Goal: Information Seeking & Learning: Learn about a topic

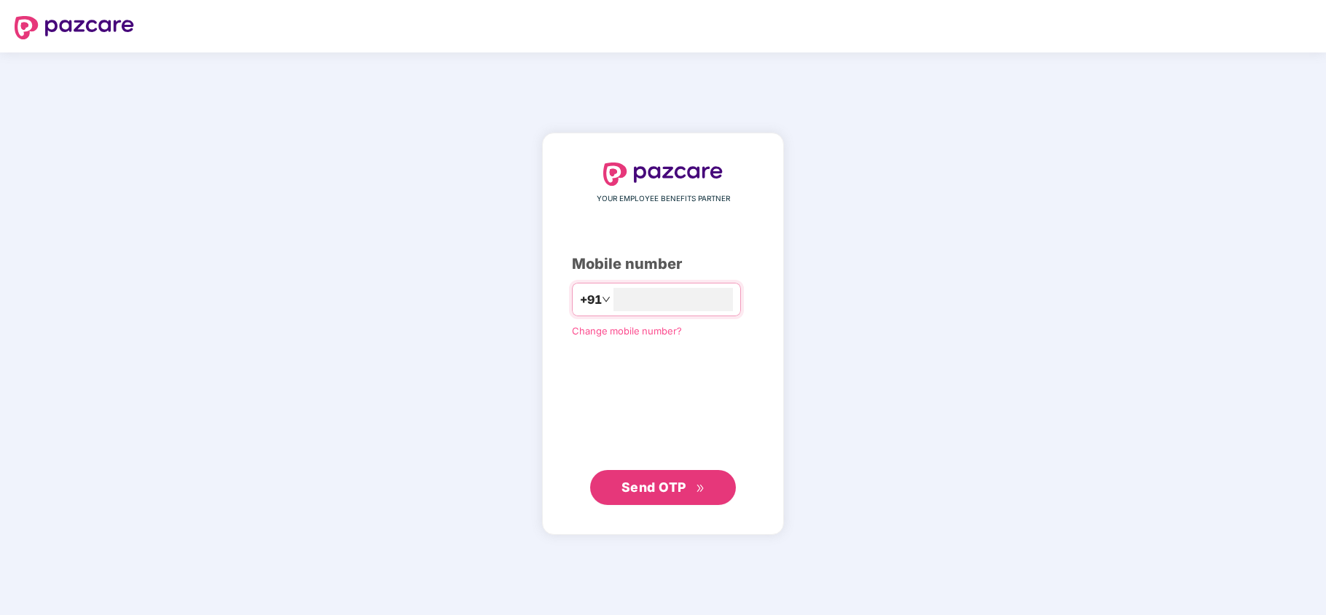
type input "**********"
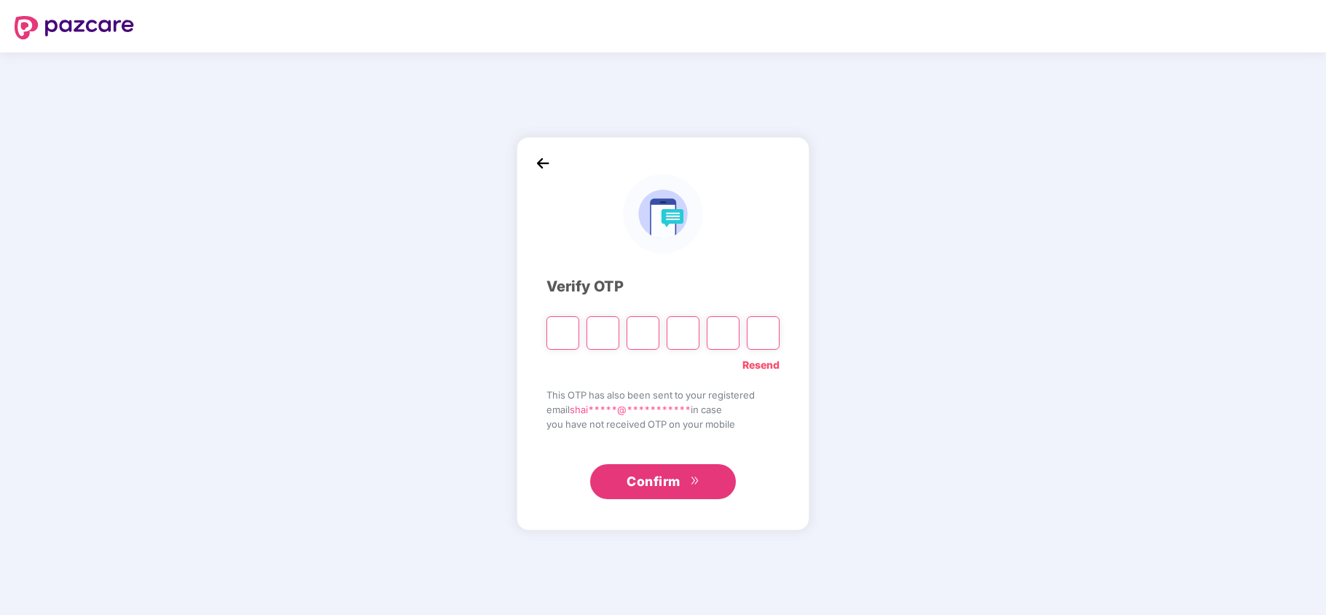
type input "*"
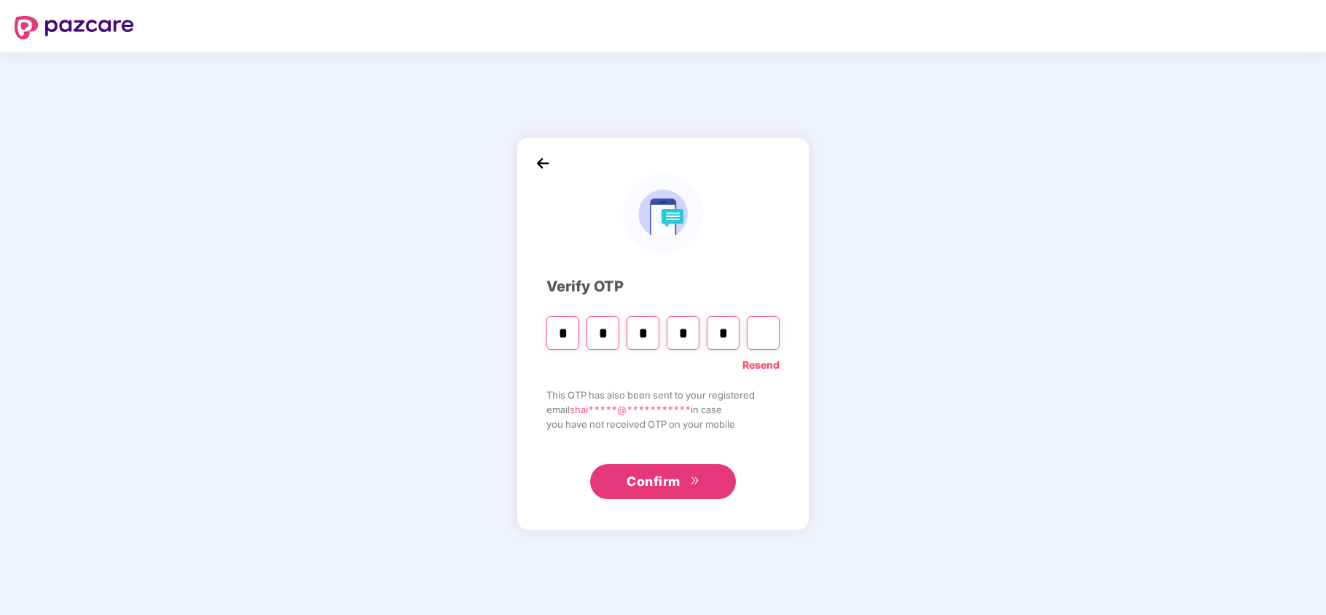
type input "*"
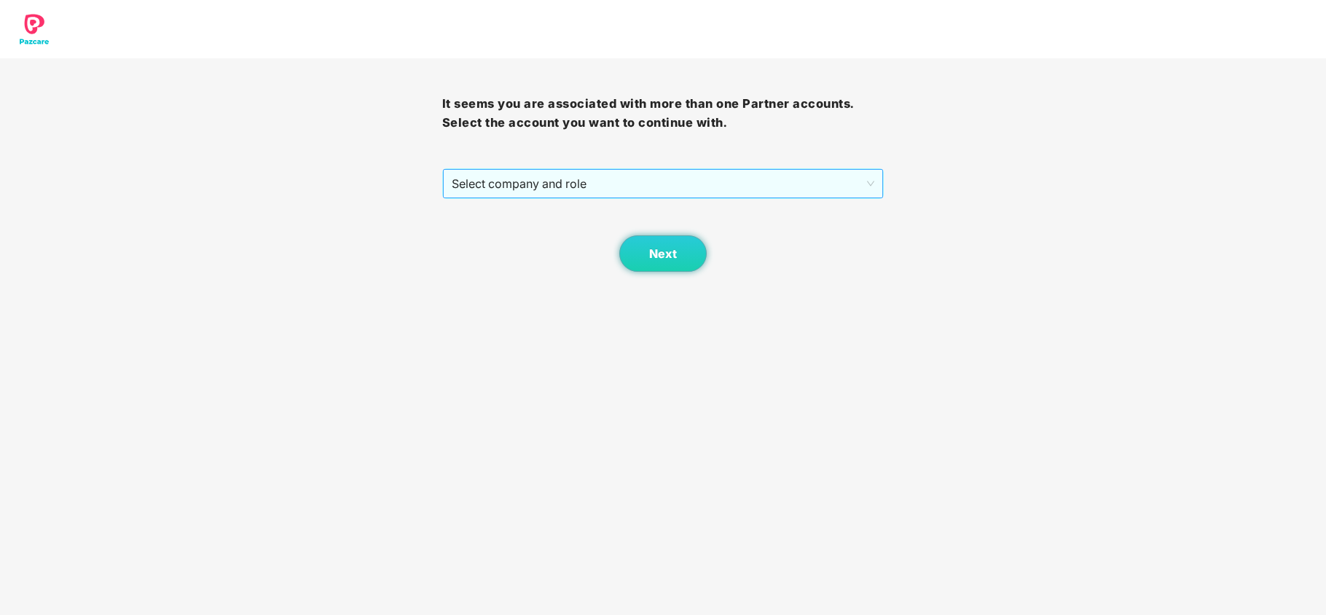
click at [528, 179] on span "Select company and role" at bounding box center [663, 184] width 423 height 28
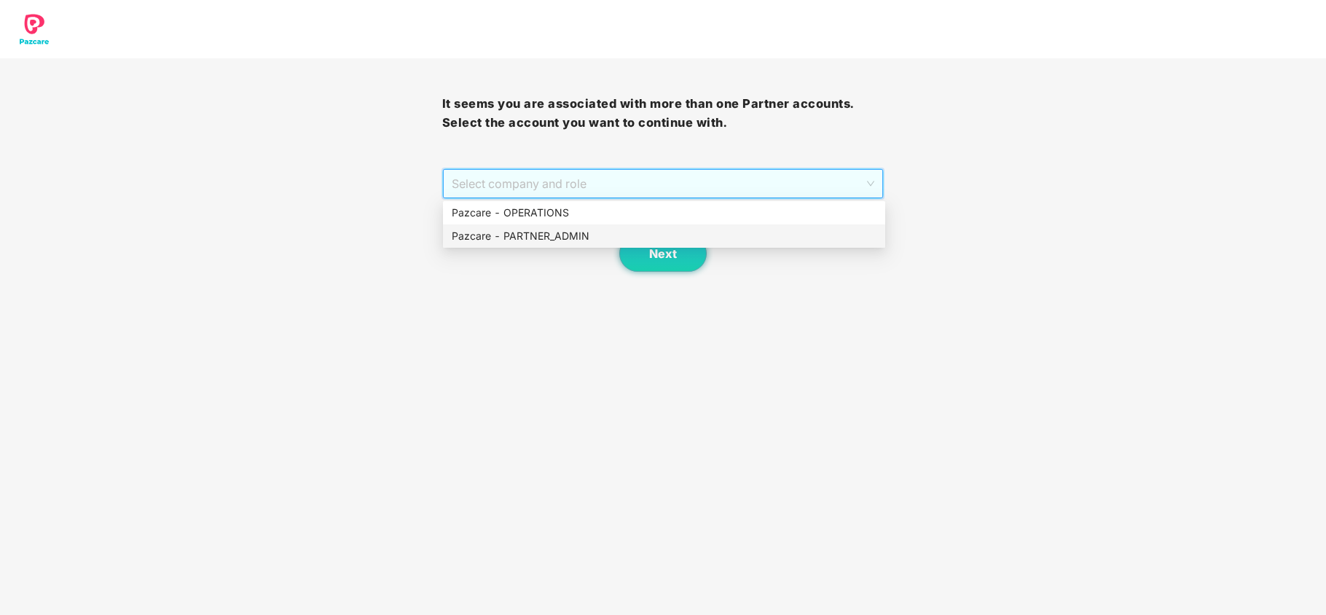
click at [506, 228] on div "Pazcare - PARTNER_ADMIN" at bounding box center [664, 236] width 425 height 16
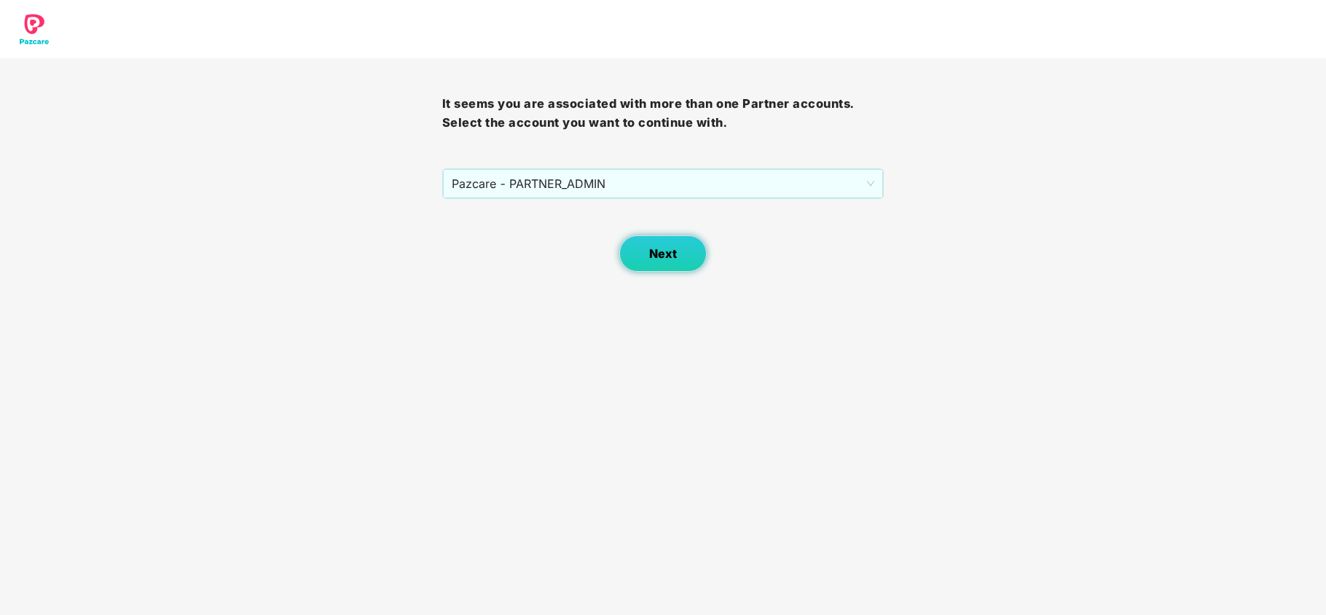
click at [680, 257] on button "Next" at bounding box center [662, 253] width 87 height 36
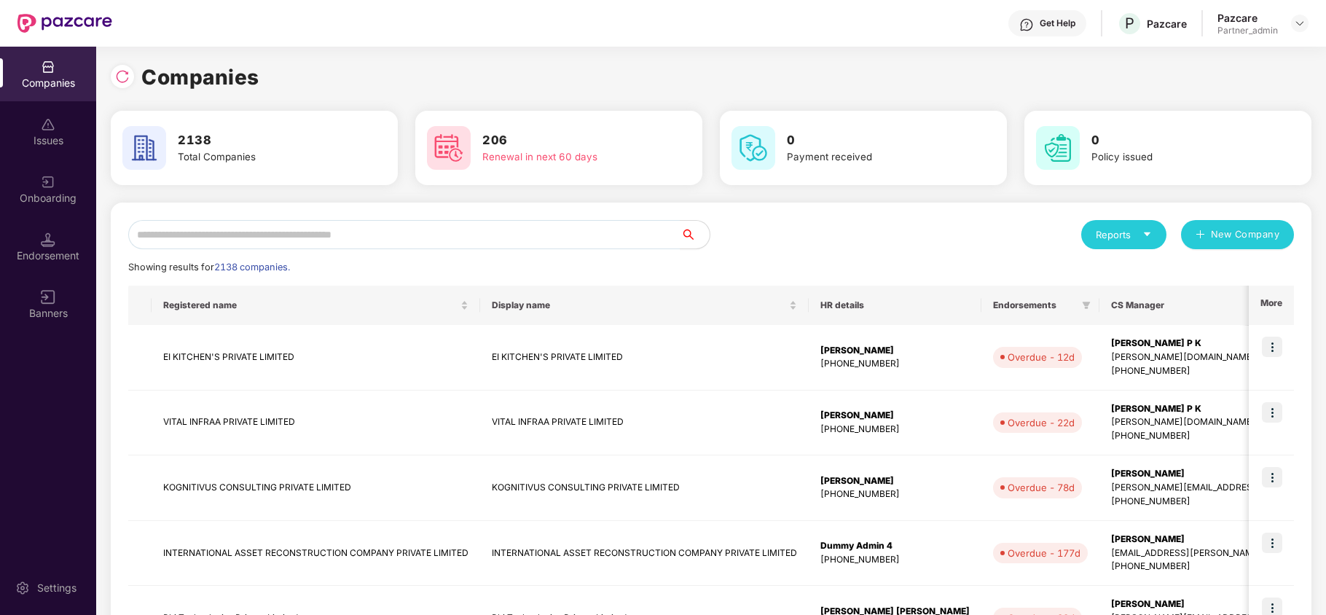
click at [1151, 237] on icon "caret-down" at bounding box center [1146, 233] width 9 height 9
click at [1112, 270] on div "Companies" at bounding box center [1116, 273] width 53 height 16
click at [449, 237] on input "text" at bounding box center [404, 234] width 552 height 29
paste input "**********"
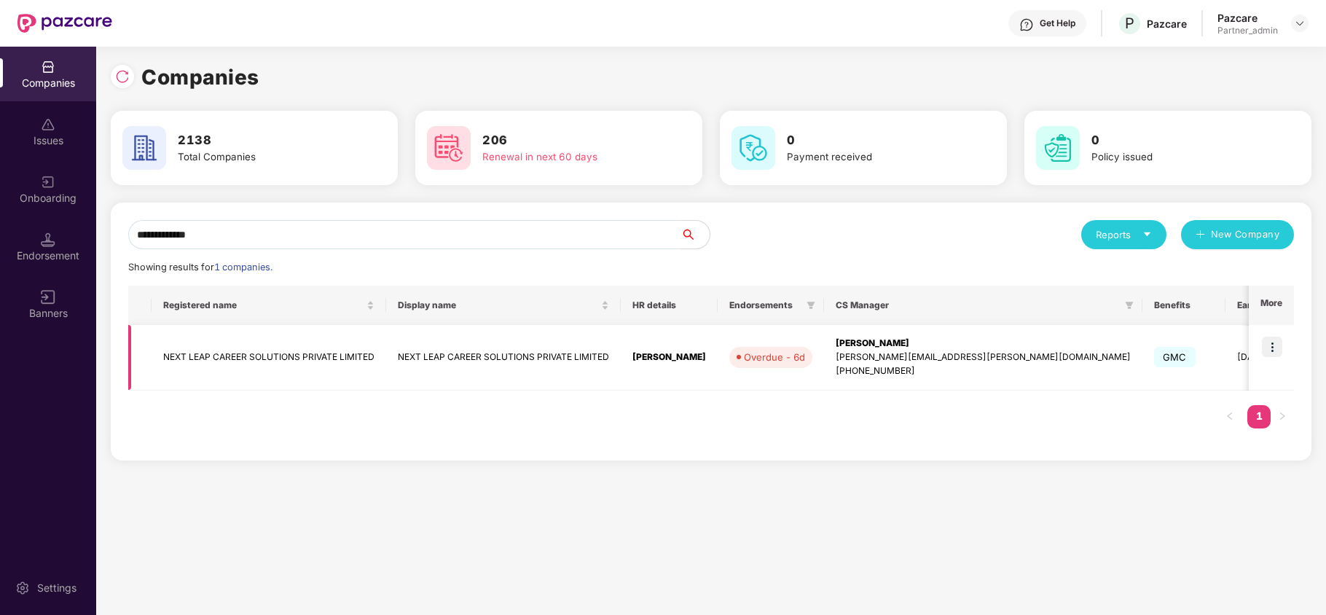
type input "**********"
click at [1278, 350] on img at bounding box center [1272, 347] width 20 height 20
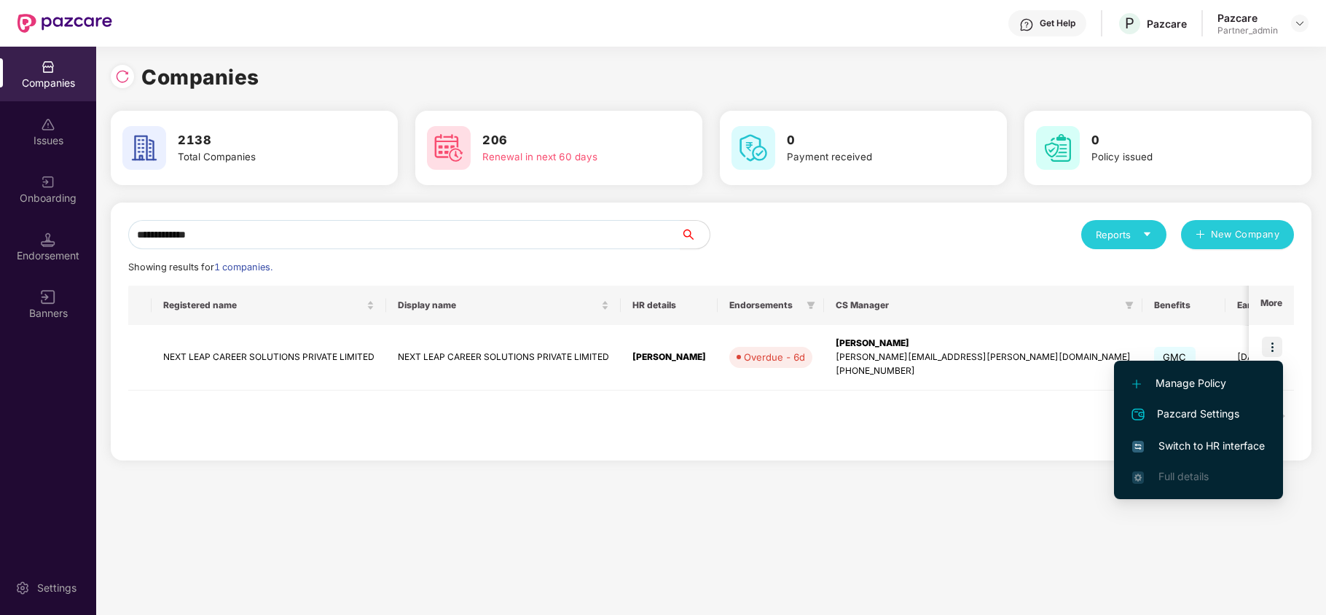
click at [1200, 439] on span "Switch to HR interface" at bounding box center [1198, 446] width 133 height 16
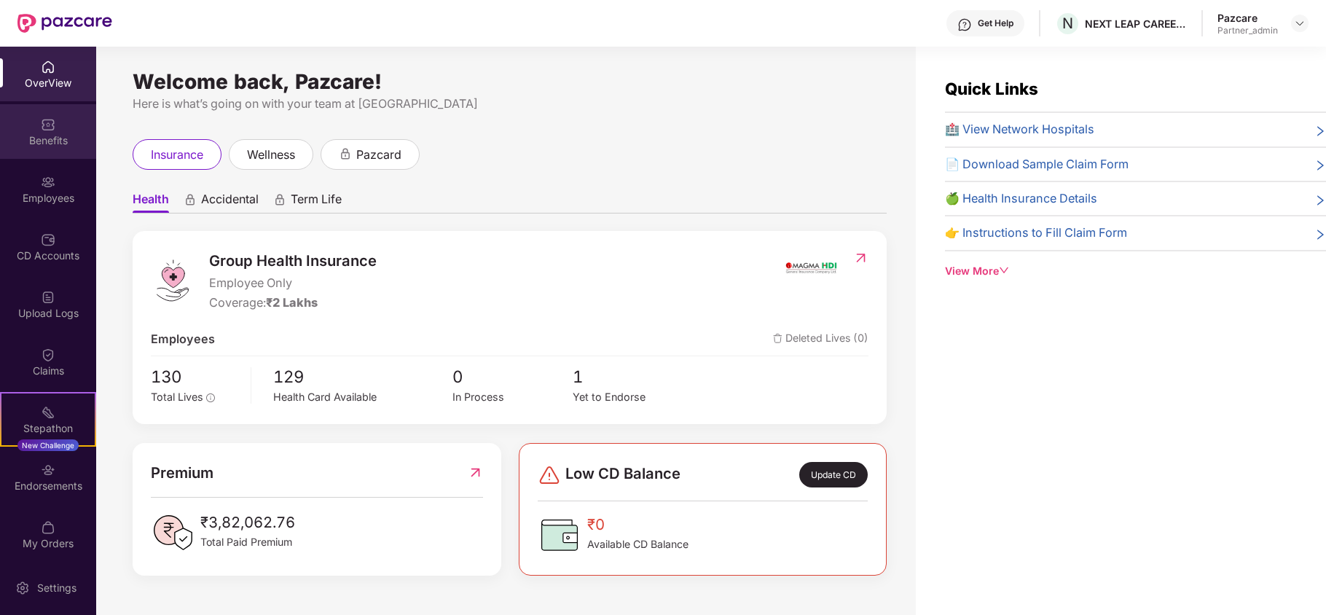
click at [26, 123] on div "Benefits" at bounding box center [48, 131] width 96 height 55
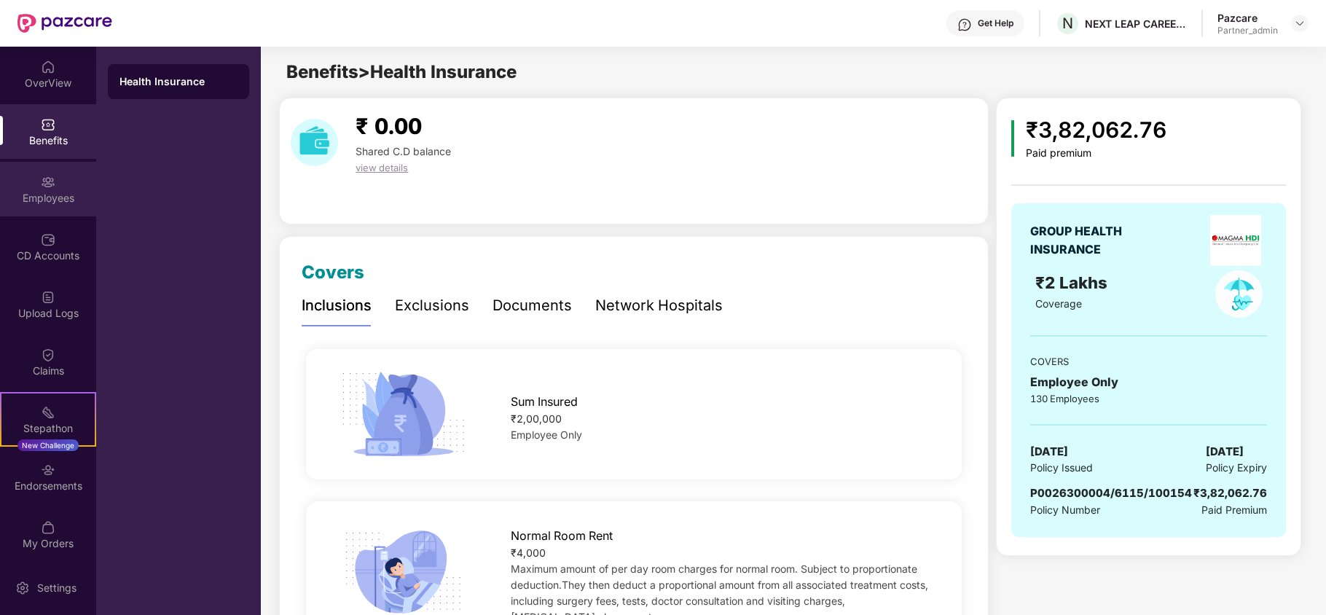
click at [42, 202] on div "Employees" at bounding box center [48, 198] width 96 height 15
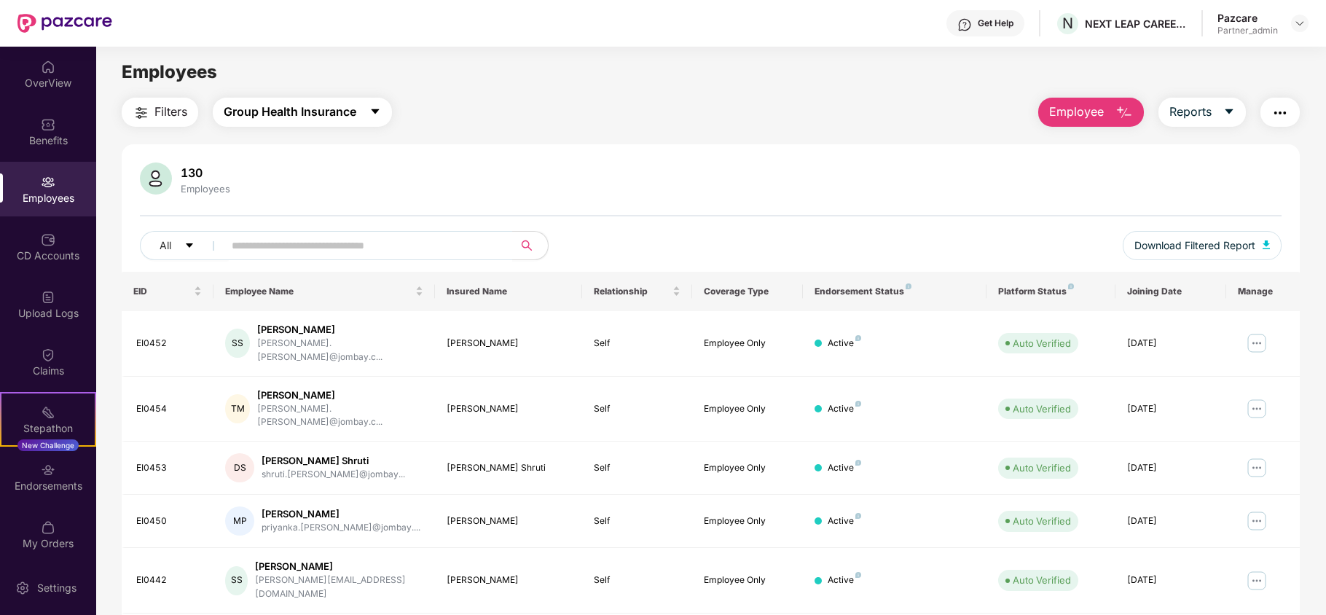
click at [291, 115] on span "Group Health Insurance" at bounding box center [290, 112] width 133 height 18
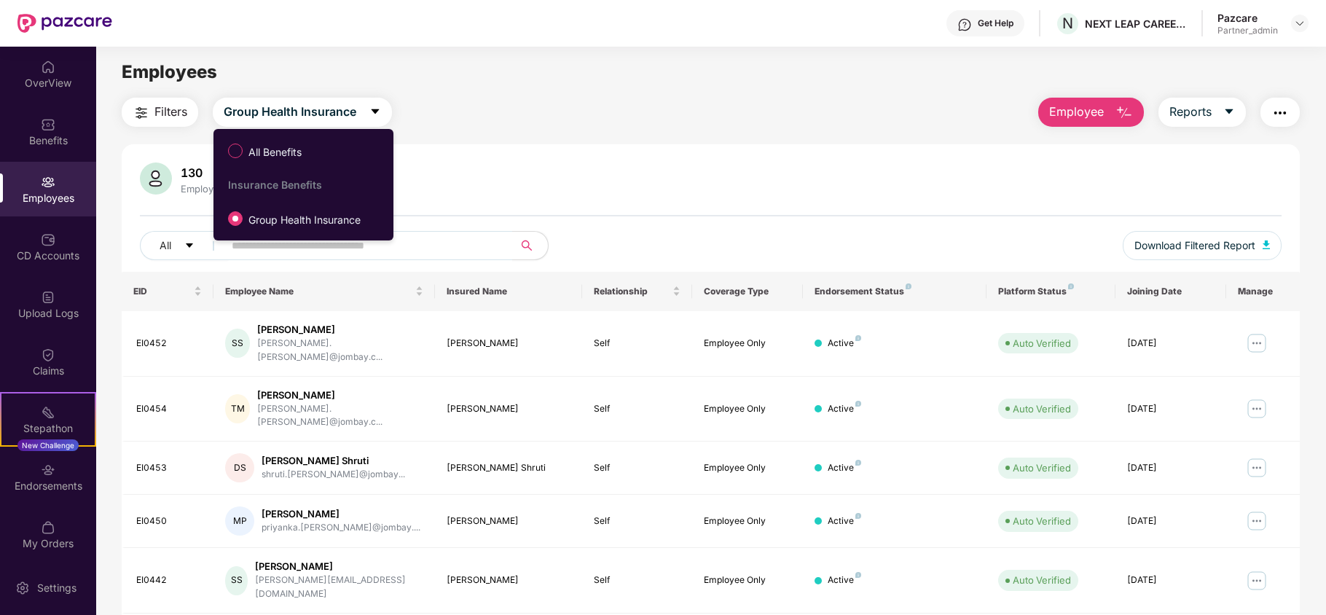
click at [447, 82] on div "Employees" at bounding box center [710, 72] width 1229 height 28
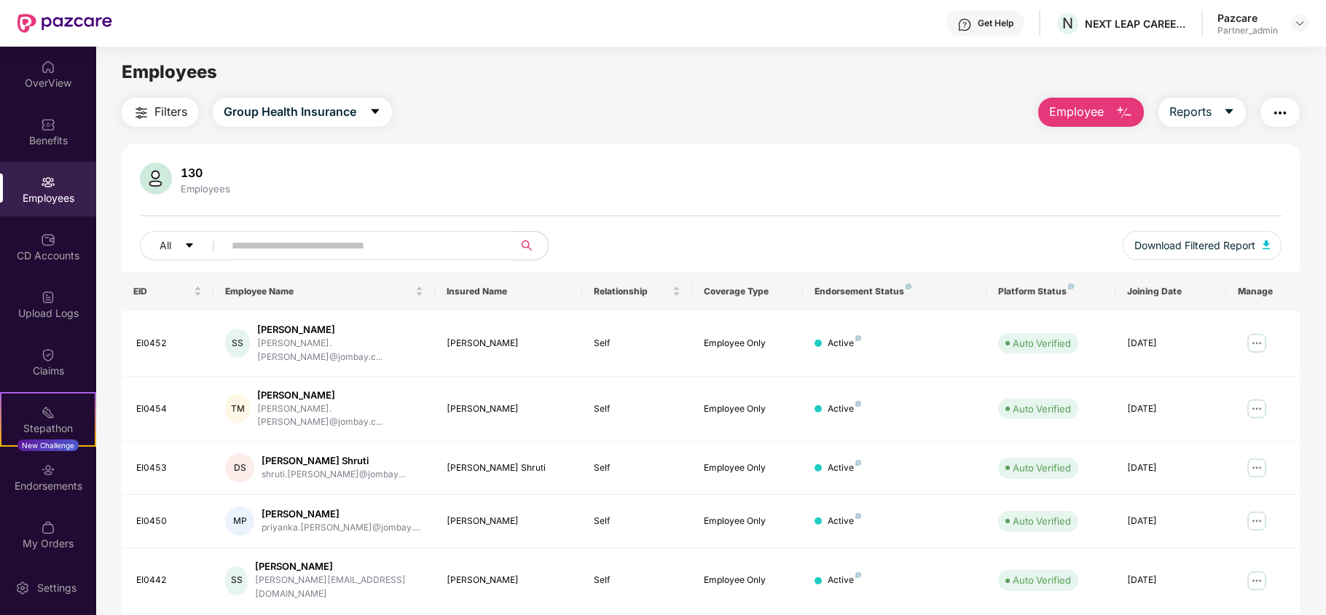
click at [162, 111] on span "Filters" at bounding box center [170, 112] width 33 height 18
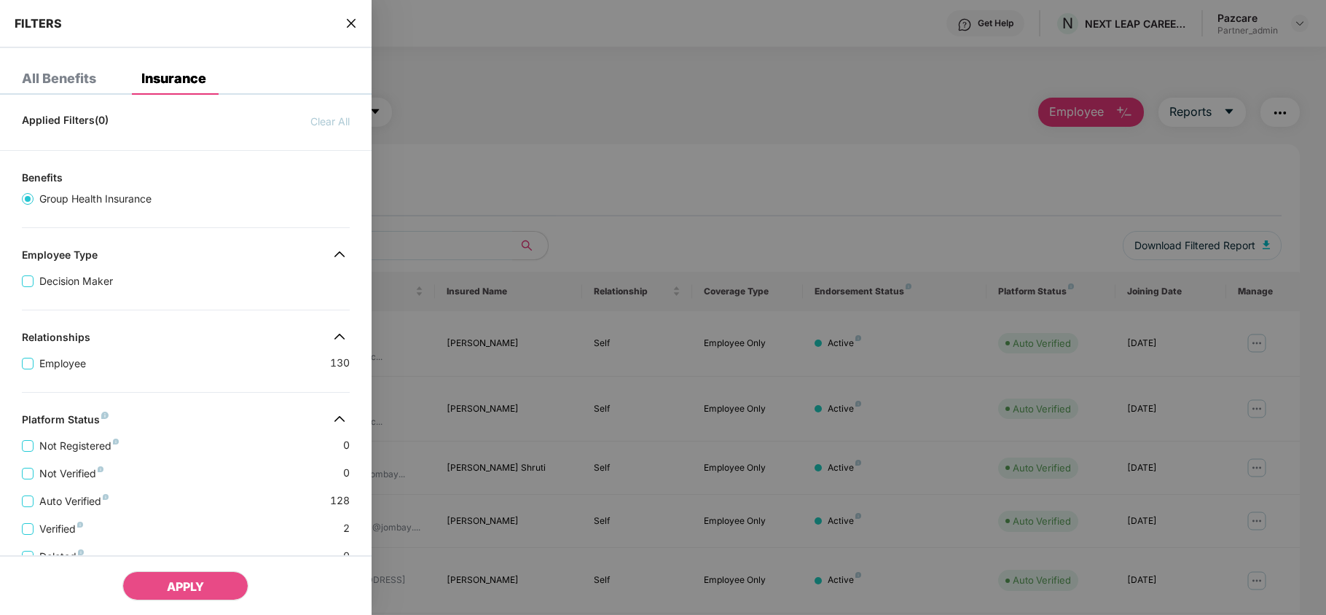
scroll to position [266, 0]
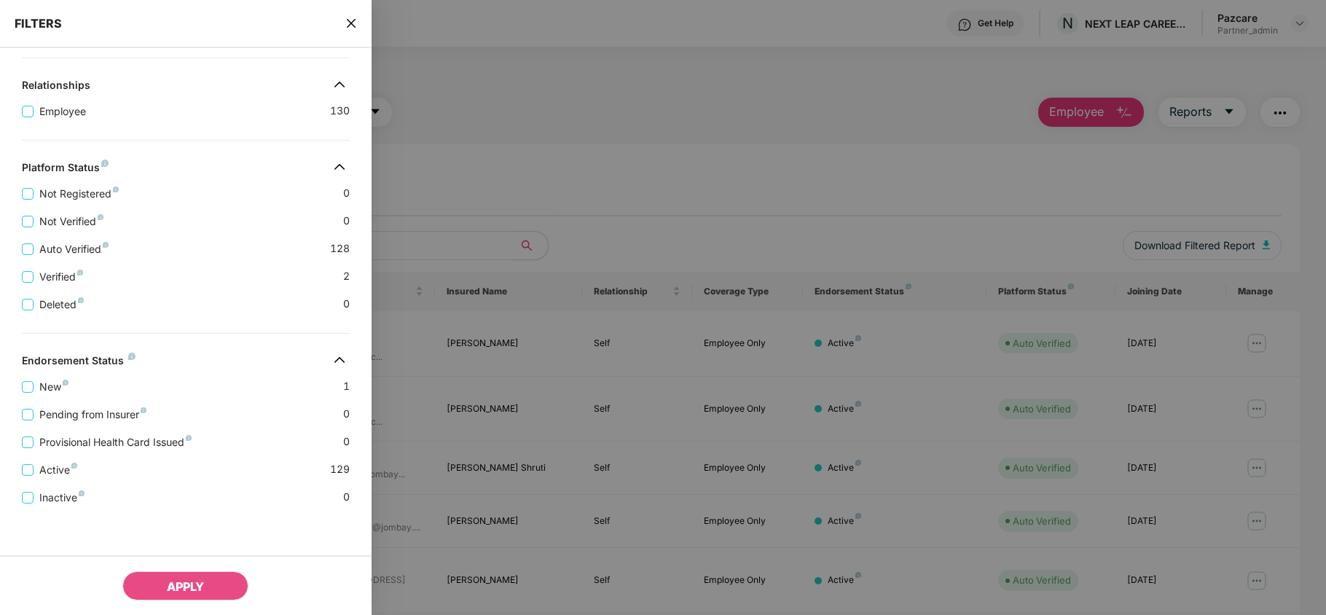
click at [351, 17] on icon "close" at bounding box center [351, 23] width 12 height 12
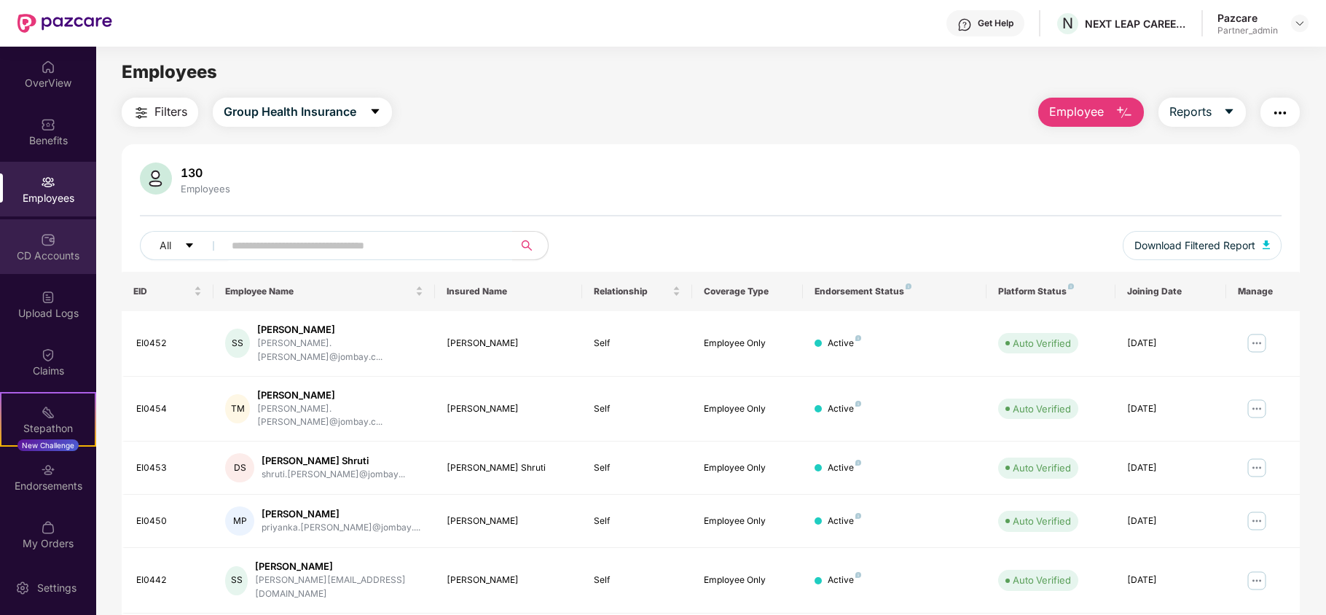
click at [36, 260] on div "CD Accounts" at bounding box center [48, 255] width 96 height 15
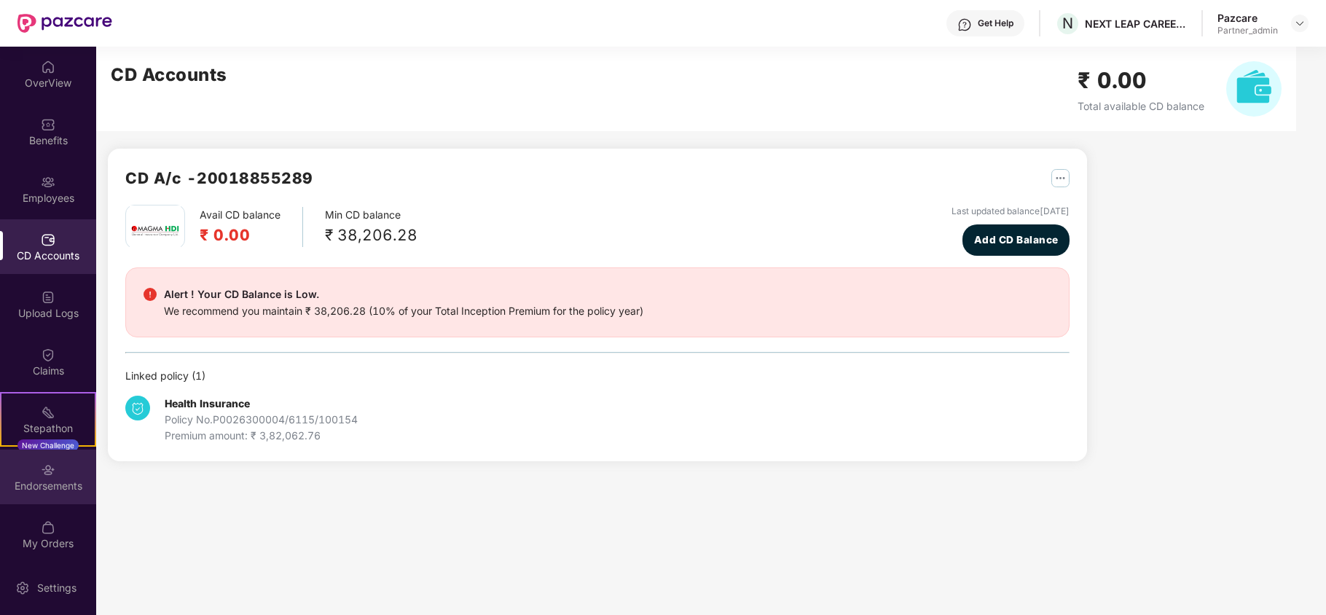
click at [79, 479] on div "Endorsements" at bounding box center [48, 486] width 96 height 15
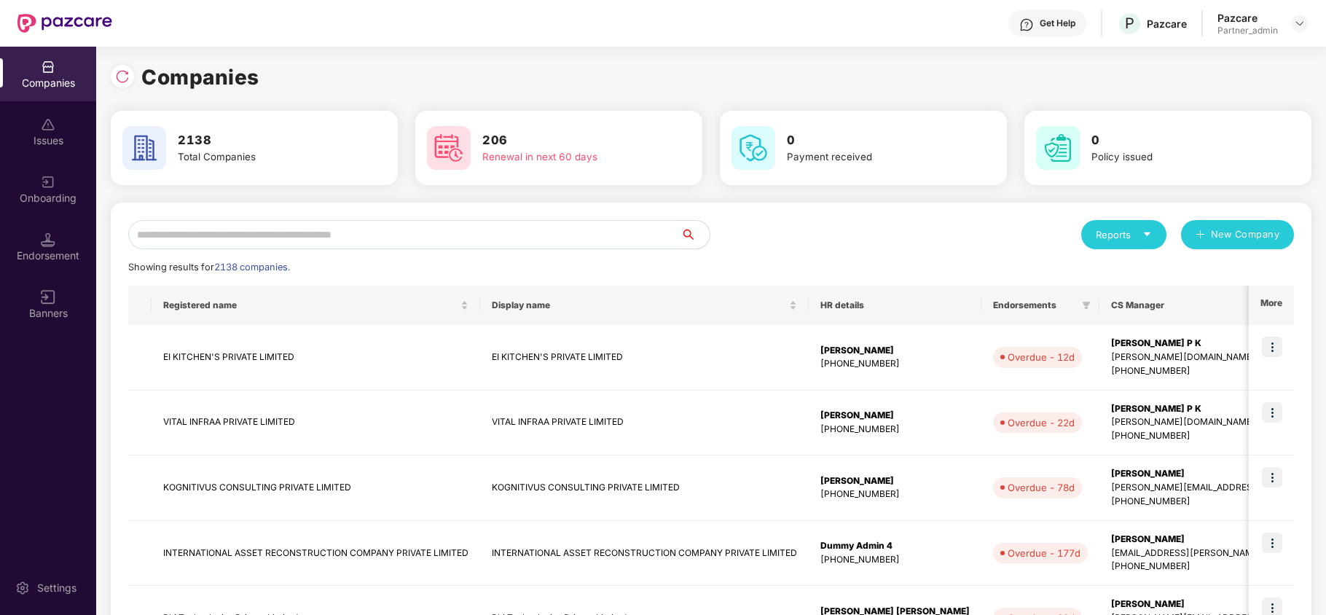
click at [191, 235] on input "text" at bounding box center [404, 234] width 552 height 29
paste input "**********"
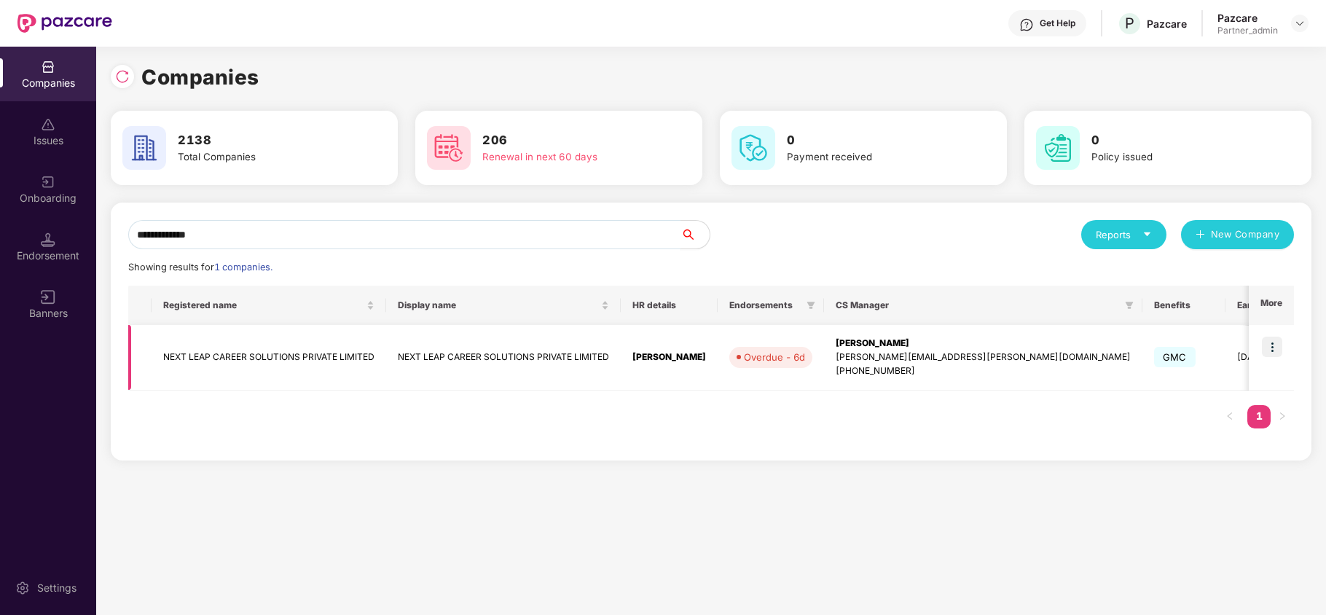
type input "**********"
click at [190, 345] on td "NEXT LEAP CAREER SOLUTIONS PRIVATE LIMITED" at bounding box center [269, 358] width 235 height 66
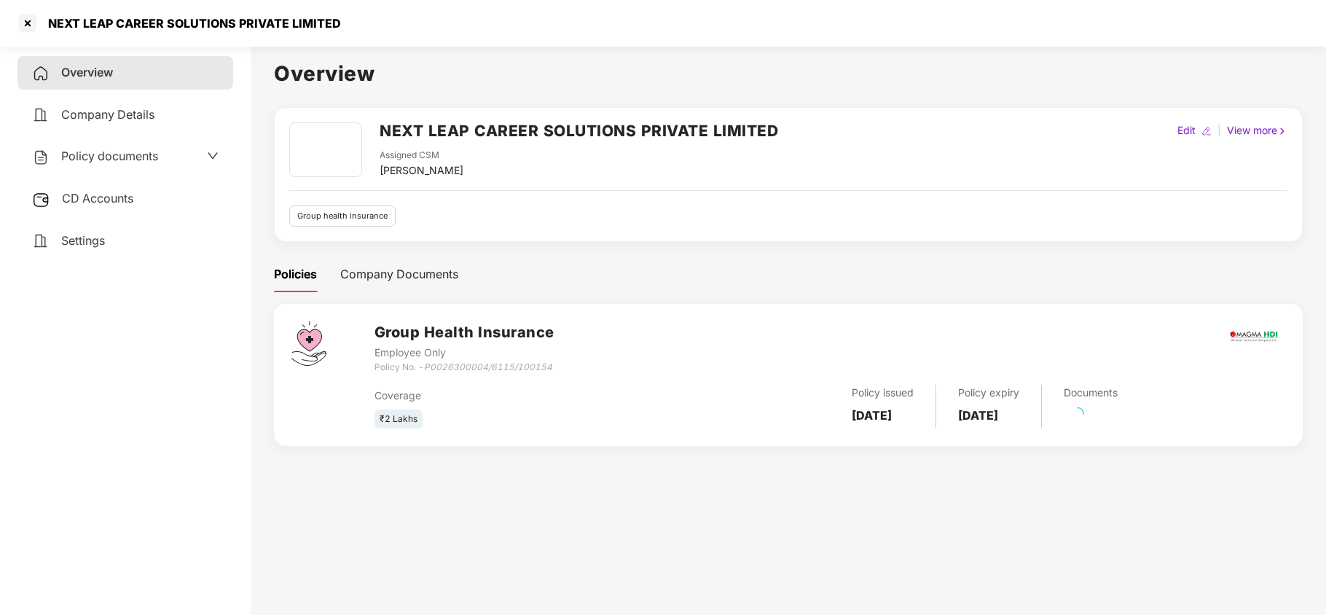
click at [84, 233] on span "Settings" at bounding box center [83, 240] width 44 height 15
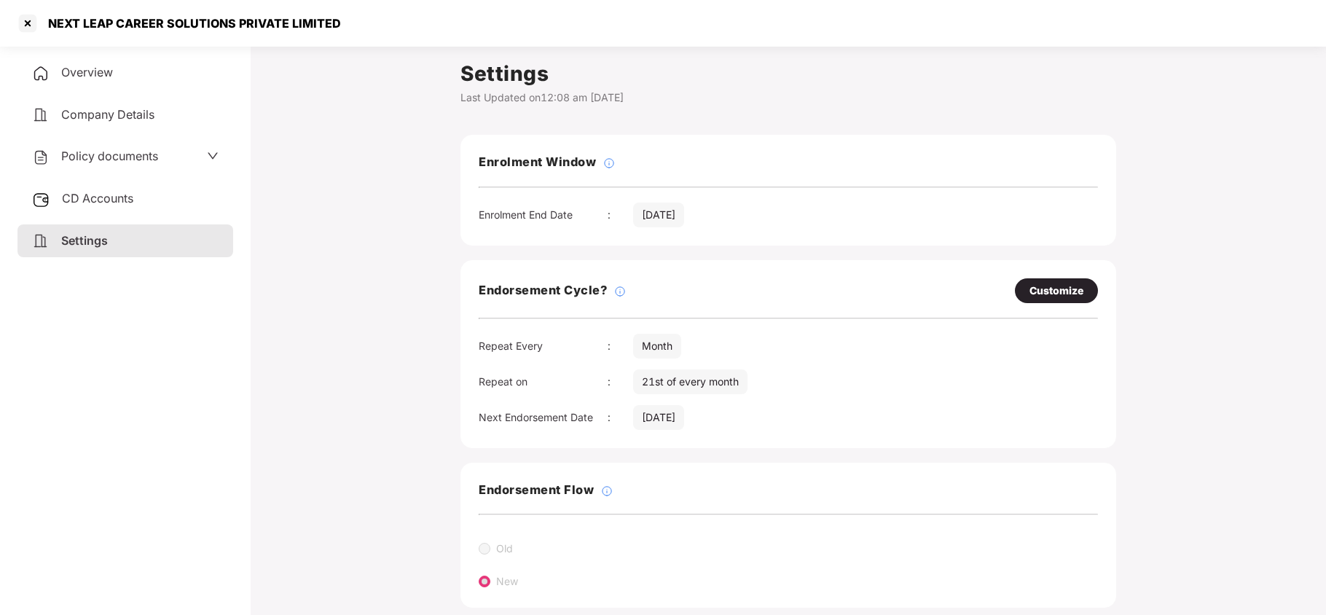
click at [125, 150] on span "Policy documents" at bounding box center [109, 156] width 97 height 15
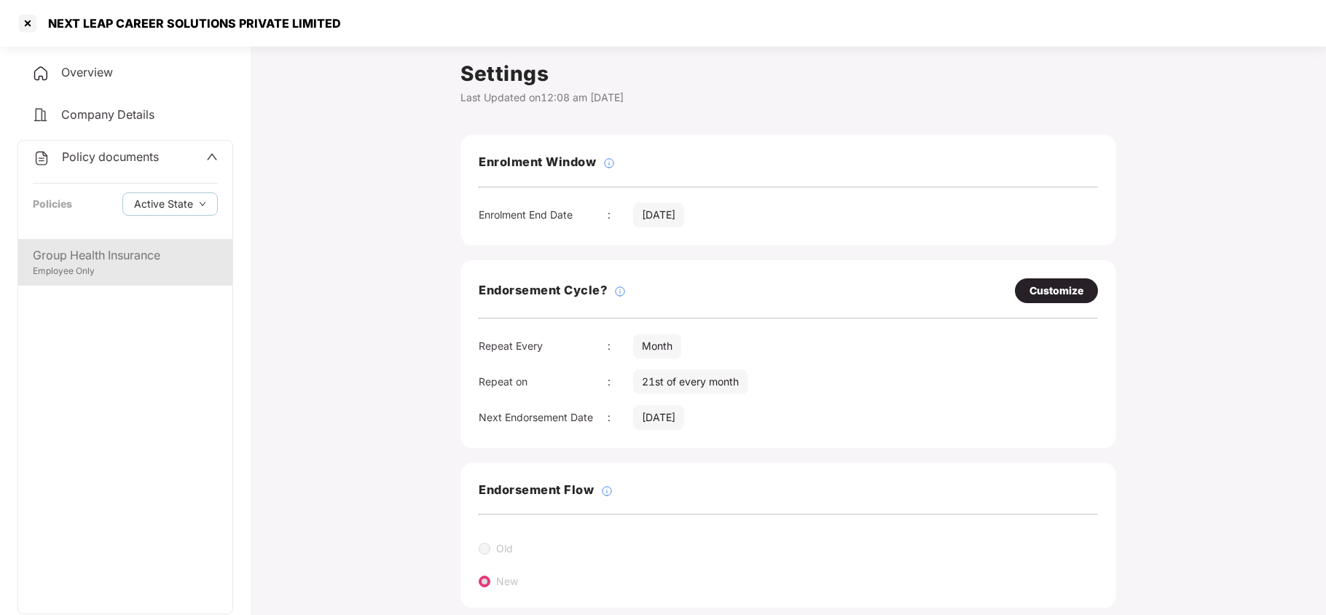
click at [79, 256] on div "Group Health Insurance" at bounding box center [125, 255] width 185 height 18
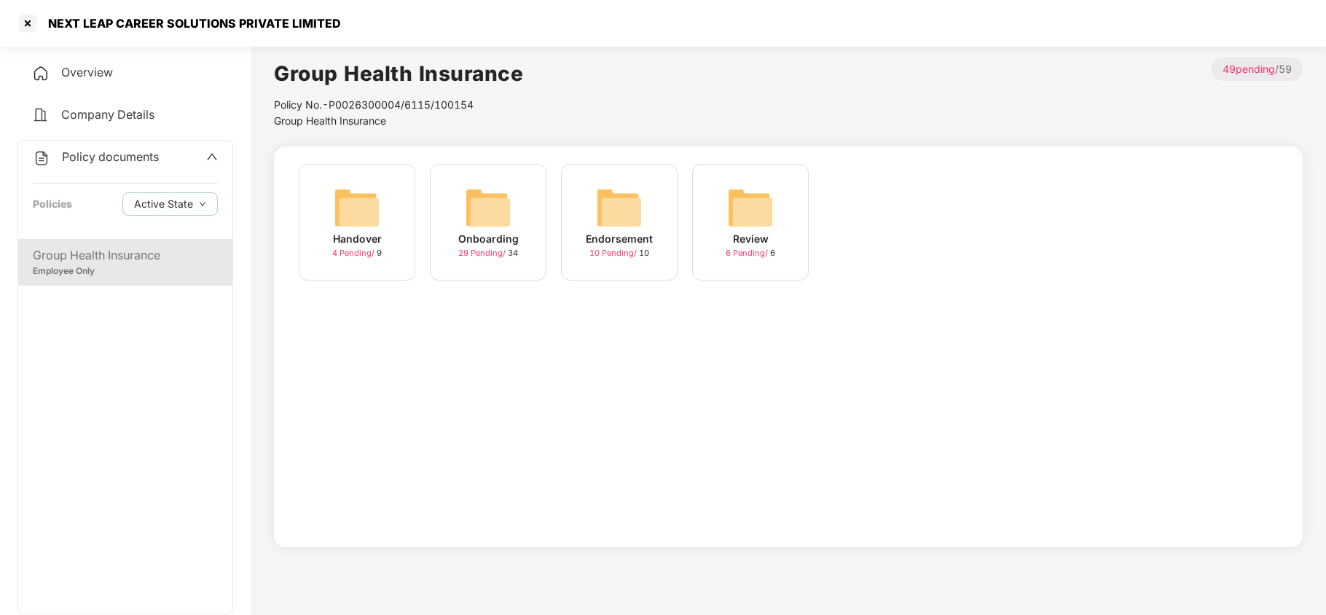
click at [507, 207] on img at bounding box center [488, 207] width 47 height 47
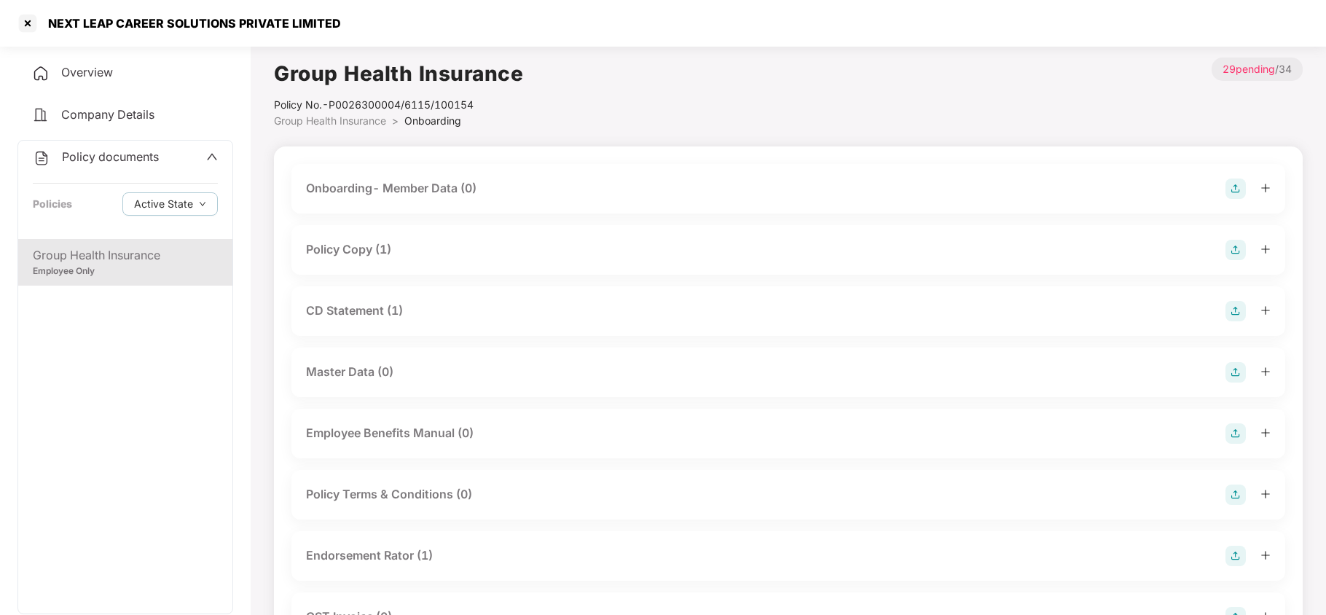
click at [365, 251] on div "Policy Copy (1)" at bounding box center [348, 249] width 85 height 18
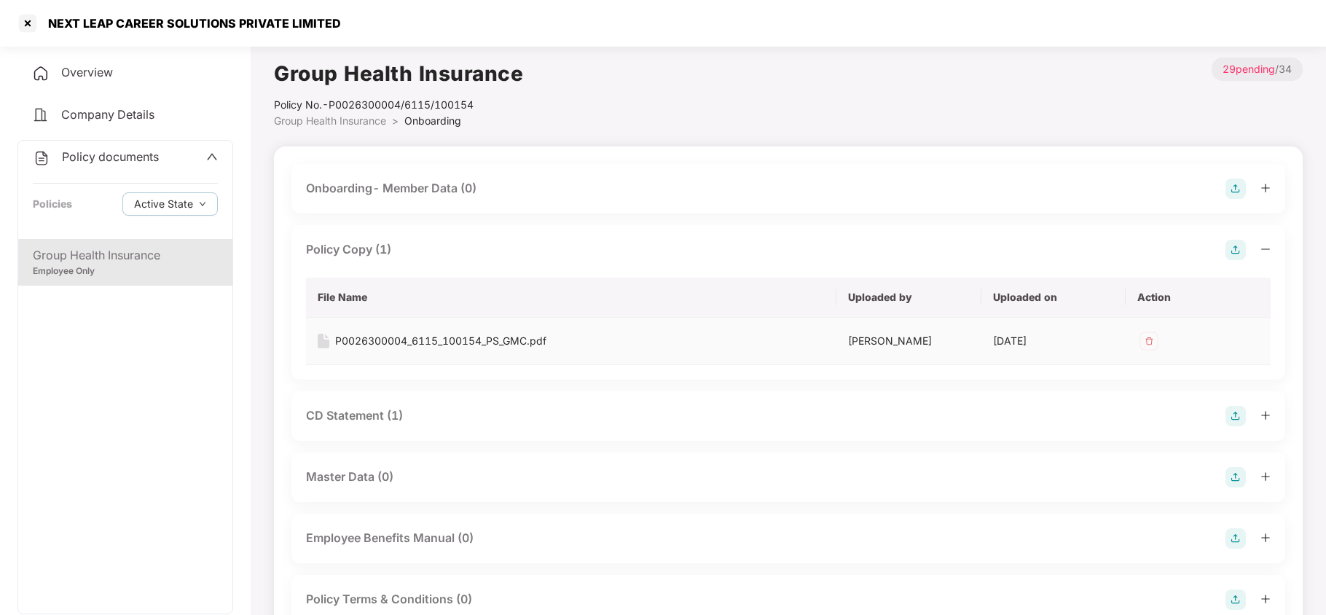
click at [405, 342] on div "P0026300004_6115_100154_PS_GMC.pdf" at bounding box center [440, 341] width 211 height 16
drag, startPoint x: 380, startPoint y: 420, endPoint x: 426, endPoint y: 417, distance: 46.7
click at [385, 417] on div "CD Statement (1)" at bounding box center [354, 415] width 97 height 18
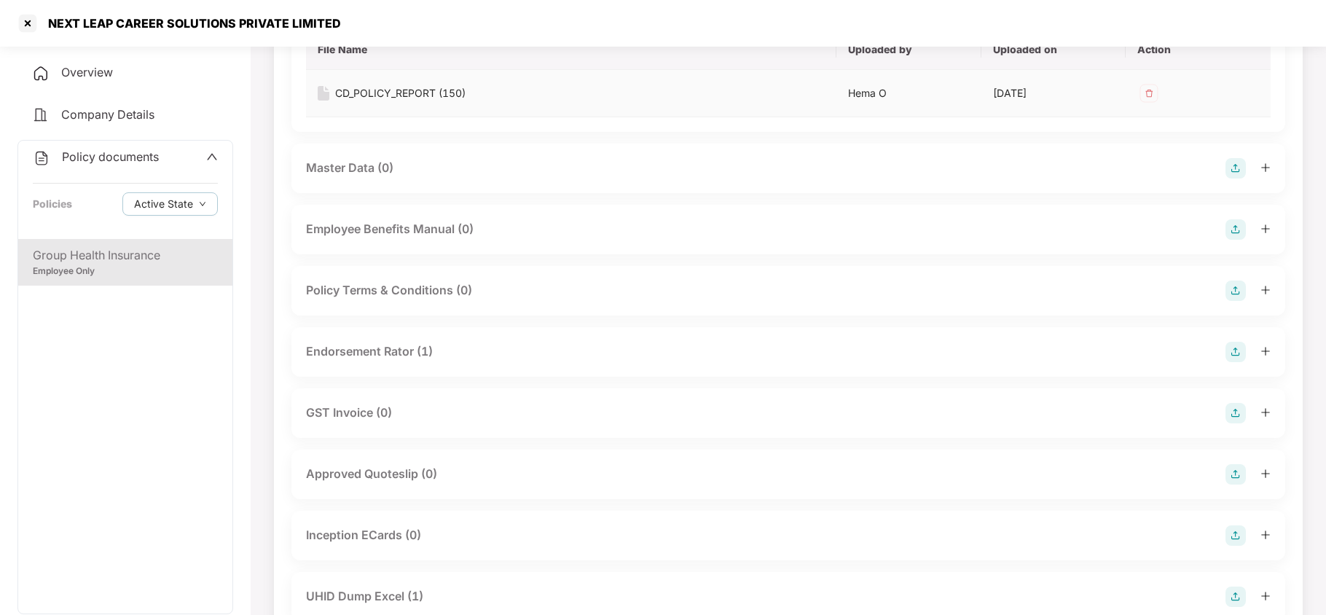
scroll to position [485, 0]
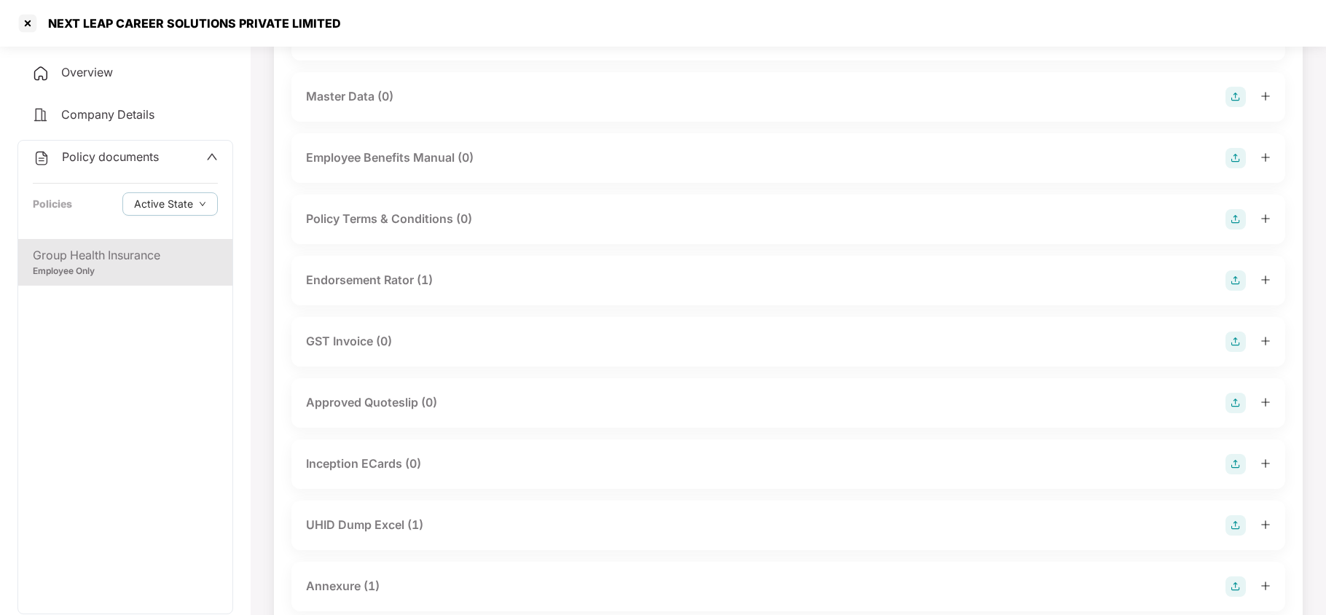
click at [386, 283] on div "Endorsement Rator (1)" at bounding box center [369, 280] width 127 height 18
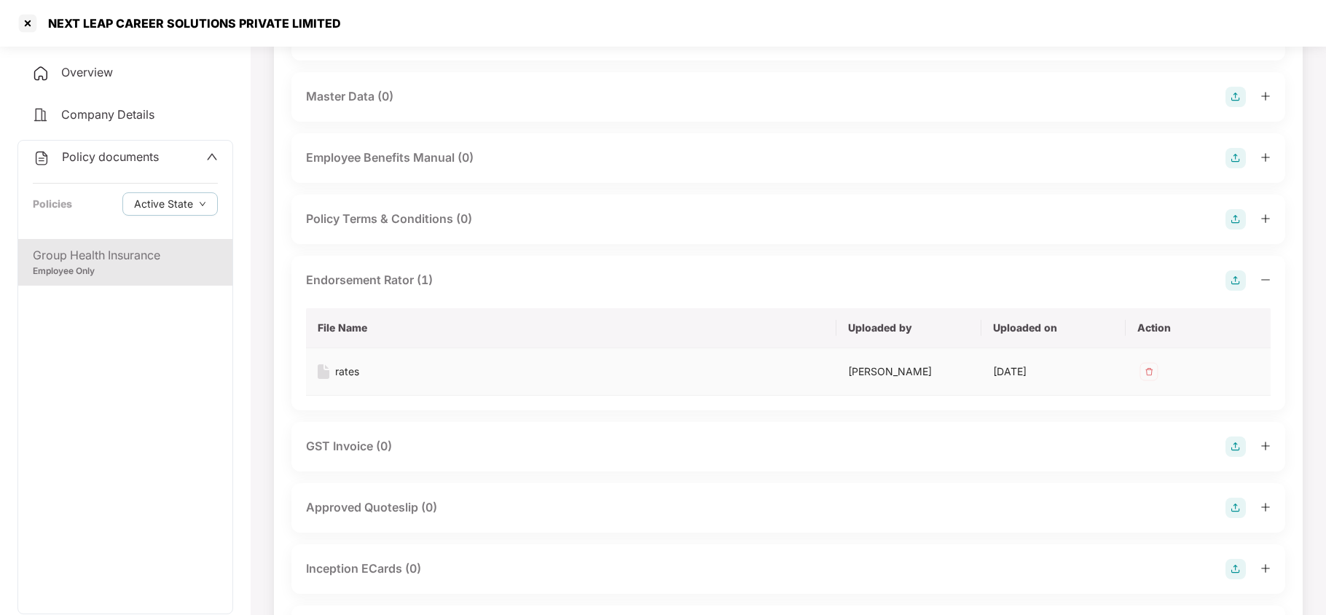
click at [347, 371] on div "rates" at bounding box center [347, 371] width 24 height 16
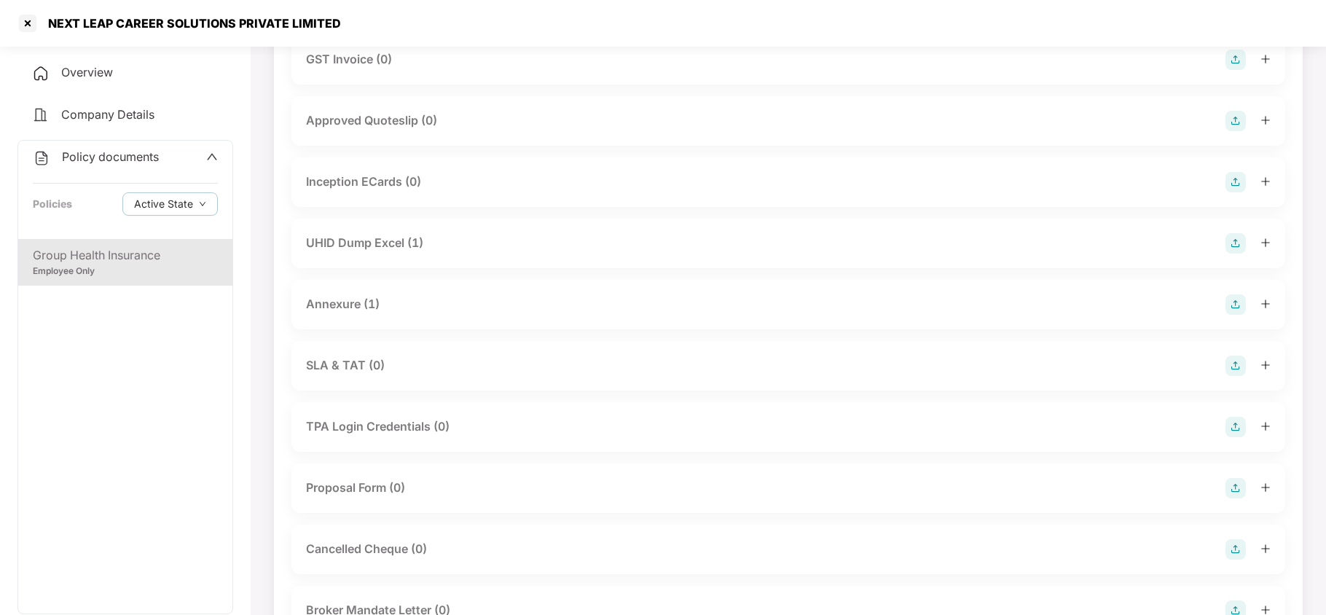
scroll to position [874, 0]
click at [379, 240] on div "UHID Dump Excel (1)" at bounding box center [364, 241] width 117 height 18
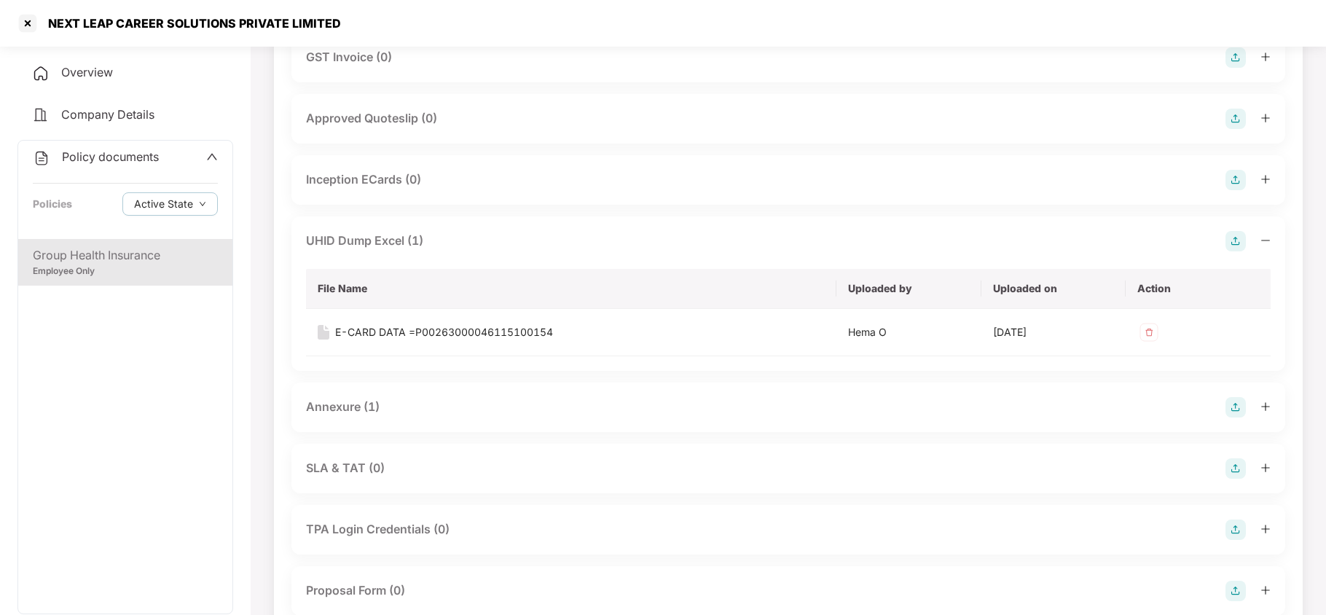
click at [345, 409] on div "Annexure (1)" at bounding box center [343, 407] width 74 height 18
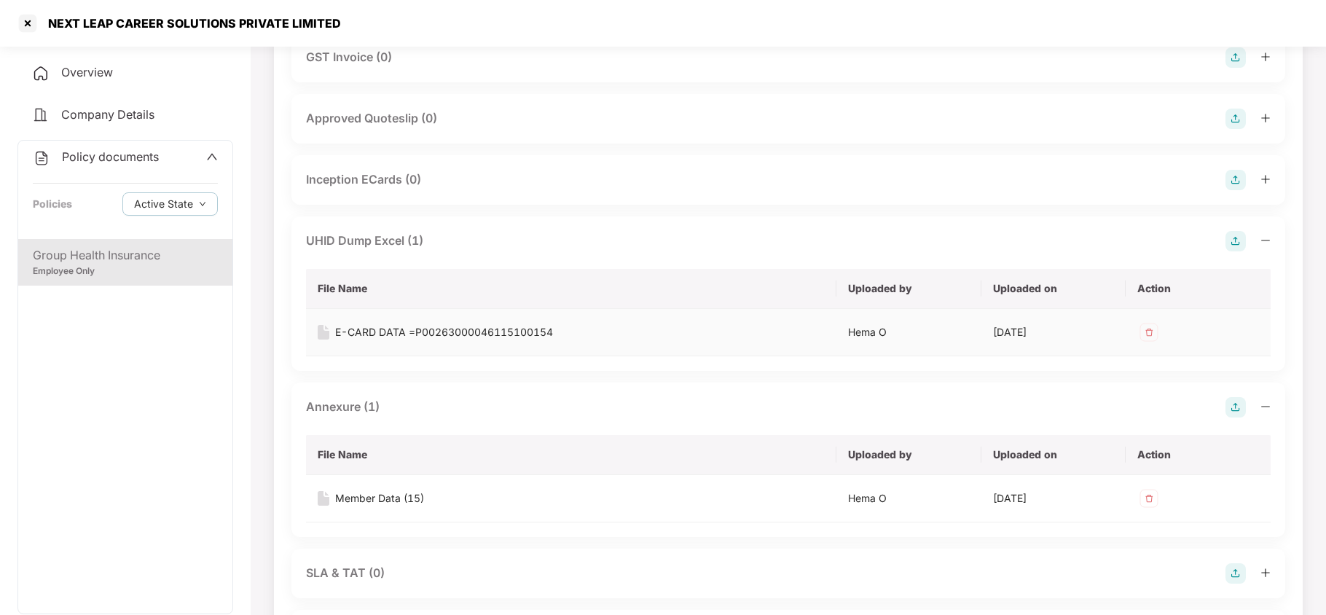
click at [459, 332] on div "E-CARD DATA =P00263000046115100154" at bounding box center [444, 332] width 218 height 16
click at [377, 495] on div "Member Data (15)" at bounding box center [379, 498] width 89 height 16
click at [34, 28] on div at bounding box center [27, 23] width 23 height 23
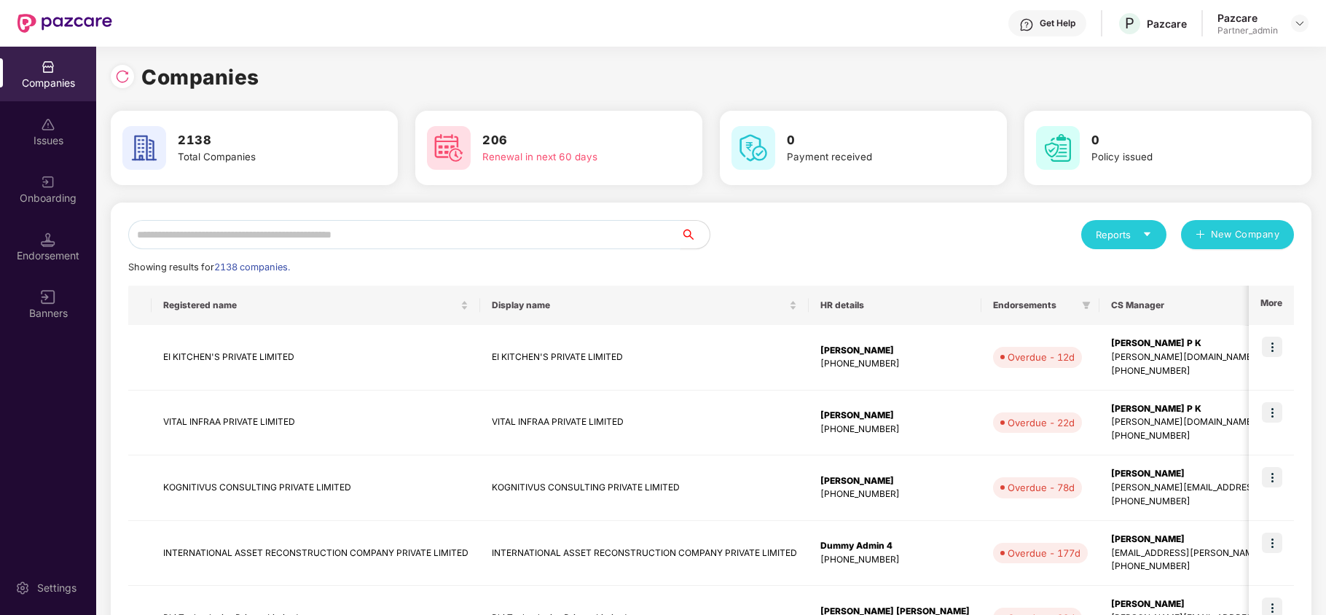
click at [394, 227] on input "text" at bounding box center [404, 234] width 552 height 29
paste input "**********"
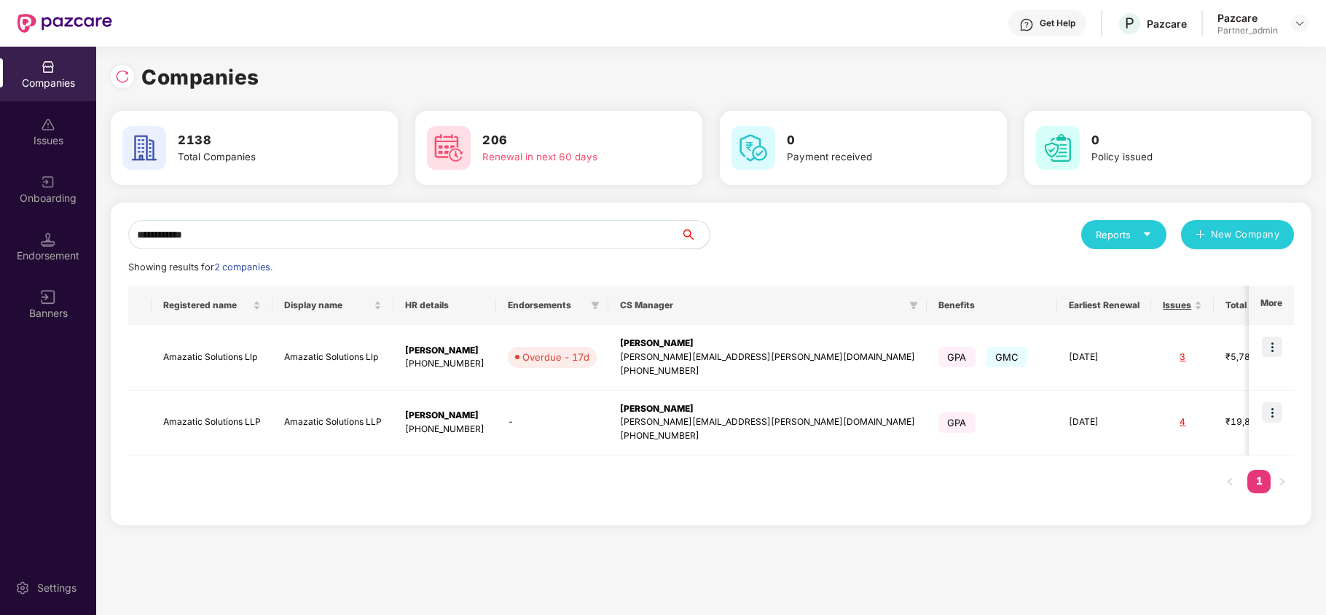
type input "**********"
click at [1275, 412] on img at bounding box center [1272, 412] width 20 height 20
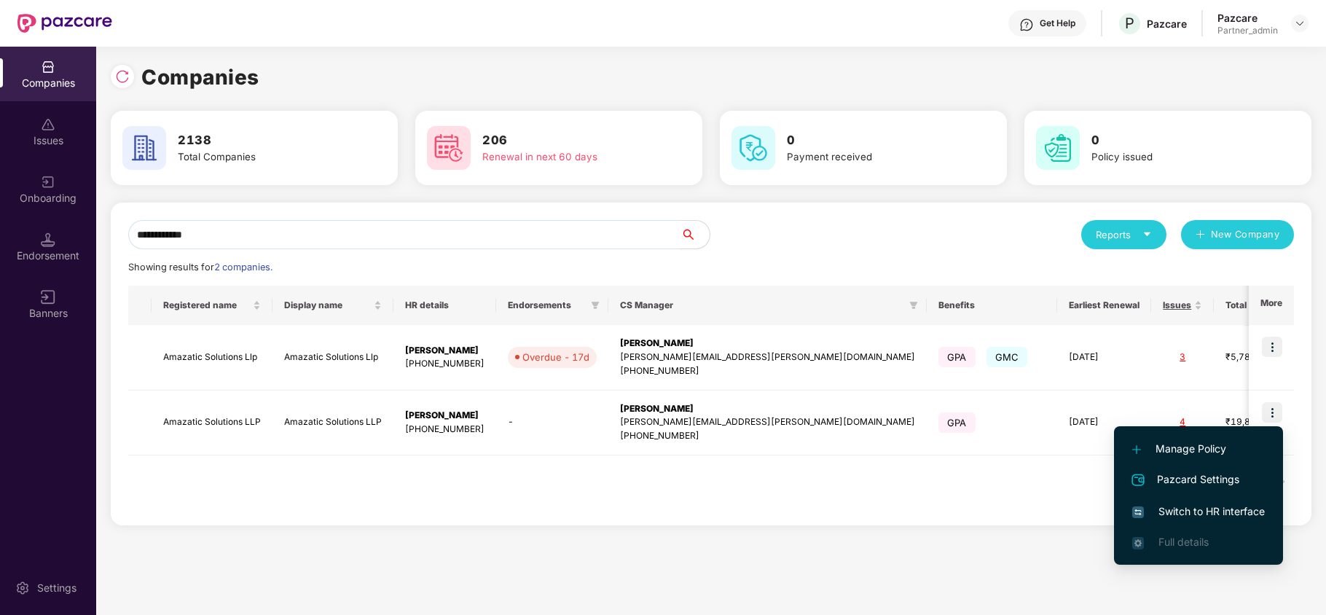
click at [1179, 511] on span "Switch to HR interface" at bounding box center [1198, 511] width 133 height 16
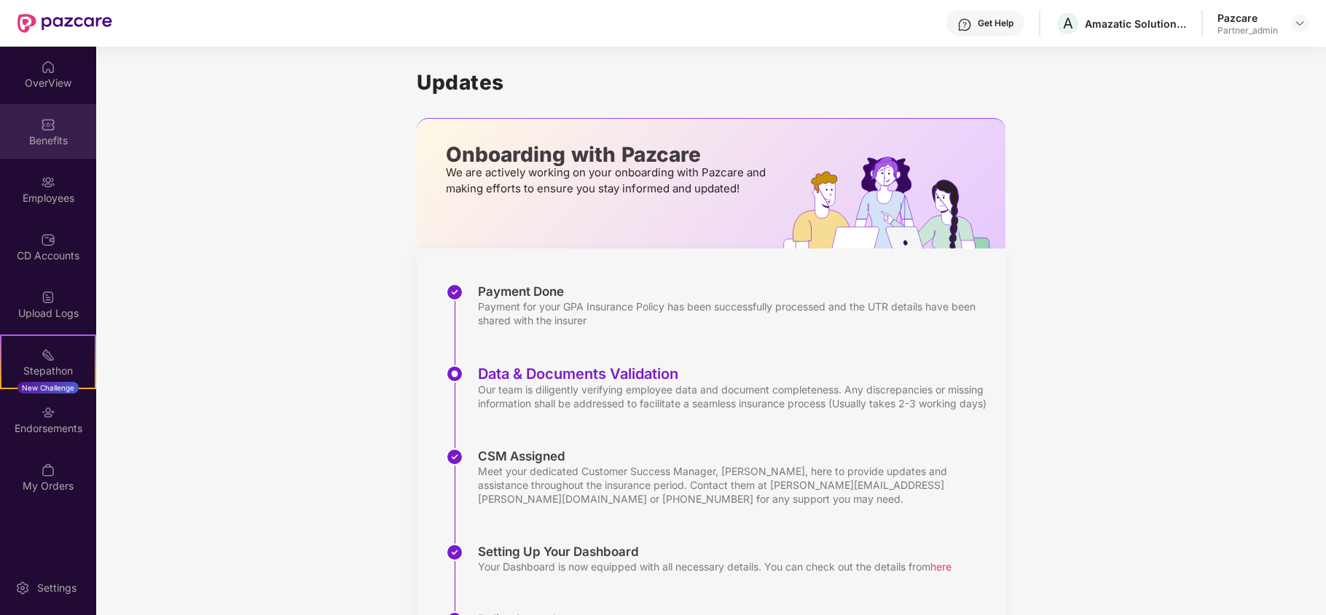
click at [36, 130] on div "Benefits" at bounding box center [48, 131] width 96 height 55
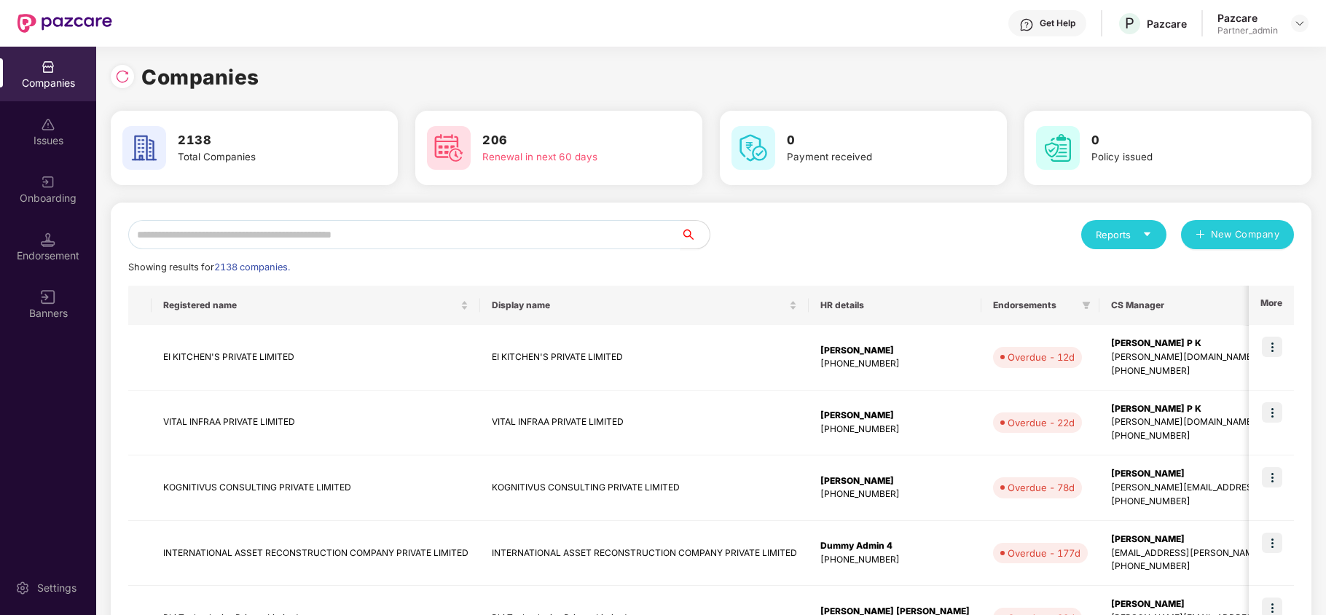
click at [227, 243] on input "text" at bounding box center [404, 234] width 552 height 29
paste input "**********"
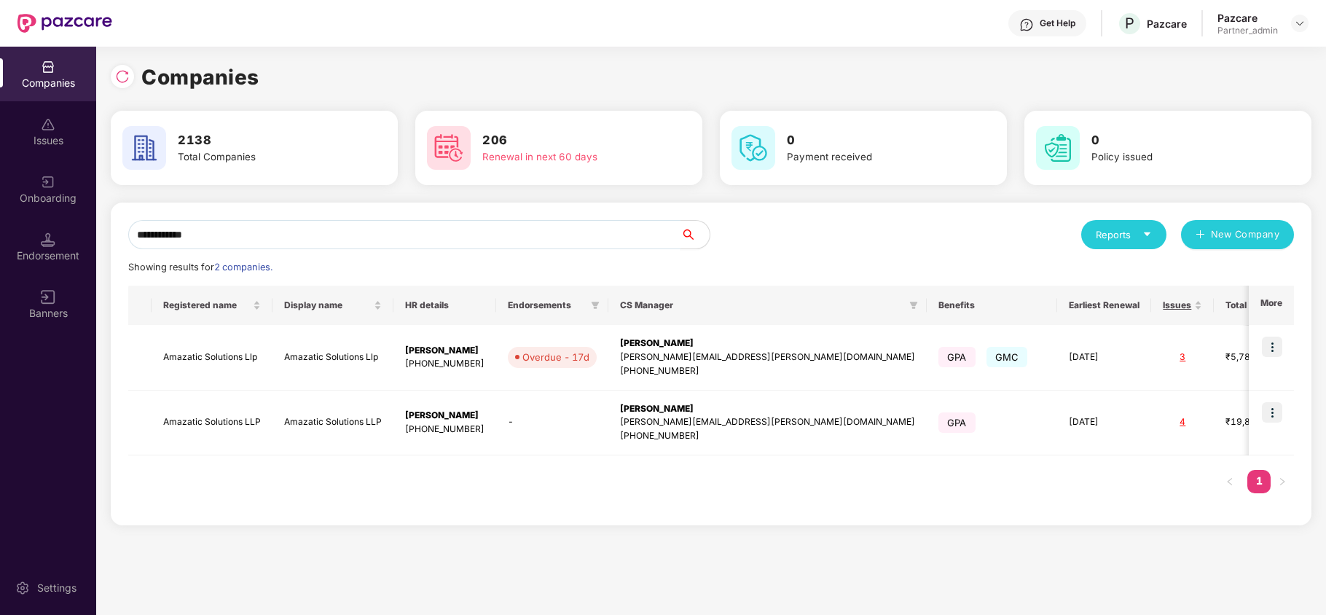
type input "**********"
click at [1272, 345] on img at bounding box center [1272, 347] width 20 height 20
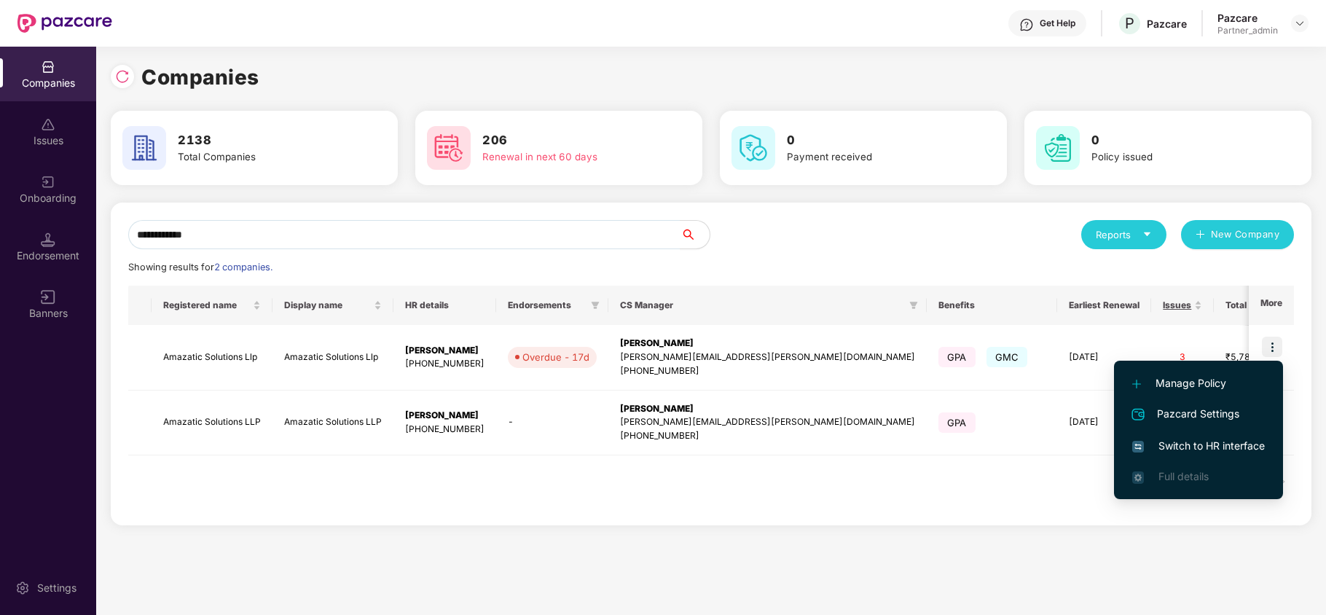
click at [1198, 446] on span "Switch to HR interface" at bounding box center [1198, 446] width 133 height 16
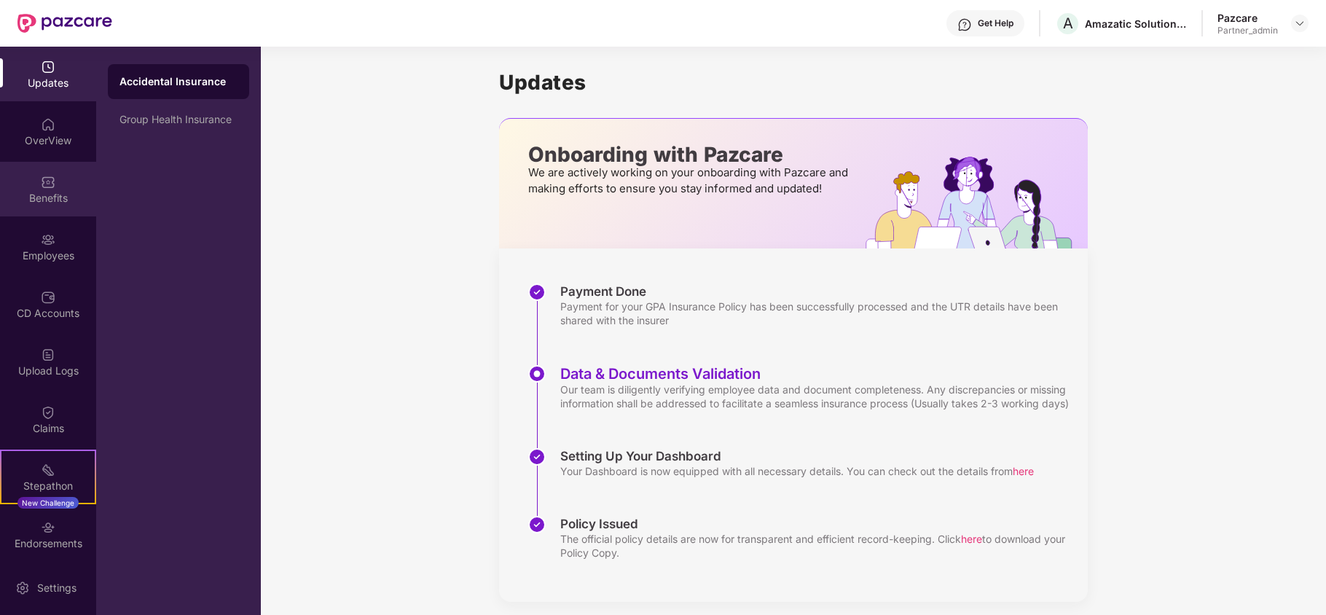
click at [48, 201] on div "Benefits" at bounding box center [48, 198] width 96 height 15
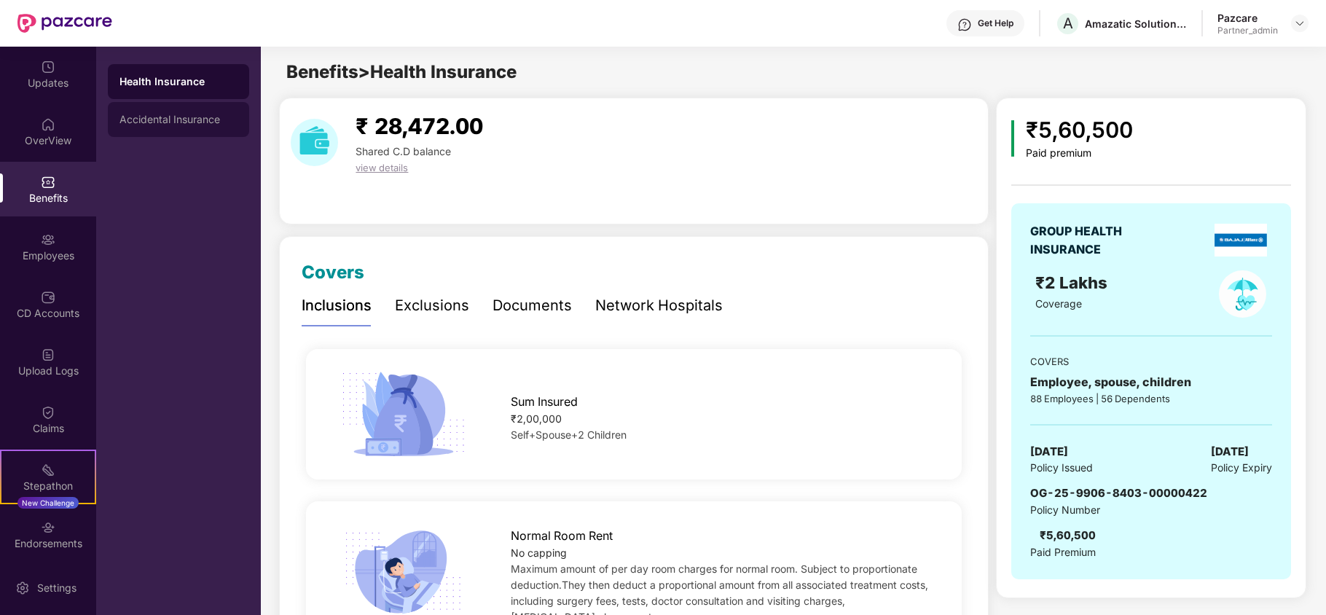
click at [170, 125] on div "Accidental Insurance" at bounding box center [178, 119] width 141 height 35
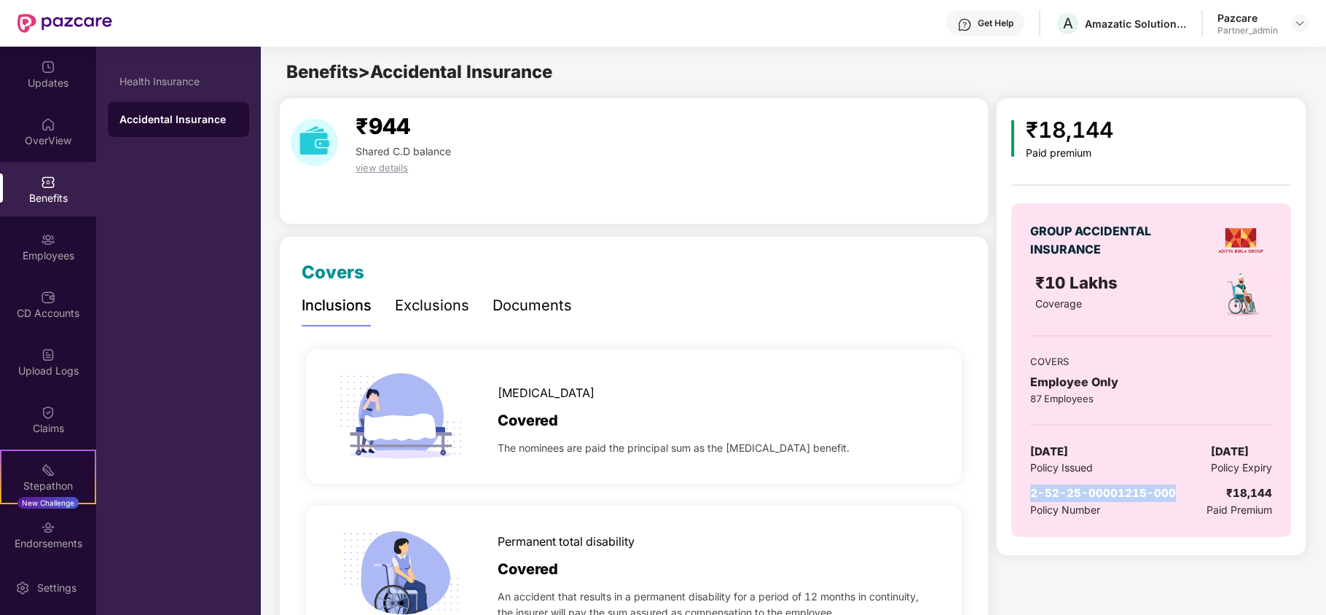
drag, startPoint x: 1176, startPoint y: 492, endPoint x: 1011, endPoint y: 498, distance: 164.7
click at [1011, 498] on div "GROUP ACCIDENTAL INSURANCE ₹10 Lakhs Coverage COVERS Employee Only 87 Employees…" at bounding box center [1151, 370] width 280 height 334
copy span "2-52-25-00001215-000"
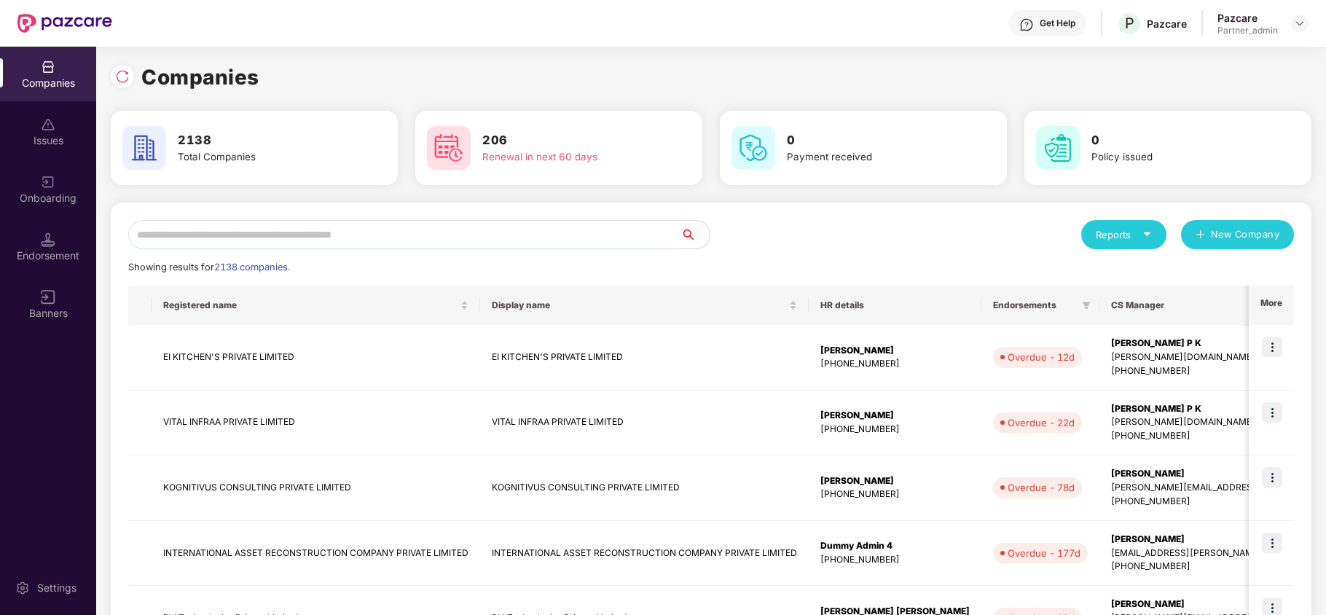
click at [246, 235] on input "text" at bounding box center [404, 234] width 552 height 29
paste input "**********"
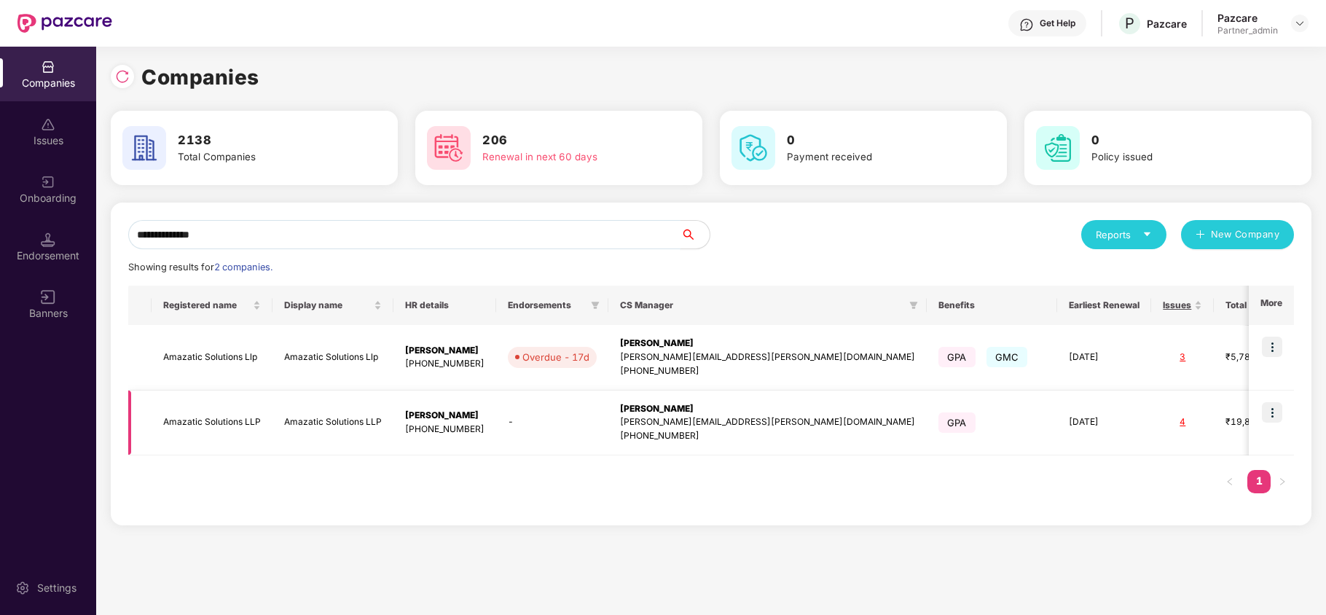
type input "**********"
click at [1269, 412] on img at bounding box center [1272, 412] width 20 height 20
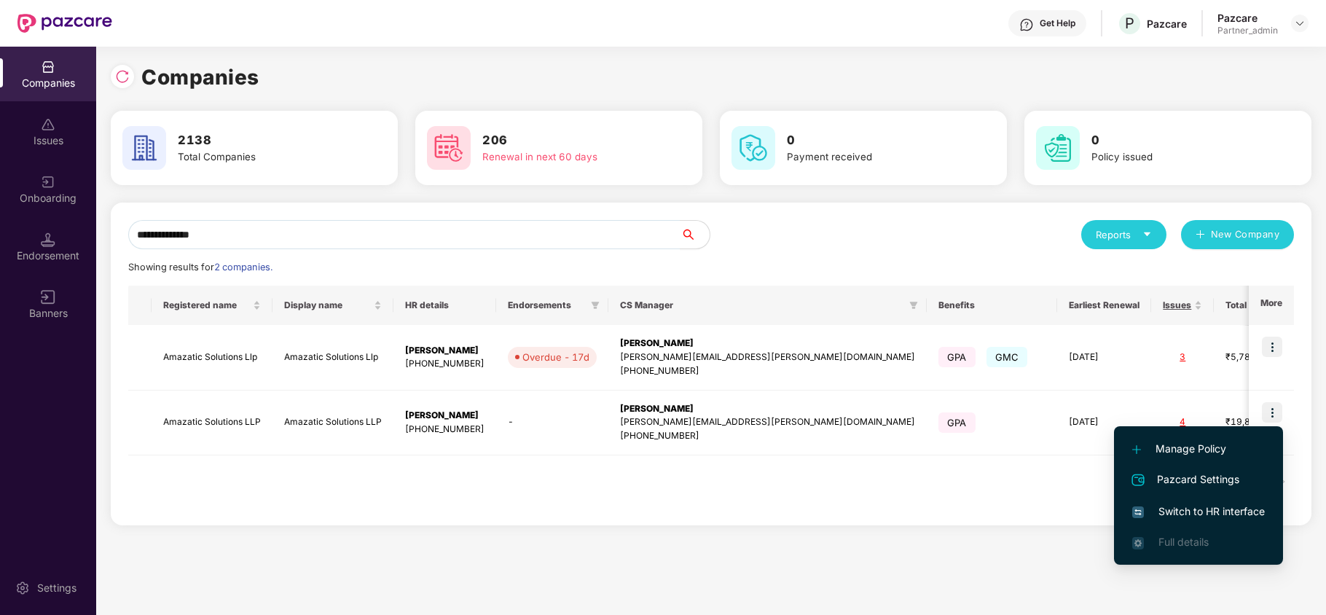
click at [1203, 505] on span "Switch to HR interface" at bounding box center [1198, 511] width 133 height 16
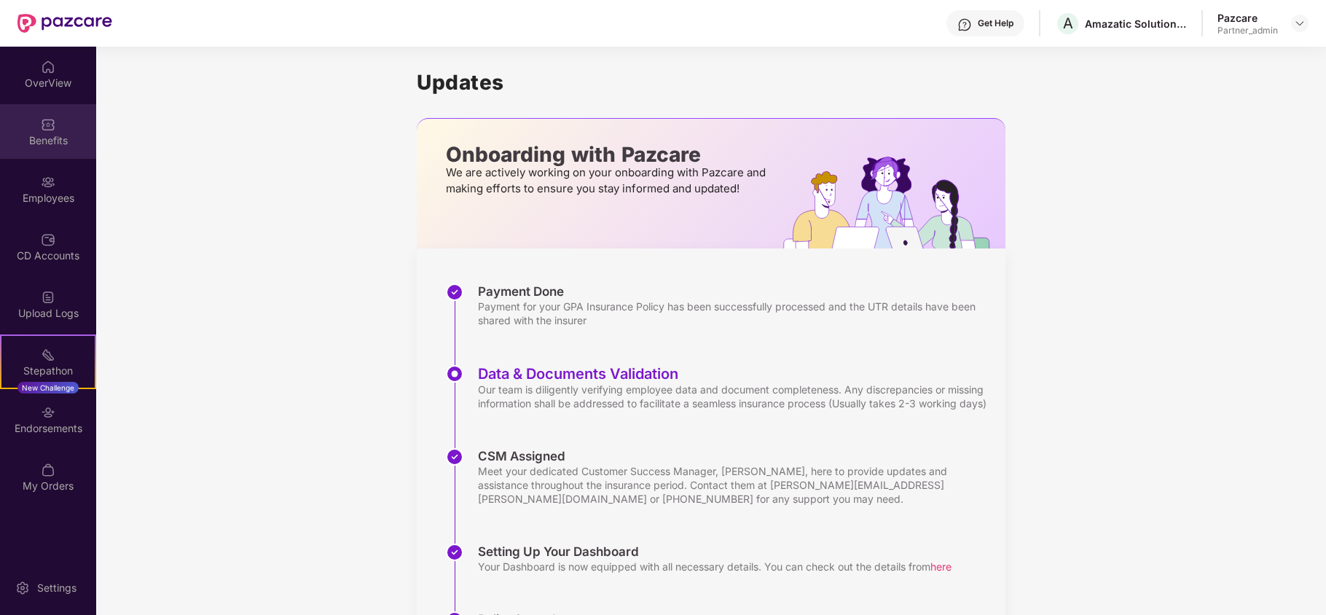
click at [45, 138] on div "Benefits" at bounding box center [48, 140] width 96 height 15
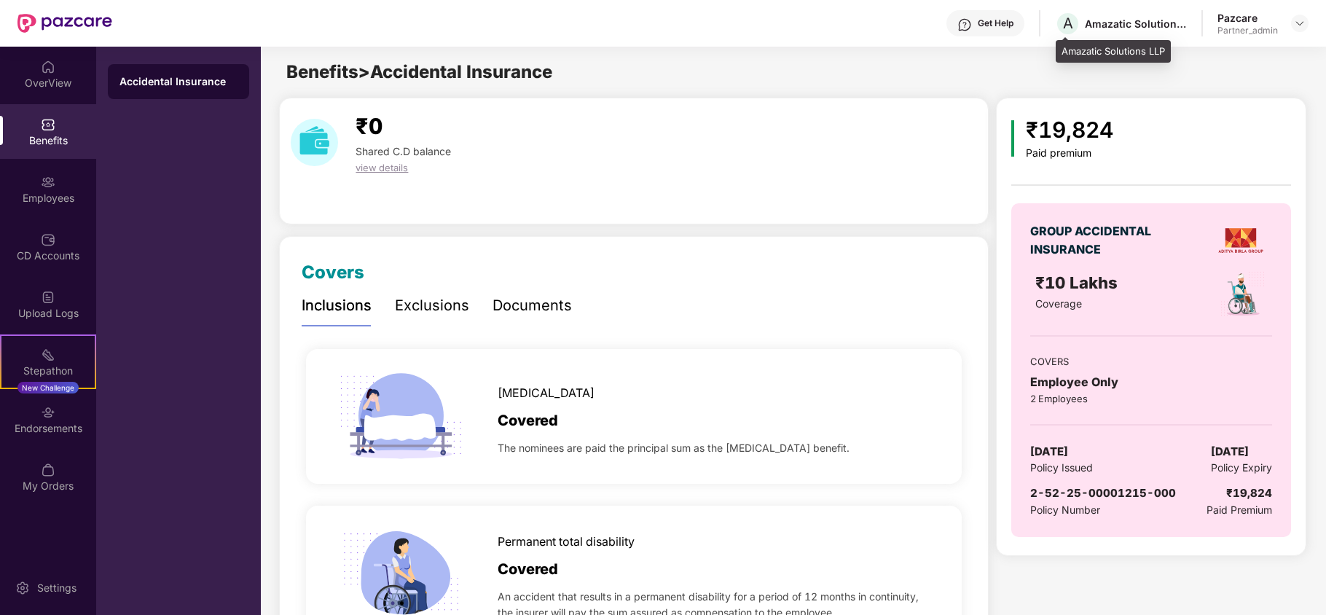
click at [1102, 20] on div "Amazatic Solutions LLP" at bounding box center [1136, 24] width 102 height 14
copy div "Amazatic"
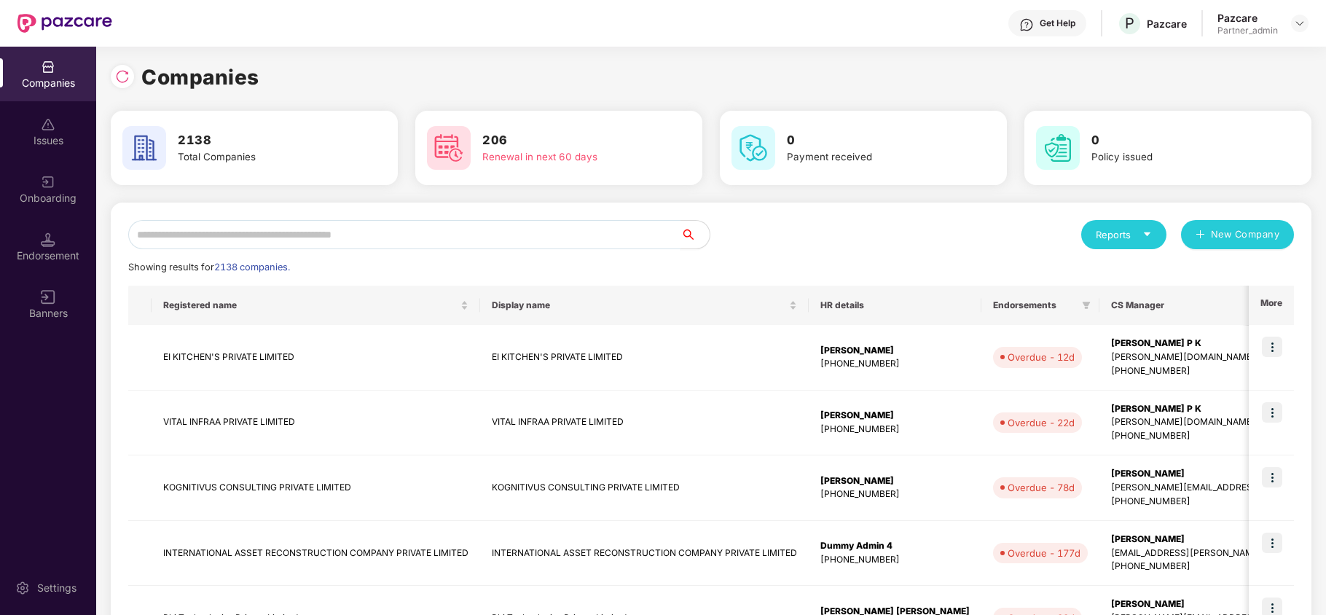
click at [194, 220] on input "text" at bounding box center [404, 234] width 552 height 29
paste input "********"
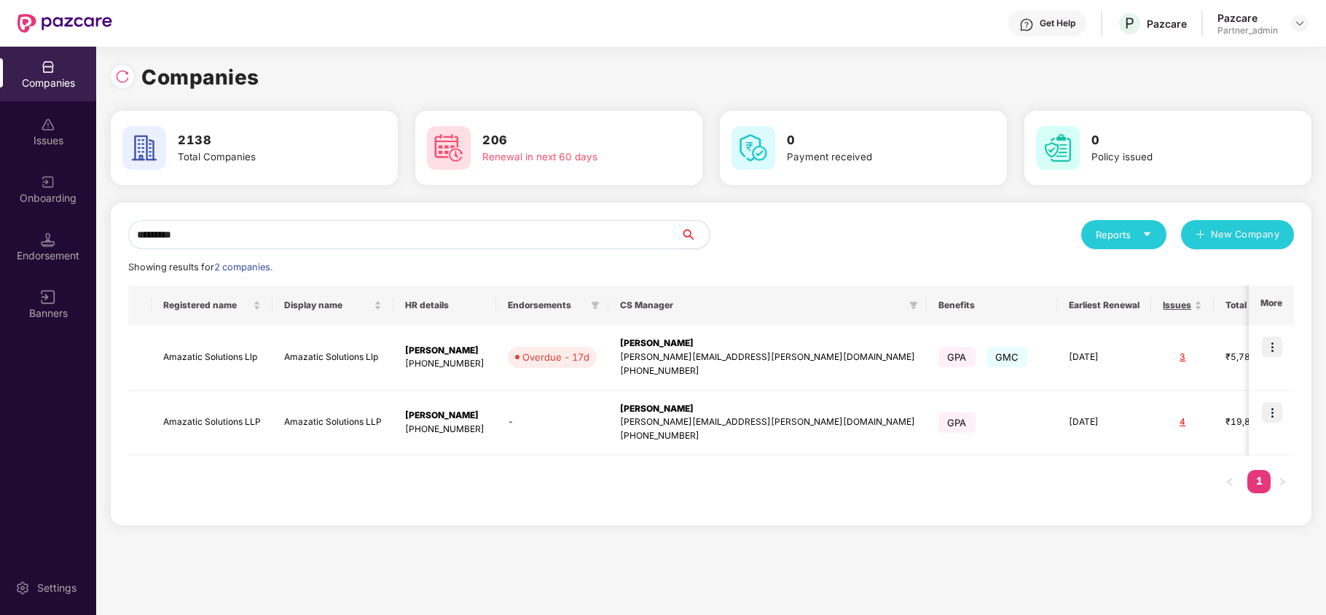
paste input "*****"
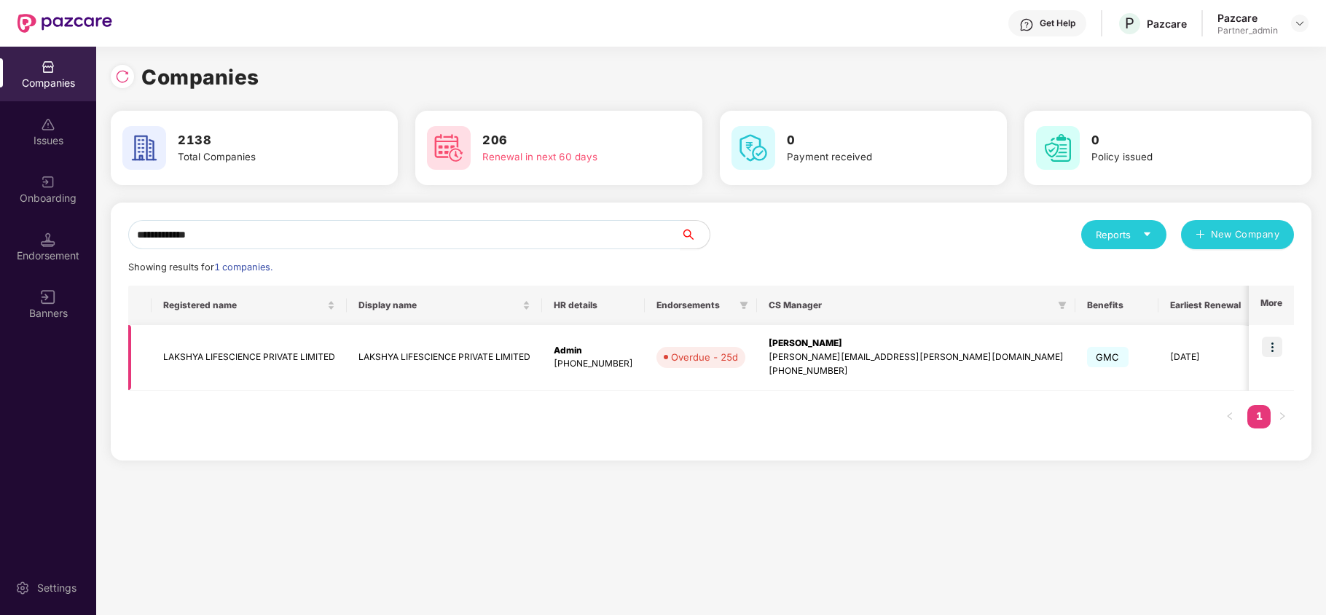
type input "**********"
click at [1279, 347] on img at bounding box center [1272, 347] width 20 height 20
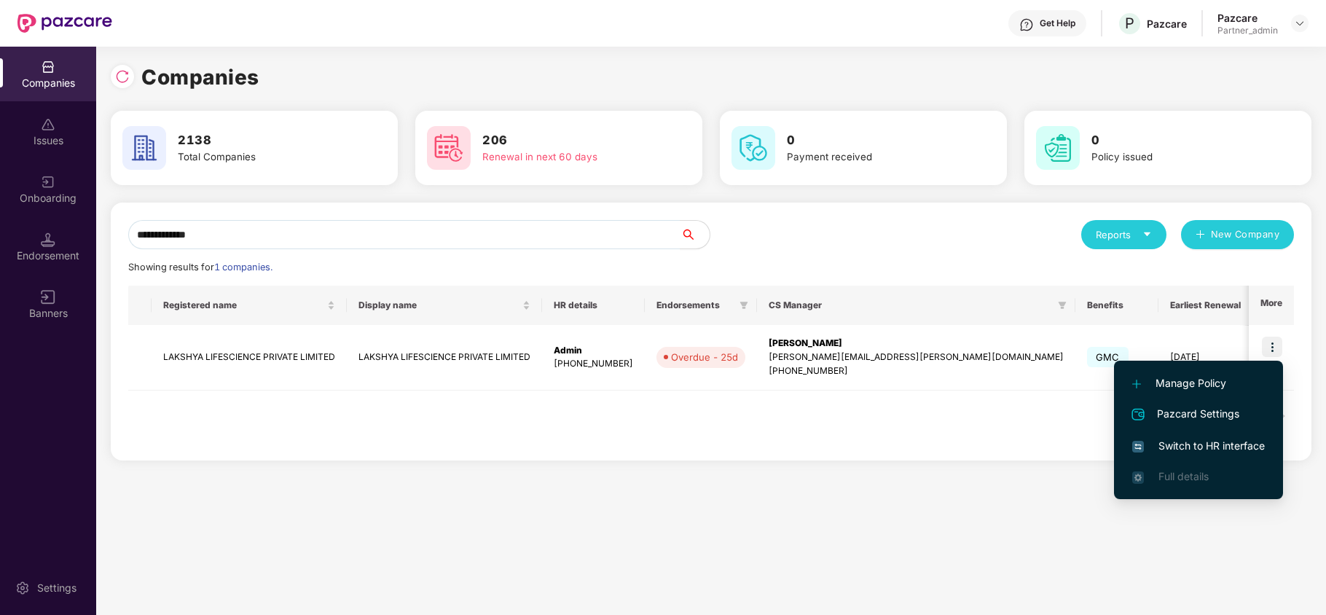
click at [1199, 447] on span "Switch to HR interface" at bounding box center [1198, 446] width 133 height 16
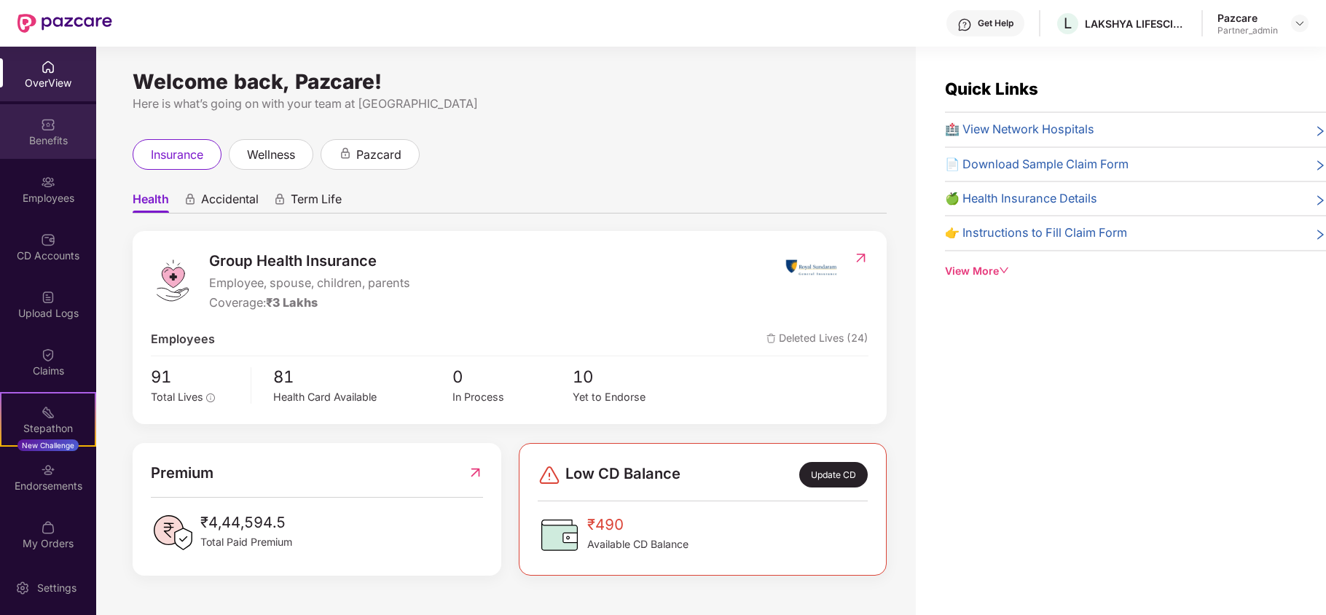
click at [44, 133] on div "Benefits" at bounding box center [48, 140] width 96 height 15
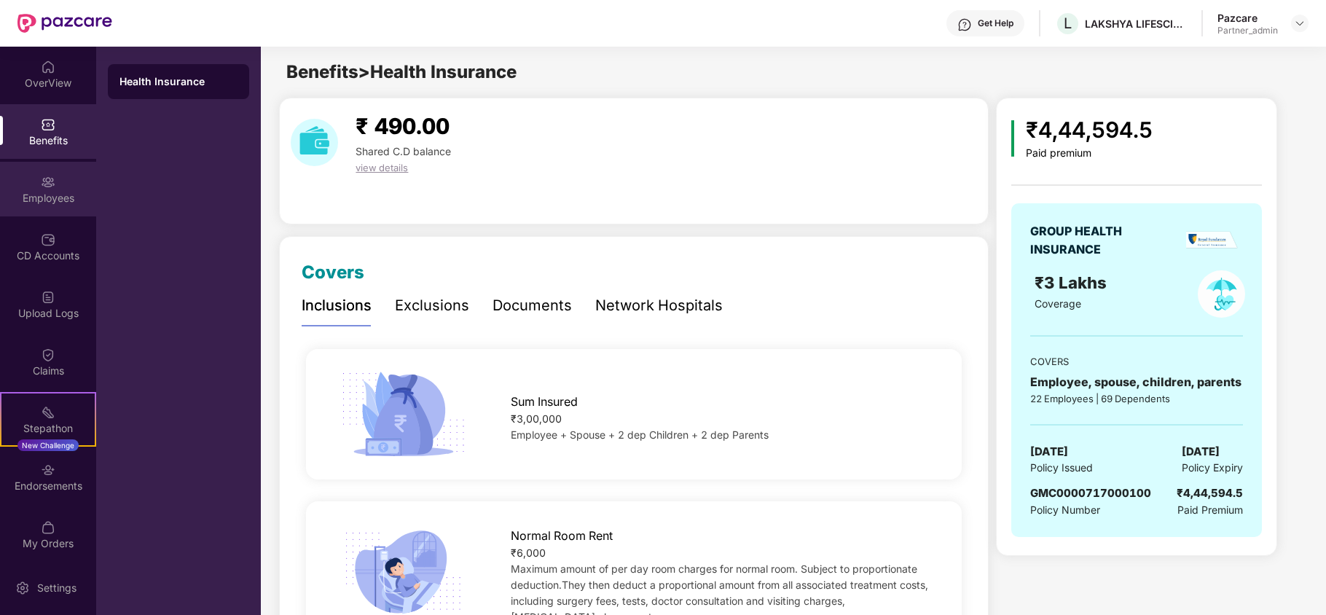
click at [36, 198] on div "Employees" at bounding box center [48, 198] width 96 height 15
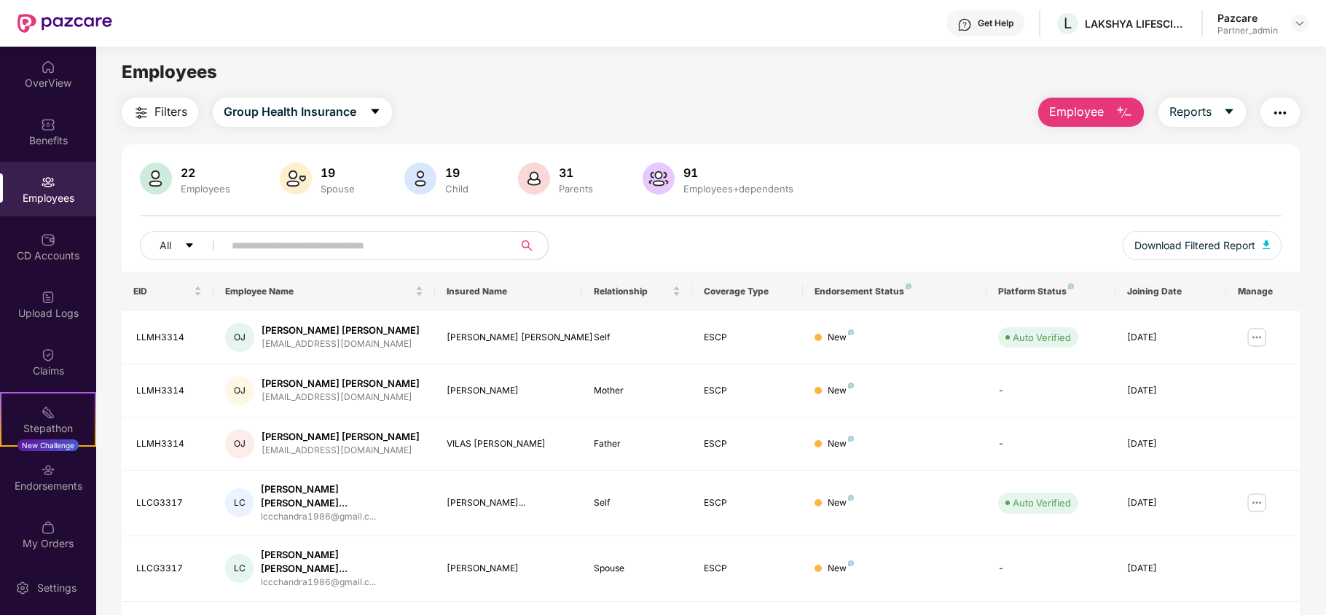
click at [159, 105] on span "Filters" at bounding box center [170, 112] width 33 height 18
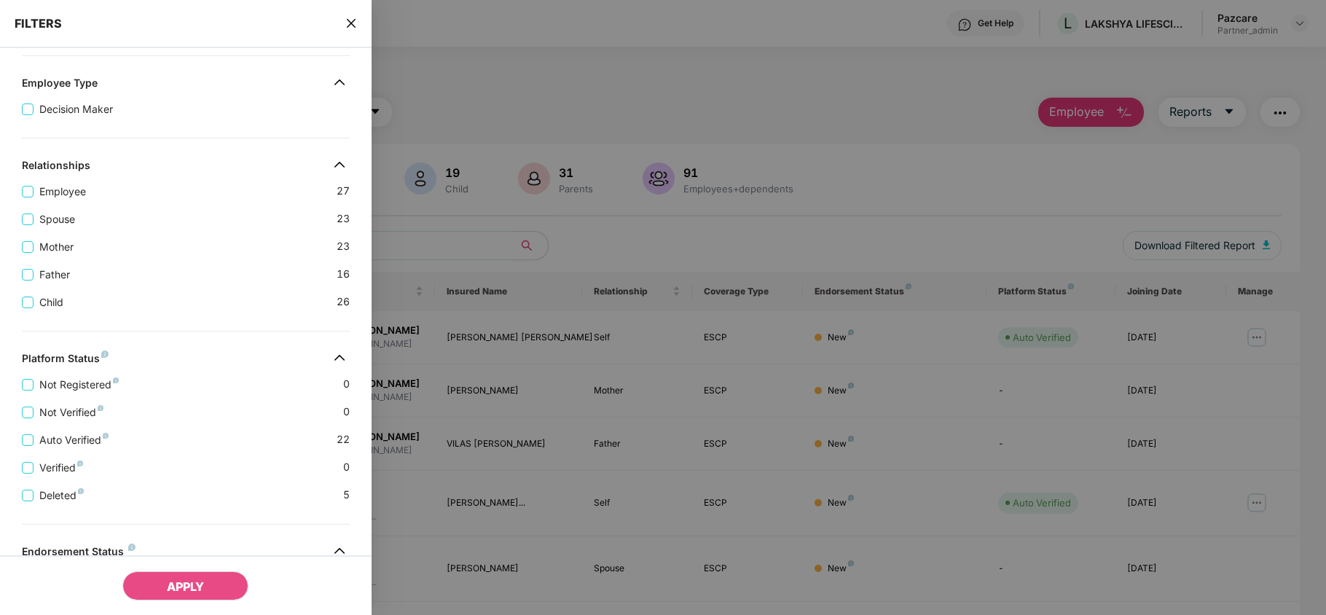
scroll to position [380, 0]
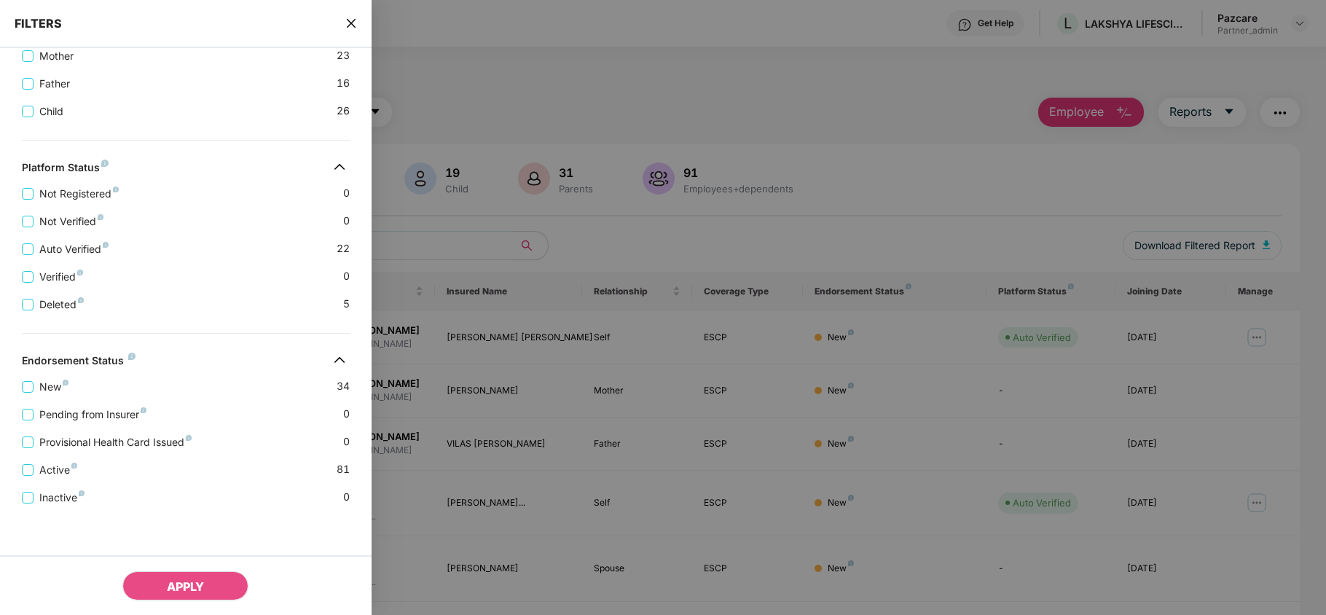
click at [350, 23] on icon "close" at bounding box center [350, 23] width 9 height 9
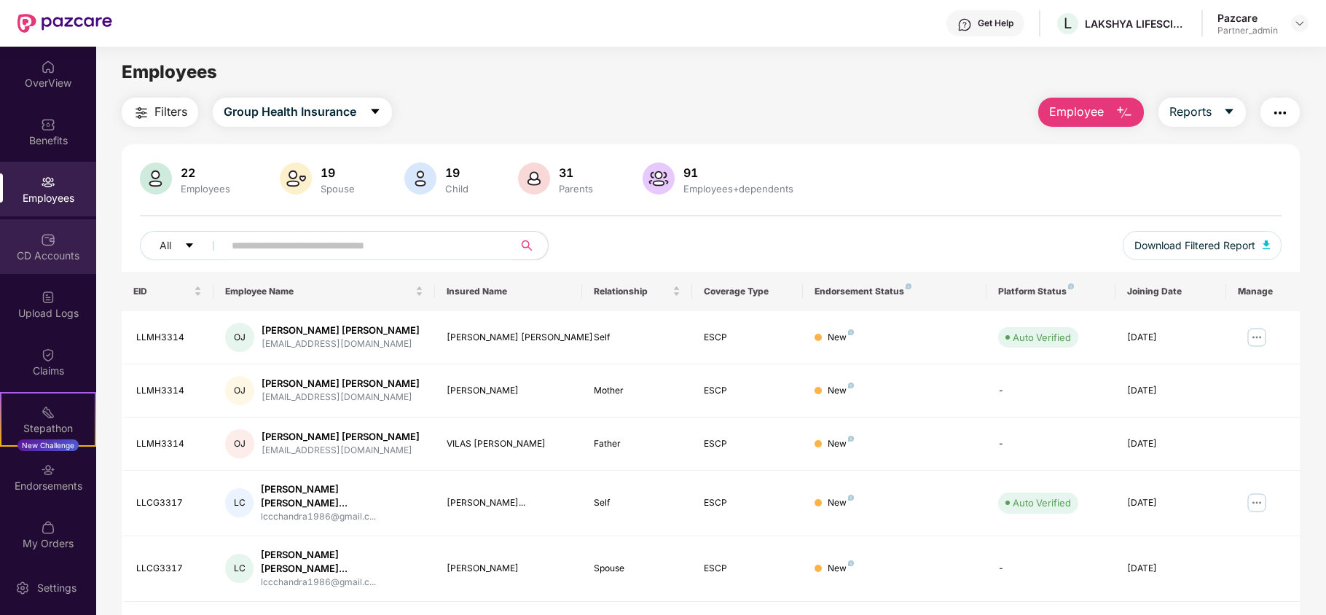
click at [50, 268] on div "CD Accounts" at bounding box center [48, 246] width 96 height 55
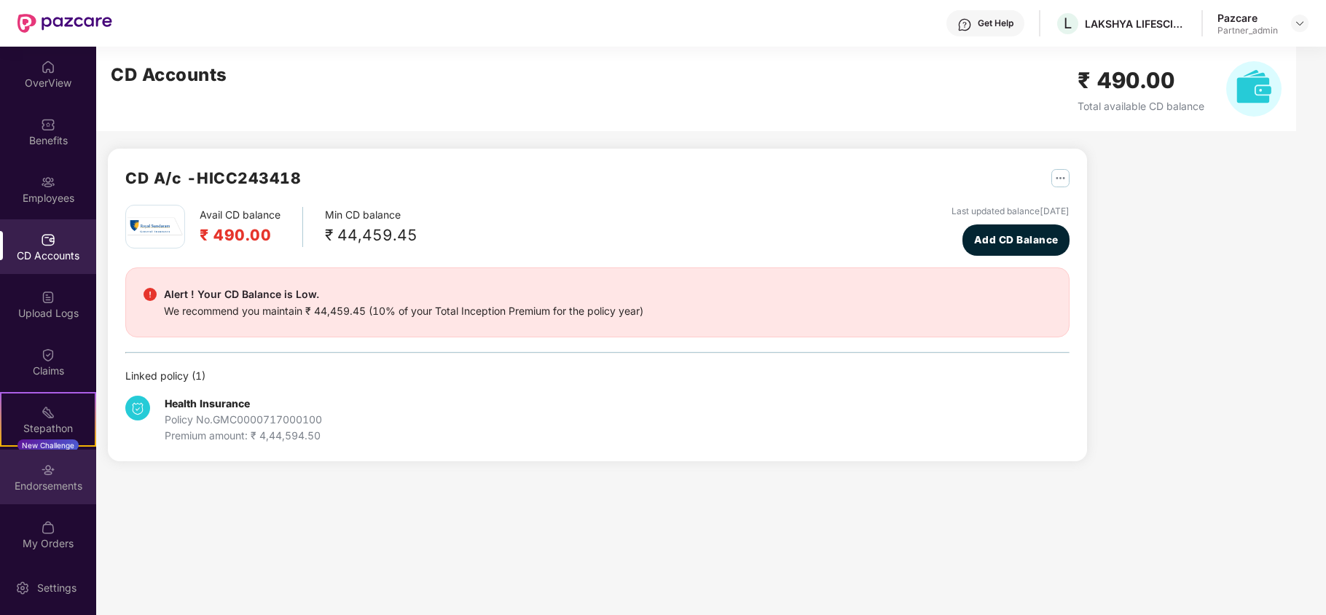
click at [42, 490] on div "Endorsements" at bounding box center [48, 486] width 96 height 15
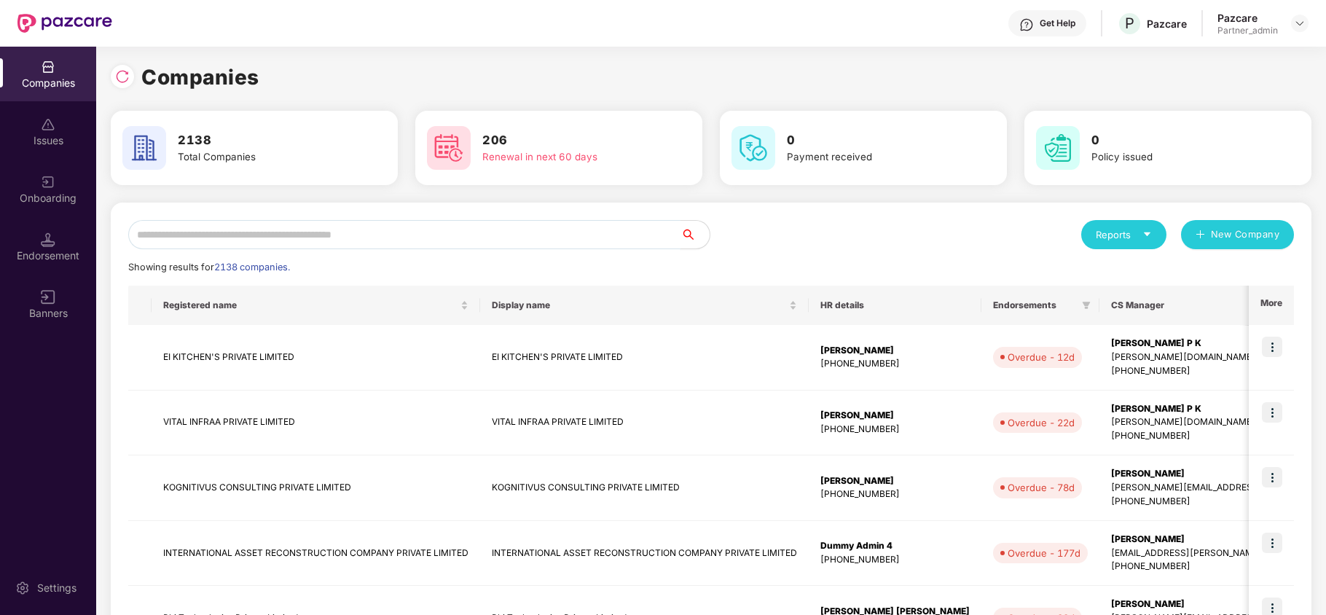
click at [178, 224] on input "text" at bounding box center [404, 234] width 552 height 29
paste input "**********"
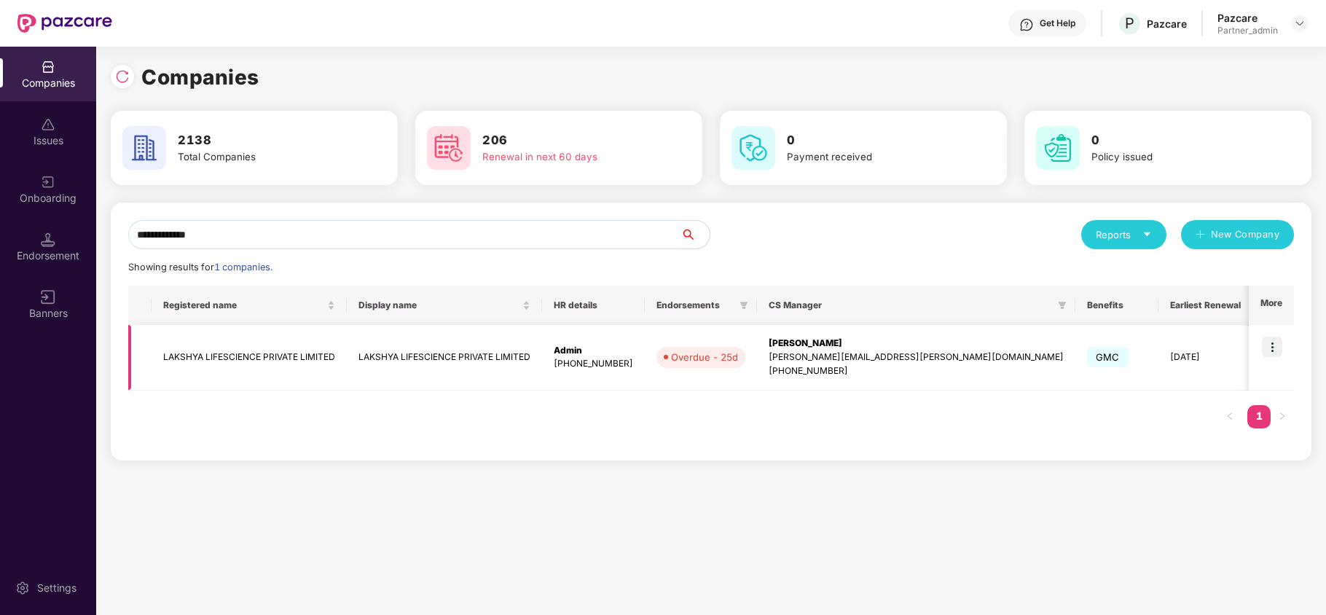
type input "**********"
click at [188, 369] on td "LAKSHYA LIFESCIENCE PRIVATE LIMITED" at bounding box center [249, 358] width 195 height 66
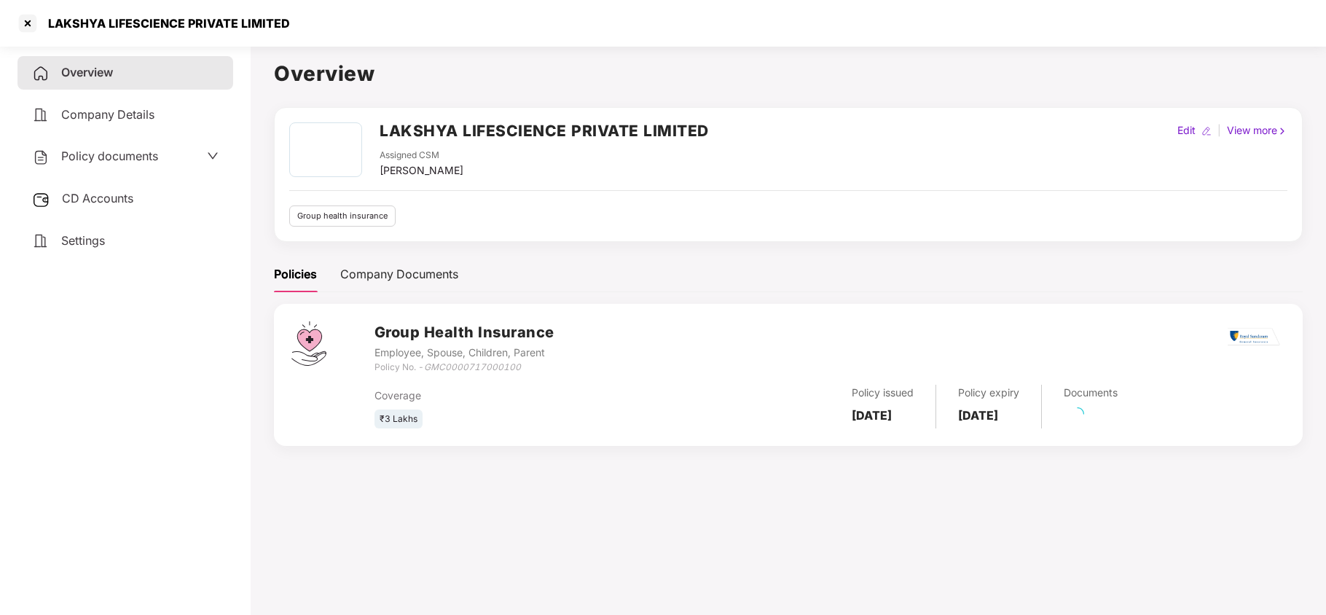
click at [95, 245] on div "Settings" at bounding box center [125, 241] width 216 height 34
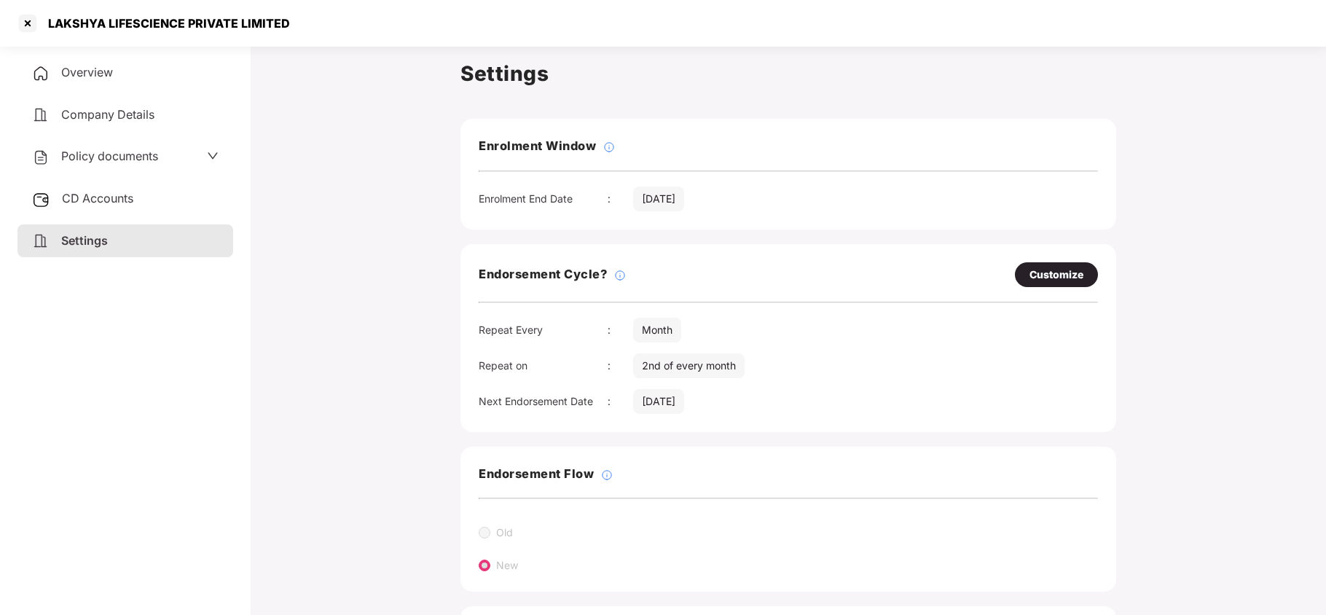
click at [117, 161] on span "Policy documents" at bounding box center [109, 156] width 97 height 15
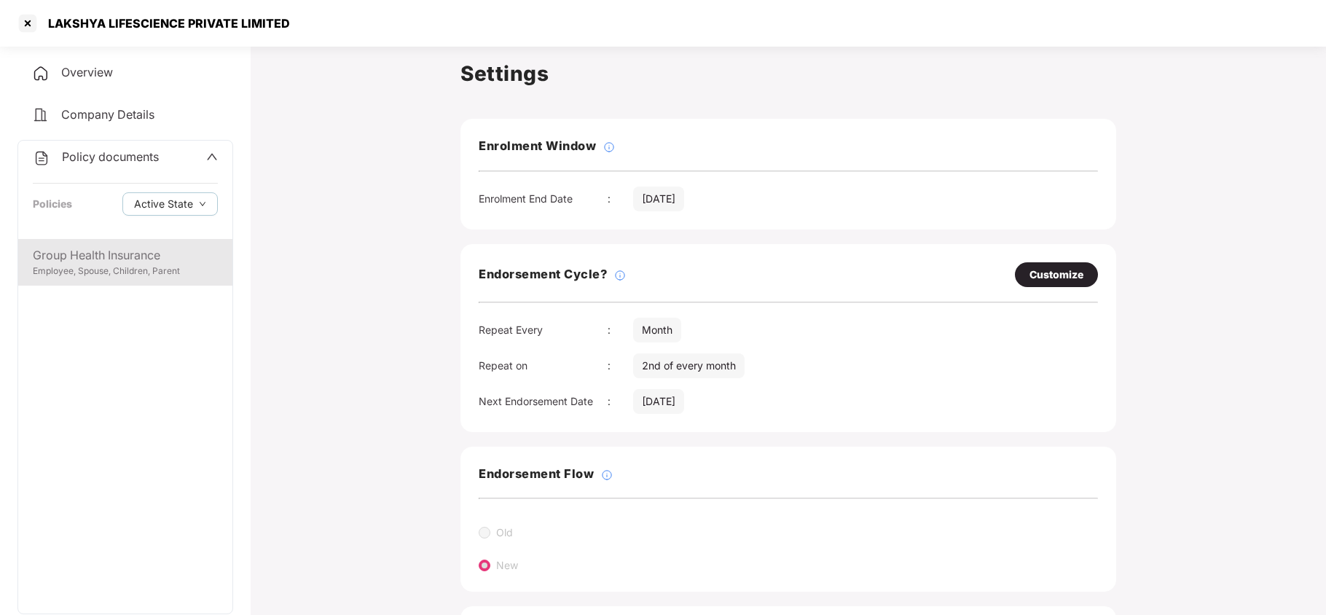
click at [109, 284] on div "Group Health Insurance Employee, Spouse, Children, Parent" at bounding box center [125, 262] width 214 height 47
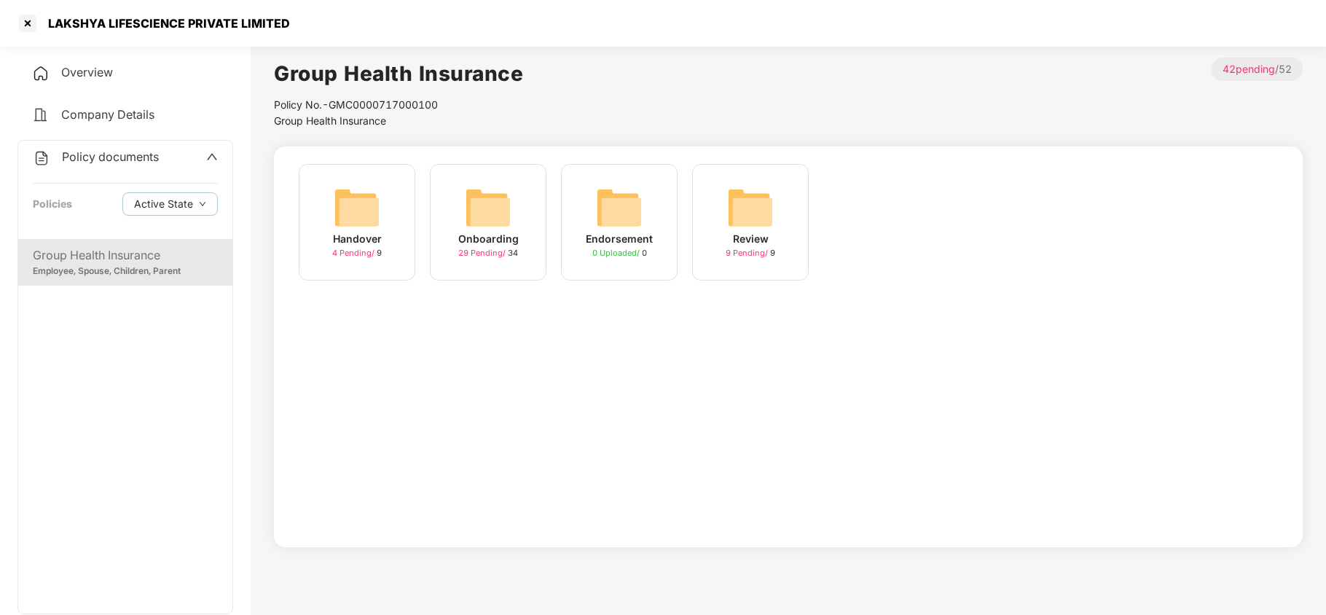
click at [476, 210] on img at bounding box center [488, 207] width 47 height 47
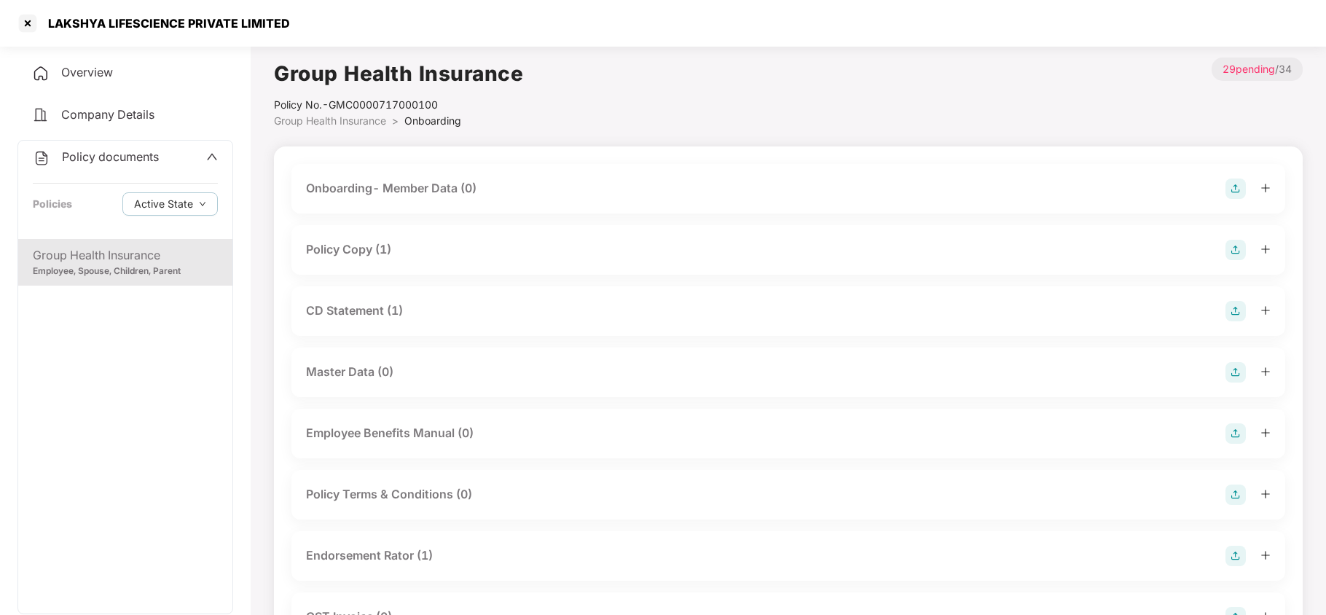
click at [371, 253] on div "Policy Copy (1)" at bounding box center [348, 249] width 85 height 18
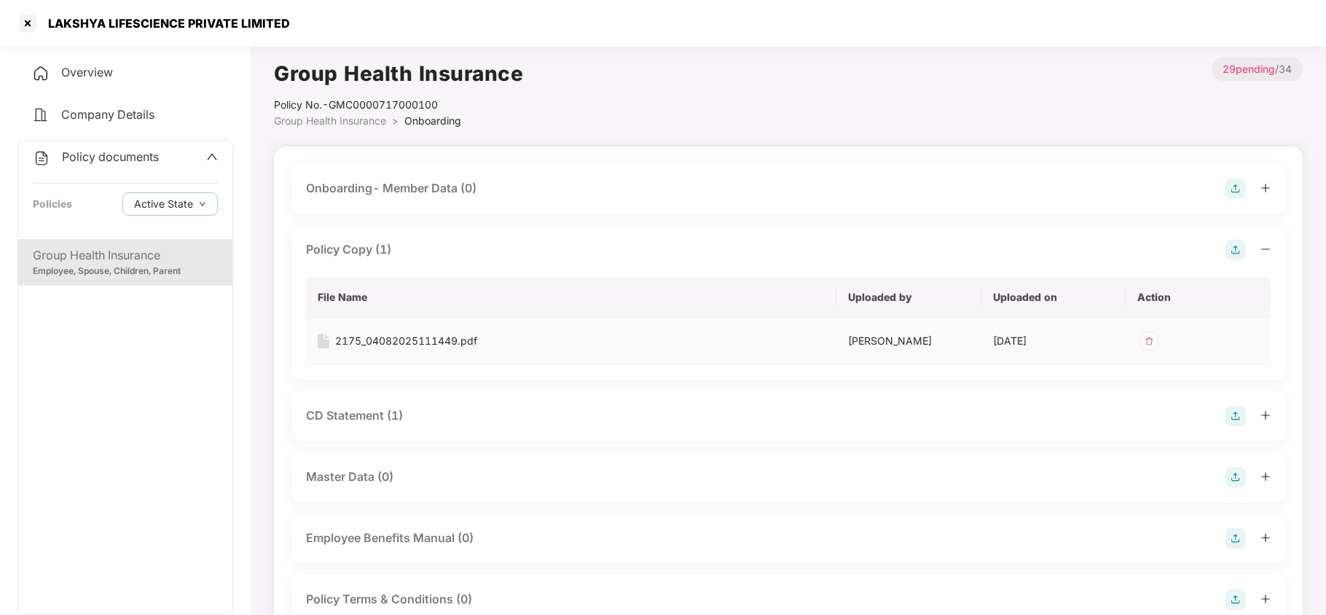
click at [422, 339] on div "2175_04082025111449.pdf" at bounding box center [406, 341] width 142 height 16
click at [382, 422] on div "CD Statement (1)" at bounding box center [354, 415] width 97 height 18
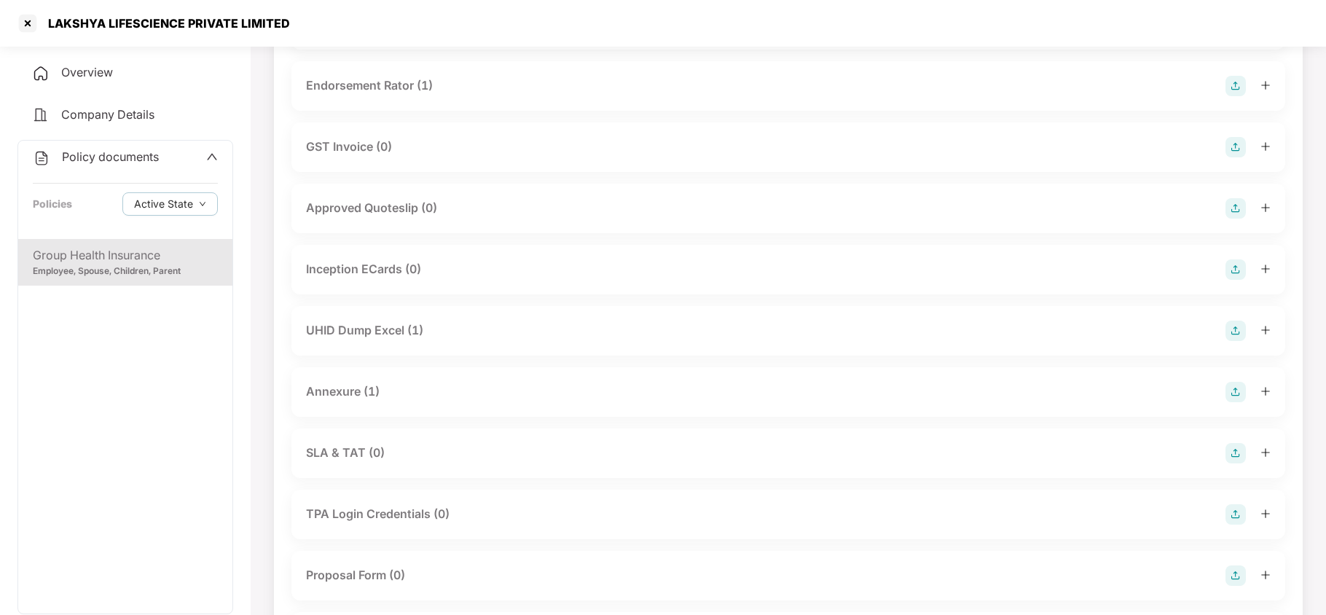
click at [395, 328] on div "UHID Dump Excel (1)" at bounding box center [364, 330] width 117 height 18
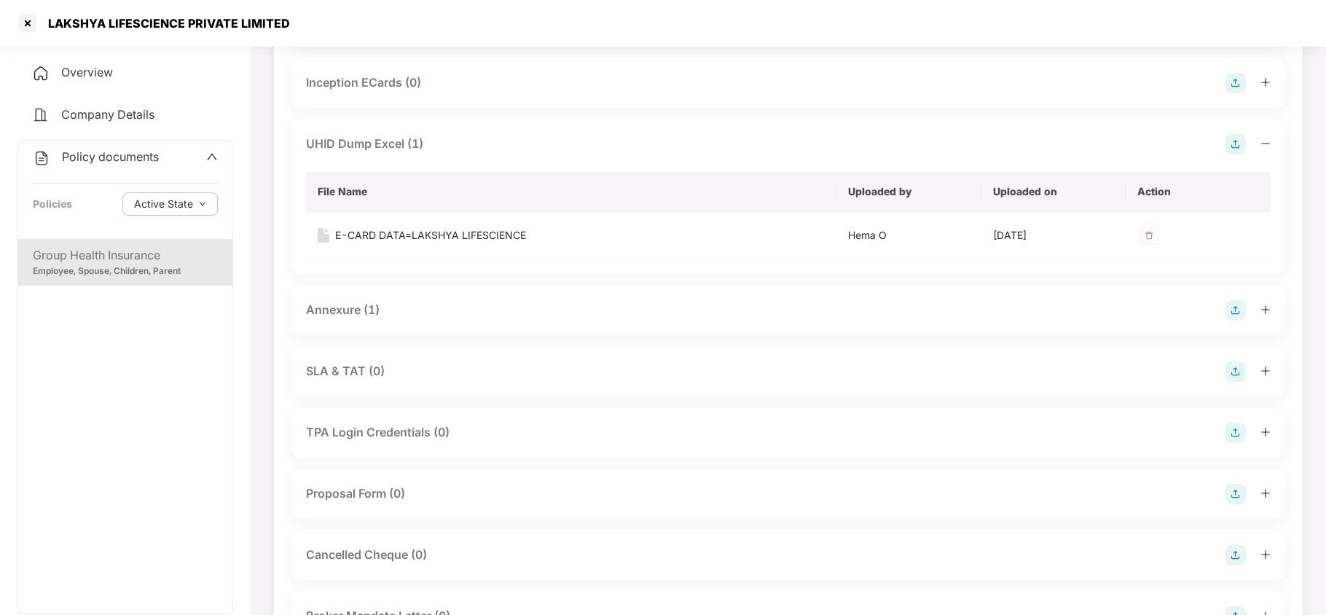
scroll to position [874, 0]
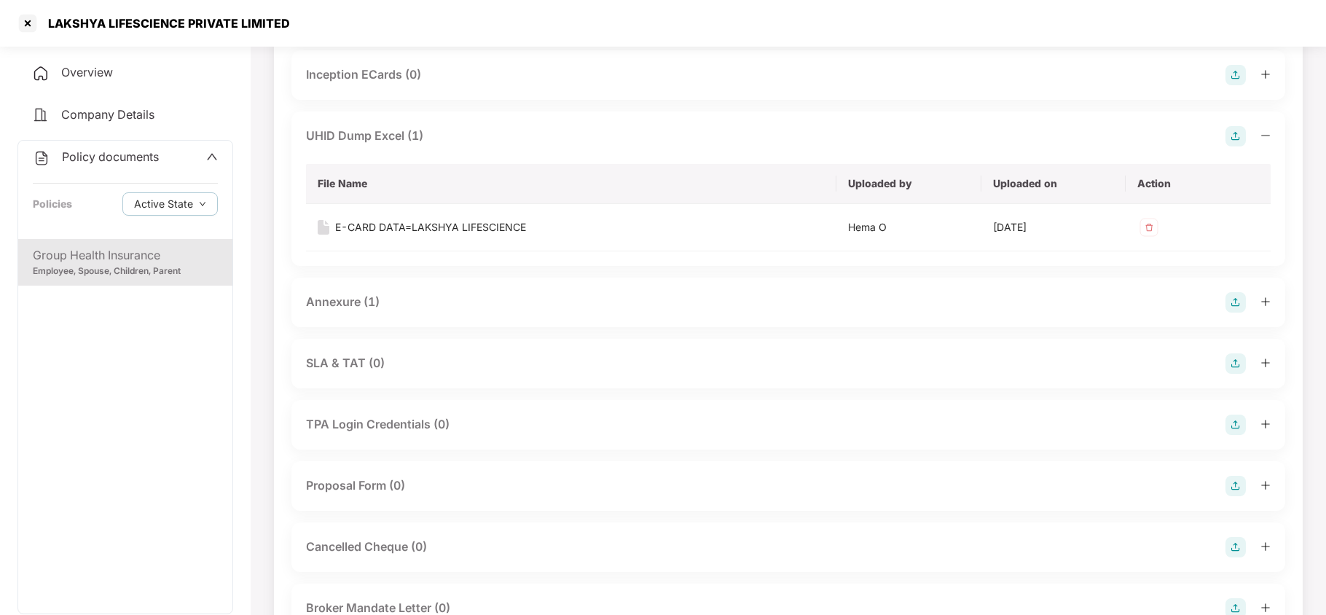
click at [336, 298] on div "Annexure (1)" at bounding box center [343, 302] width 74 height 18
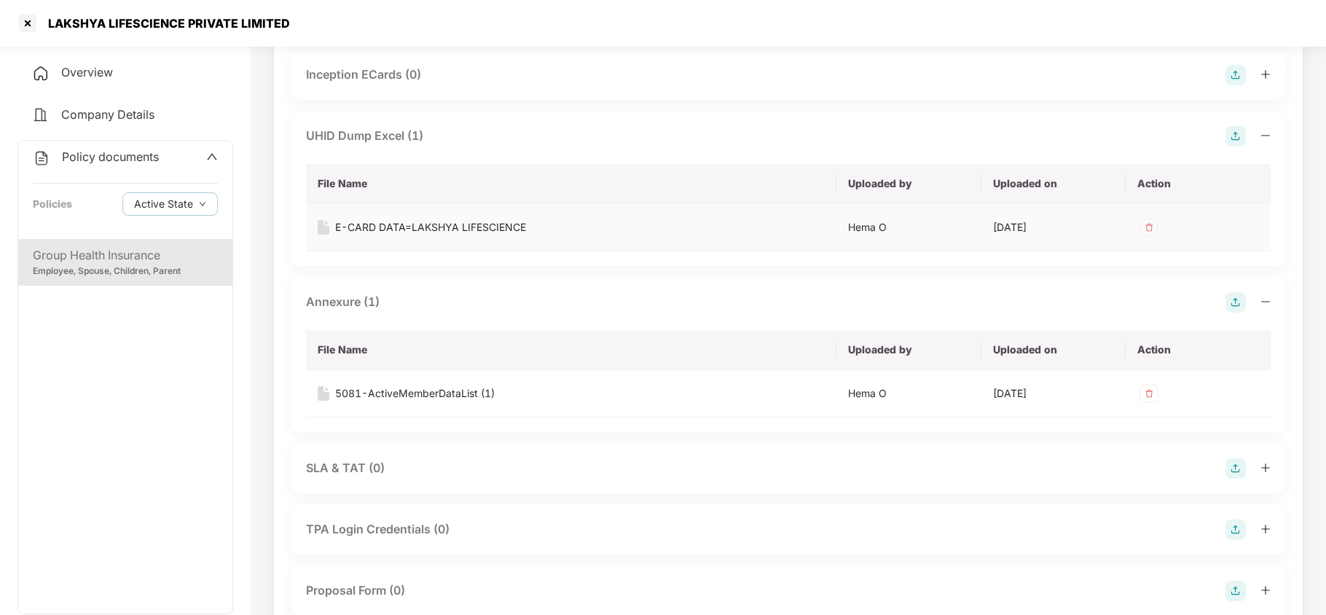
click at [427, 223] on div "E-CARD DATA=LAKSHYA LIFESCIENCE" at bounding box center [430, 227] width 191 height 16
click at [430, 395] on div "5081-ActiveMemberDataList (1)" at bounding box center [415, 393] width 160 height 16
click at [29, 22] on div at bounding box center [27, 23] width 23 height 23
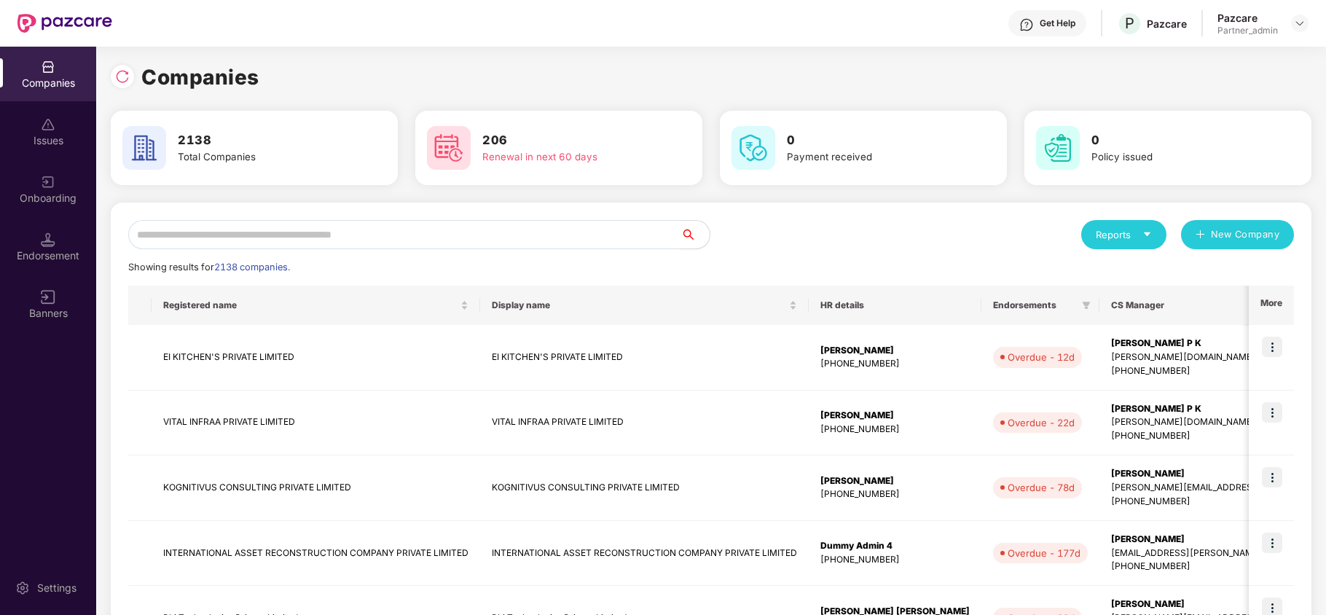
click at [339, 240] on input "text" at bounding box center [404, 234] width 552 height 29
paste input "**********"
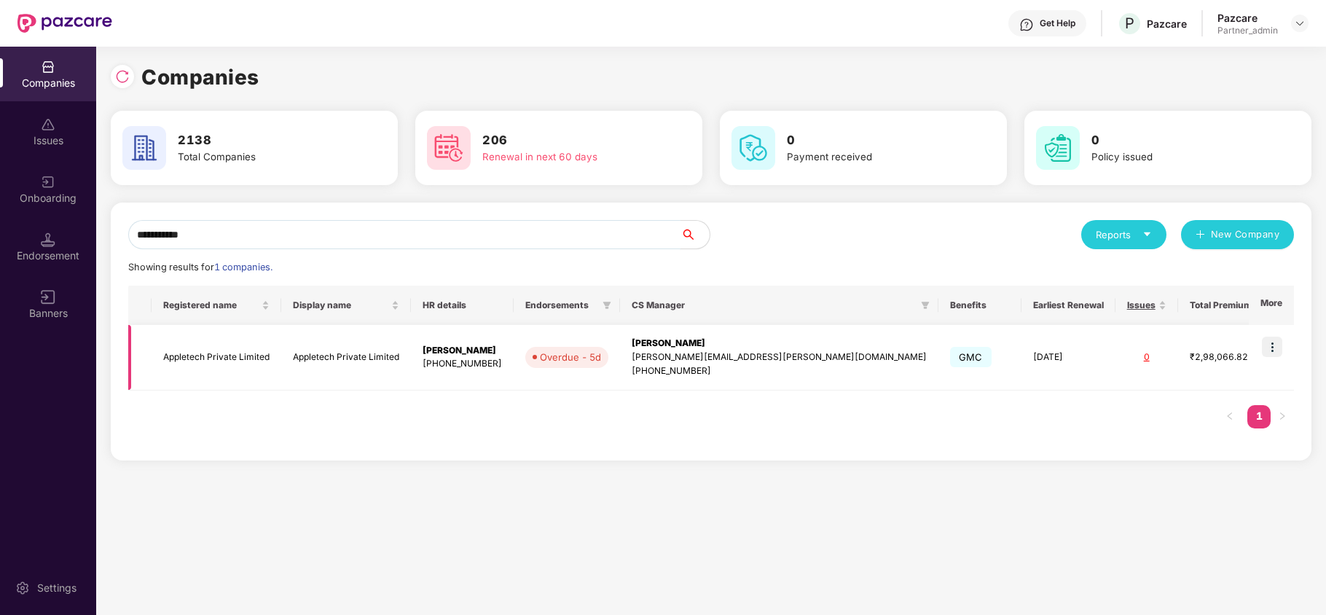
type input "**********"
click at [1278, 344] on img at bounding box center [1272, 347] width 20 height 20
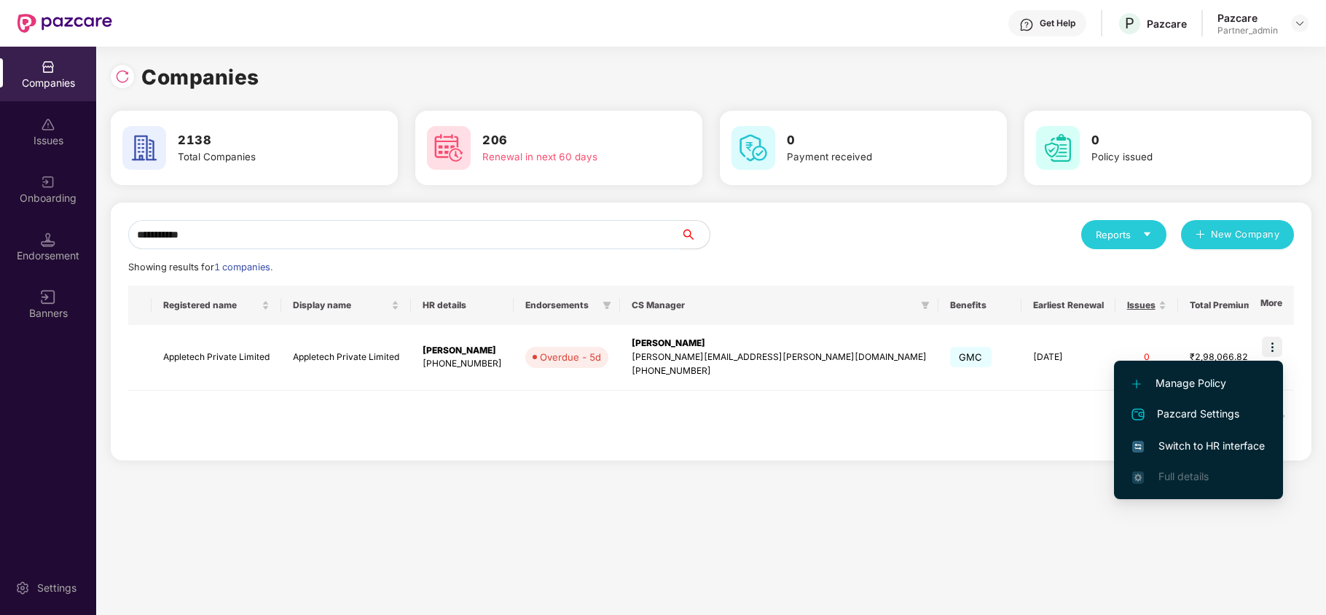
click at [1230, 439] on span "Switch to HR interface" at bounding box center [1198, 446] width 133 height 16
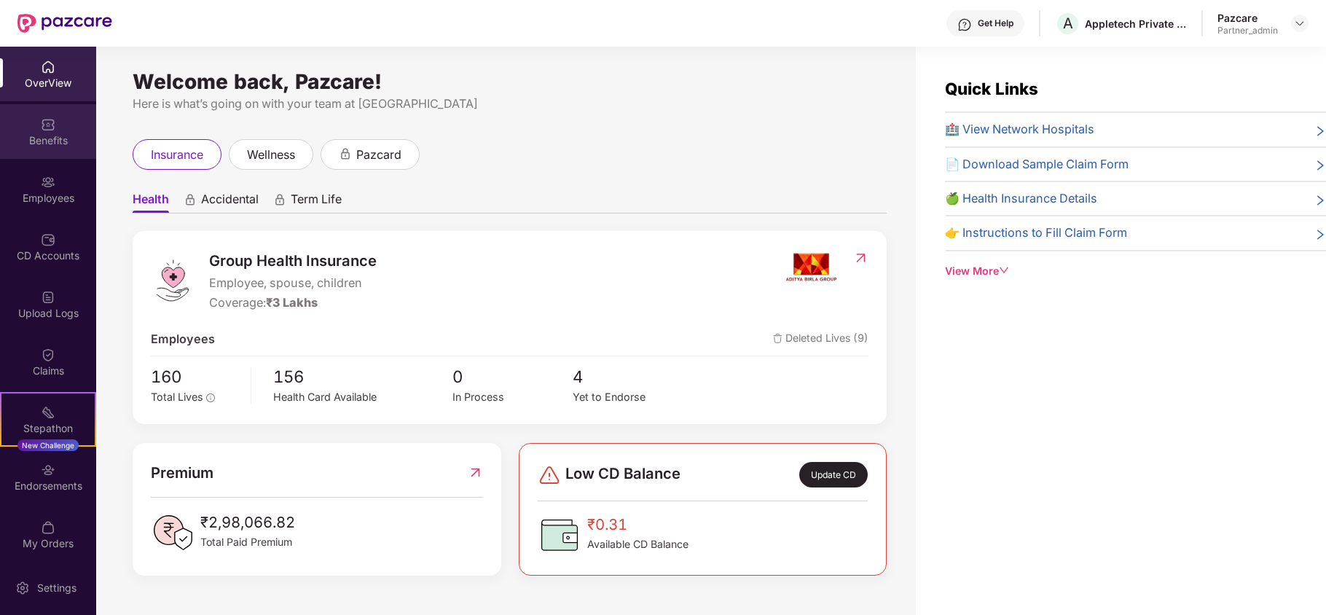
click at [27, 127] on div "Benefits" at bounding box center [48, 131] width 96 height 55
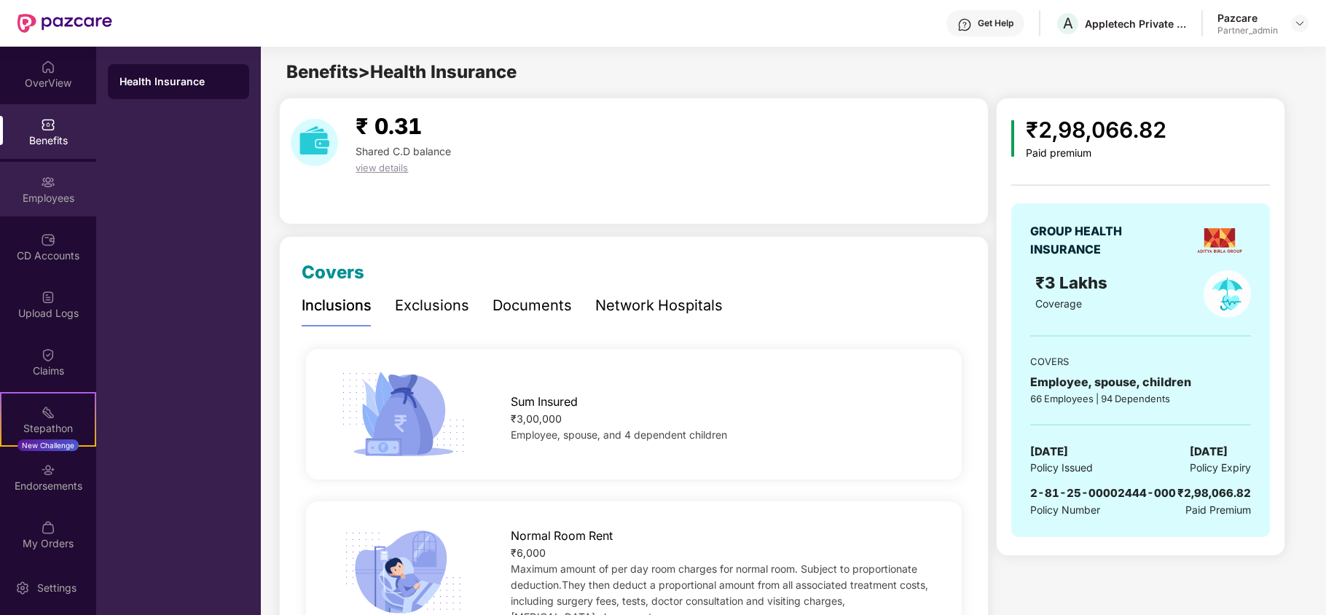
click at [45, 202] on div "Employees" at bounding box center [48, 198] width 96 height 15
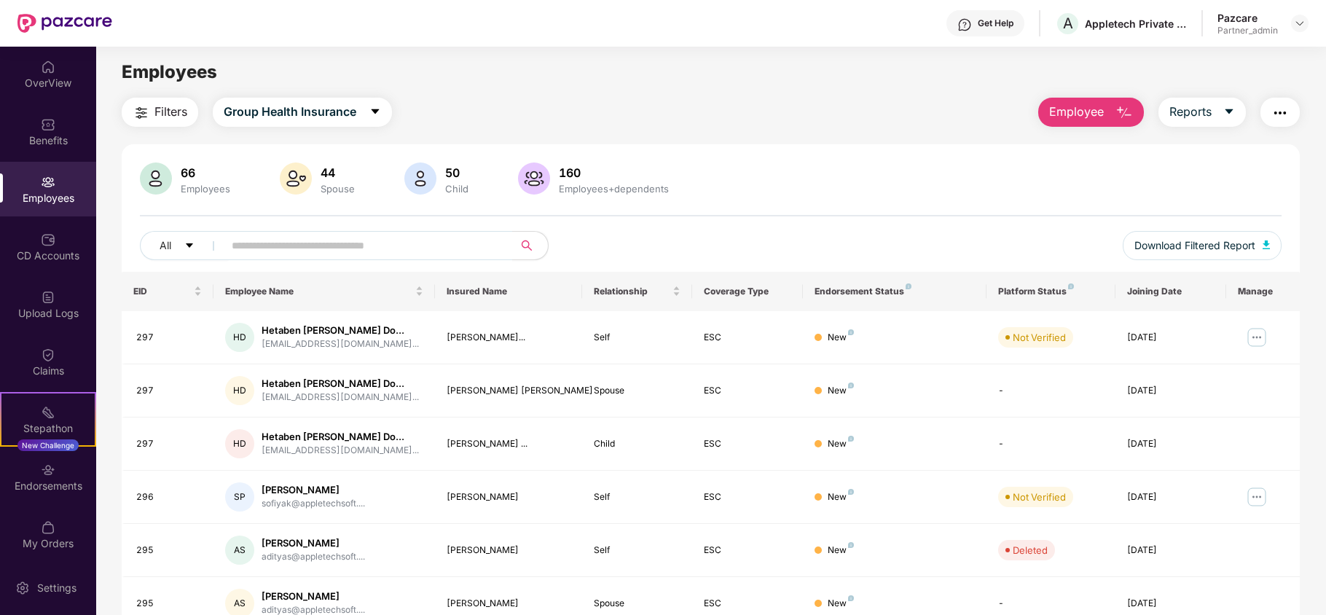
click at [149, 111] on img "button" at bounding box center [141, 112] width 17 height 17
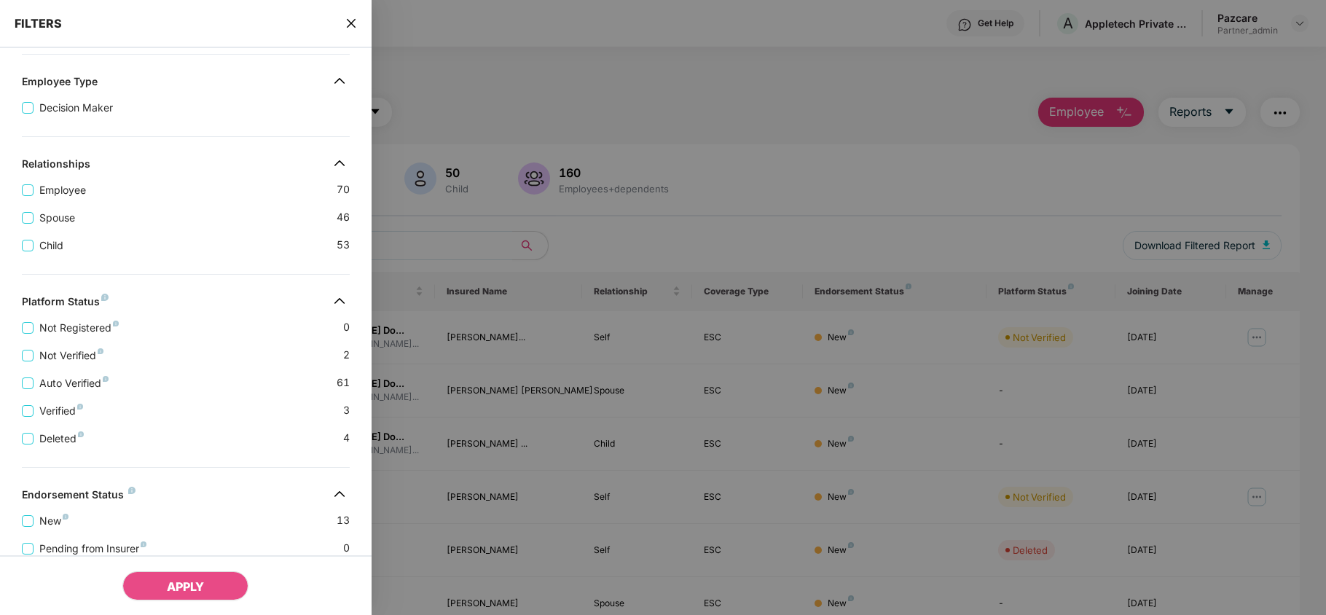
scroll to position [323, 0]
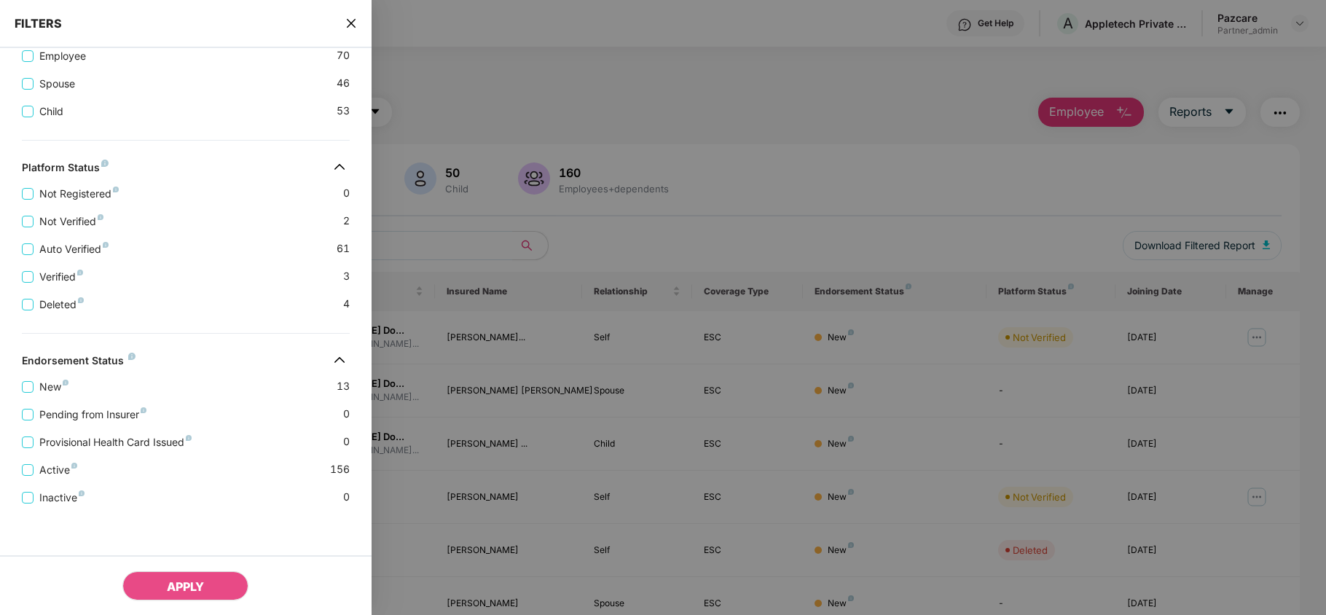
click at [351, 25] on icon "close" at bounding box center [351, 23] width 12 height 12
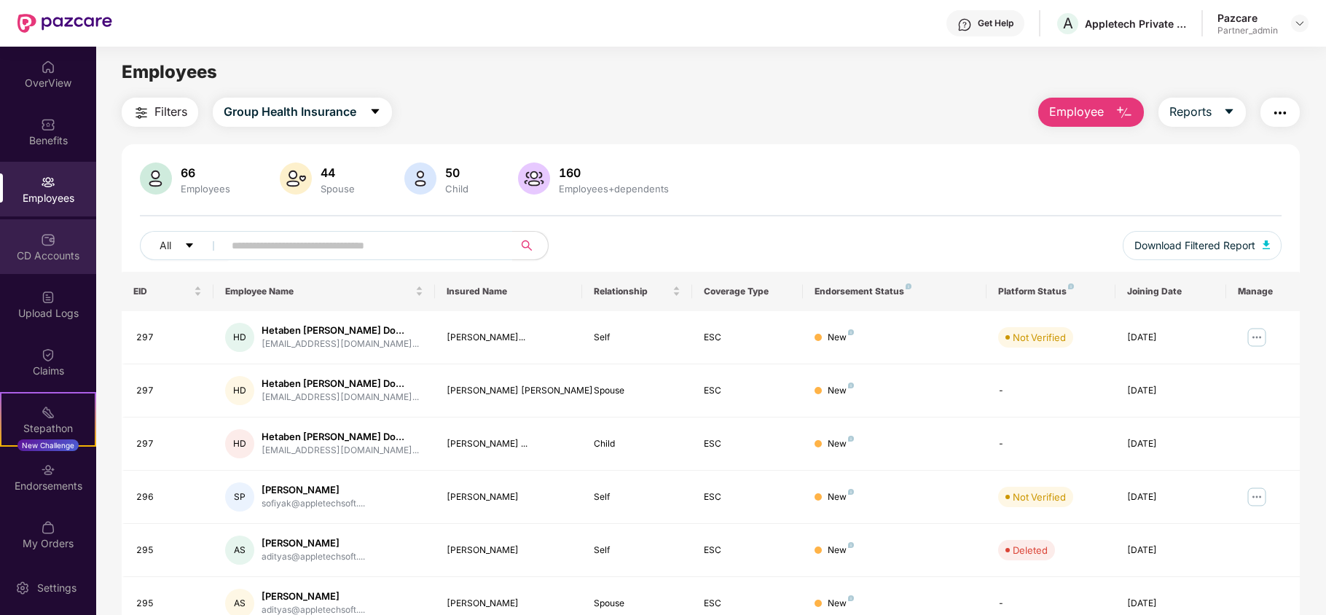
click at [74, 237] on div "CD Accounts" at bounding box center [48, 246] width 96 height 55
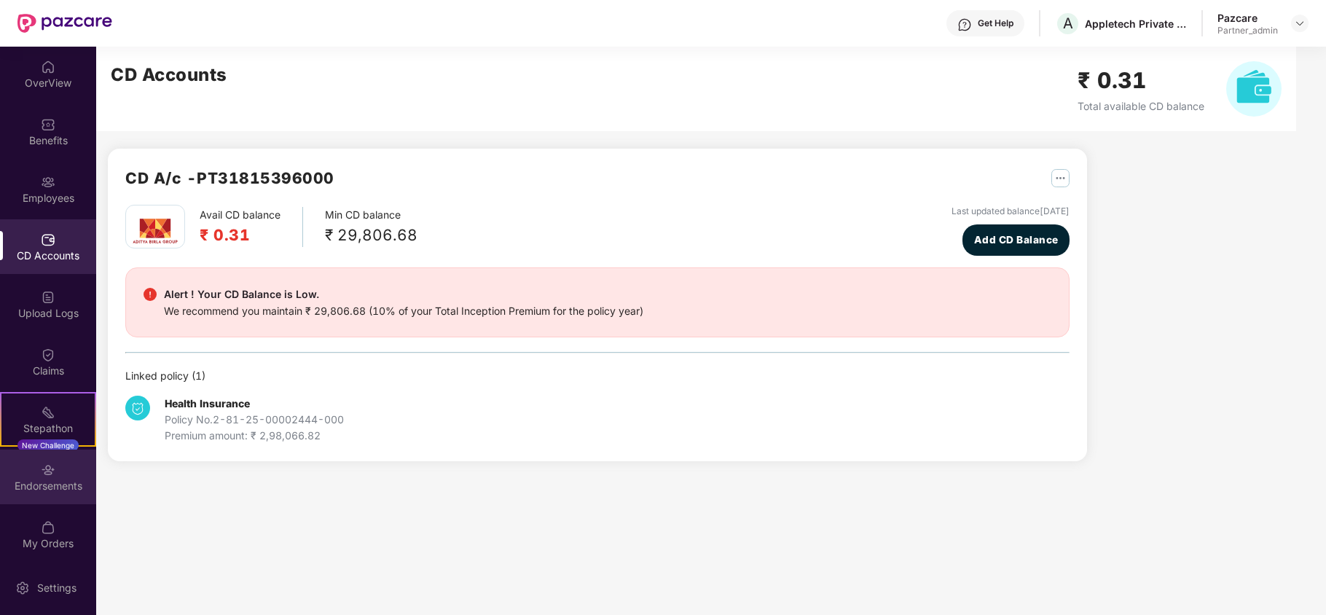
click at [10, 470] on div "Endorsements" at bounding box center [48, 476] width 96 height 55
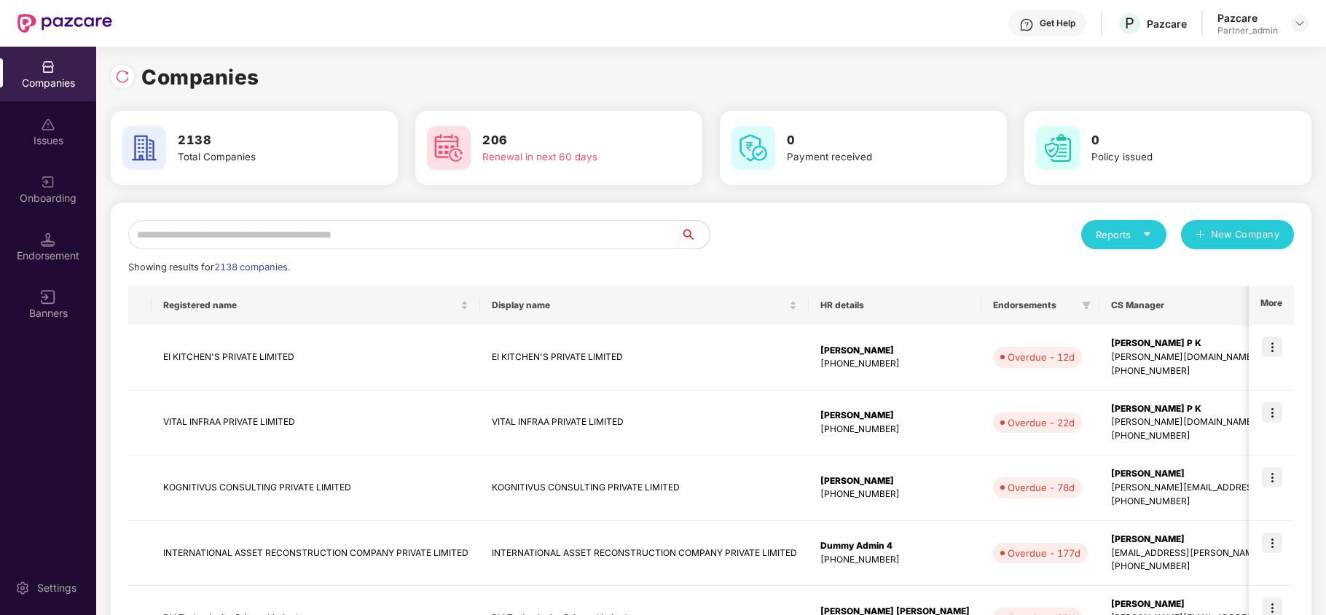
click at [163, 224] on input "text" at bounding box center [404, 234] width 552 height 29
paste input "**********"
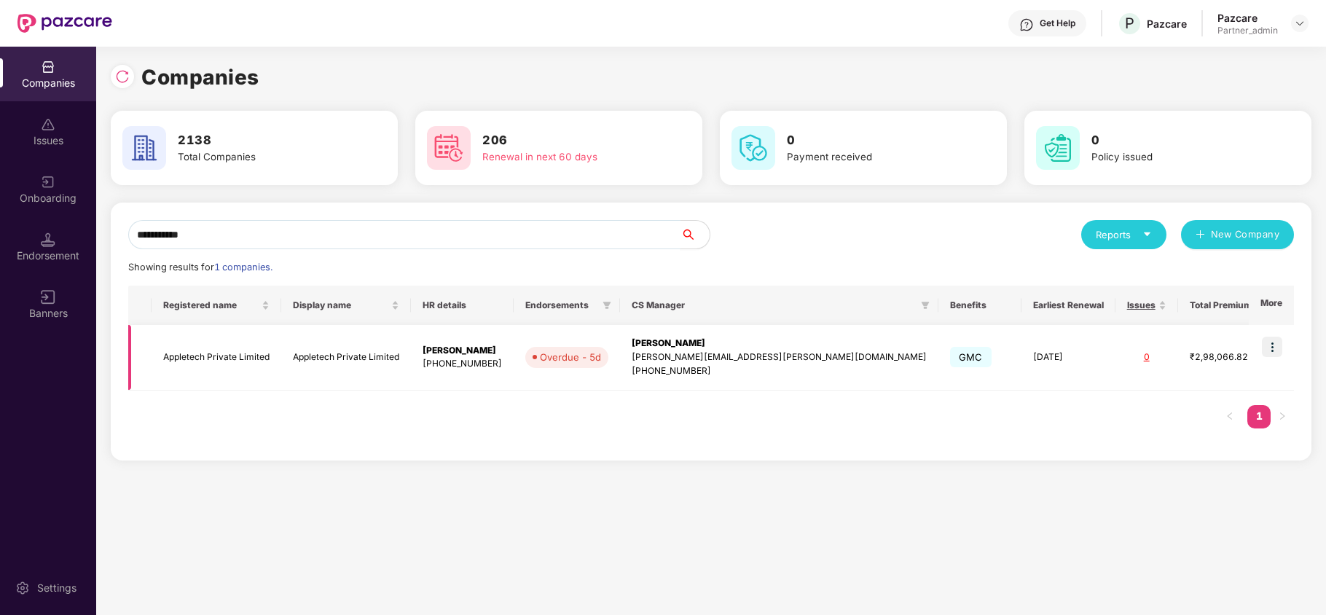
type input "**********"
click at [207, 359] on td "Appletech Private Limited" at bounding box center [217, 358] width 130 height 66
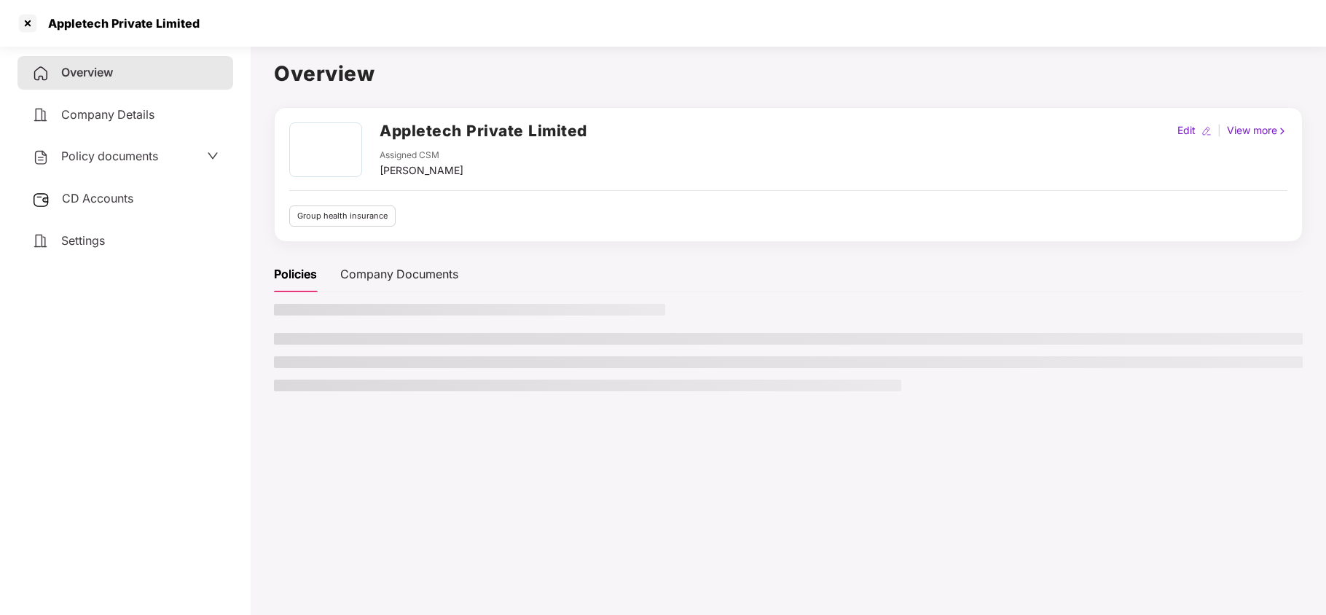
click at [91, 233] on span "Settings" at bounding box center [83, 240] width 44 height 15
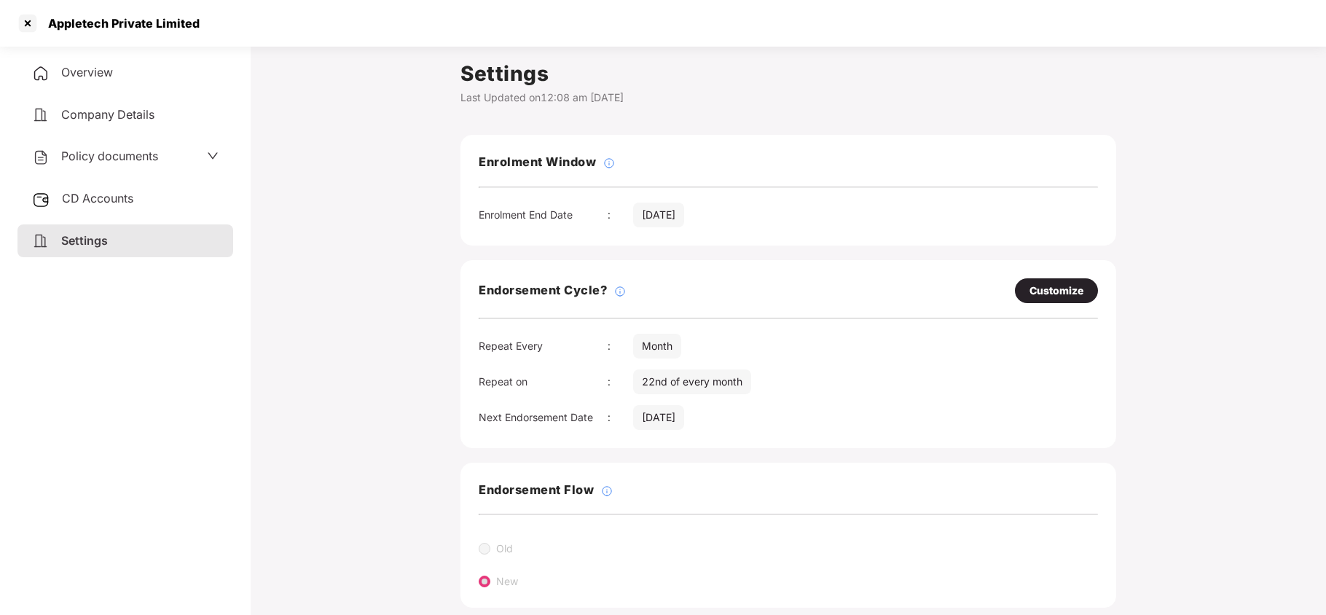
click at [143, 153] on span "Policy documents" at bounding box center [109, 156] width 97 height 15
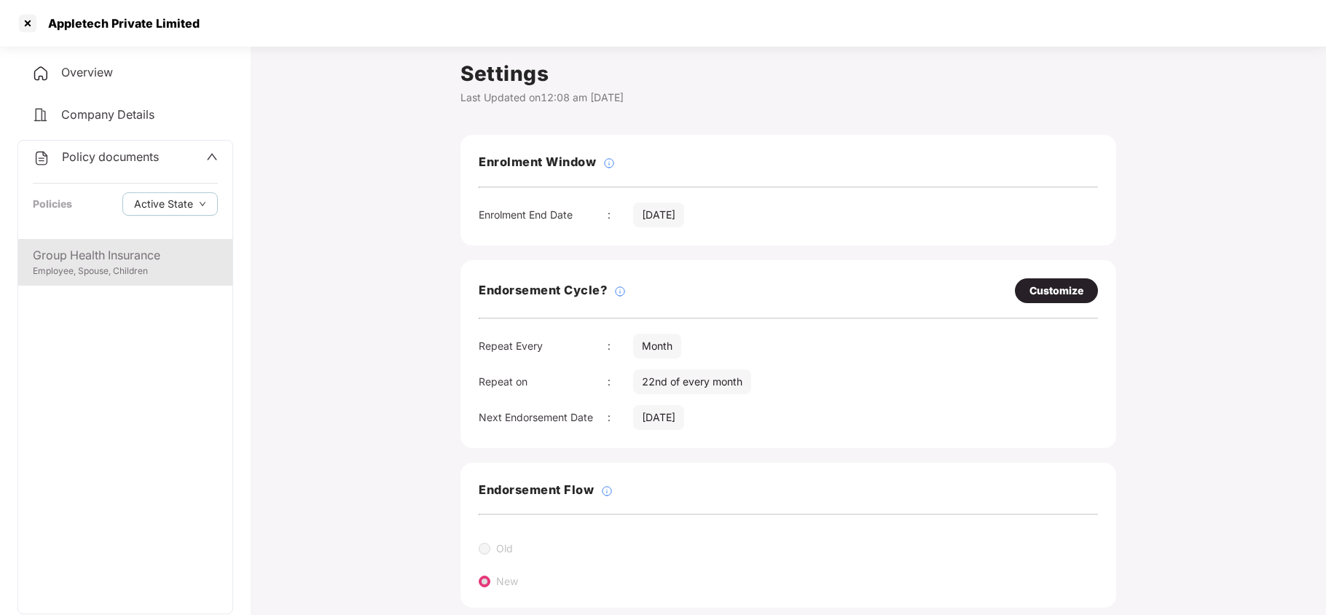
click at [128, 274] on div "Employee, Spouse, Children" at bounding box center [125, 271] width 185 height 14
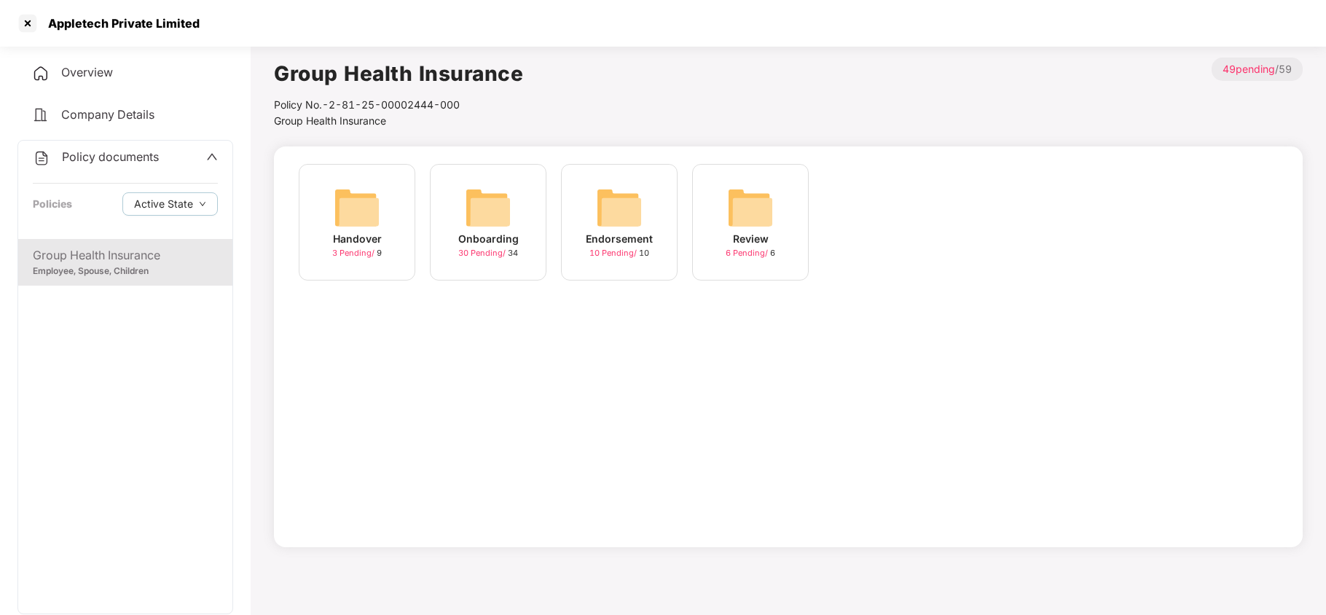
click at [507, 223] on img at bounding box center [488, 207] width 47 height 47
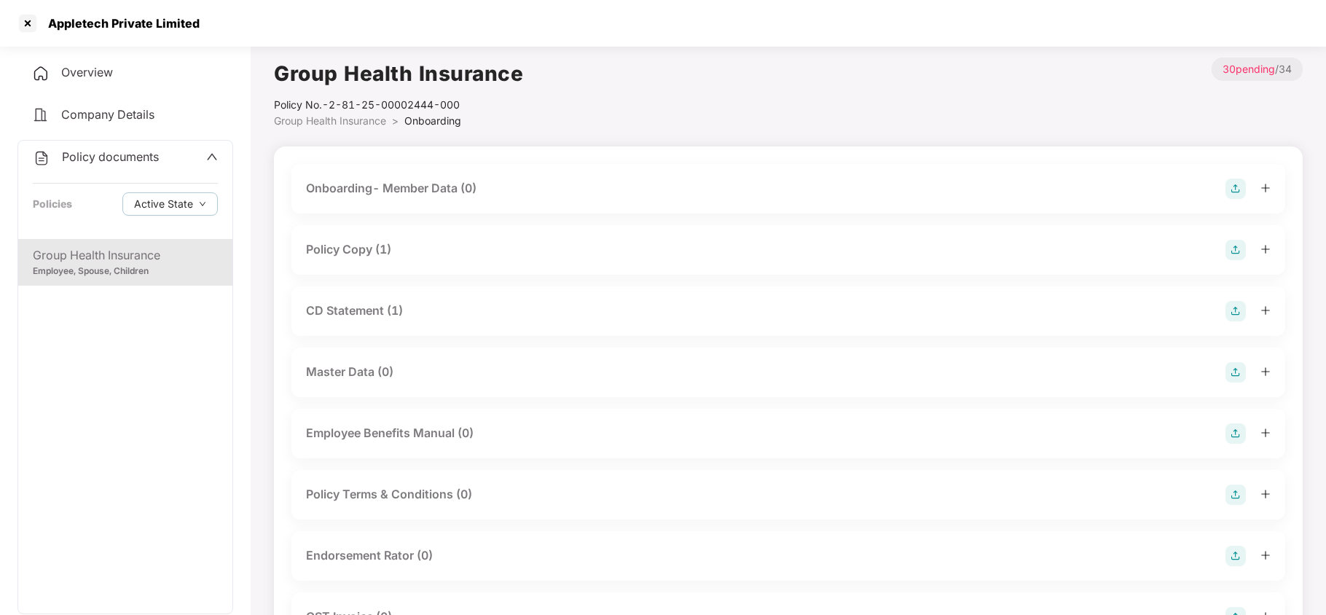
click at [363, 252] on div "Policy Copy (1)" at bounding box center [348, 249] width 85 height 18
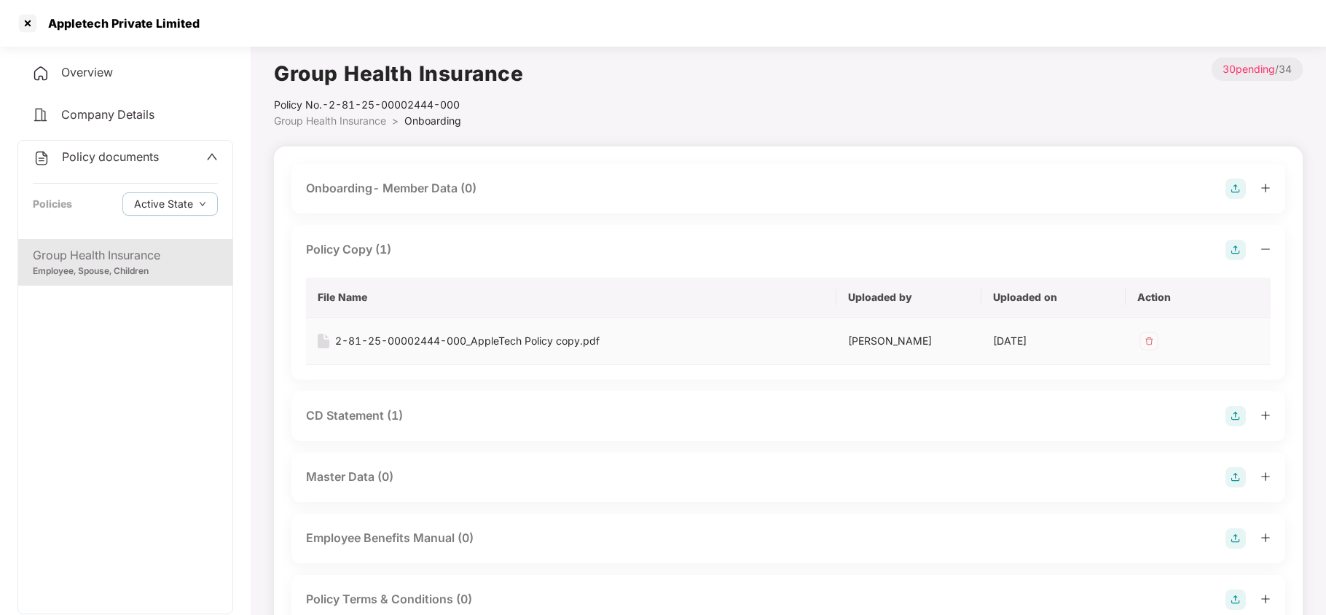
click at [401, 335] on div "2-81-25-00002444-000_AppleTech Policy copy.pdf" at bounding box center [467, 341] width 264 height 16
click at [358, 409] on div "CD Statement (1)" at bounding box center [354, 415] width 97 height 18
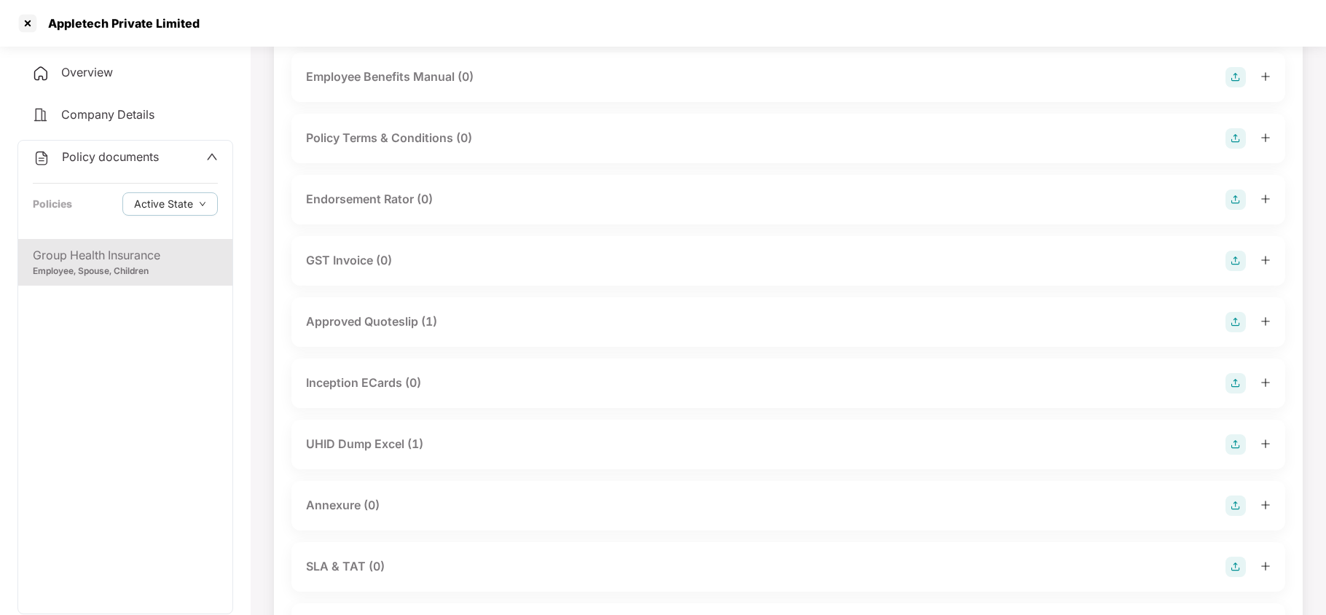
scroll to position [583, 0]
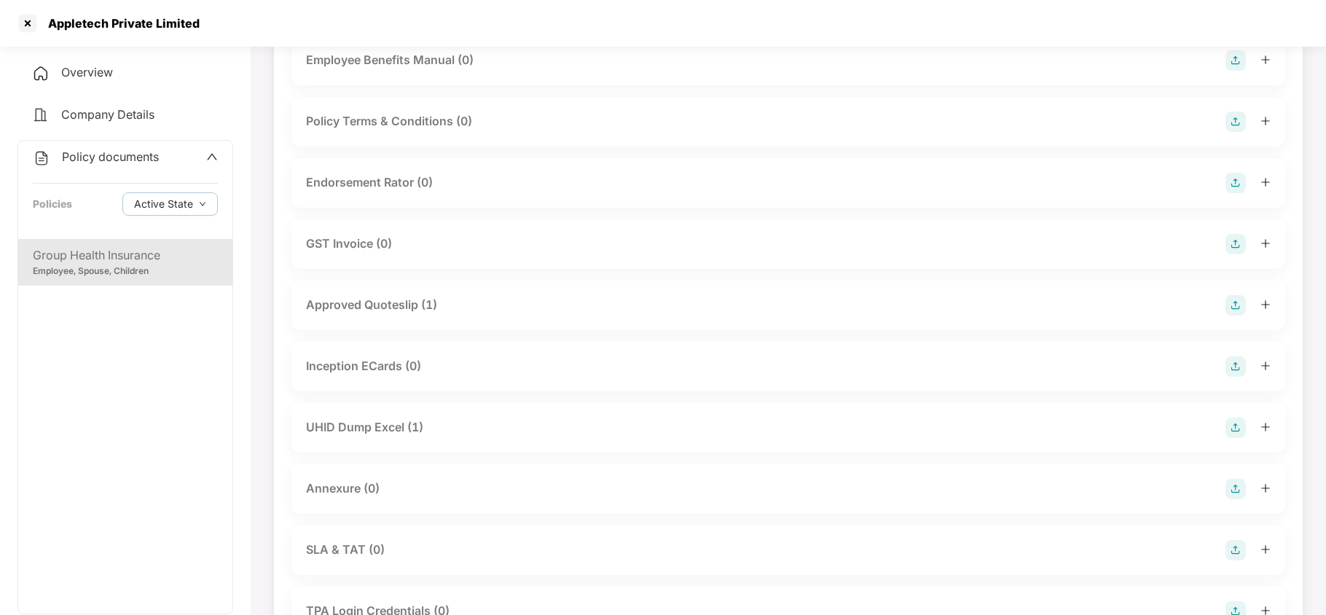
click at [380, 310] on div "Approved Quoteslip (1)" at bounding box center [371, 305] width 131 height 18
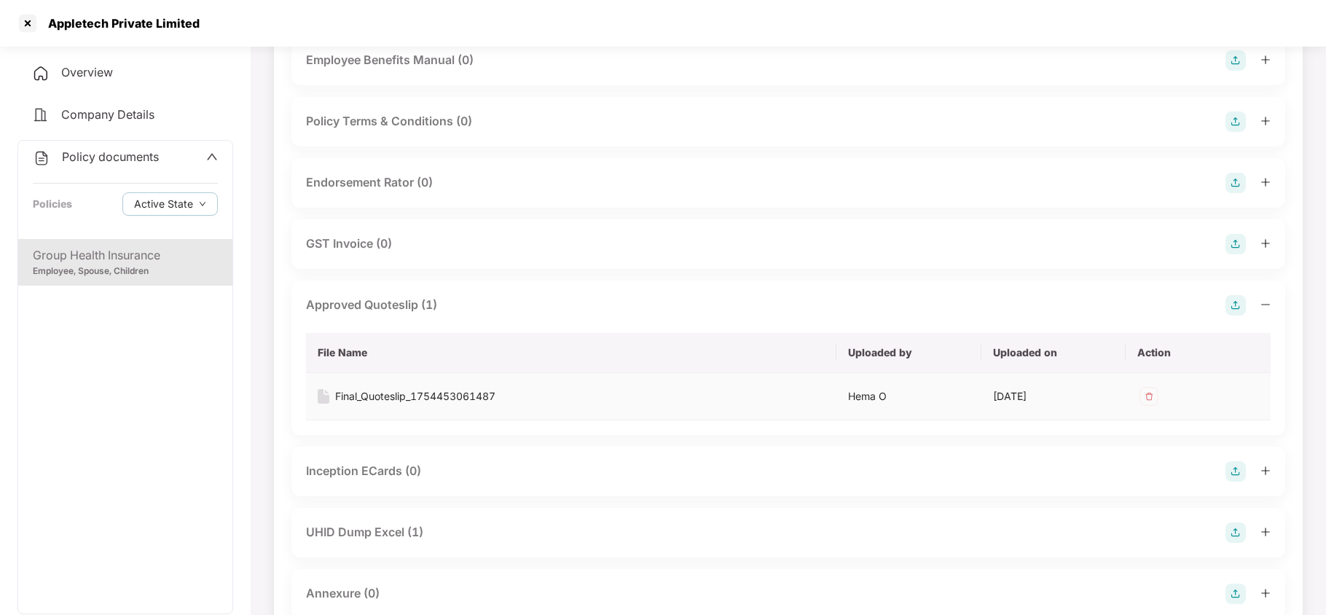
click at [385, 397] on div "Final_Quoteslip_1754453061487" at bounding box center [415, 396] width 160 height 16
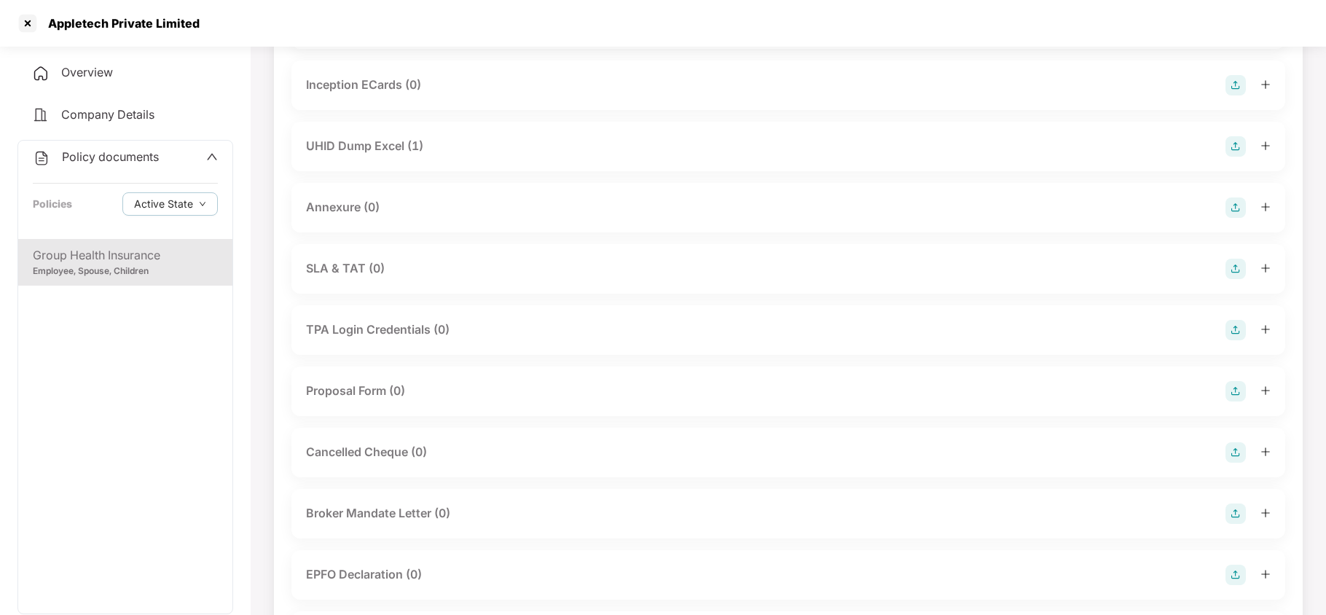
scroll to position [971, 0]
click at [393, 143] on div "UHID Dump Excel (1)" at bounding box center [364, 144] width 117 height 18
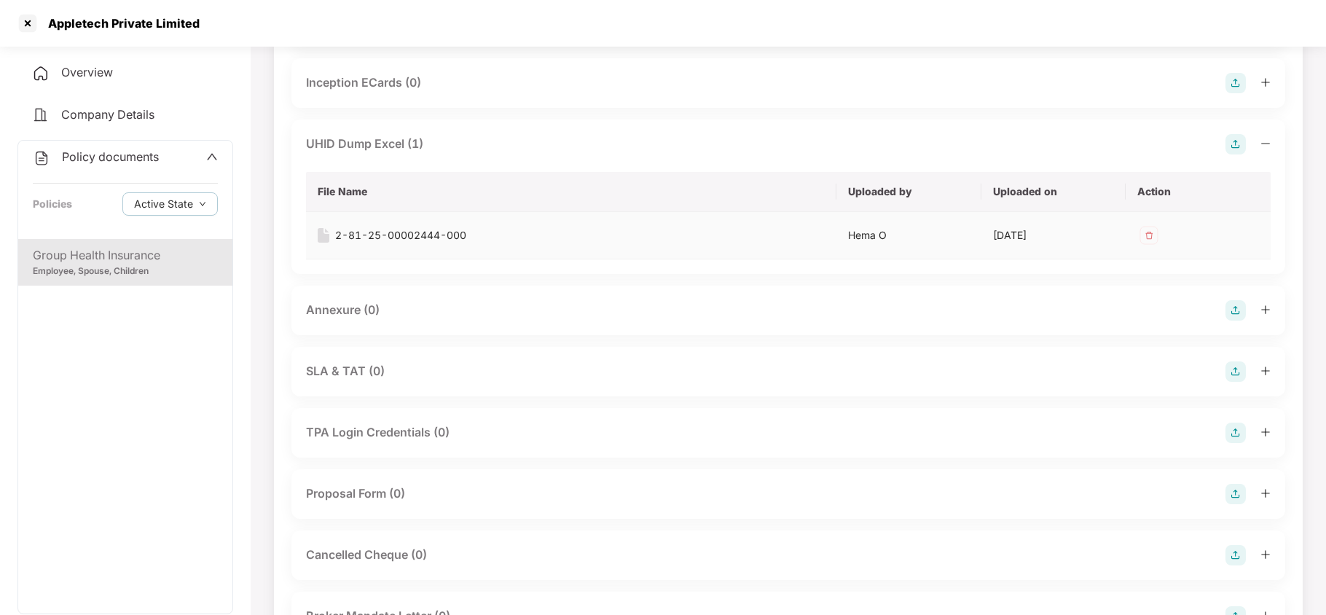
click at [411, 229] on div "2-81-25-00002444-000" at bounding box center [400, 235] width 131 height 16
click at [23, 22] on div at bounding box center [27, 23] width 23 height 23
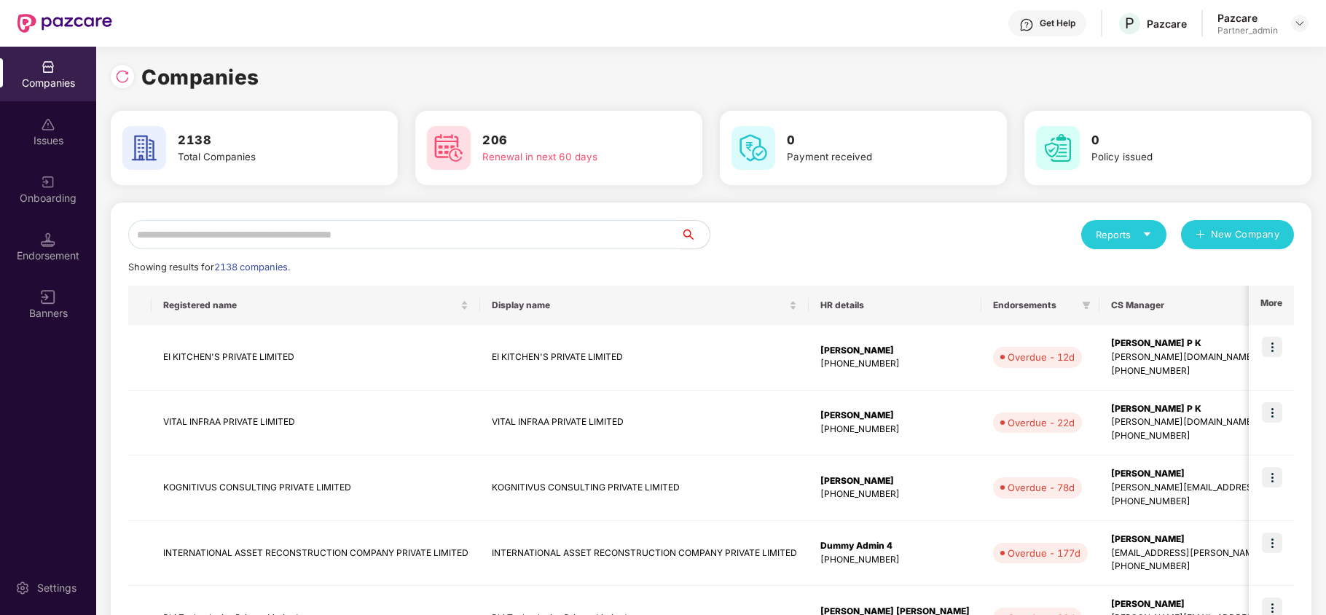
click at [359, 229] on input "text" at bounding box center [404, 234] width 552 height 29
paste input "**********"
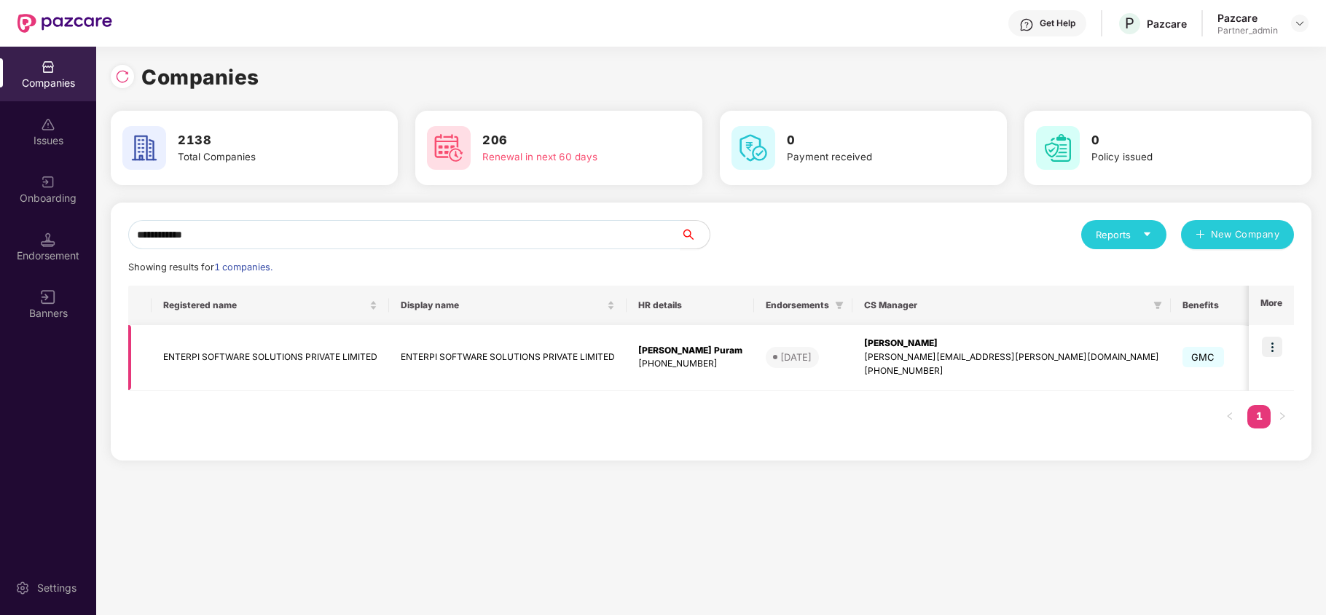
type input "**********"
click at [1270, 339] on img at bounding box center [1272, 347] width 20 height 20
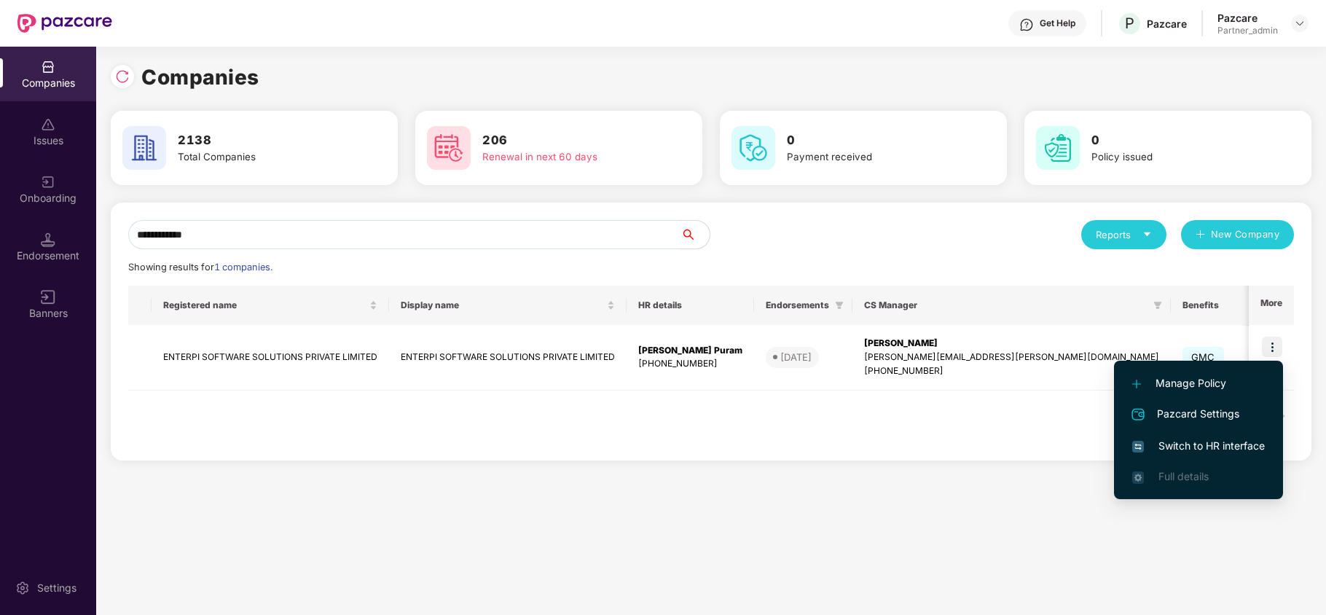
click at [1205, 447] on span "Switch to HR interface" at bounding box center [1198, 446] width 133 height 16
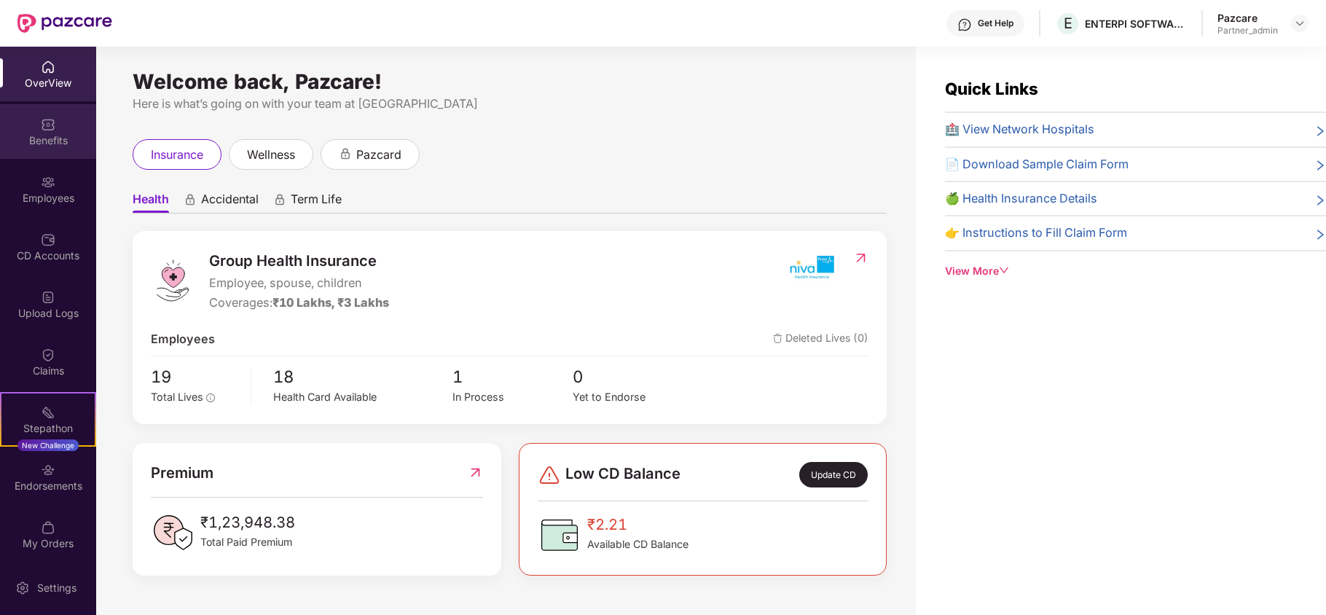
click at [47, 152] on div "Benefits" at bounding box center [48, 131] width 96 height 55
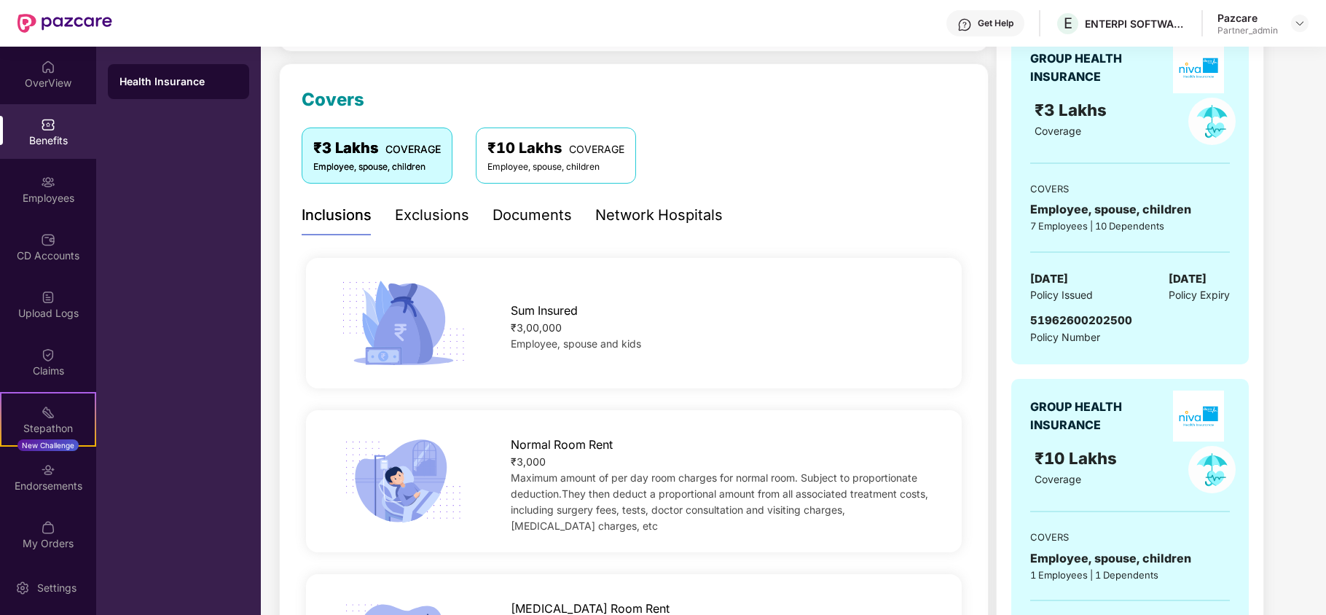
scroll to position [194, 0]
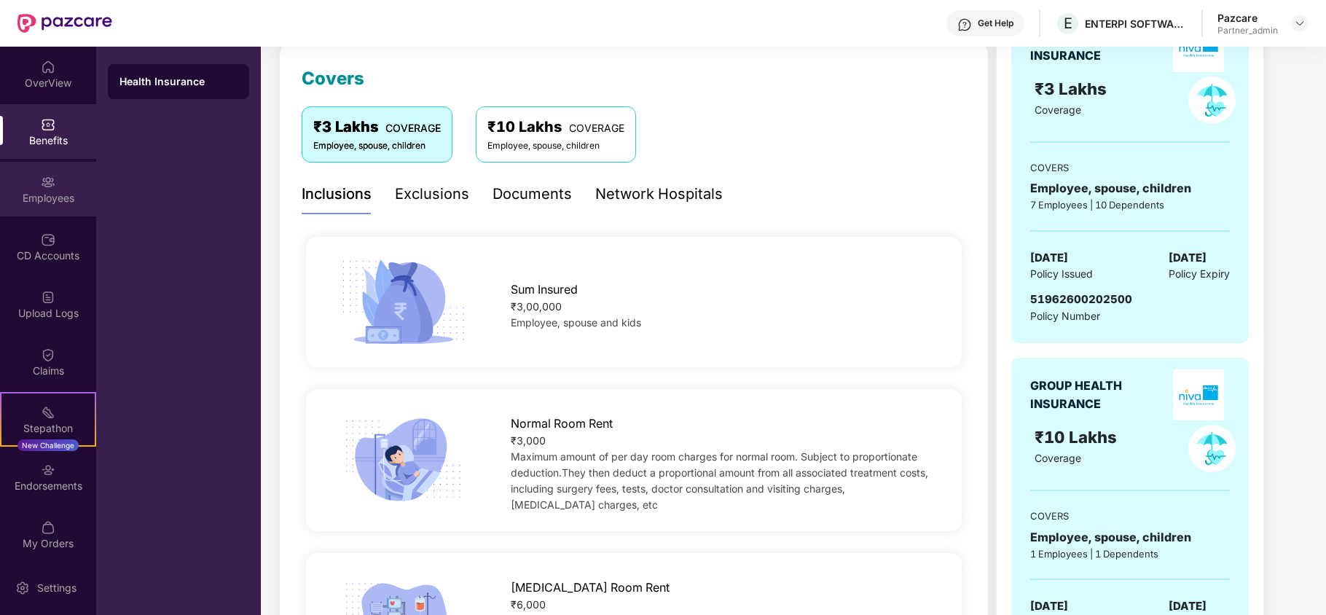
click at [19, 184] on div "Employees" at bounding box center [48, 189] width 96 height 55
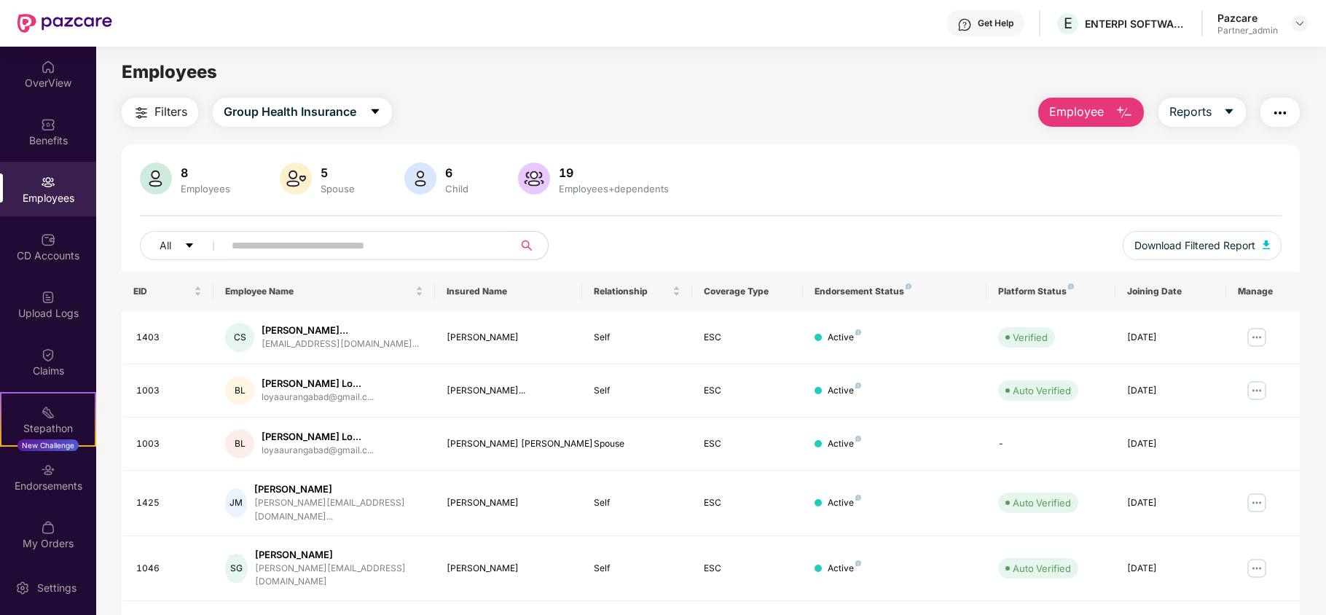
click at [158, 115] on span "Filters" at bounding box center [170, 112] width 33 height 18
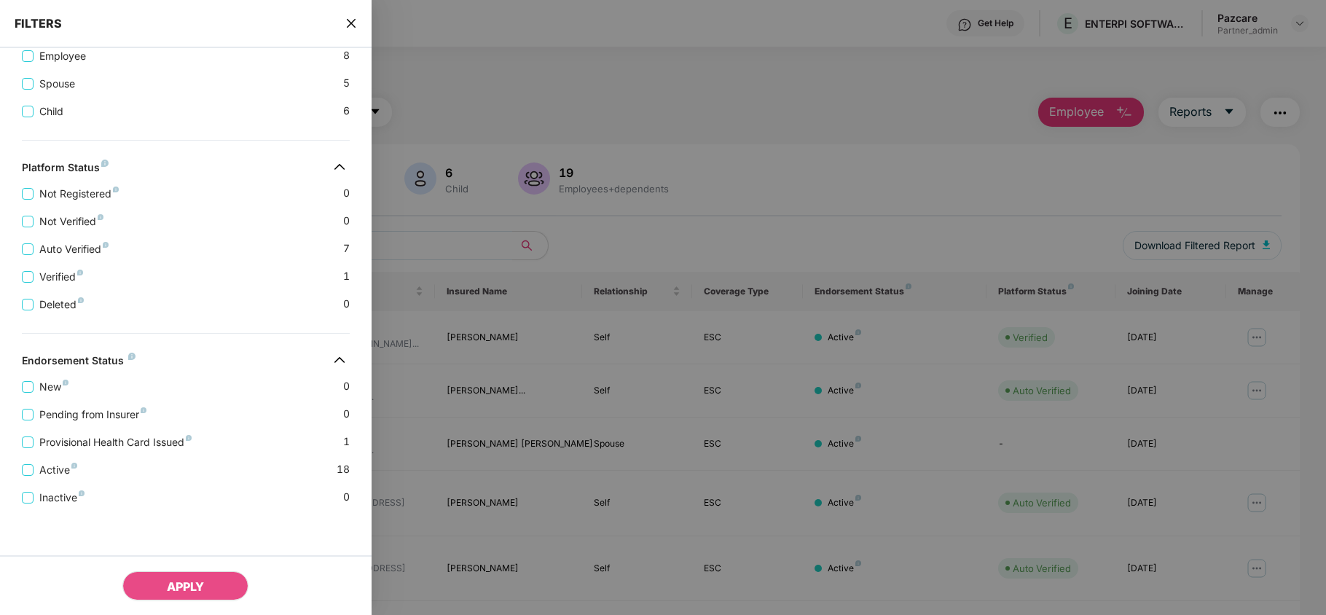
scroll to position [323, 0]
click at [353, 27] on icon "close" at bounding box center [351, 23] width 12 height 12
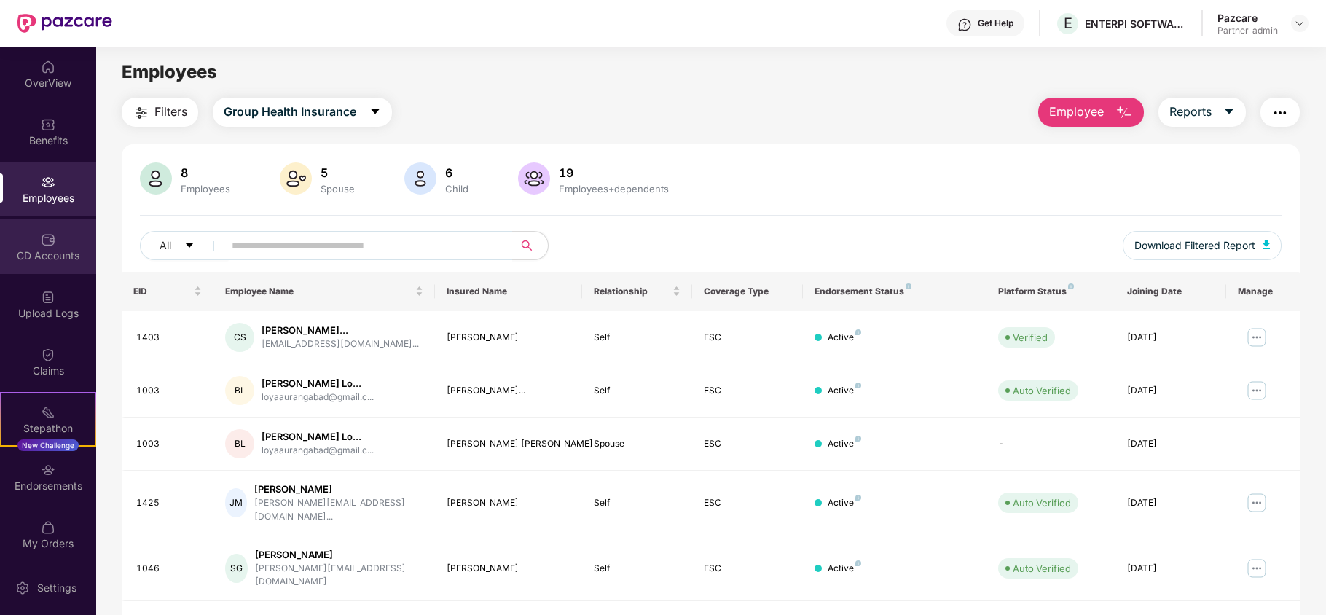
click at [38, 251] on div "CD Accounts" at bounding box center [48, 255] width 96 height 15
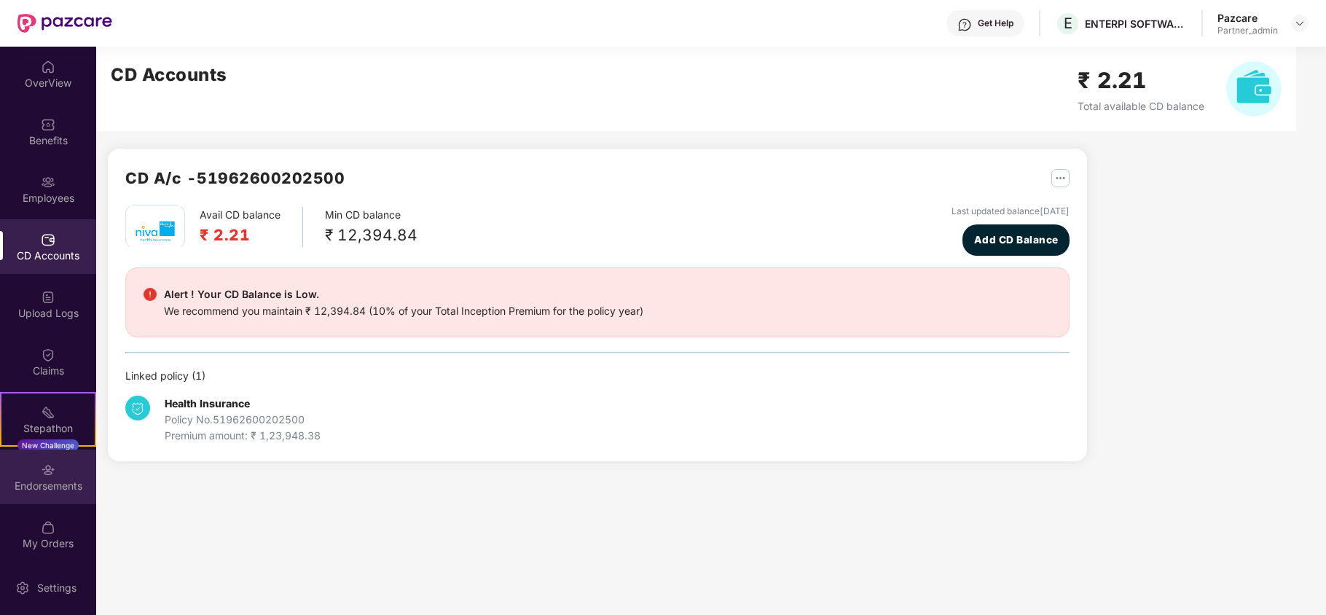
click at [27, 475] on div "Endorsements" at bounding box center [48, 476] width 96 height 55
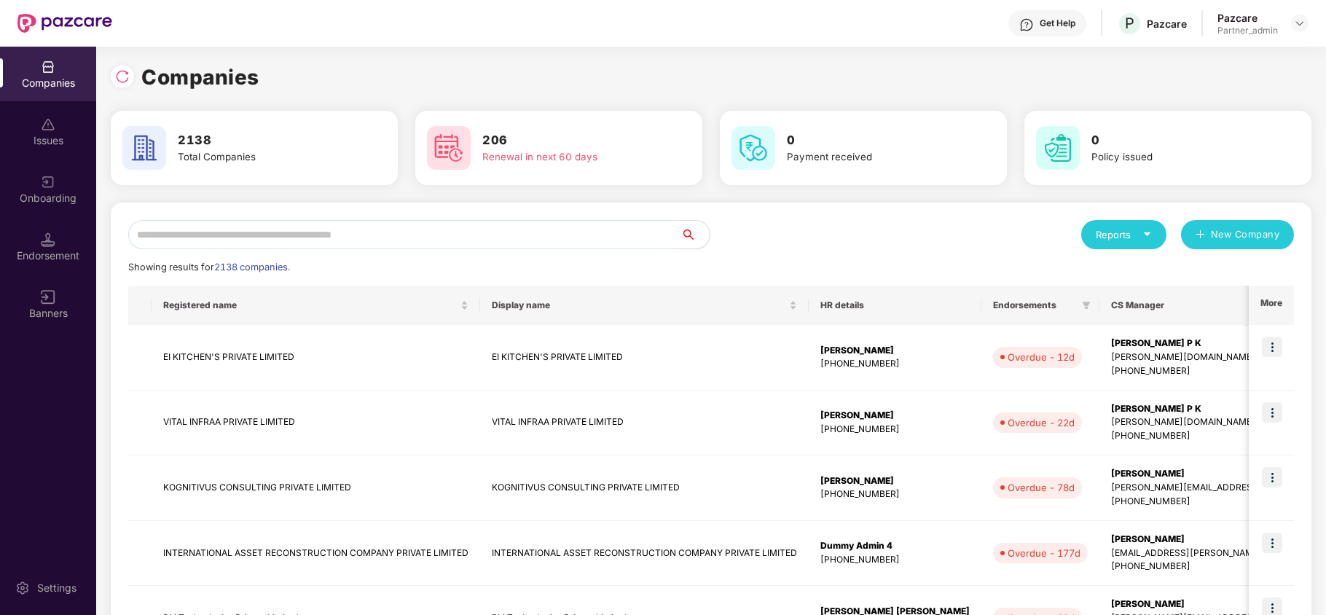
click at [229, 233] on input "text" at bounding box center [404, 234] width 552 height 29
paste input "**********"
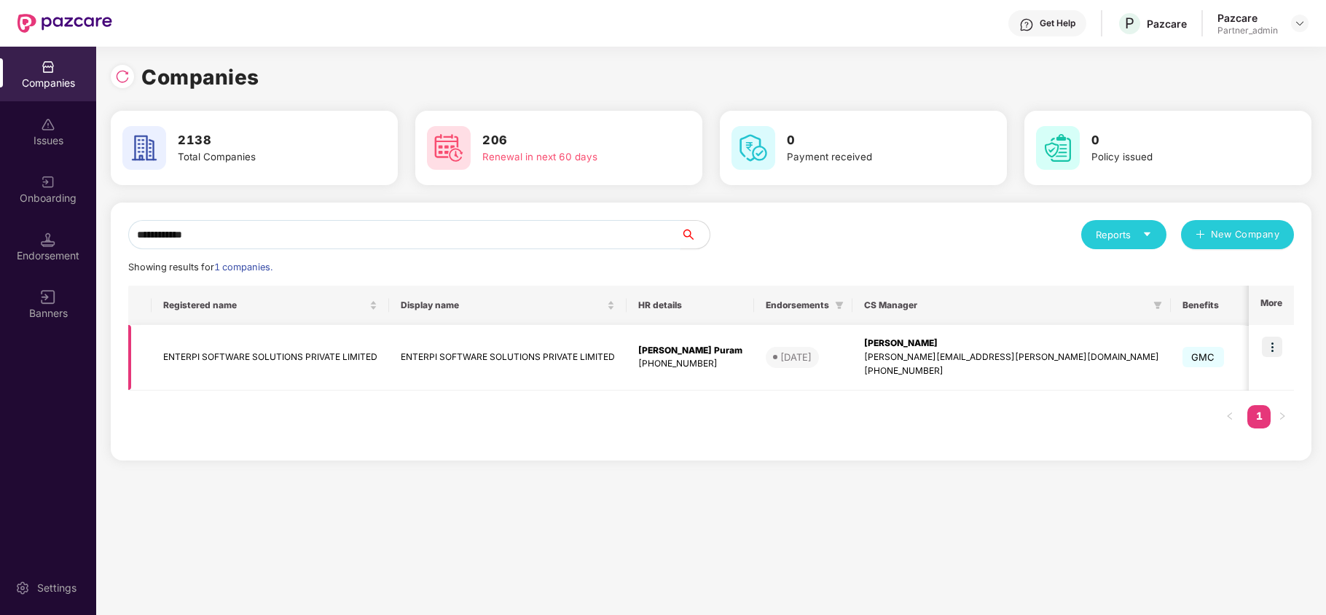
type input "**********"
click at [164, 348] on td "ENTERPI SOFTWARE SOLUTIONS PRIVATE LIMITED" at bounding box center [270, 358] width 237 height 66
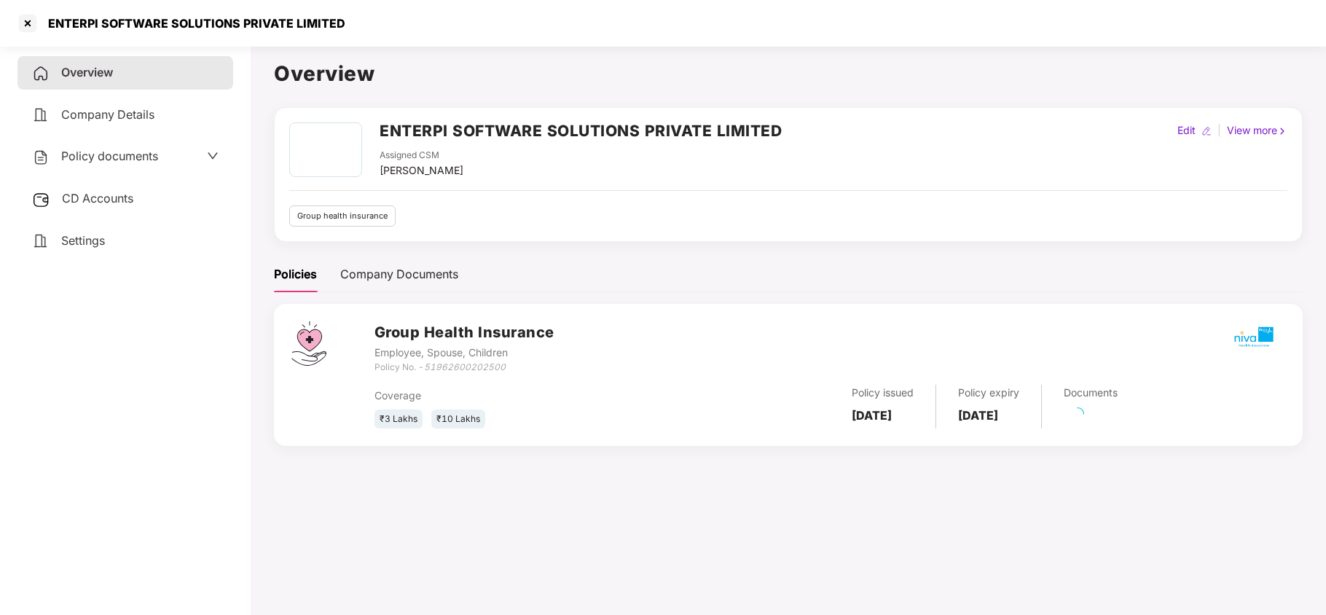
click at [82, 245] on div "Settings" at bounding box center [125, 241] width 216 height 34
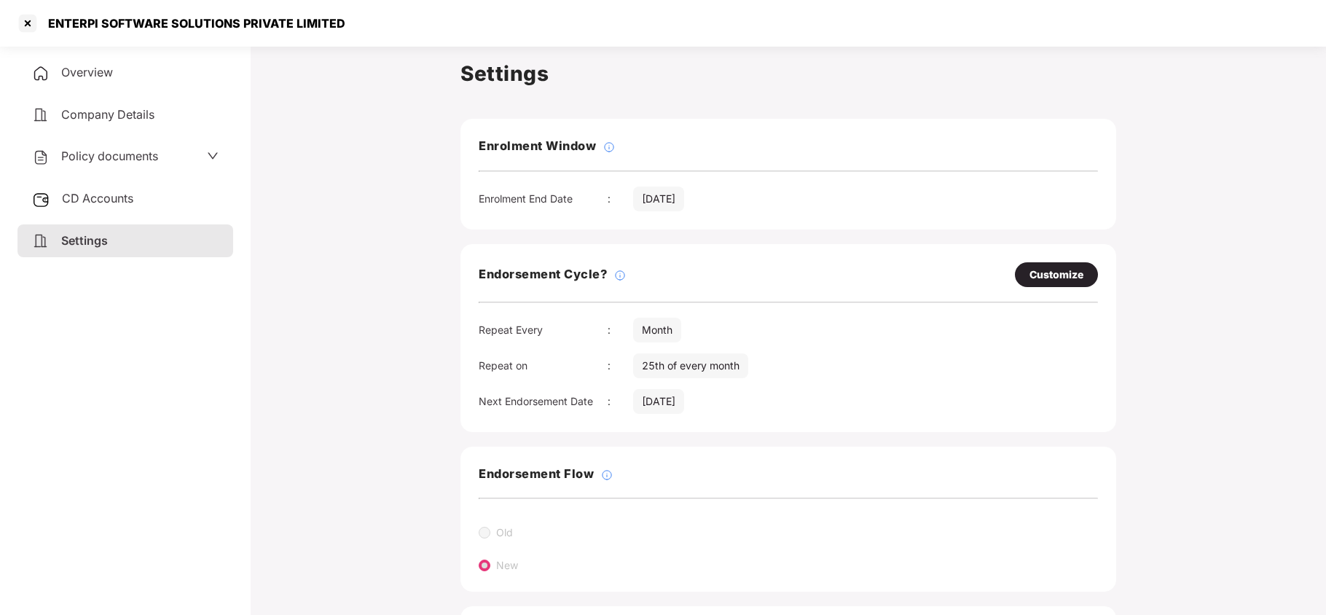
click at [68, 166] on div "Policy documents" at bounding box center [125, 157] width 216 height 34
click at [77, 157] on span "Policy documents" at bounding box center [109, 156] width 97 height 15
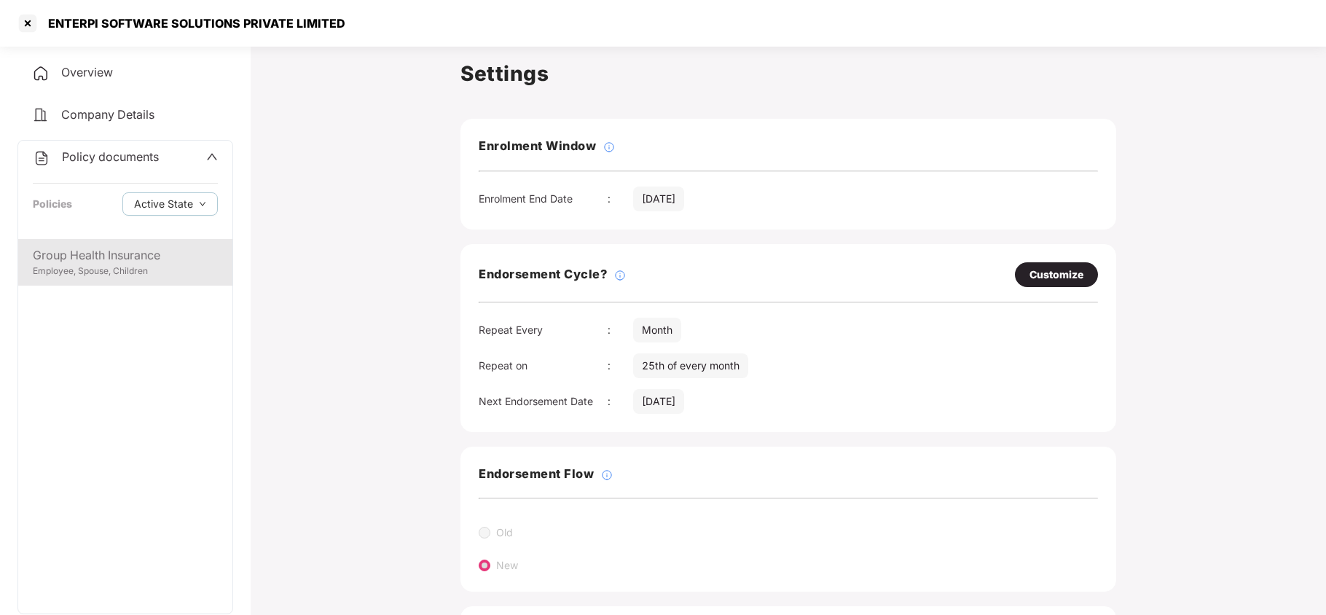
click at [108, 259] on div "Group Health Insurance" at bounding box center [125, 255] width 185 height 18
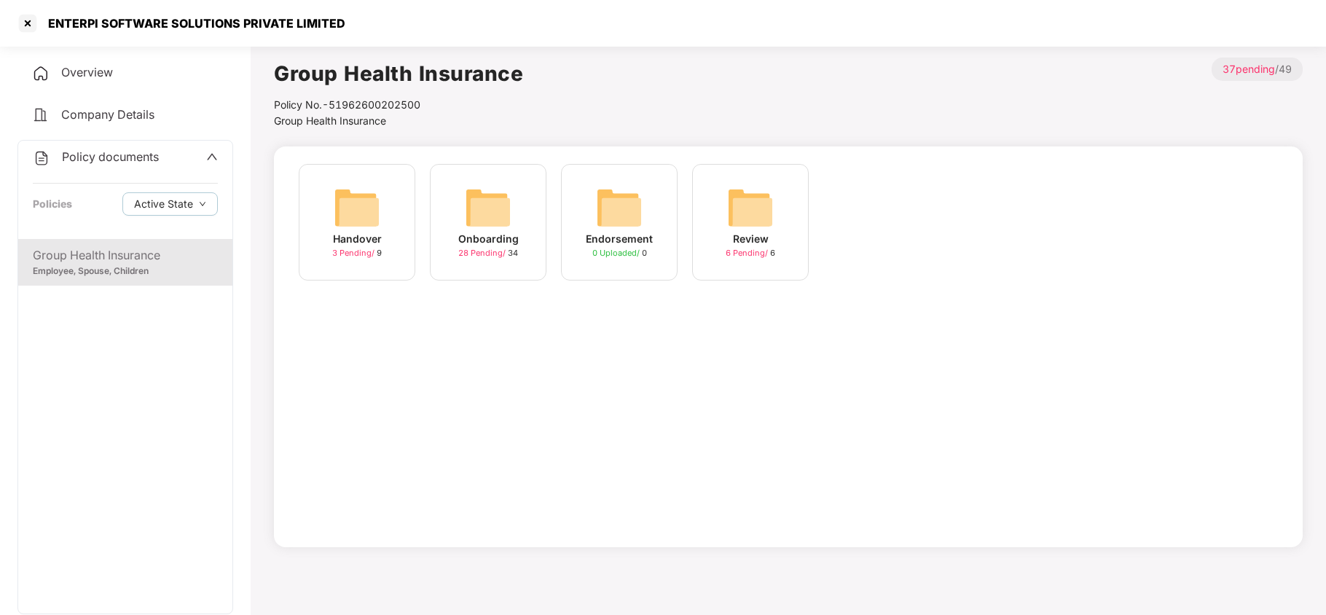
click at [470, 207] on img at bounding box center [488, 207] width 47 height 47
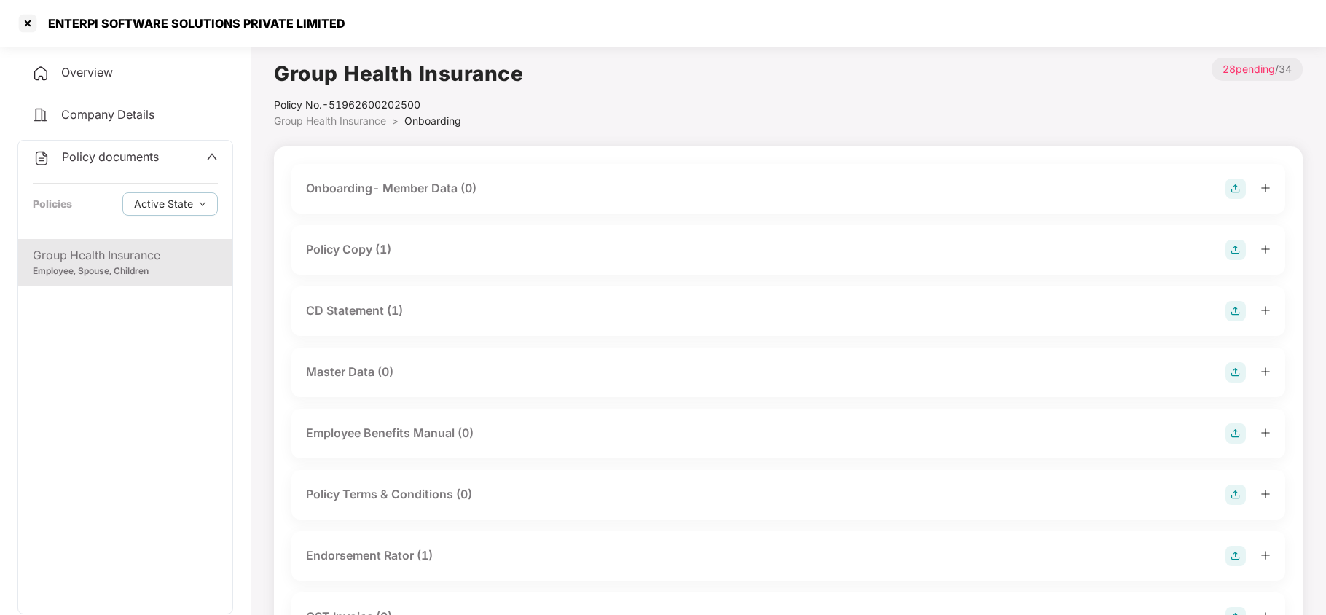
click at [398, 252] on div "Policy Copy (1)" at bounding box center [788, 250] width 964 height 20
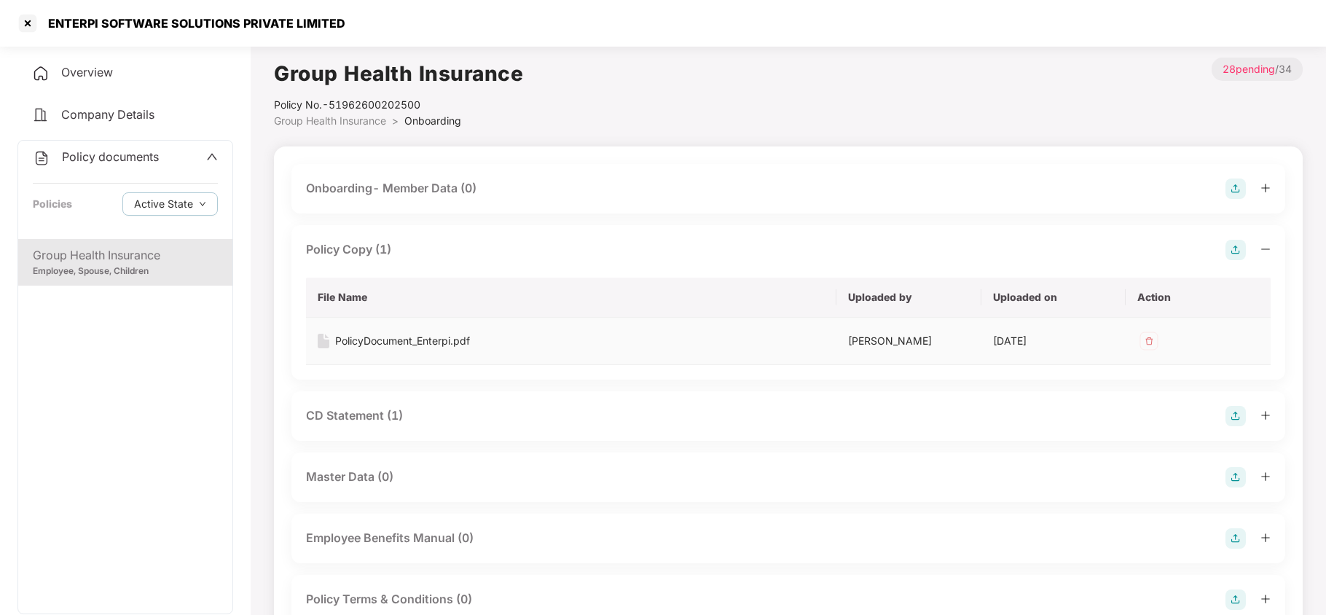
click at [404, 345] on div "PolicyDocument_Enterpi.pdf" at bounding box center [402, 341] width 135 height 16
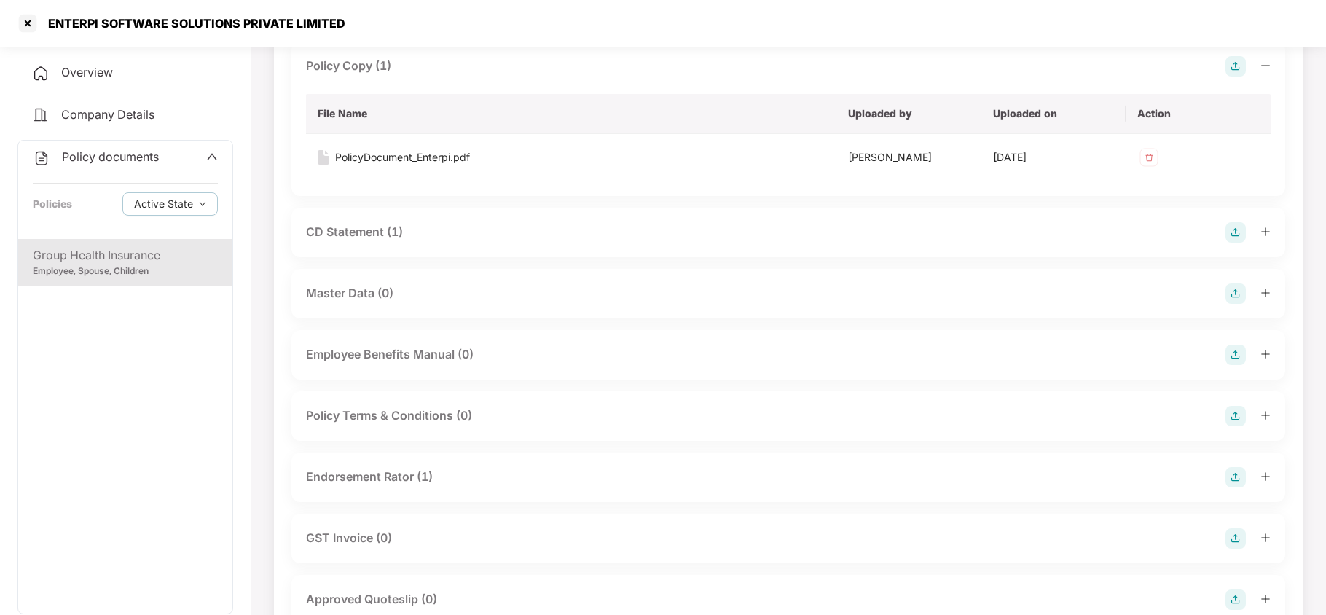
scroll to position [194, 0]
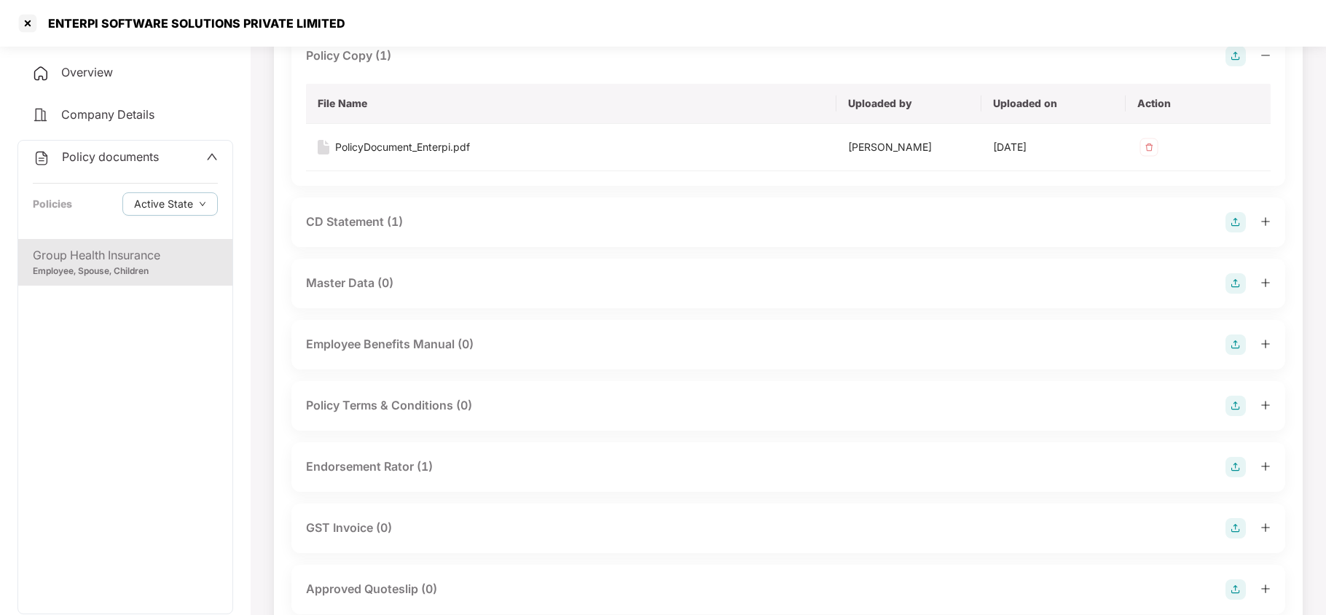
click at [371, 220] on div "CD Statement (1)" at bounding box center [354, 222] width 97 height 18
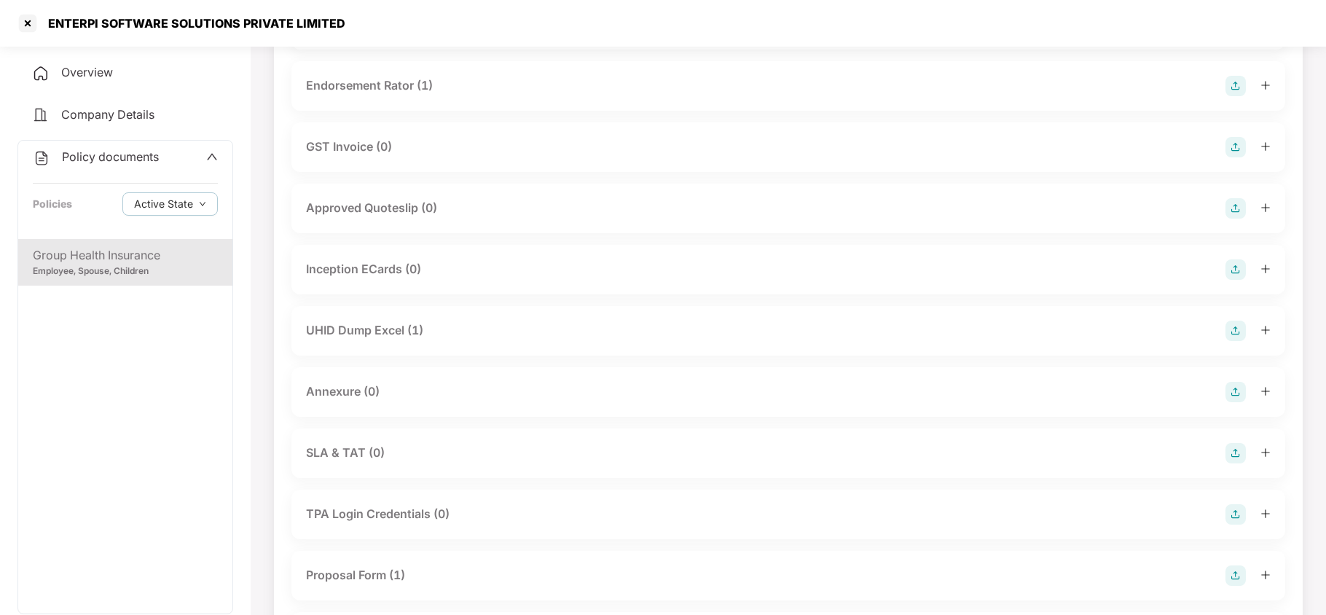
scroll to position [776, 0]
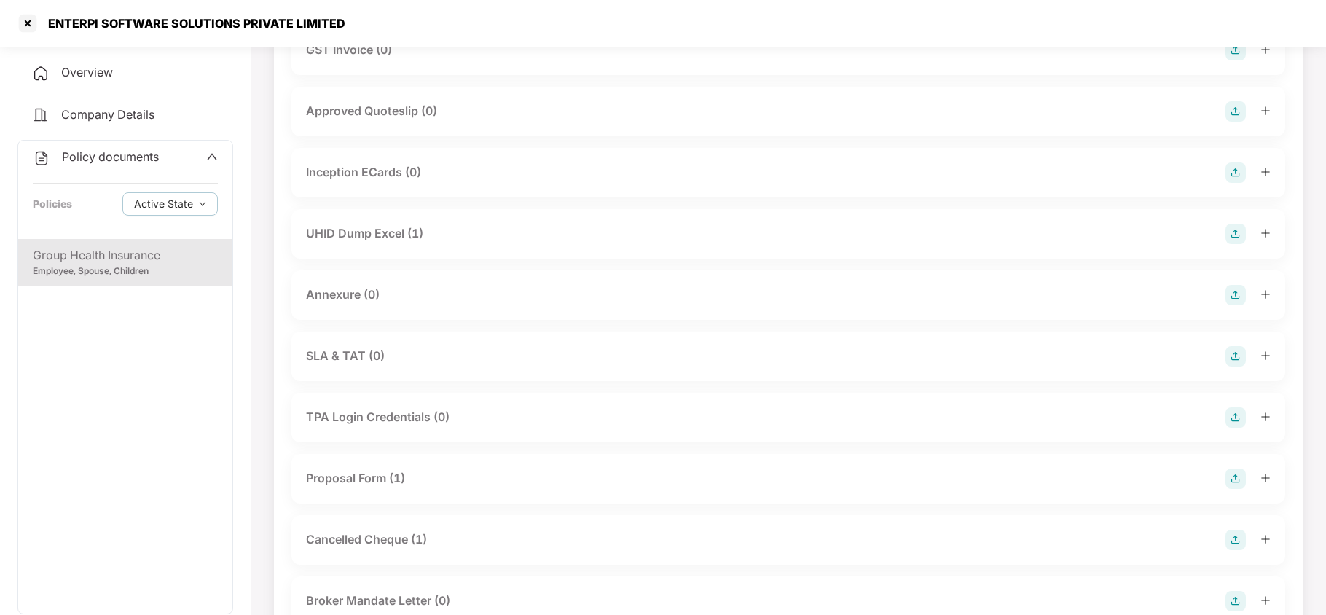
click at [373, 248] on div "UHID Dump Excel (1)" at bounding box center [788, 234] width 994 height 50
click at [373, 240] on div "UHID Dump Excel (1)" at bounding box center [364, 233] width 117 height 18
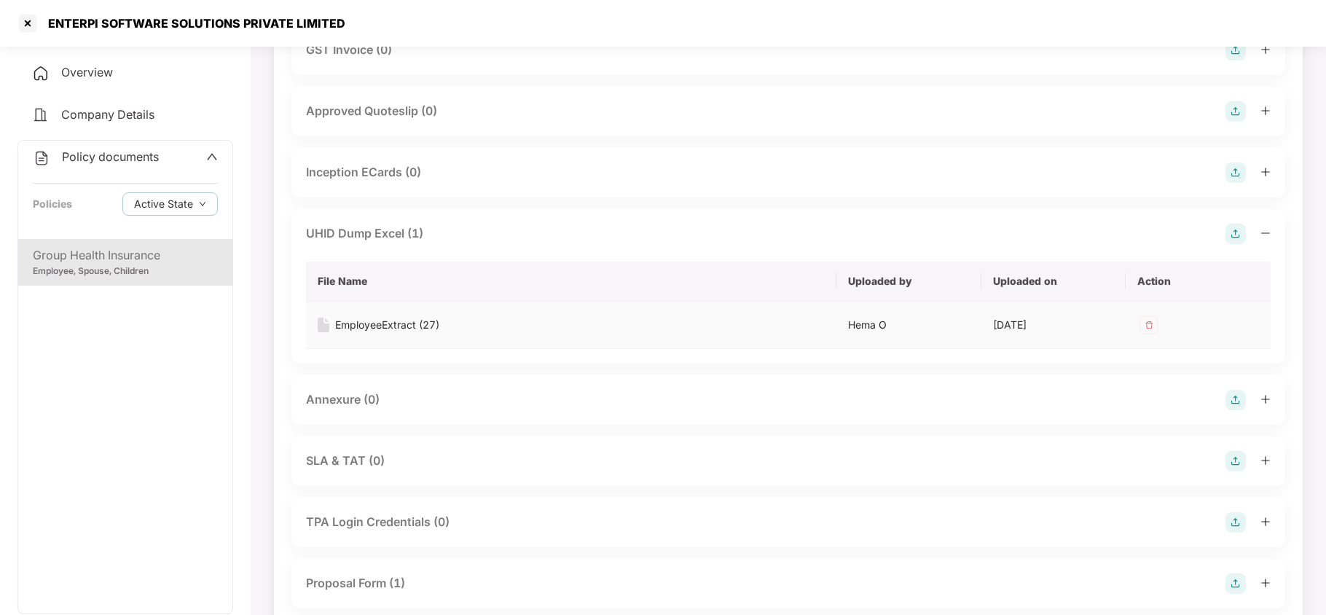
click at [386, 326] on div "EmployeeExtract (27)" at bounding box center [387, 325] width 104 height 16
click at [22, 22] on div at bounding box center [27, 23] width 23 height 23
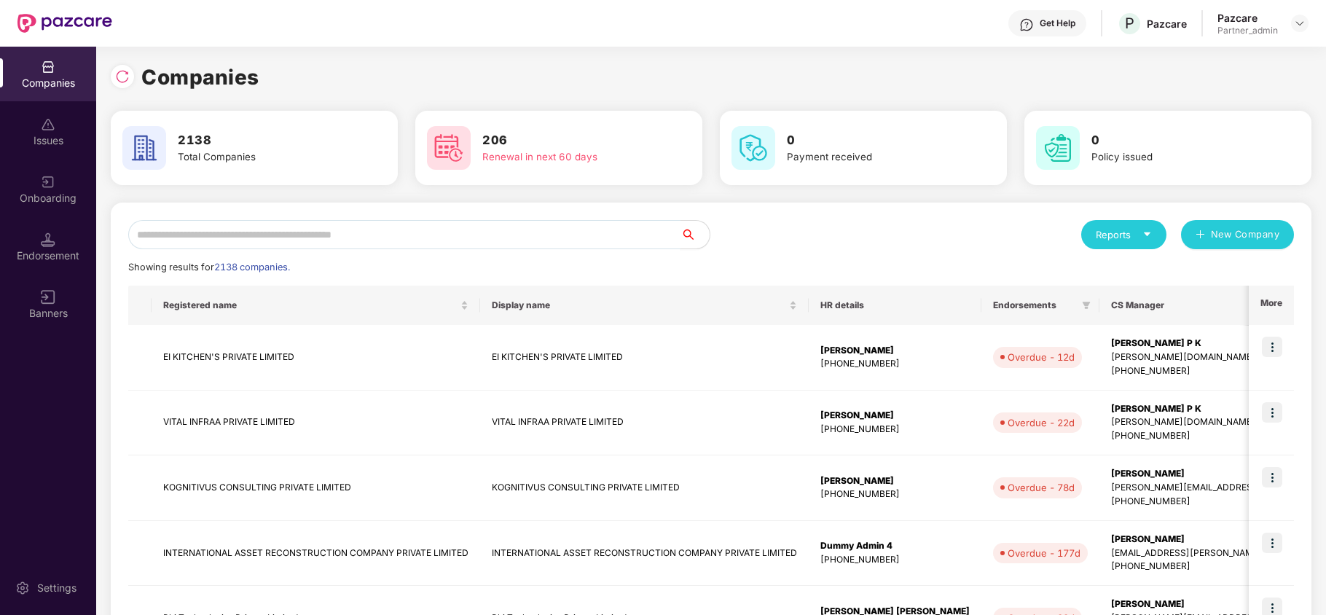
click at [363, 227] on input "text" at bounding box center [404, 234] width 552 height 29
paste input "**********"
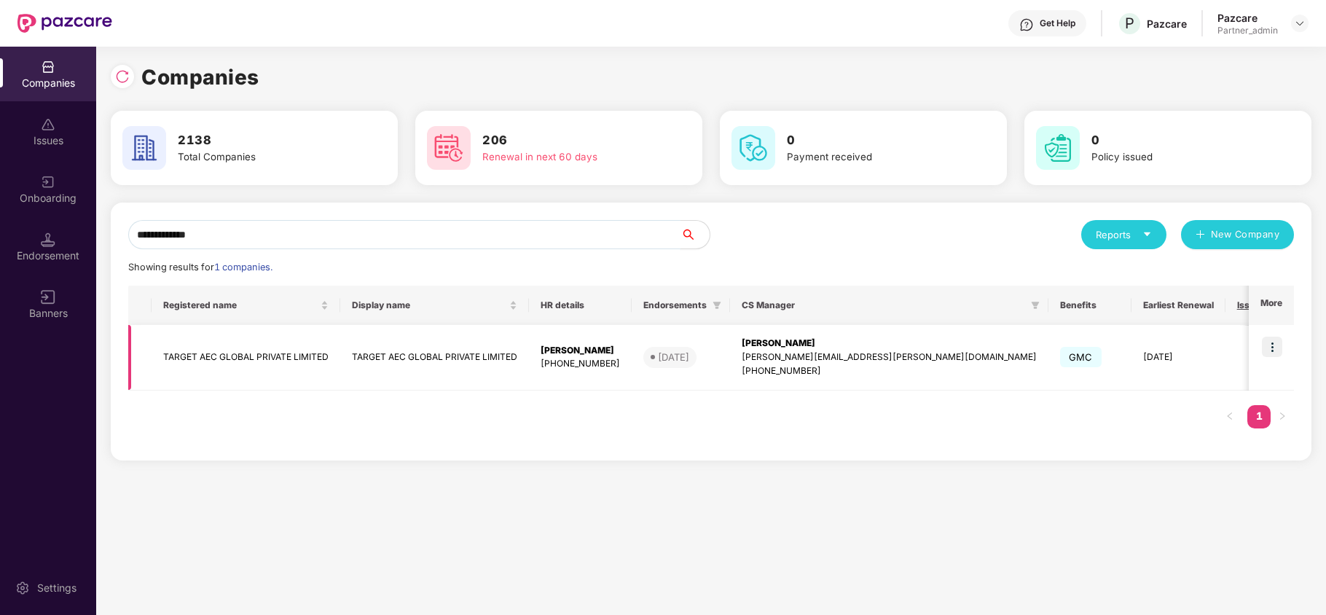
type input "**********"
click at [1271, 347] on img at bounding box center [1272, 347] width 20 height 20
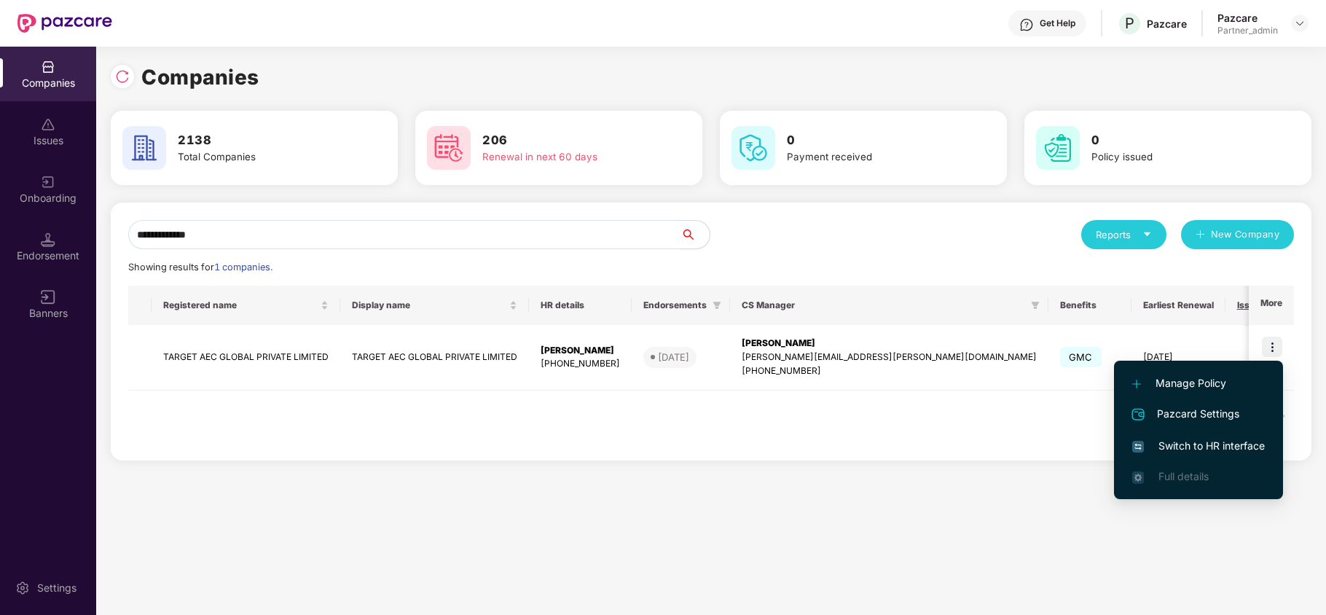
click at [1149, 452] on span "Switch to HR interface" at bounding box center [1198, 446] width 133 height 16
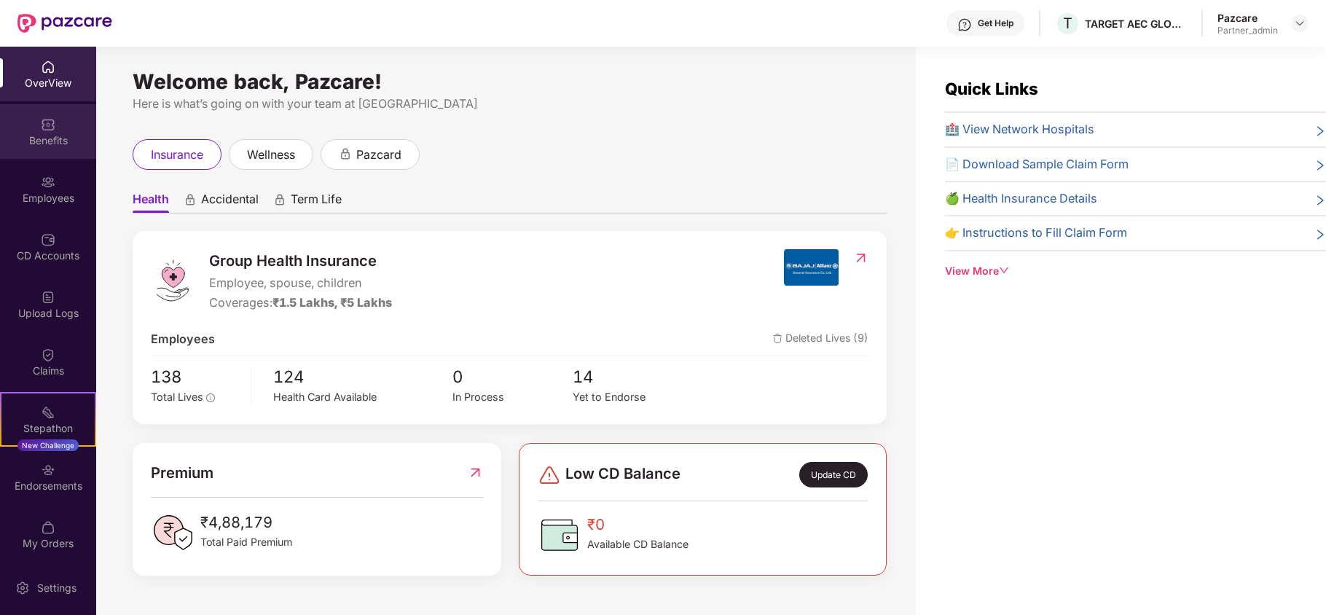
click at [45, 154] on div "Benefits" at bounding box center [48, 131] width 96 height 55
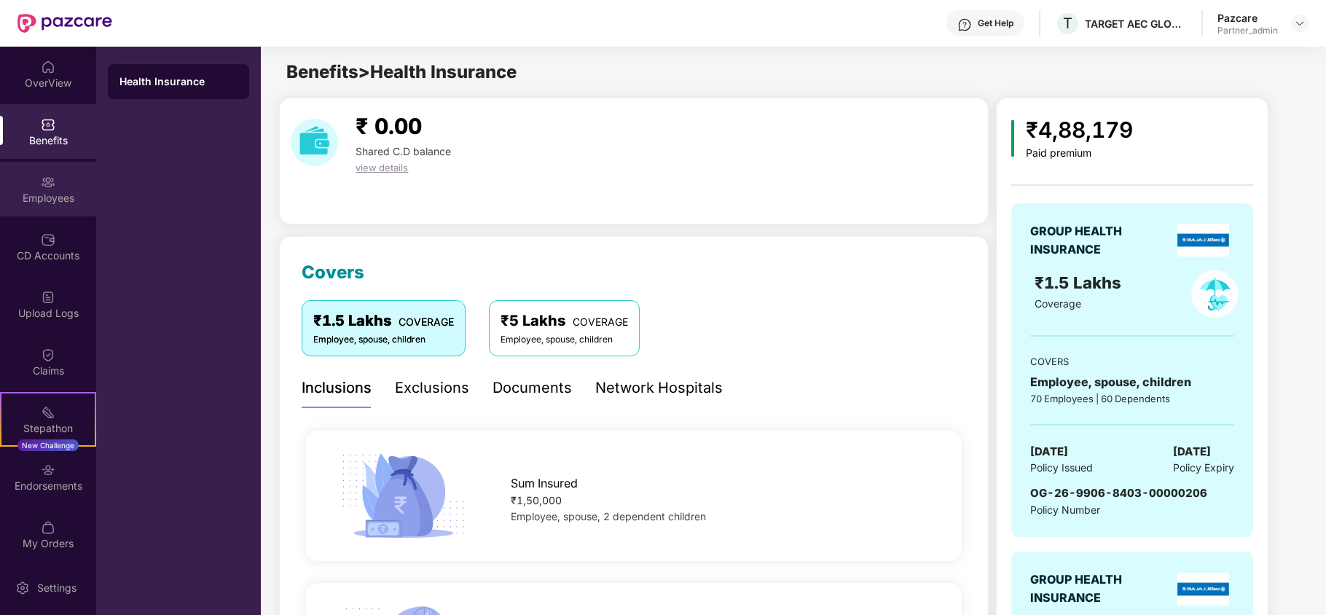
click at [44, 205] on div "Employees" at bounding box center [48, 198] width 96 height 15
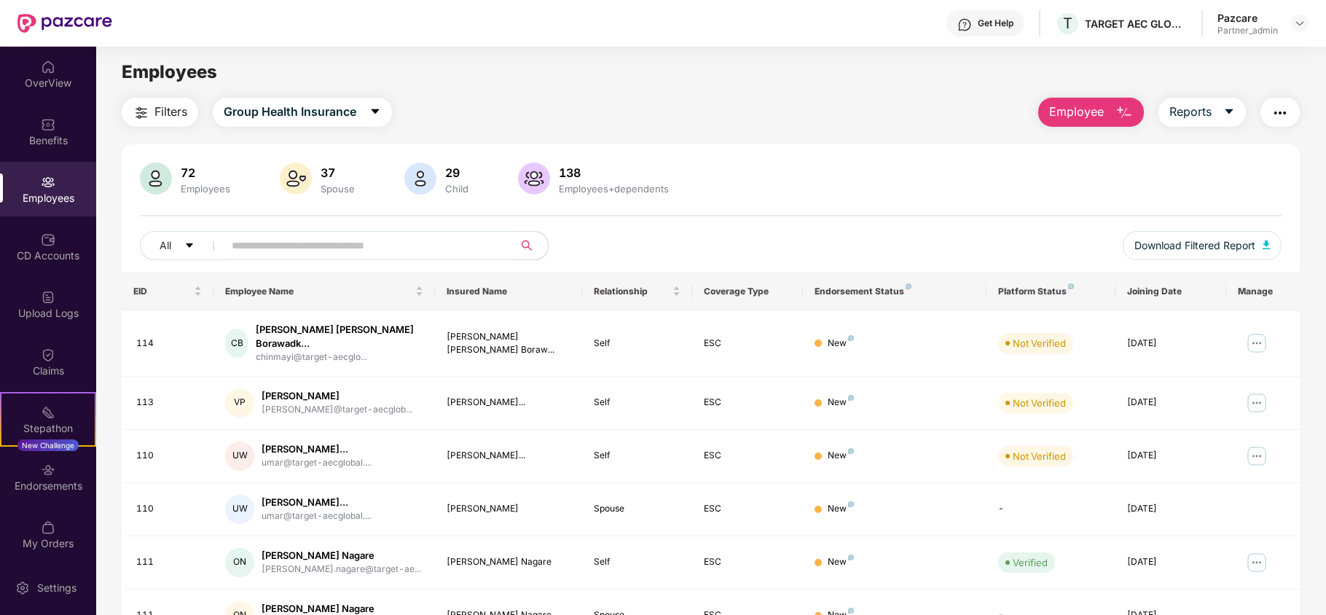
click at [160, 117] on span "Filters" at bounding box center [170, 112] width 33 height 18
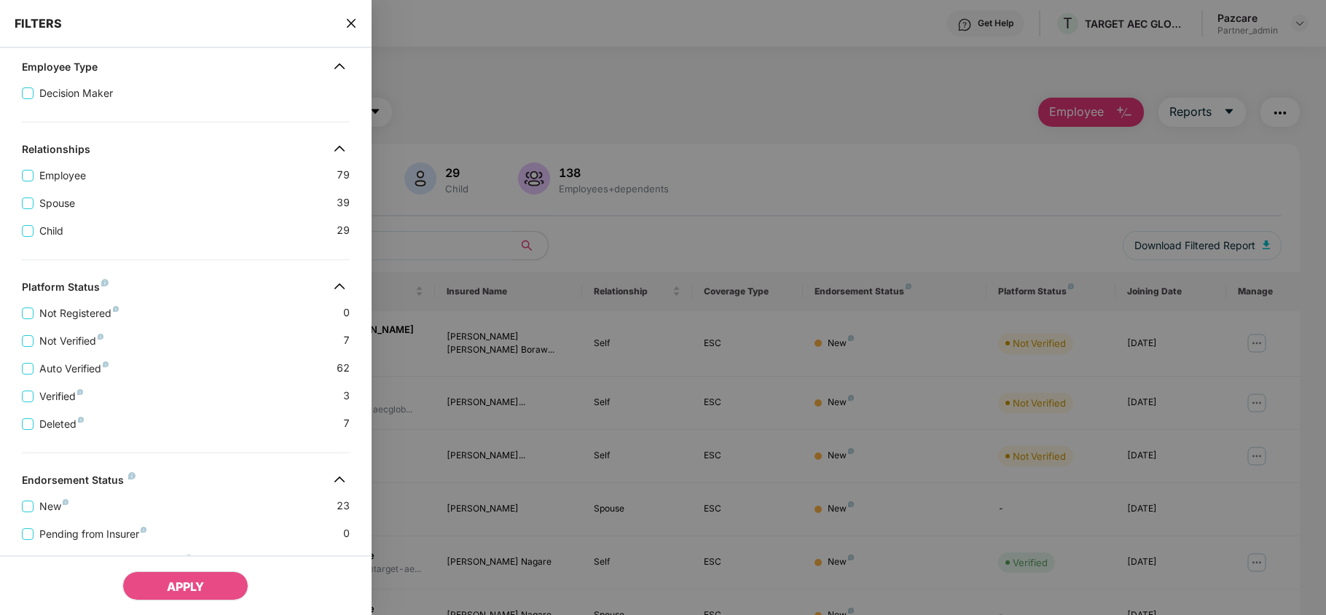
scroll to position [323, 0]
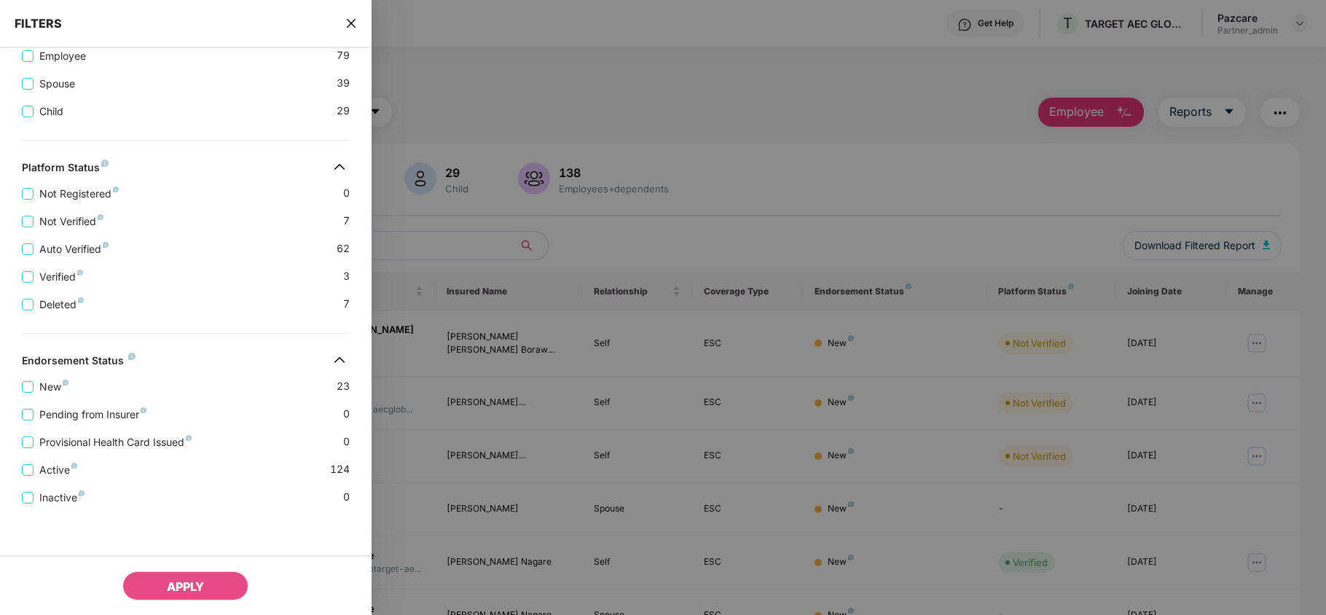
click at [348, 22] on icon "close" at bounding box center [351, 23] width 12 height 12
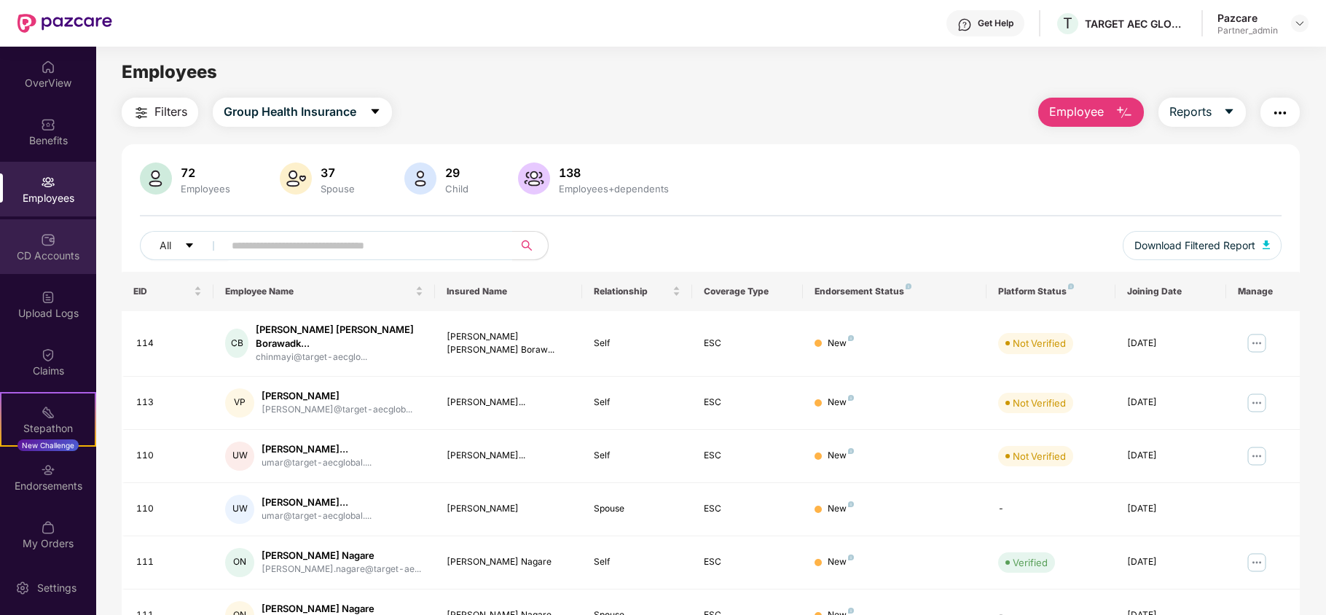
click at [35, 256] on div "CD Accounts" at bounding box center [48, 255] width 96 height 15
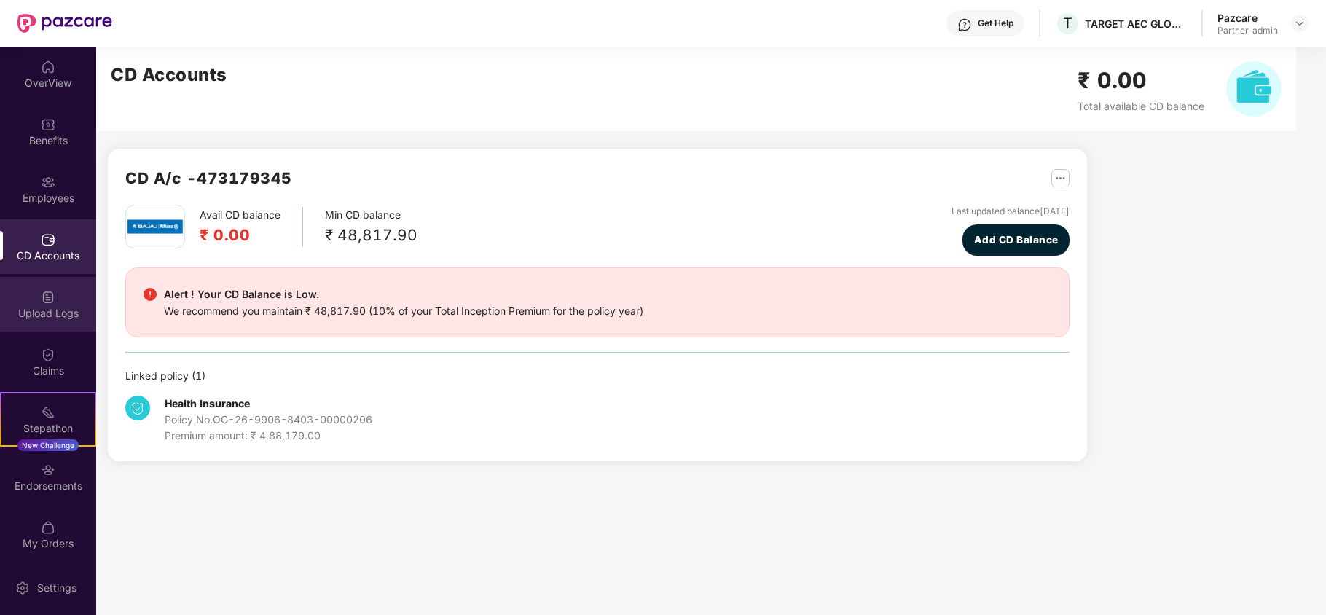
click at [35, 316] on div "Upload Logs" at bounding box center [48, 313] width 96 height 15
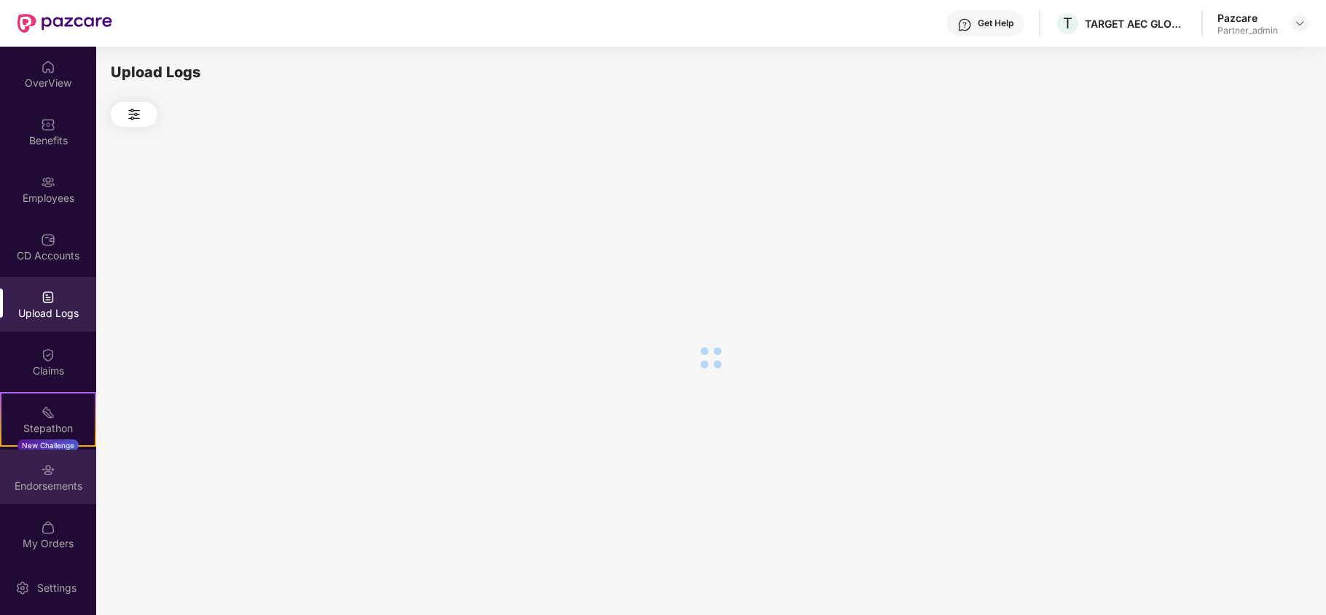
click at [28, 469] on div "Endorsements" at bounding box center [48, 476] width 96 height 55
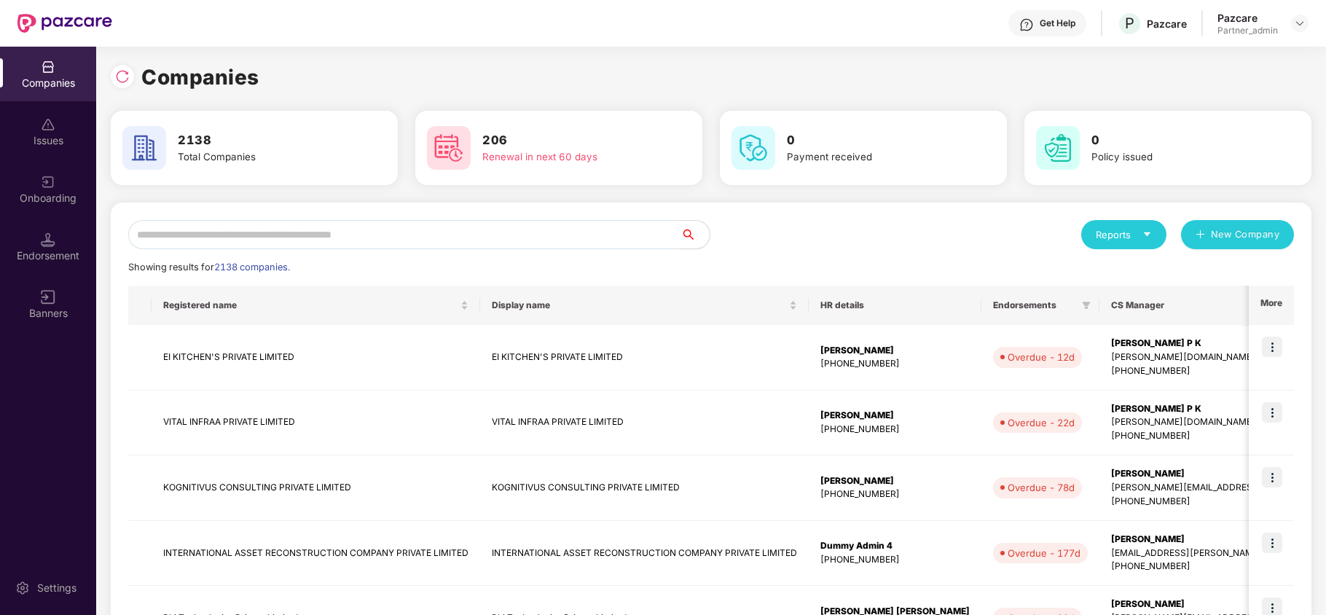
click at [189, 235] on input "text" at bounding box center [404, 234] width 552 height 29
paste input "**********"
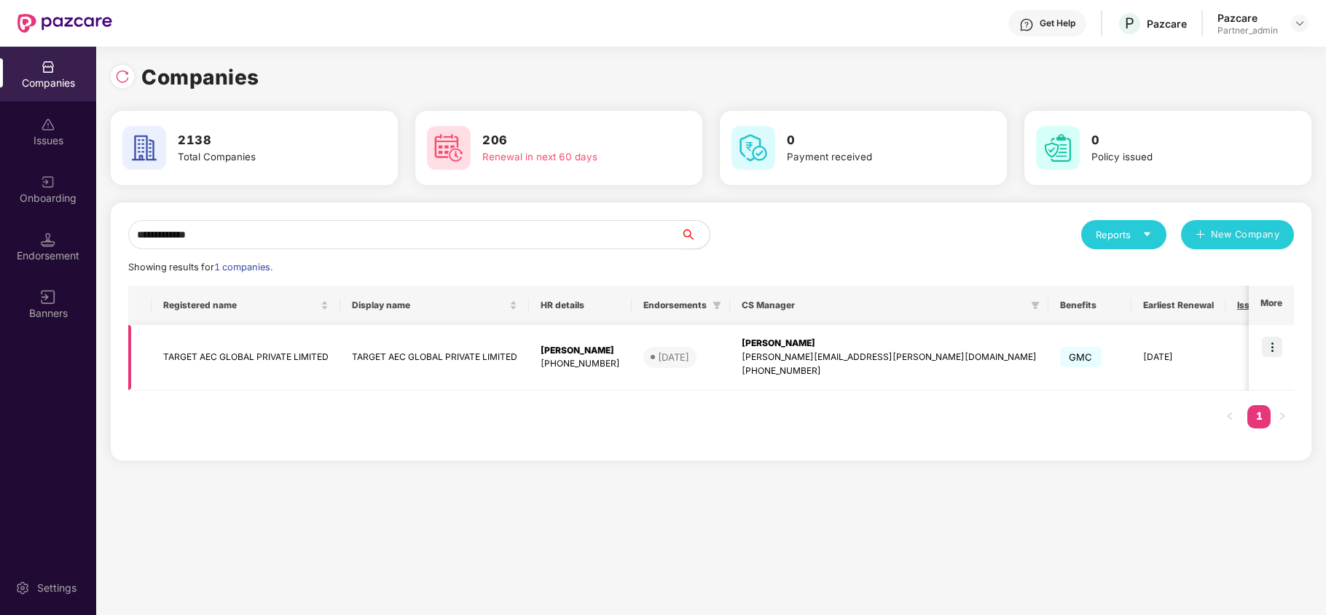
type input "**********"
click at [221, 355] on td "TARGET AEC GLOBAL PRIVATE LIMITED" at bounding box center [246, 358] width 189 height 66
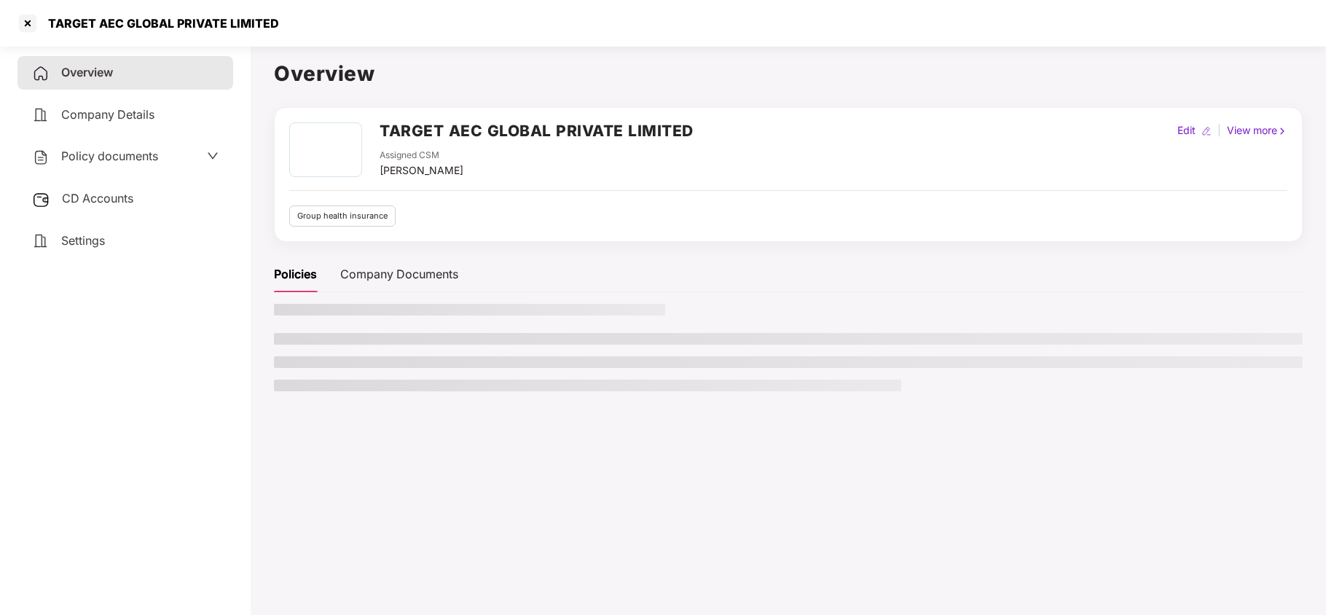
click at [86, 233] on span "Settings" at bounding box center [83, 240] width 44 height 15
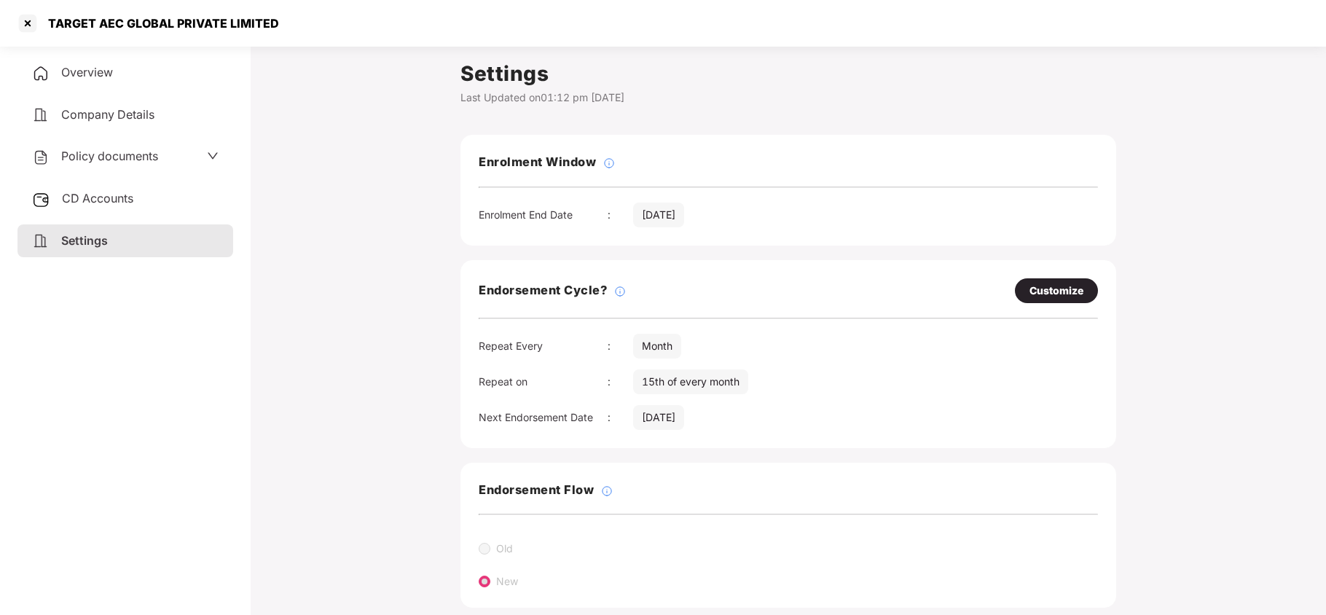
click at [68, 153] on span "Policy documents" at bounding box center [109, 156] width 97 height 15
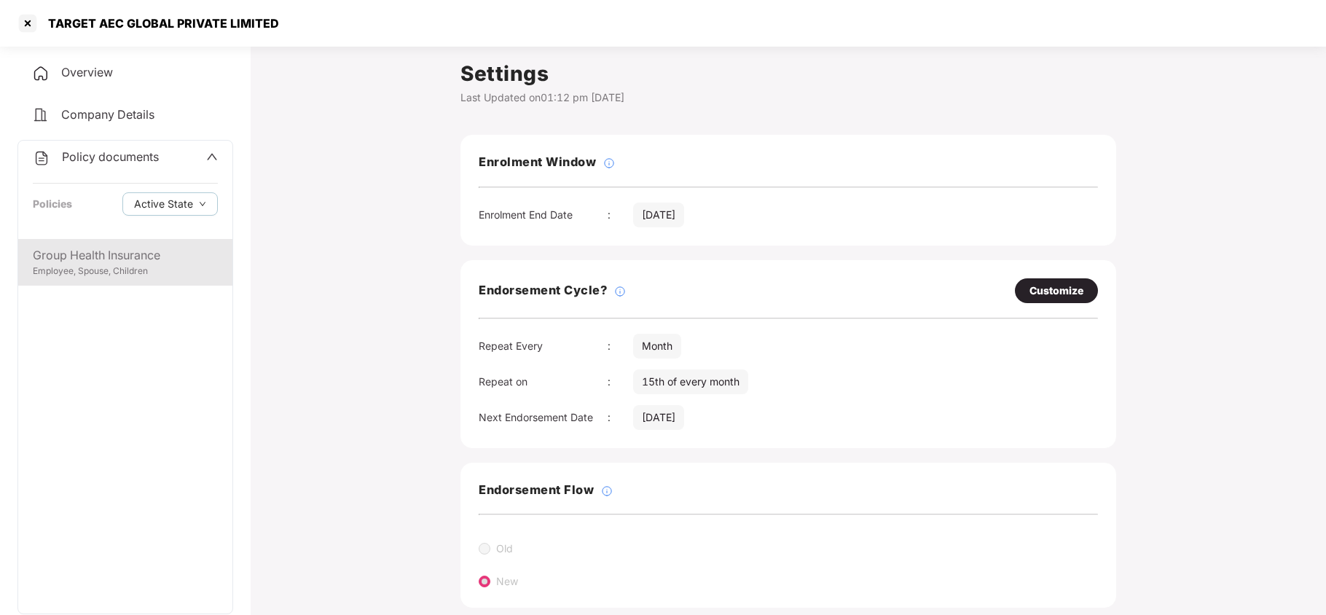
click at [84, 274] on div "Employee, Spouse, Children" at bounding box center [125, 271] width 185 height 14
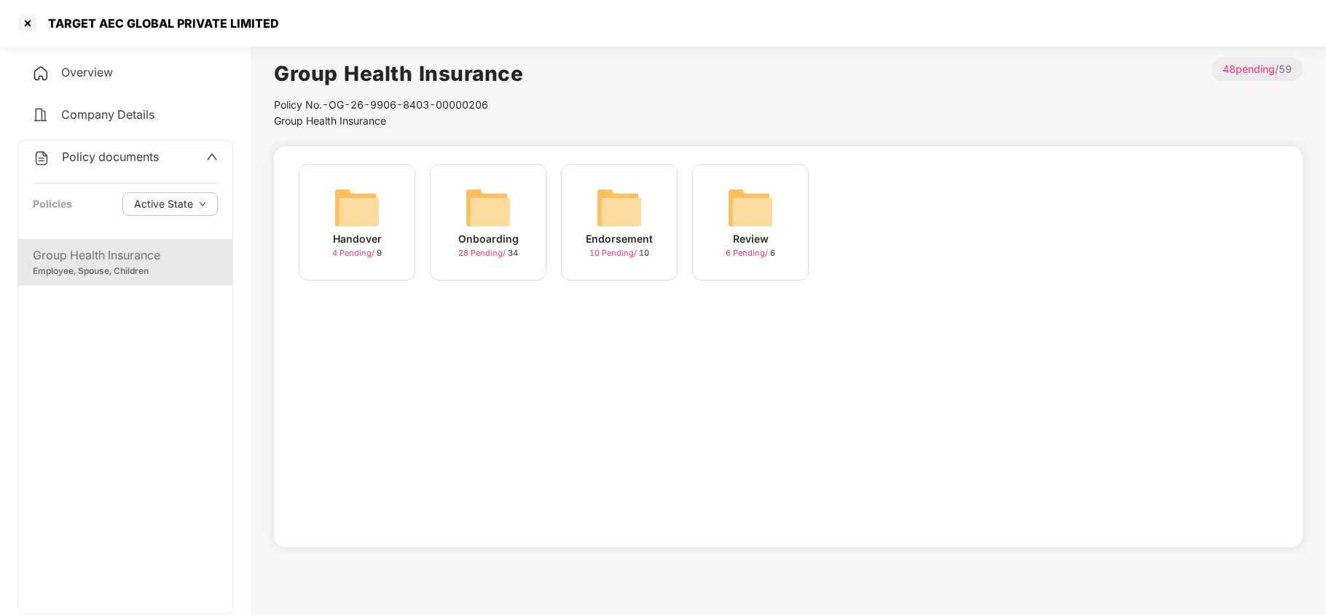
click at [489, 208] on img at bounding box center [488, 207] width 47 height 47
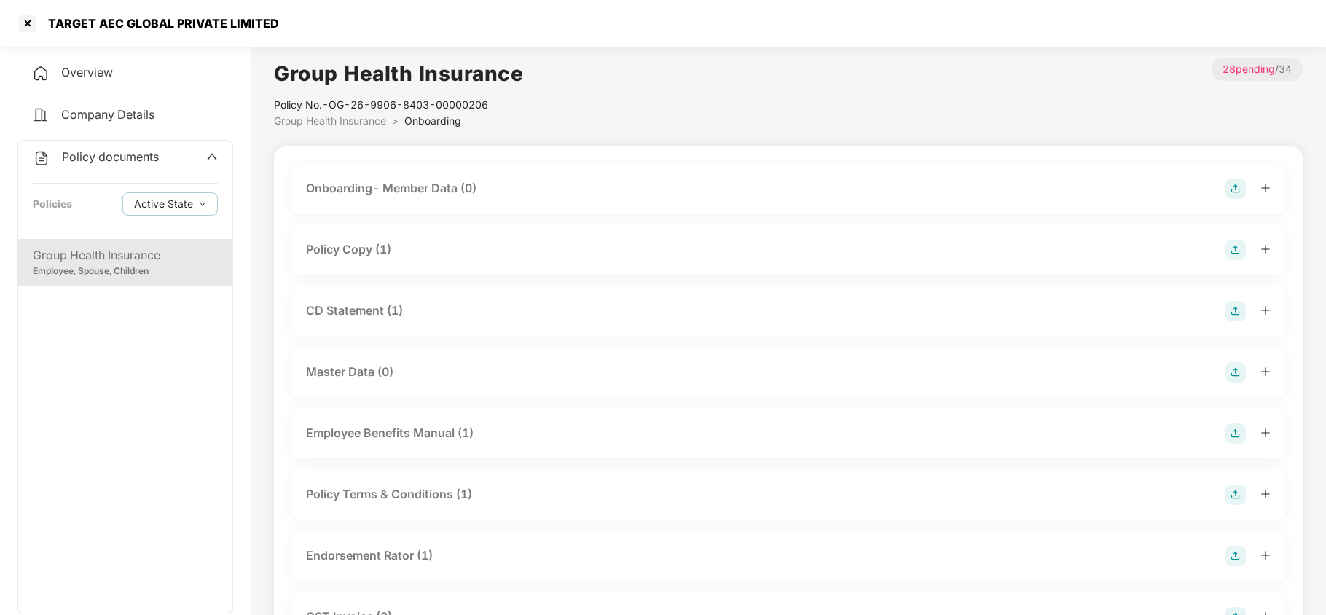
drag, startPoint x: 362, startPoint y: 240, endPoint x: 377, endPoint y: 275, distance: 37.9
click at [362, 240] on div "Policy Copy (1)" at bounding box center [348, 249] width 85 height 18
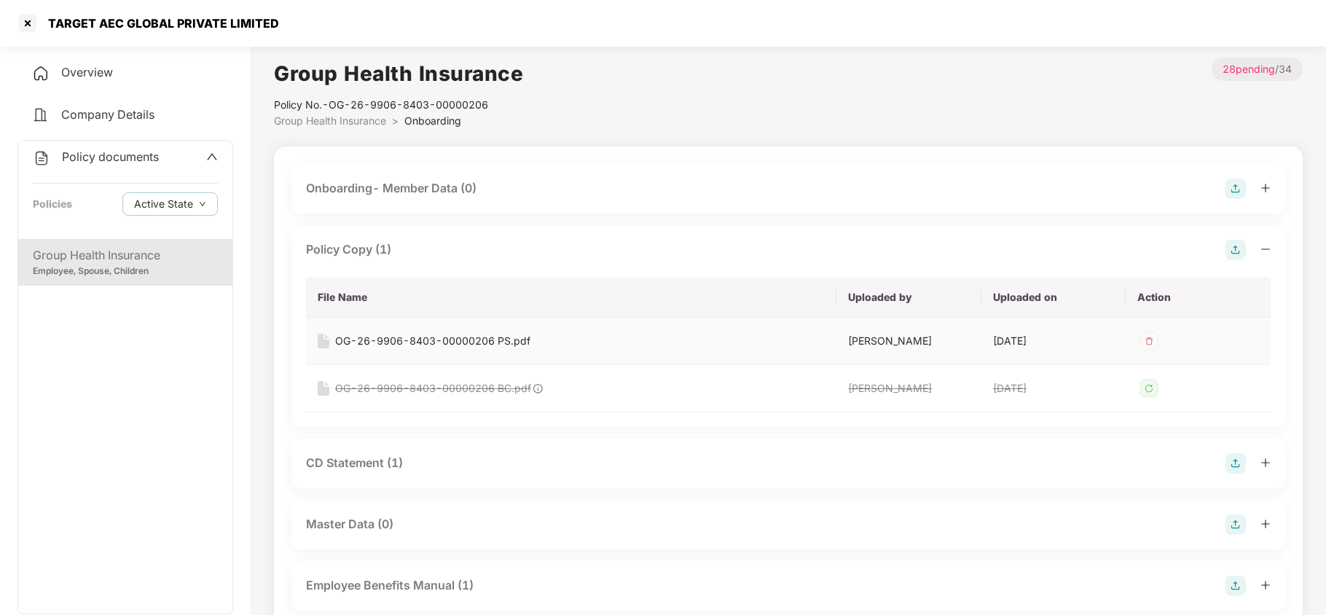
click at [388, 344] on div "OG-26-9906-8403-00000206 PS.pdf" at bounding box center [432, 341] width 195 height 16
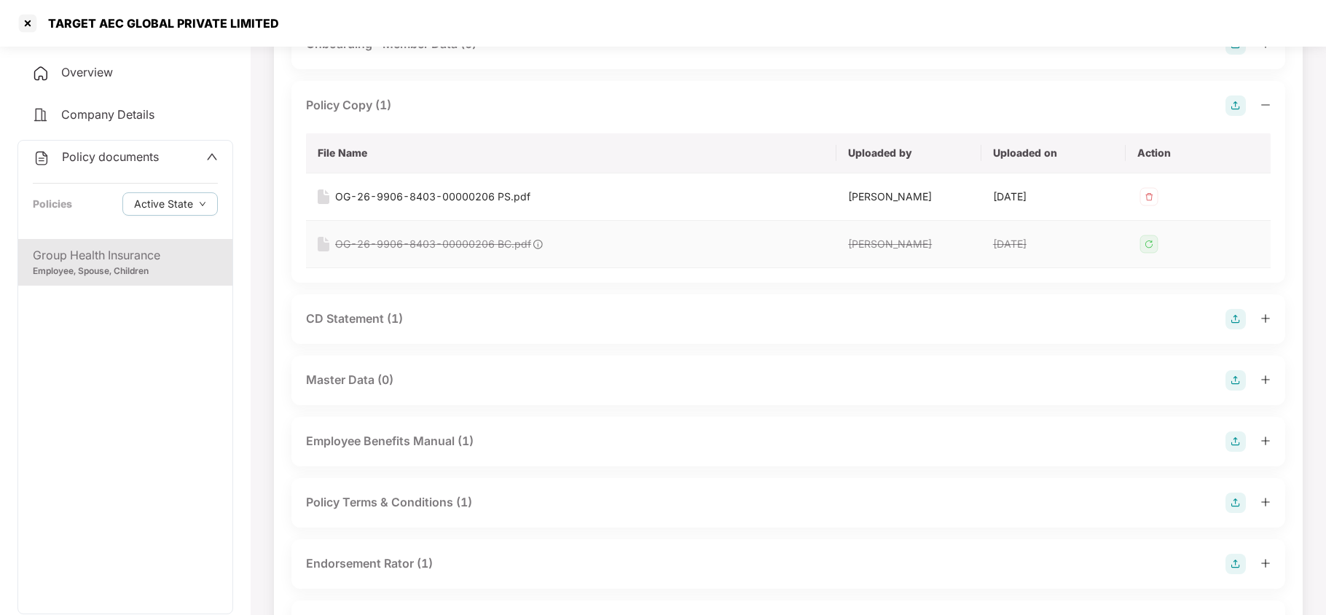
scroll to position [194, 0]
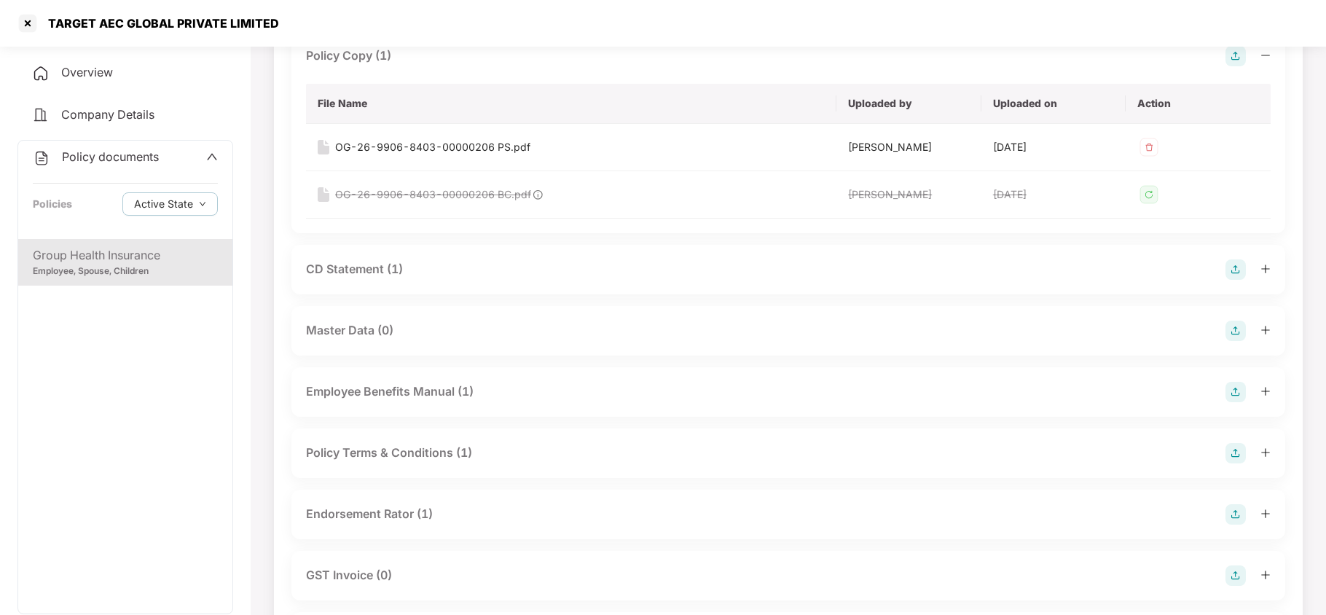
click at [363, 268] on div "CD Statement (1)" at bounding box center [354, 269] width 97 height 18
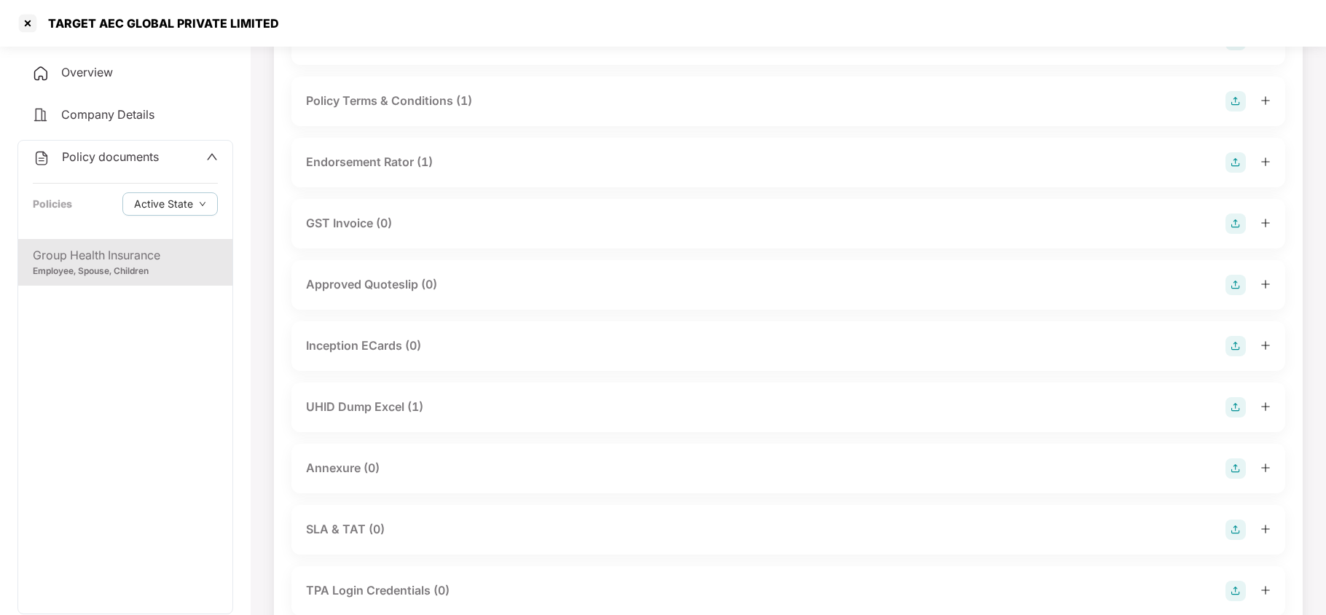
scroll to position [680, 0]
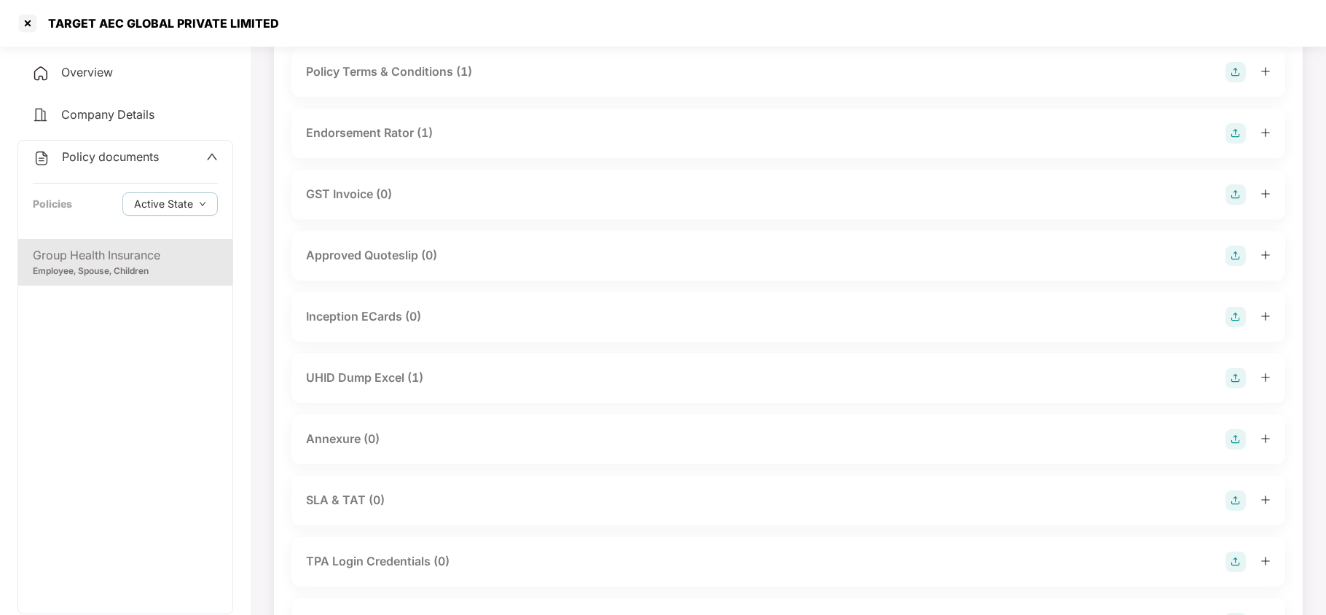
click at [401, 138] on div "Endorsement Rator (1)" at bounding box center [369, 133] width 127 height 18
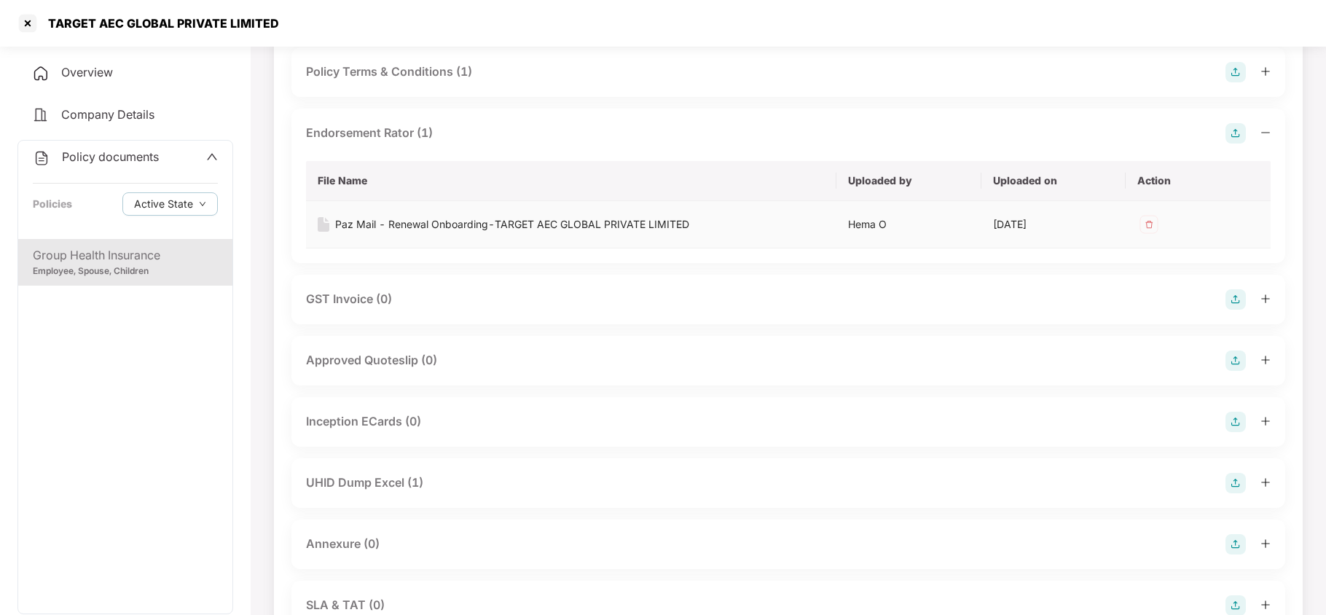
click at [424, 224] on div "Paz Mail - Renewal Onboarding-TARGET AEC GLOBAL PRIVATE LIMITED" at bounding box center [512, 224] width 354 height 16
drag, startPoint x: 398, startPoint y: 476, endPoint x: 492, endPoint y: 338, distance: 167.7
click at [398, 476] on div "UHID Dump Excel (1)" at bounding box center [364, 482] width 117 height 18
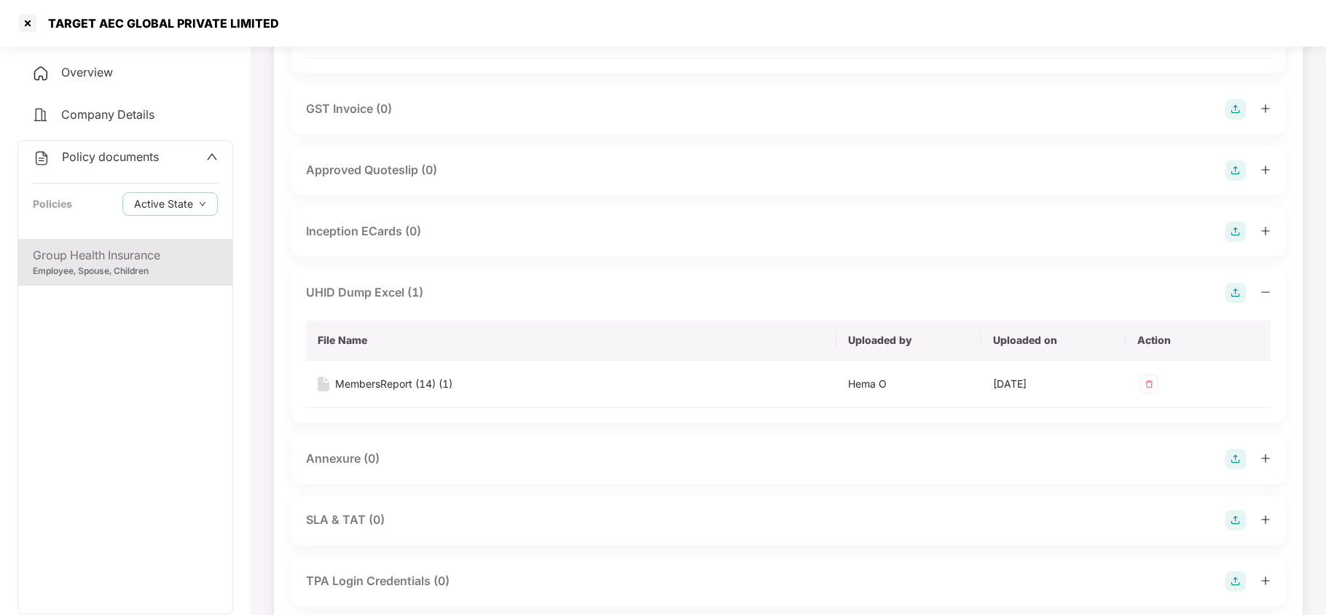
scroll to position [971, 0]
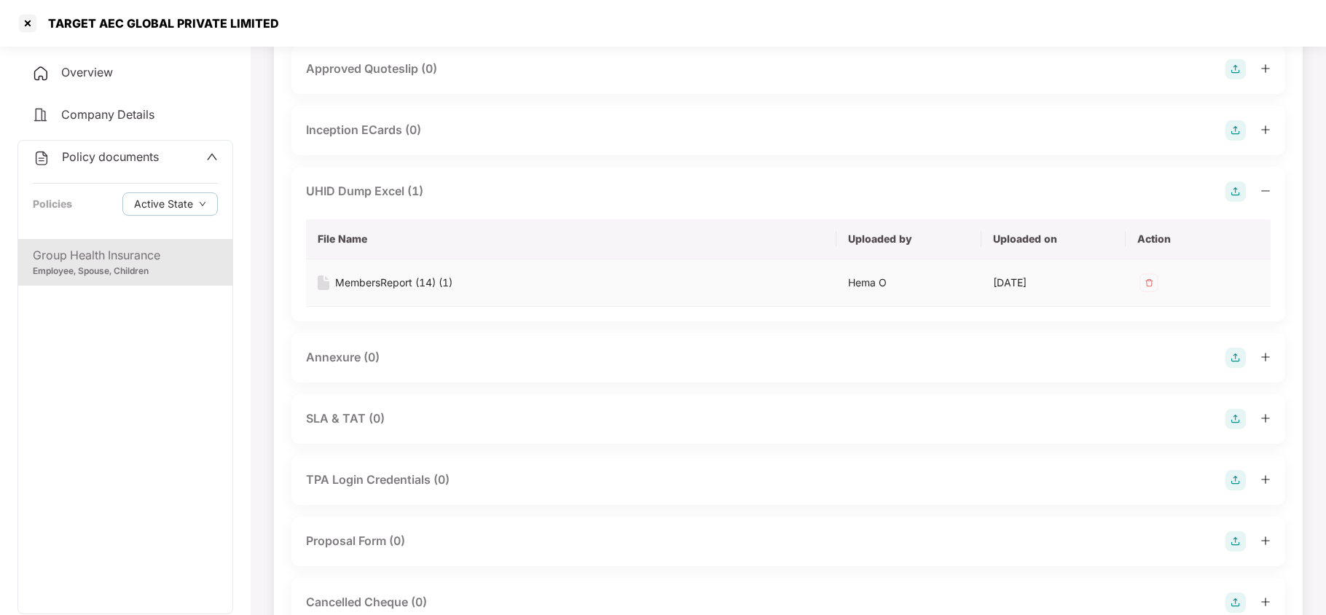
click at [421, 278] on div "MembersReport (14) (1)" at bounding box center [393, 283] width 117 height 16
click at [28, 26] on div at bounding box center [27, 23] width 23 height 23
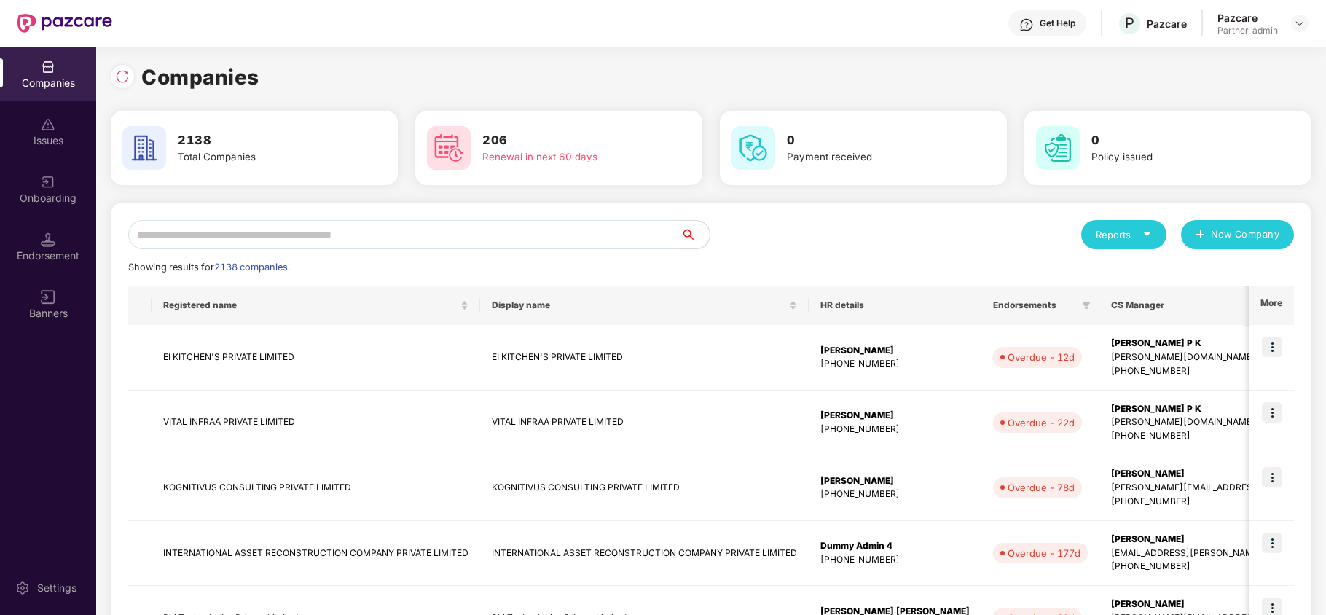
click at [594, 239] on input "text" at bounding box center [404, 234] width 552 height 29
paste input "**********"
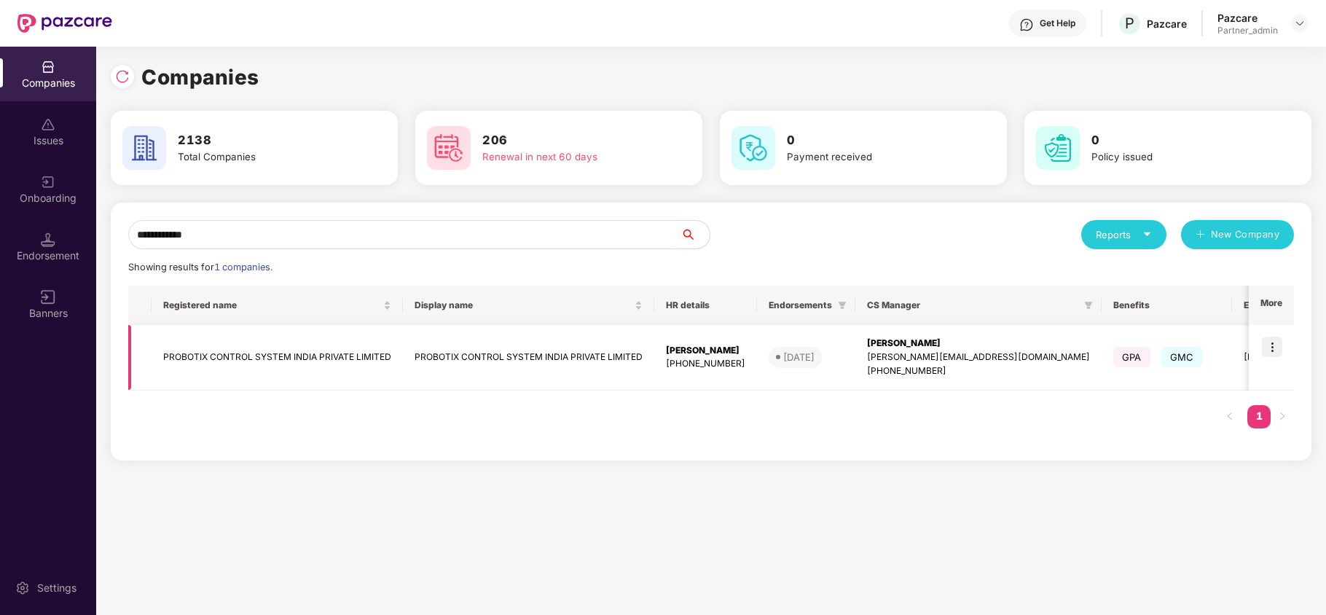
type input "**********"
click at [1275, 350] on img at bounding box center [1272, 347] width 20 height 20
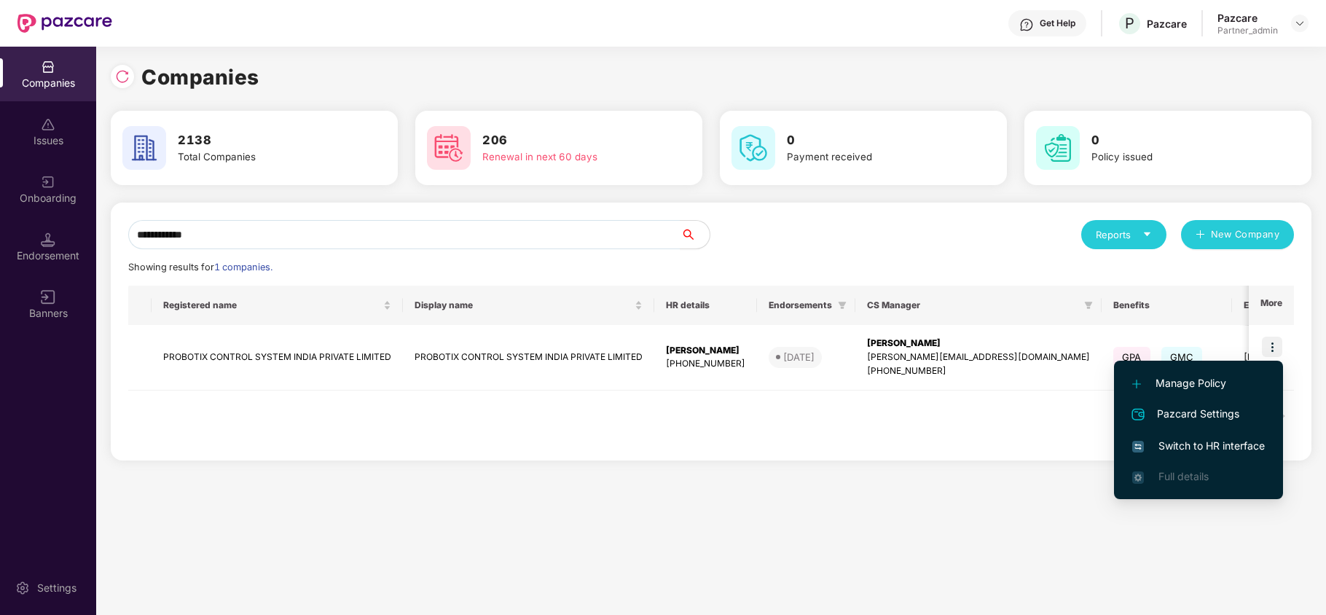
click at [1213, 443] on span "Switch to HR interface" at bounding box center [1198, 446] width 133 height 16
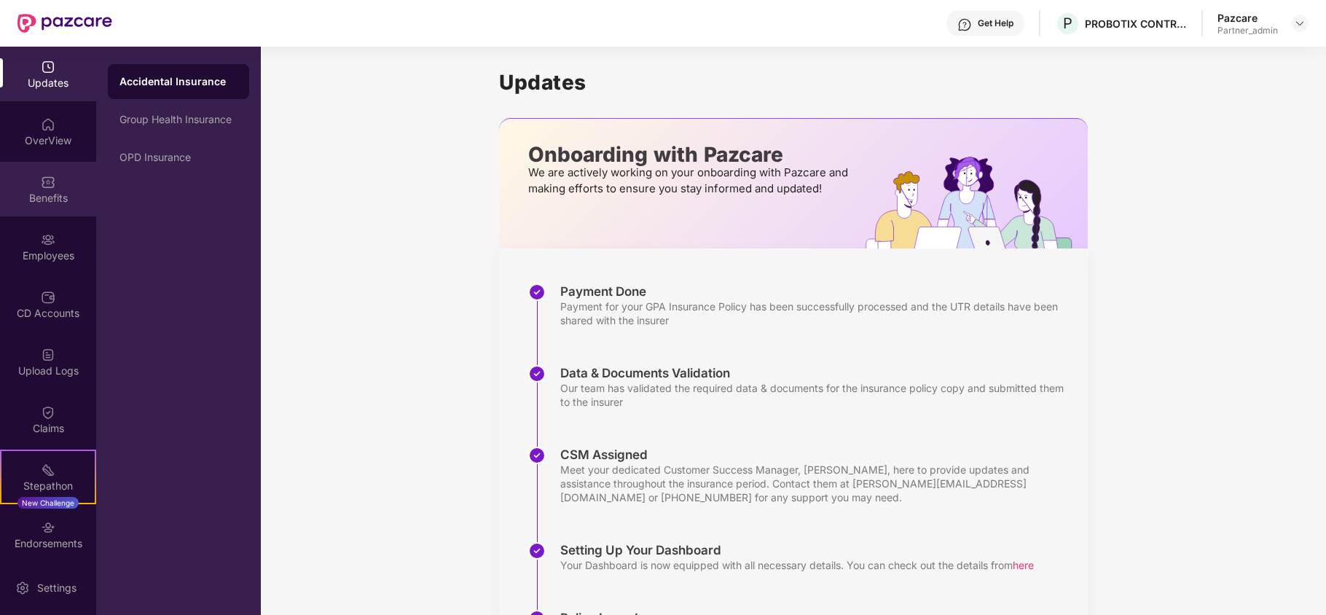
click at [39, 194] on div "Benefits" at bounding box center [48, 198] width 96 height 15
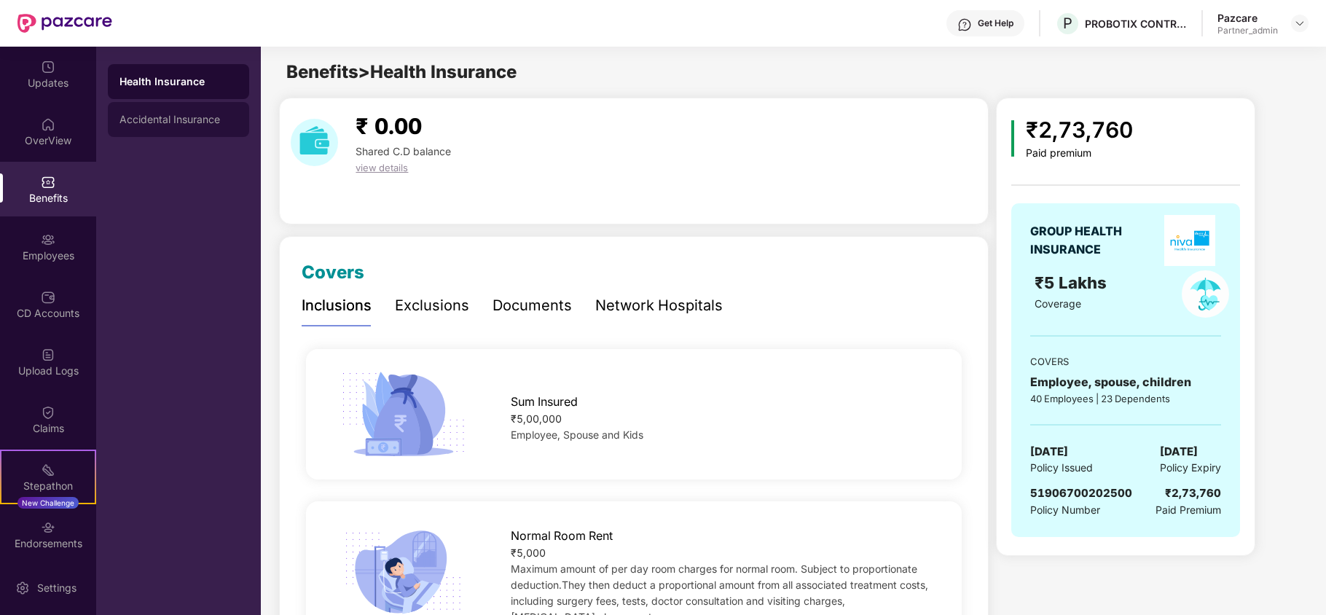
click at [153, 111] on div "Accidental Insurance" at bounding box center [178, 119] width 141 height 35
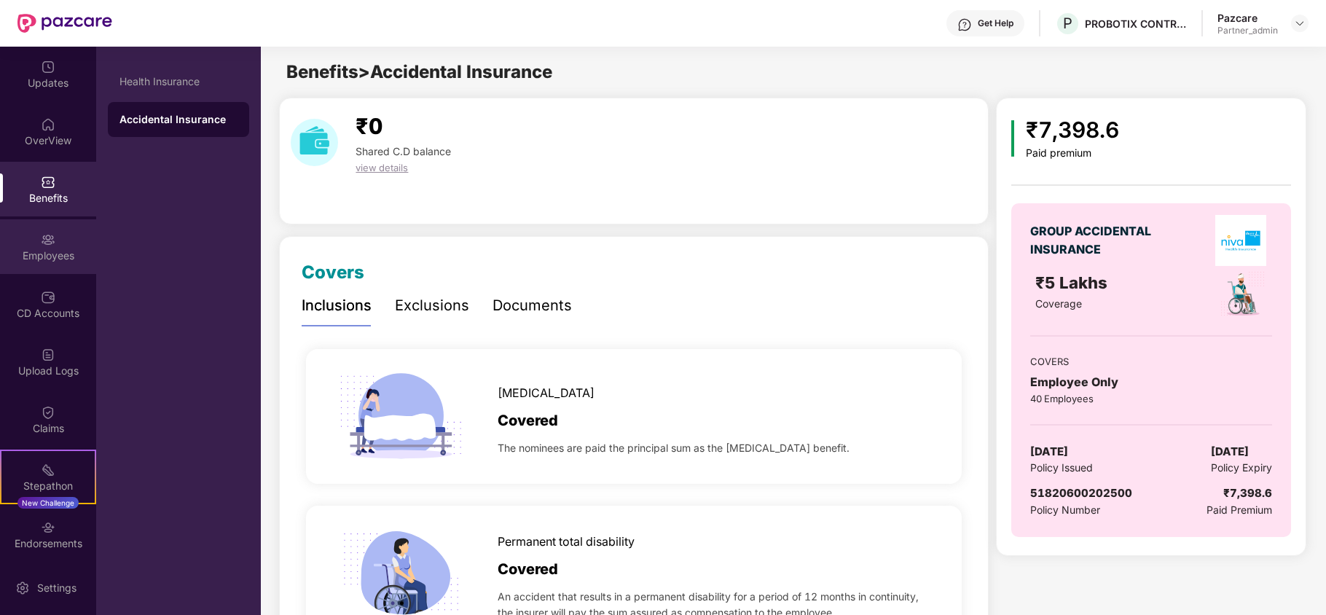
click at [36, 257] on div "Employees" at bounding box center [48, 255] width 96 height 15
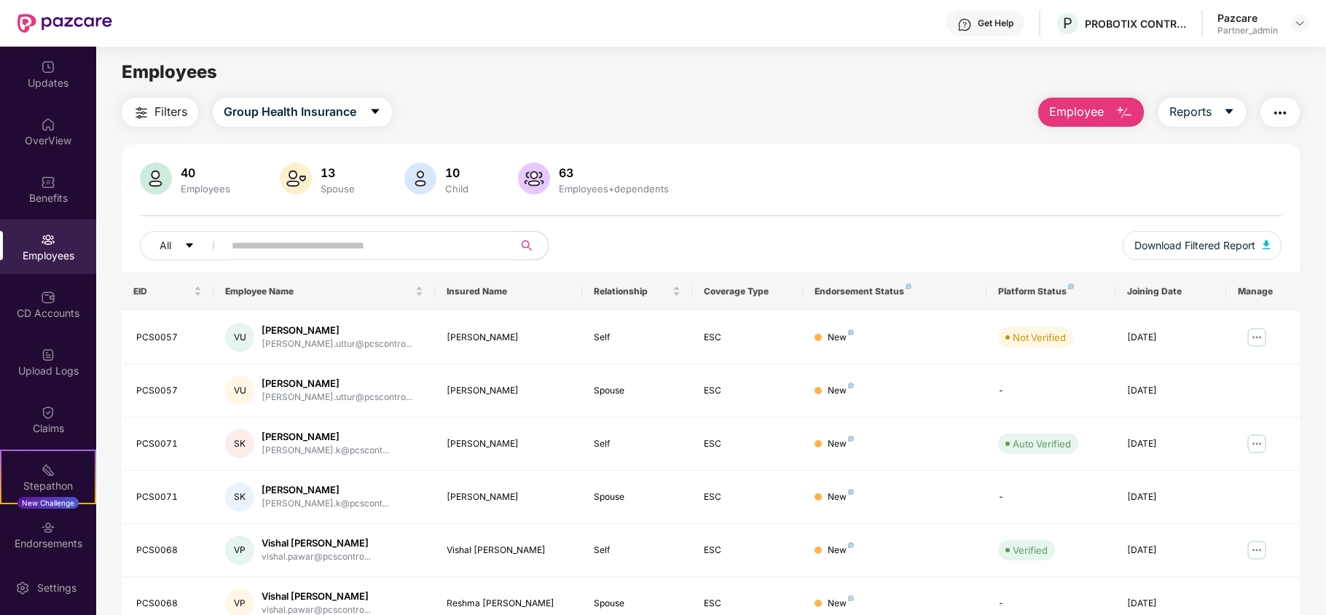
click at [169, 117] on span "Filters" at bounding box center [170, 112] width 33 height 18
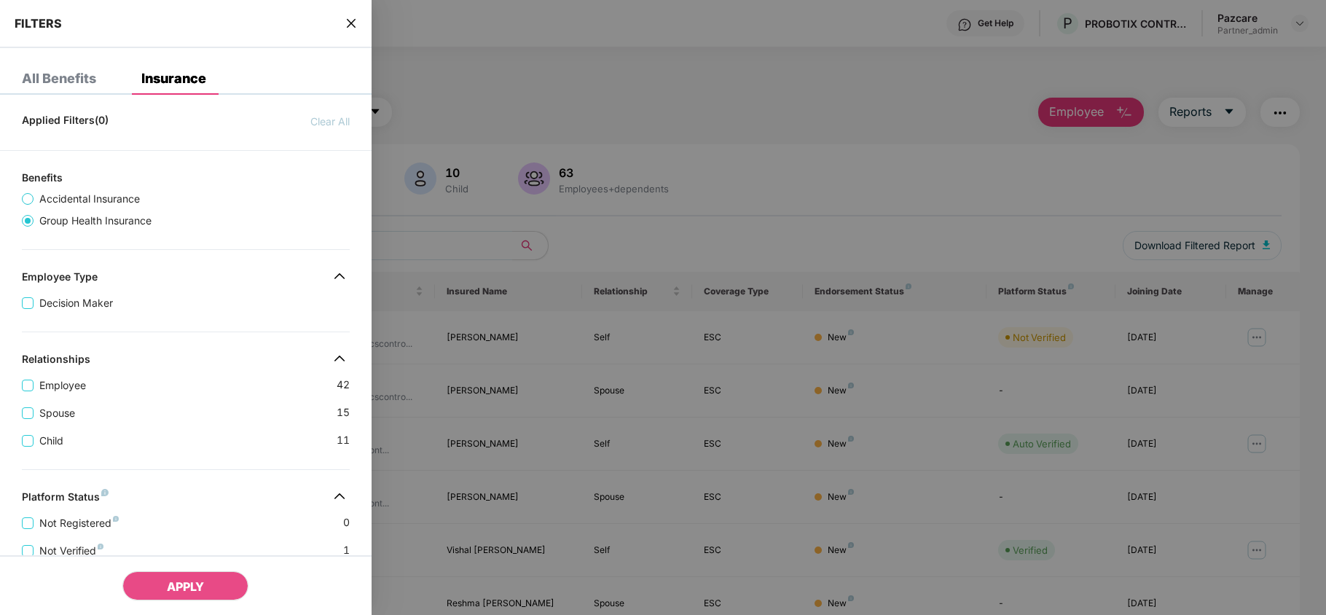
scroll to position [345, 0]
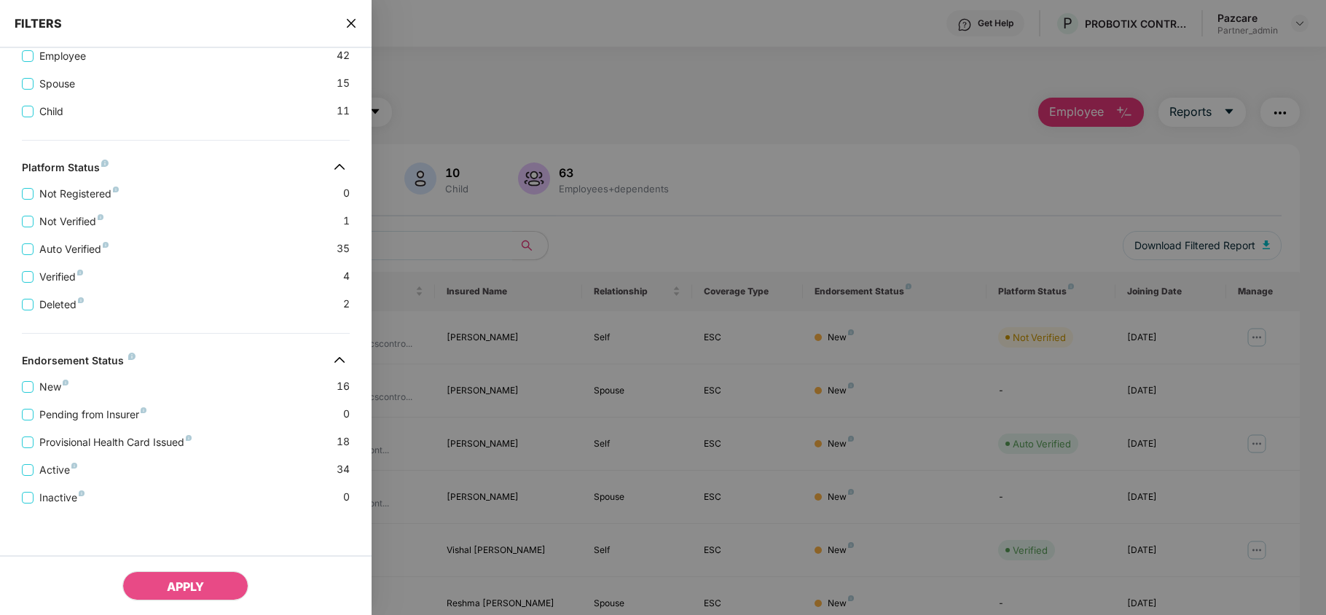
click at [350, 23] on icon "close" at bounding box center [351, 23] width 12 height 12
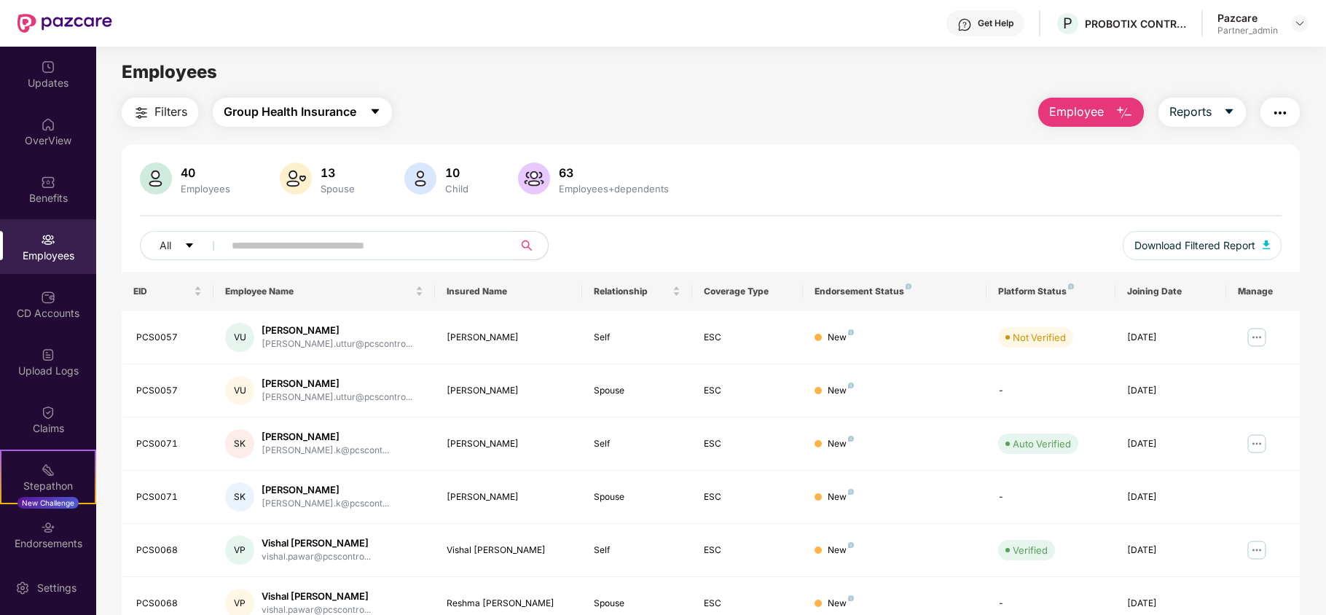
click at [327, 118] on span "Group Health Insurance" at bounding box center [290, 112] width 133 height 18
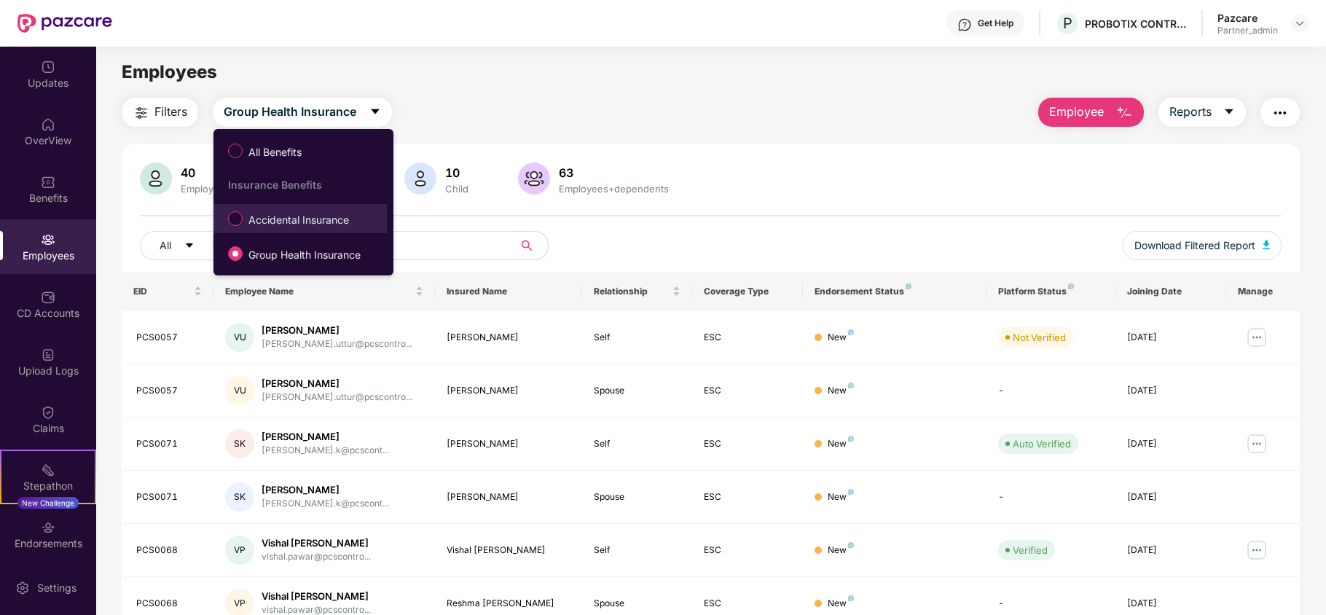
click at [281, 214] on span "Accidental Insurance" at bounding box center [299, 220] width 112 height 16
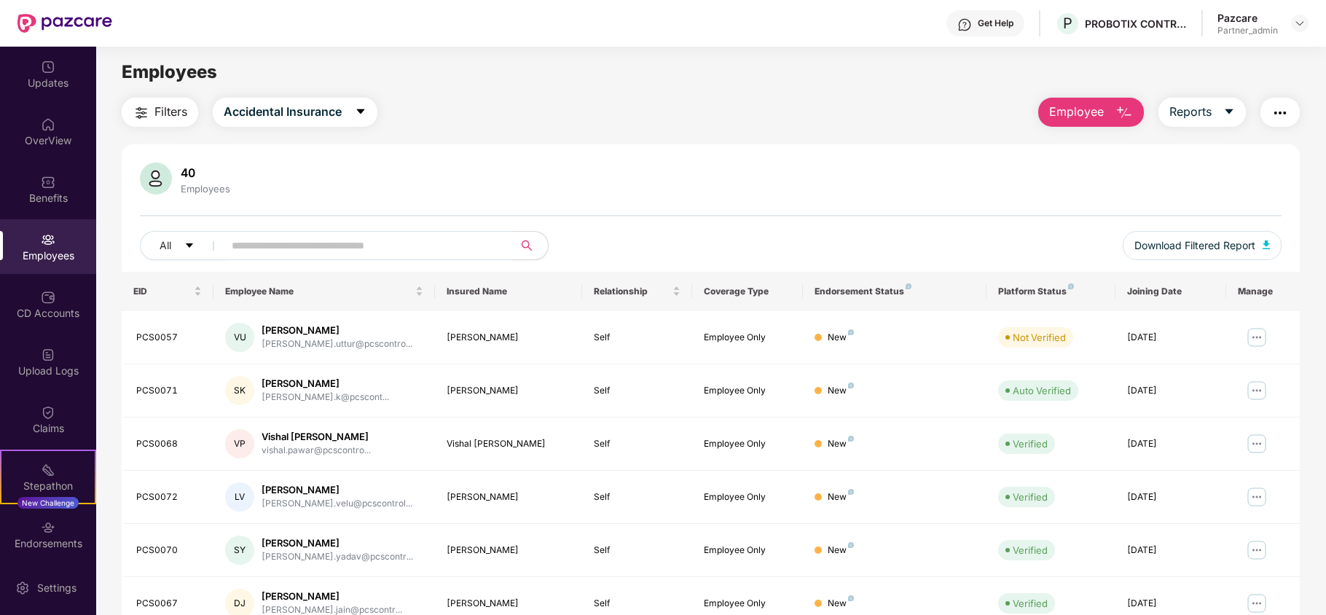
click at [168, 103] on span "Filters" at bounding box center [170, 112] width 33 height 18
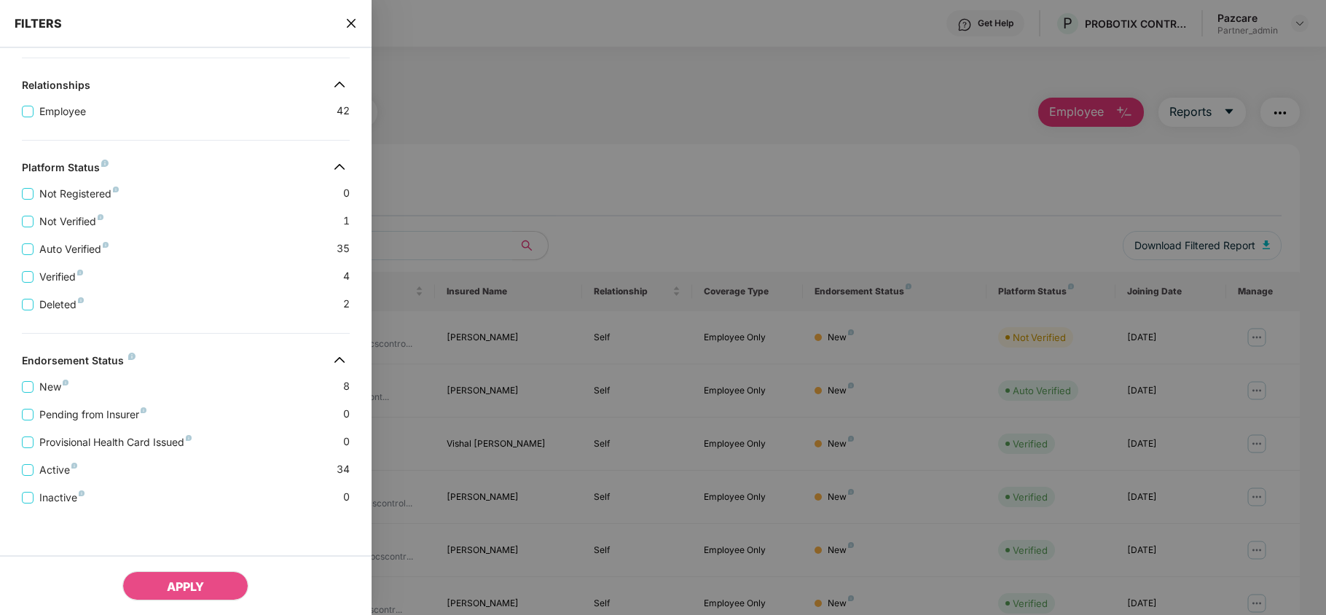
click at [350, 18] on icon "close" at bounding box center [351, 23] width 12 height 12
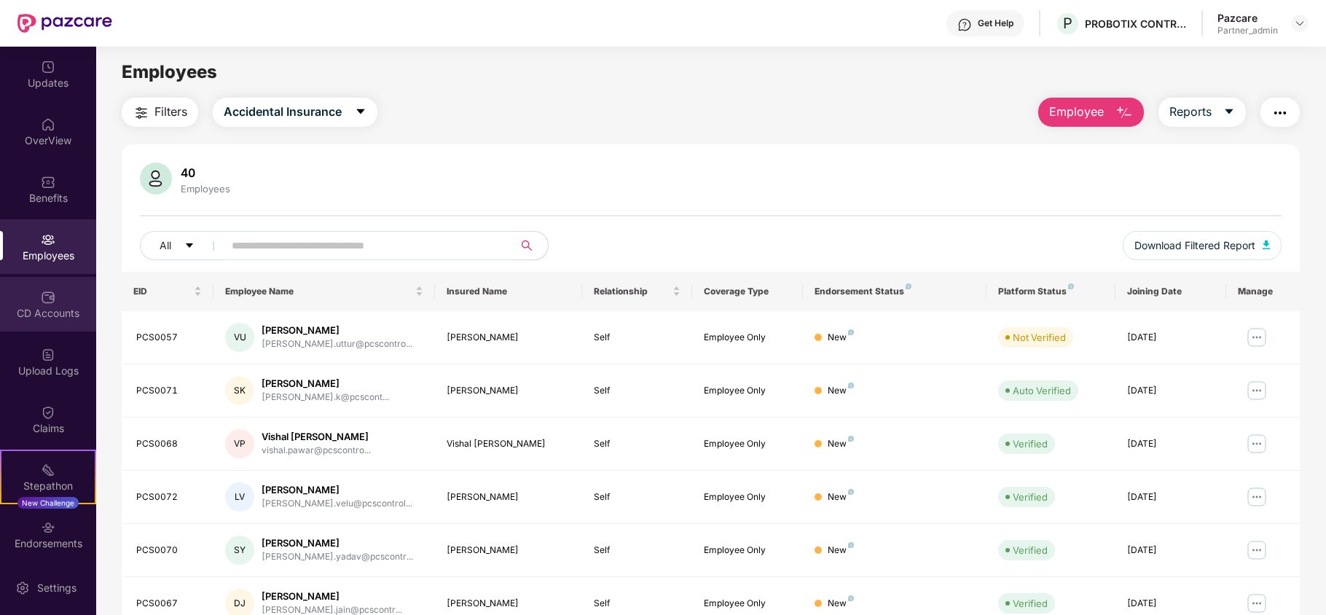
click at [29, 306] on div "CD Accounts" at bounding box center [48, 313] width 96 height 15
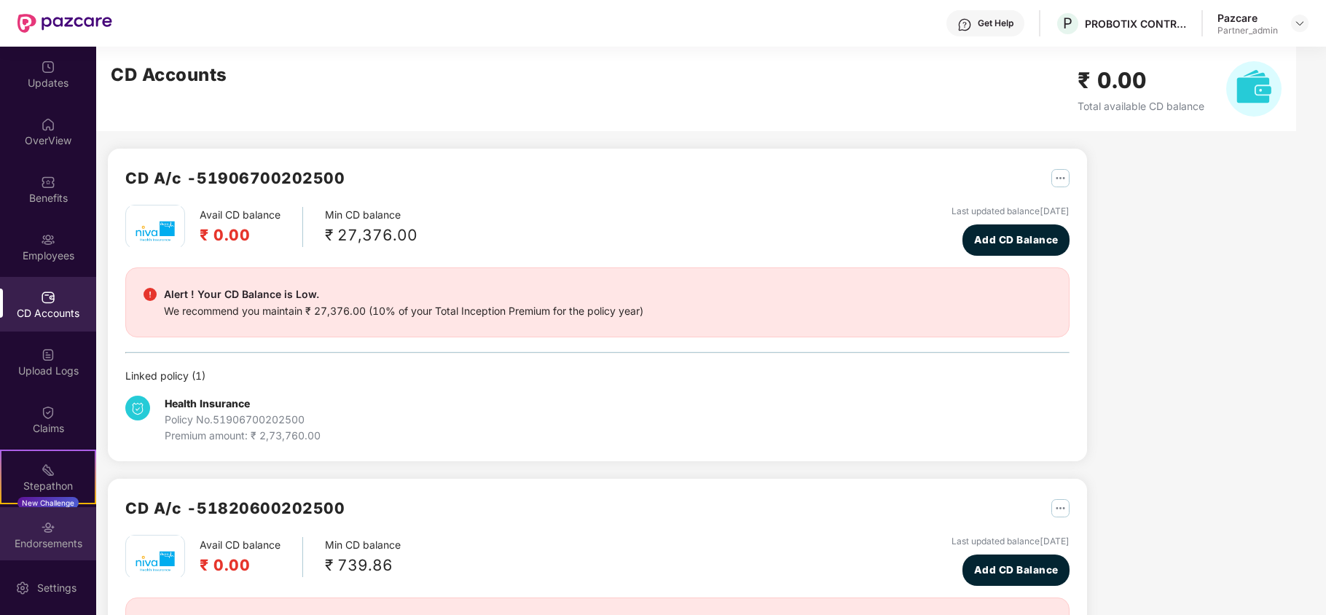
click at [33, 529] on div "Endorsements" at bounding box center [48, 534] width 96 height 55
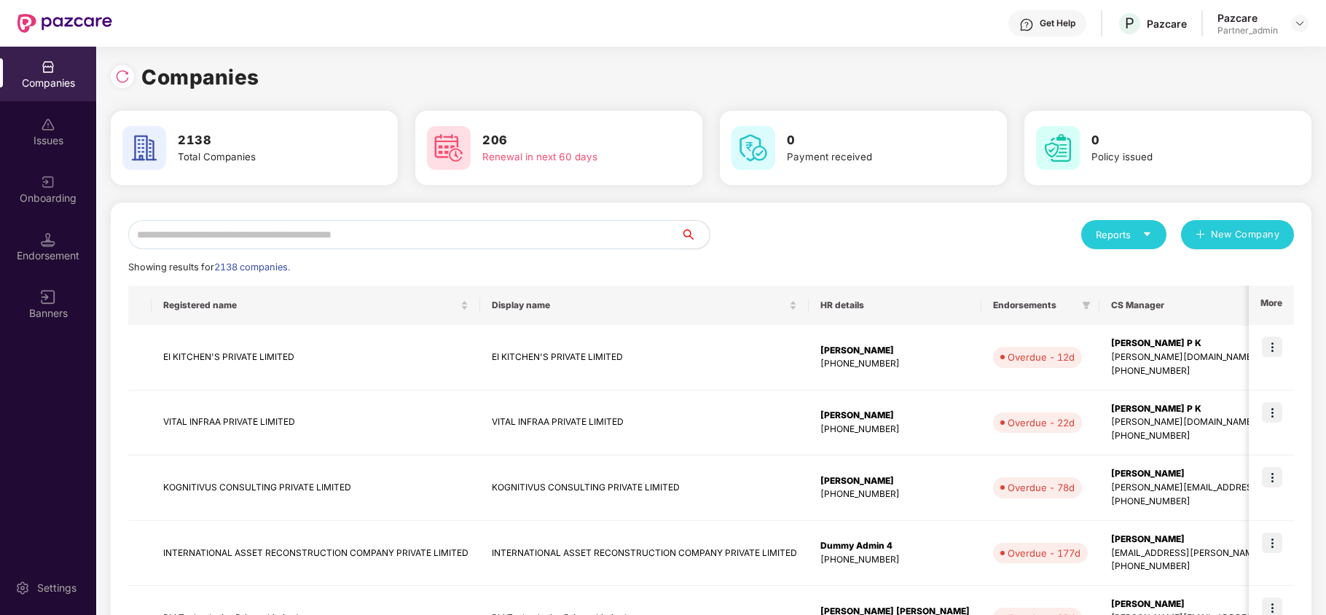
click at [210, 248] on input "text" at bounding box center [404, 234] width 552 height 29
paste input "**********"
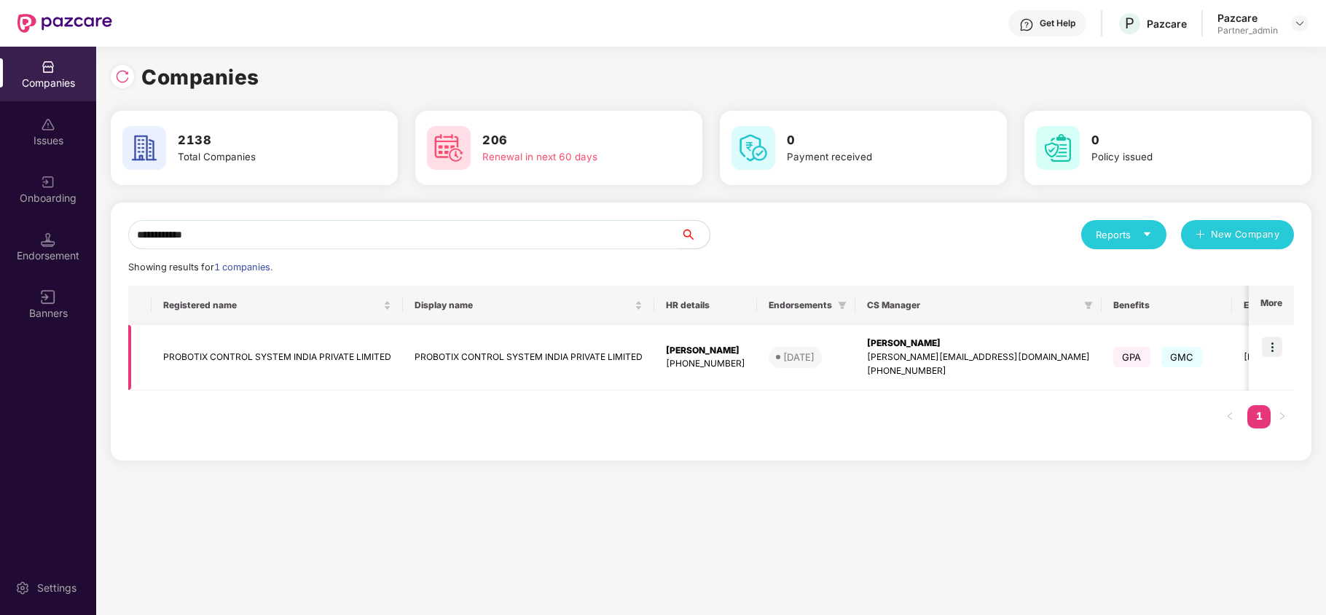
type input "**********"
click at [198, 353] on td "PROBOTIX CONTROL SYSTEM INDIA PRIVATE LIMITED" at bounding box center [277, 358] width 251 height 66
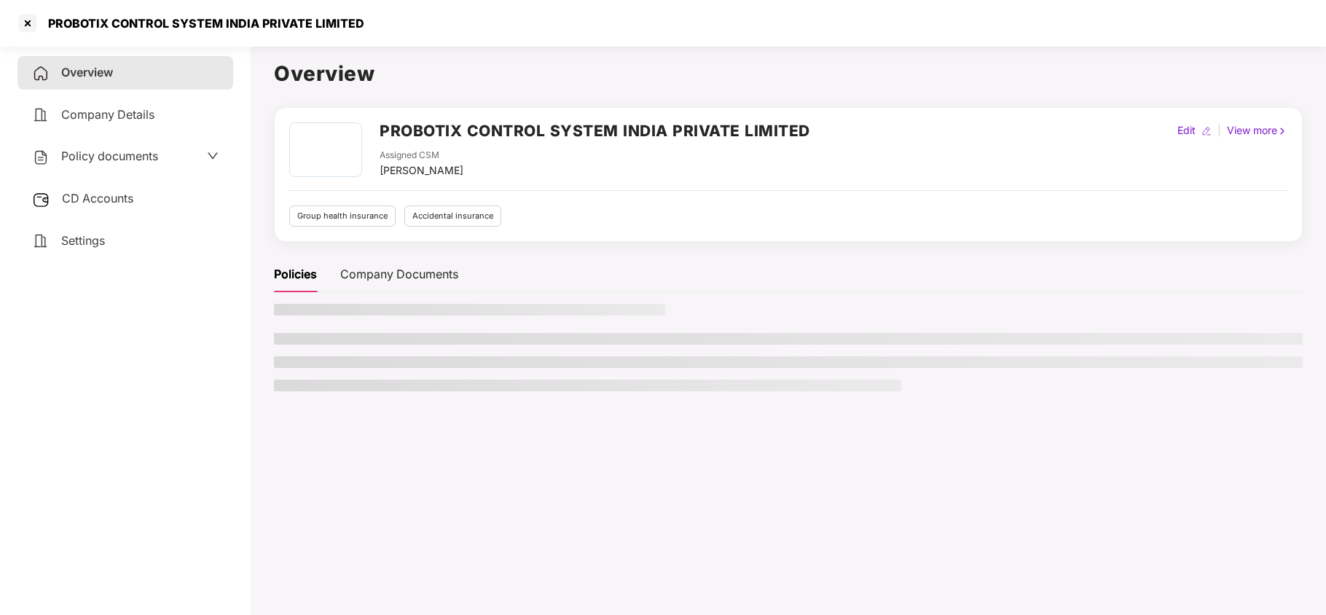
click at [80, 243] on span "Settings" at bounding box center [83, 240] width 44 height 15
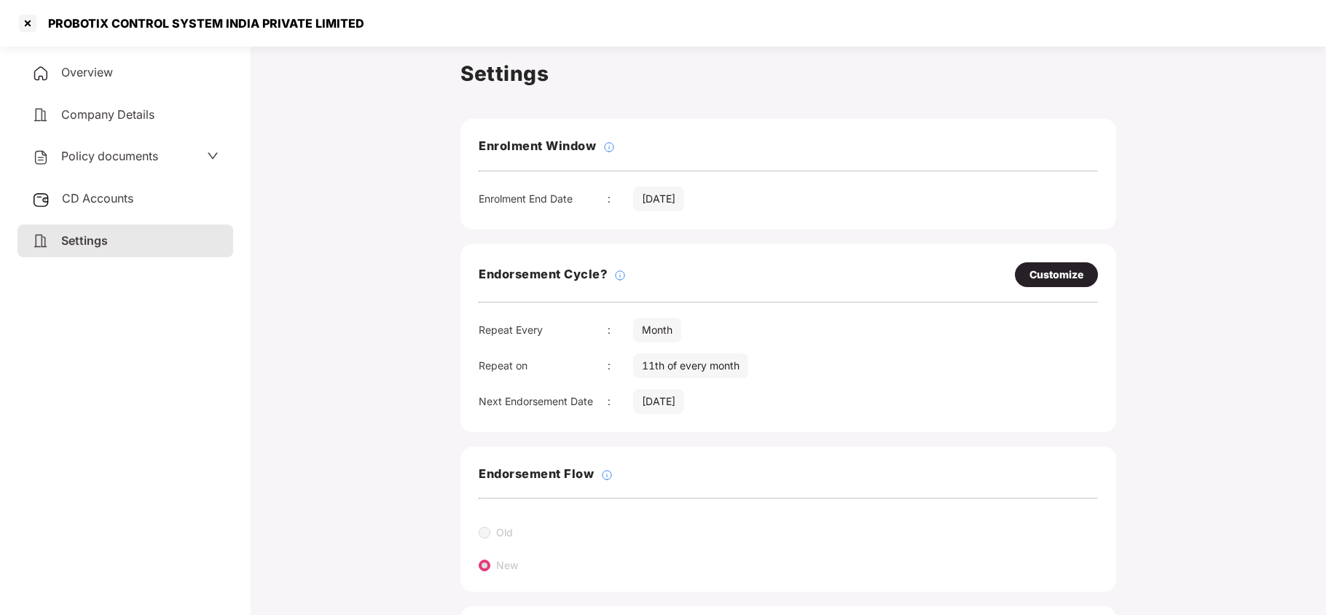
click at [1026, 283] on div "Customize" at bounding box center [1056, 274] width 83 height 25
select select "*****"
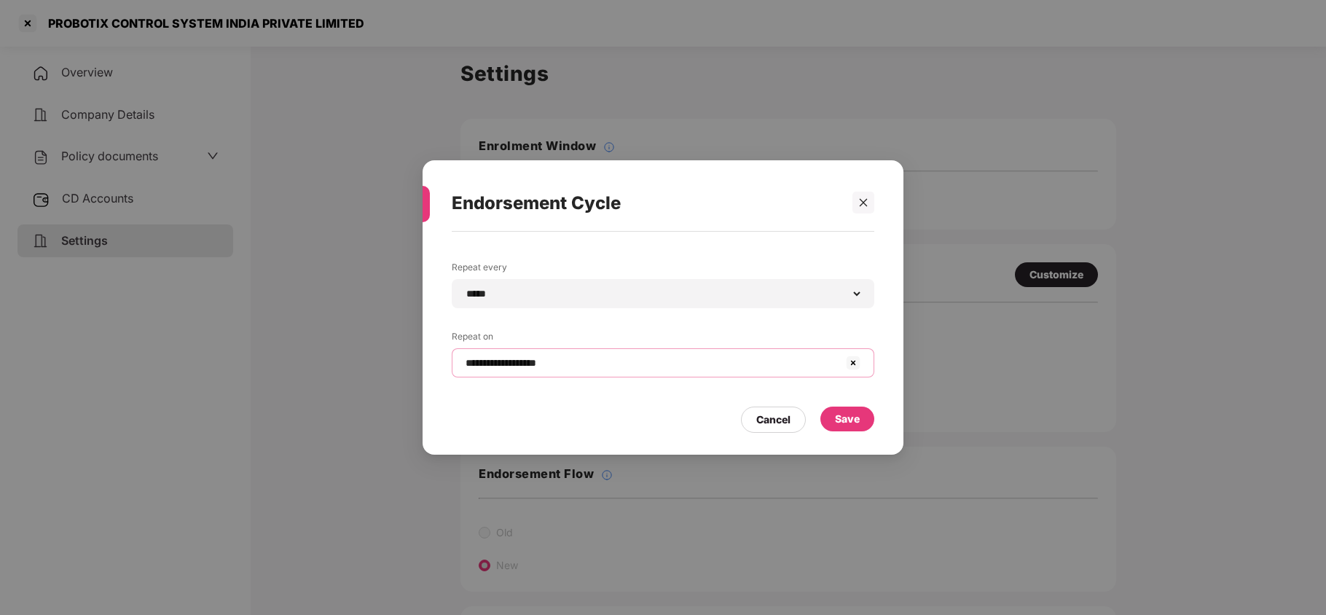
click at [607, 368] on input "**********" at bounding box center [654, 362] width 380 height 15
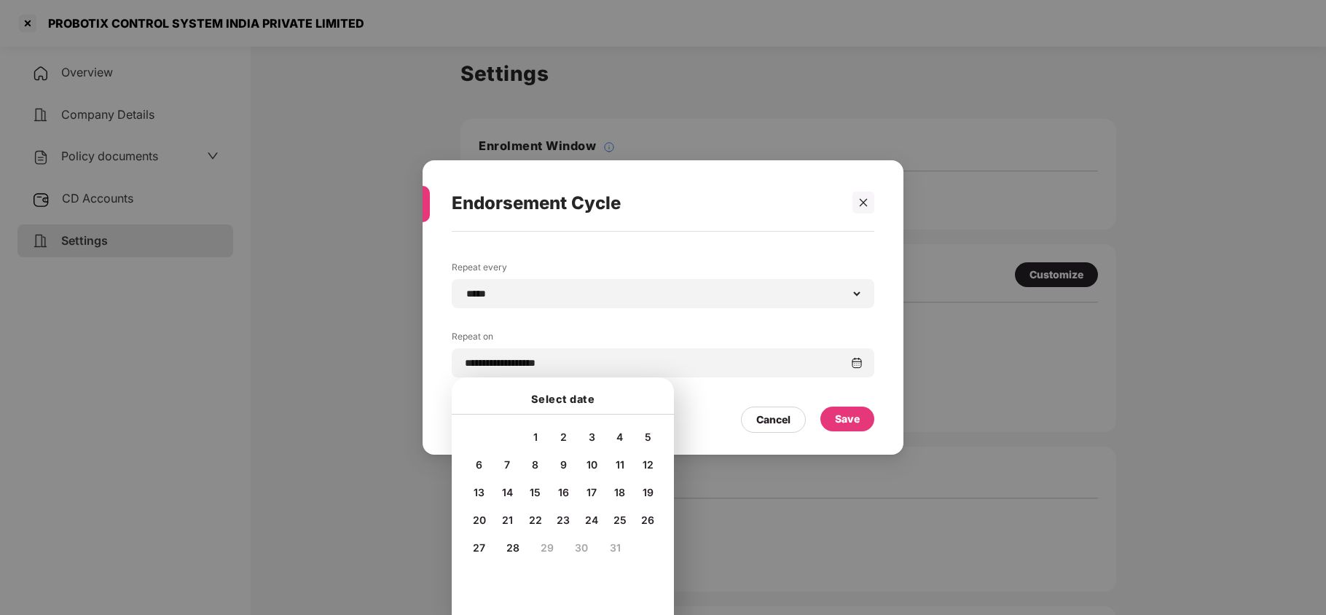
click at [476, 542] on span "27" at bounding box center [479, 547] width 12 height 12
type input "**********"
click at [836, 420] on div "Save" at bounding box center [847, 419] width 25 height 16
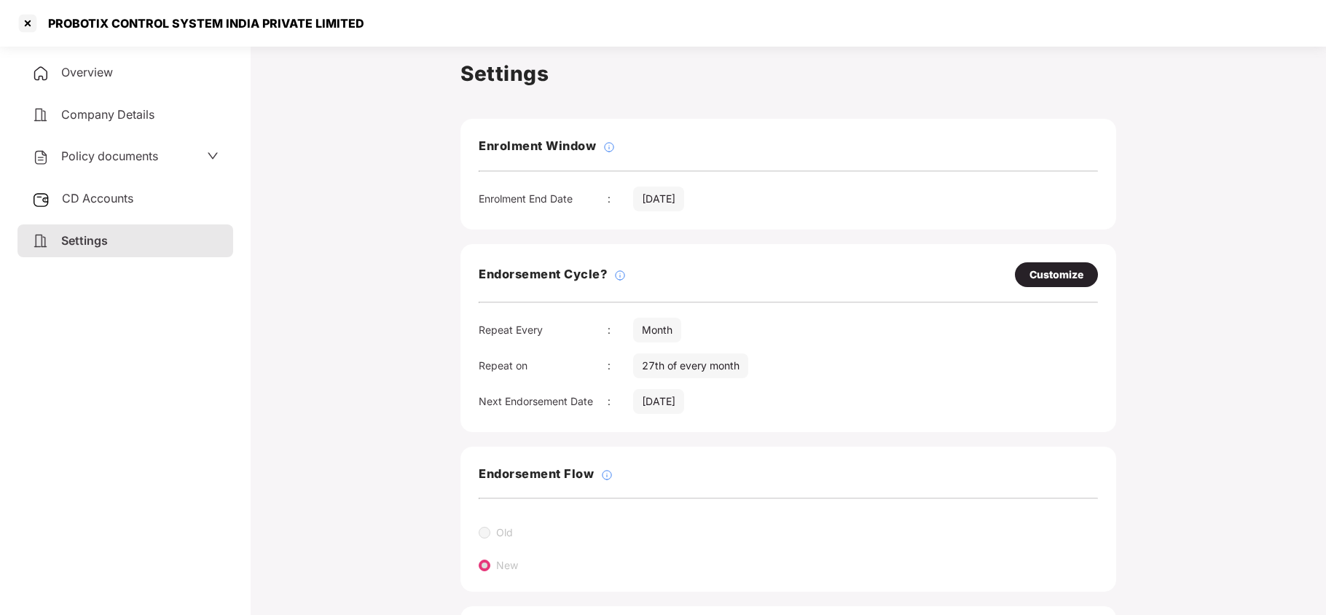
click at [138, 156] on span "Policy documents" at bounding box center [109, 156] width 97 height 15
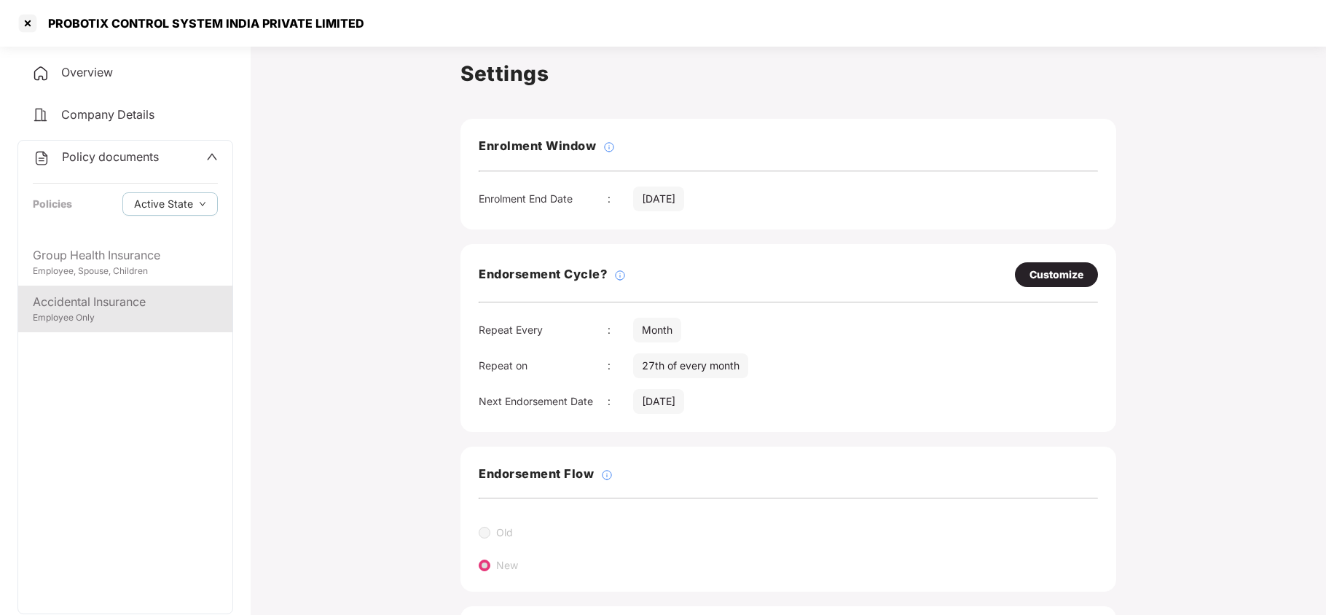
click at [99, 319] on div "Employee Only" at bounding box center [125, 318] width 185 height 14
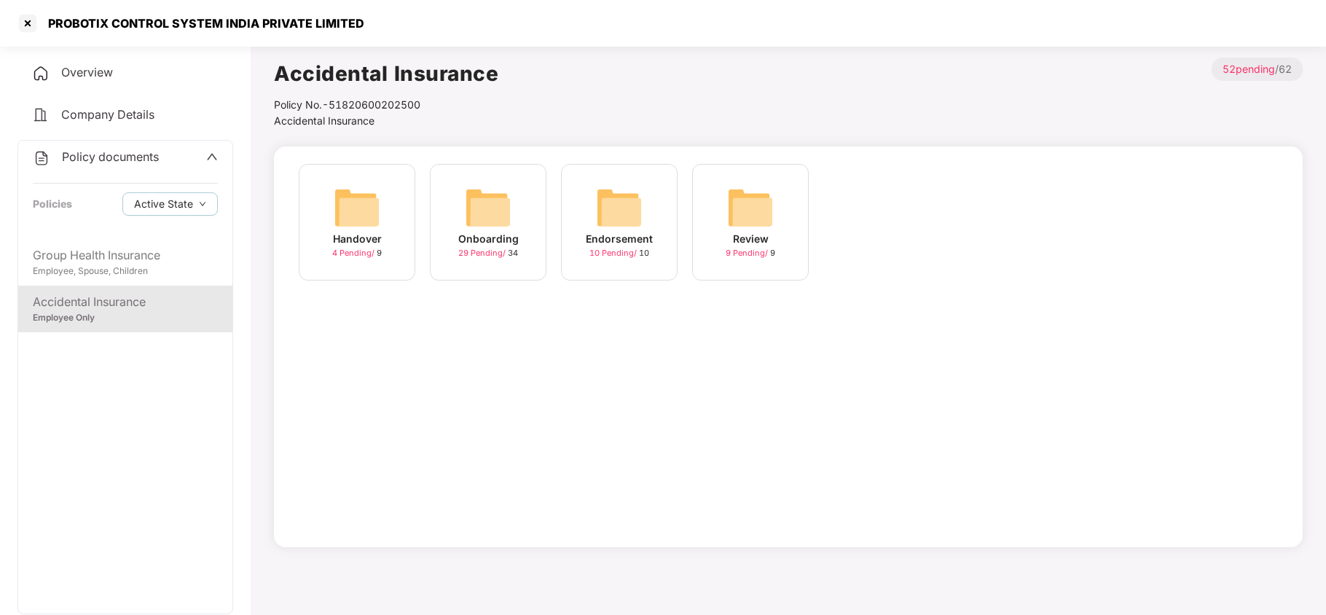
click at [488, 204] on img at bounding box center [488, 207] width 47 height 47
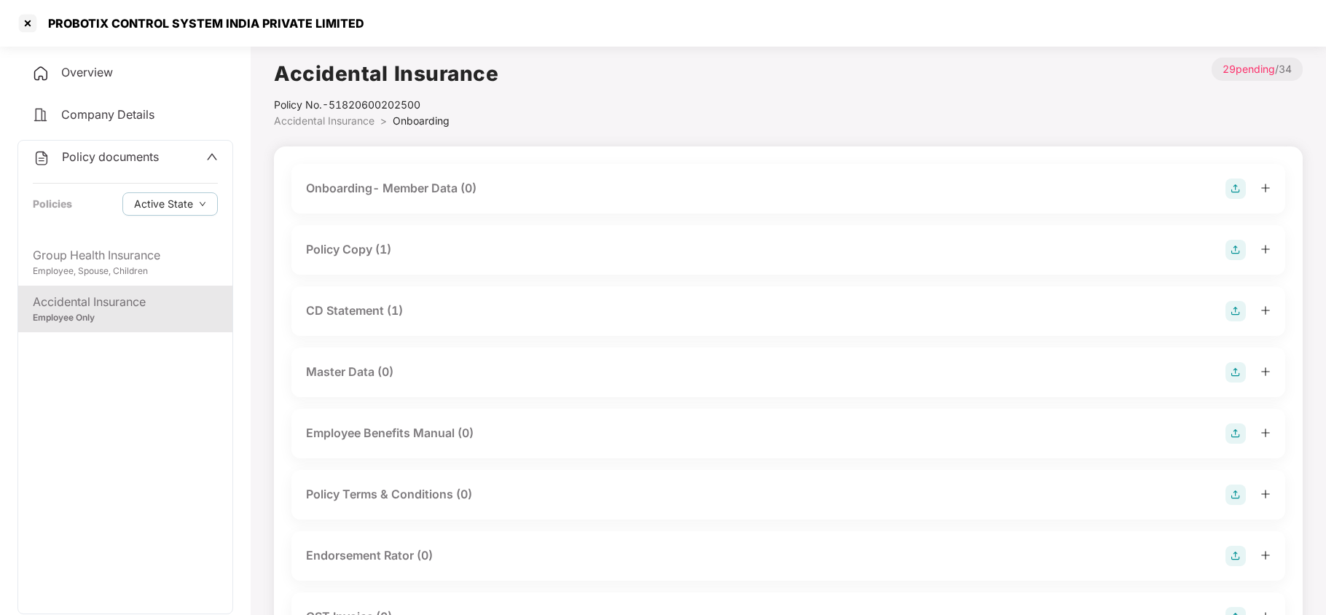
click at [399, 248] on div "Policy Copy (1)" at bounding box center [788, 250] width 964 height 20
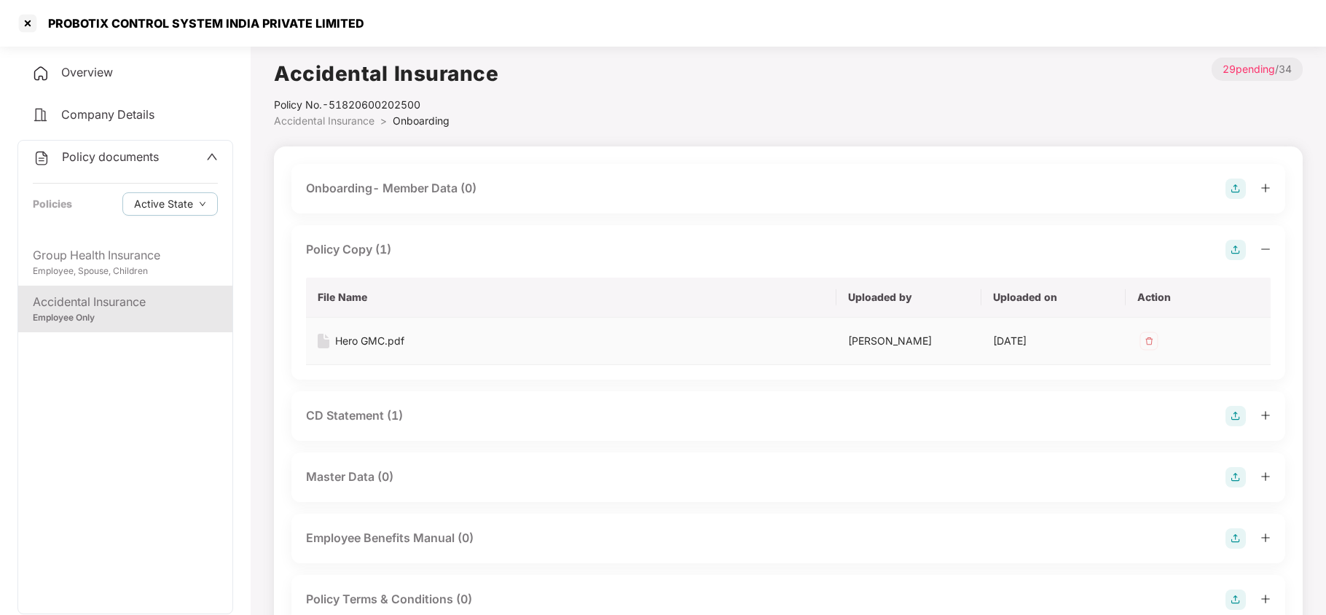
click at [385, 335] on div "Hero GMC.pdf" at bounding box center [369, 341] width 69 height 16
click at [109, 267] on div "Employee, Spouse, Children" at bounding box center [125, 271] width 185 height 14
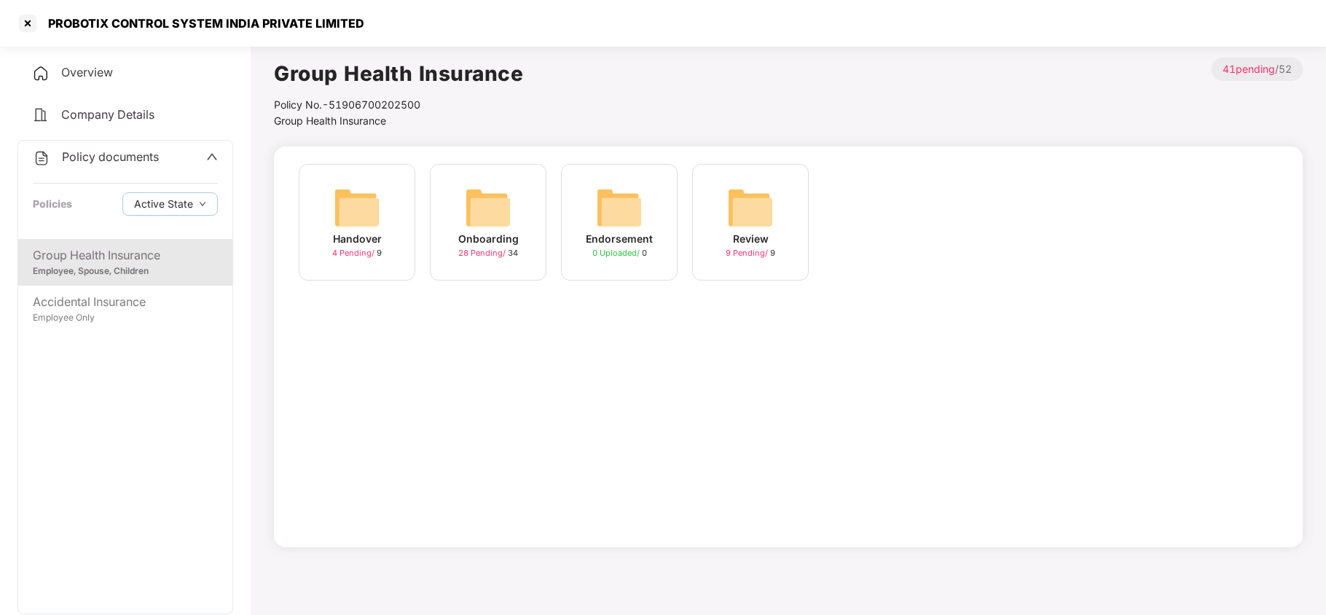
click at [485, 219] on img at bounding box center [488, 207] width 47 height 47
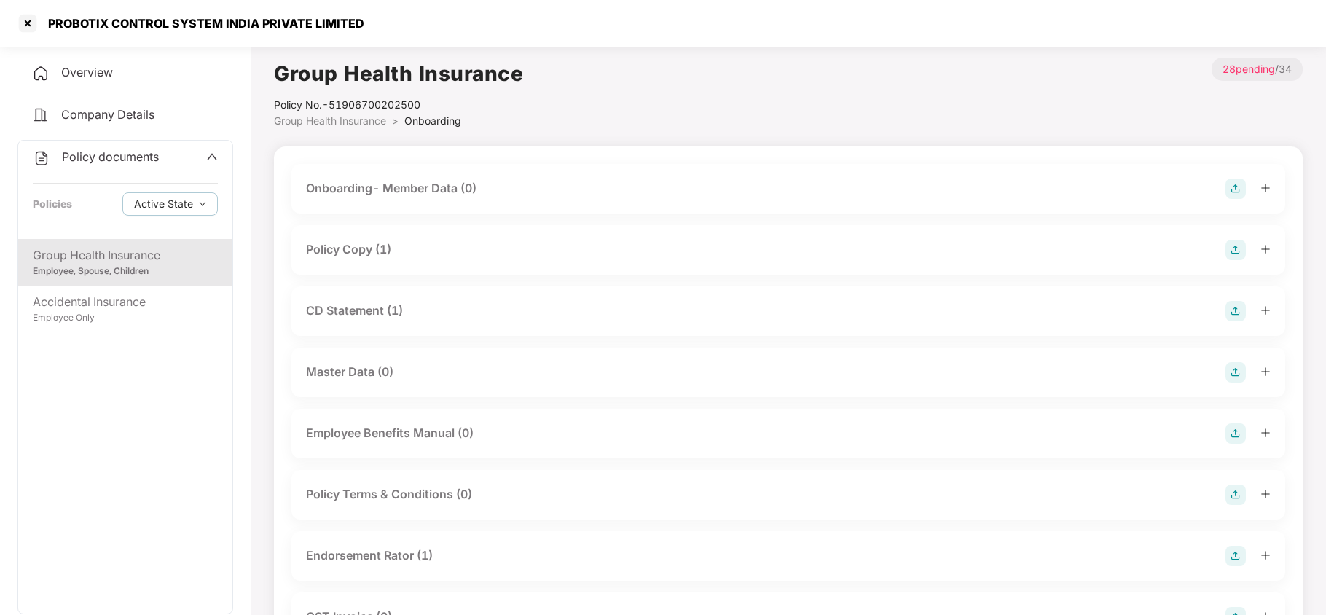
click at [383, 254] on div "Policy Copy (1)" at bounding box center [348, 249] width 85 height 18
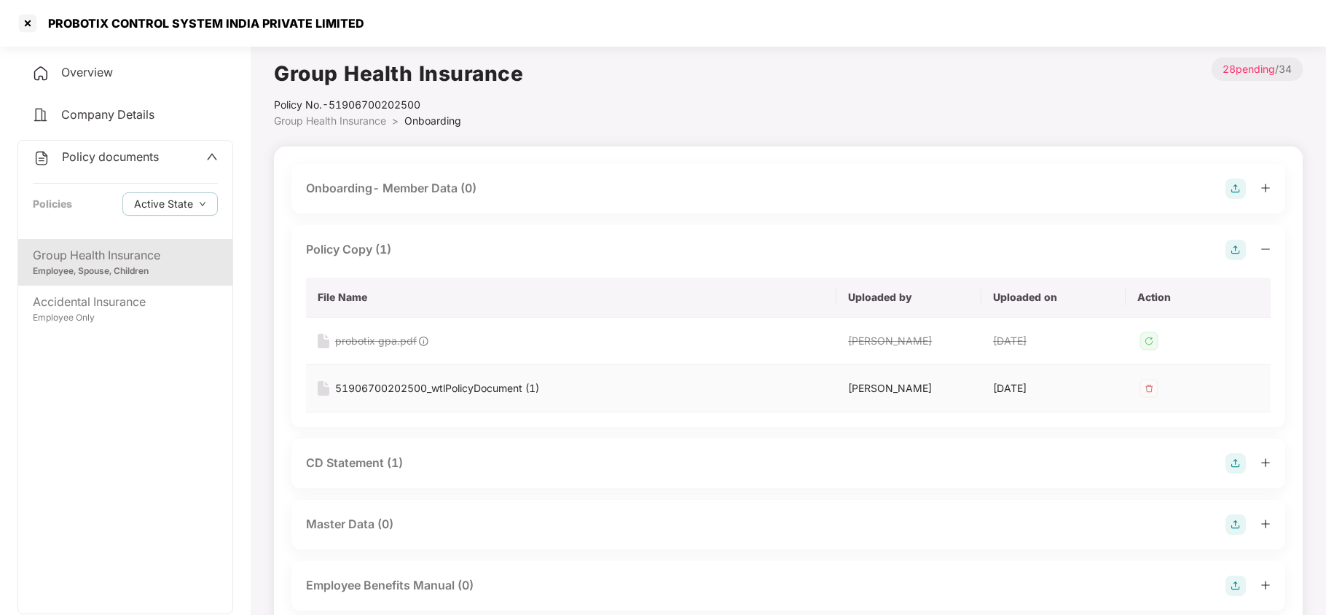
click at [495, 388] on div "51906700202500_wtlPolicyDocument (1)" at bounding box center [437, 388] width 204 height 16
click at [23, 20] on div at bounding box center [27, 23] width 23 height 23
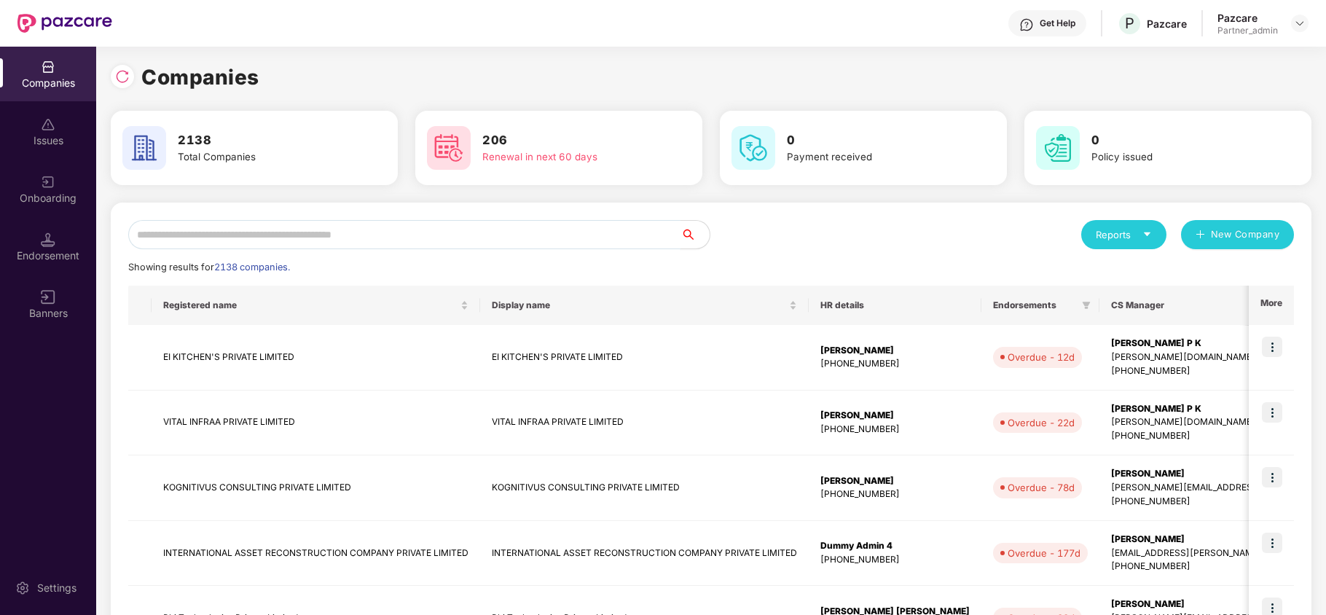
click at [230, 227] on input "text" at bounding box center [404, 234] width 552 height 29
paste input "**********"
type input "**********"
click at [1106, 237] on div "Reports" at bounding box center [1124, 234] width 56 height 15
click at [1111, 272] on div "Companies" at bounding box center [1116, 273] width 53 height 16
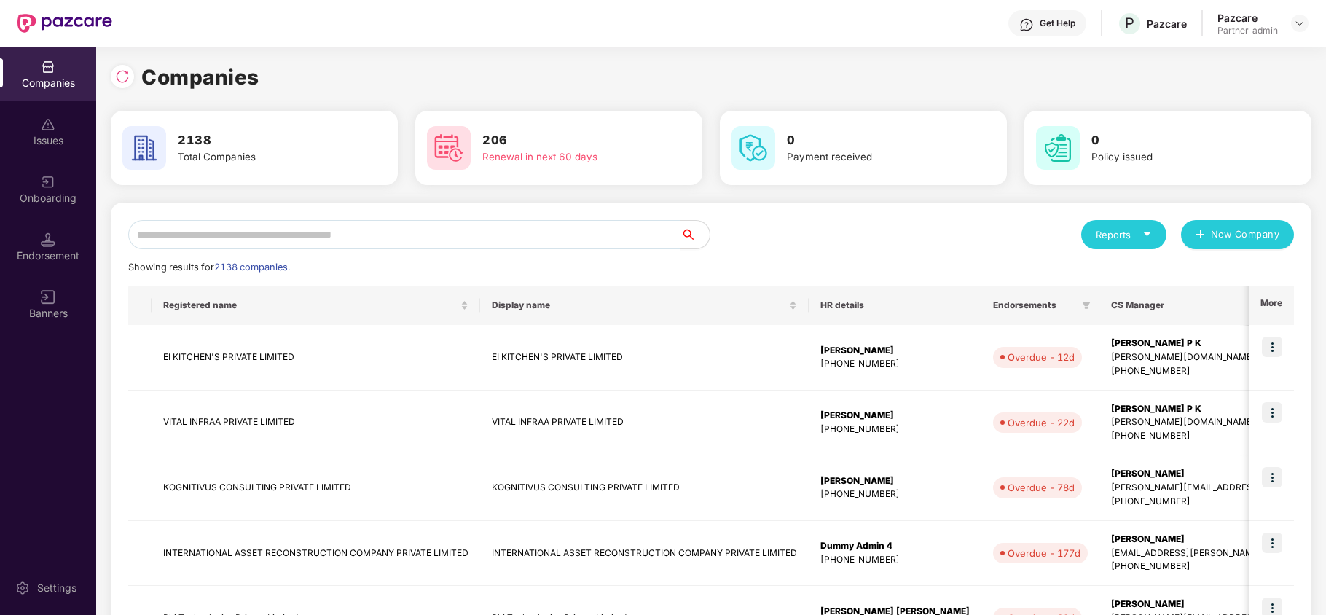
click at [216, 226] on input "text" at bounding box center [404, 234] width 552 height 29
paste input "**********"
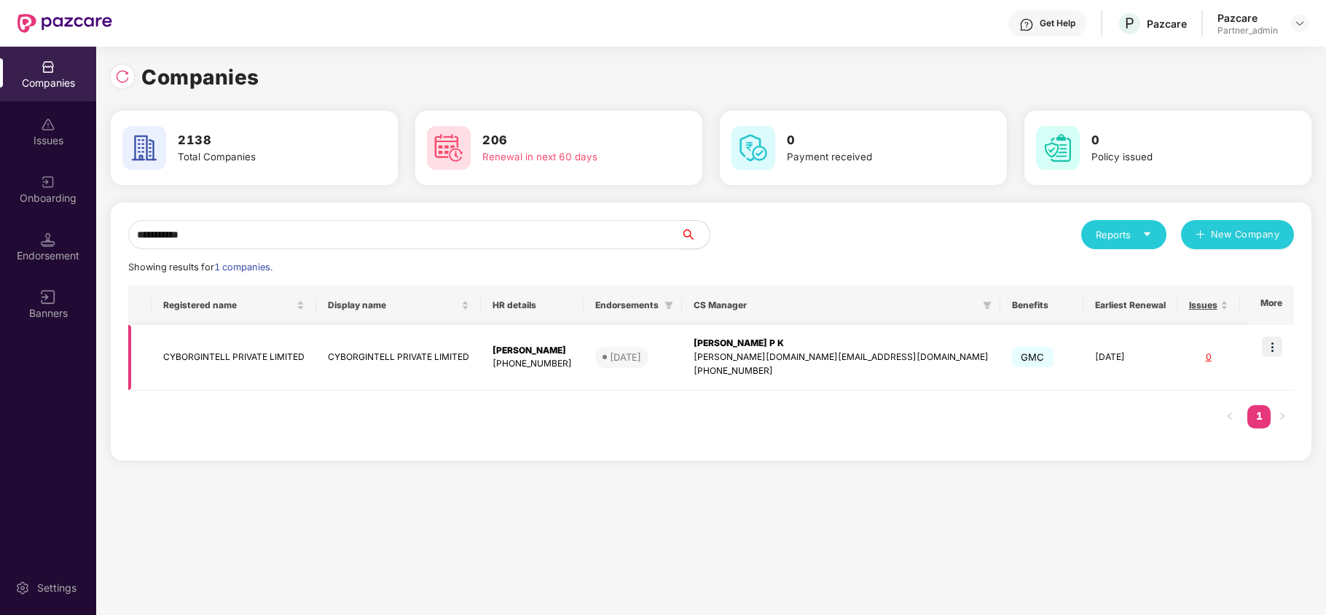
type input "**********"
click at [1269, 345] on img at bounding box center [1272, 347] width 20 height 20
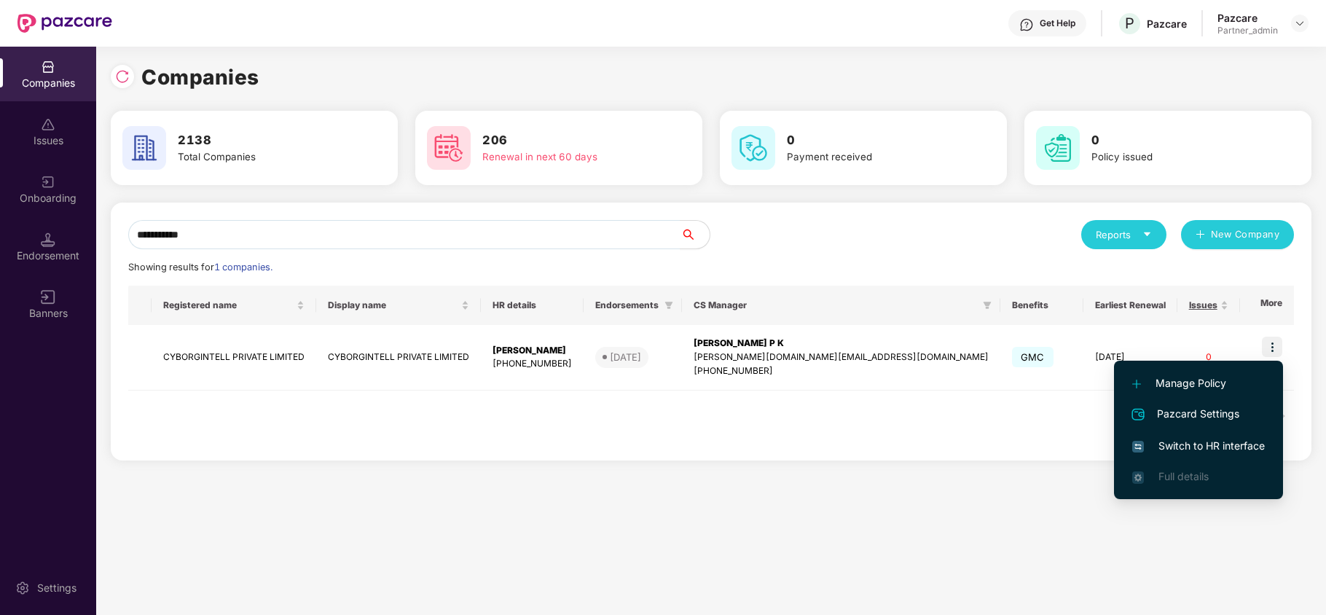
click at [1224, 435] on li "Switch to HR interface" at bounding box center [1198, 445] width 169 height 31
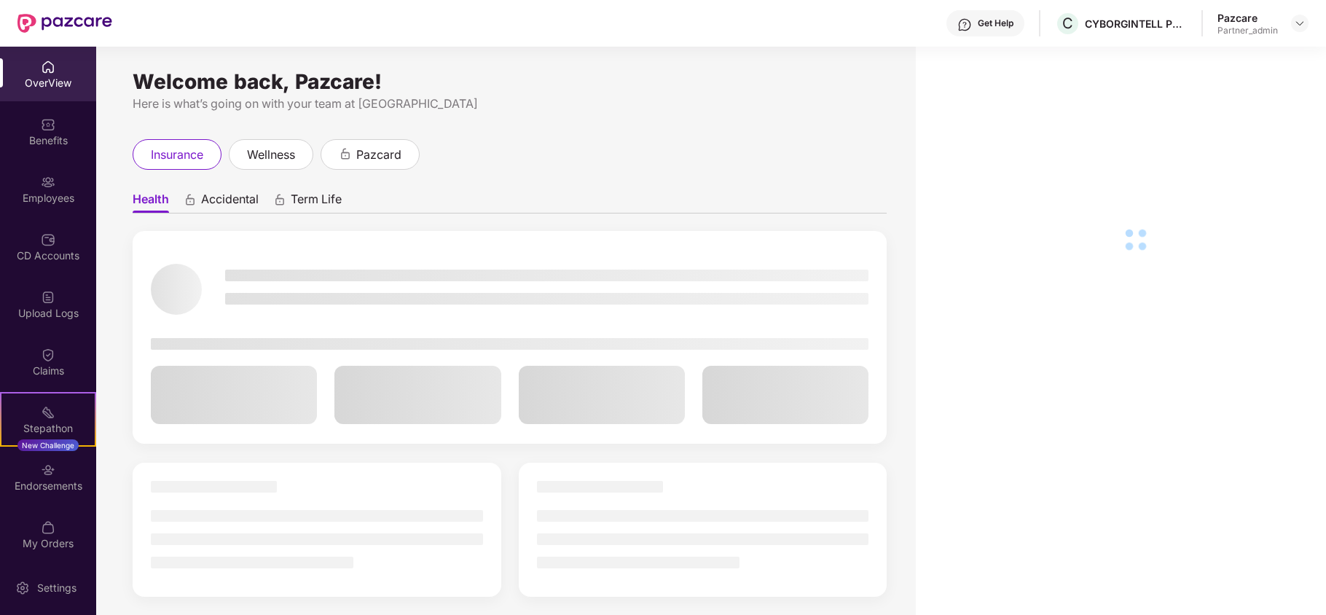
click at [47, 133] on div "Benefits" at bounding box center [48, 140] width 96 height 15
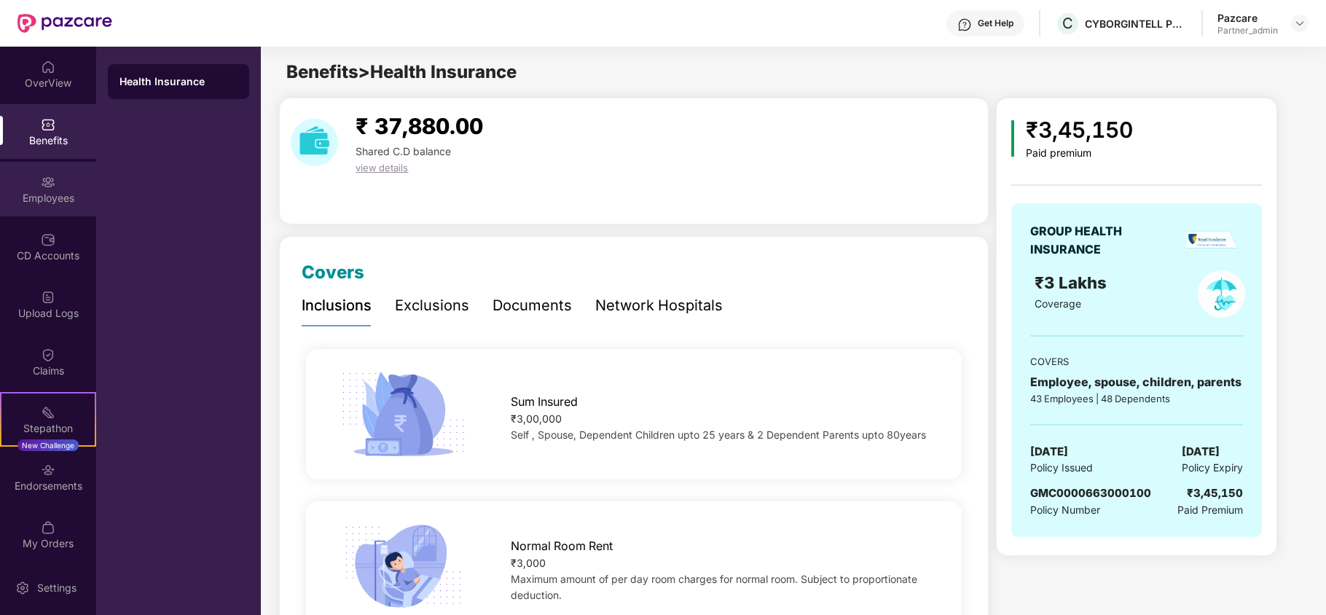
click at [68, 207] on div "Employees" at bounding box center [48, 189] width 96 height 55
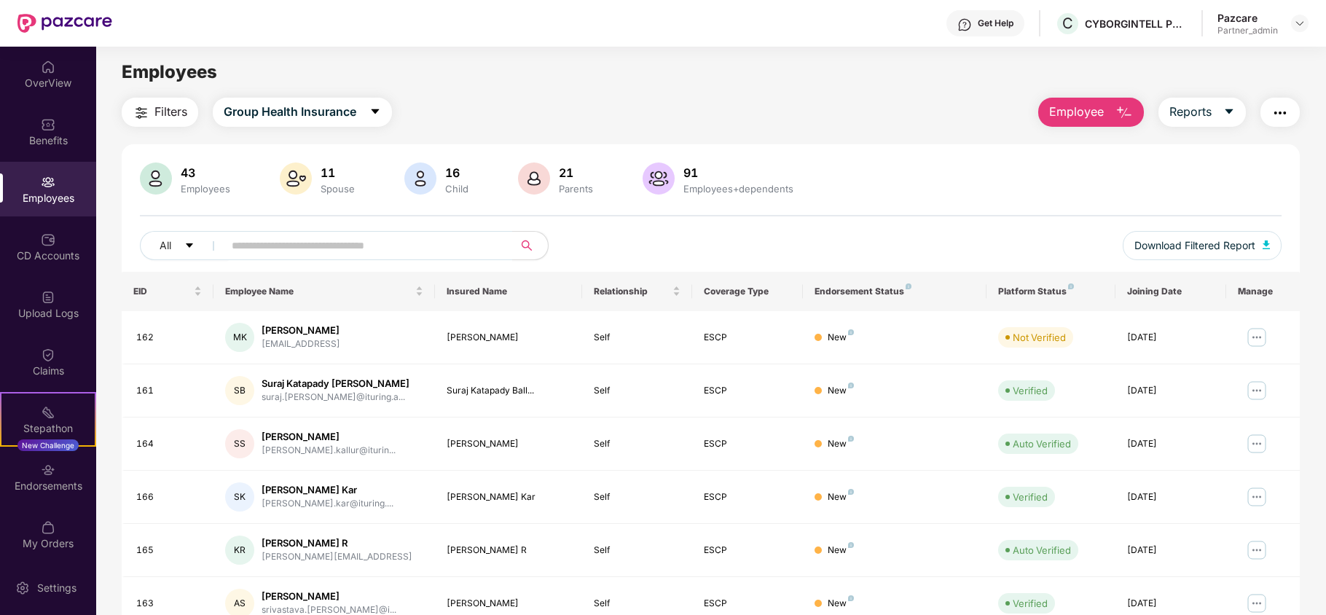
click at [158, 111] on span "Filters" at bounding box center [170, 112] width 33 height 18
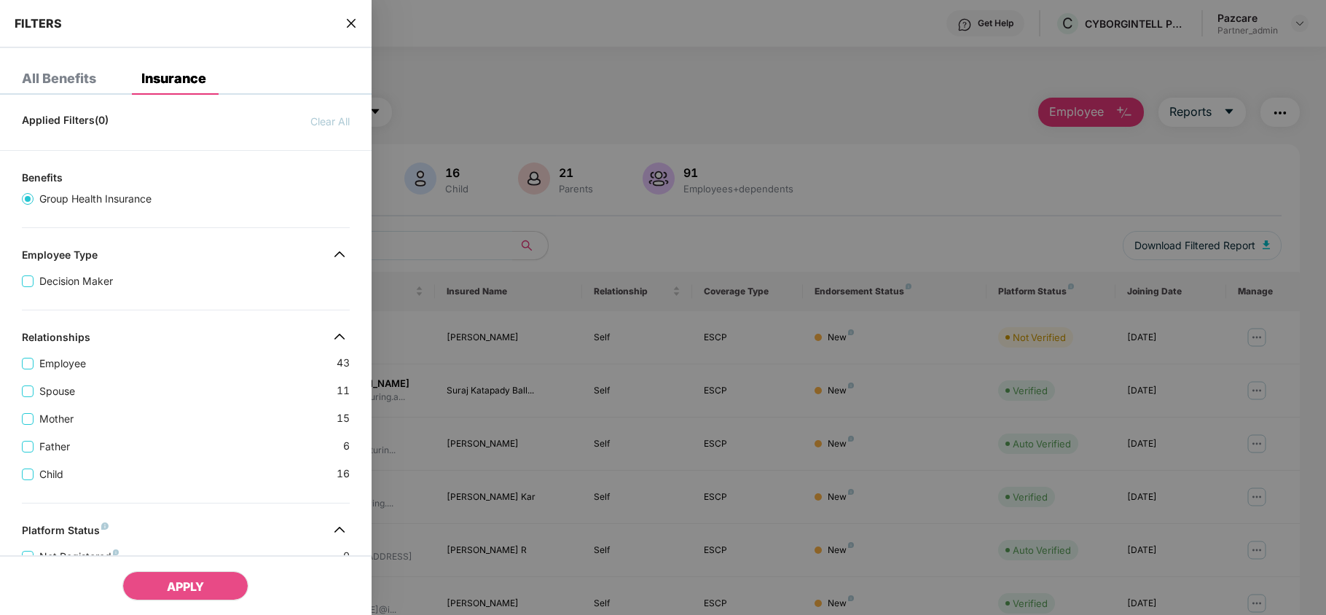
scroll to position [380, 0]
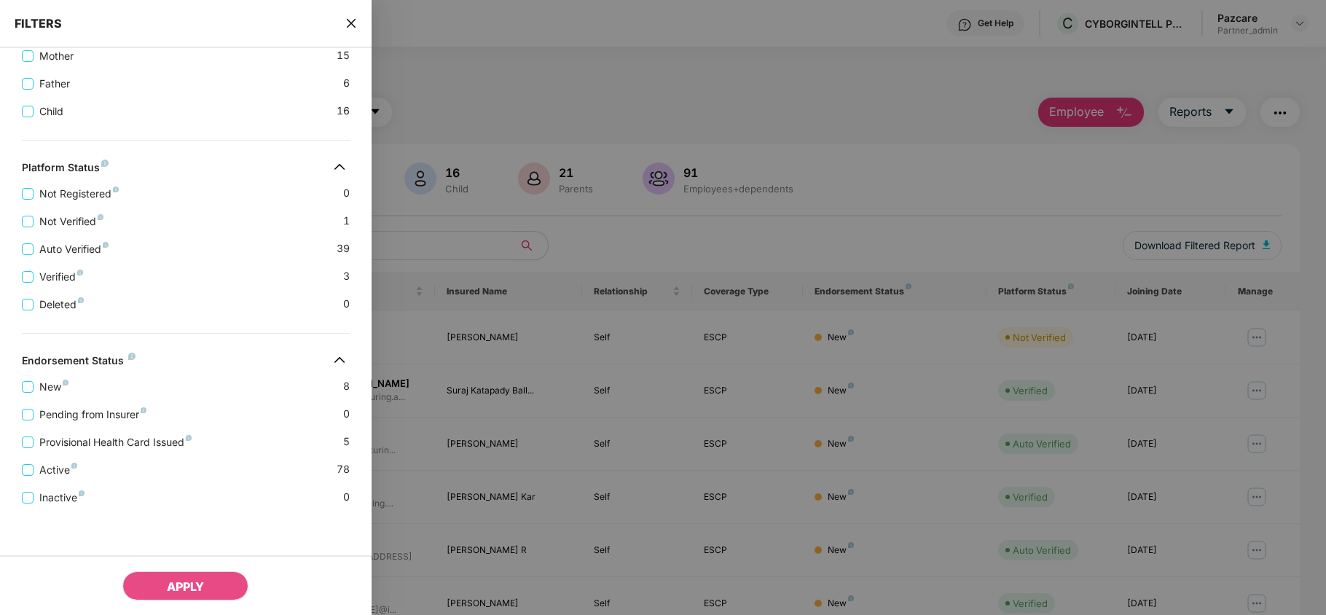
click at [345, 16] on span "close" at bounding box center [351, 23] width 12 height 15
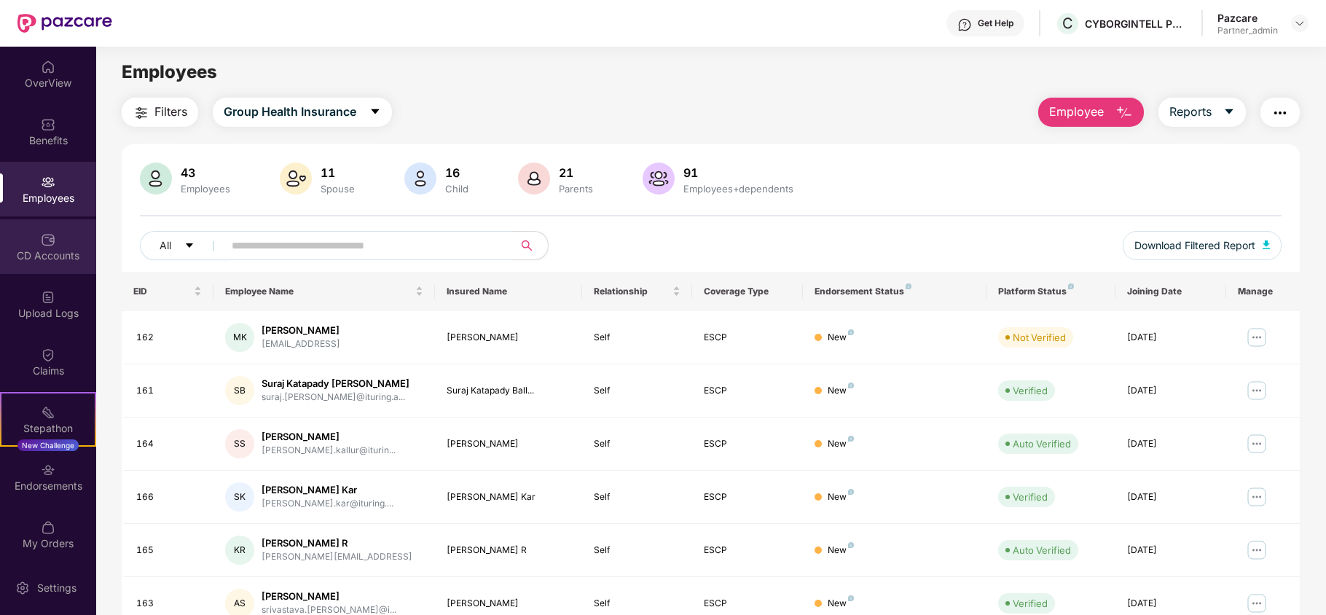
click at [54, 251] on div "CD Accounts" at bounding box center [48, 255] width 96 height 15
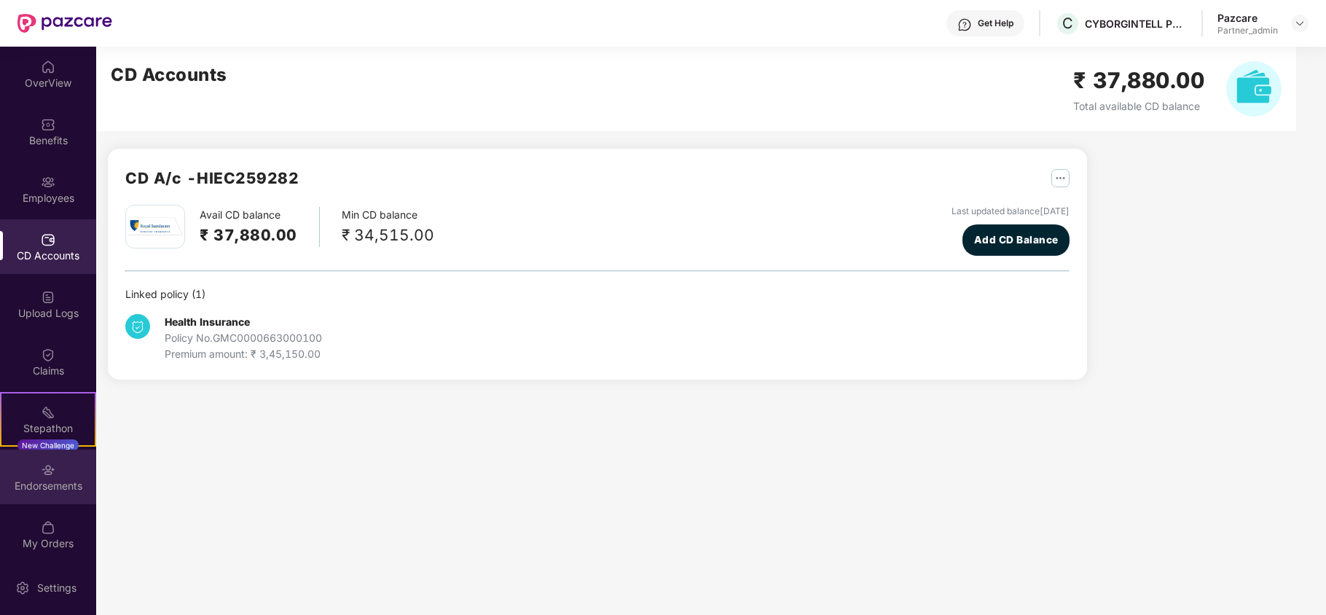
click at [33, 476] on div "Endorsements" at bounding box center [48, 476] width 96 height 55
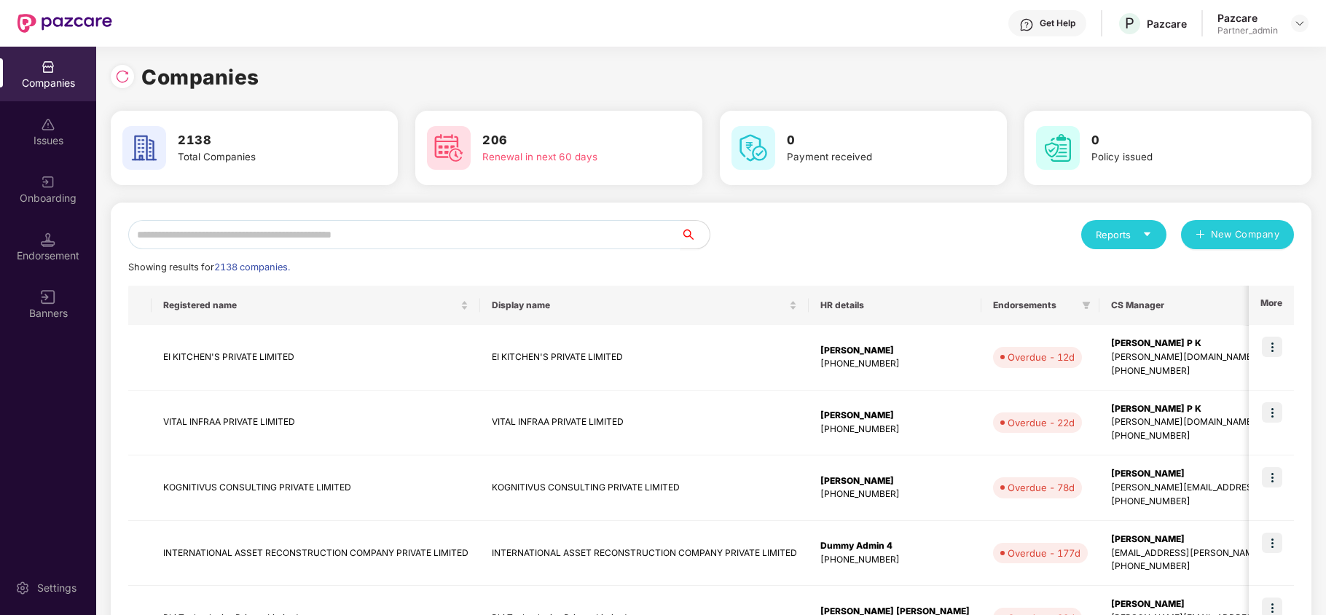
click at [208, 236] on input "text" at bounding box center [404, 234] width 552 height 29
paste input "**********"
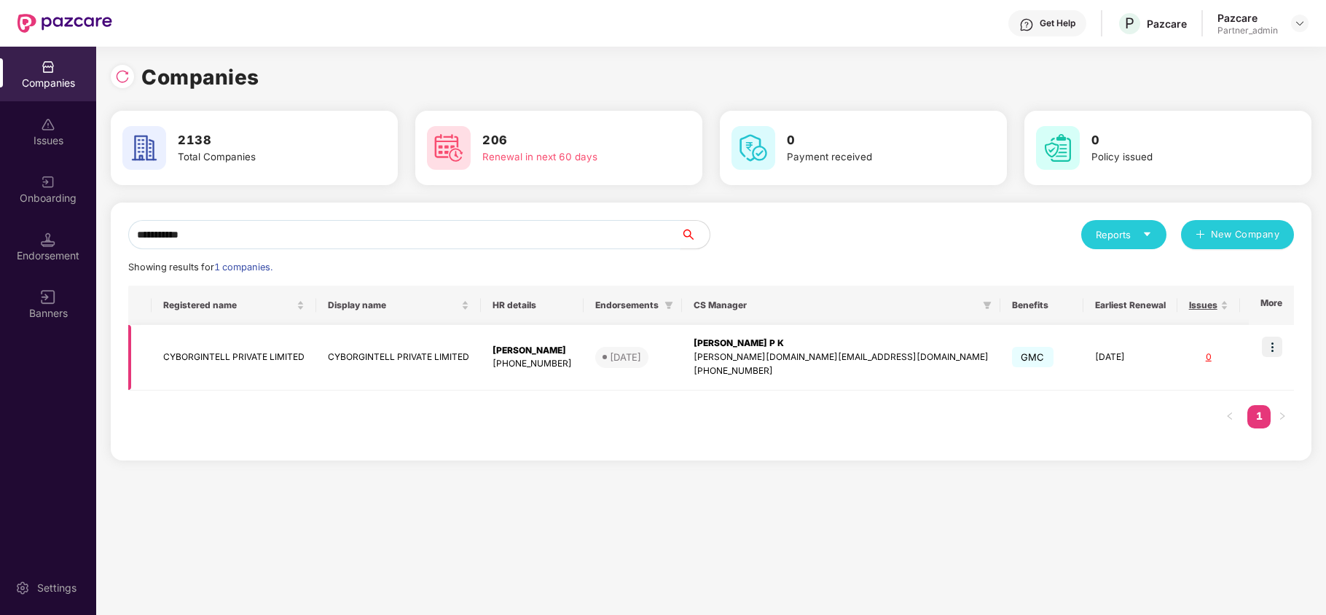
type input "**********"
click at [220, 357] on td "CYBORGINTELL PRIVATE LIMITED" at bounding box center [234, 358] width 165 height 66
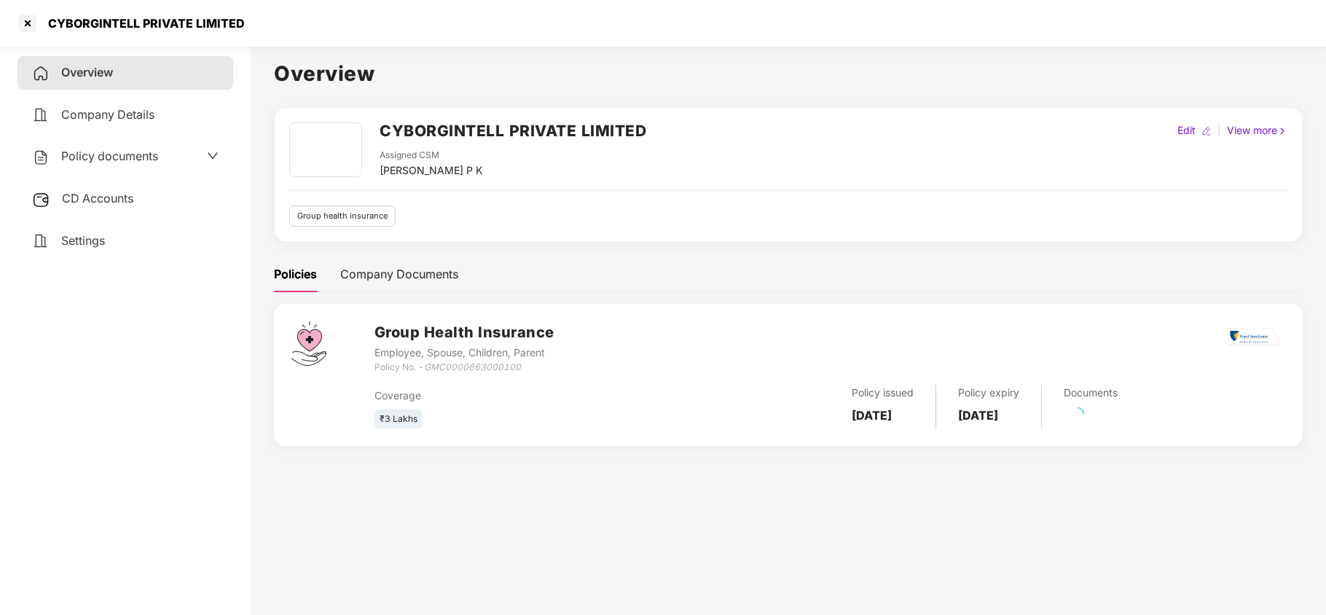
click at [77, 237] on span "Settings" at bounding box center [83, 240] width 44 height 15
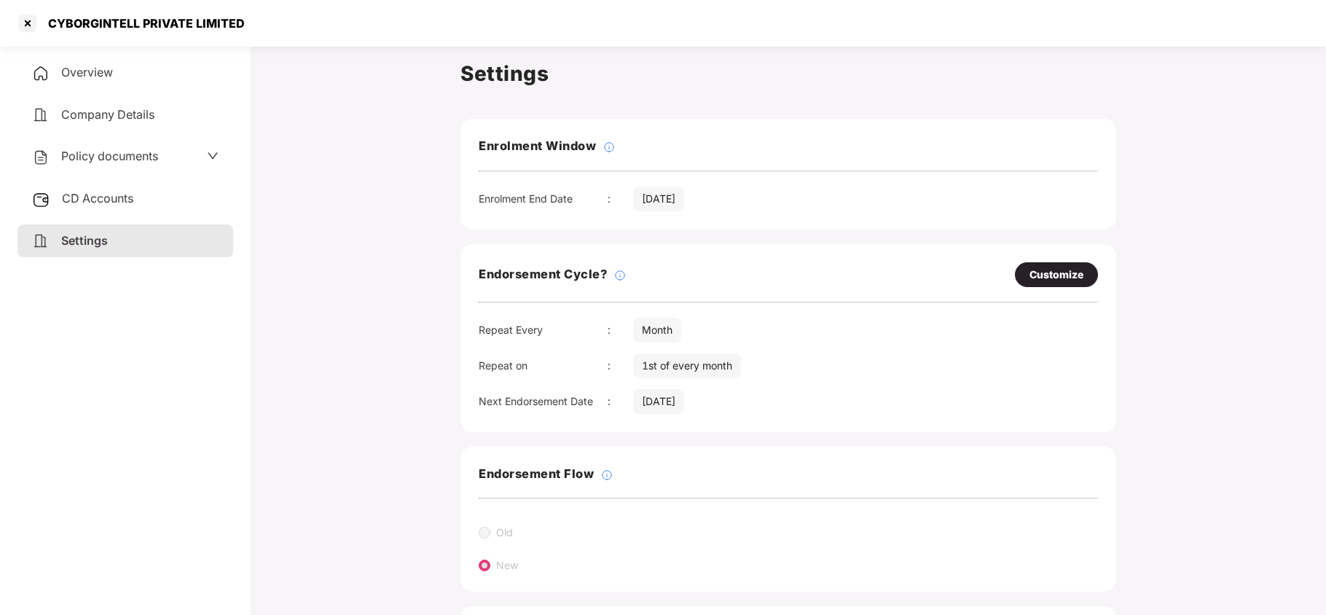
click at [1073, 272] on div "Customize" at bounding box center [1056, 275] width 54 height 16
select select "*****"
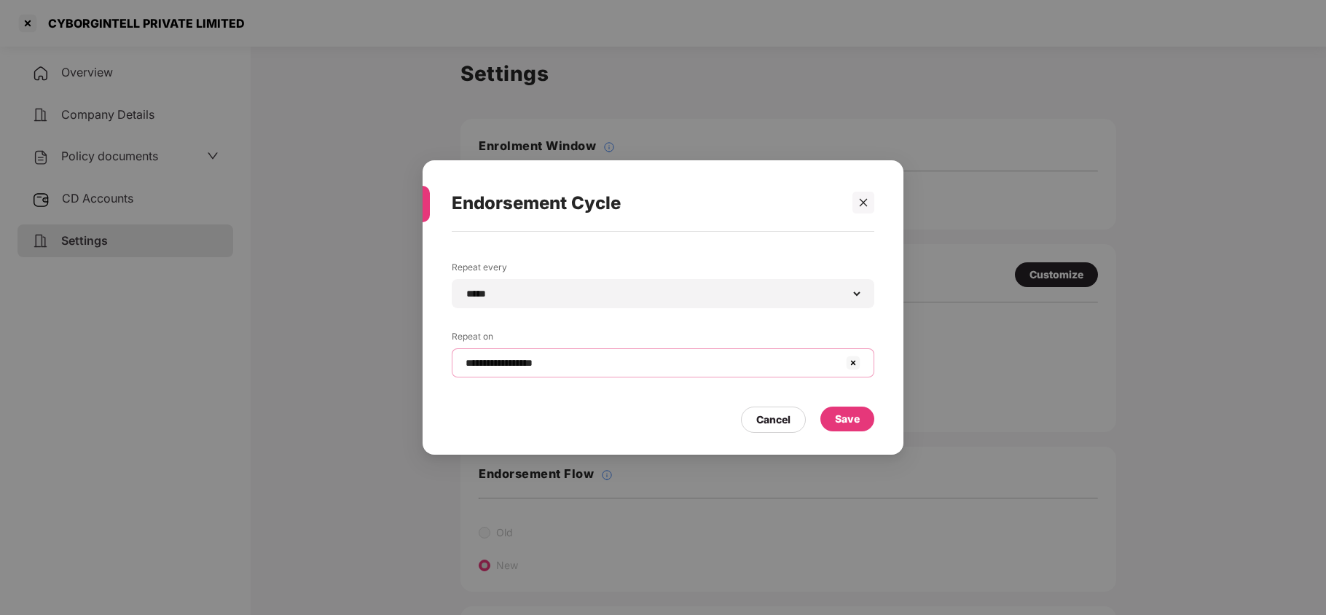
click at [552, 361] on input "**********" at bounding box center [654, 362] width 380 height 15
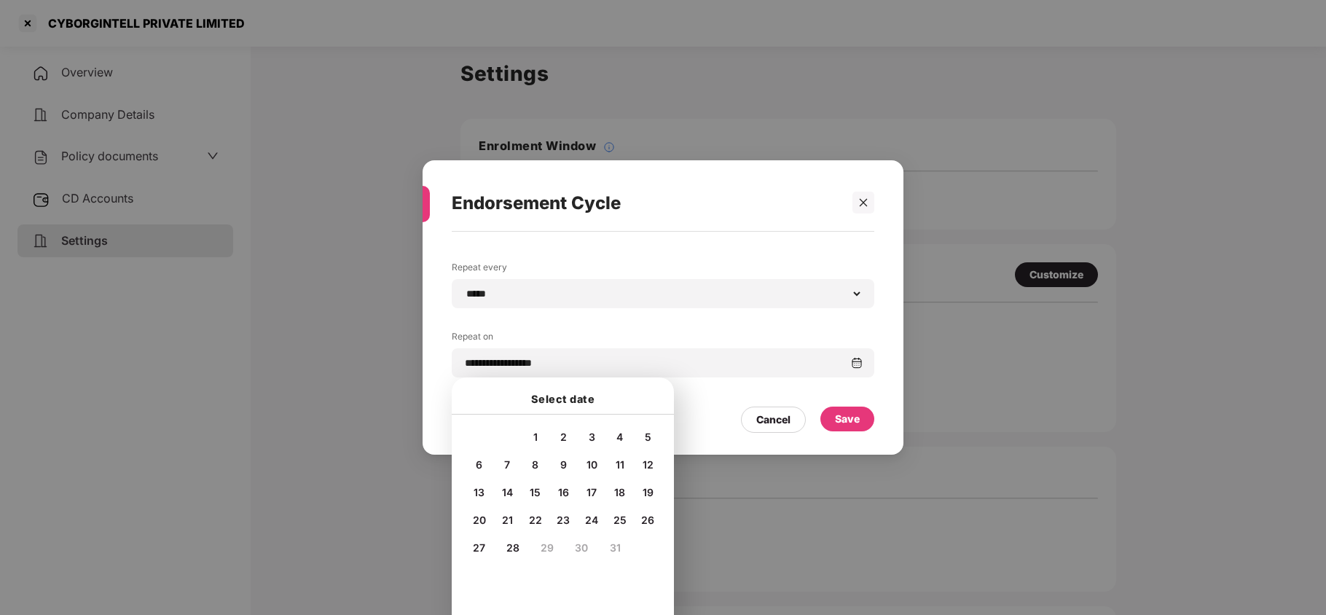
click at [647, 431] on span "5" at bounding box center [648, 436] width 7 height 12
type input "**********"
click at [846, 409] on div "Save" at bounding box center [847, 418] width 54 height 25
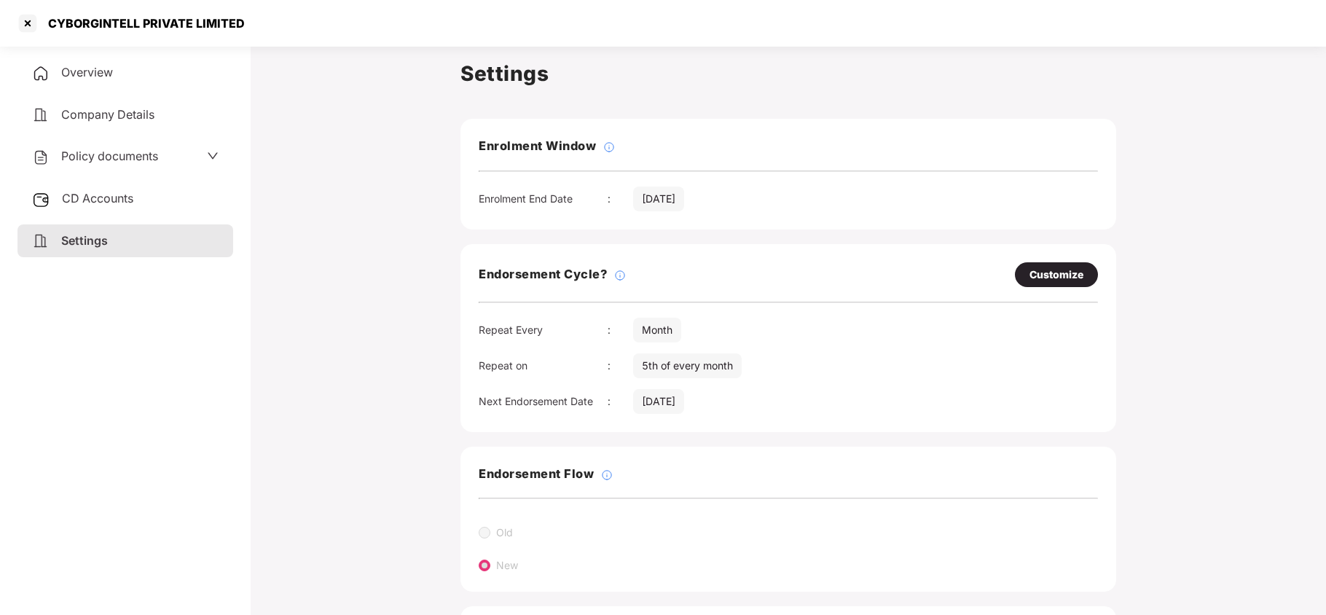
click at [115, 149] on span "Policy documents" at bounding box center [109, 156] width 97 height 15
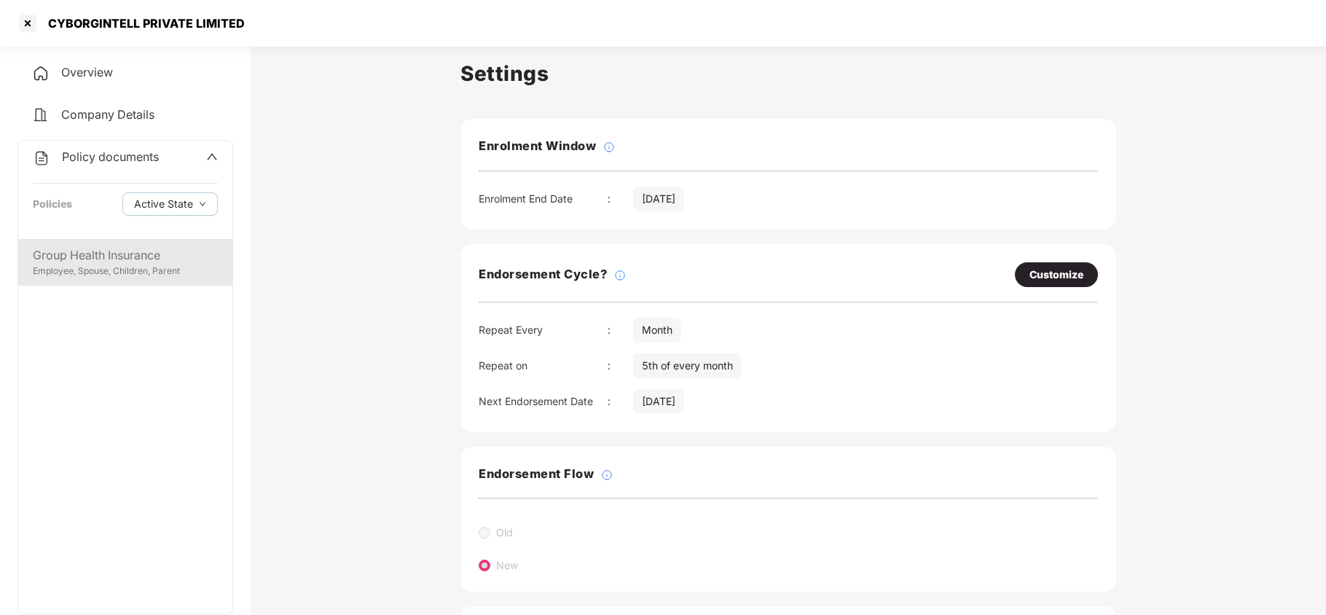
click at [114, 261] on div "Group Health Insurance" at bounding box center [125, 255] width 185 height 18
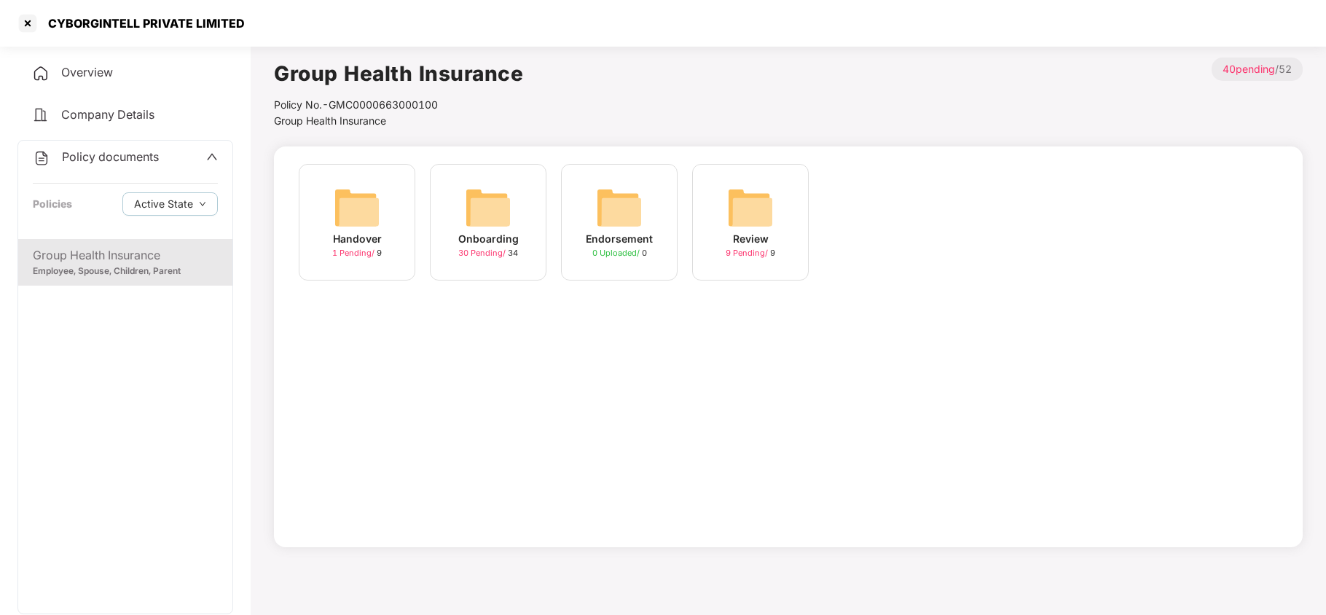
click at [481, 216] on img at bounding box center [488, 207] width 47 height 47
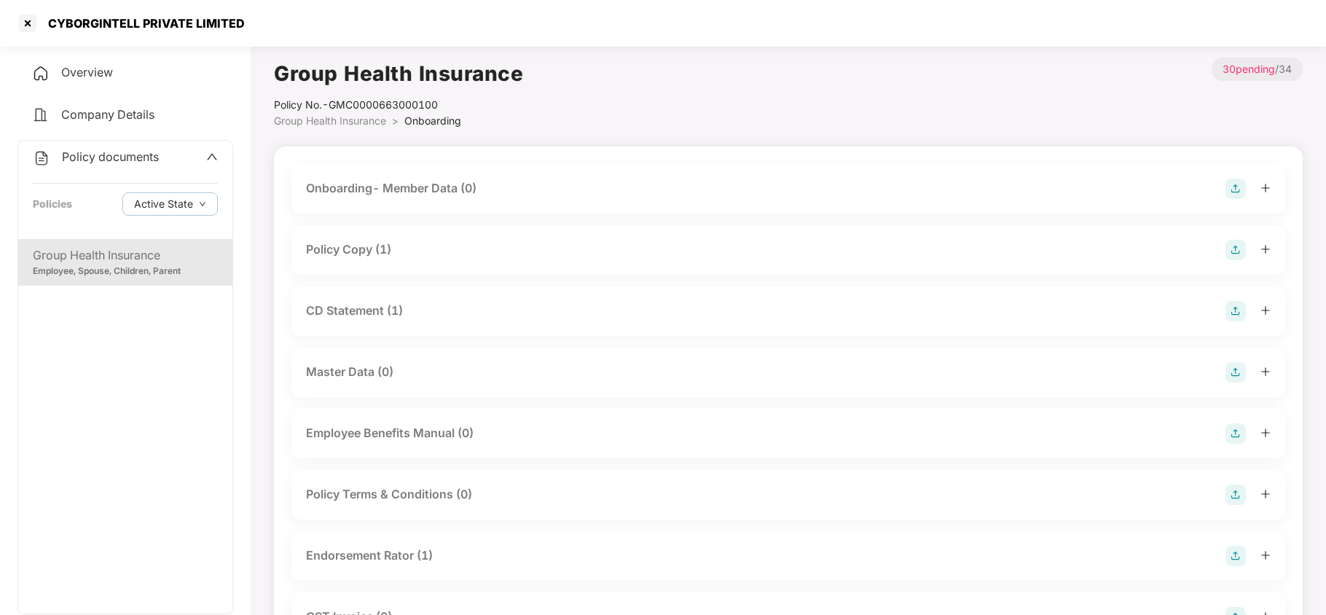
click at [382, 249] on div "Policy Copy (1)" at bounding box center [348, 249] width 85 height 18
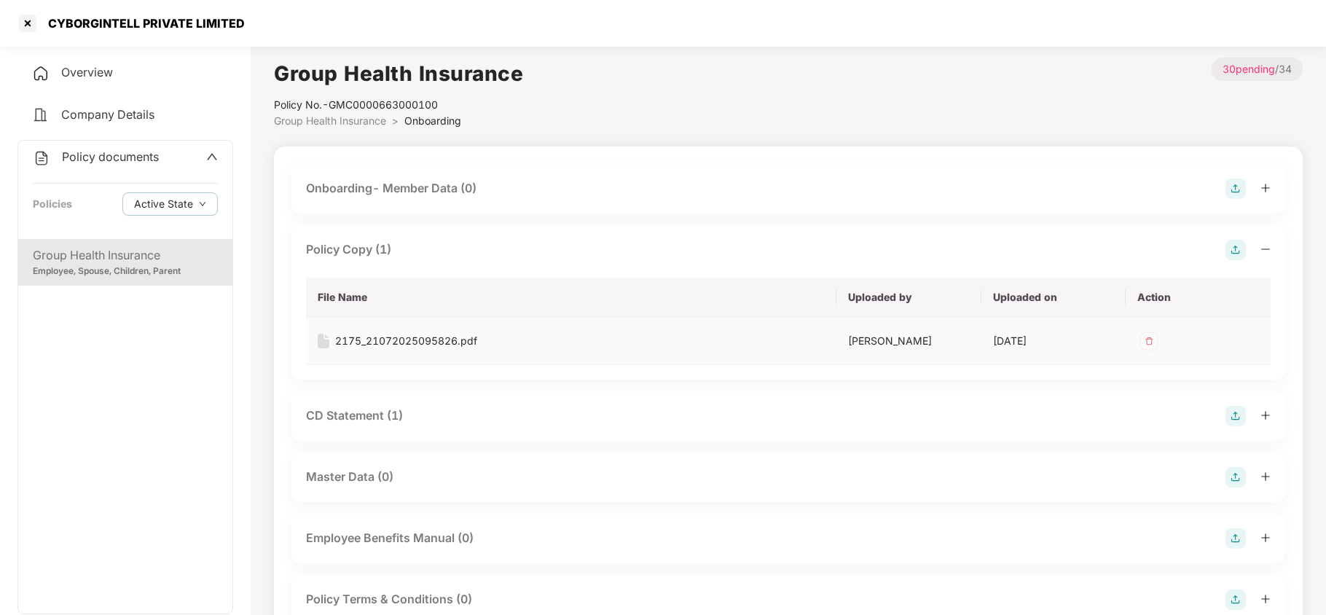
click at [427, 347] on div "2175_21072025095826.pdf" at bounding box center [406, 341] width 142 height 16
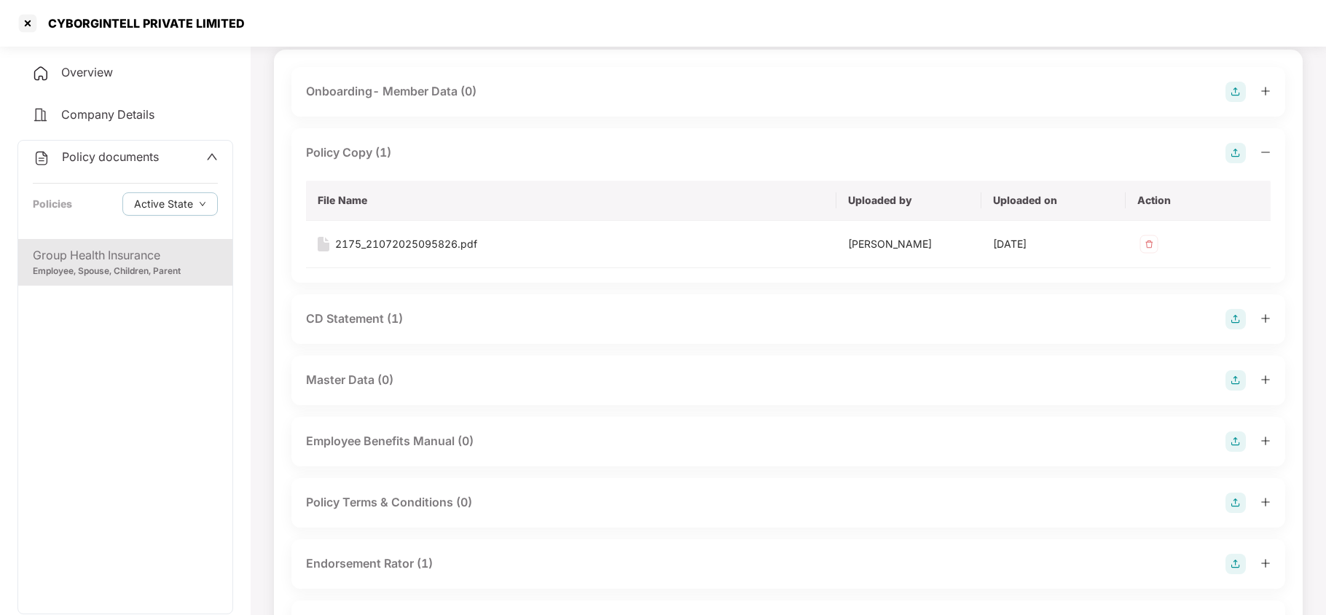
click at [385, 328] on div "CD Statement (1)" at bounding box center [354, 319] width 97 height 18
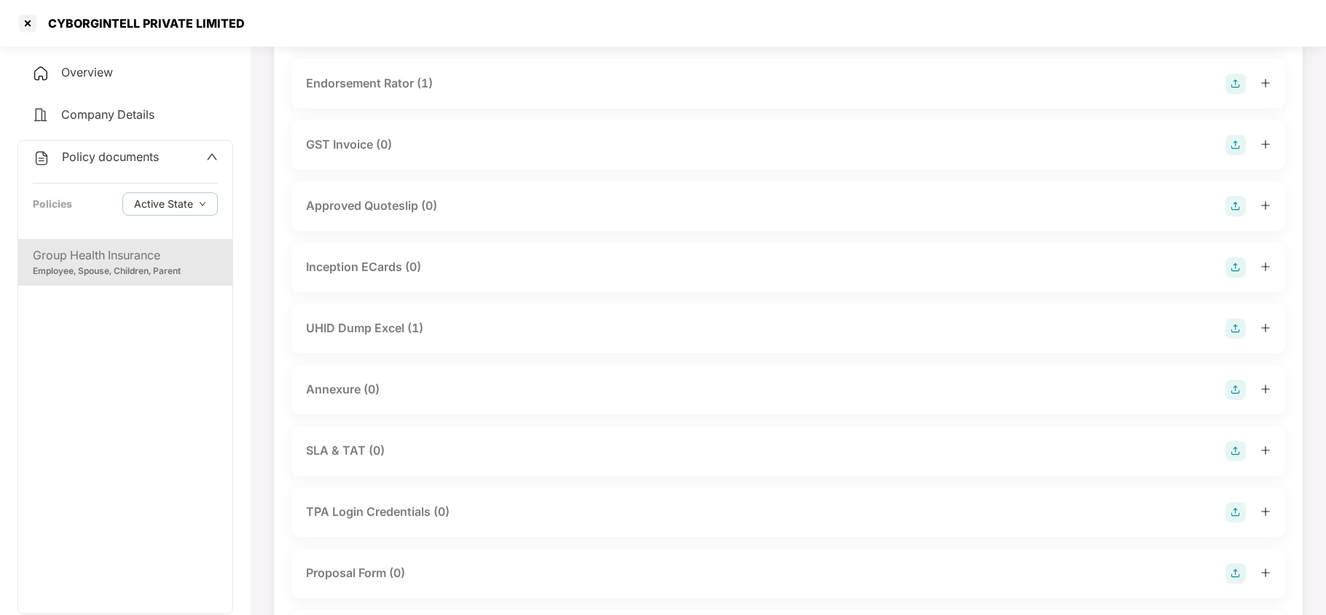
scroll to position [776, 0]
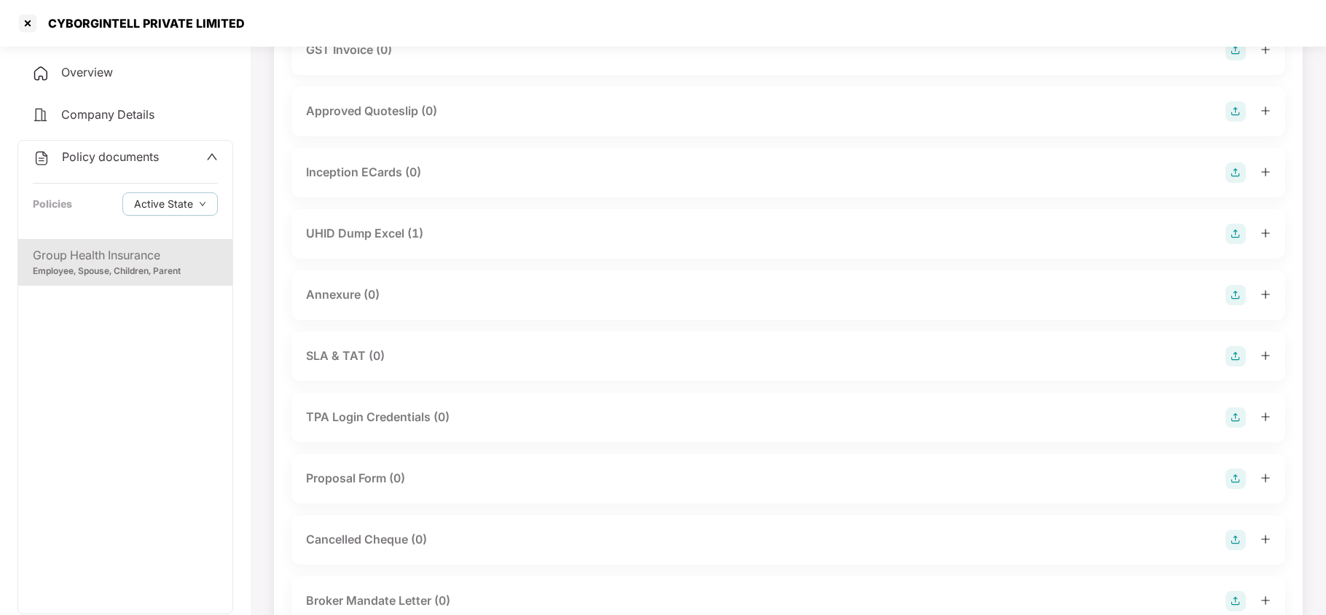
click at [390, 235] on div "UHID Dump Excel (1)" at bounding box center [364, 233] width 117 height 18
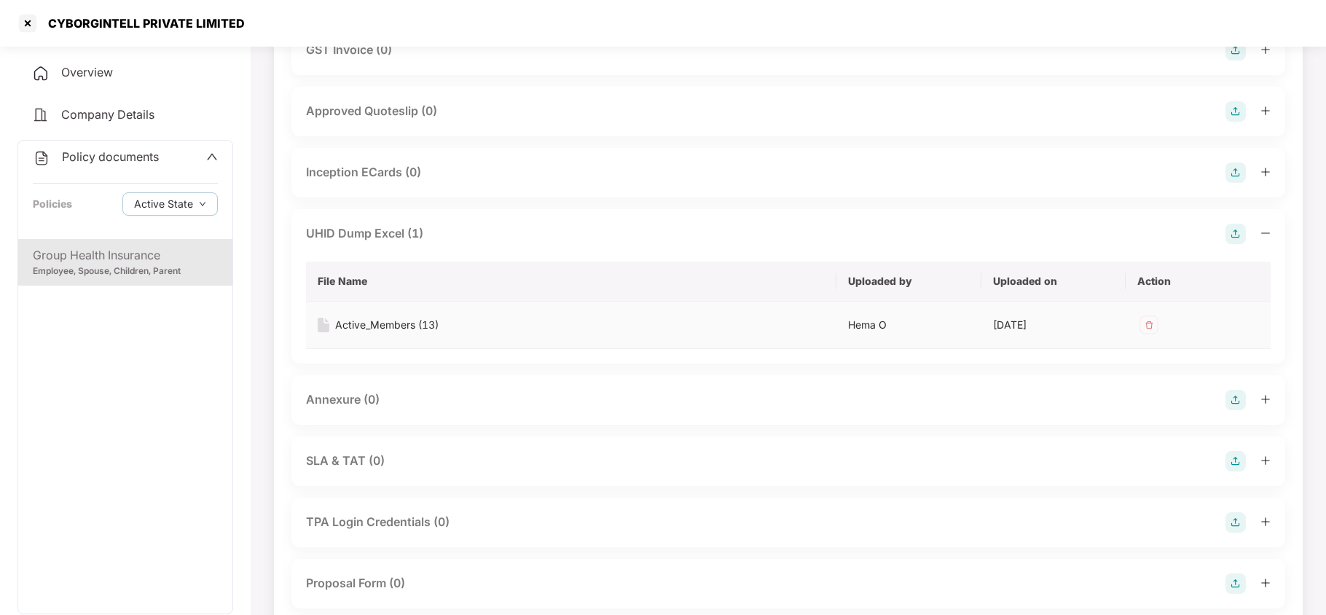
click at [389, 326] on div "Active_Members (13)" at bounding box center [386, 325] width 103 height 16
click at [391, 229] on div "UHID Dump Excel (1)" at bounding box center [364, 233] width 117 height 18
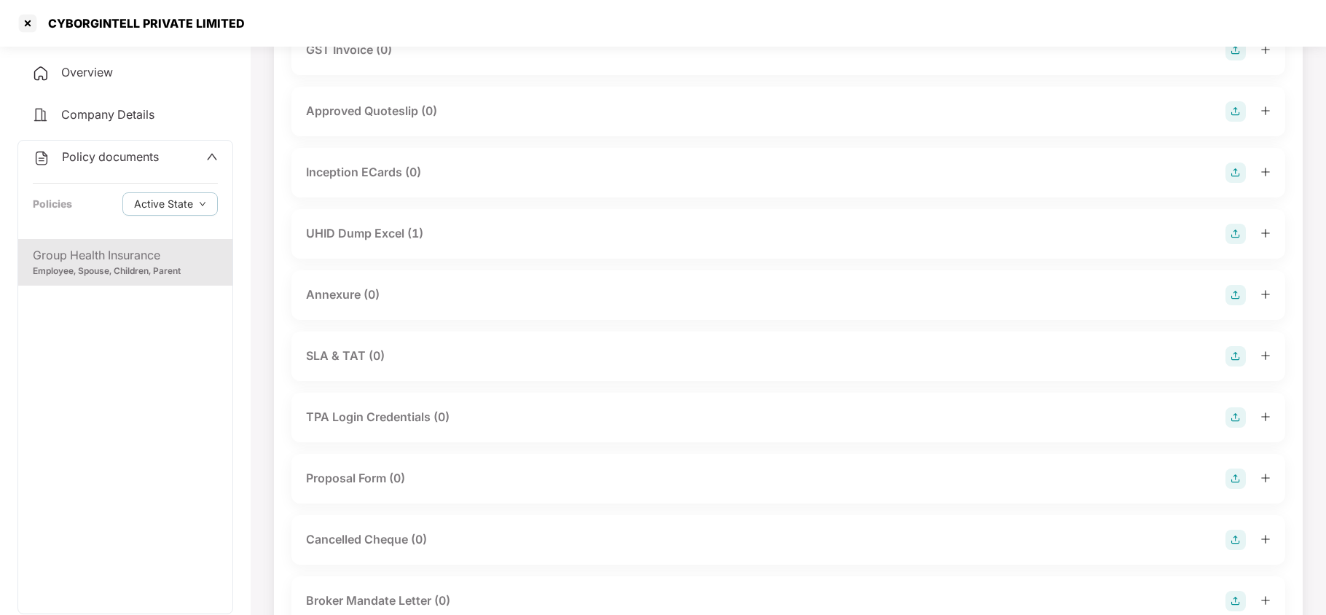
click at [382, 232] on div "UHID Dump Excel (1)" at bounding box center [364, 233] width 117 height 18
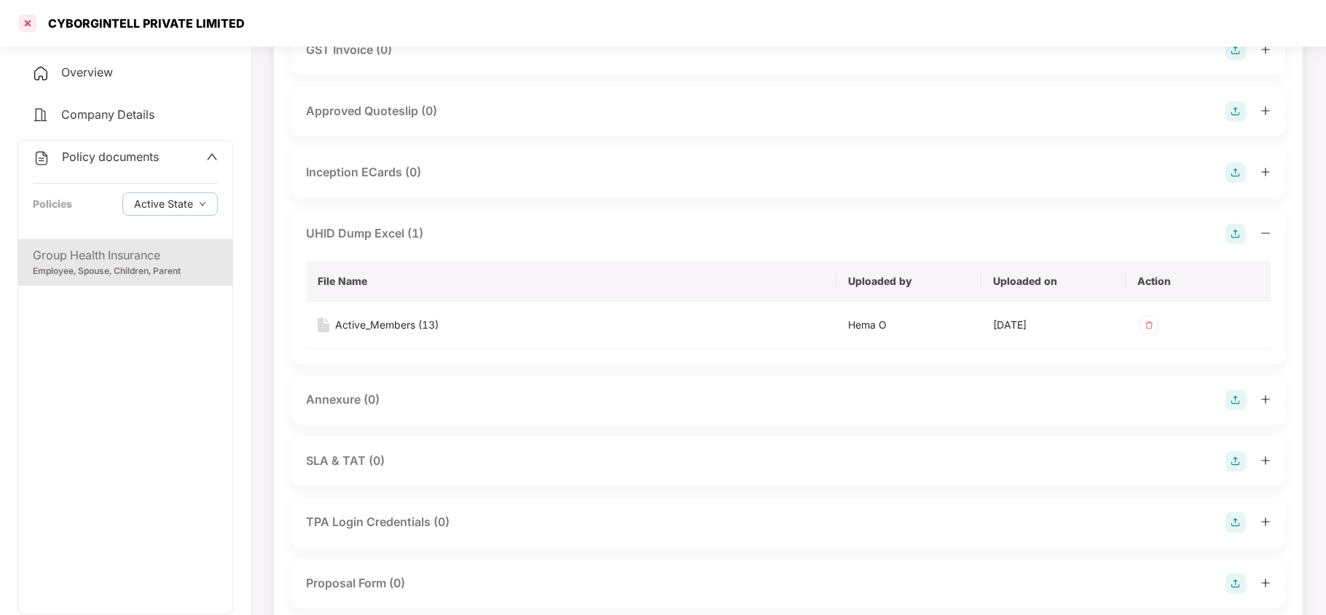
click at [32, 24] on div at bounding box center [27, 23] width 23 height 23
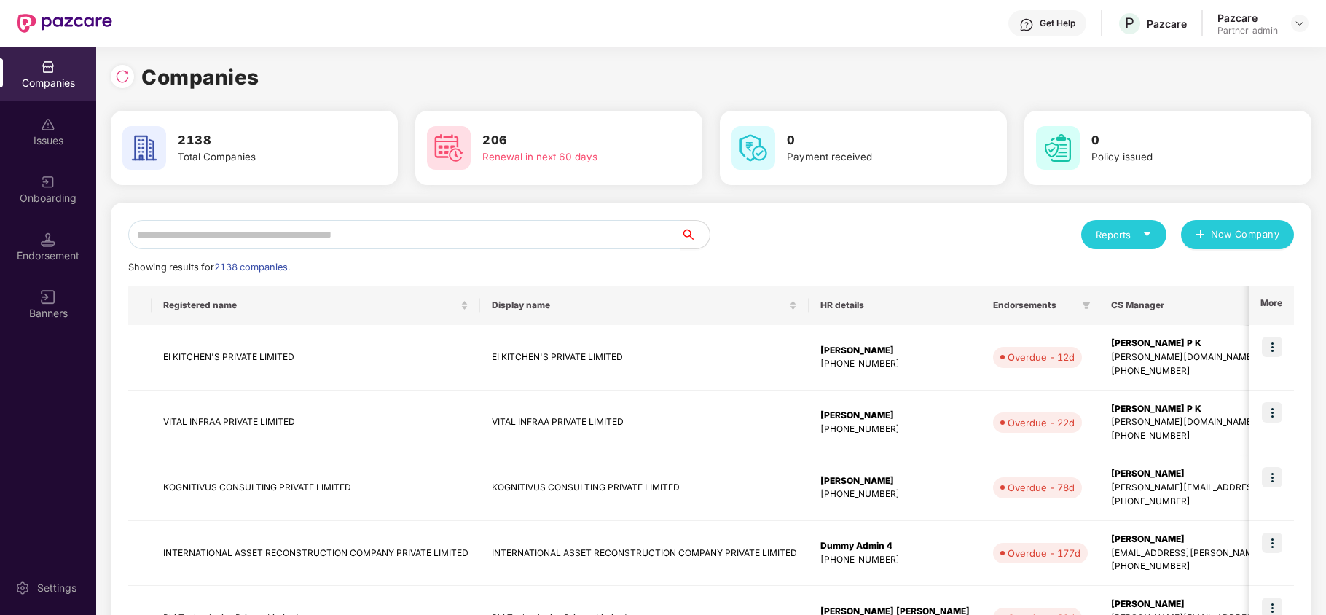
click at [414, 221] on input "text" at bounding box center [404, 234] width 552 height 29
paste input "**********"
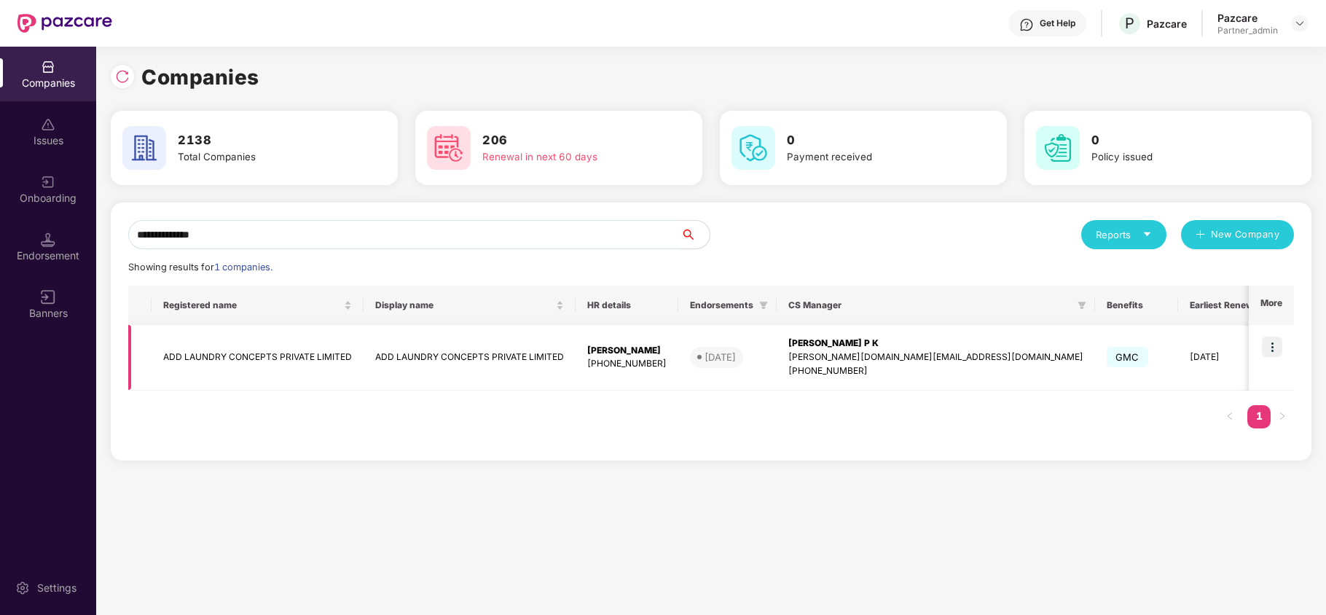
type input "**********"
drag, startPoint x: 1273, startPoint y: 342, endPoint x: 1266, endPoint y: 360, distance: 18.9
click at [1273, 345] on img at bounding box center [1272, 347] width 20 height 20
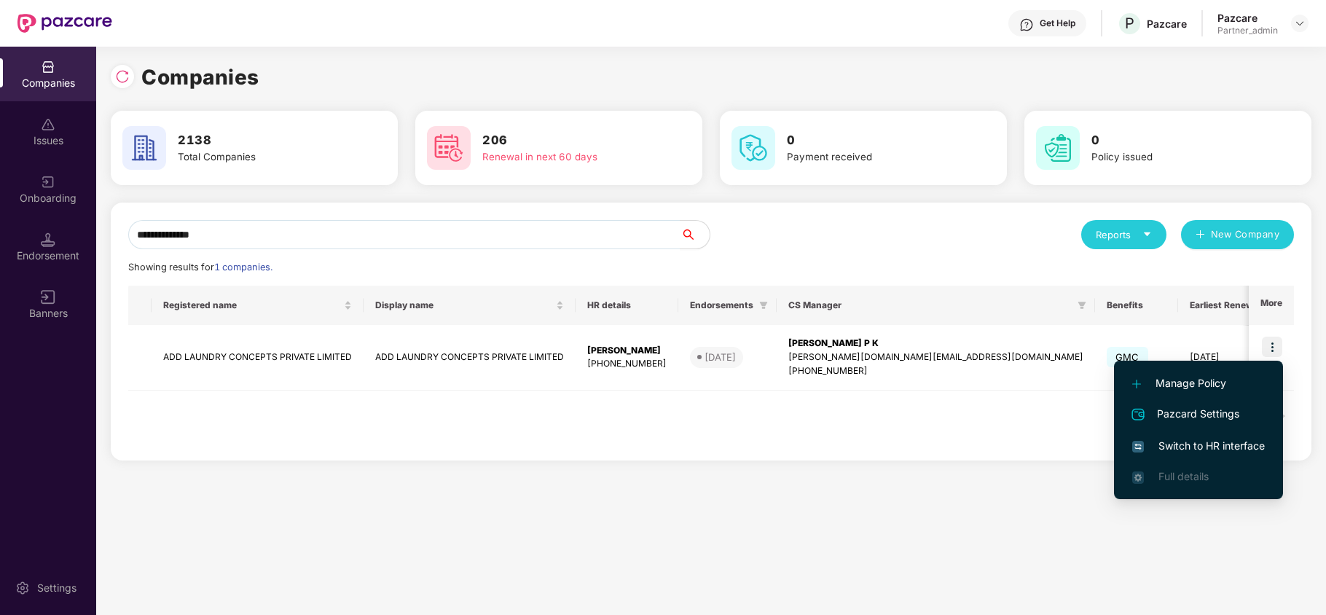
click at [1201, 443] on span "Switch to HR interface" at bounding box center [1198, 446] width 133 height 16
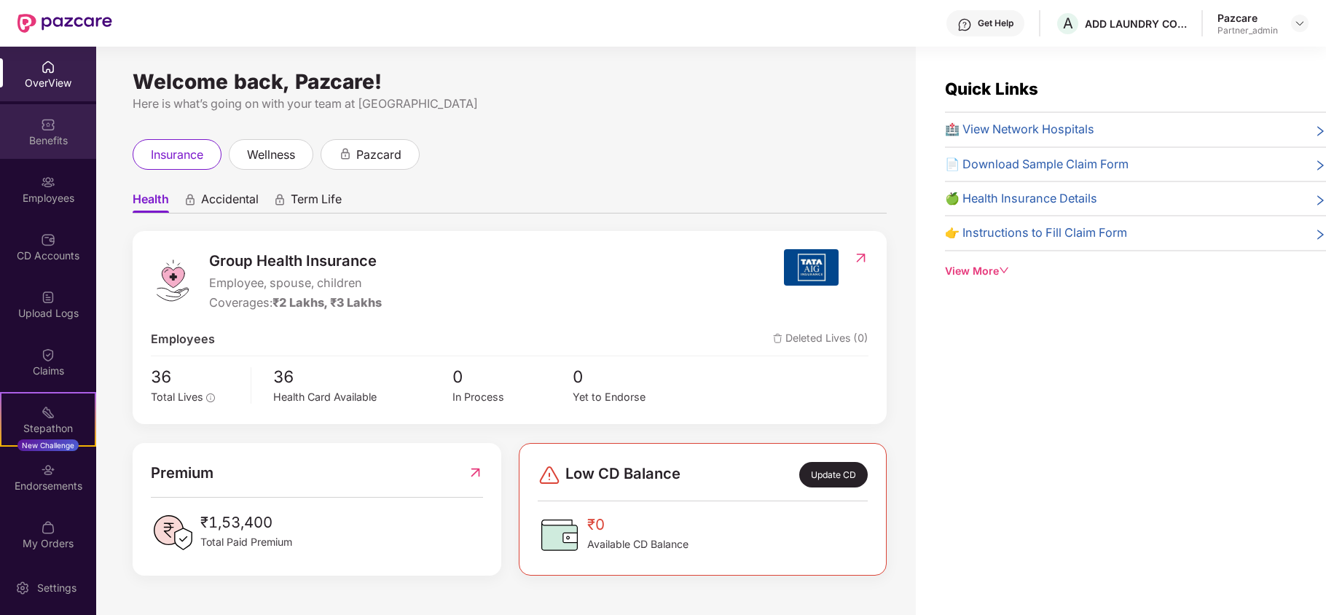
click at [54, 141] on div "Benefits" at bounding box center [48, 140] width 96 height 15
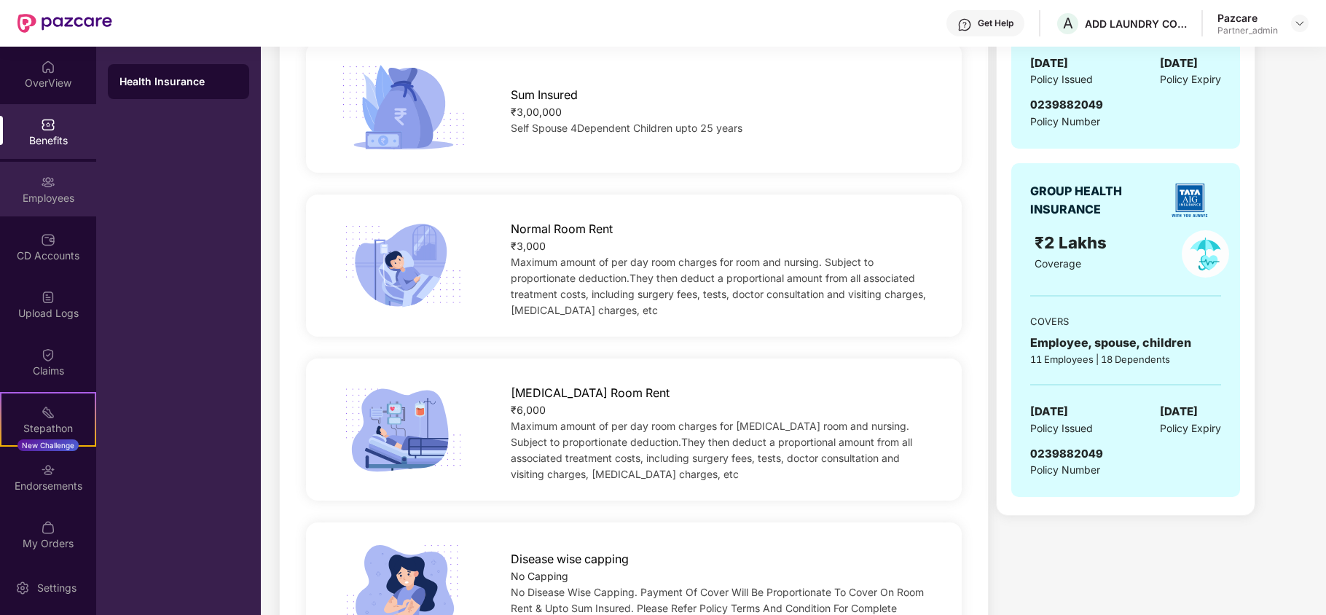
click at [42, 191] on div "Employees" at bounding box center [48, 198] width 96 height 15
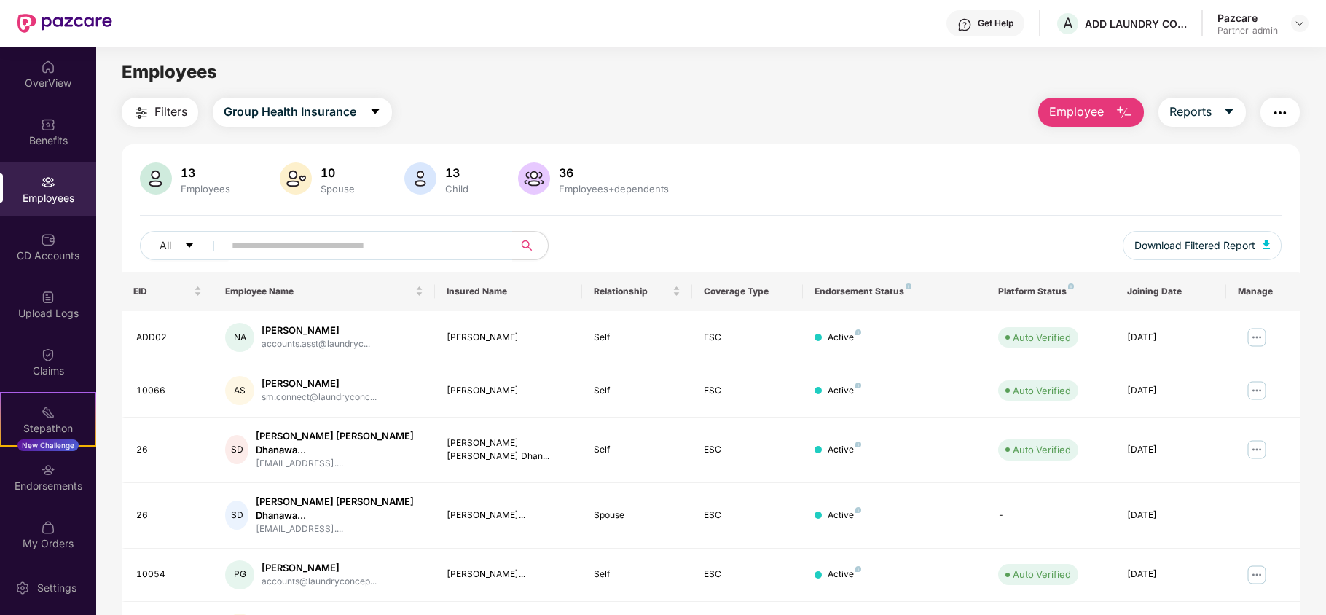
click at [163, 96] on main "Employees Filters Group Health Insurance Employee Reports 13 Employees 10 Spous…" at bounding box center [710, 354] width 1229 height 615
click at [163, 114] on span "Filters" at bounding box center [170, 112] width 33 height 18
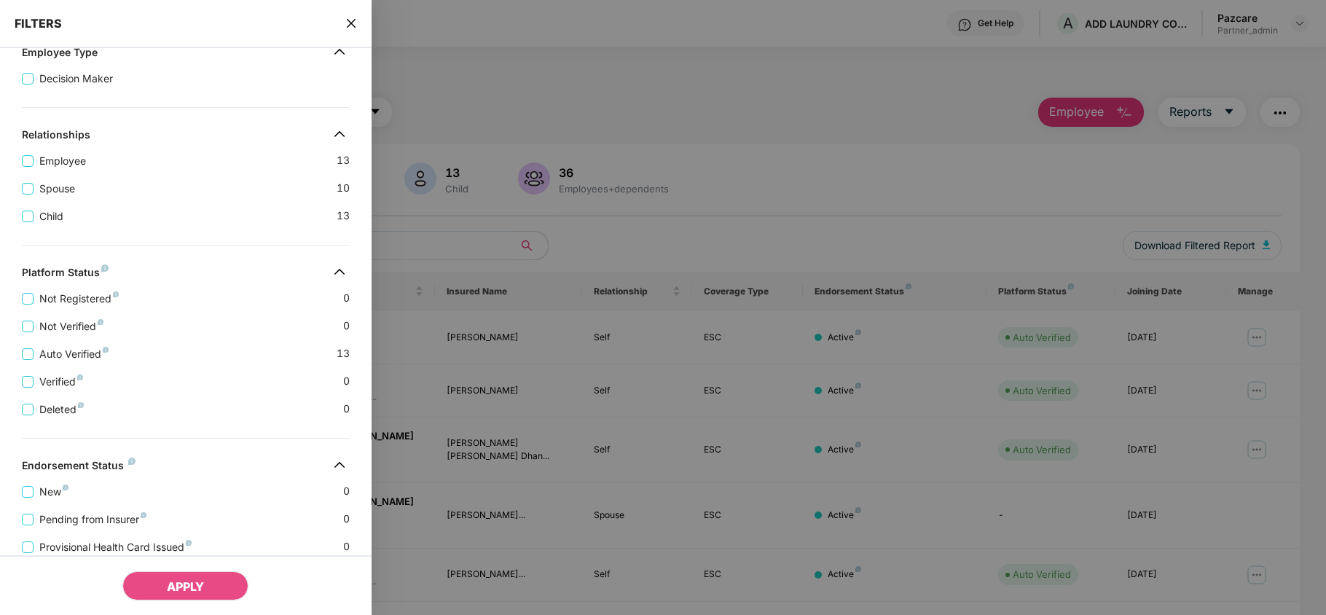
scroll to position [323, 0]
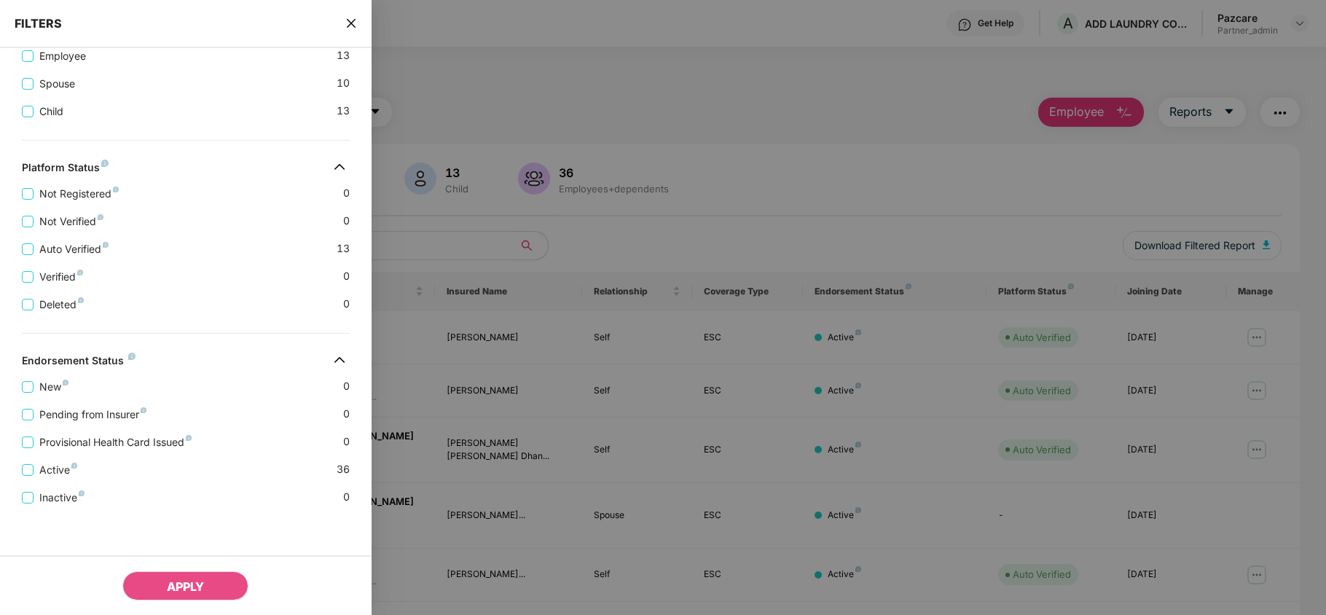
click at [348, 17] on icon "close" at bounding box center [351, 23] width 12 height 12
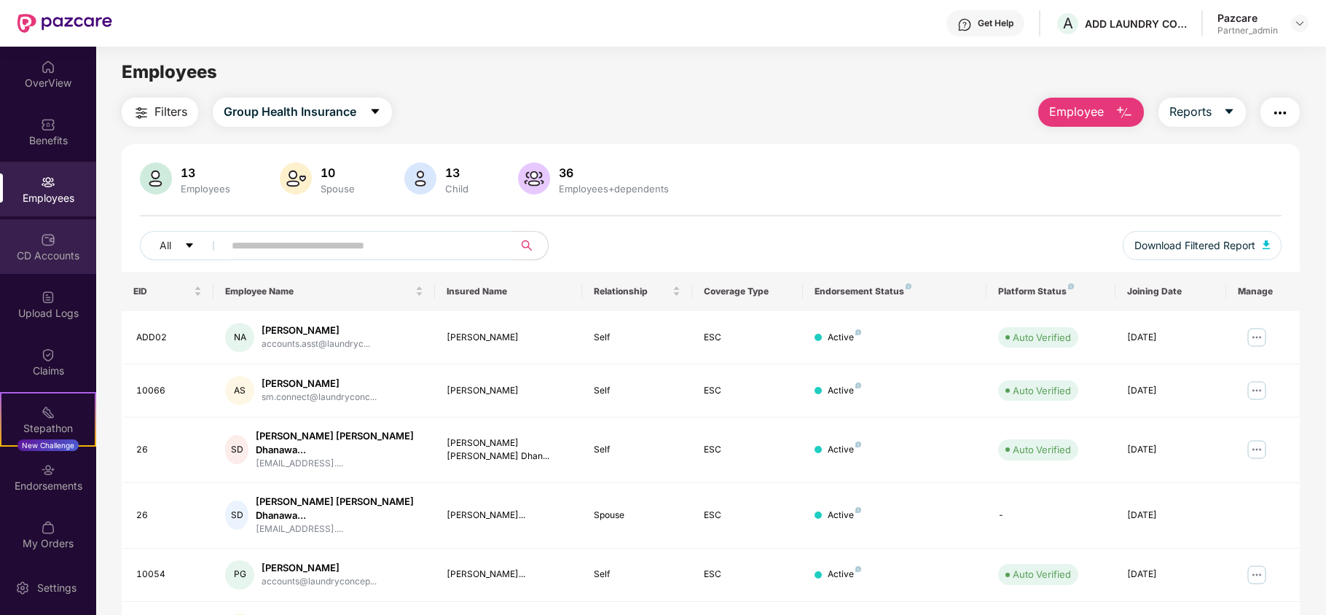
click at [36, 256] on div "CD Accounts" at bounding box center [48, 255] width 96 height 15
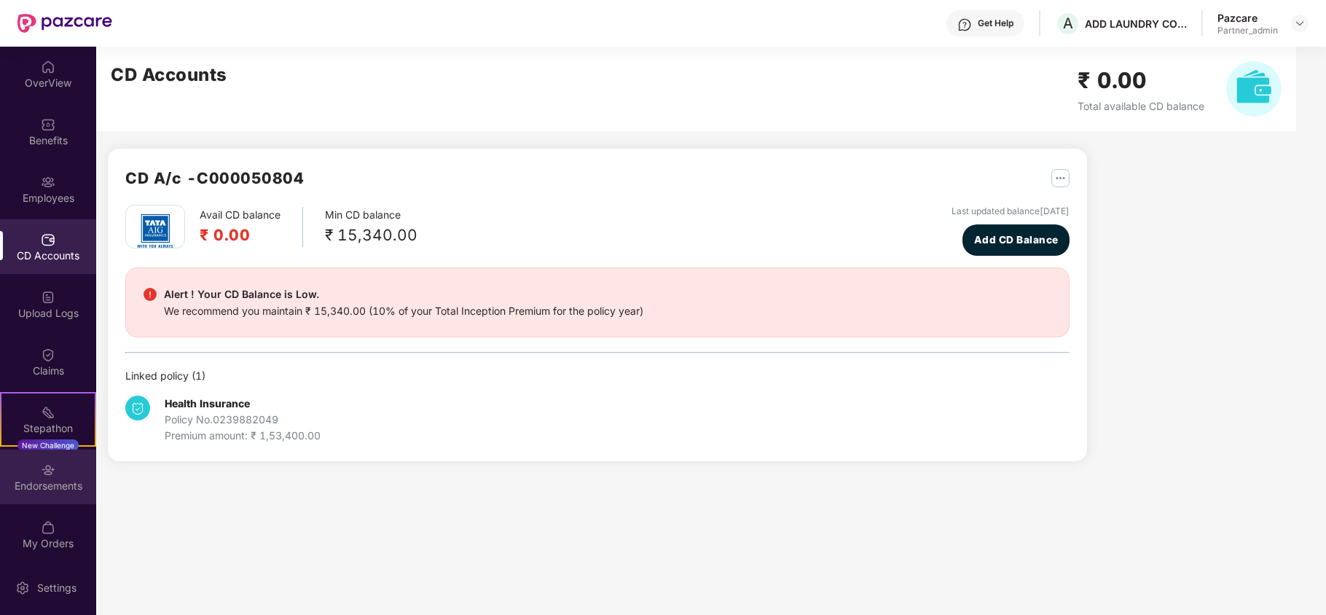
click at [56, 479] on div "Endorsements" at bounding box center [48, 486] width 96 height 15
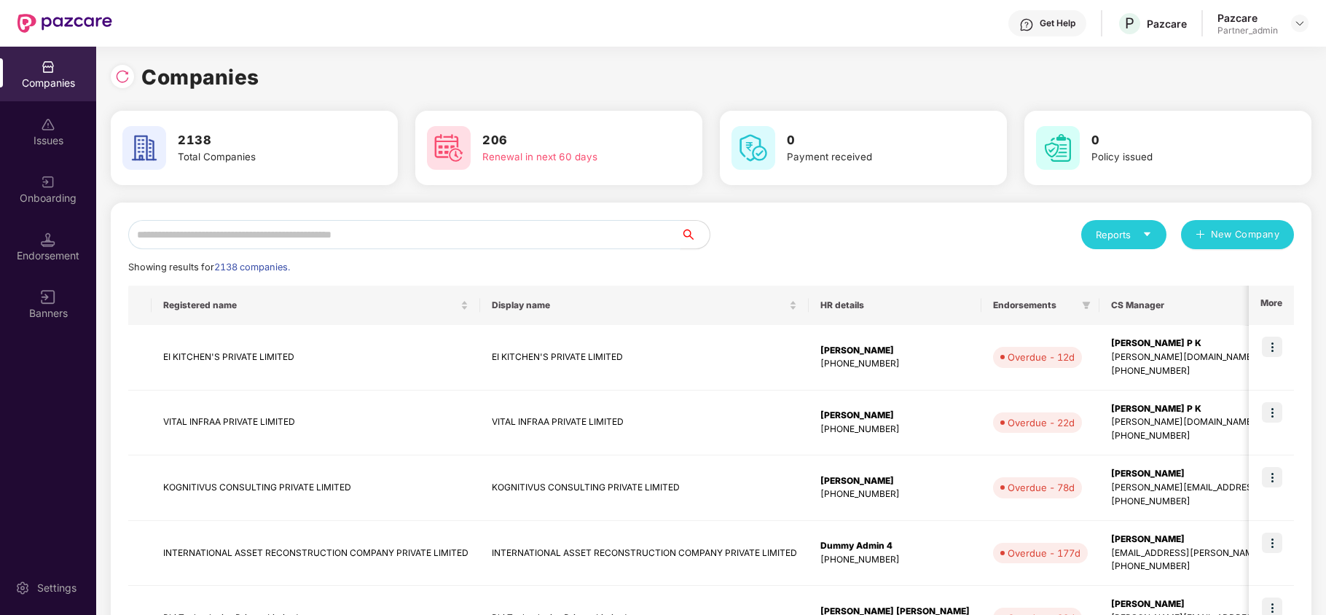
click at [275, 240] on input "text" at bounding box center [404, 234] width 552 height 29
paste input "**********"
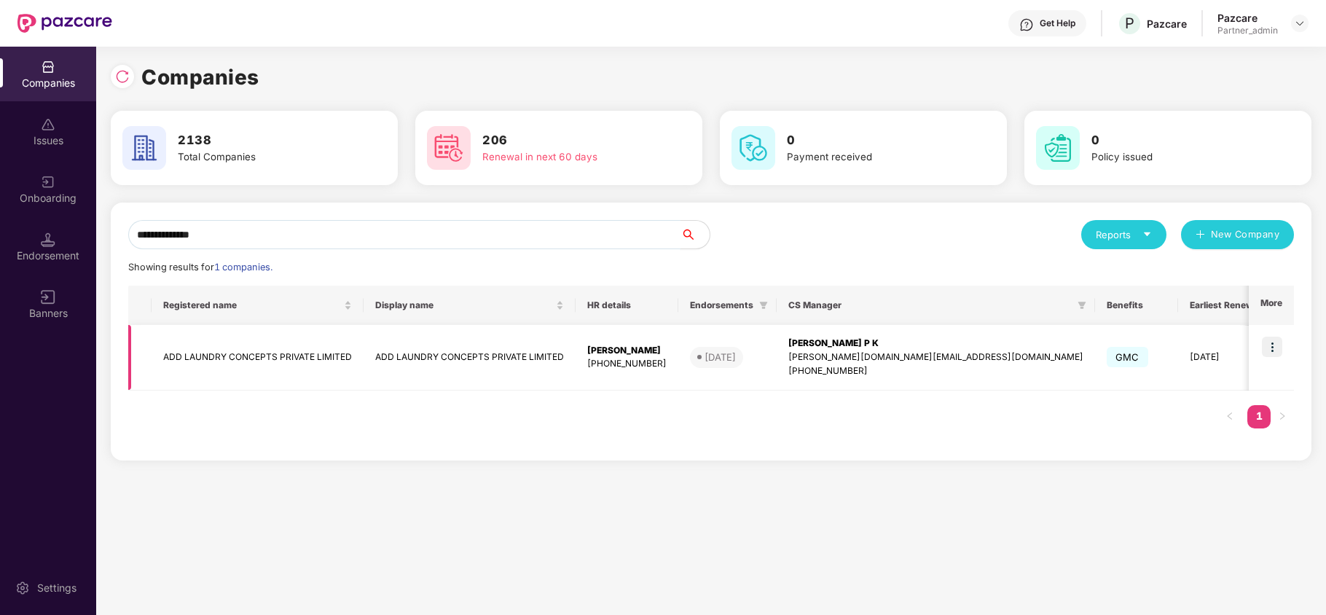
type input "**********"
click at [224, 358] on td "ADD LAUNDRY CONCEPTS PRIVATE LIMITED" at bounding box center [258, 358] width 212 height 66
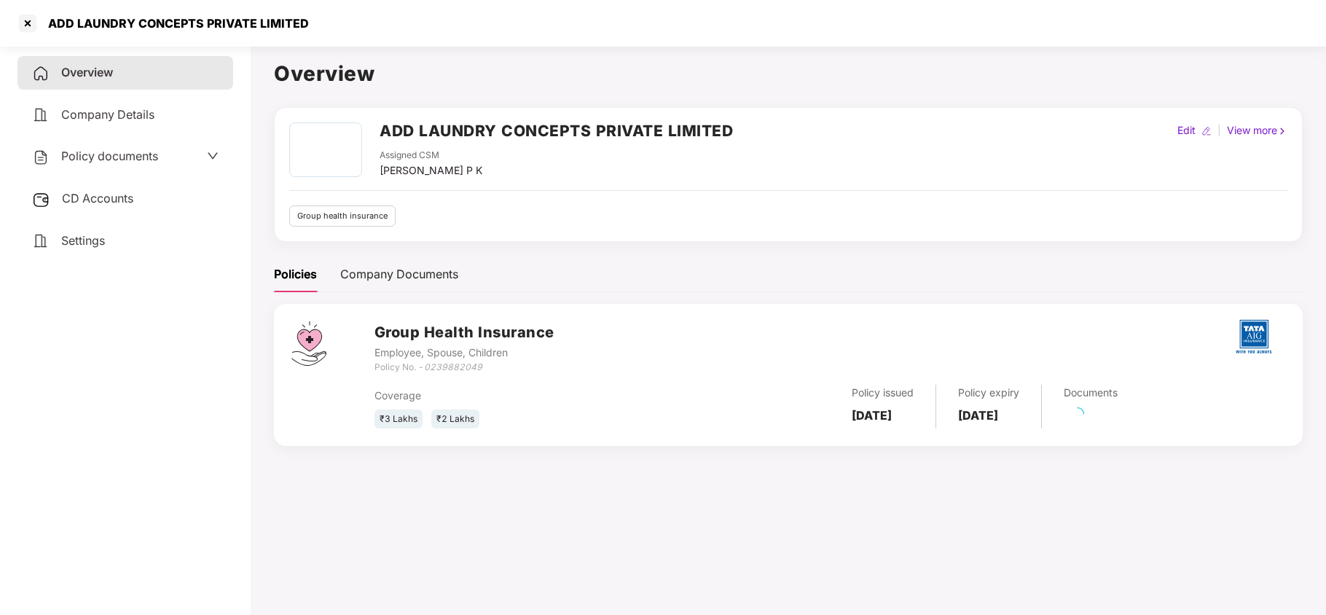
click at [86, 237] on span "Settings" at bounding box center [83, 240] width 44 height 15
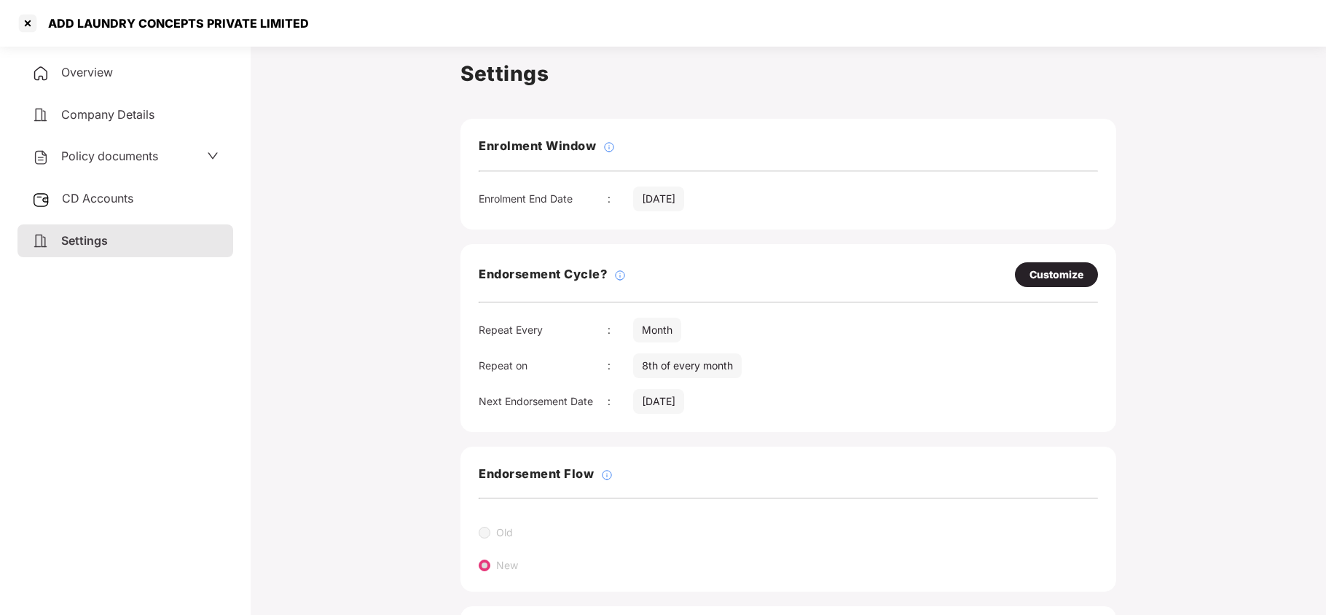
click at [1062, 278] on div "Customize" at bounding box center [1056, 275] width 54 height 16
select select "*****"
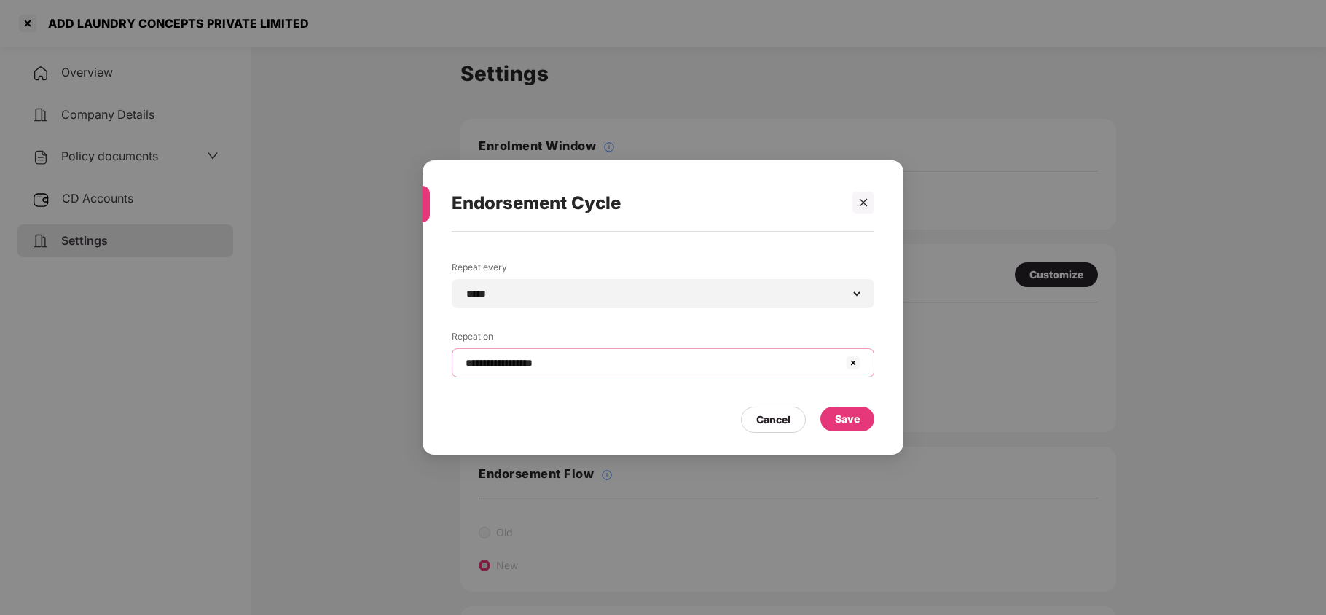
click at [500, 355] on input "**********" at bounding box center [654, 362] width 380 height 15
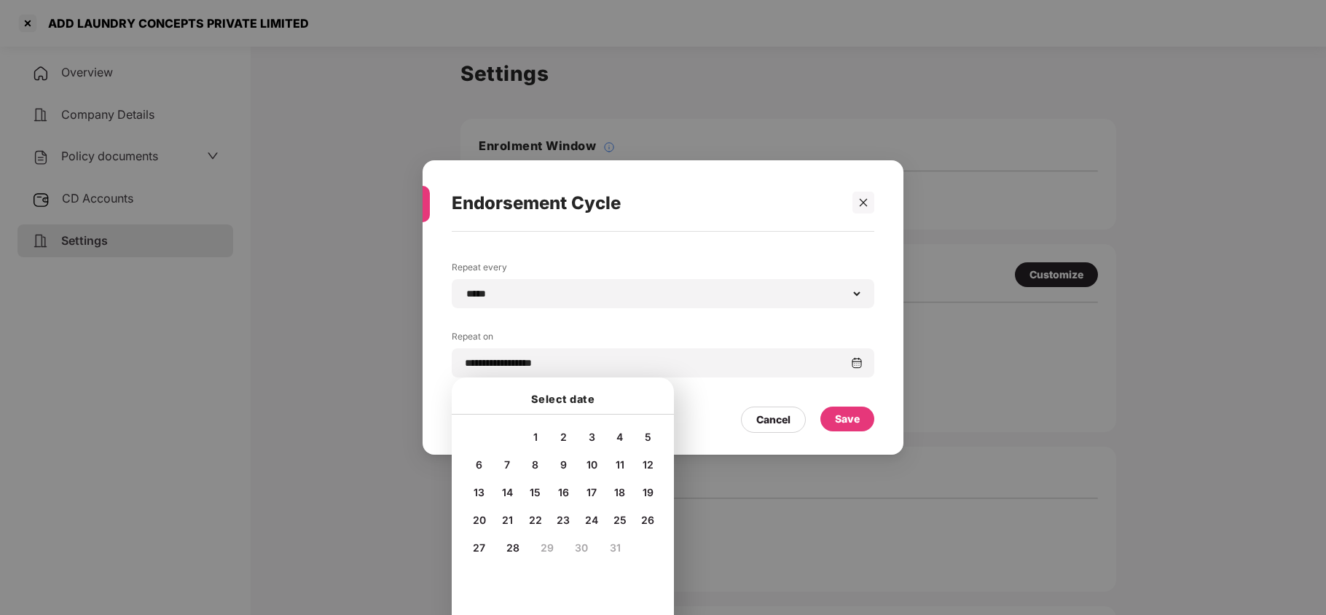
click at [650, 436] on span "5" at bounding box center [648, 436] width 7 height 12
type input "**********"
click at [851, 420] on div "Save" at bounding box center [847, 419] width 25 height 16
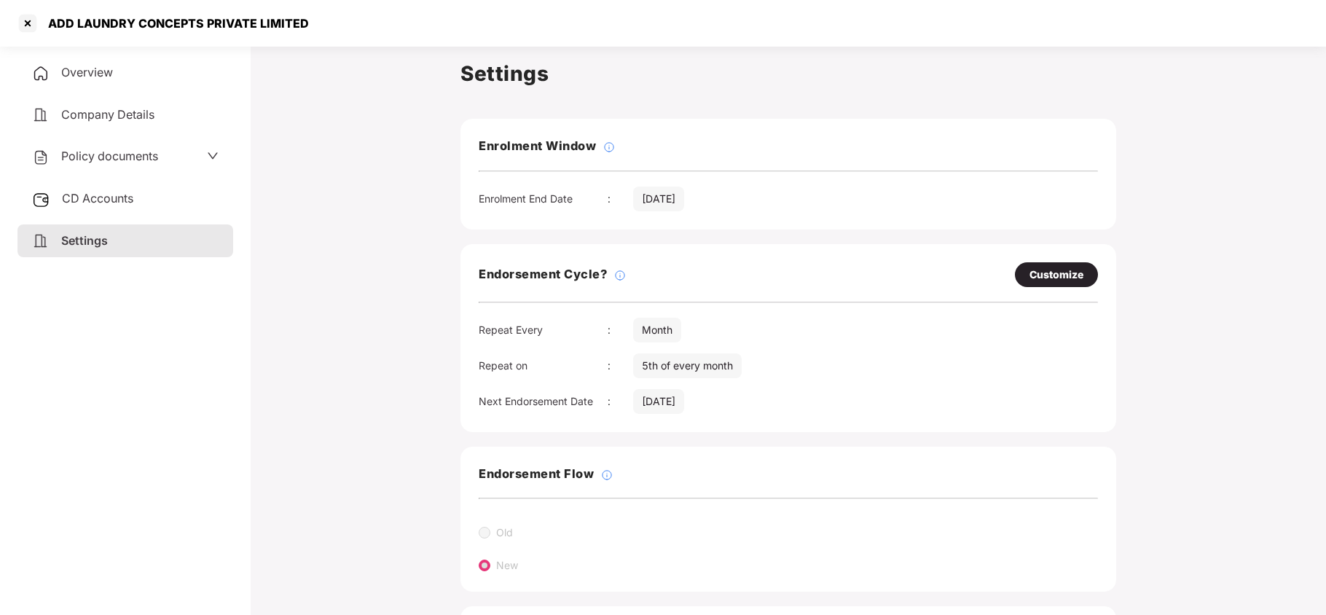
click at [102, 159] on span "Policy documents" at bounding box center [109, 156] width 97 height 15
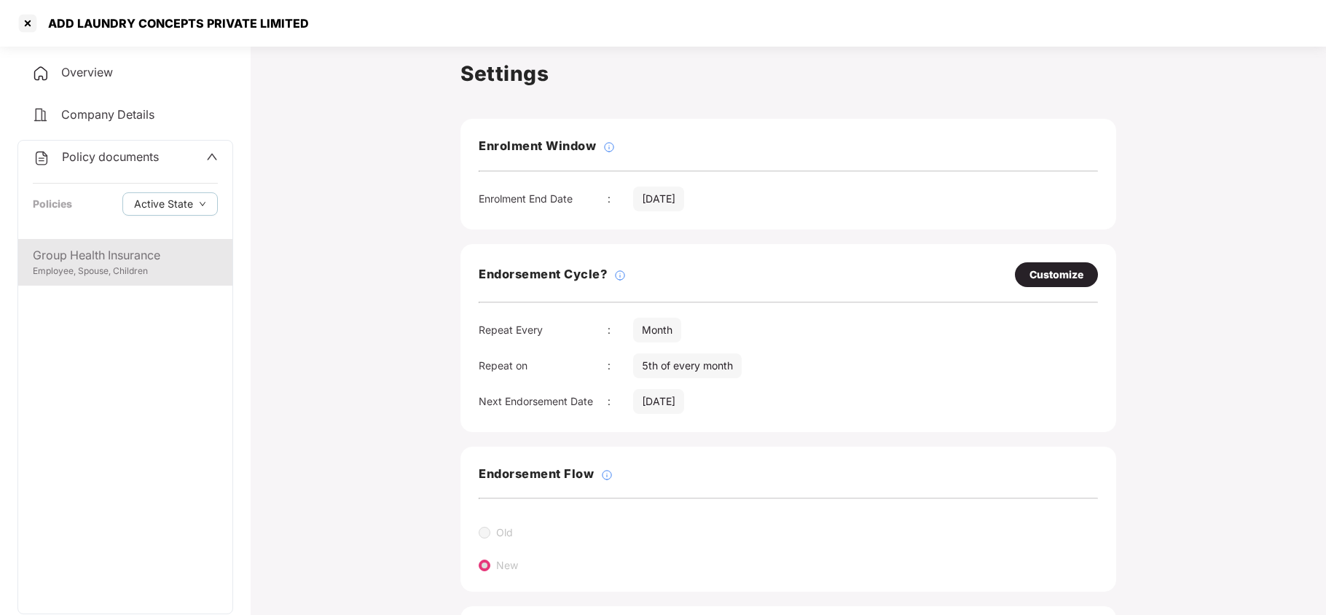
click at [99, 246] on div "Group Health Insurance" at bounding box center [125, 255] width 185 height 18
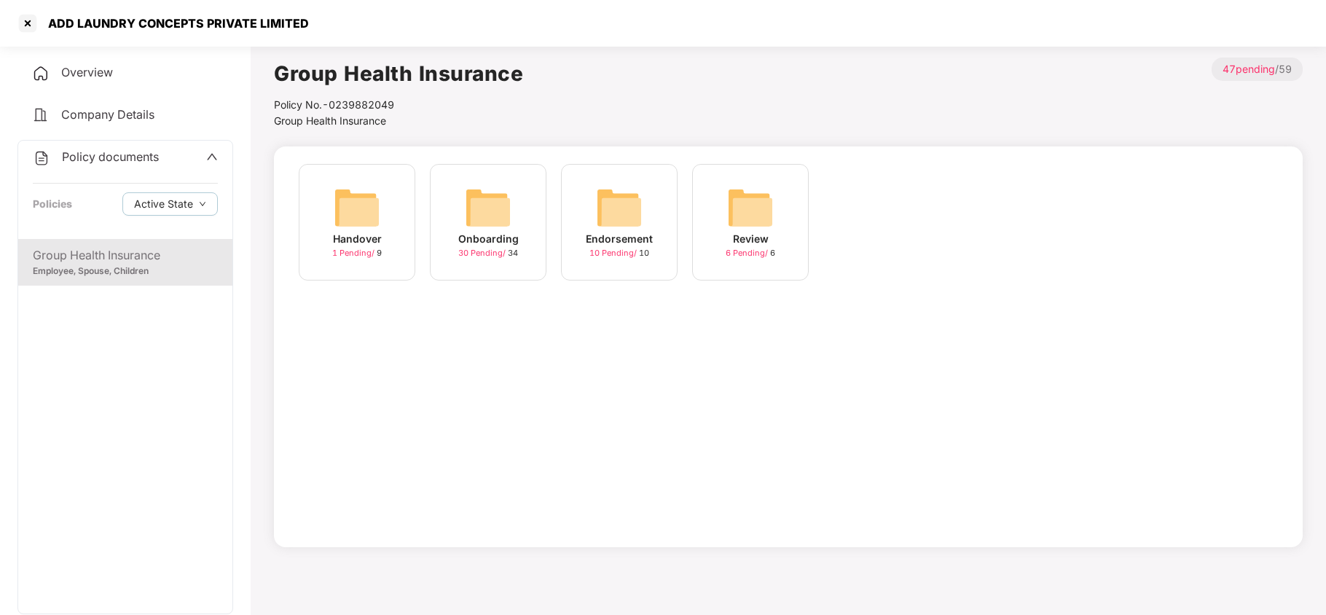
click at [487, 213] on img at bounding box center [488, 207] width 47 height 47
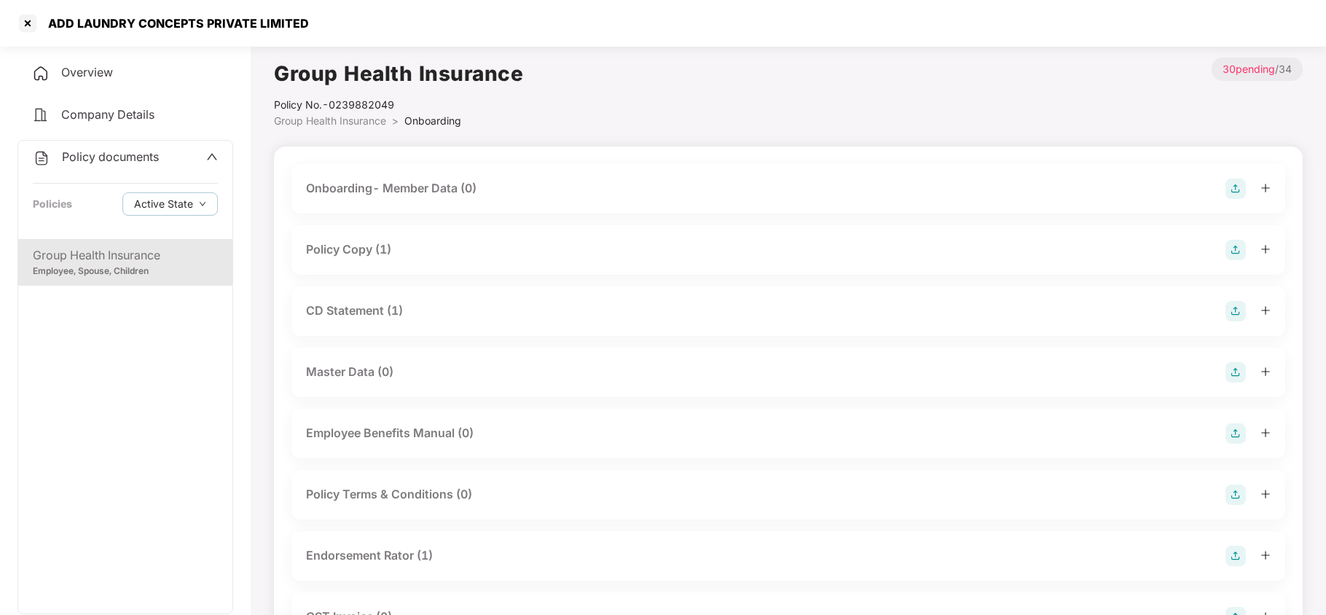
click at [356, 251] on div "Policy Copy (1)" at bounding box center [348, 249] width 85 height 18
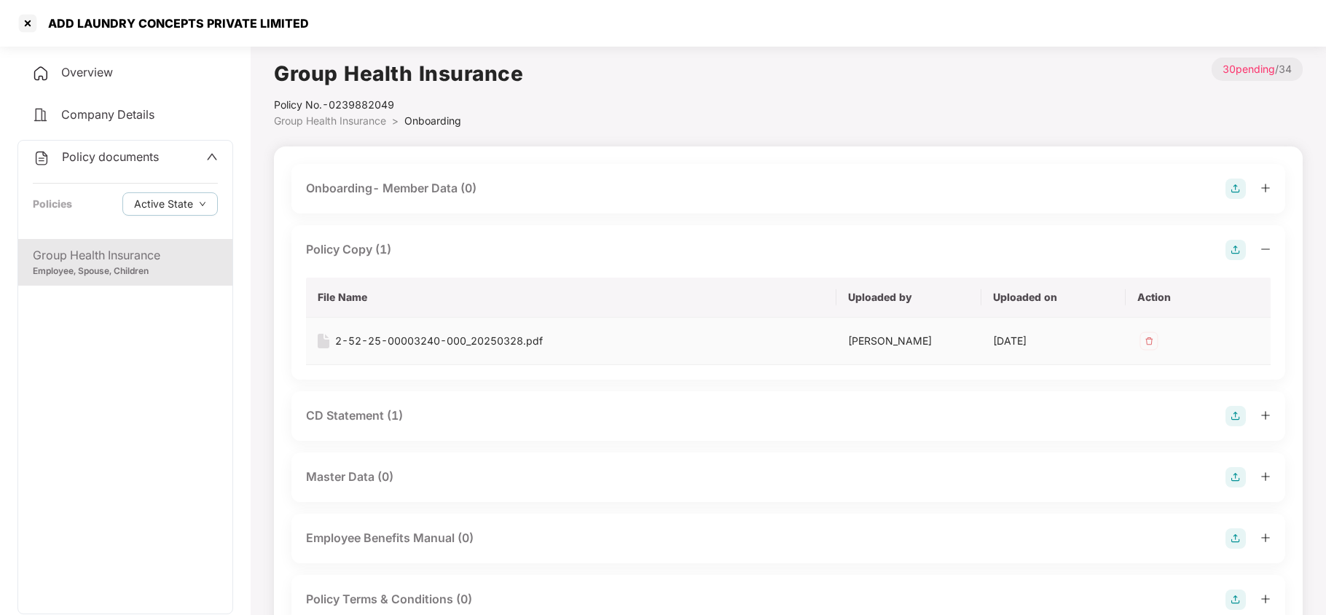
click at [373, 347] on div "2-52-25-00003240-000_20250328.pdf" at bounding box center [439, 341] width 208 height 16
click at [30, 23] on div at bounding box center [27, 23] width 23 height 23
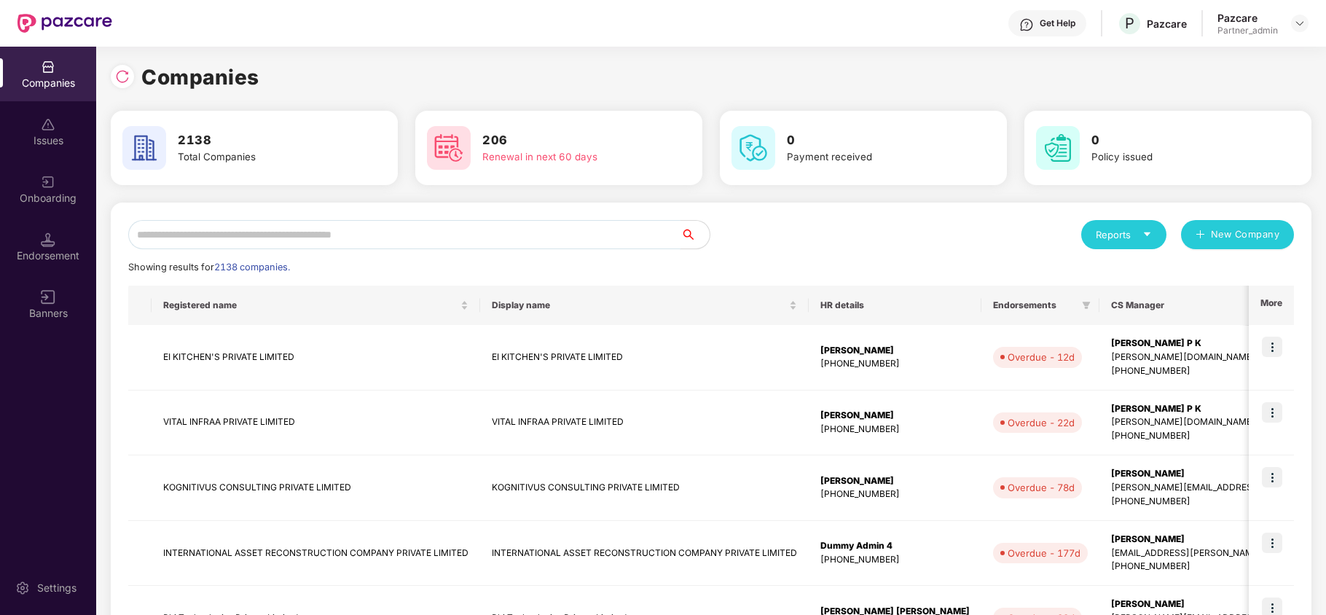
click at [304, 232] on input "text" at bounding box center [404, 234] width 552 height 29
paste input "**********"
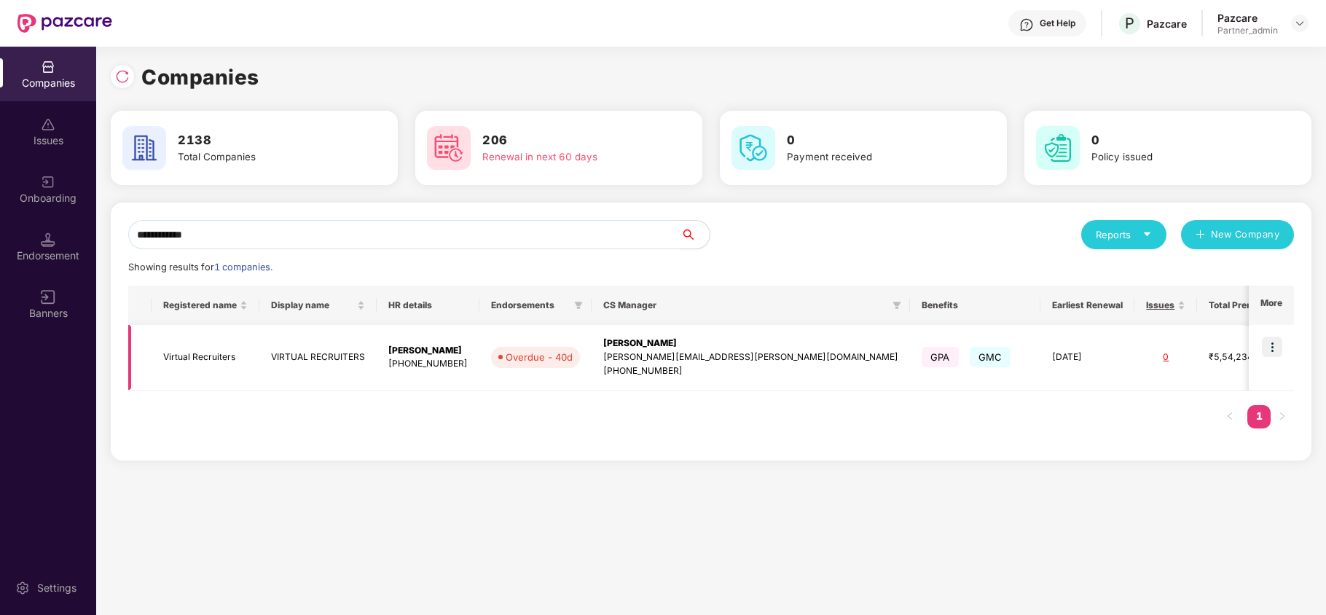
type input "**********"
click at [1275, 345] on img at bounding box center [1272, 347] width 20 height 20
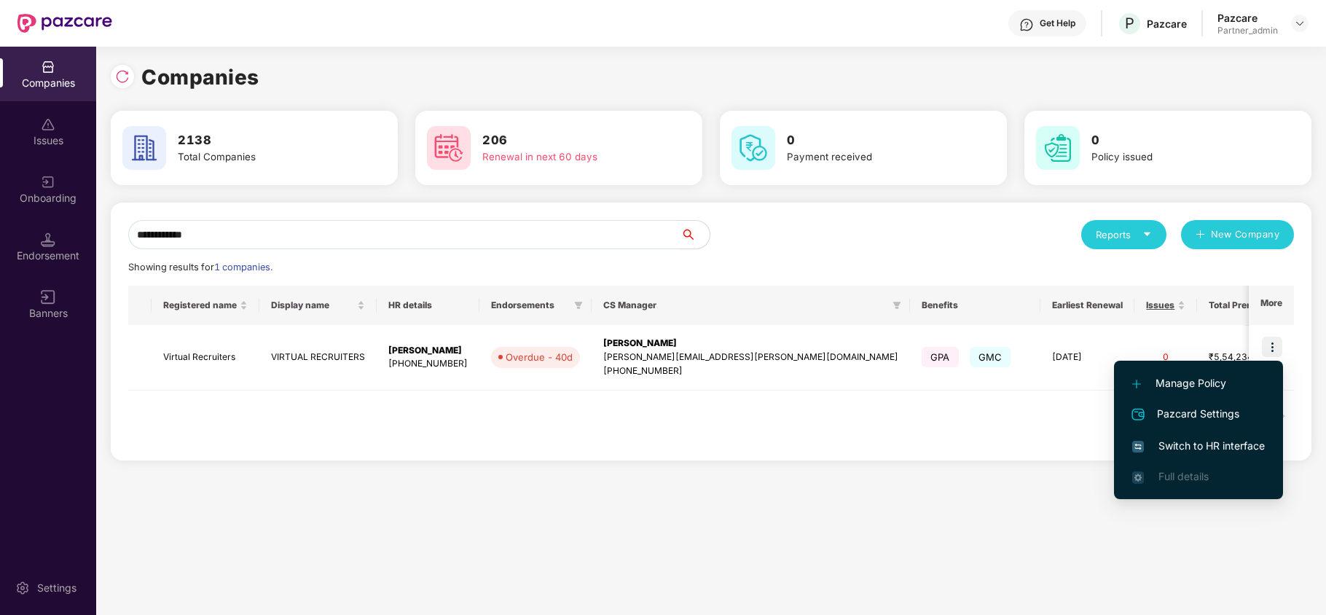
click at [1190, 449] on span "Switch to HR interface" at bounding box center [1198, 446] width 133 height 16
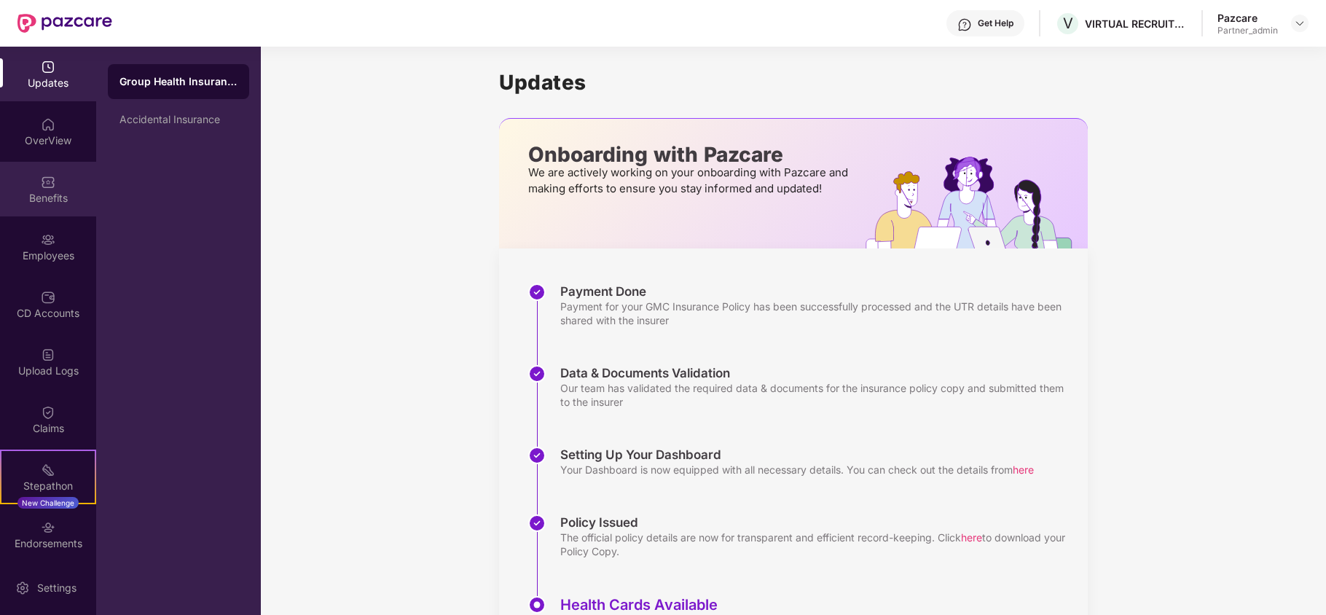
click at [39, 194] on div "Benefits" at bounding box center [48, 198] width 96 height 15
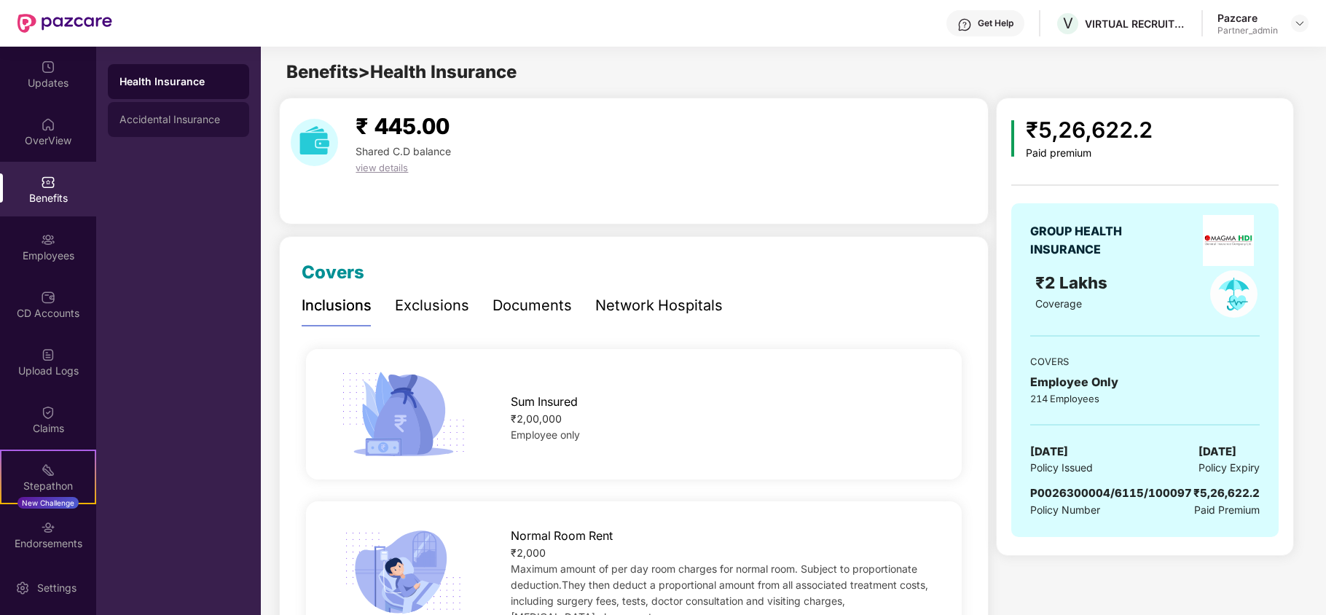
click at [214, 115] on div "Accidental Insurance" at bounding box center [178, 120] width 118 height 12
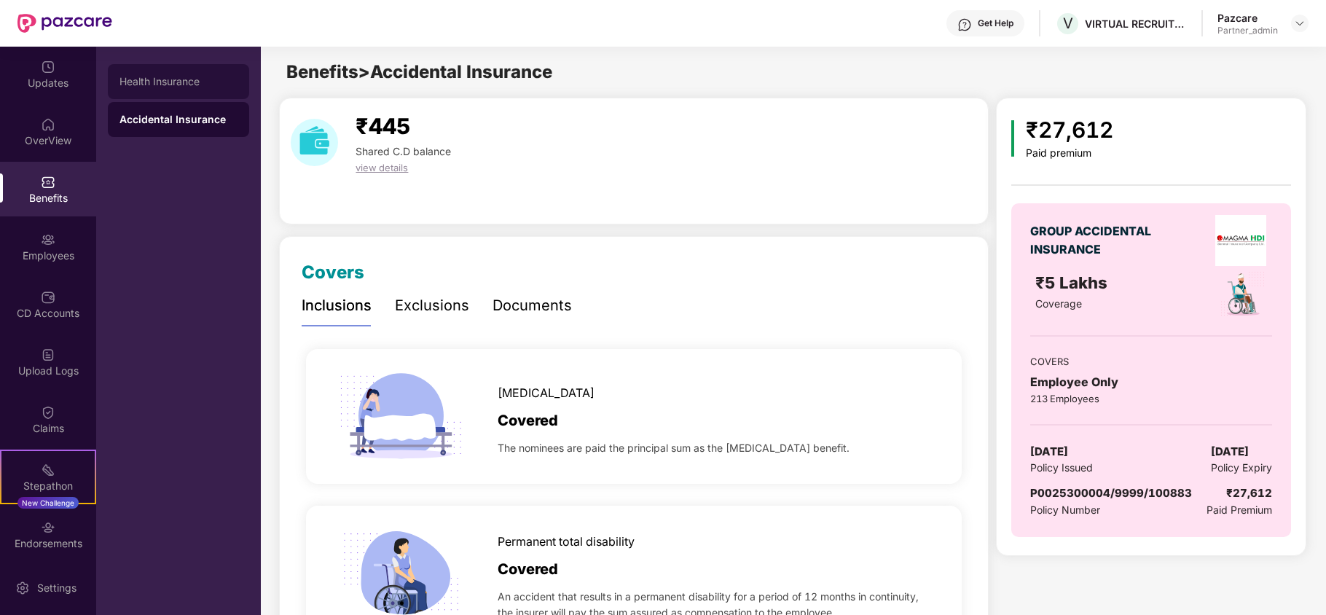
click at [190, 91] on div "Health Insurance" at bounding box center [178, 81] width 141 height 35
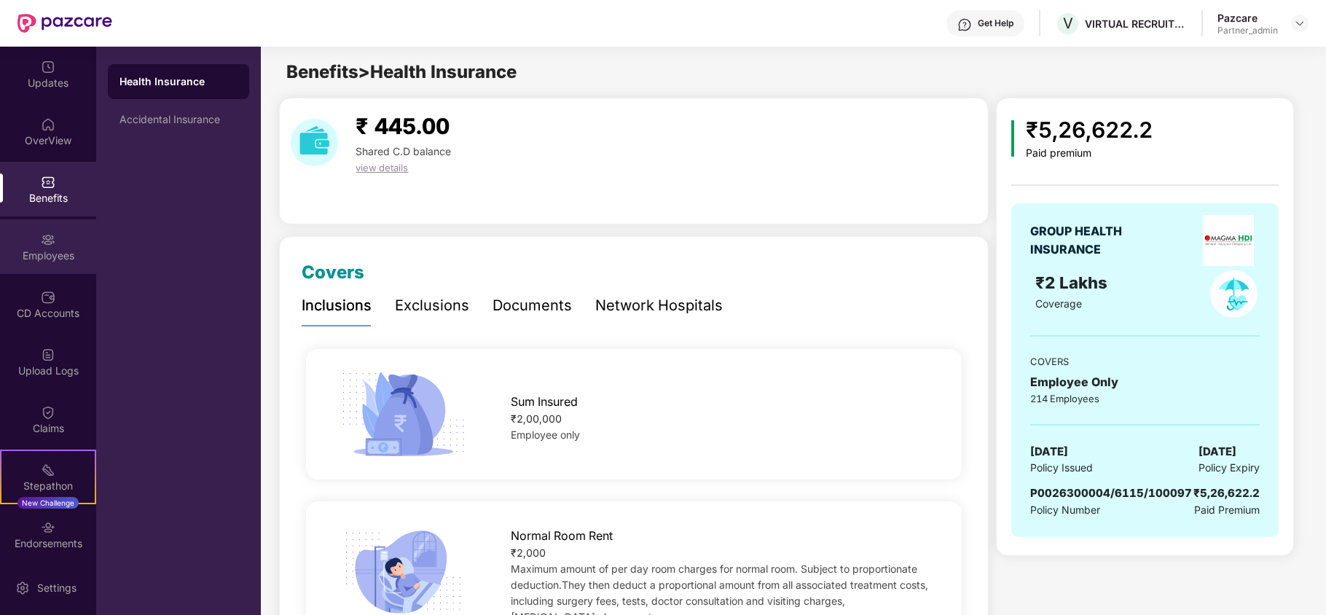
click at [30, 245] on div "Employees" at bounding box center [48, 246] width 96 height 55
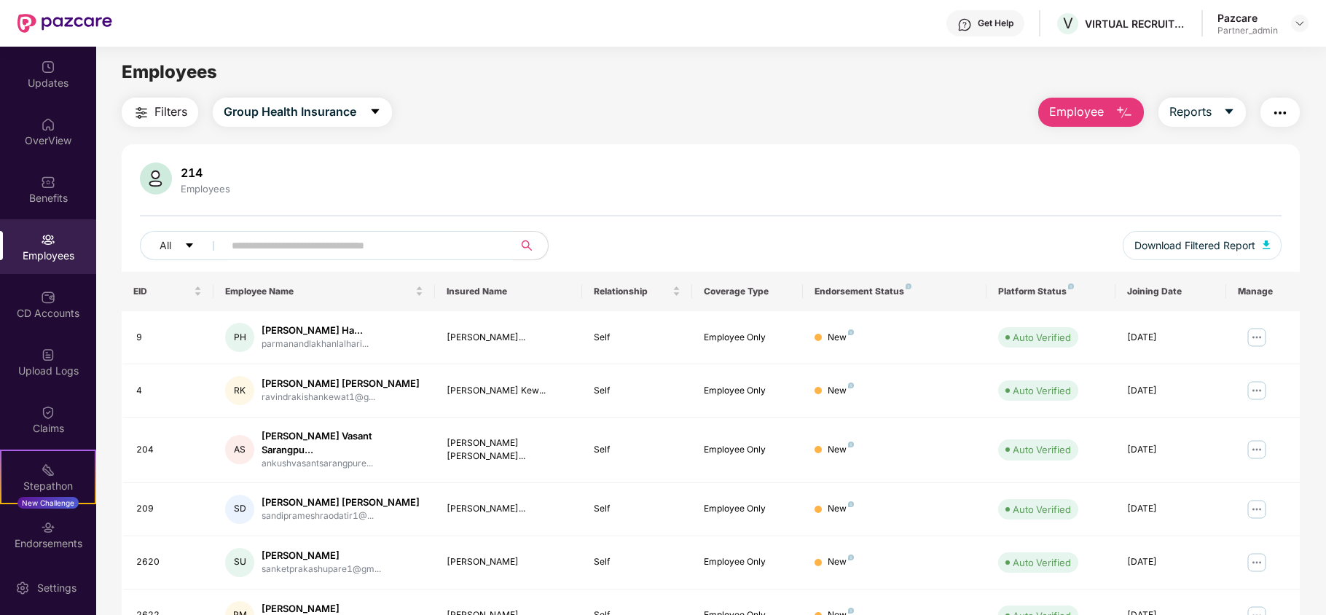
click at [147, 109] on img "button" at bounding box center [141, 112] width 17 height 17
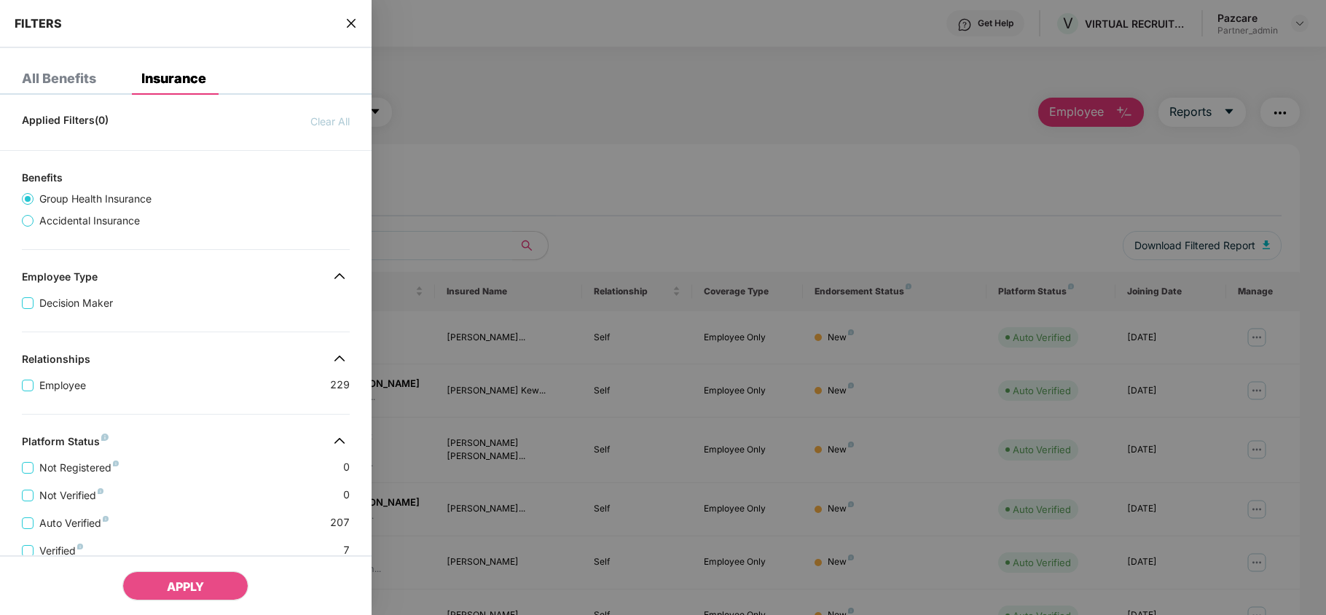
scroll to position [288, 0]
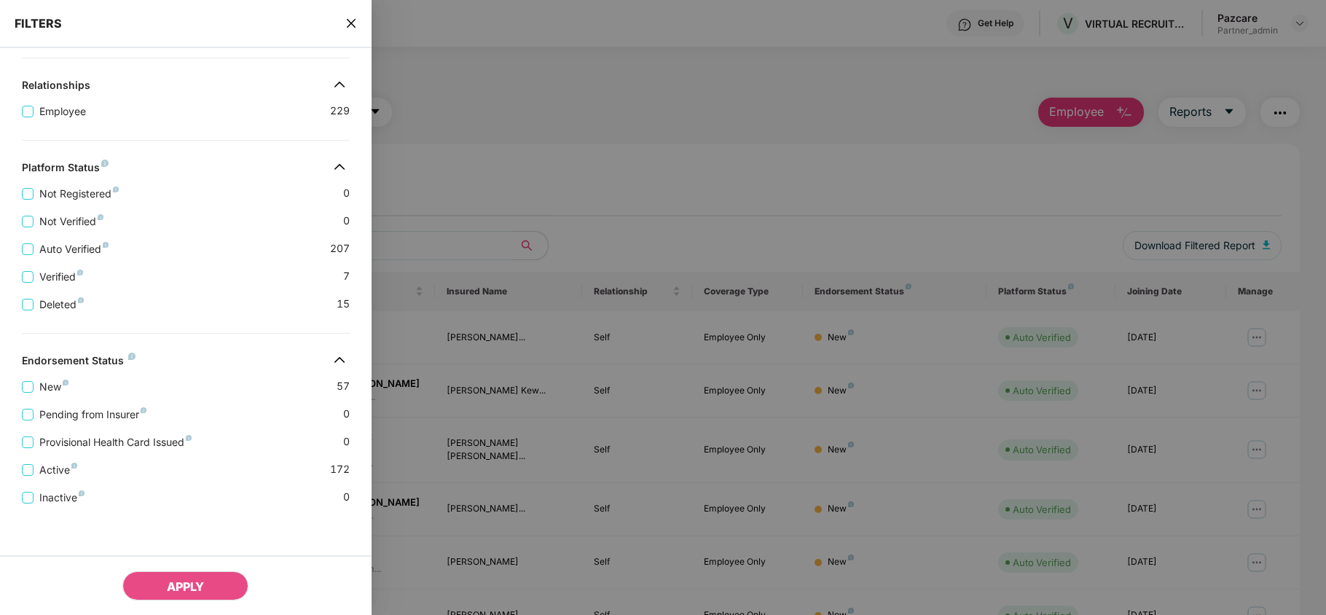
click at [350, 23] on icon "close" at bounding box center [350, 23] width 9 height 9
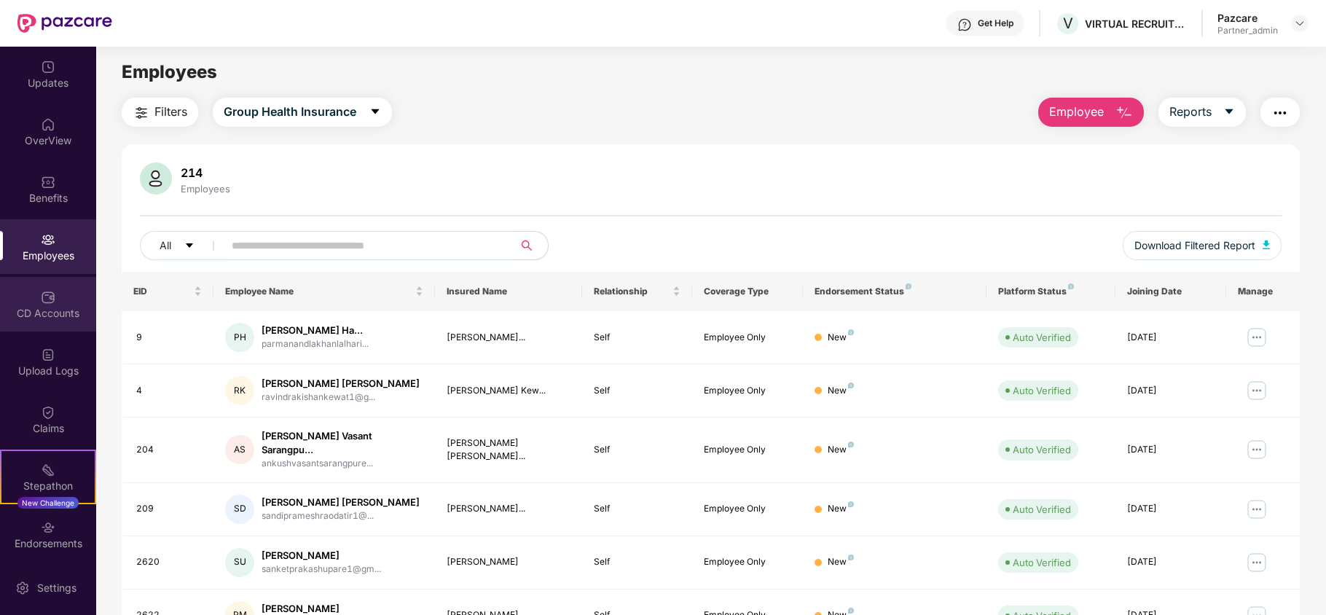
click at [41, 310] on div "CD Accounts" at bounding box center [48, 313] width 96 height 15
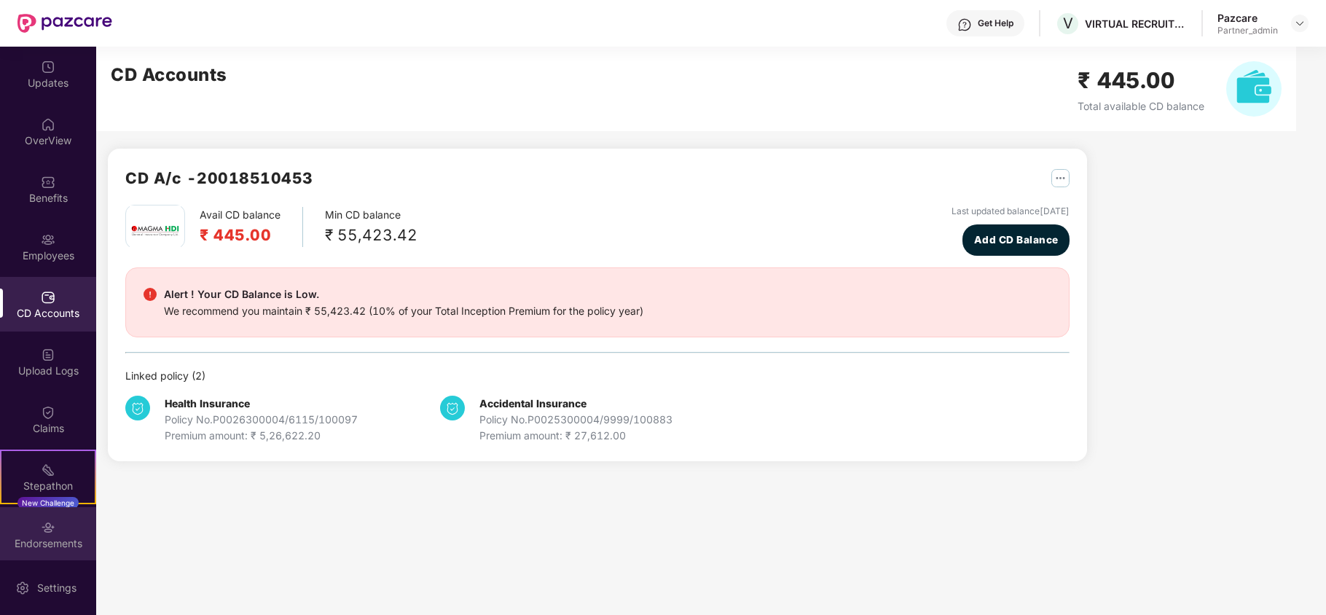
click at [52, 533] on img at bounding box center [48, 527] width 15 height 15
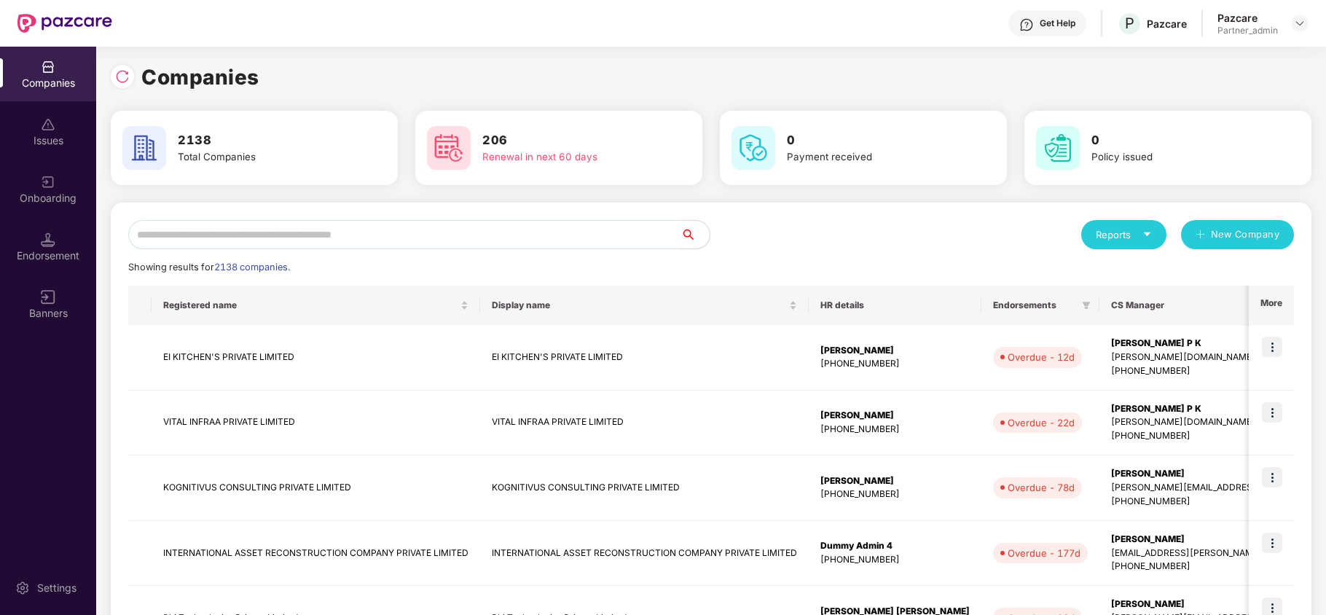
click at [271, 224] on input "text" at bounding box center [404, 234] width 552 height 29
paste input "**********"
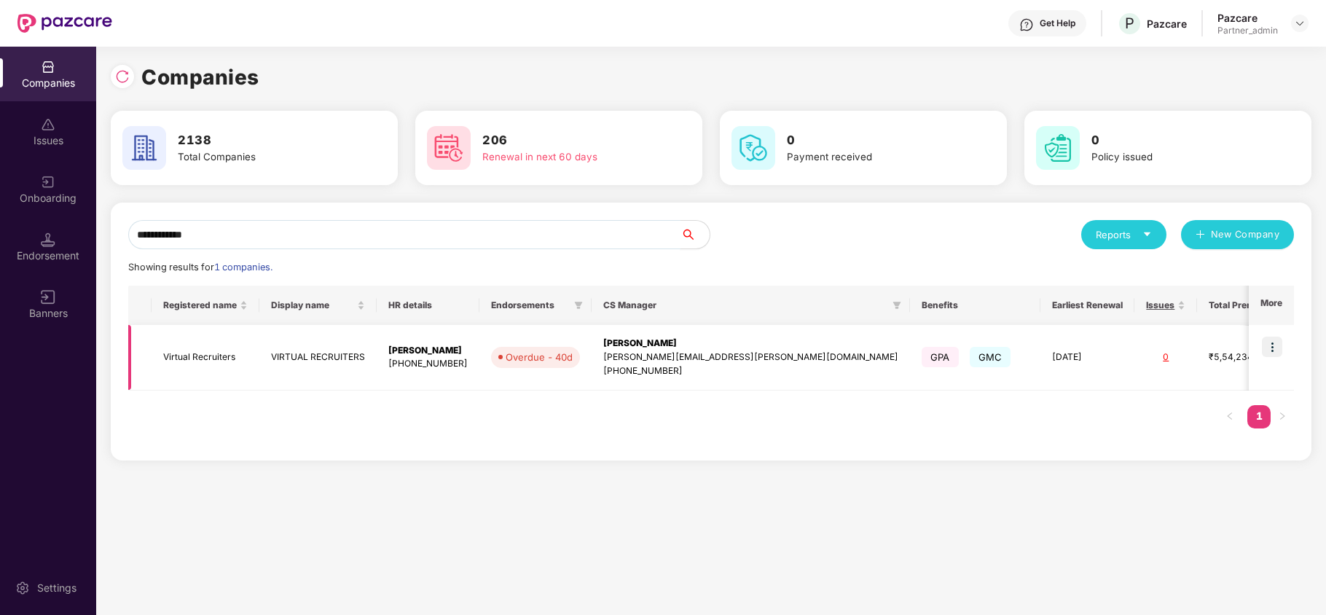
type input "**********"
click at [190, 360] on td "Virtual Recruiters" at bounding box center [206, 358] width 108 height 66
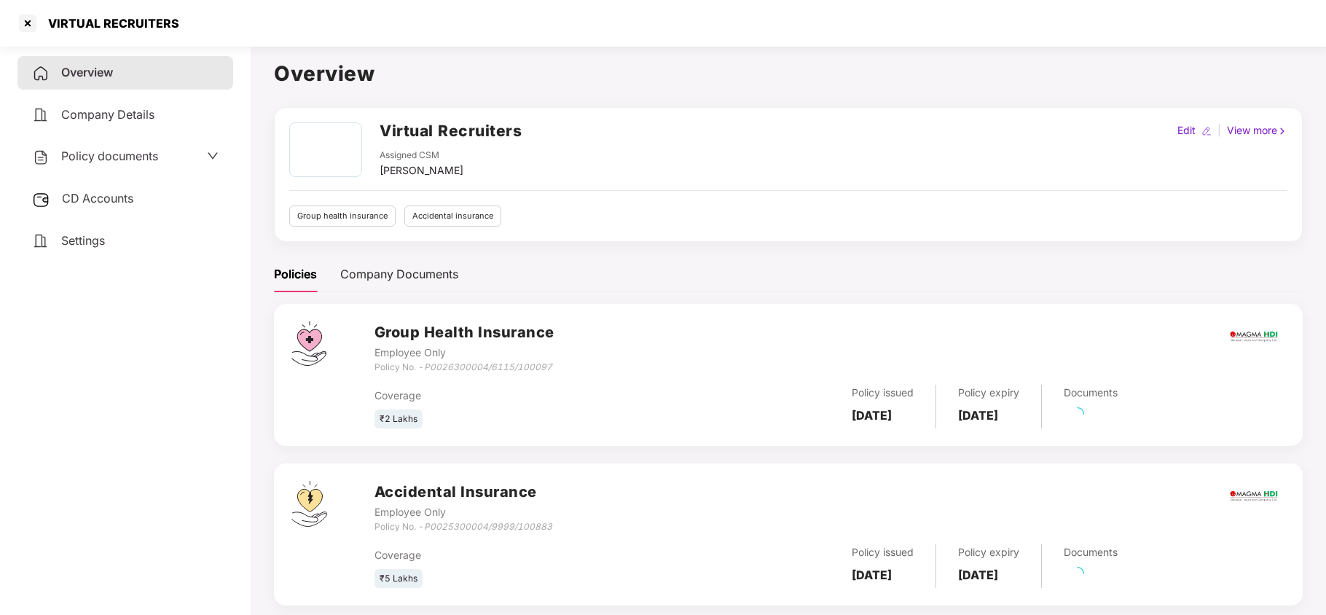
click at [53, 231] on div "Settings" at bounding box center [125, 241] width 216 height 34
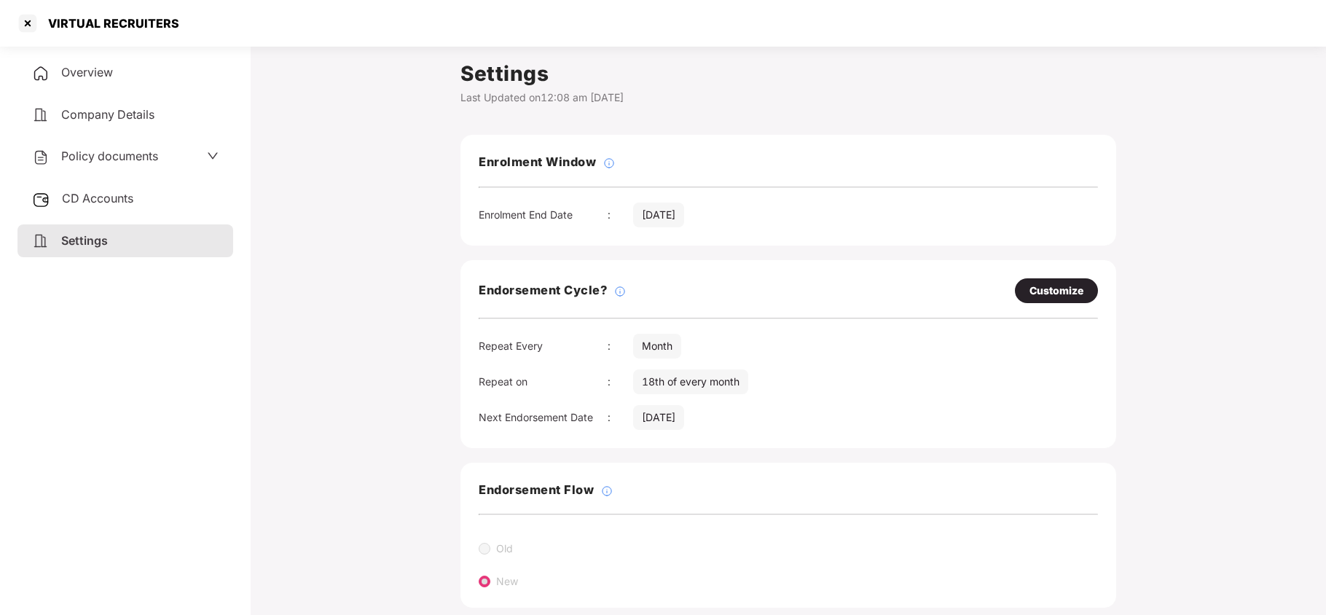
click at [108, 152] on span "Policy documents" at bounding box center [109, 156] width 97 height 15
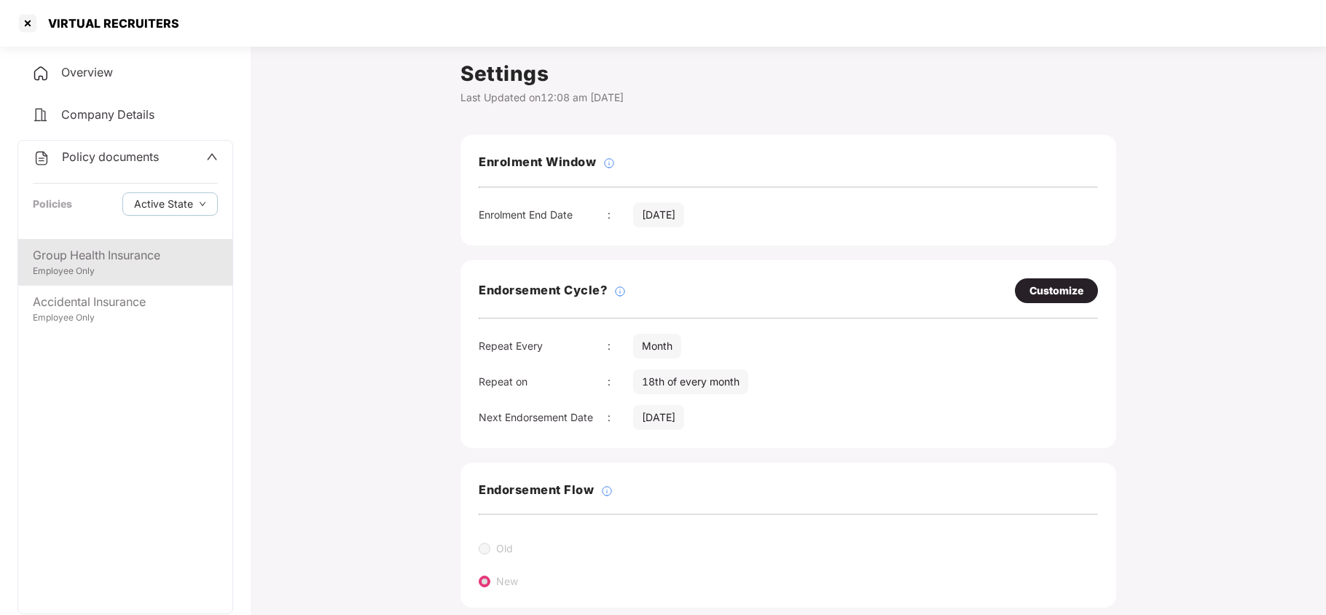
click at [96, 278] on div "Group Health Insurance Employee Only" at bounding box center [125, 262] width 214 height 47
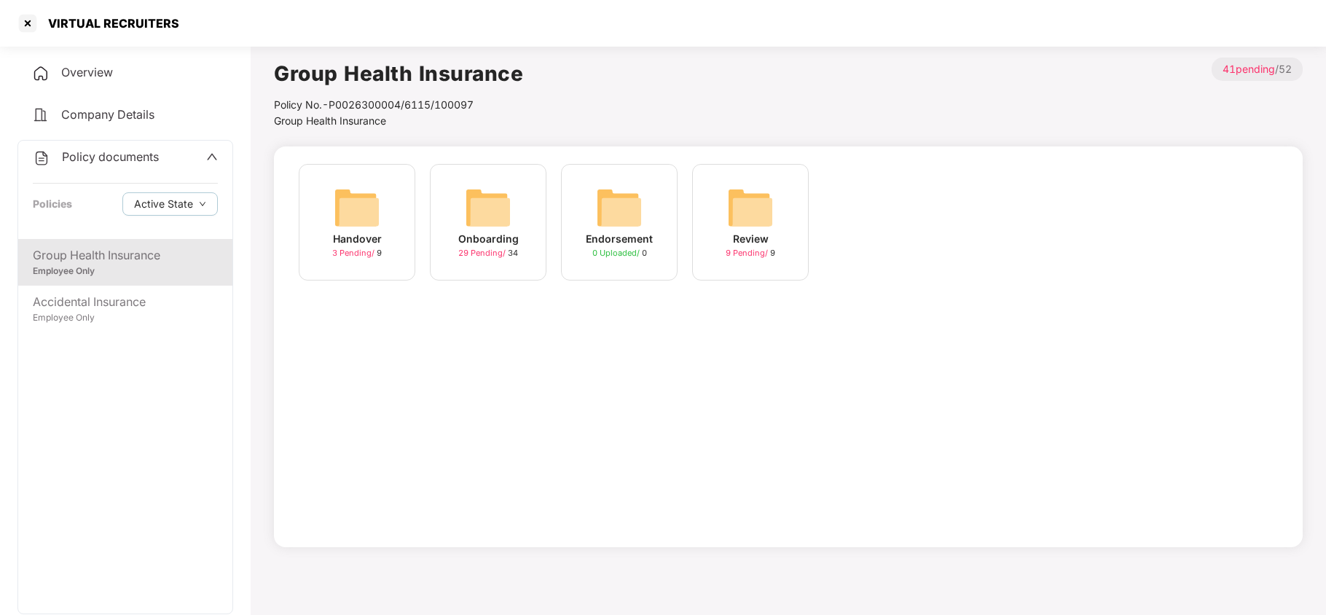
click at [472, 190] on img at bounding box center [488, 207] width 47 height 47
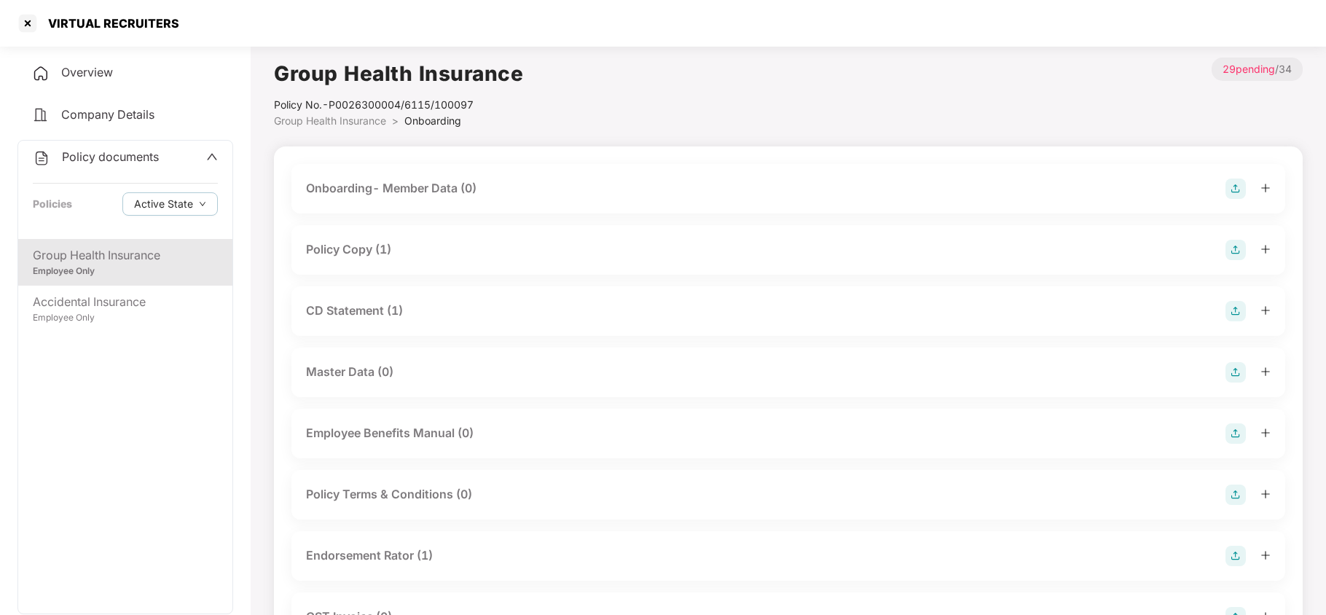
click at [356, 255] on div "Policy Copy (1)" at bounding box center [348, 249] width 85 height 18
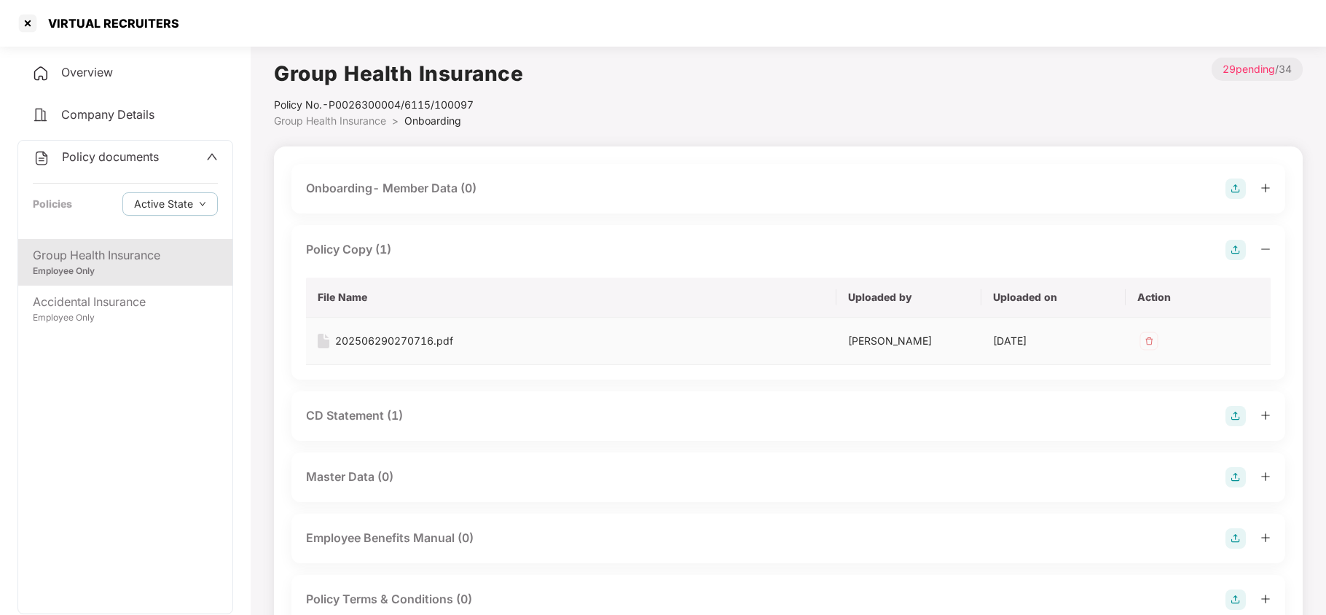
click at [401, 339] on div "202506290270716.pdf" at bounding box center [394, 341] width 118 height 16
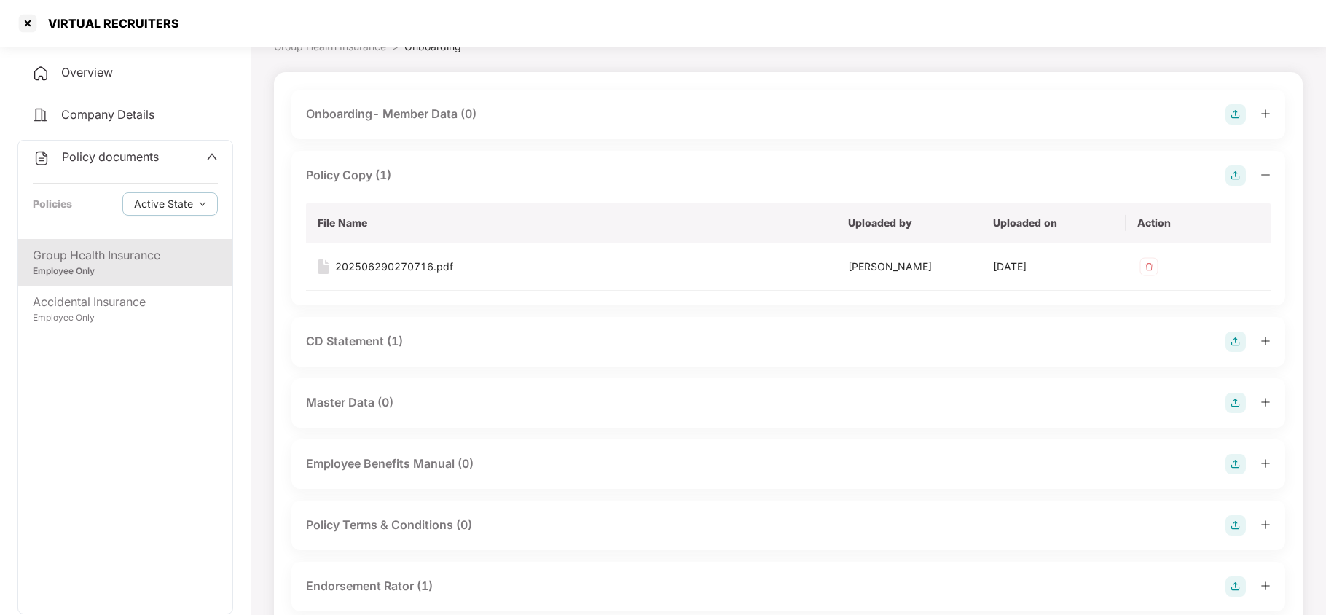
scroll to position [97, 0]
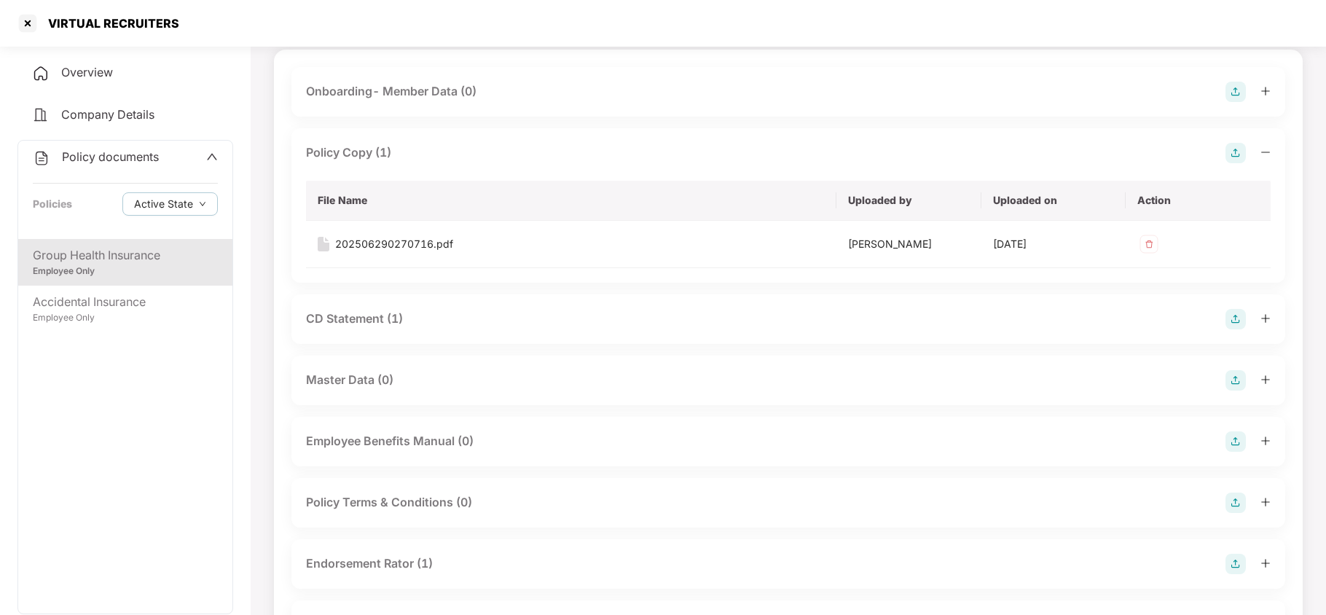
click at [380, 321] on div "CD Statement (1)" at bounding box center [354, 319] width 97 height 18
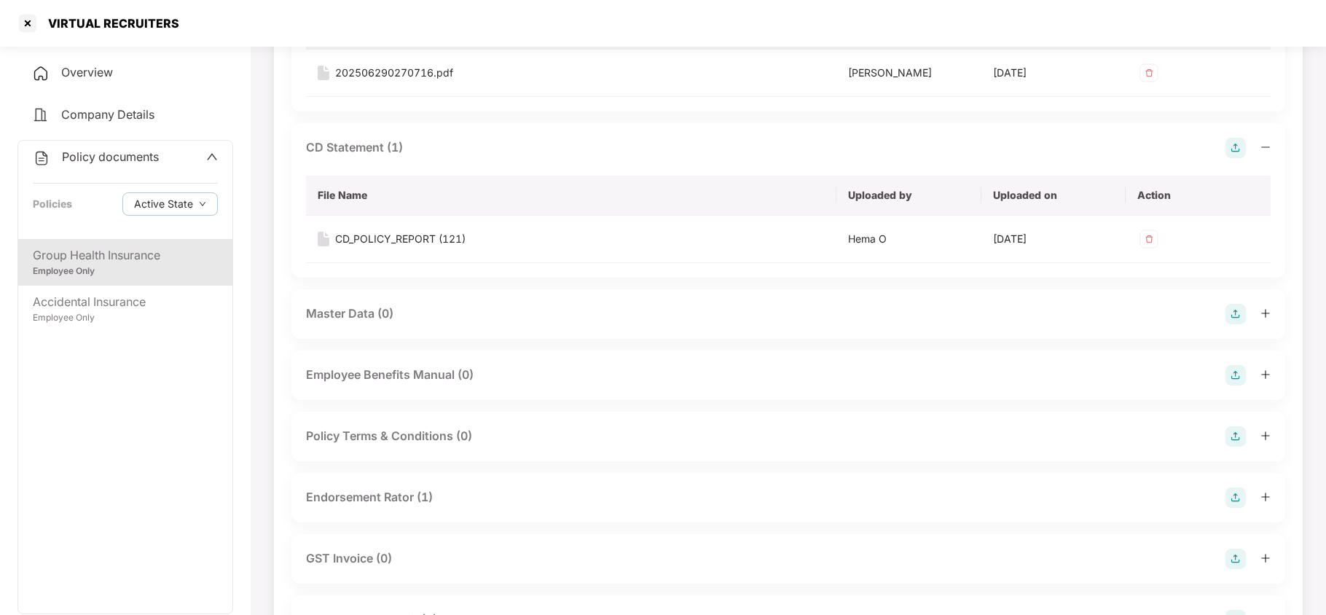
scroll to position [388, 0]
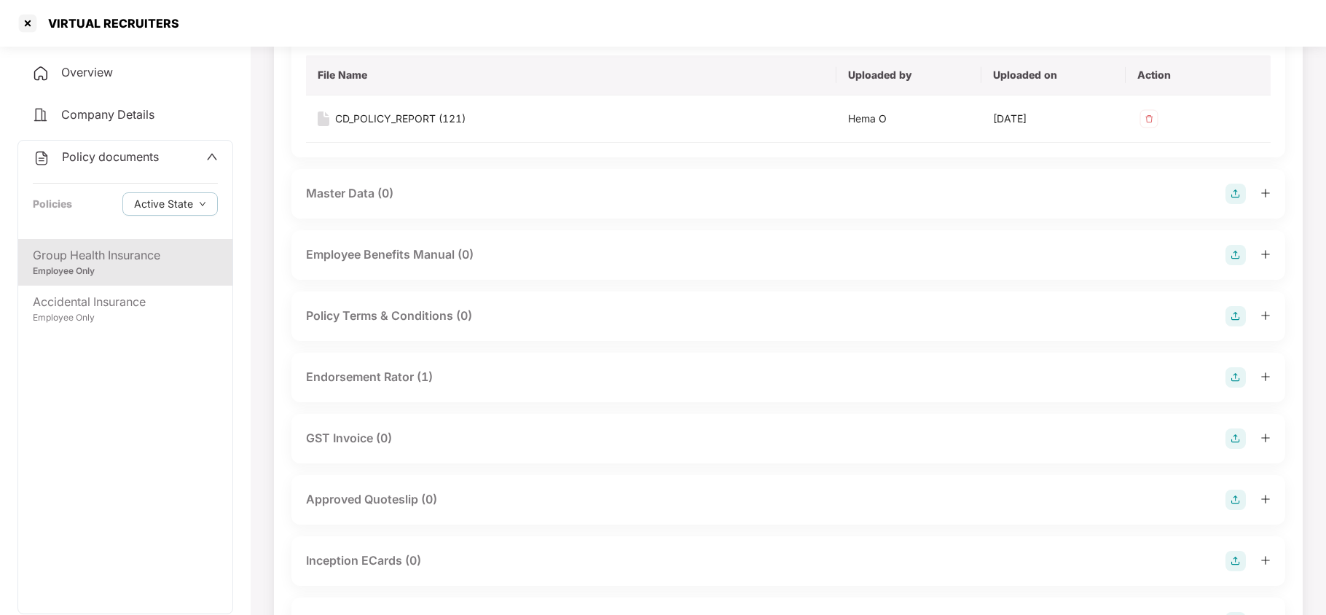
click at [406, 380] on div "Endorsement Rator (1)" at bounding box center [369, 377] width 127 height 18
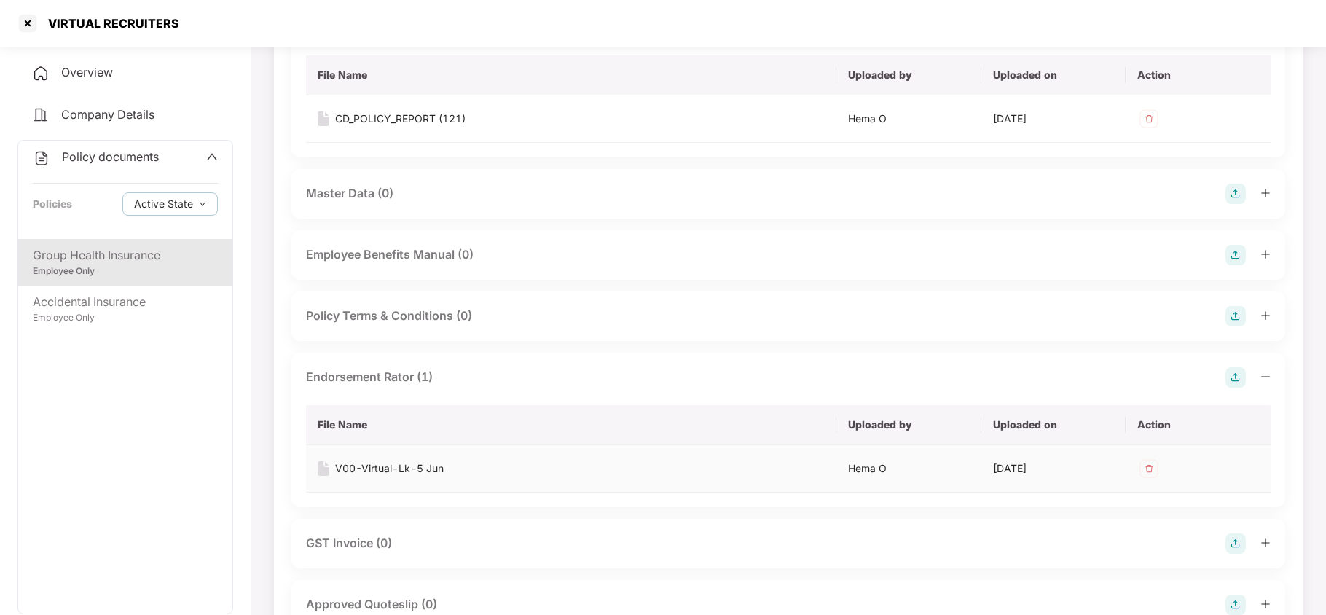
click at [429, 472] on div "V00-Virtual-Lk-5 Jun" at bounding box center [389, 468] width 109 height 16
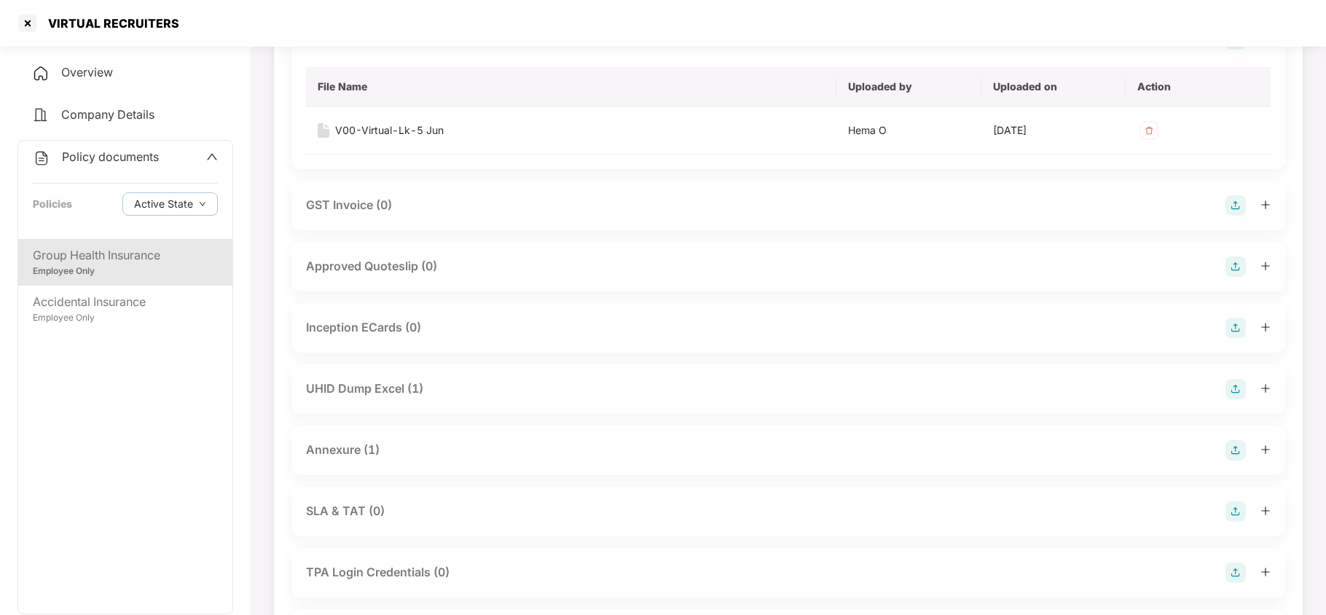
scroll to position [776, 0]
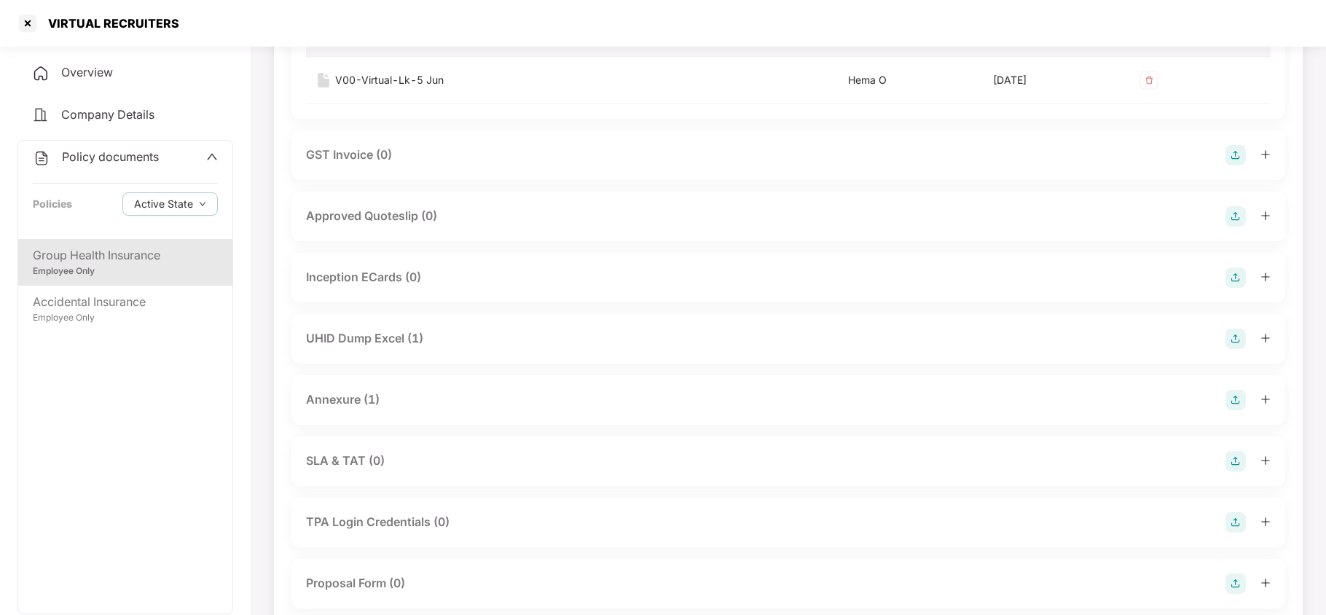
click at [371, 338] on div "UHID Dump Excel (1)" at bounding box center [364, 338] width 117 height 18
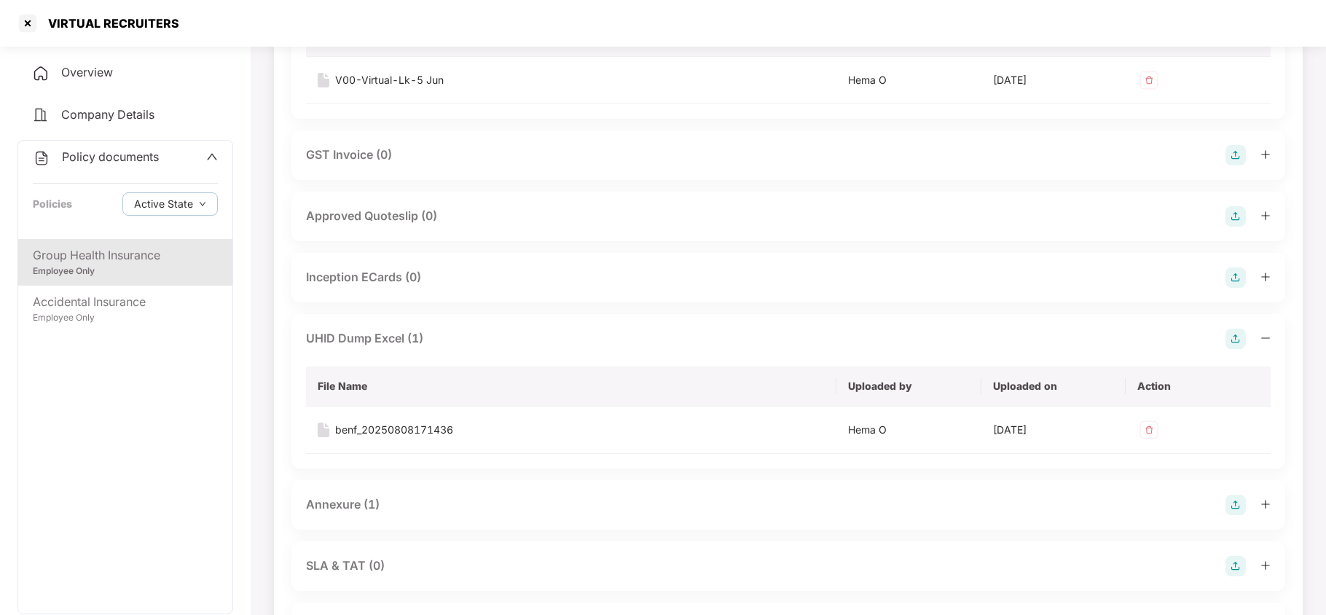
click at [360, 505] on div "Annexure (1)" at bounding box center [343, 504] width 74 height 18
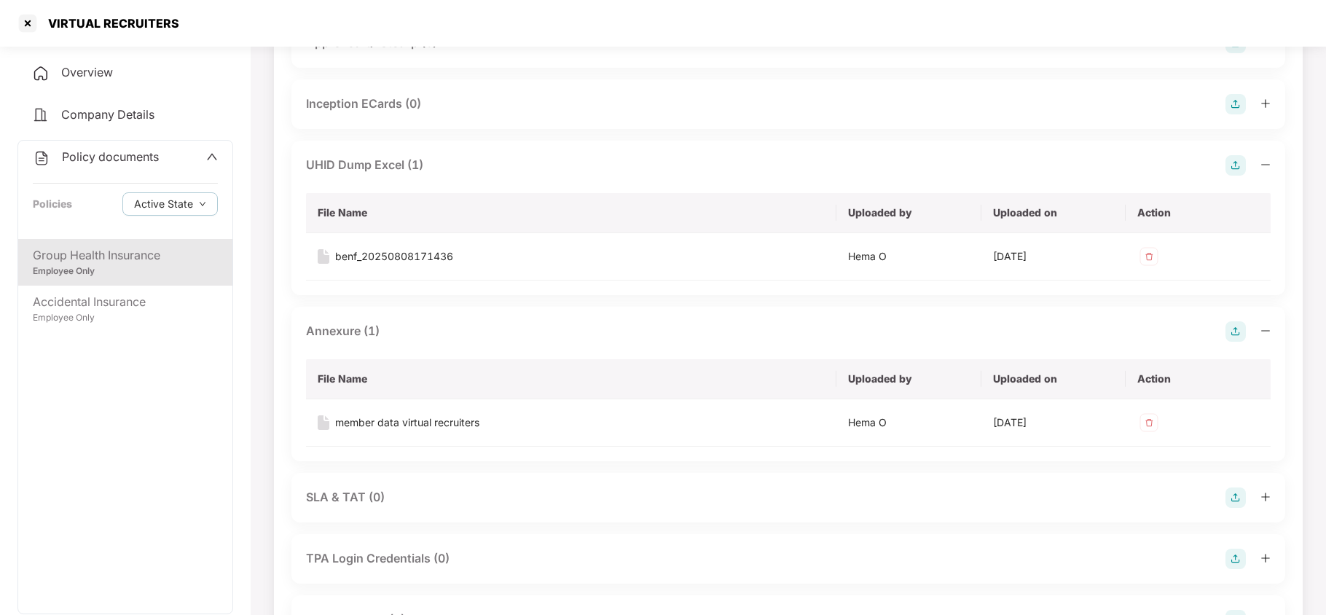
scroll to position [971, 0]
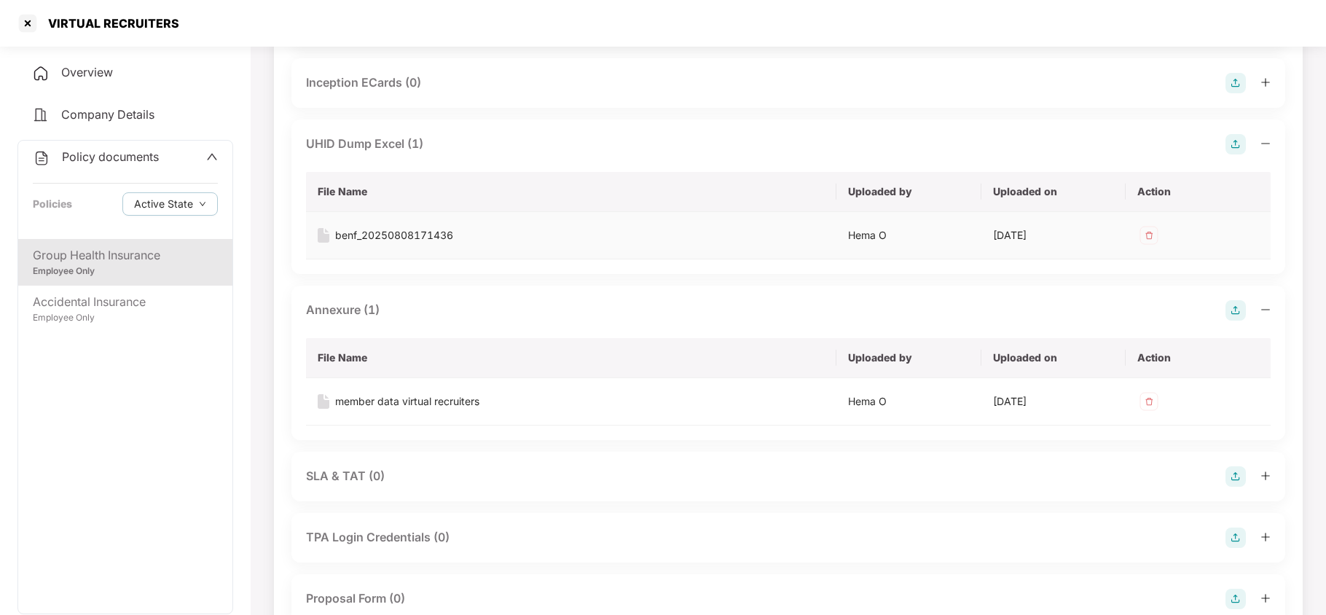
click at [393, 234] on div "benf_20250808171436" at bounding box center [394, 235] width 118 height 16
click at [406, 399] on div "member data virtual recruiters" at bounding box center [407, 401] width 144 height 16
click at [753, 79] on div "Inception ECards (0)" at bounding box center [788, 83] width 964 height 20
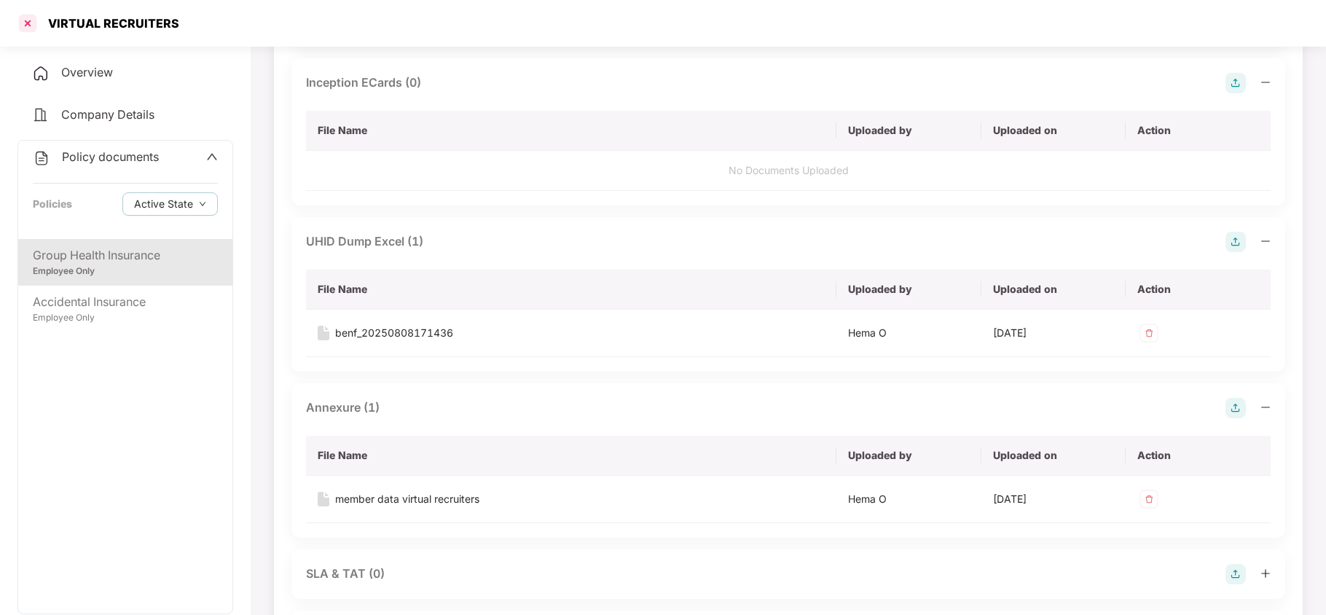
click at [32, 30] on div at bounding box center [27, 23] width 23 height 23
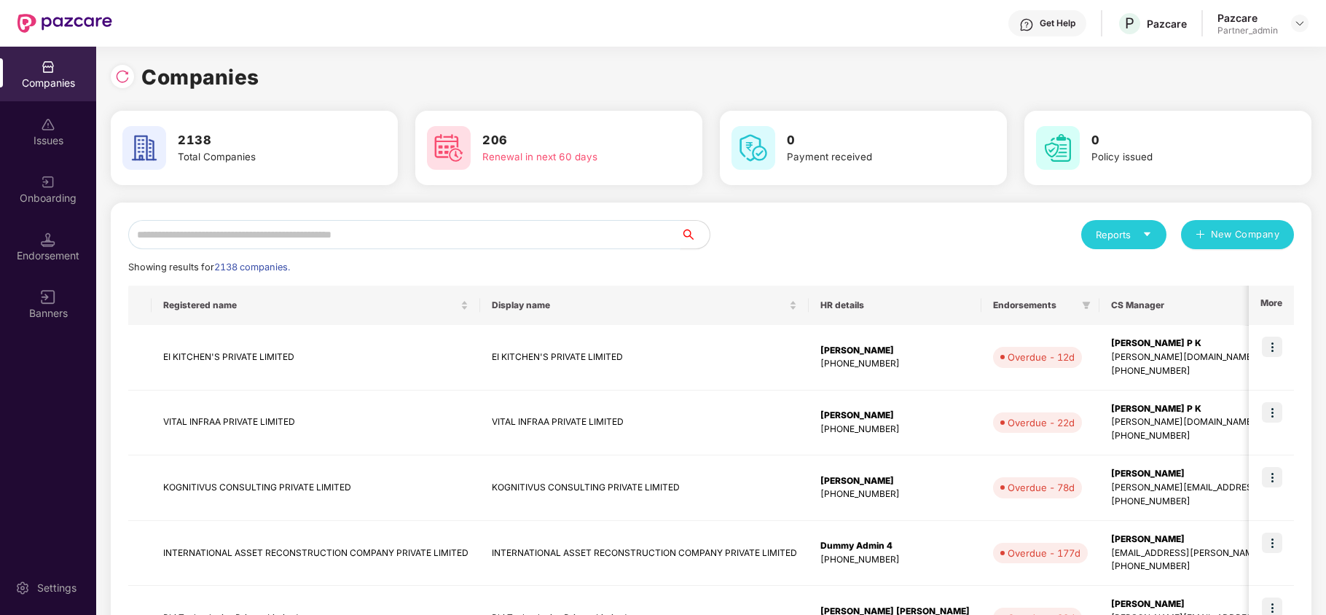
click at [292, 240] on input "text" at bounding box center [404, 234] width 552 height 29
paste input "**********"
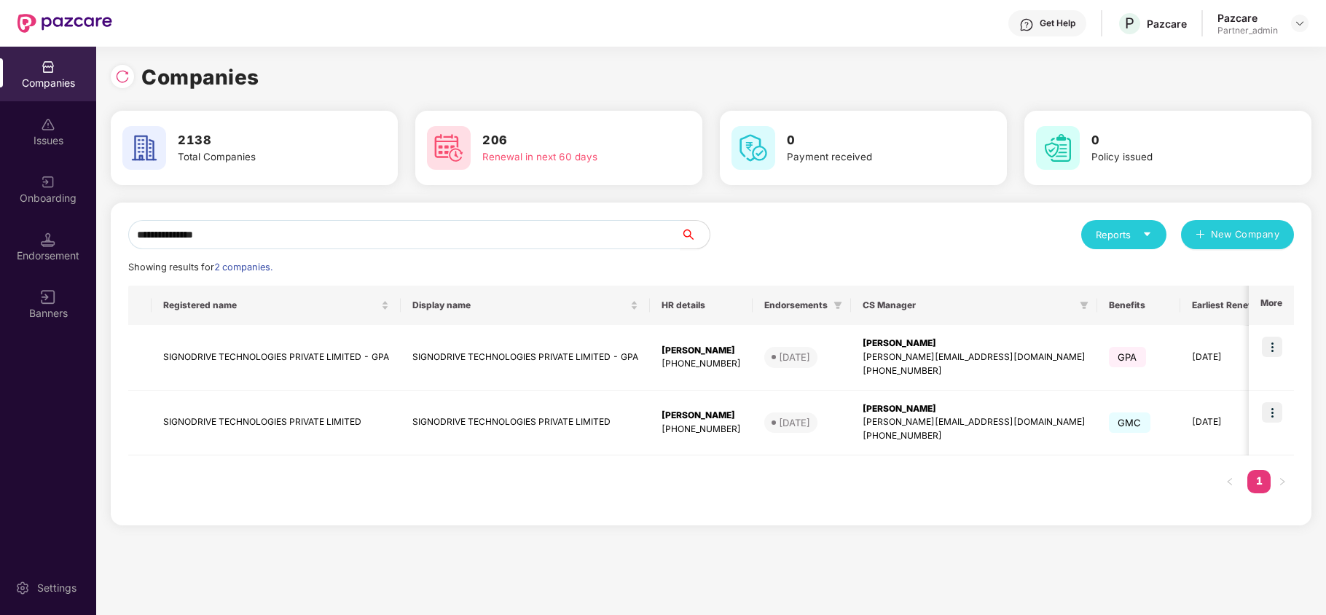
type input "**********"
click at [1270, 411] on img at bounding box center [1272, 412] width 20 height 20
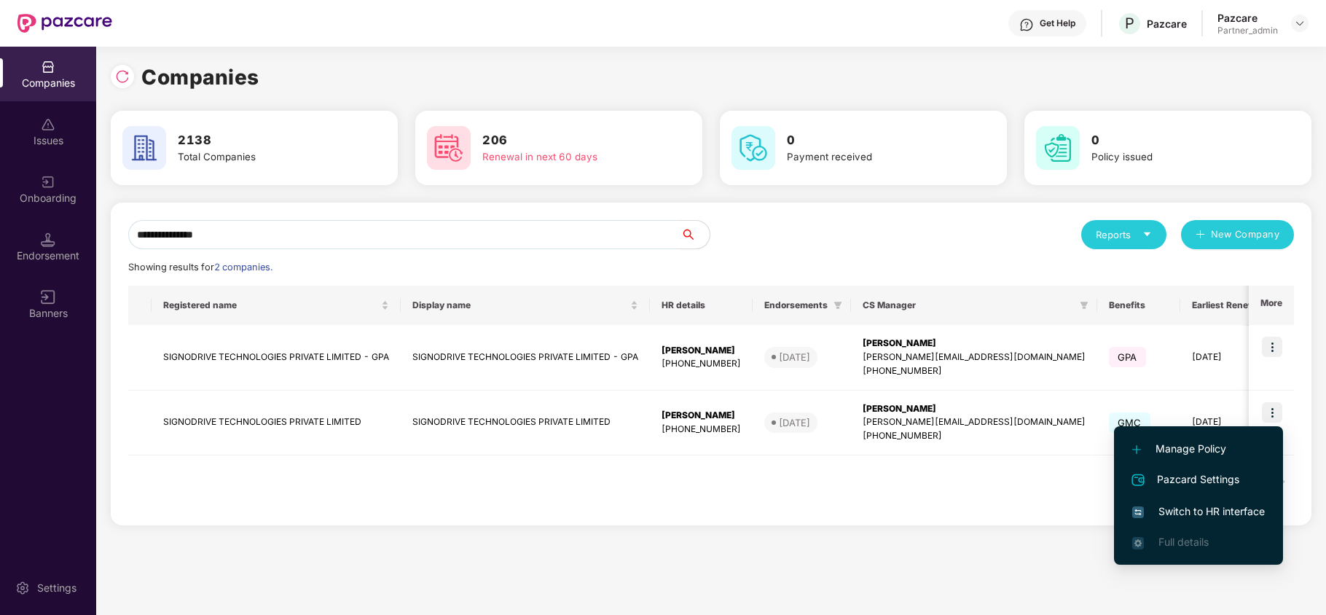
click at [1178, 504] on span "Switch to HR interface" at bounding box center [1198, 511] width 133 height 16
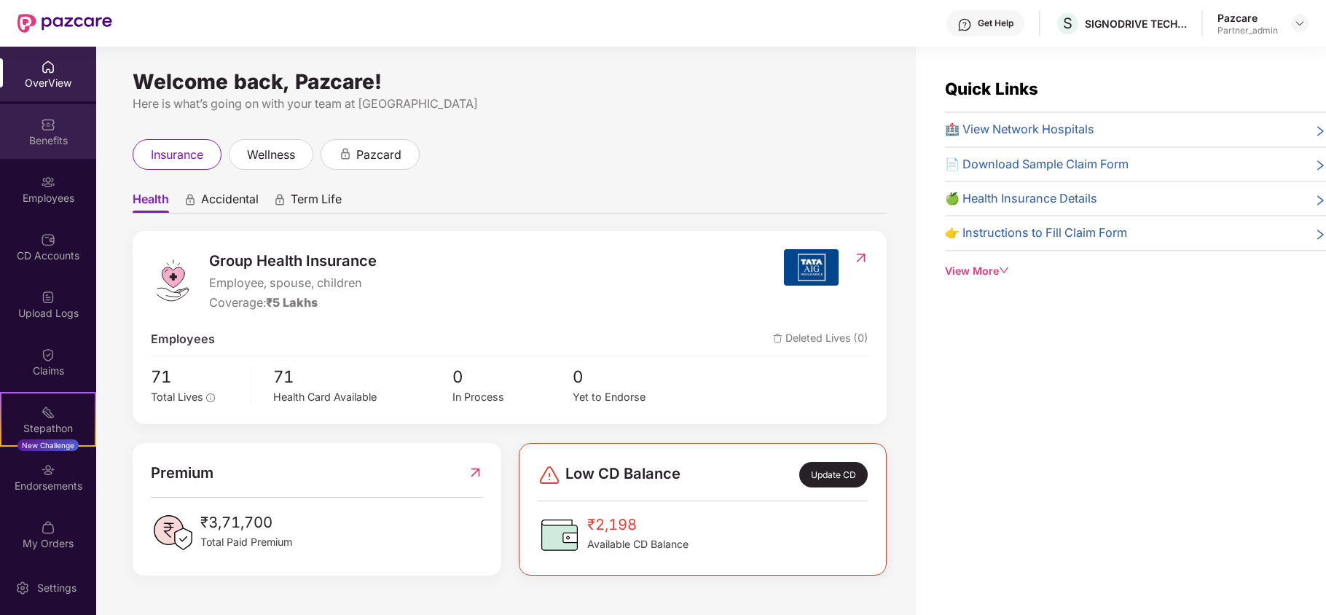
click at [44, 133] on div "Benefits" at bounding box center [48, 140] width 96 height 15
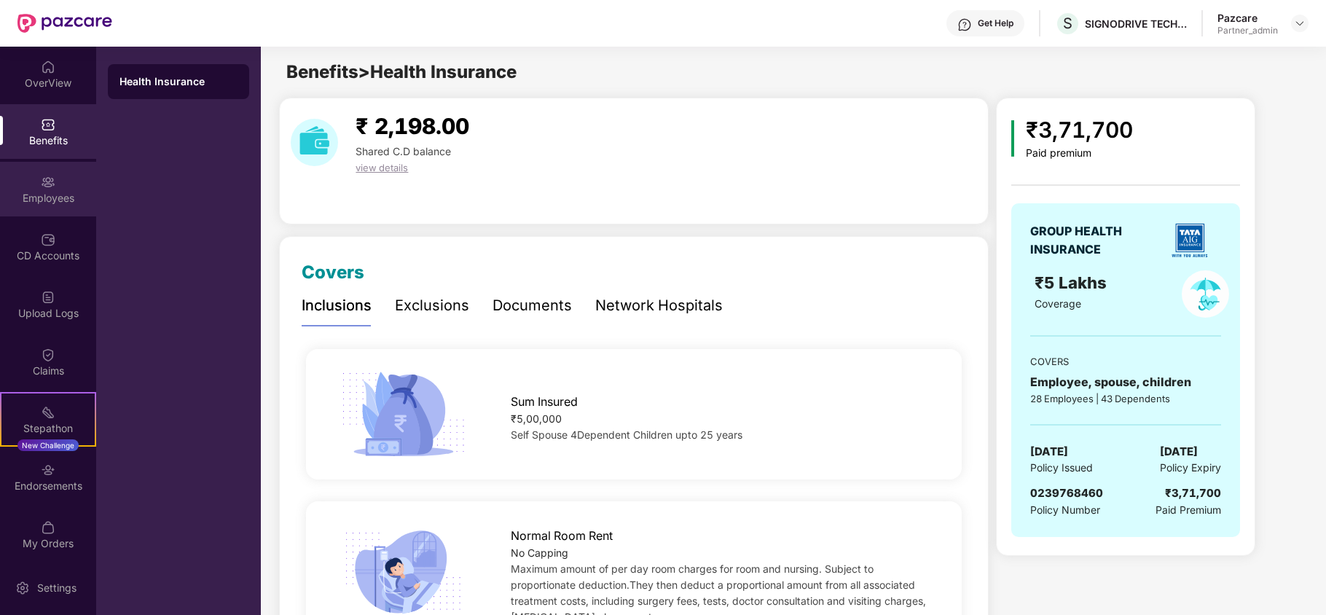
click at [58, 181] on div "Employees" at bounding box center [48, 189] width 96 height 55
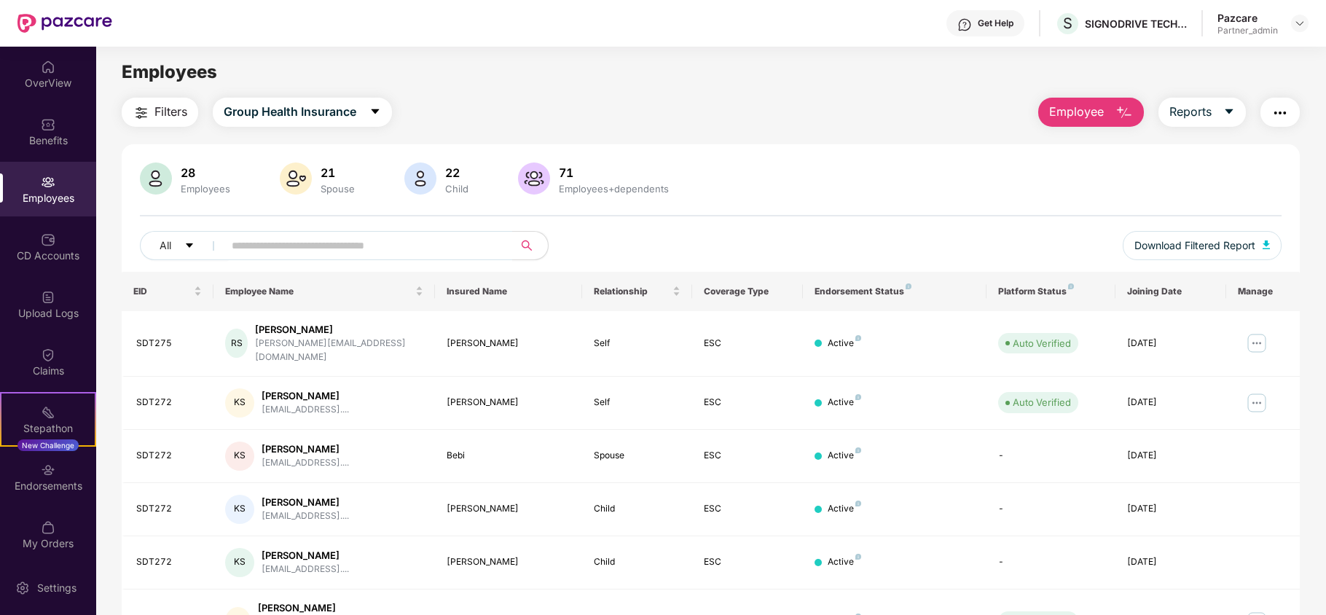
click at [141, 106] on img "button" at bounding box center [141, 112] width 17 height 17
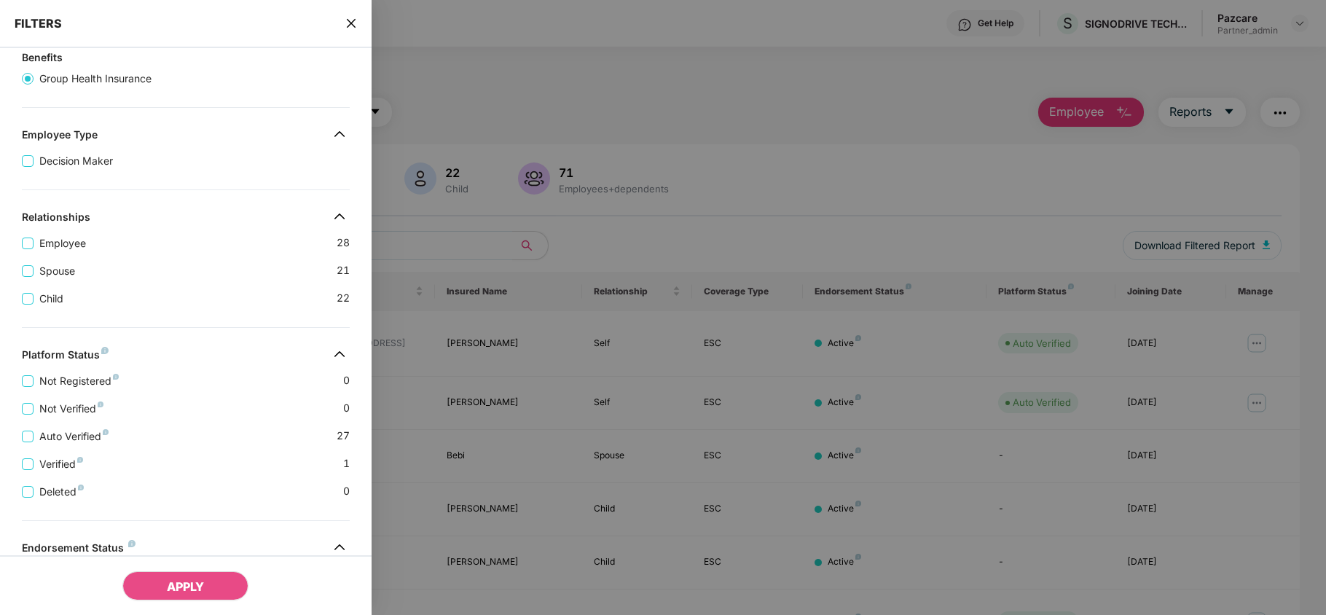
scroll to position [323, 0]
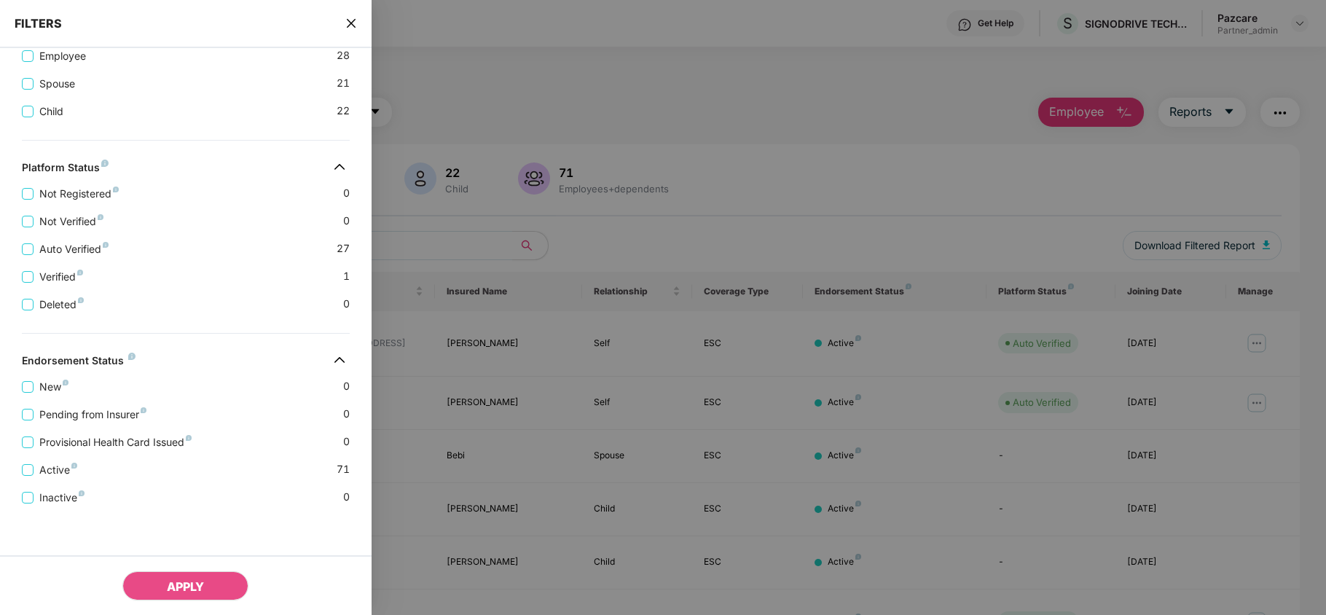
click at [350, 17] on icon "close" at bounding box center [351, 23] width 12 height 12
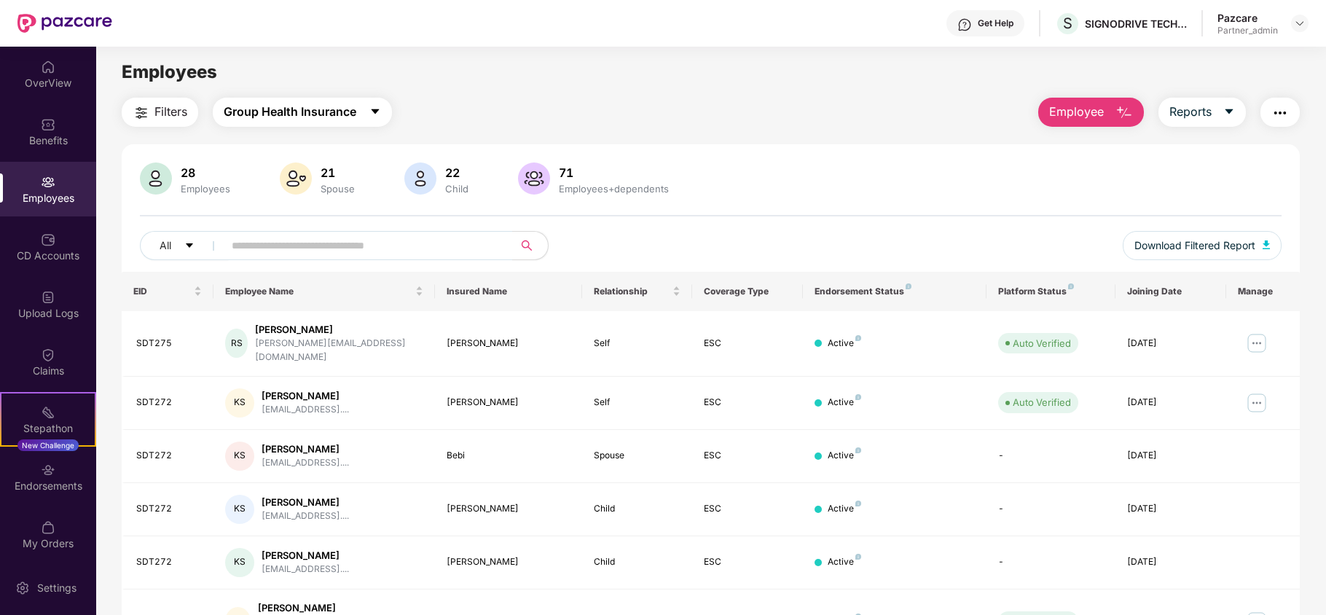
click at [312, 103] on span "Group Health Insurance" at bounding box center [290, 112] width 133 height 18
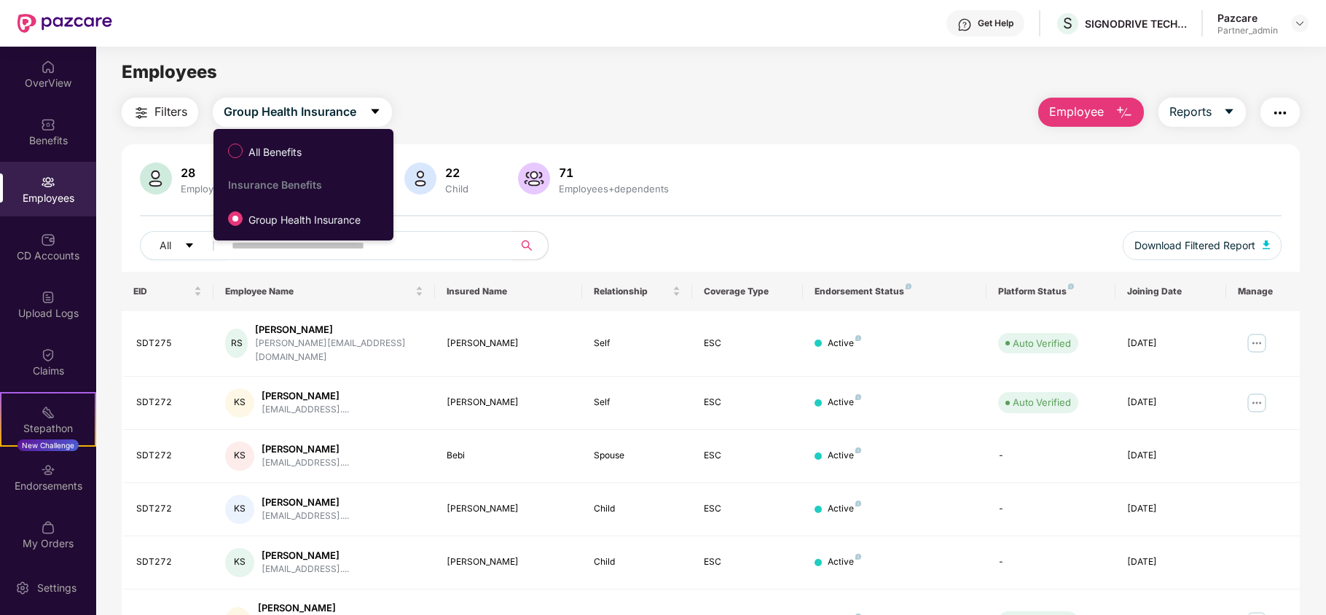
click at [548, 61] on div "Employees" at bounding box center [710, 72] width 1229 height 28
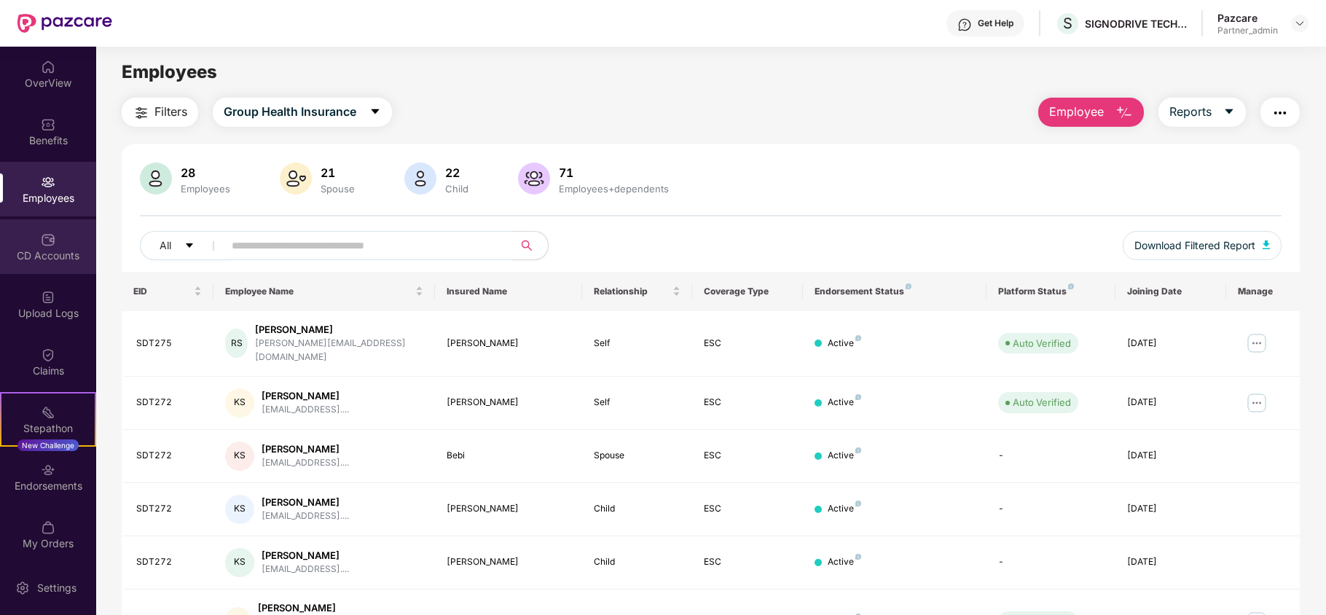
click at [24, 254] on div "CD Accounts" at bounding box center [48, 255] width 96 height 15
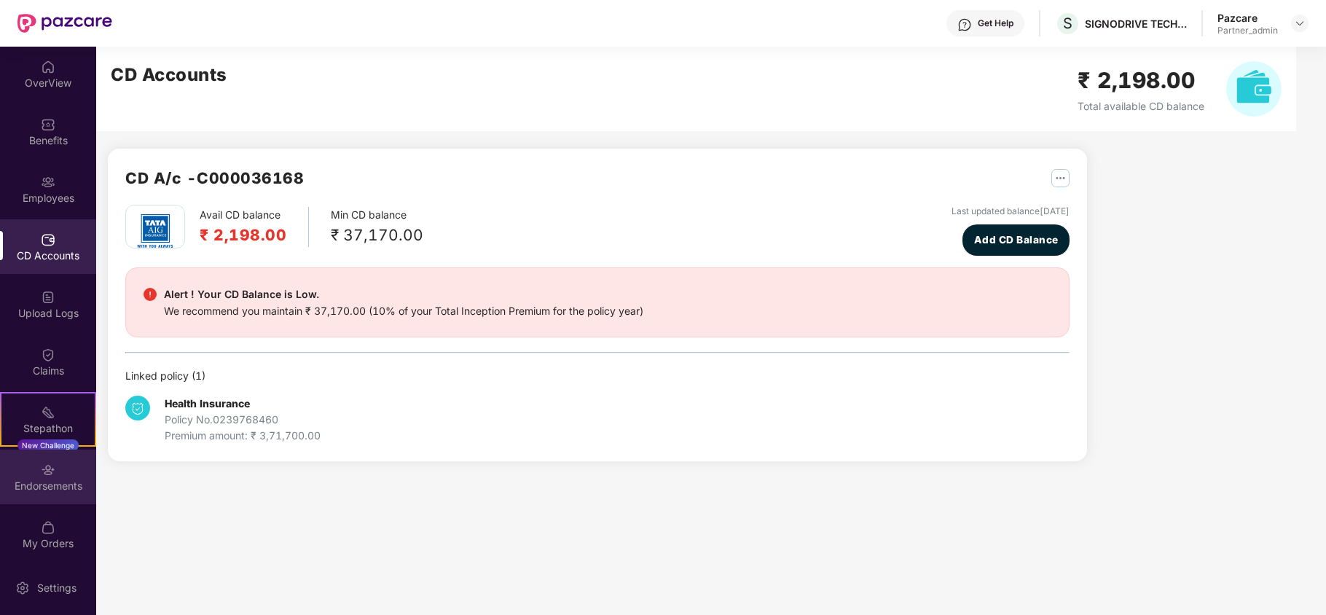
click at [27, 475] on div "Endorsements" at bounding box center [48, 476] width 96 height 55
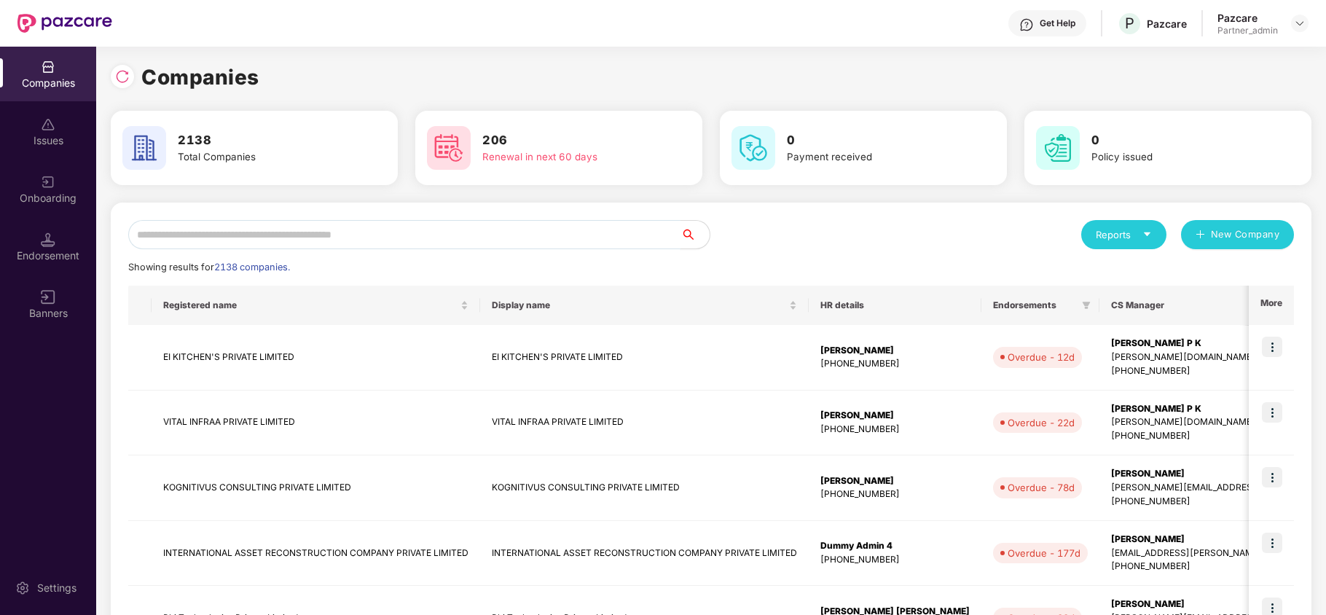
click at [374, 237] on input "text" at bounding box center [404, 234] width 552 height 29
paste input "**********"
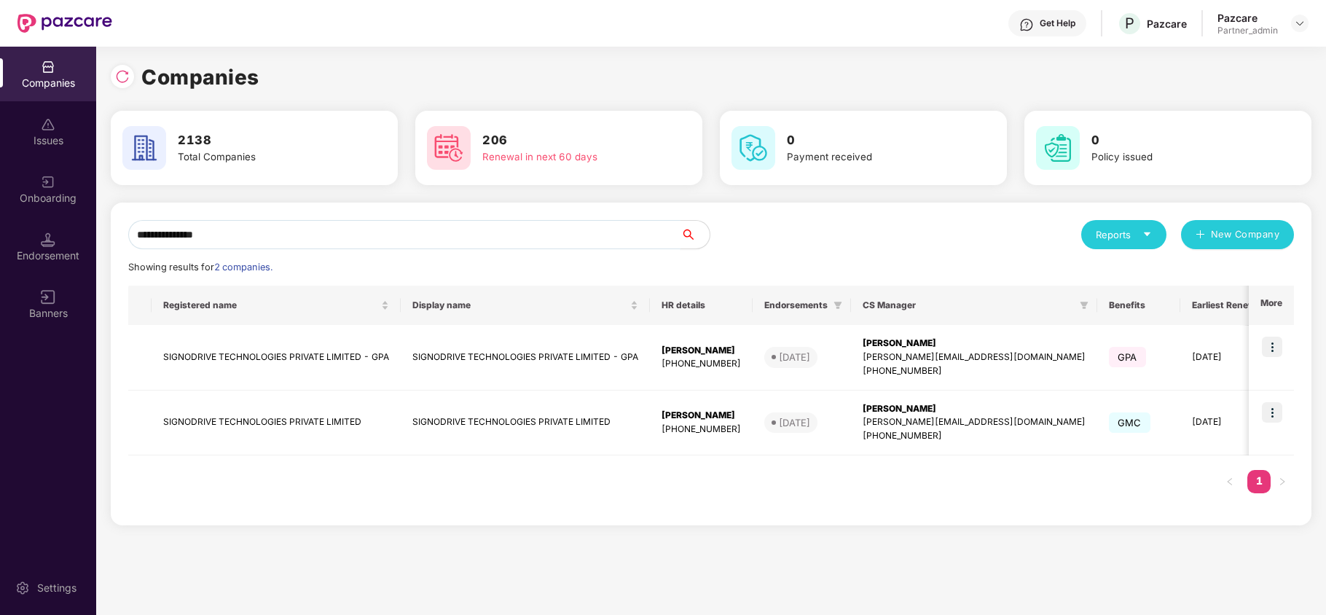
type input "**********"
click at [239, 426] on td "SIGNODRIVE TECHNOLOGIES PRIVATE LIMITED" at bounding box center [276, 423] width 249 height 66
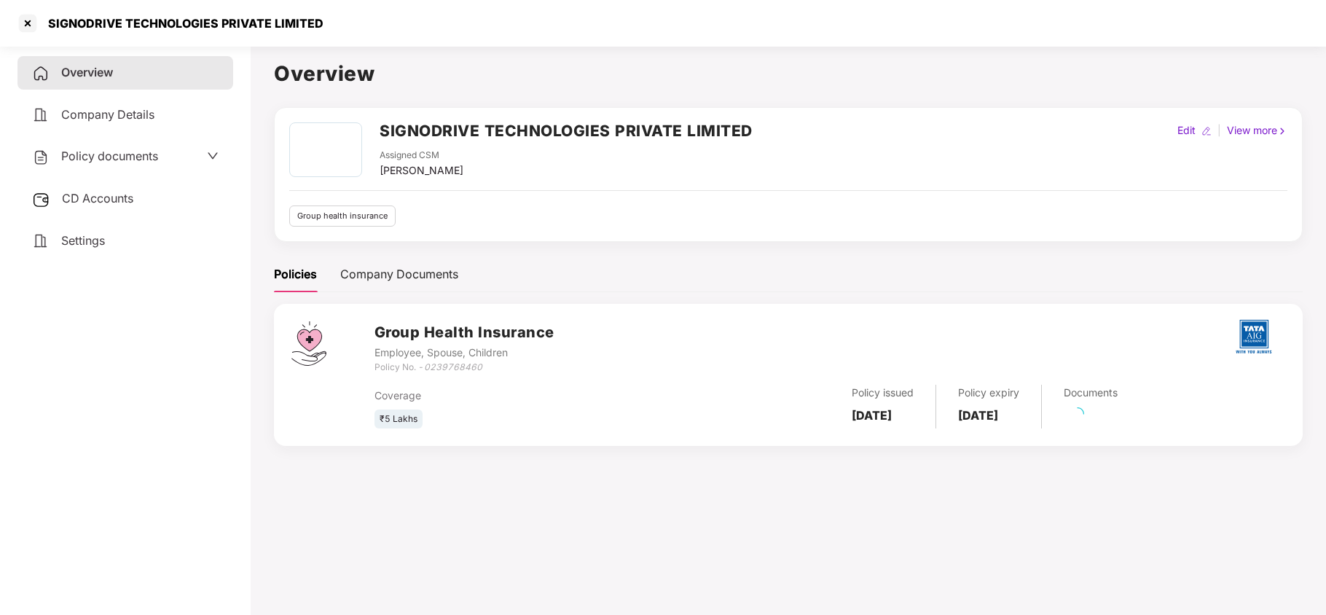
click at [88, 240] on span "Settings" at bounding box center [83, 240] width 44 height 15
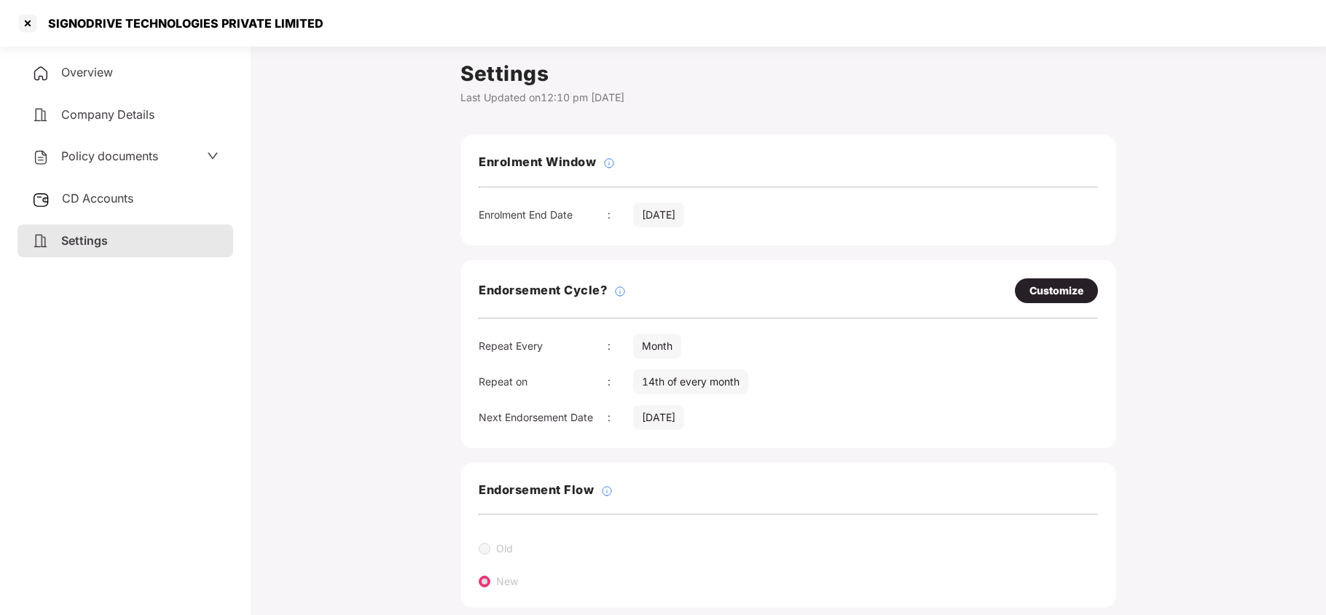
click at [1056, 290] on div "Customize" at bounding box center [1056, 291] width 54 height 16
select select "*****"
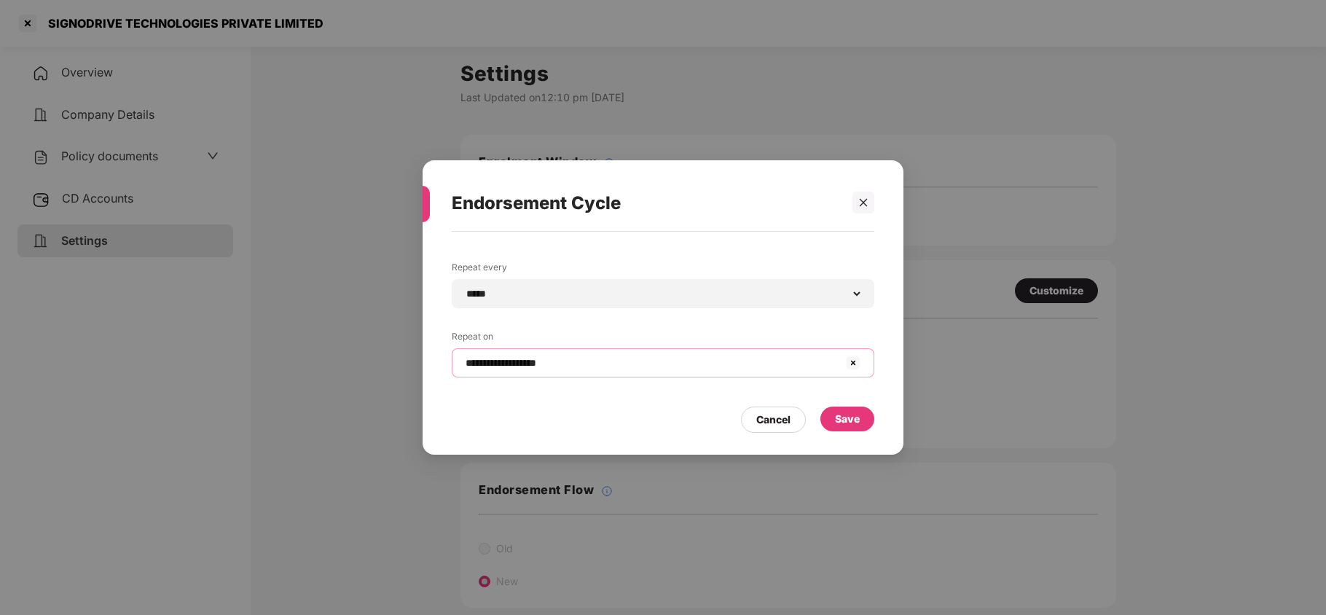
click at [638, 366] on input "**********" at bounding box center [654, 362] width 380 height 15
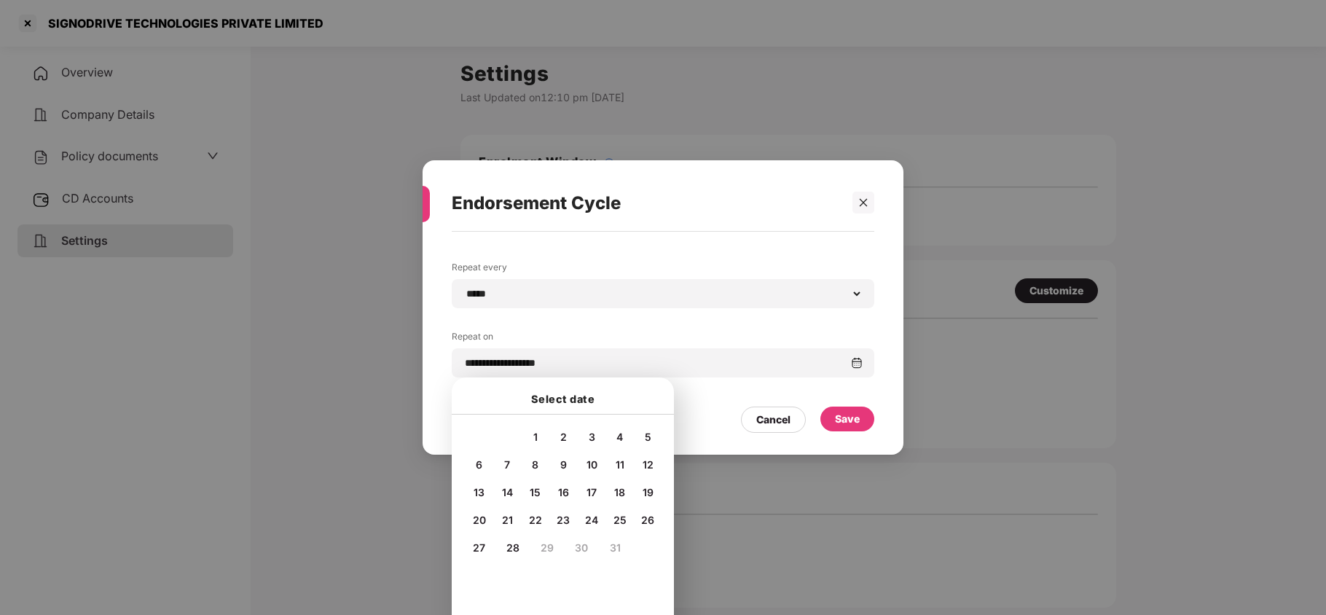
click at [476, 546] on span "27" at bounding box center [479, 547] width 12 height 12
type input "**********"
click at [840, 418] on div "Save" at bounding box center [847, 419] width 25 height 16
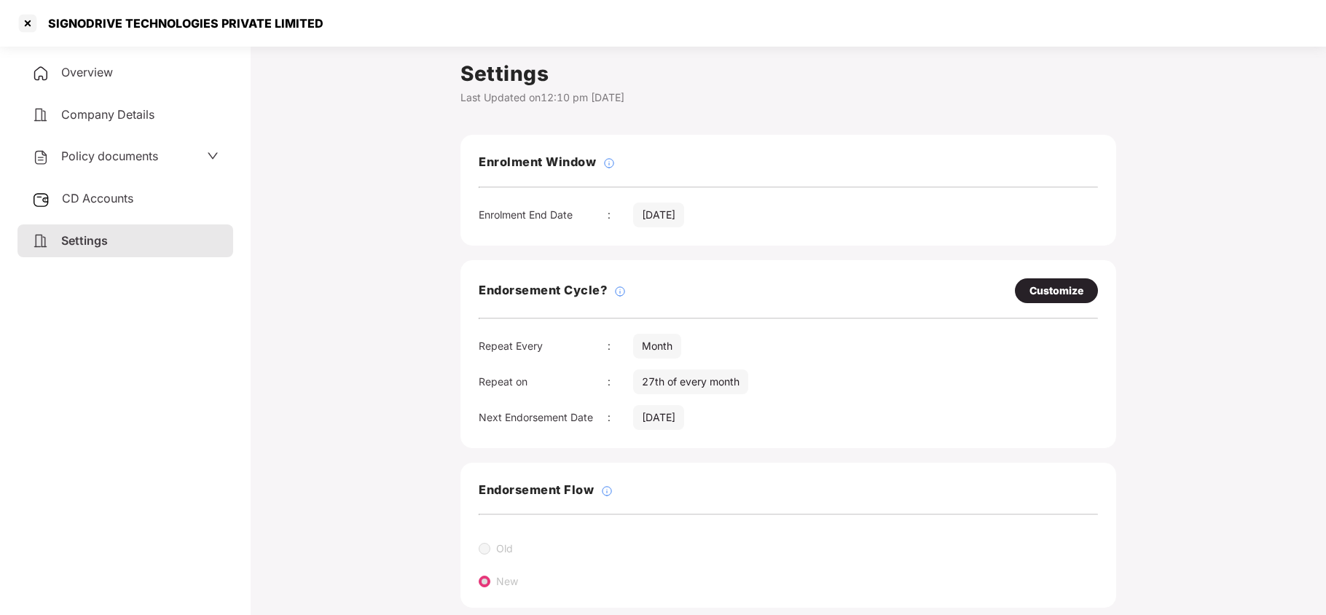
click at [125, 154] on span "Policy documents" at bounding box center [109, 156] width 97 height 15
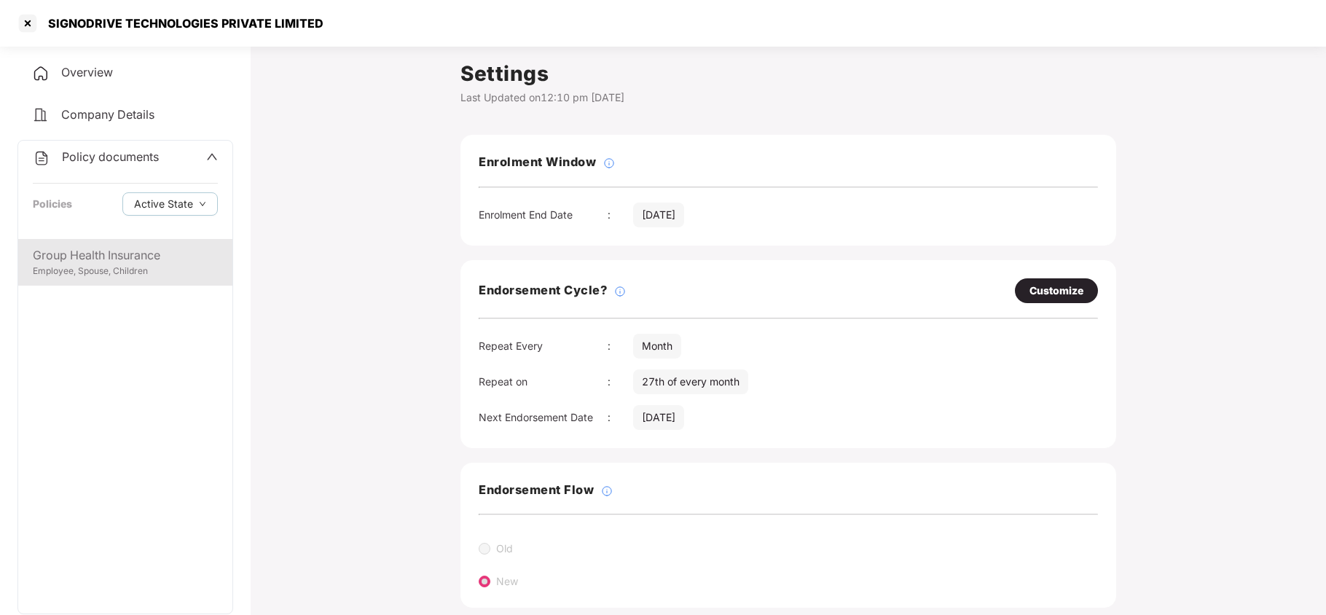
click at [123, 266] on div "Employee, Spouse, Children" at bounding box center [125, 271] width 185 height 14
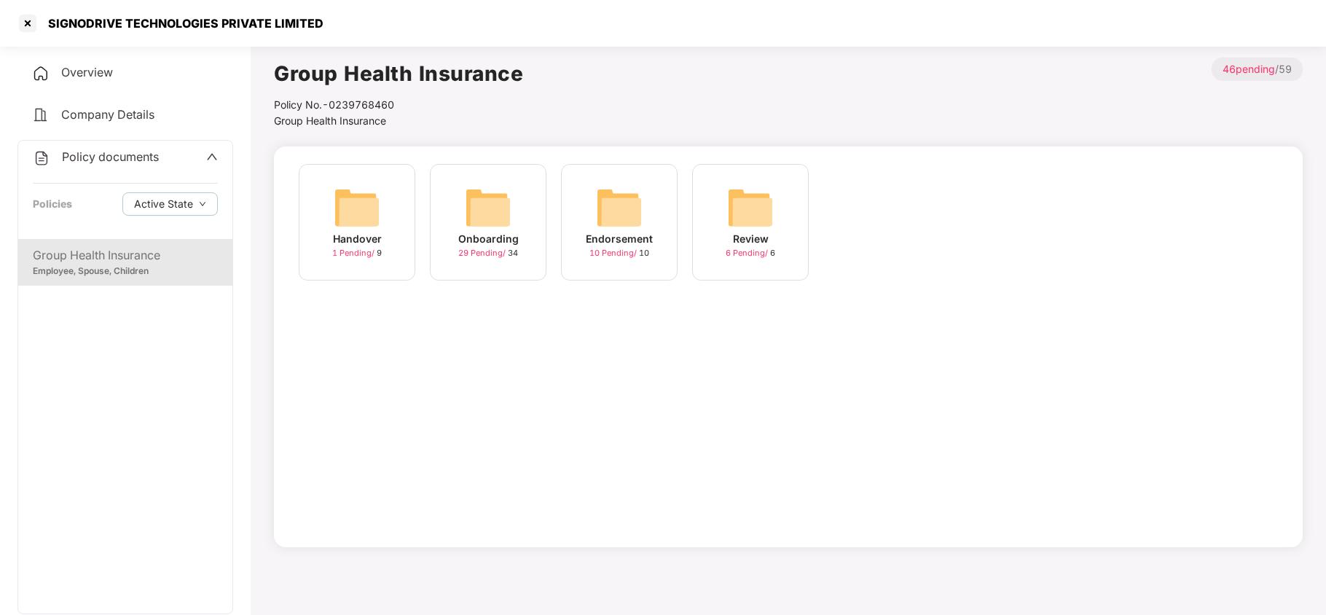
click at [488, 207] on img at bounding box center [488, 207] width 47 height 47
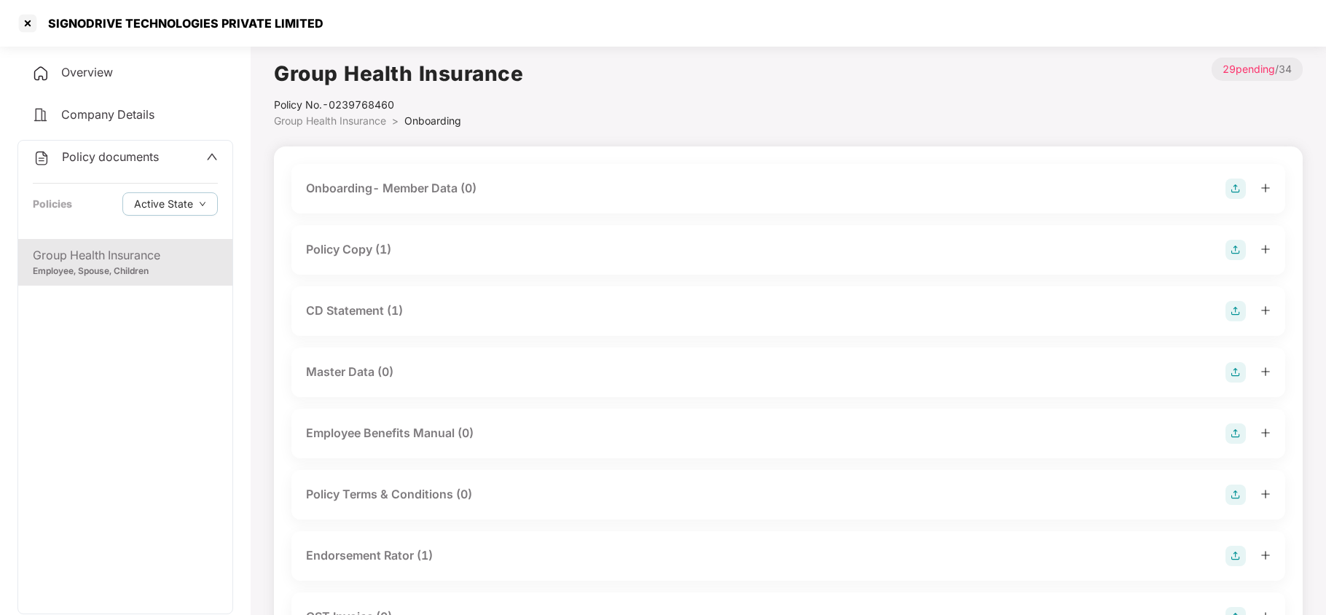
click at [377, 252] on div "Policy Copy (1)" at bounding box center [348, 249] width 85 height 18
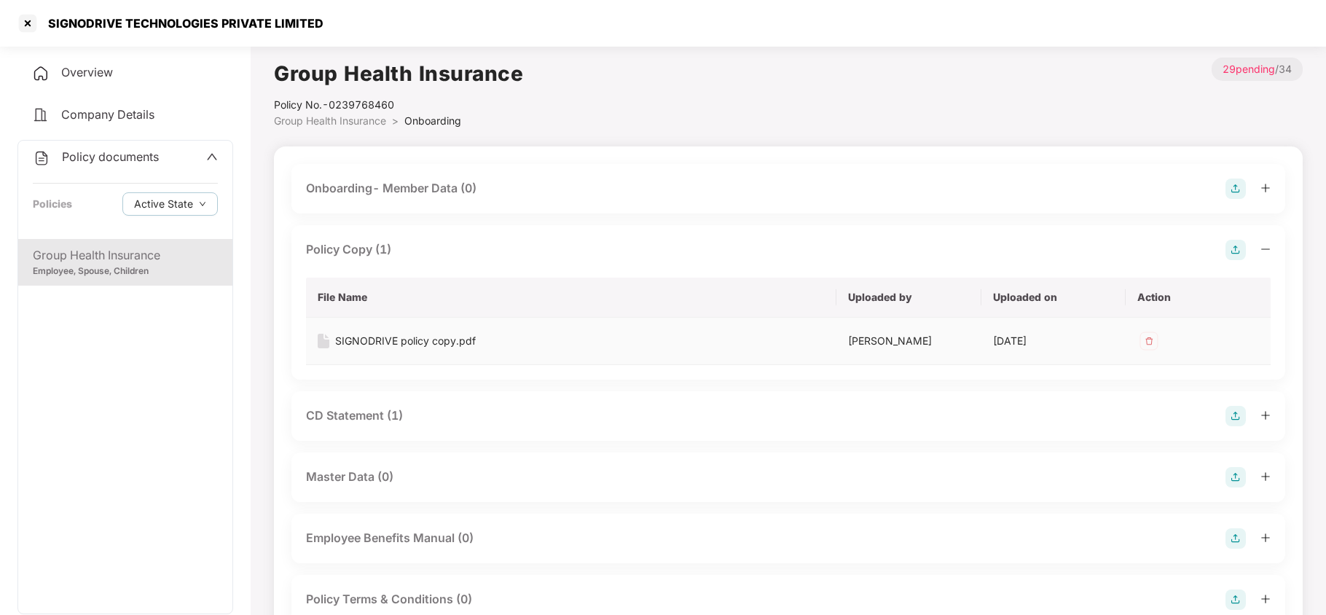
click at [431, 341] on div "SIGNODRIVE policy copy.pdf" at bounding box center [405, 341] width 141 height 16
click at [761, 79] on div "Group Health Insurance Policy No.- 0239768460 Group Health Insurance > Onboardi…" at bounding box center [788, 93] width 1029 height 71
click at [357, 414] on div "CD Statement (1)" at bounding box center [354, 415] width 97 height 18
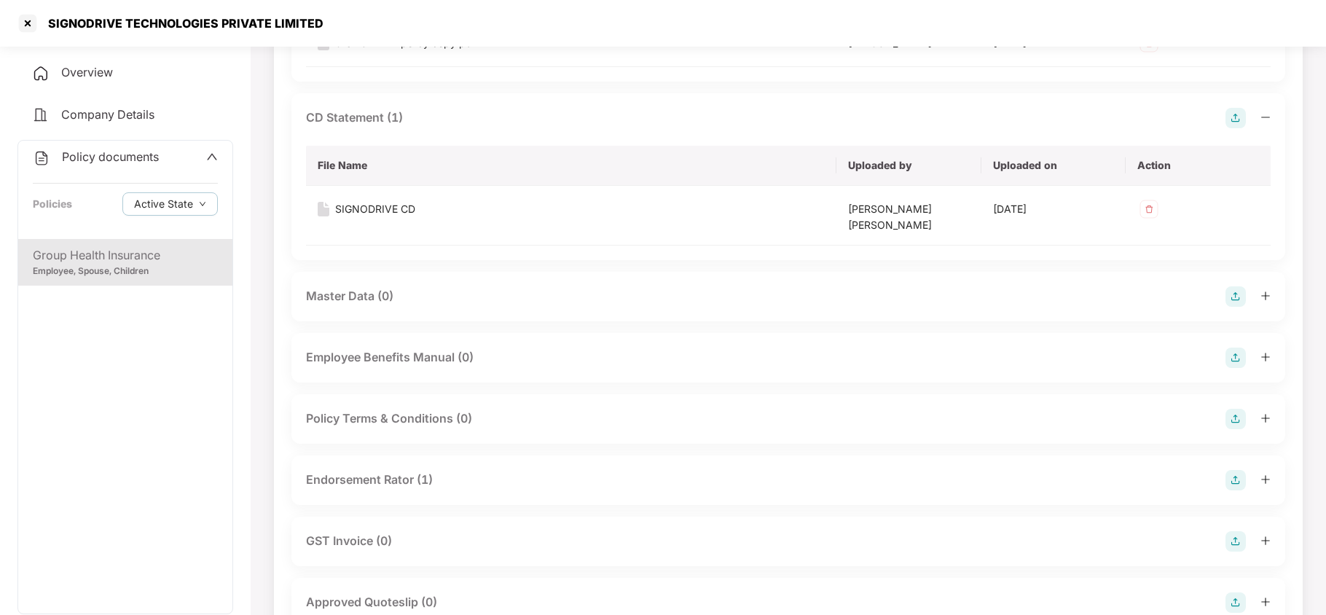
scroll to position [388, 0]
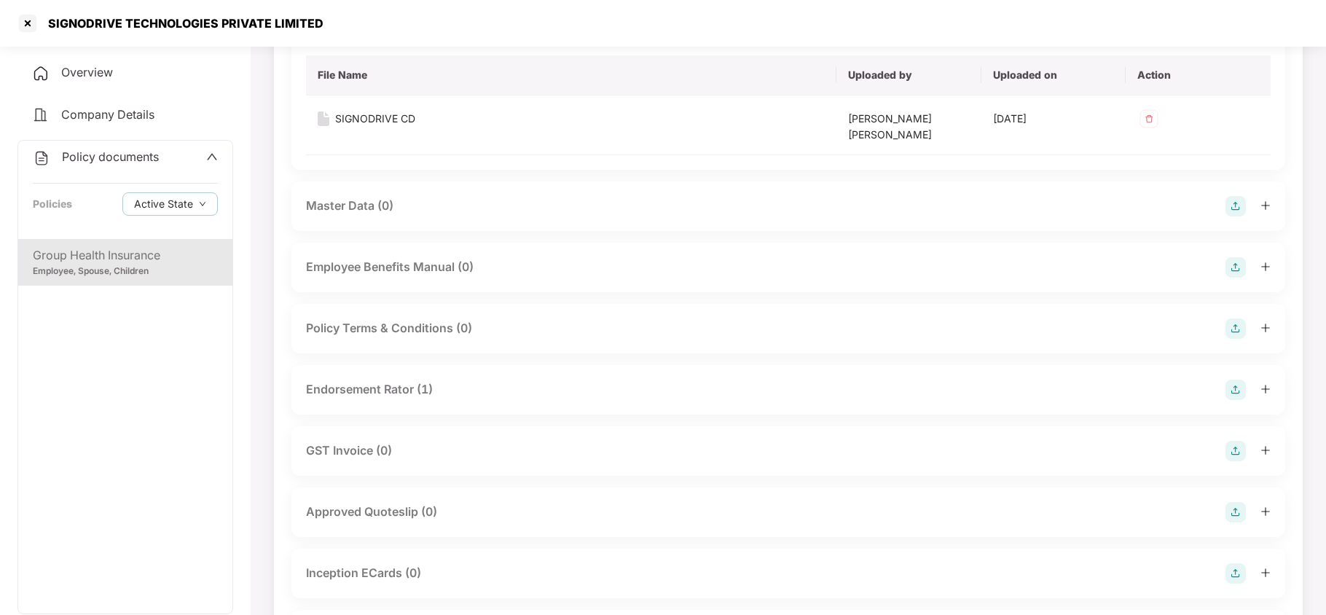
click at [385, 380] on div "Endorsement Rator (1)" at bounding box center [369, 389] width 127 height 18
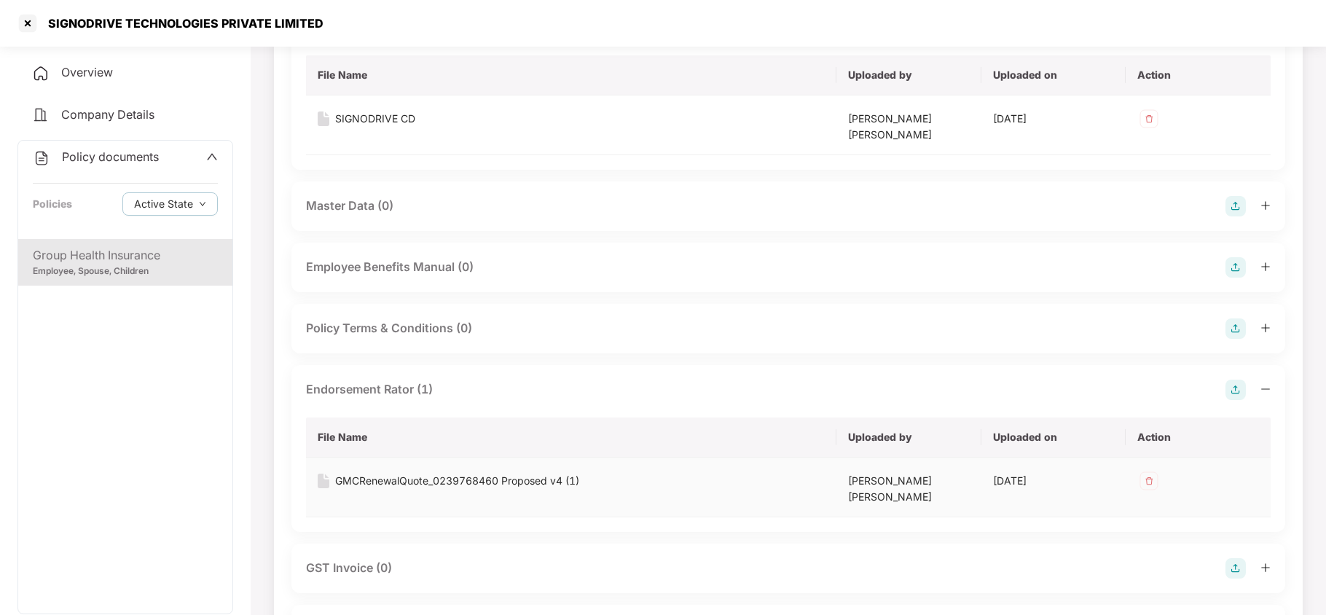
click at [397, 473] on div "GMCRenewalQuote_0239768460 Proposed v4 (1)" at bounding box center [457, 481] width 244 height 16
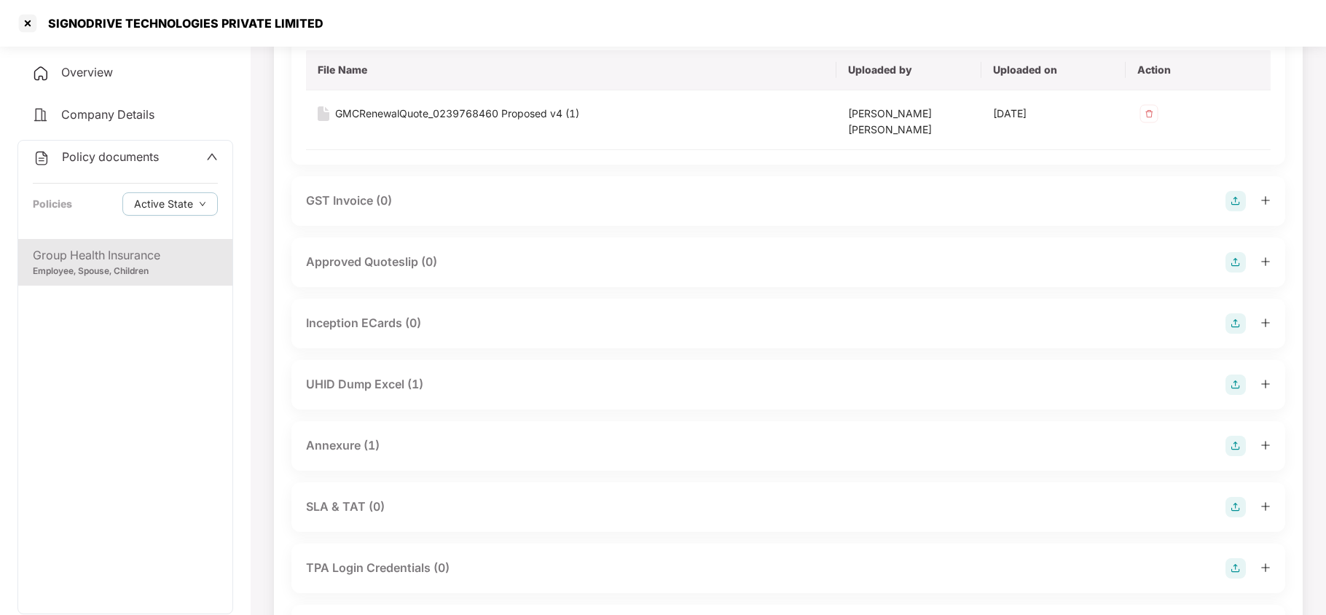
scroll to position [776, 0]
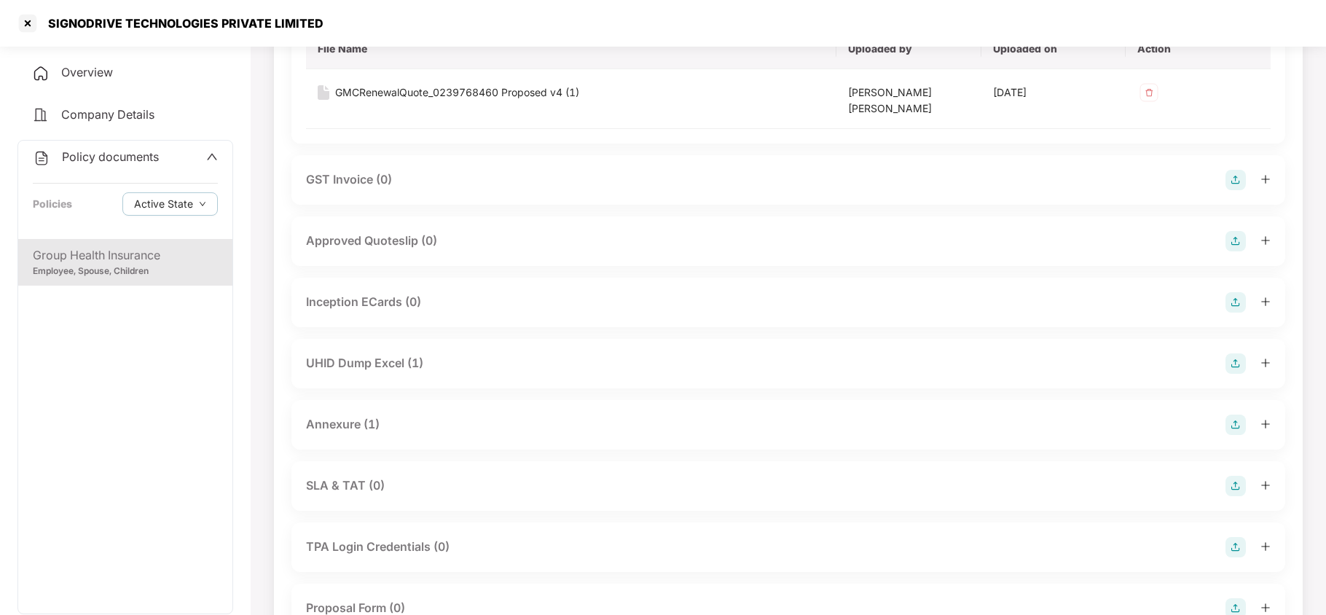
click at [417, 354] on div "UHID Dump Excel (1)" at bounding box center [364, 363] width 117 height 18
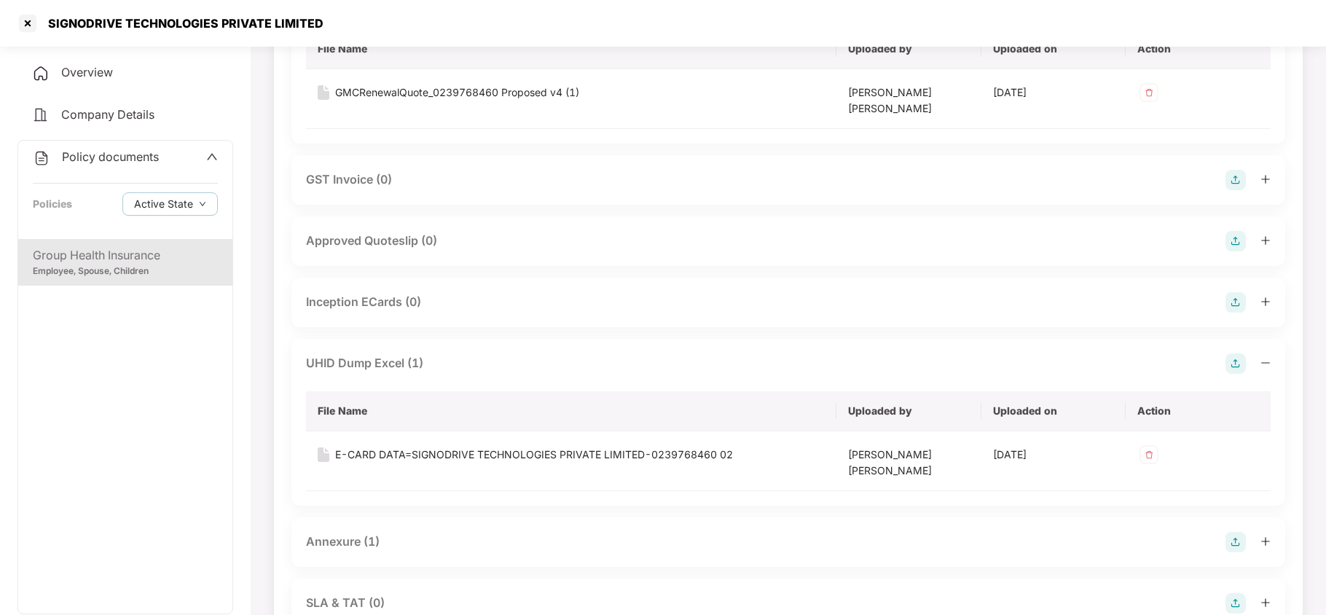
click at [365, 532] on div "Annexure (1)" at bounding box center [343, 541] width 74 height 18
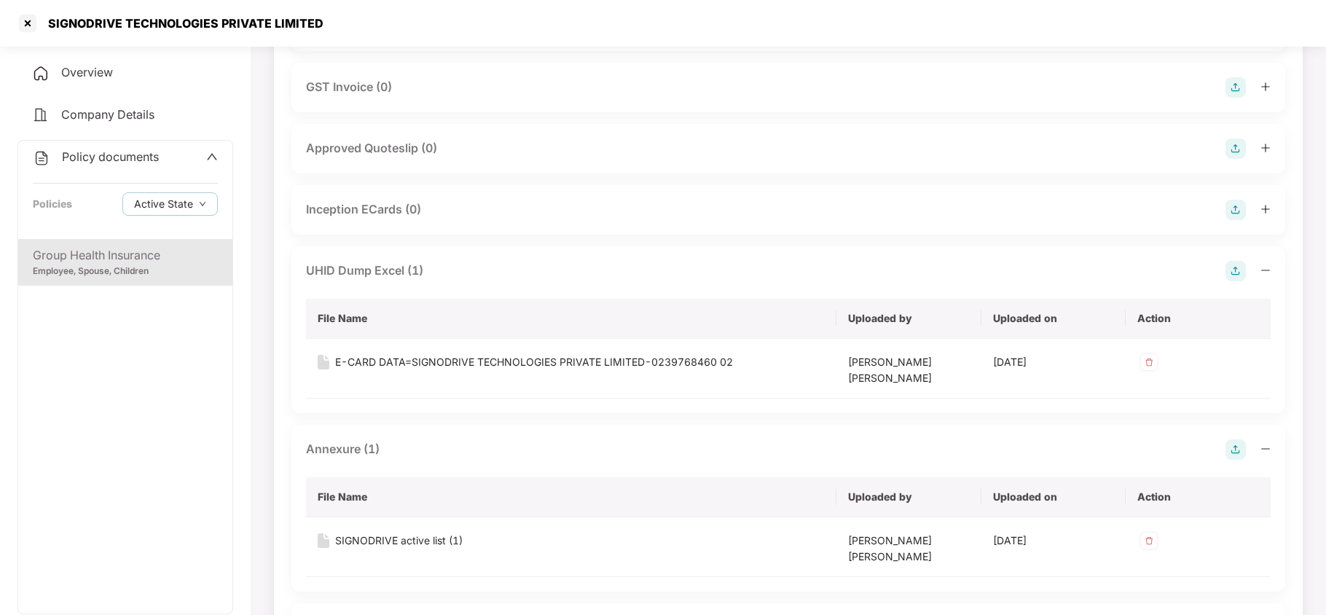
scroll to position [874, 0]
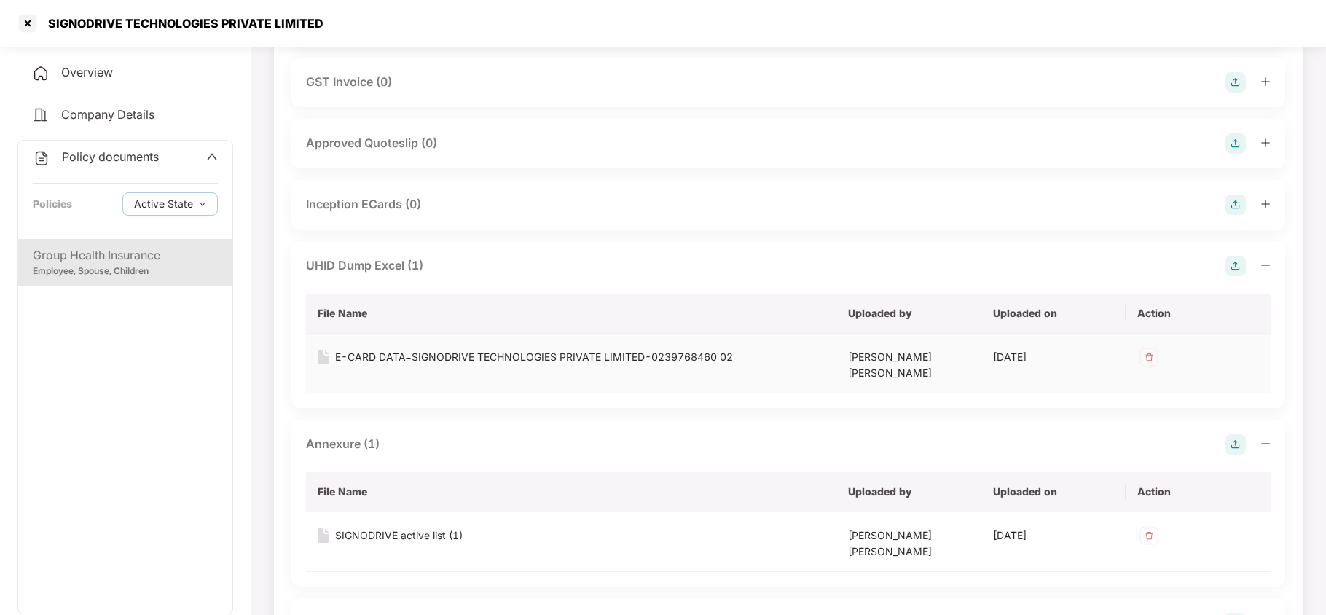
click at [540, 349] on div "E-CARD DATA=SIGNODRIVE TECHNOLOGIES PRIVATE LIMITED-0239768460 02" at bounding box center [534, 357] width 398 height 16
click at [443, 527] on div "SIGNODRIVE active list (1)" at bounding box center [398, 535] width 127 height 16
click at [19, 24] on div at bounding box center [27, 23] width 23 height 23
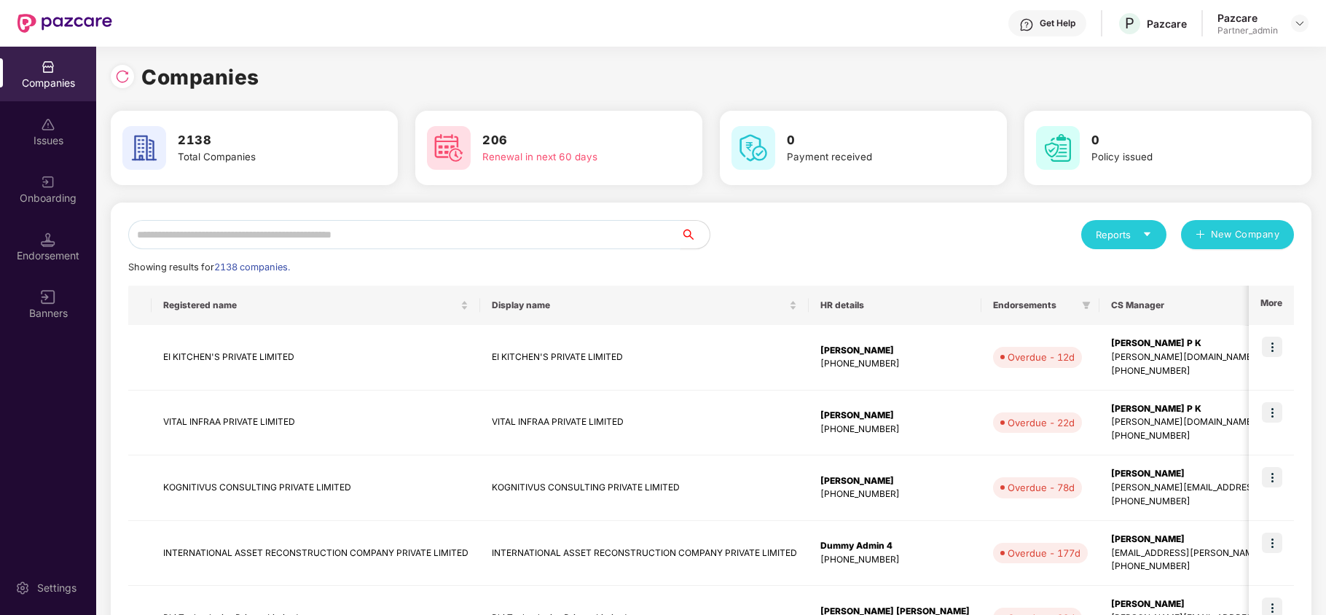
click at [211, 240] on input "text" at bounding box center [404, 234] width 552 height 29
paste input "**********"
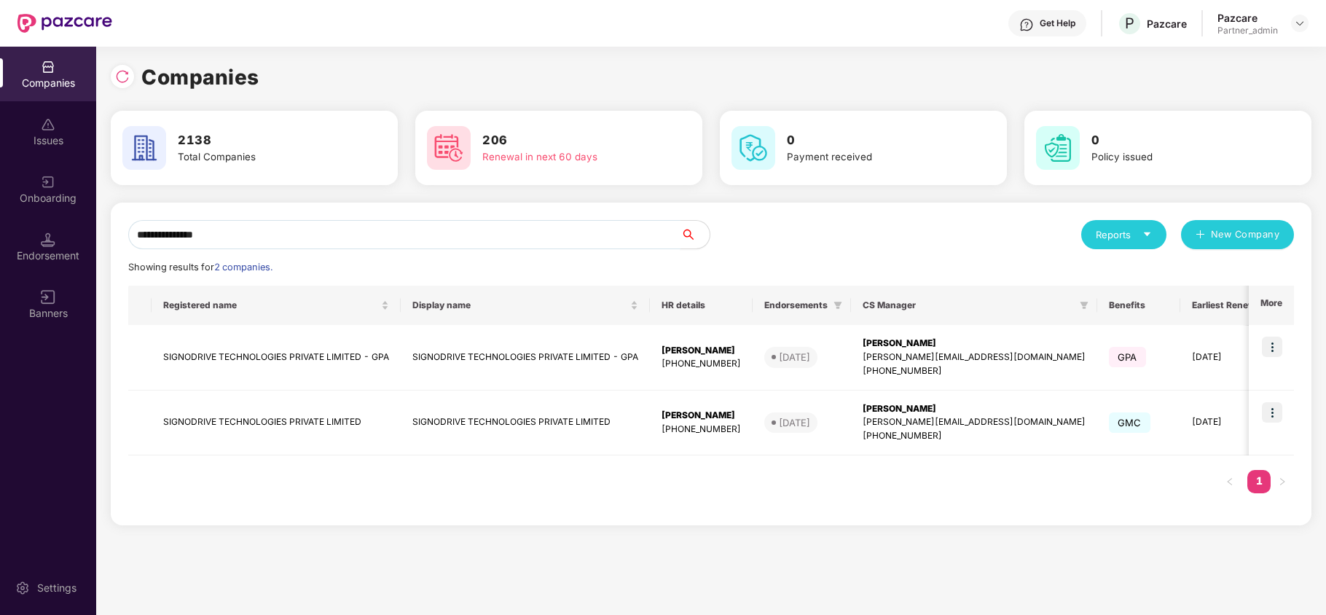
paste input "*******"
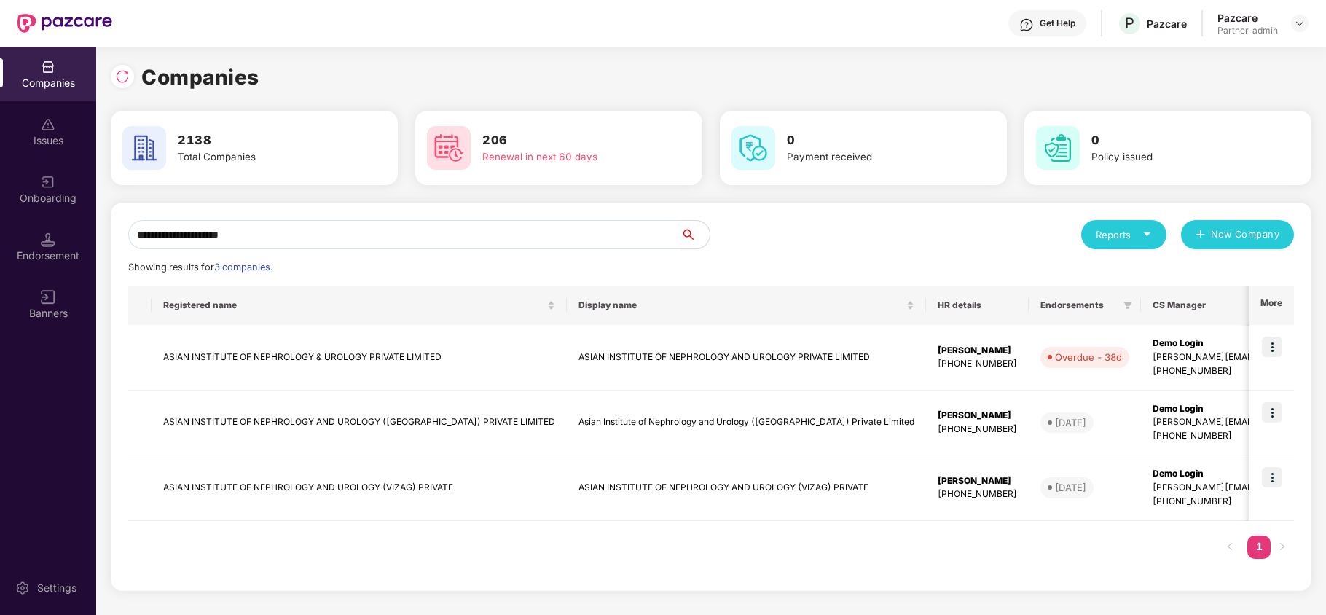
paste input "**********"
type input "**********"
click at [1274, 348] on img at bounding box center [1272, 347] width 20 height 20
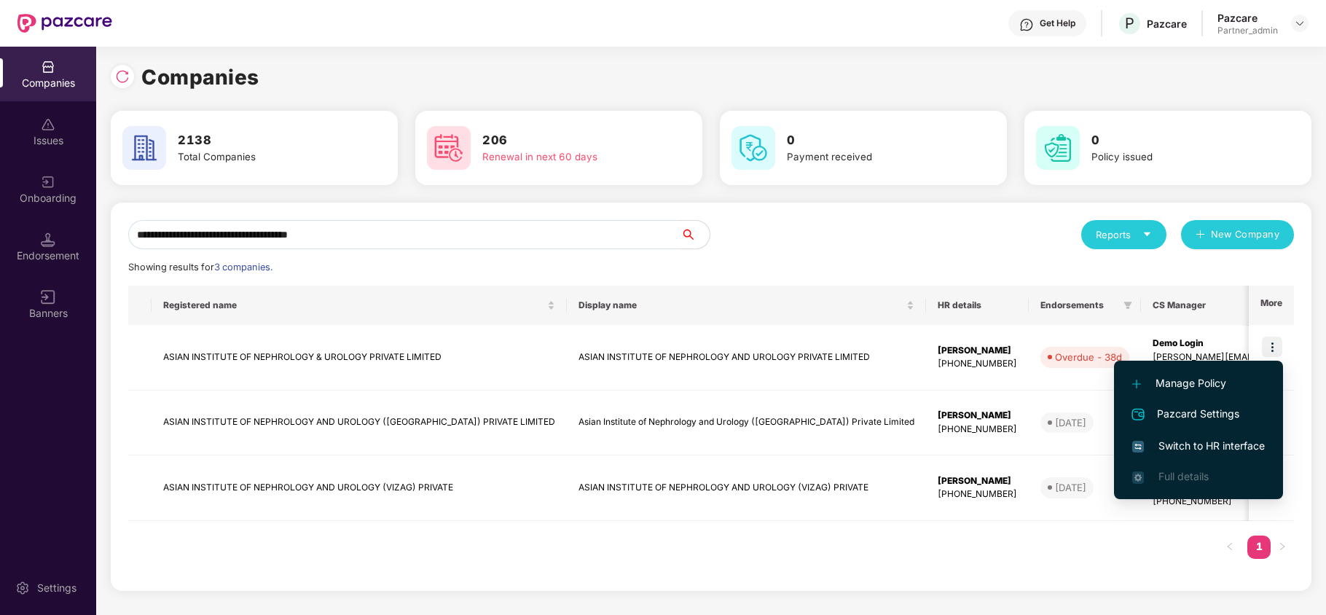
click at [1209, 435] on li "Switch to HR interface" at bounding box center [1198, 445] width 169 height 31
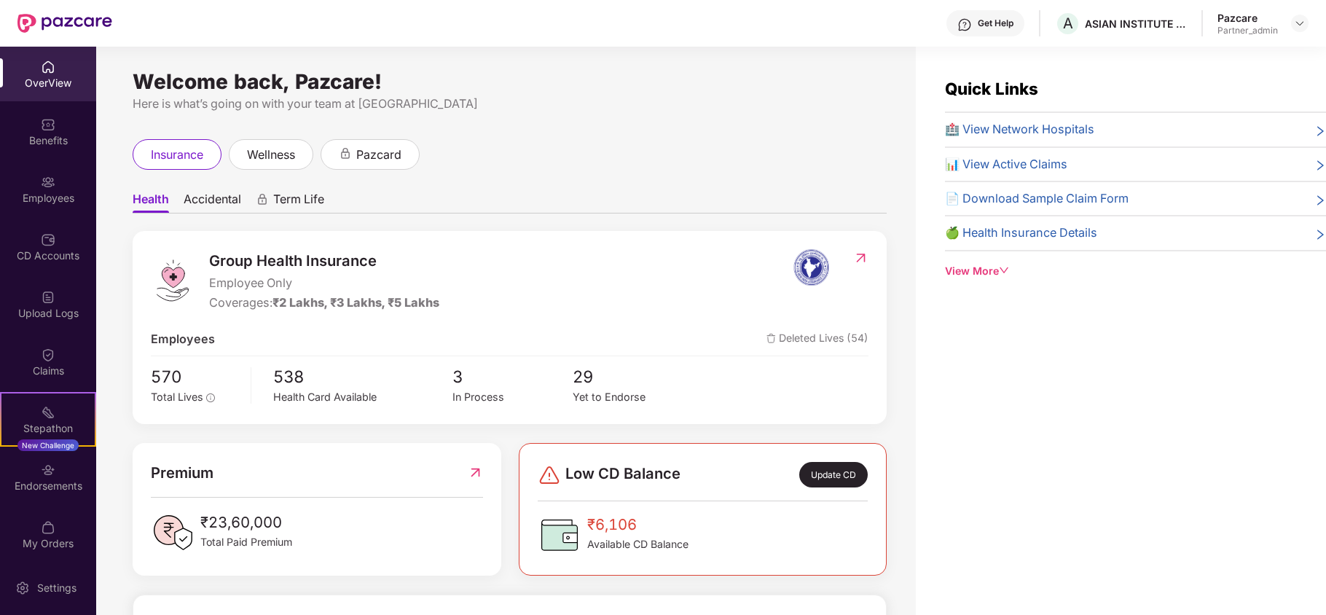
click at [41, 138] on div "Benefits" at bounding box center [48, 140] width 96 height 15
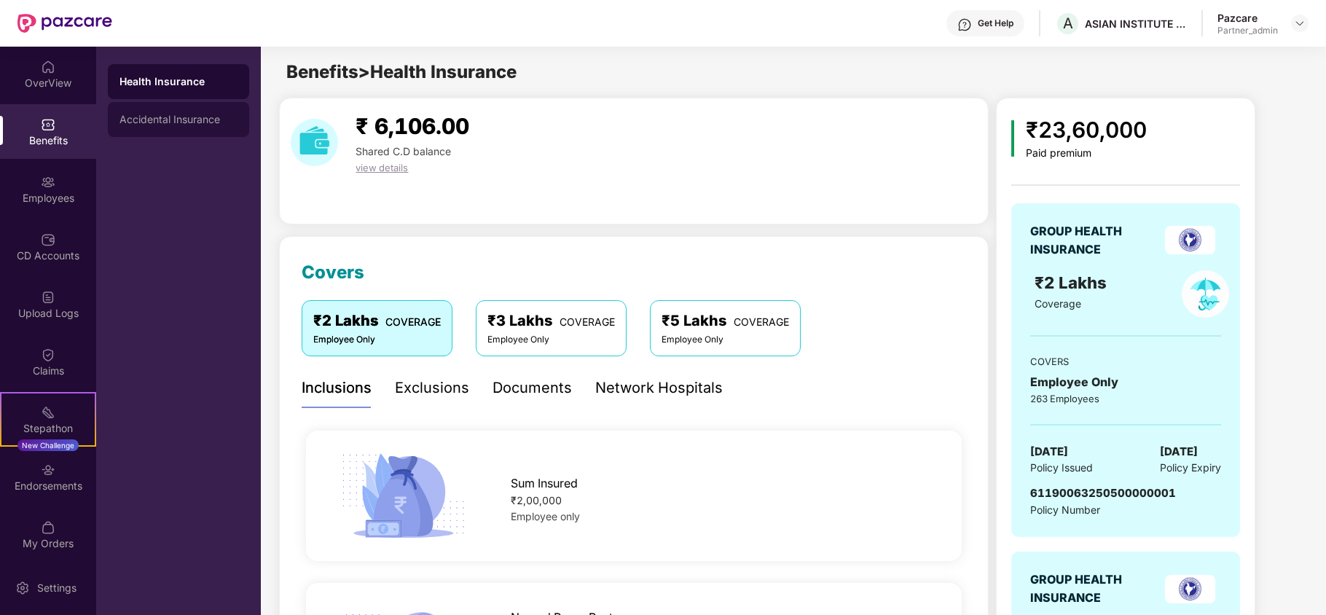
click at [173, 127] on div "Accidental Insurance" at bounding box center [178, 119] width 141 height 35
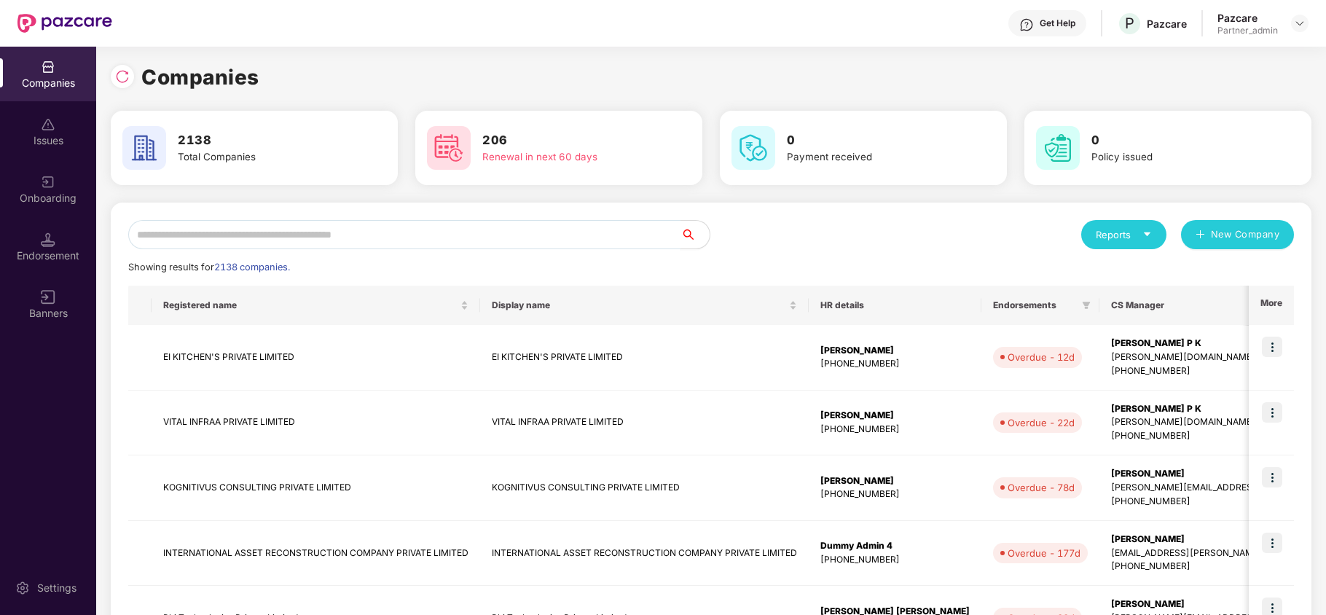
click at [255, 236] on input "text" at bounding box center [404, 234] width 552 height 29
paste input "**********"
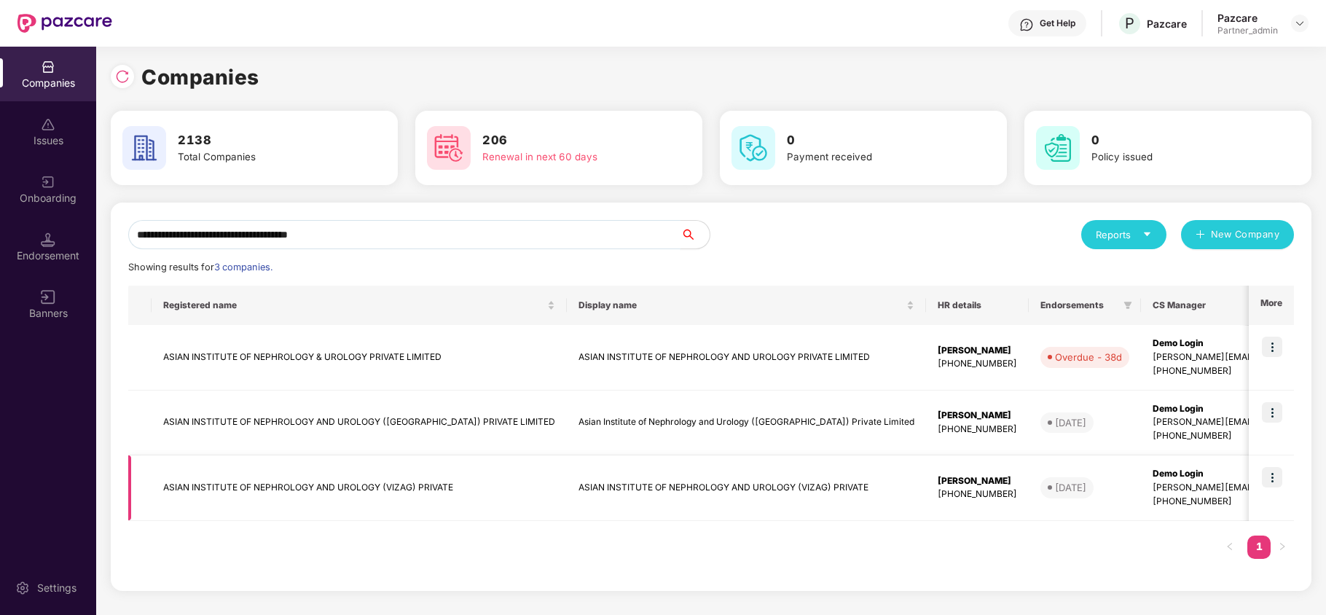
type input "**********"
click at [1272, 479] on img at bounding box center [1272, 477] width 20 height 20
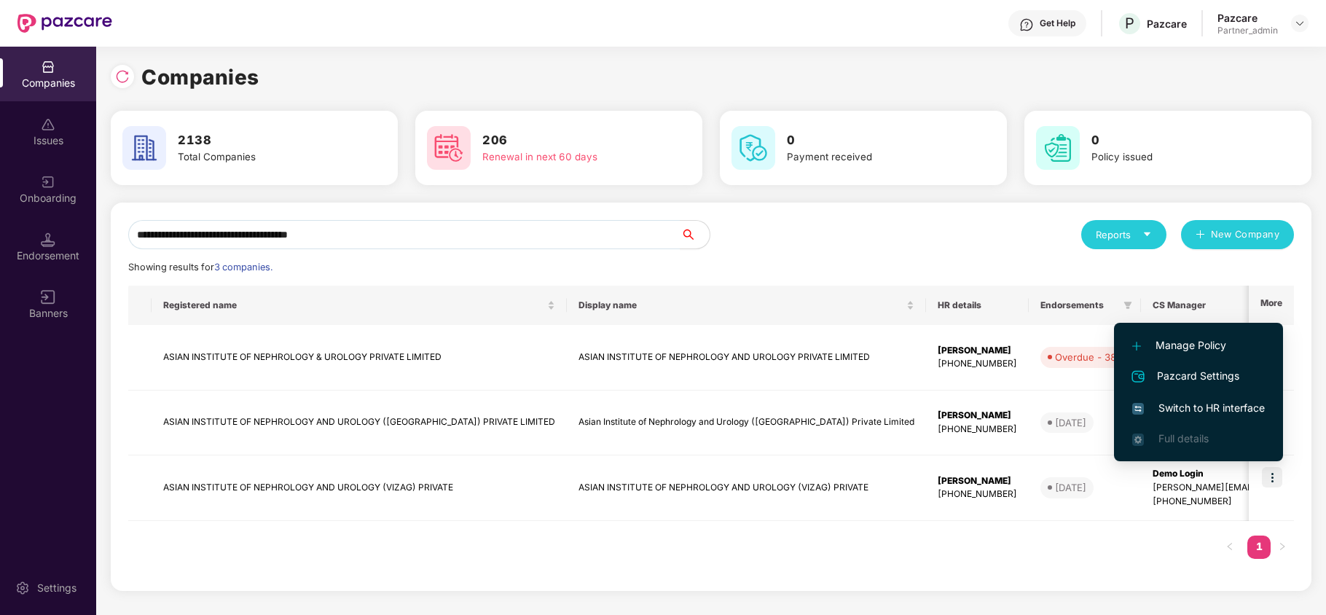
click at [1184, 403] on span "Switch to HR interface" at bounding box center [1198, 408] width 133 height 16
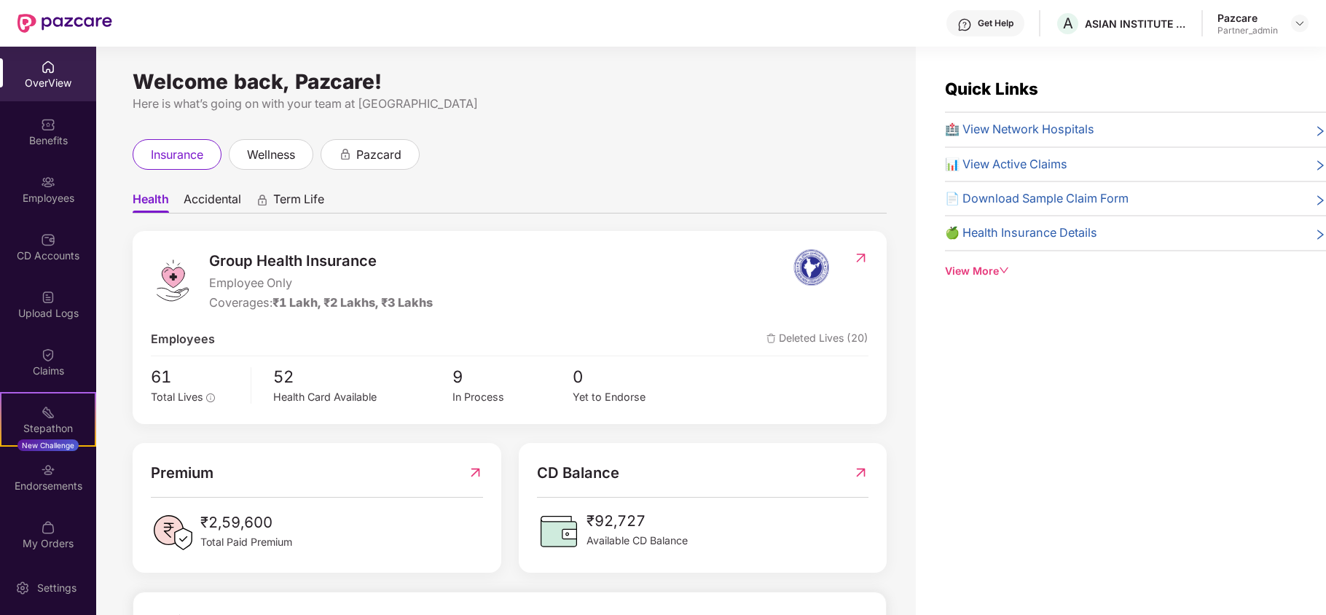
click at [32, 141] on div "Benefits" at bounding box center [48, 140] width 96 height 15
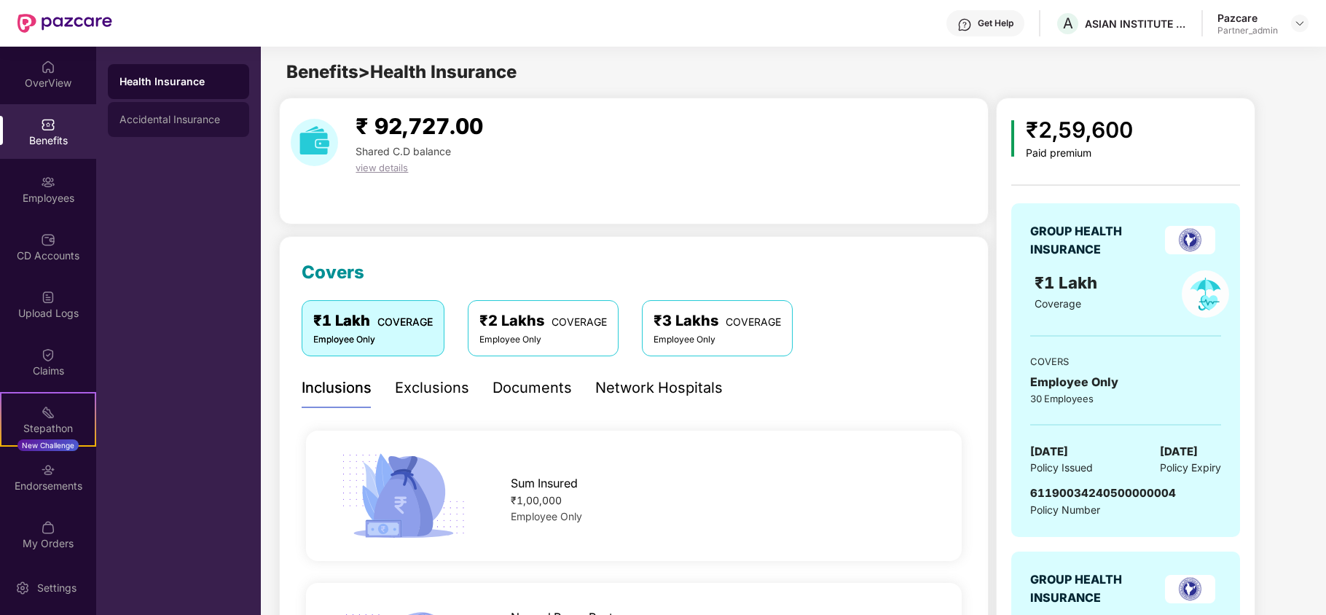
click at [181, 111] on div "Accidental Insurance" at bounding box center [178, 119] width 141 height 35
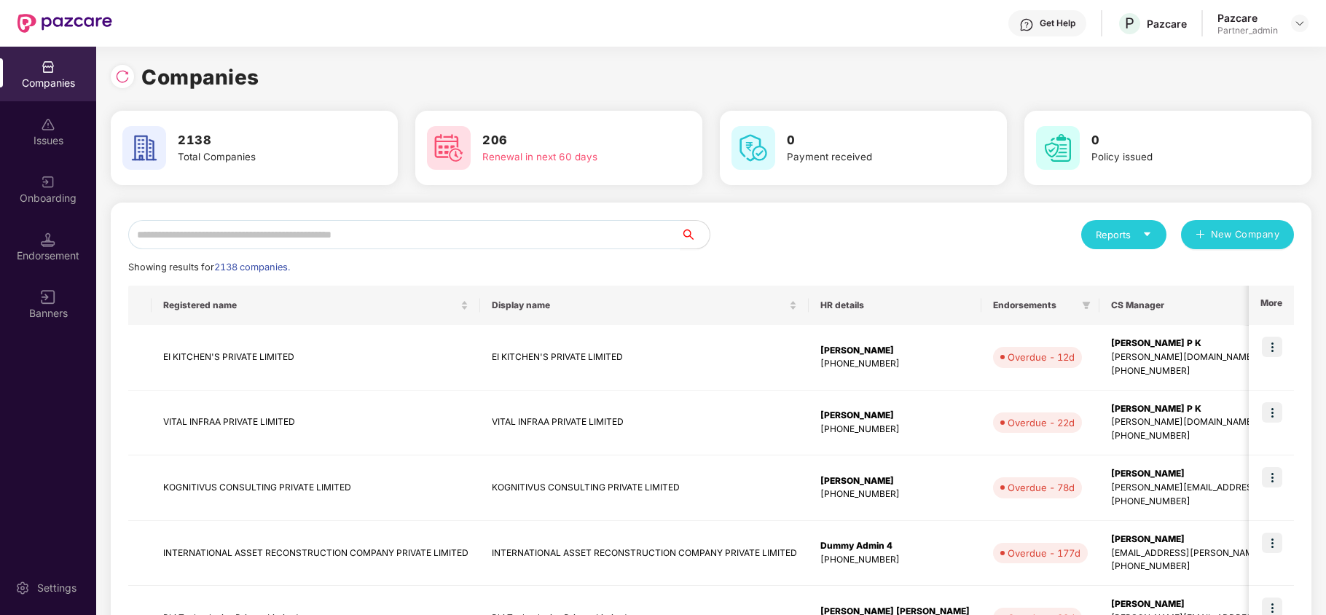
click at [208, 240] on input "text" at bounding box center [404, 234] width 552 height 29
paste input "**********"
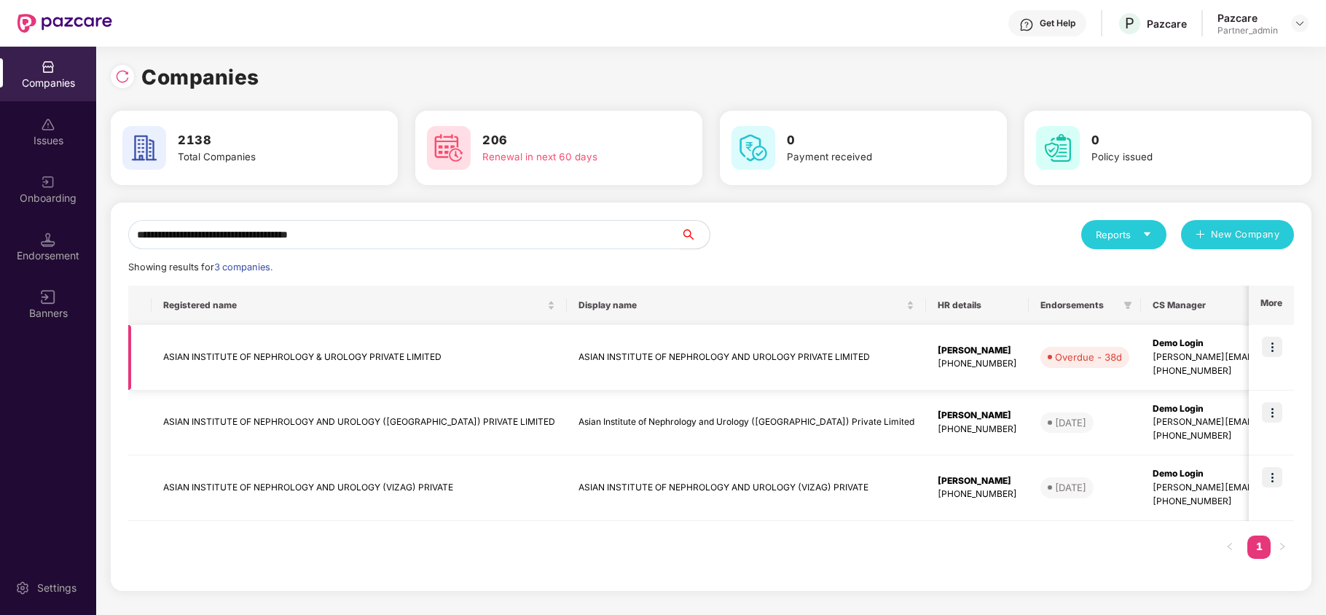
type input "**********"
click at [1278, 345] on img at bounding box center [1272, 347] width 20 height 20
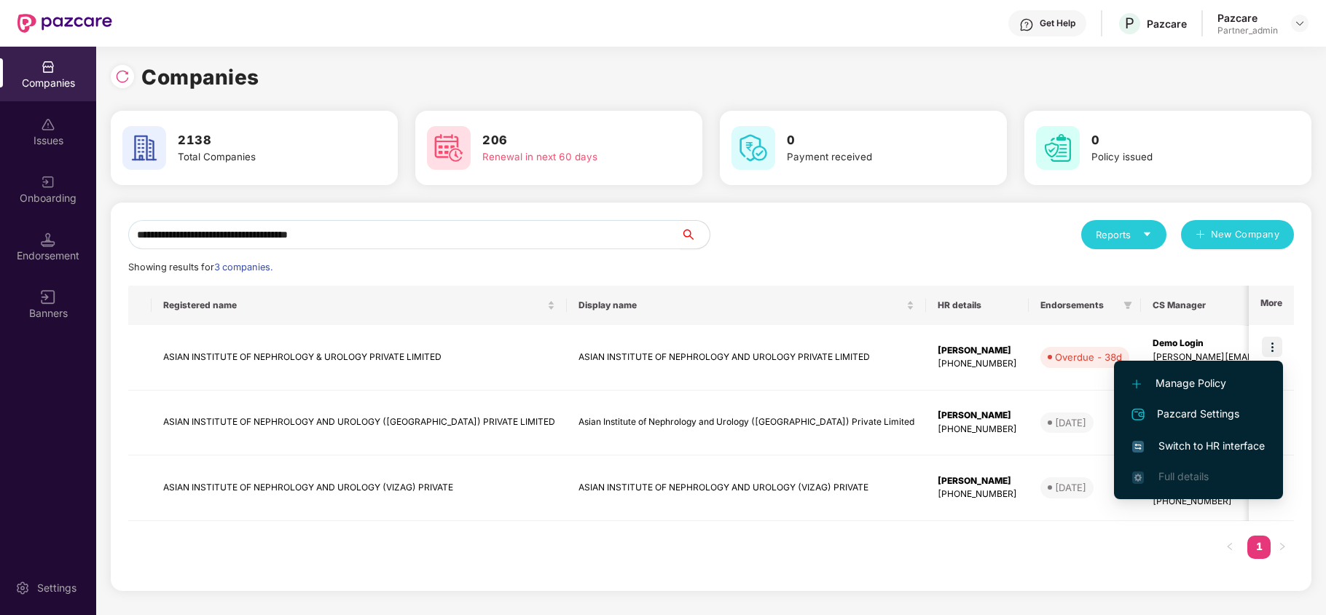
click at [1198, 449] on span "Switch to HR interface" at bounding box center [1198, 446] width 133 height 16
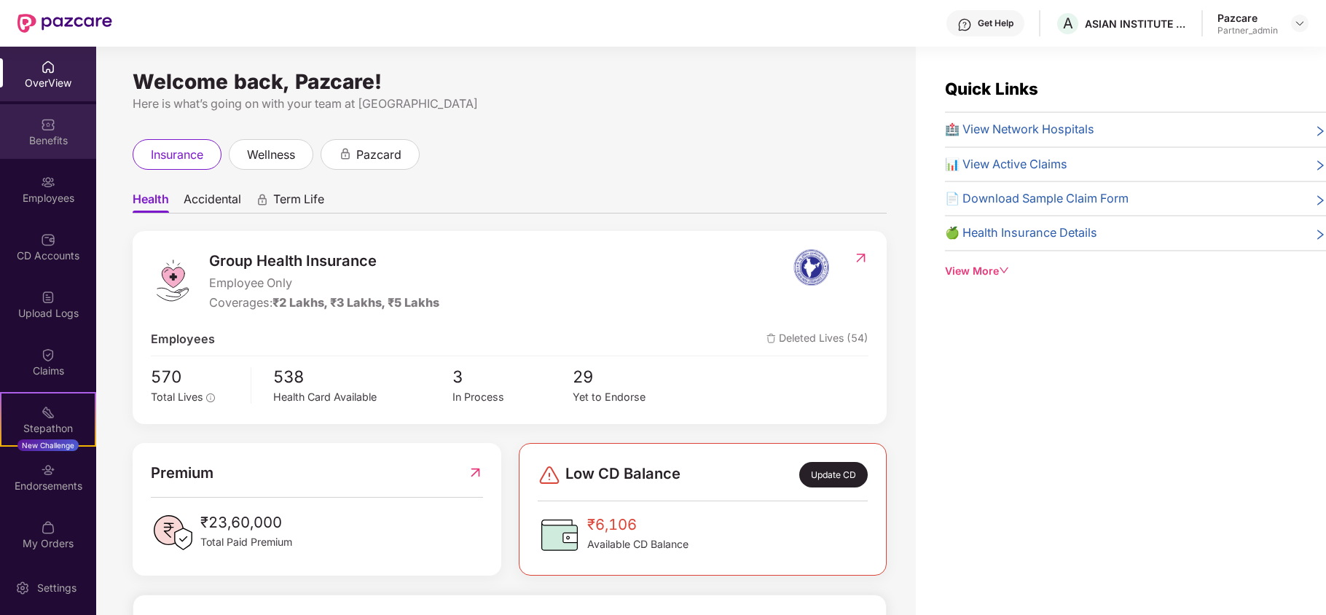
click at [38, 135] on div "Benefits" at bounding box center [48, 140] width 96 height 15
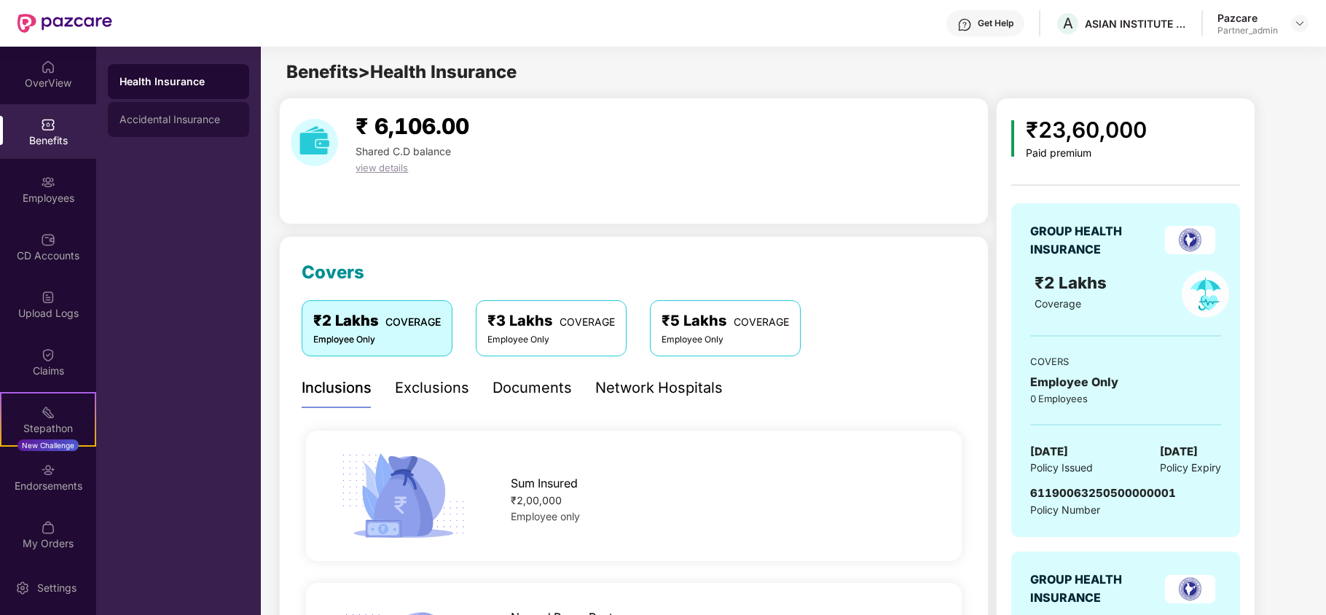
click at [119, 115] on div "Accidental Insurance" at bounding box center [178, 120] width 118 height 12
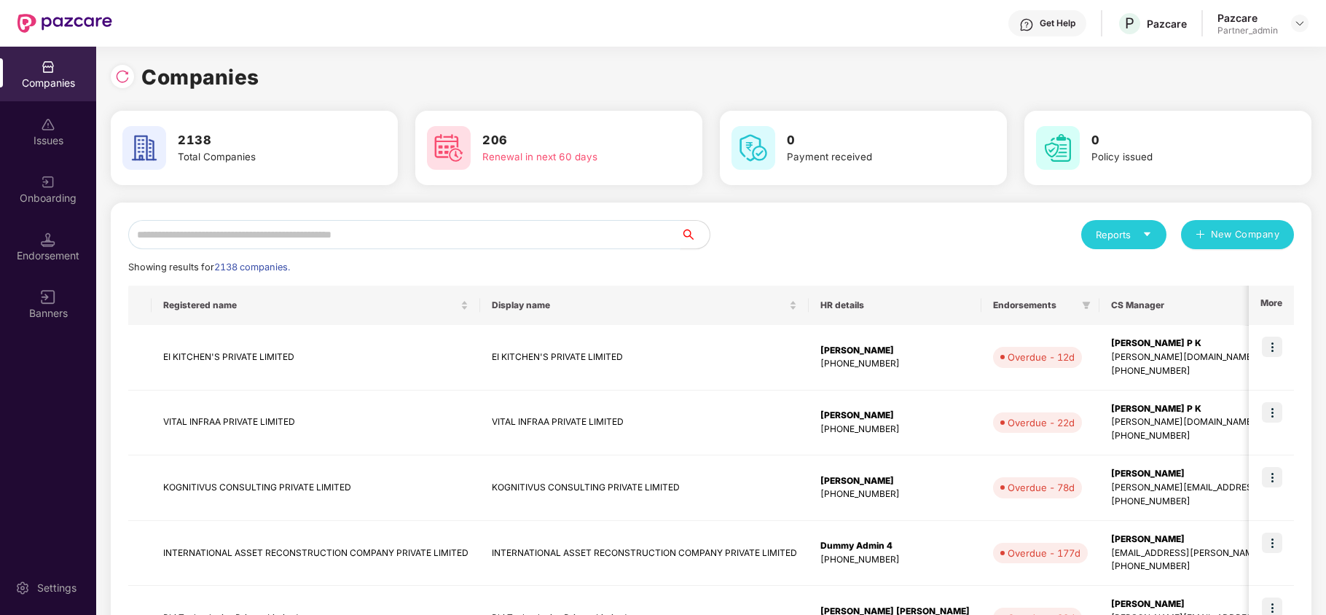
click at [184, 237] on input "text" at bounding box center [404, 234] width 552 height 29
paste input "**********"
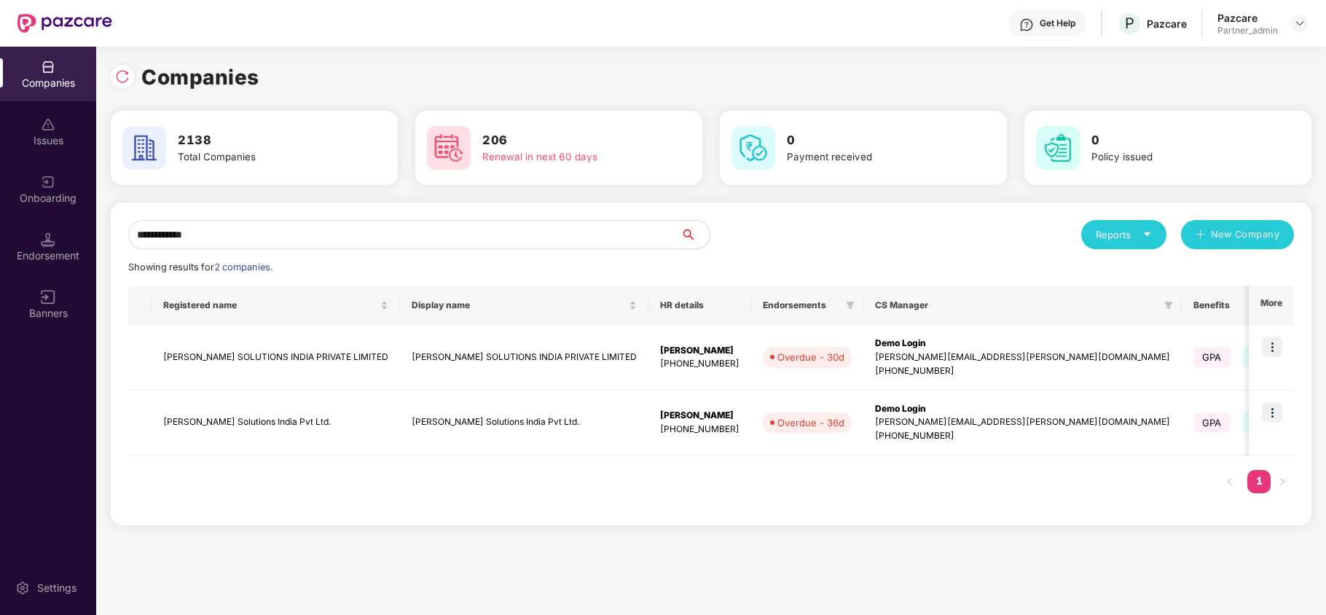
type input "**********"
click at [231, 364] on td "[PERSON_NAME] SOLUTIONS INDIA PRIVATE LIMITED" at bounding box center [276, 358] width 248 height 66
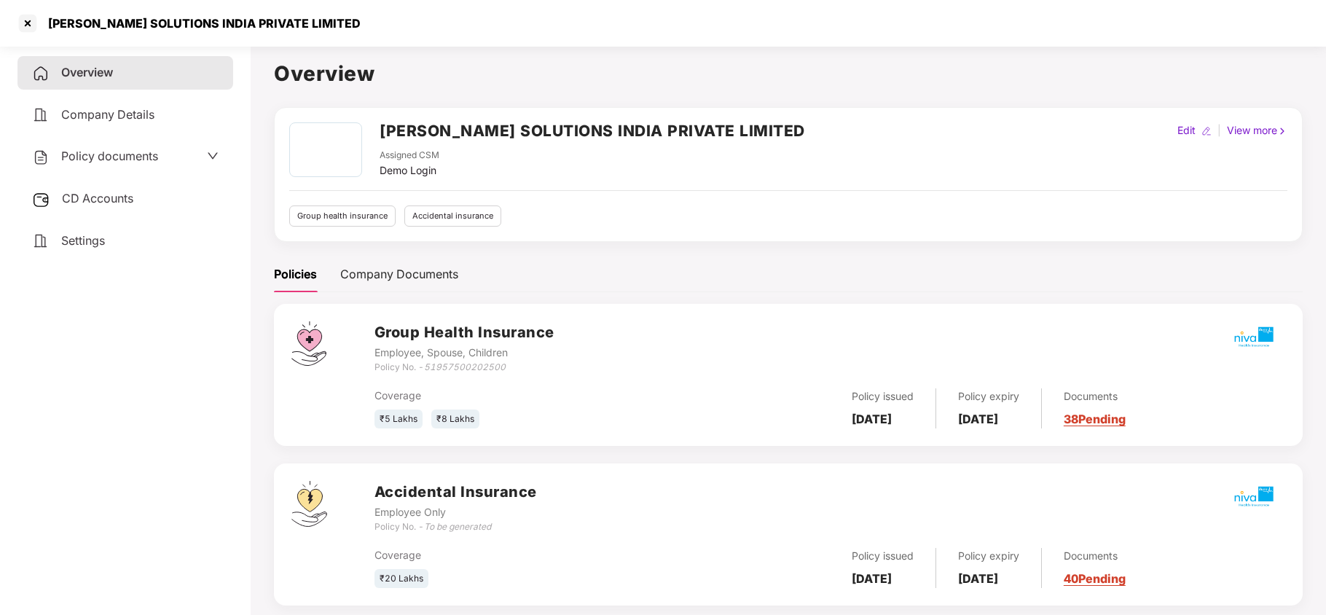
click at [106, 162] on div "Policy documents" at bounding box center [95, 156] width 126 height 19
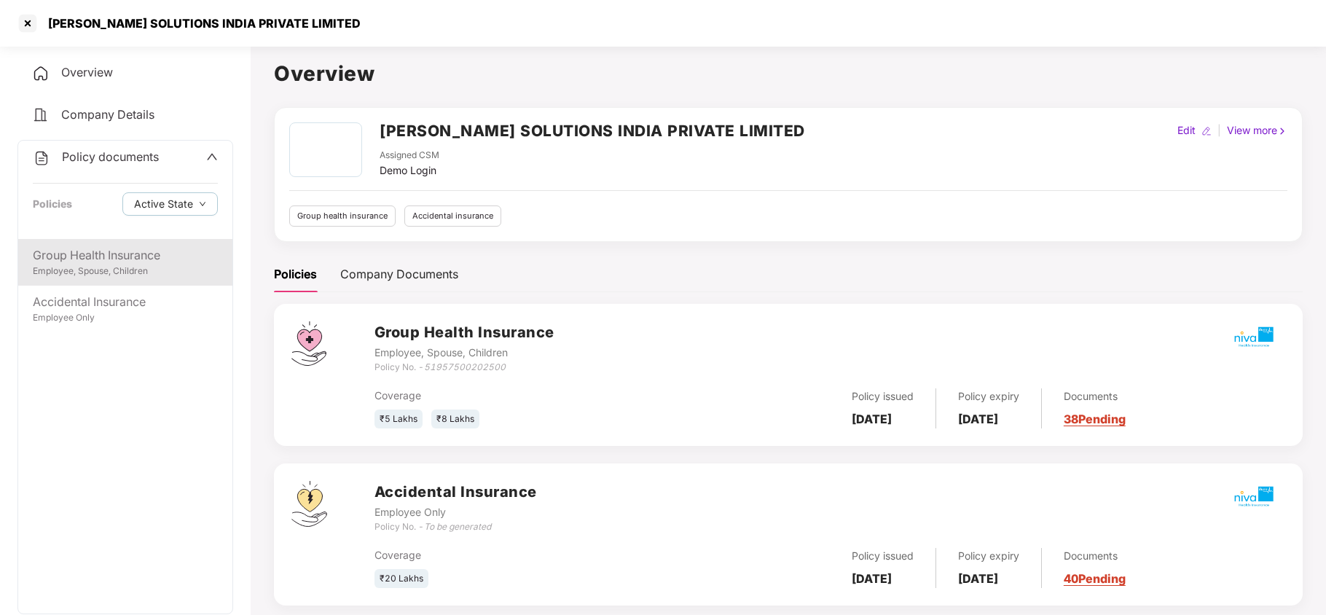
click at [109, 271] on div "Employee, Spouse, Children" at bounding box center [125, 271] width 185 height 14
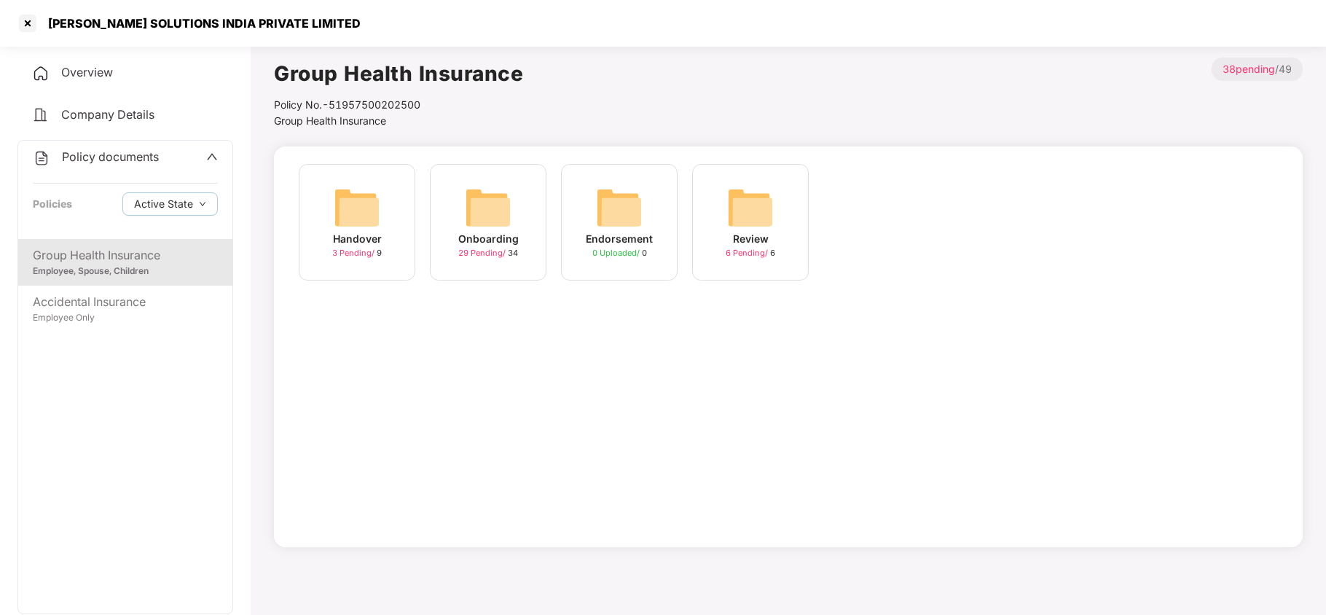
click at [472, 230] on img at bounding box center [488, 207] width 47 height 47
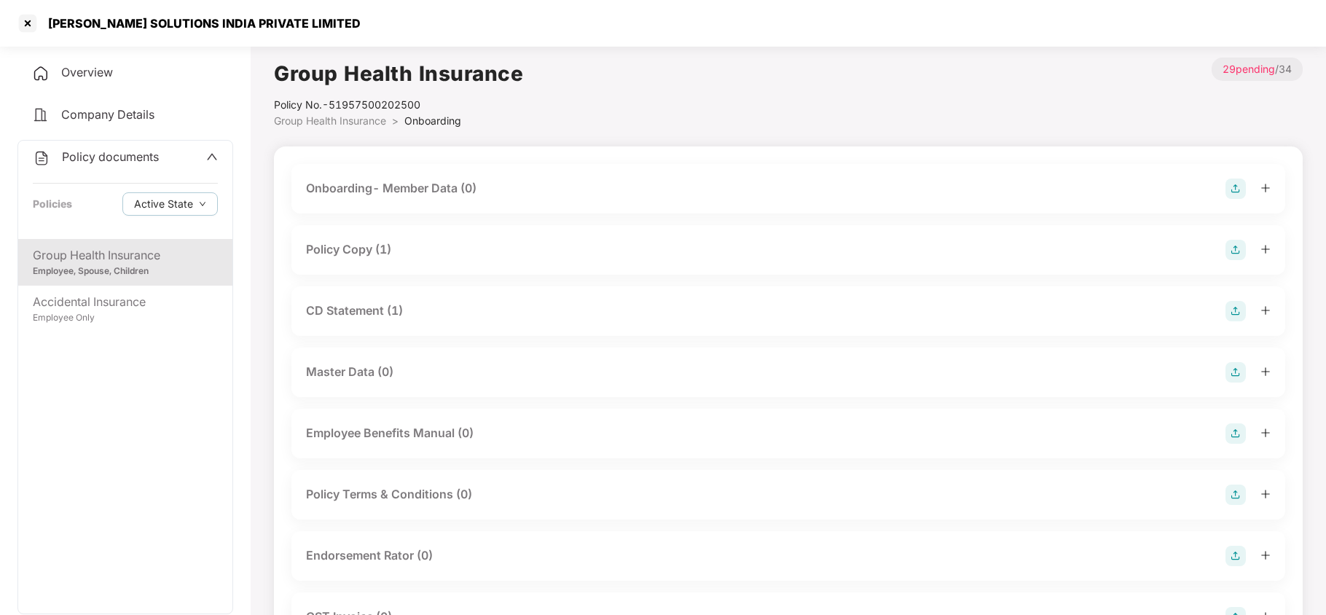
click at [383, 252] on div "Policy Copy (1)" at bounding box center [348, 249] width 85 height 18
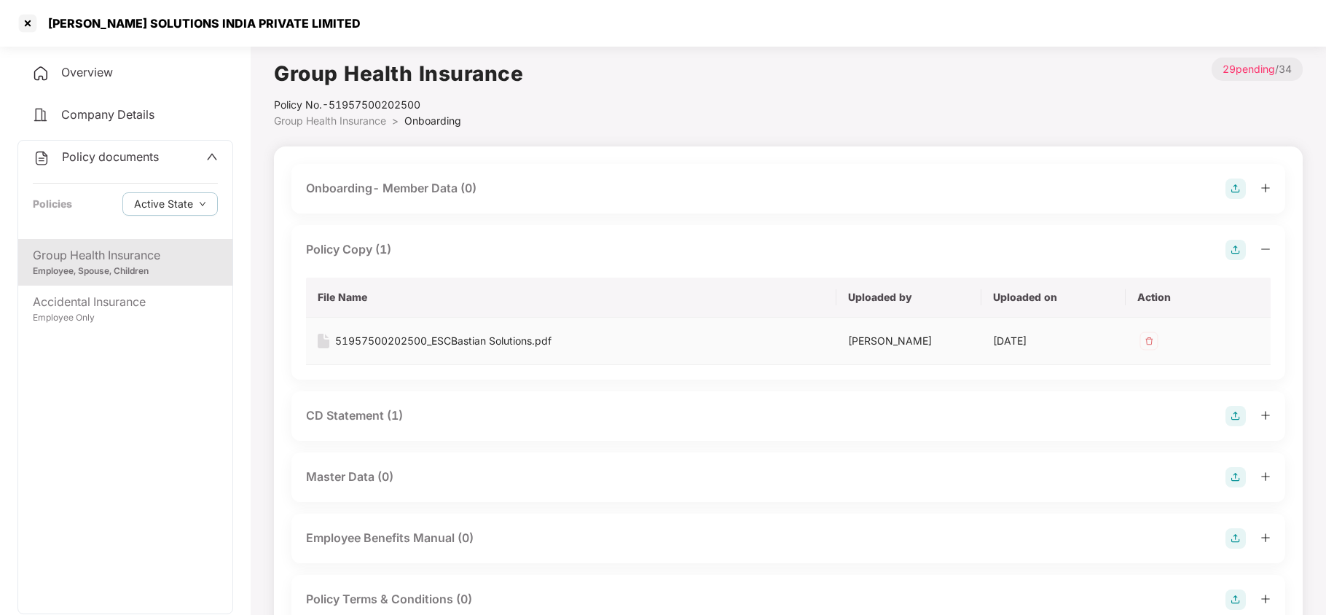
click at [456, 344] on div "51957500202500_ESCBastian Solutions.pdf" at bounding box center [443, 341] width 216 height 16
click at [30, 28] on div at bounding box center [27, 23] width 23 height 23
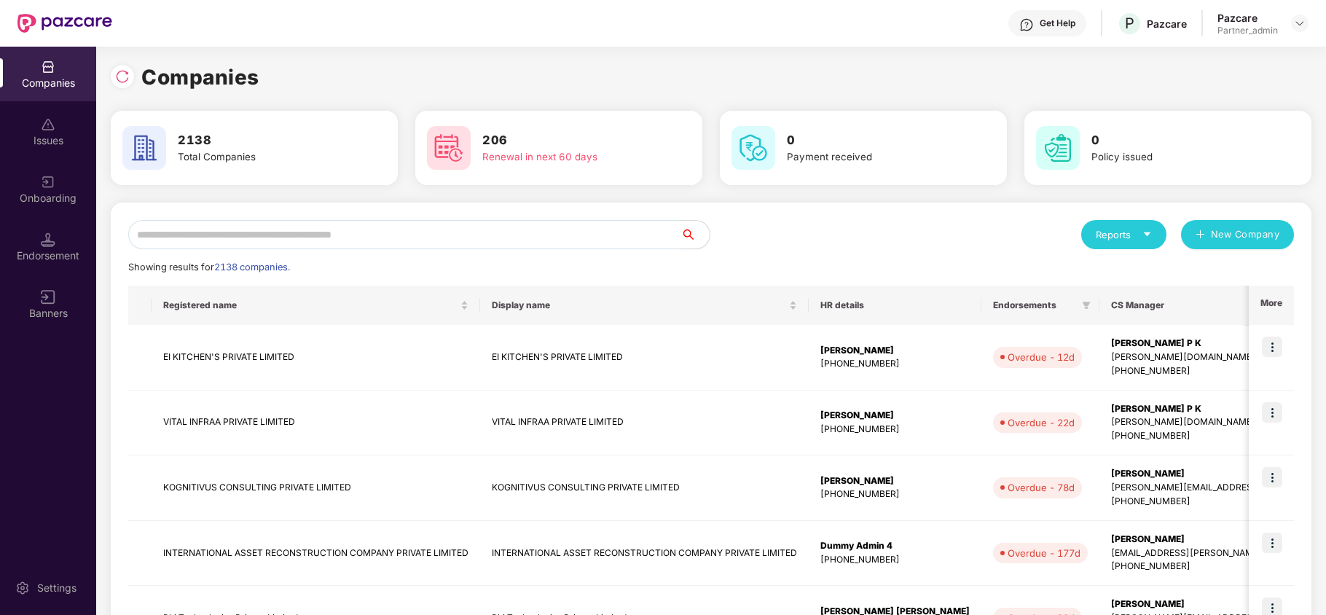
click at [306, 246] on input "text" at bounding box center [404, 234] width 552 height 29
paste input "**********"
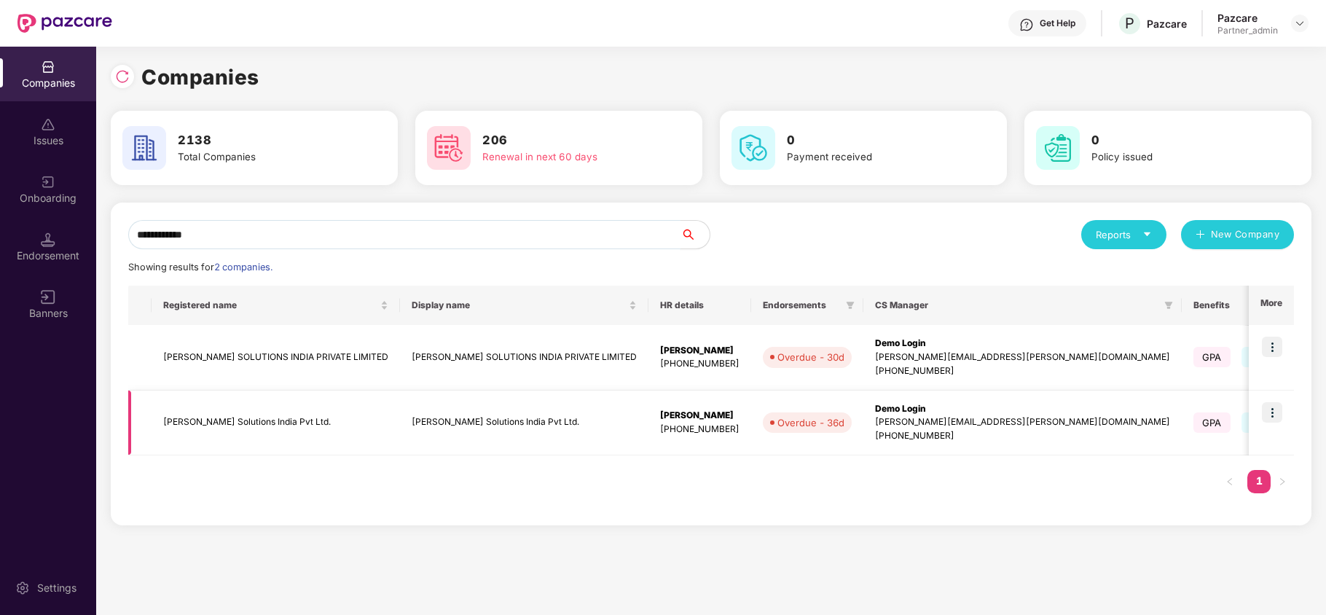
type input "**********"
click at [245, 422] on td "[PERSON_NAME] Solutions India Pvt Ltd." at bounding box center [276, 423] width 248 height 66
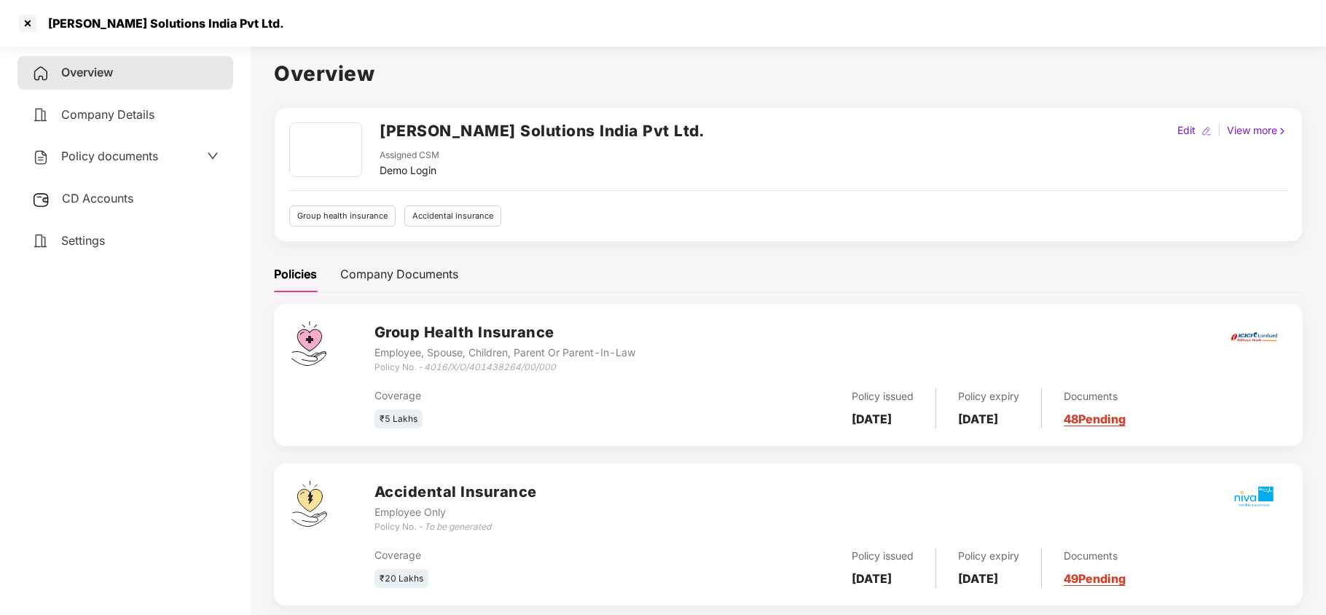
click at [109, 156] on span "Policy documents" at bounding box center [109, 156] width 97 height 15
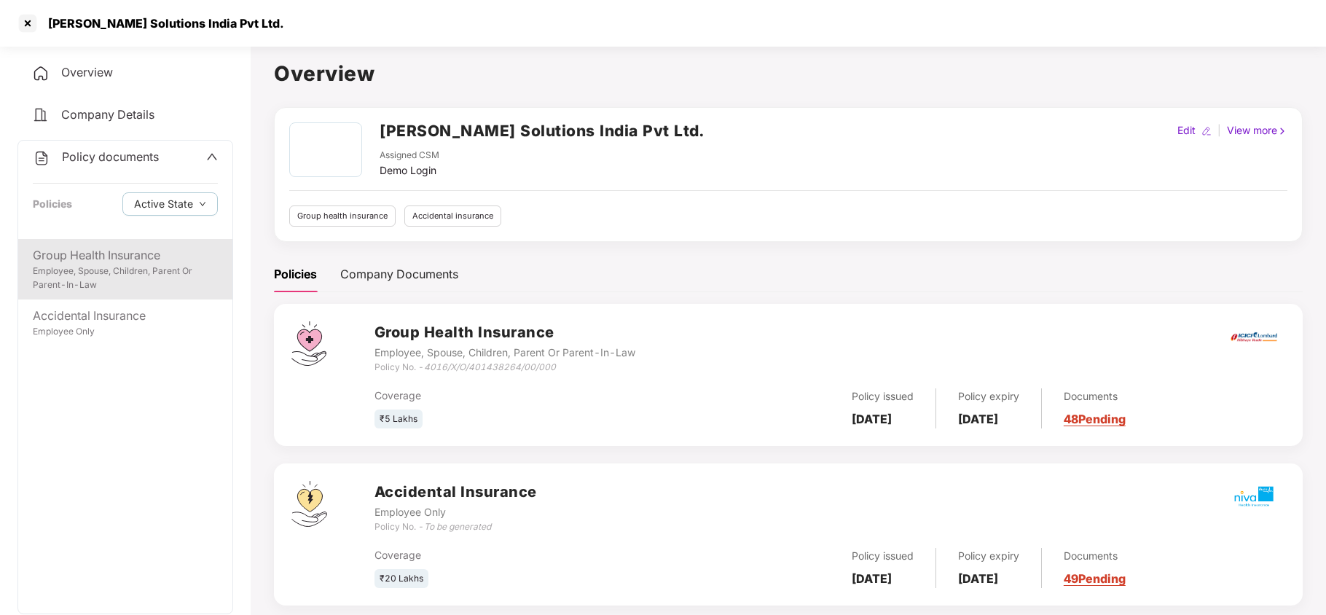
click at [133, 272] on div "Employee, Spouse, Children, Parent Or Parent-In-Law" at bounding box center [125, 278] width 185 height 28
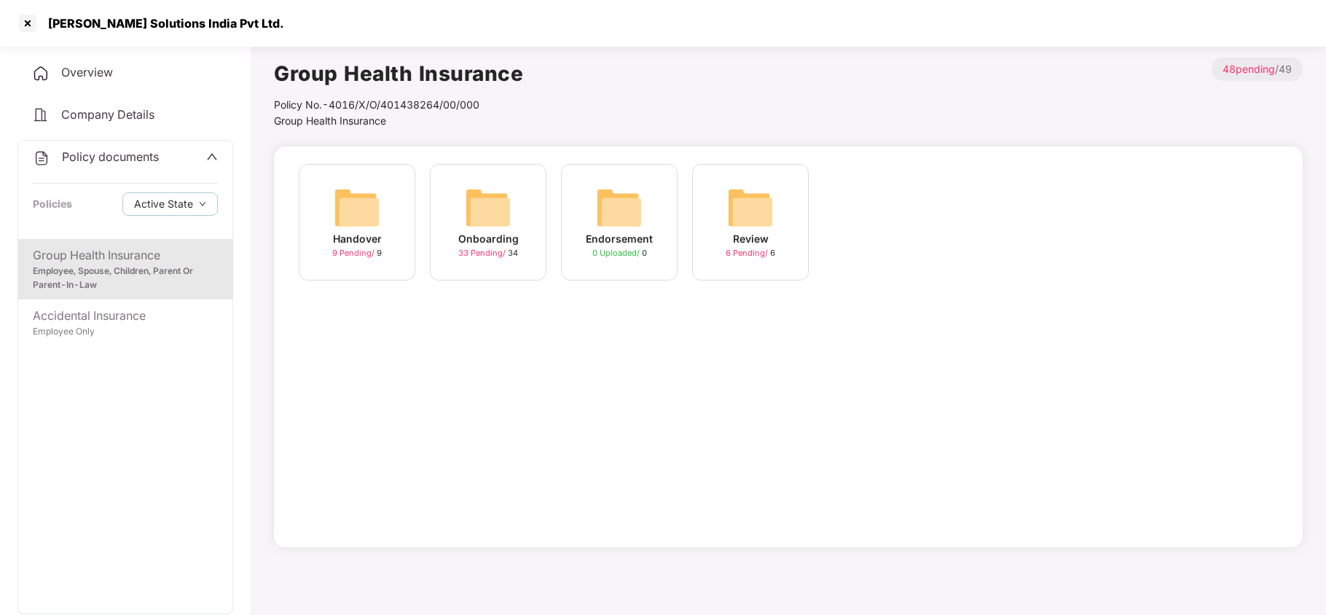
click at [500, 198] on img at bounding box center [488, 207] width 47 height 47
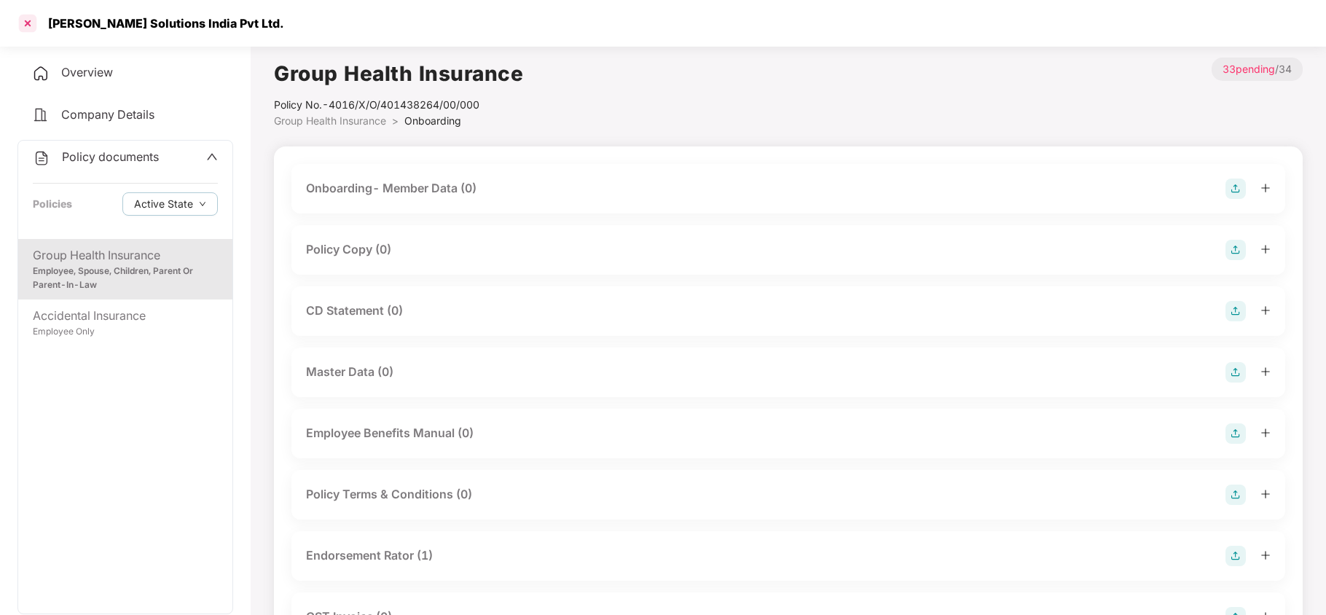
click at [26, 27] on div at bounding box center [27, 23] width 23 height 23
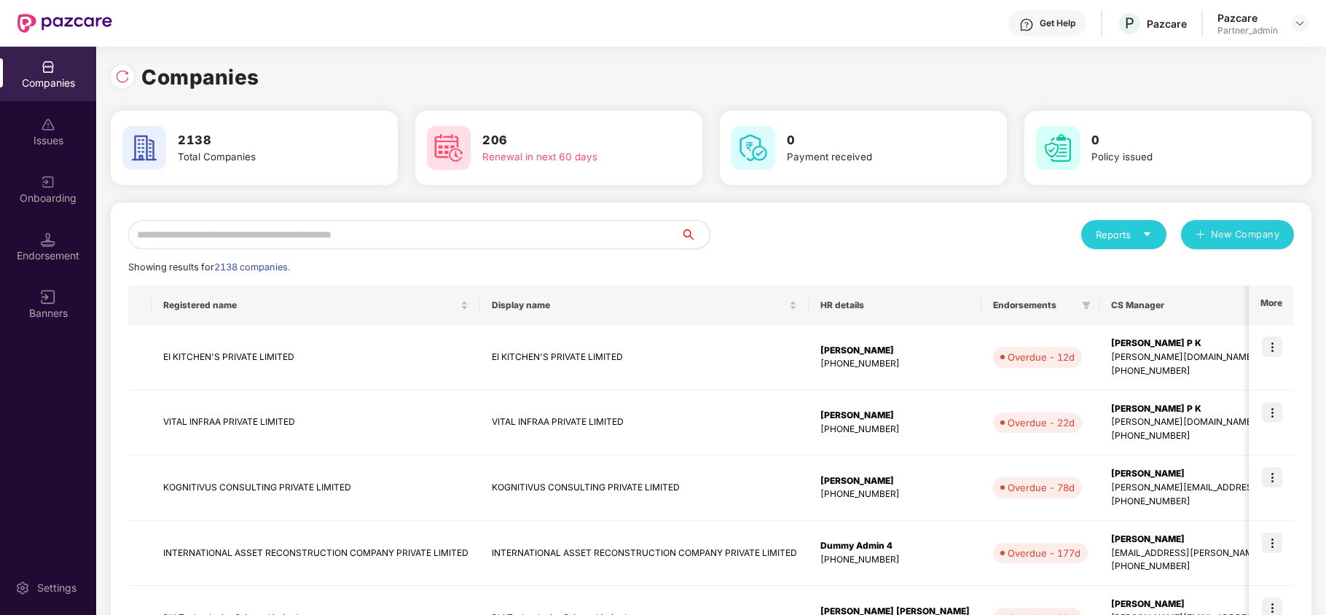
click at [251, 239] on input "text" at bounding box center [404, 234] width 552 height 29
paste input "**********"
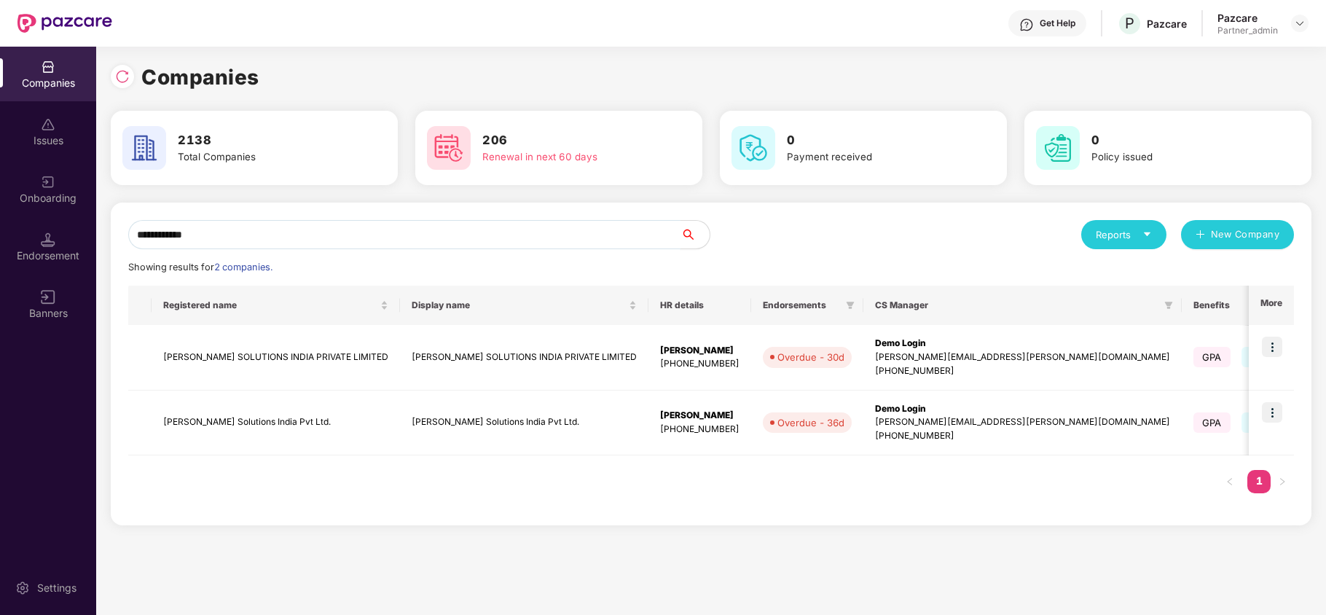
type input "**********"
click at [231, 360] on td "[PERSON_NAME] SOLUTIONS INDIA PRIVATE LIMITED" at bounding box center [276, 358] width 248 height 66
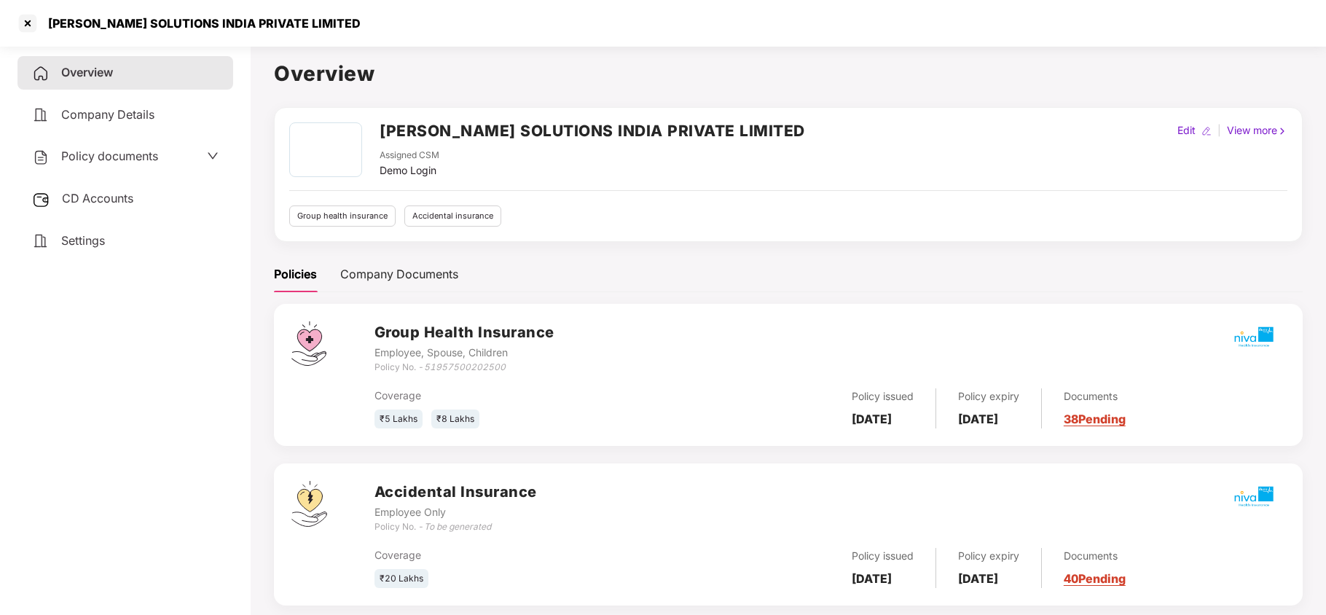
click at [117, 160] on span "Policy documents" at bounding box center [109, 156] width 97 height 15
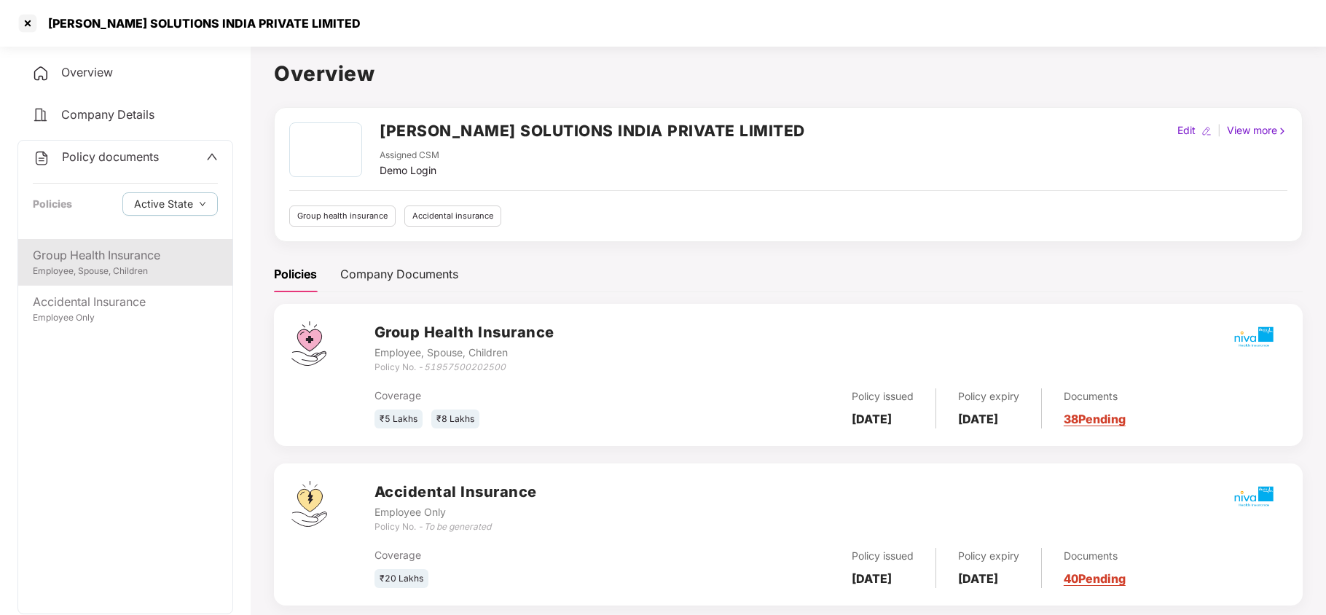
click at [119, 255] on div "Group Health Insurance" at bounding box center [125, 255] width 185 height 18
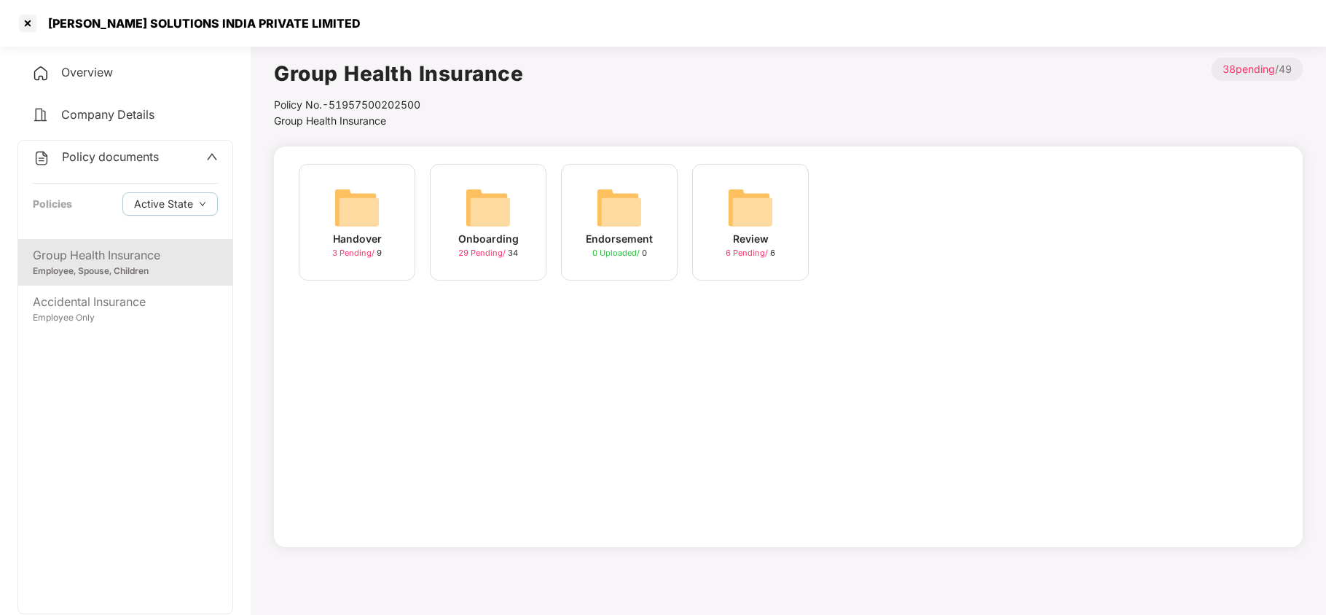
click at [476, 213] on img at bounding box center [488, 207] width 47 height 47
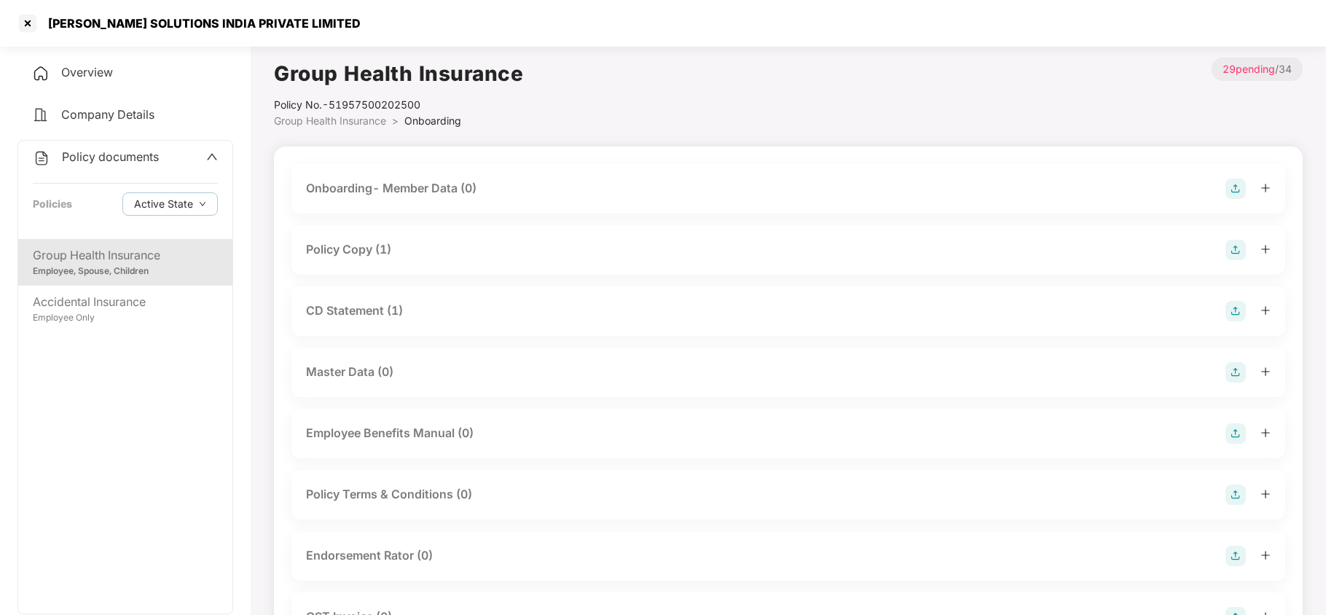
click at [361, 256] on div "Policy Copy (1)" at bounding box center [348, 249] width 85 height 18
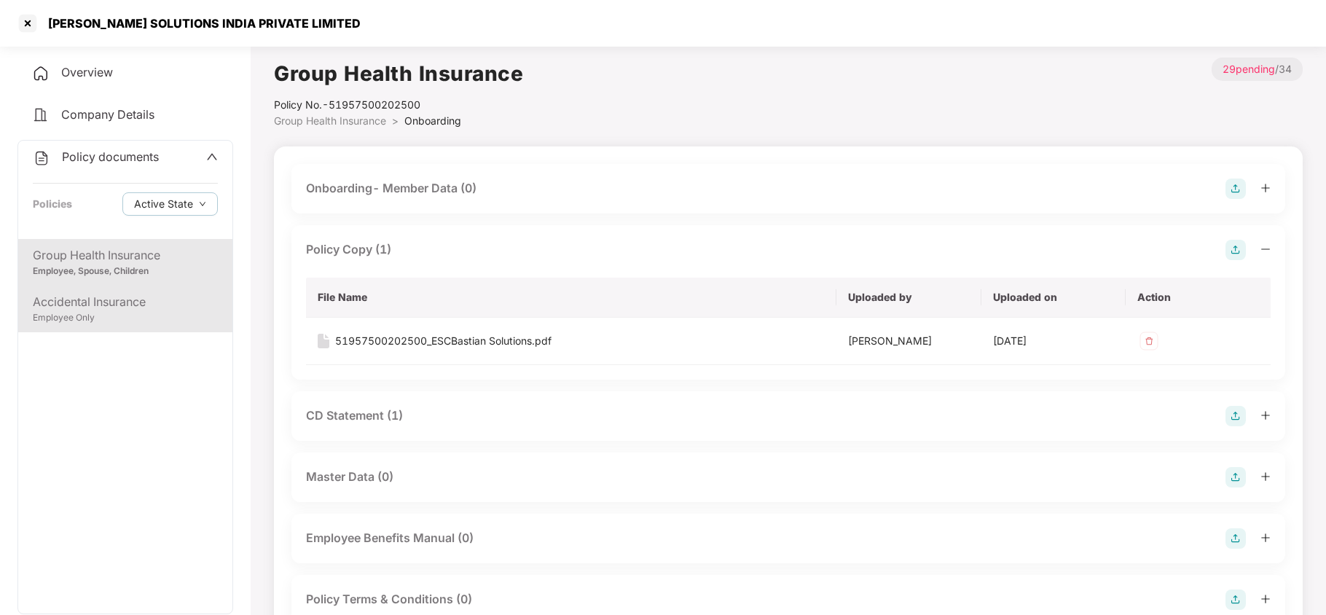
click at [105, 311] on div "Employee Only" at bounding box center [125, 318] width 185 height 14
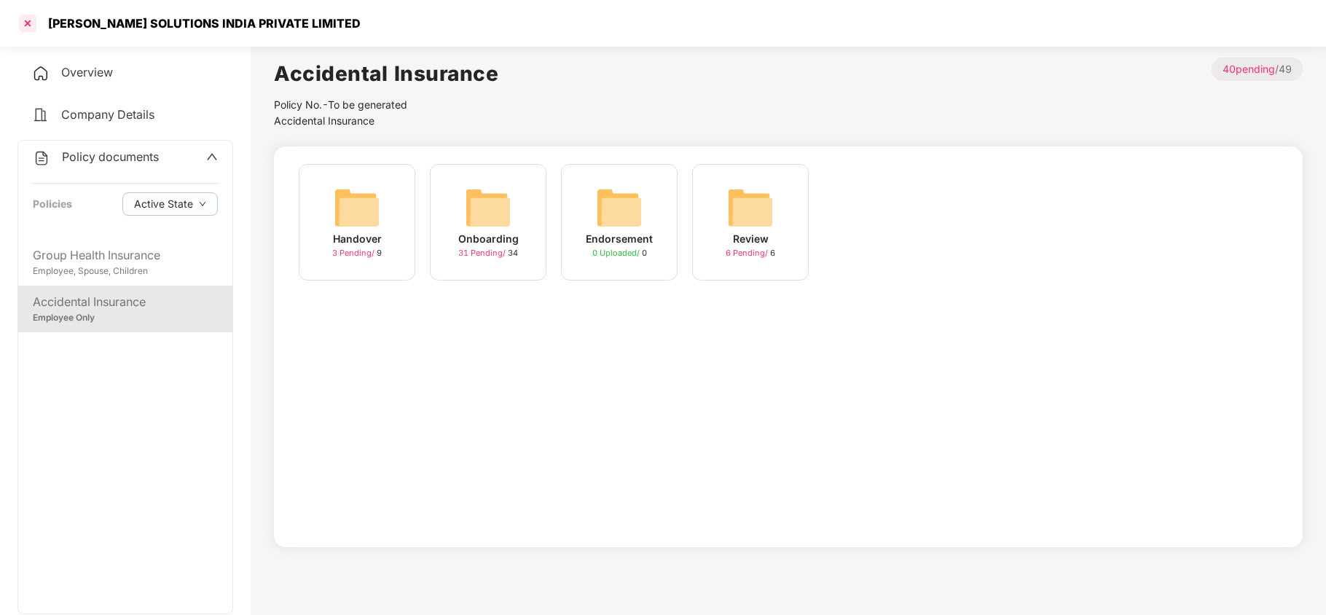
click at [31, 21] on div at bounding box center [27, 23] width 23 height 23
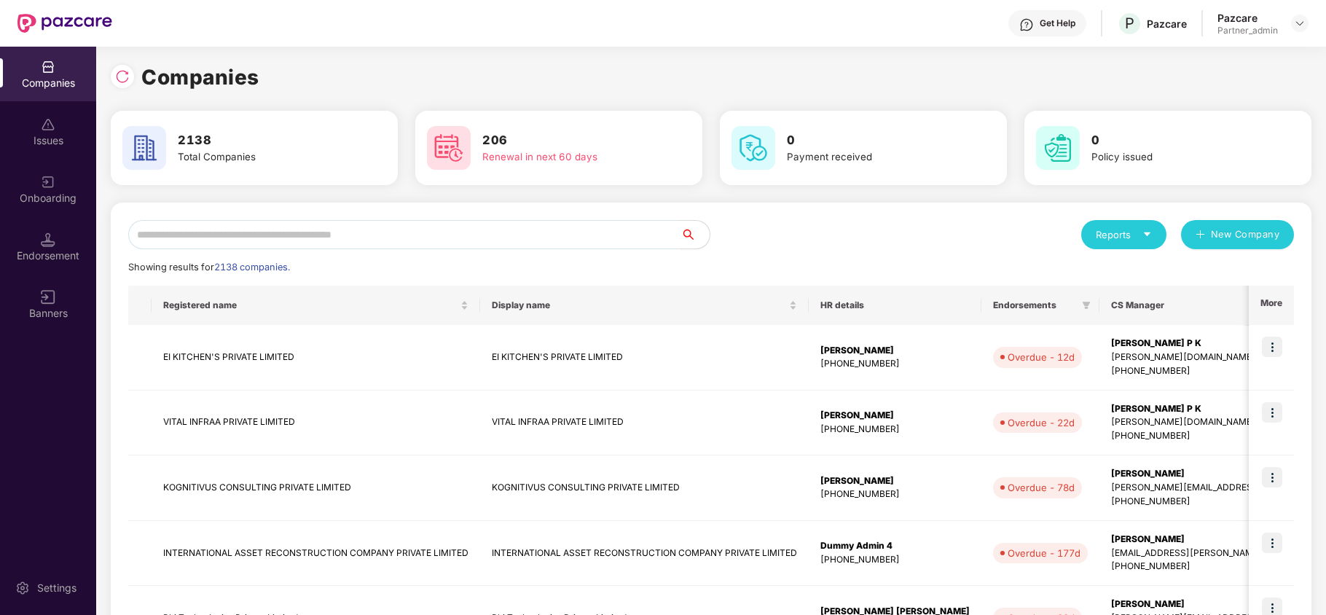
click at [578, 223] on input "text" at bounding box center [404, 234] width 552 height 29
paste input "**********"
type input "**********"
paste input "**********"
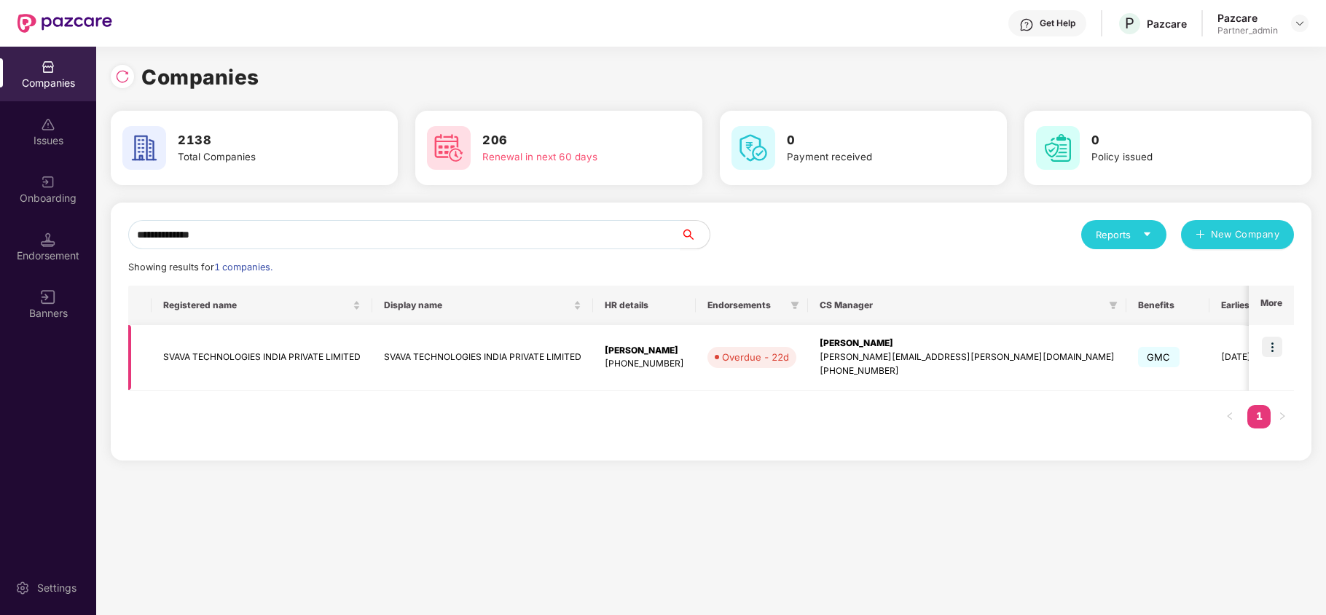
type input "**********"
click at [1269, 344] on img at bounding box center [1272, 347] width 20 height 20
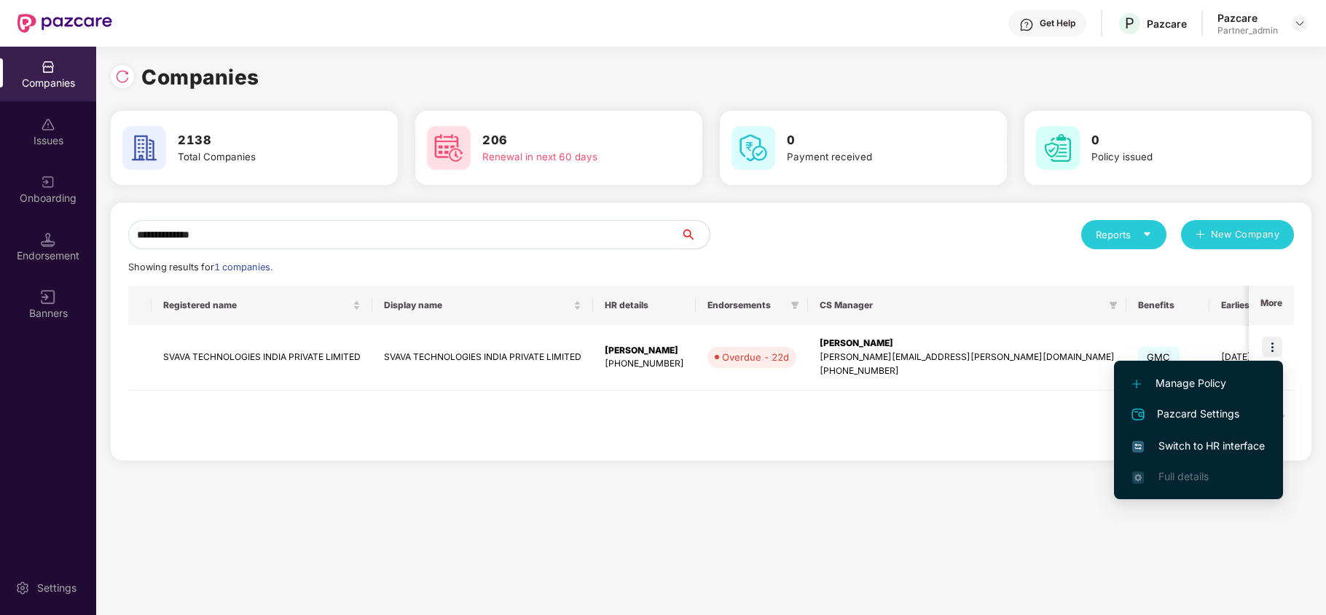
click at [1203, 444] on span "Switch to HR interface" at bounding box center [1198, 446] width 133 height 16
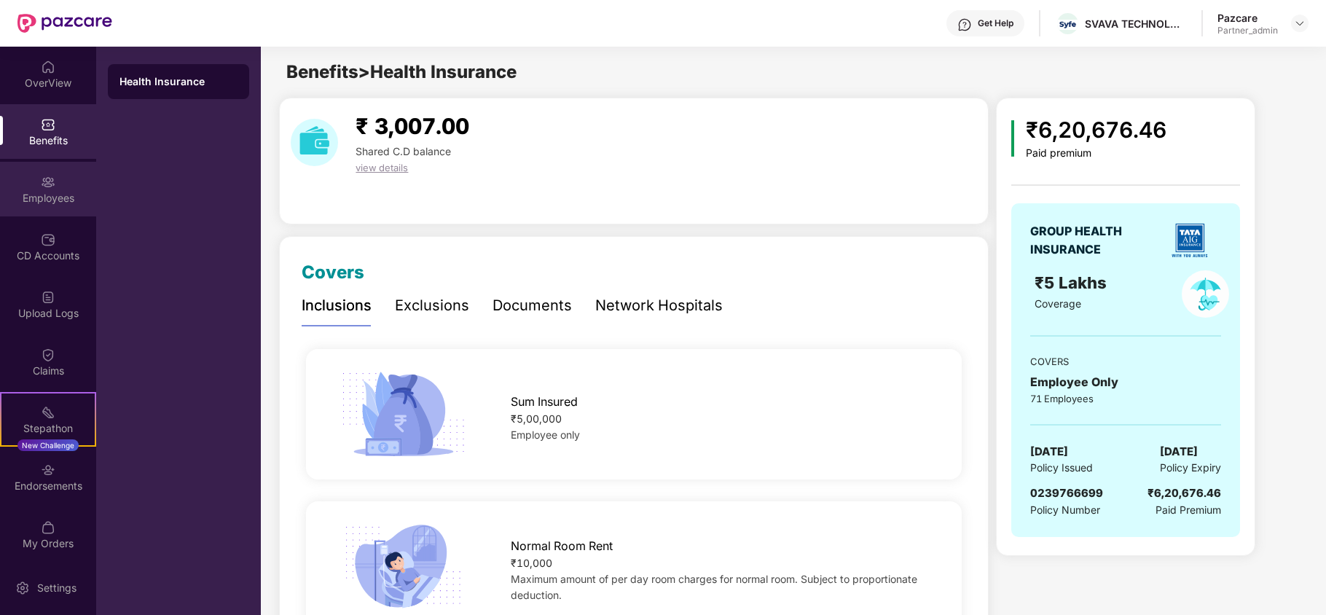
click at [33, 173] on div "Employees" at bounding box center [48, 189] width 96 height 55
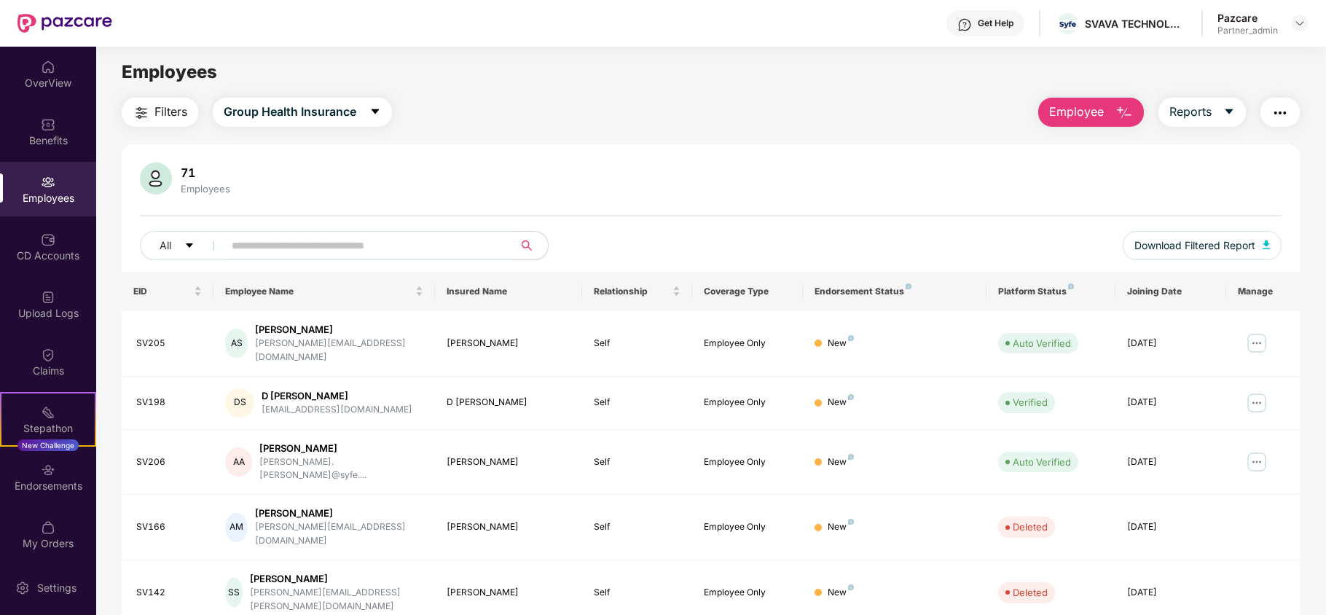
click at [149, 106] on img "button" at bounding box center [141, 112] width 17 height 17
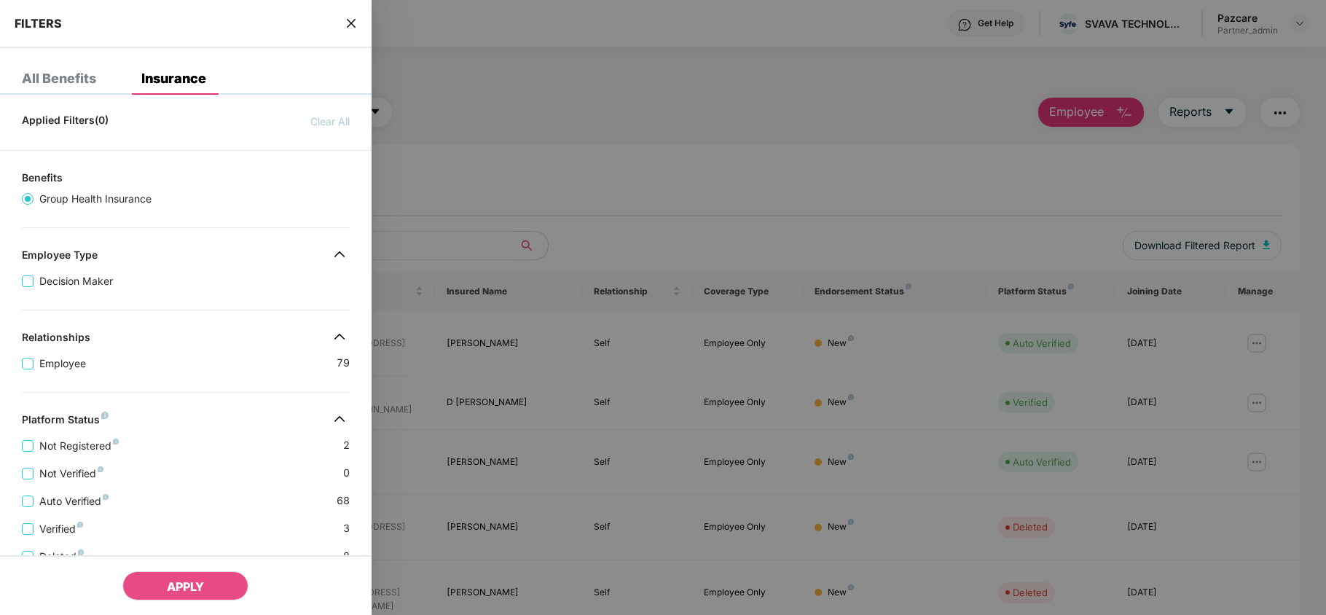
scroll to position [266, 0]
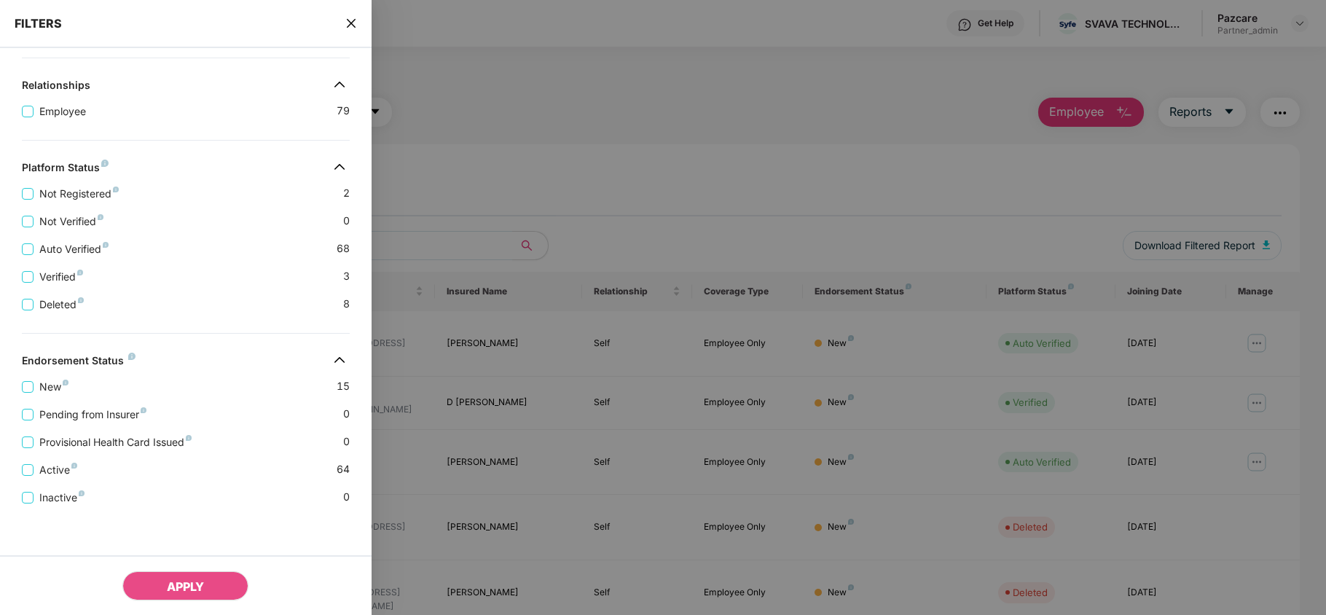
click at [353, 23] on icon "close" at bounding box center [351, 23] width 12 height 12
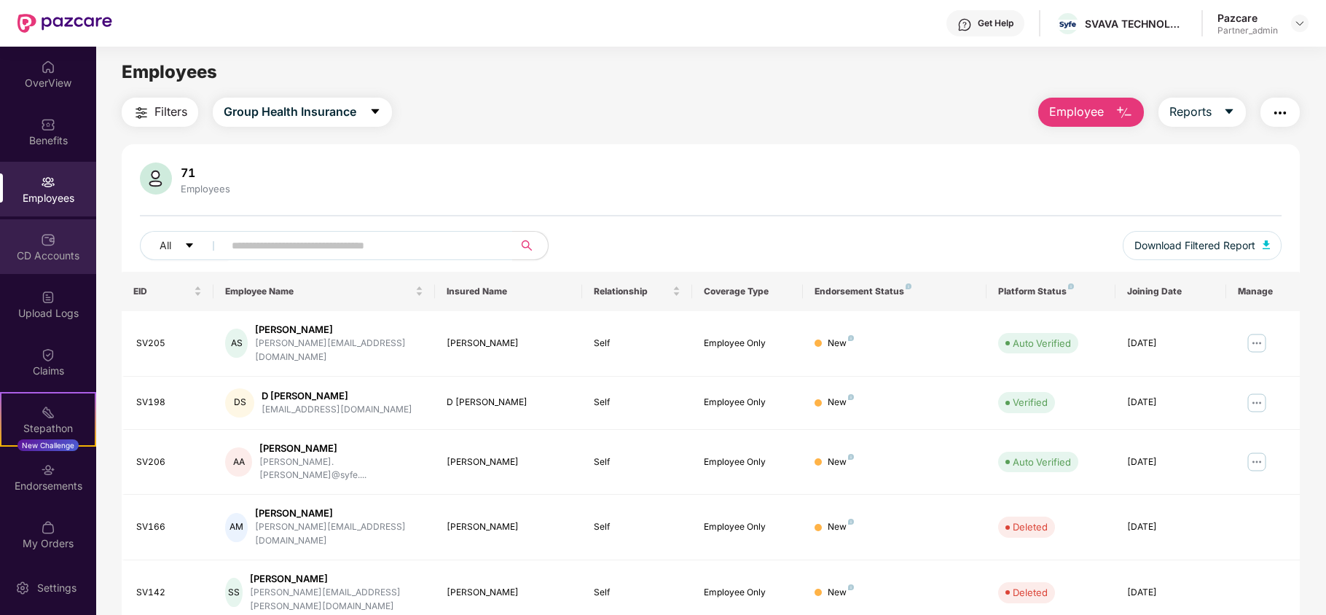
click at [52, 252] on div "CD Accounts" at bounding box center [48, 255] width 96 height 15
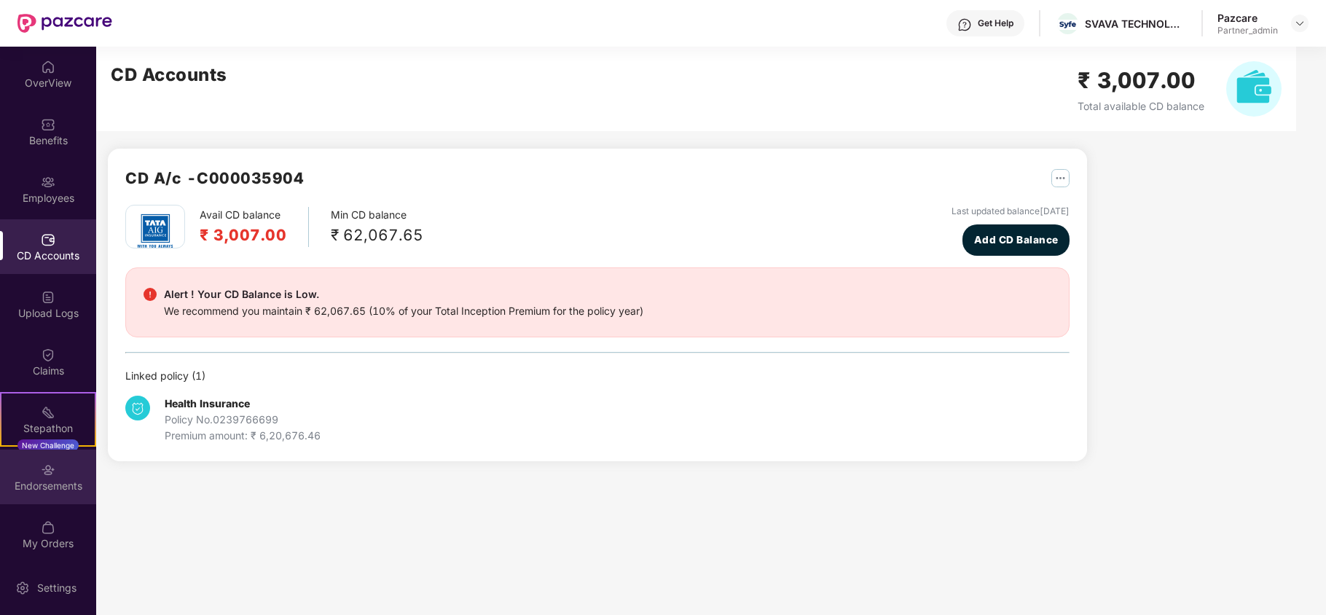
click at [44, 476] on img at bounding box center [48, 470] width 15 height 15
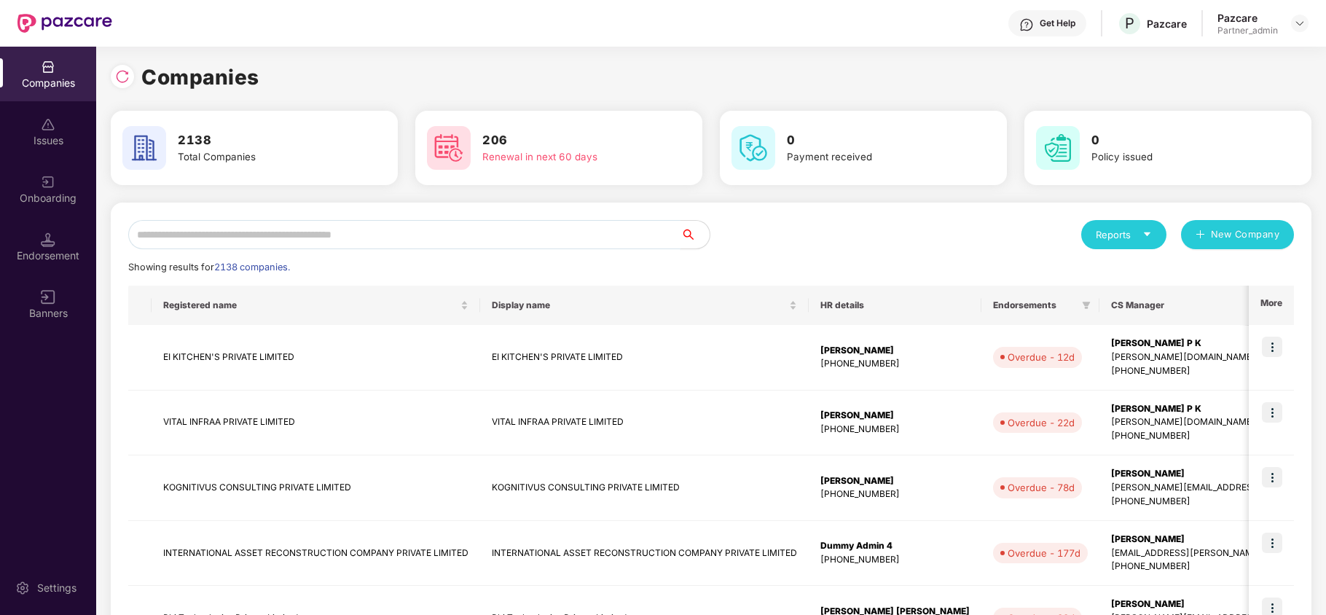
click at [267, 234] on input "text" at bounding box center [404, 234] width 552 height 29
paste input "**********"
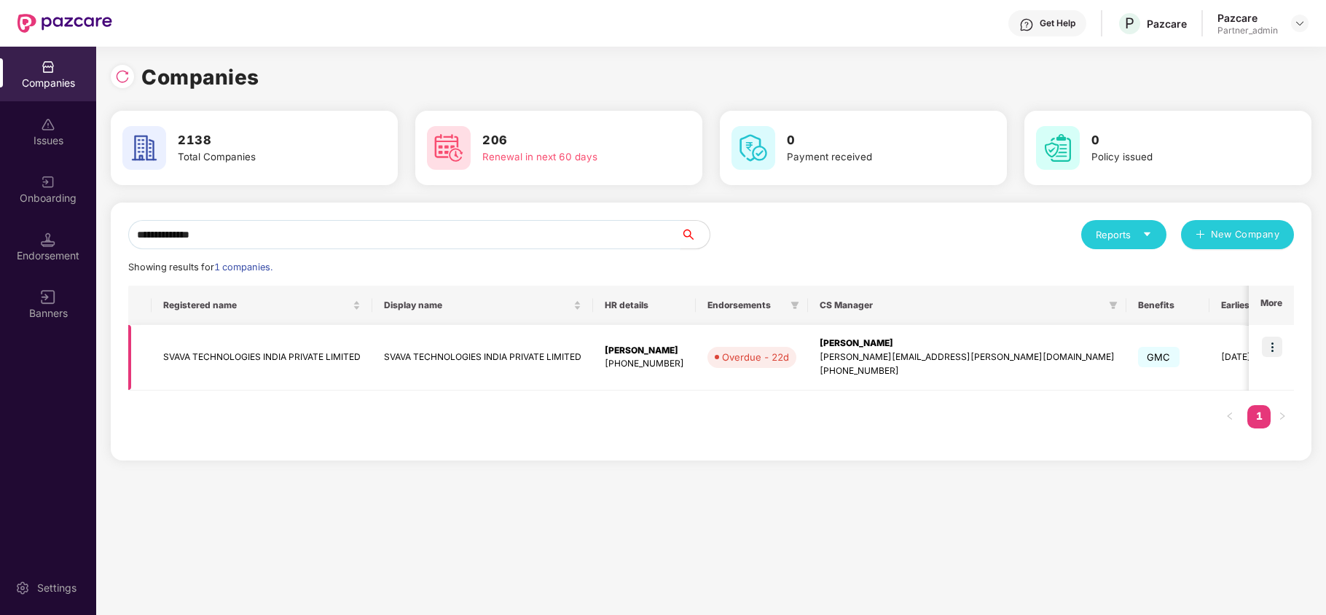
type input "**********"
click at [208, 355] on td "SVAVA TECHNOLOGIES INDIA PRIVATE LIMITED" at bounding box center [262, 358] width 221 height 66
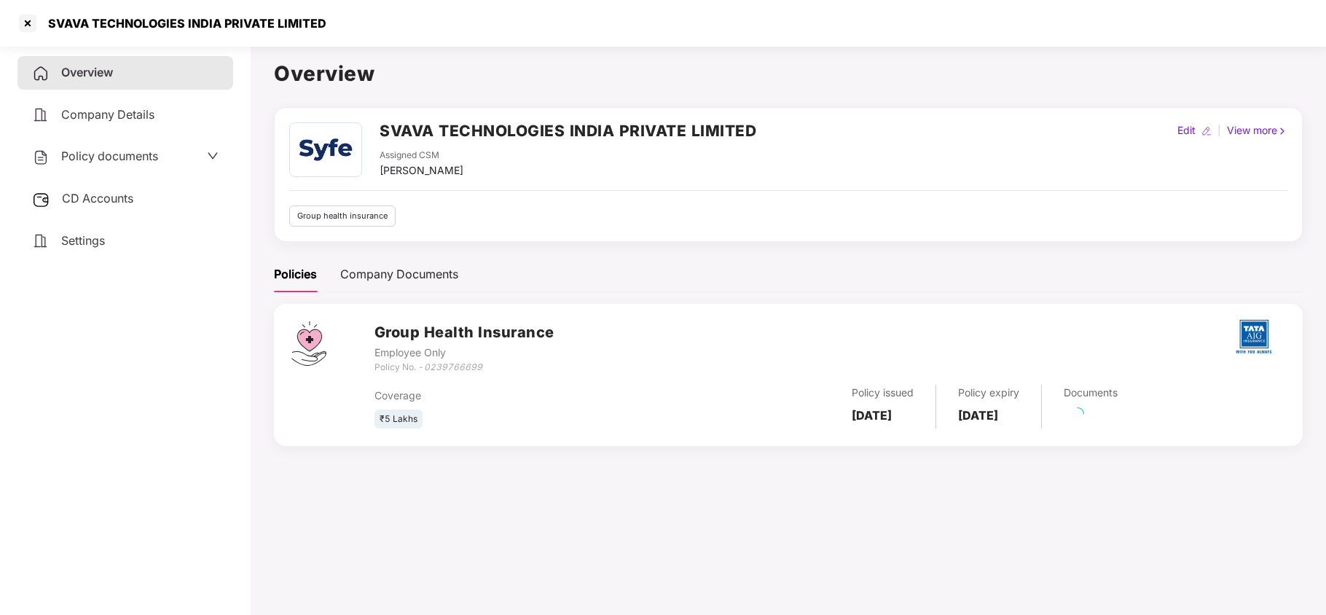
click at [71, 240] on span "Settings" at bounding box center [83, 240] width 44 height 15
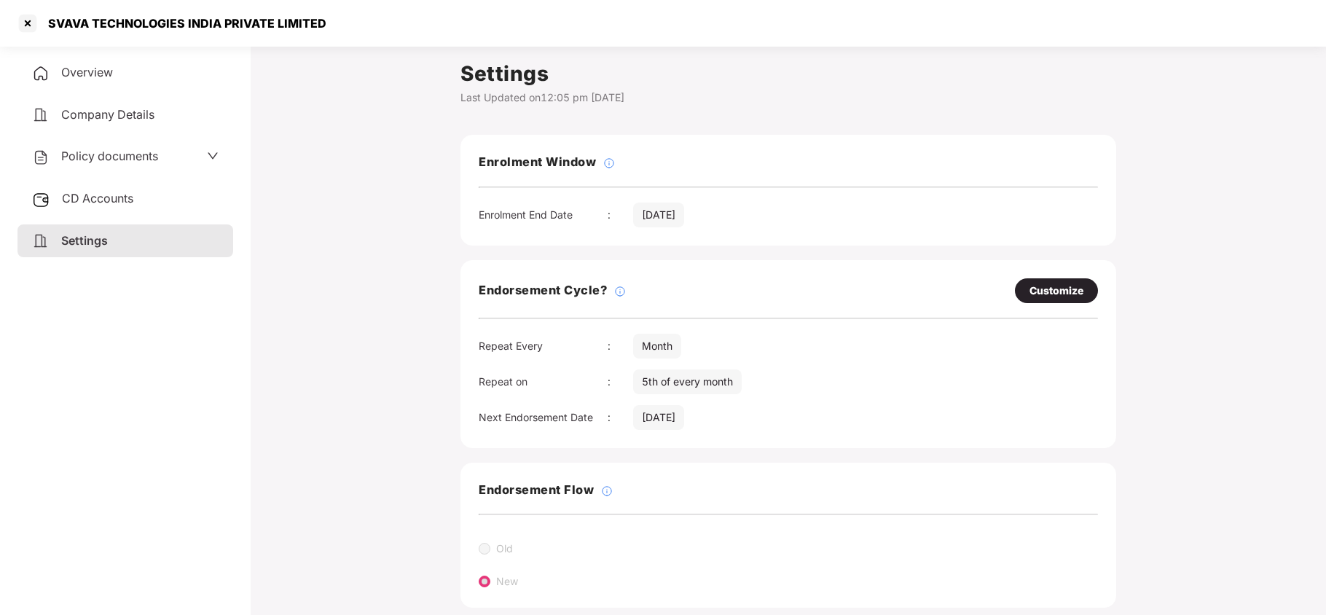
click at [103, 160] on span "Policy documents" at bounding box center [109, 156] width 97 height 15
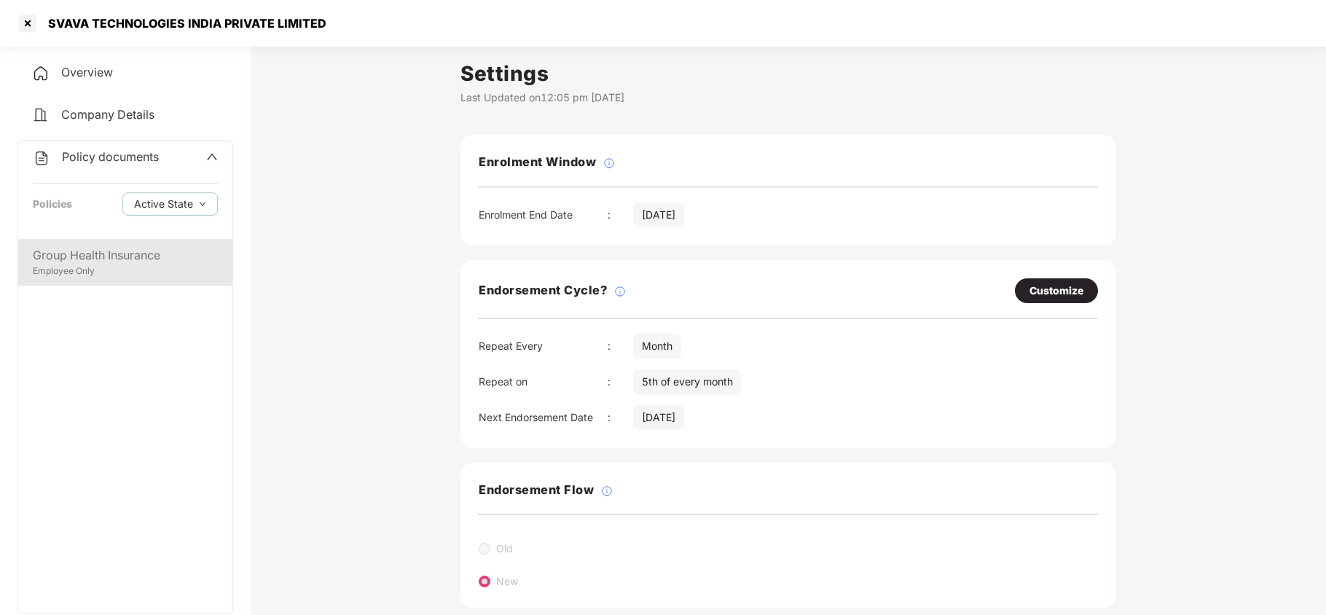
click at [115, 280] on div "Group Health Insurance Employee Only" at bounding box center [125, 262] width 214 height 47
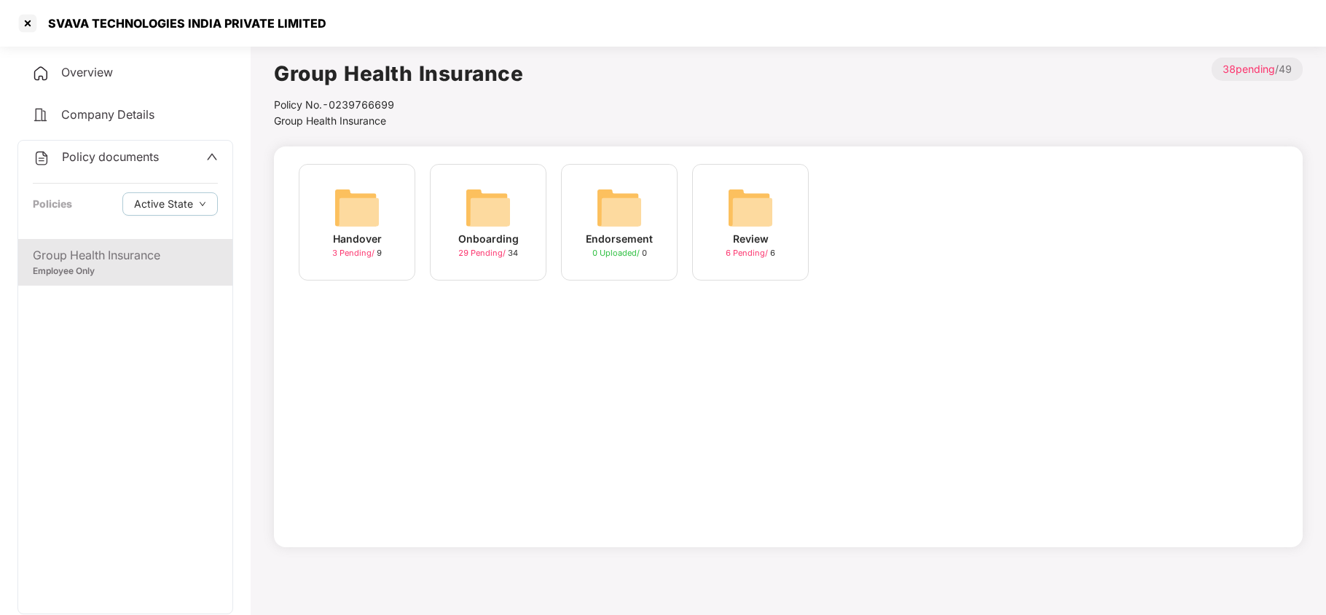
click at [472, 222] on img at bounding box center [488, 207] width 47 height 47
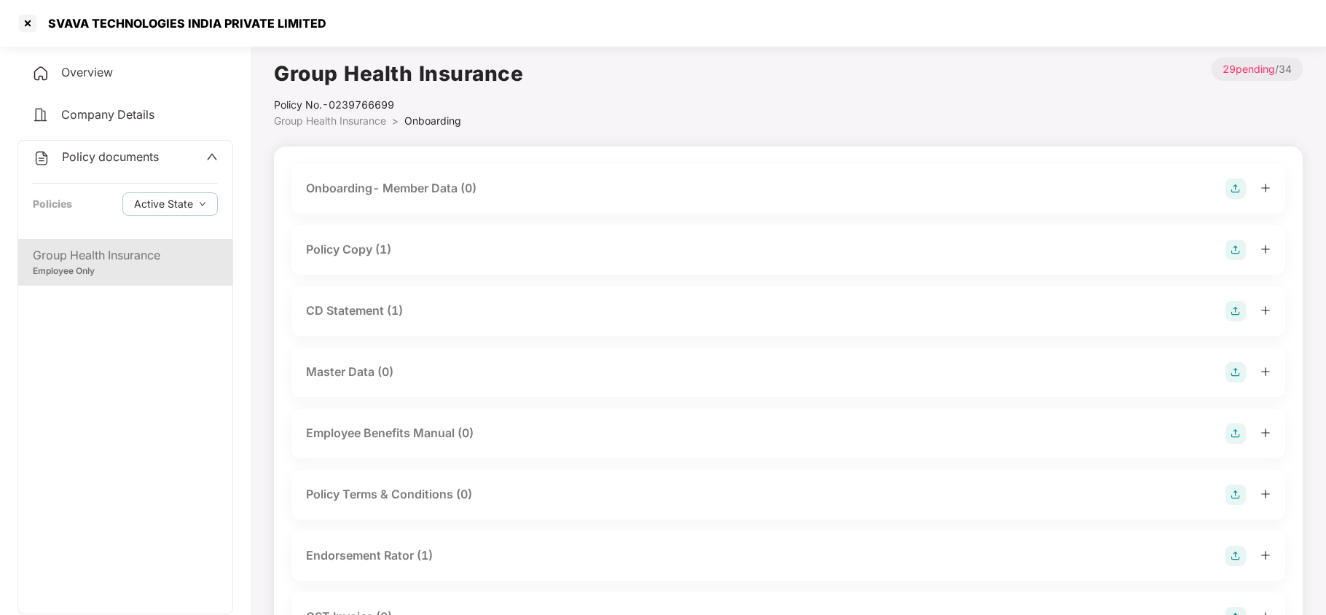
click at [369, 249] on div "Policy Copy (1)" at bounding box center [348, 249] width 85 height 18
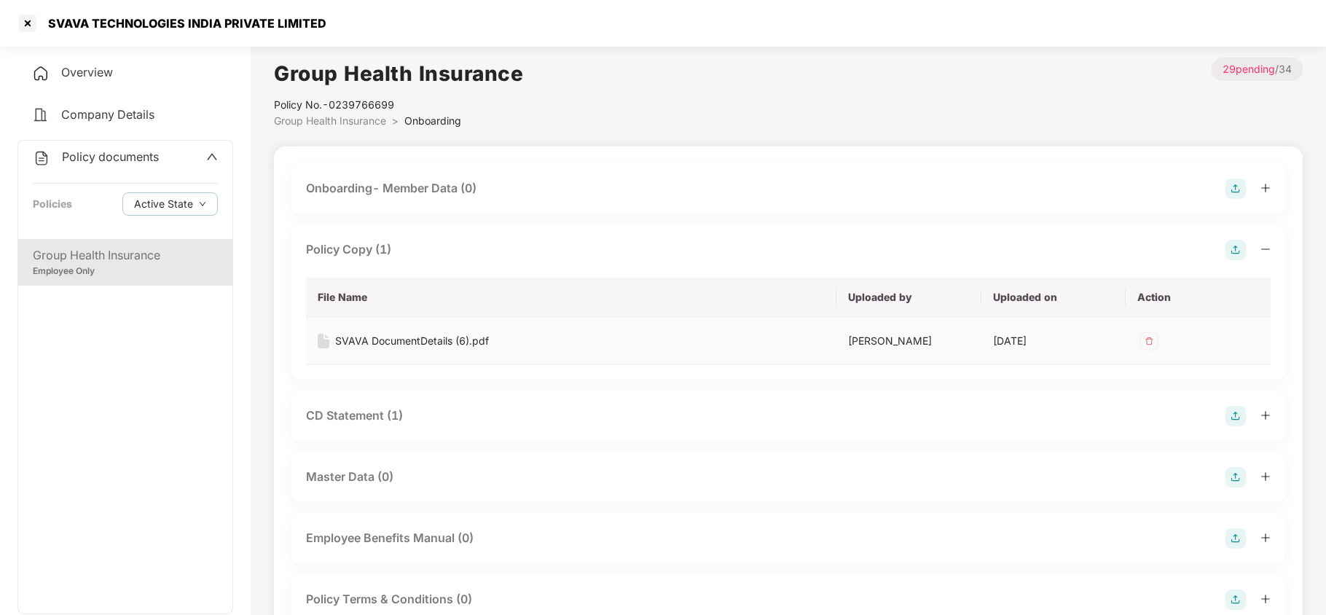
click at [433, 333] on div "SVAVA DocumentDetails (6).pdf" at bounding box center [412, 341] width 154 height 16
click at [367, 412] on div "CD Statement (1)" at bounding box center [354, 415] width 97 height 18
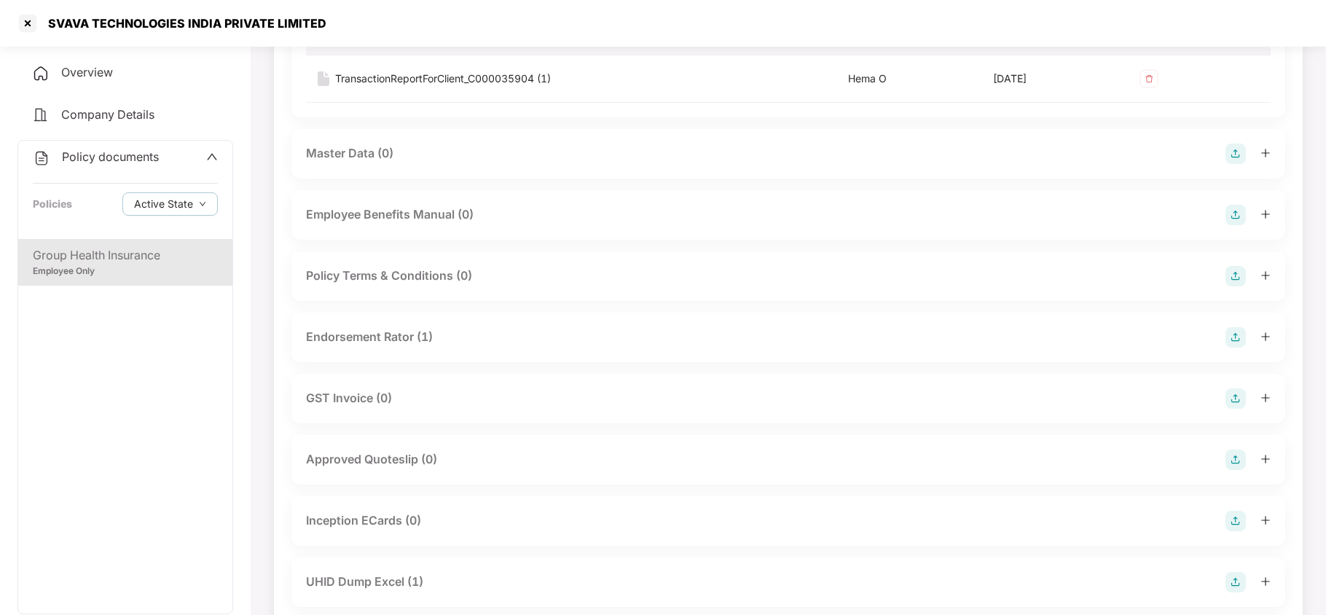
scroll to position [485, 0]
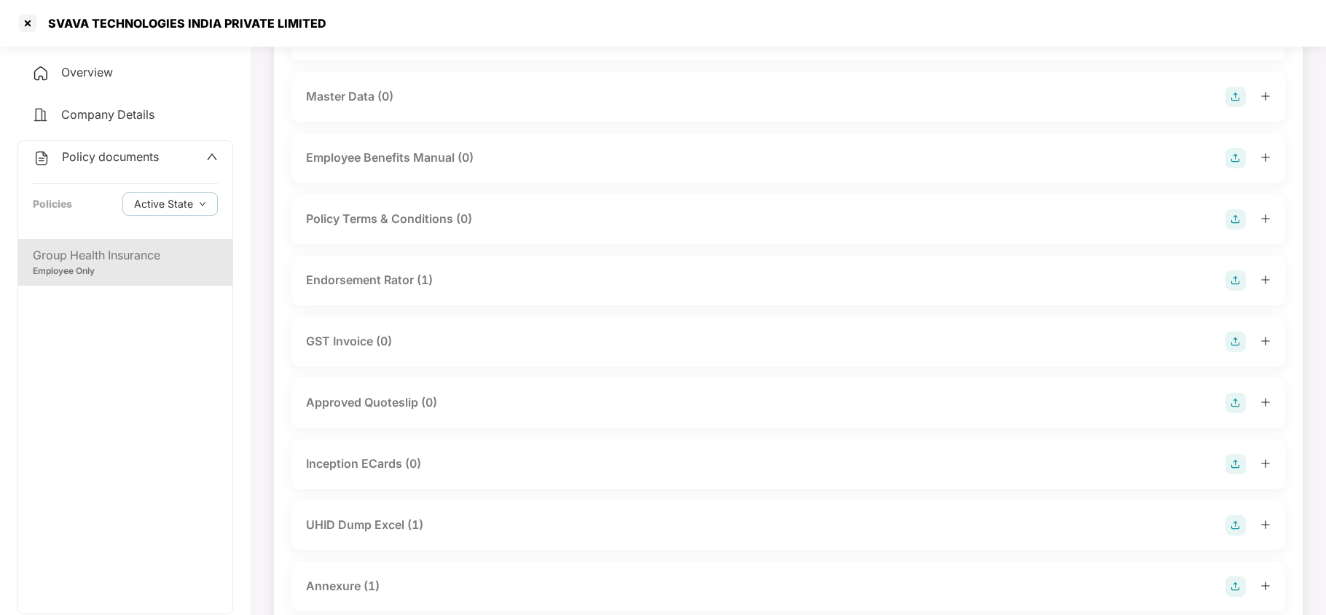
click at [394, 281] on div "Endorsement Rator (1)" at bounding box center [369, 280] width 127 height 18
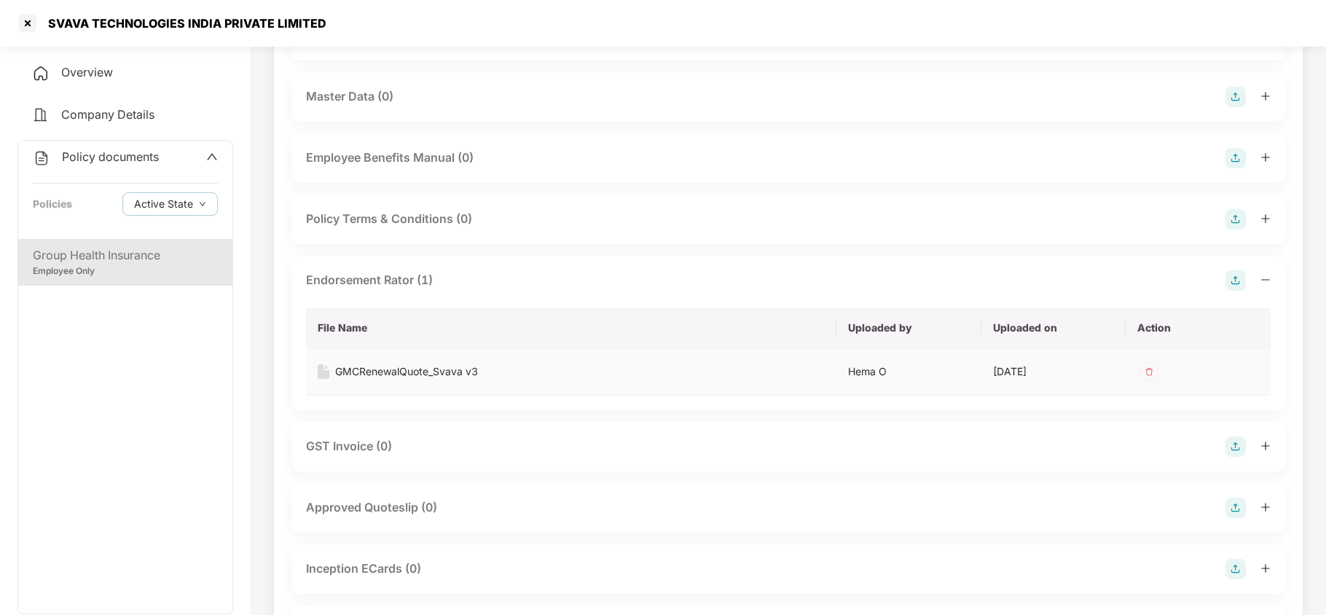
click at [392, 369] on div "GMCRenewalQuote_Svava v3" at bounding box center [406, 371] width 143 height 16
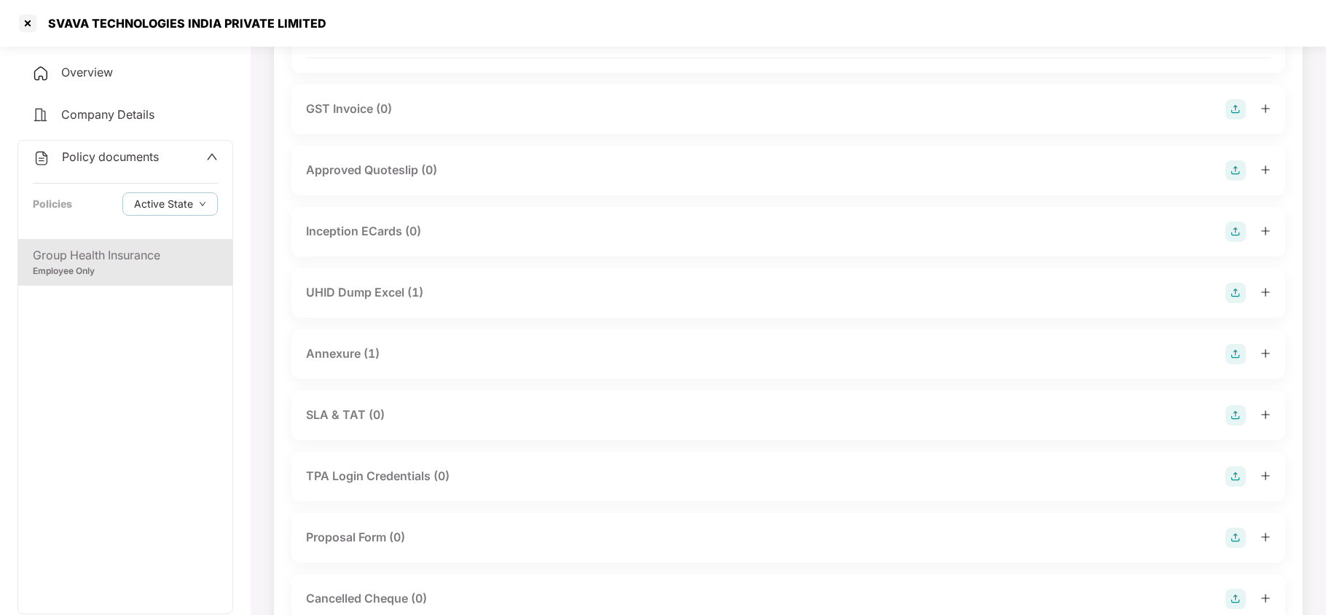
scroll to position [874, 0]
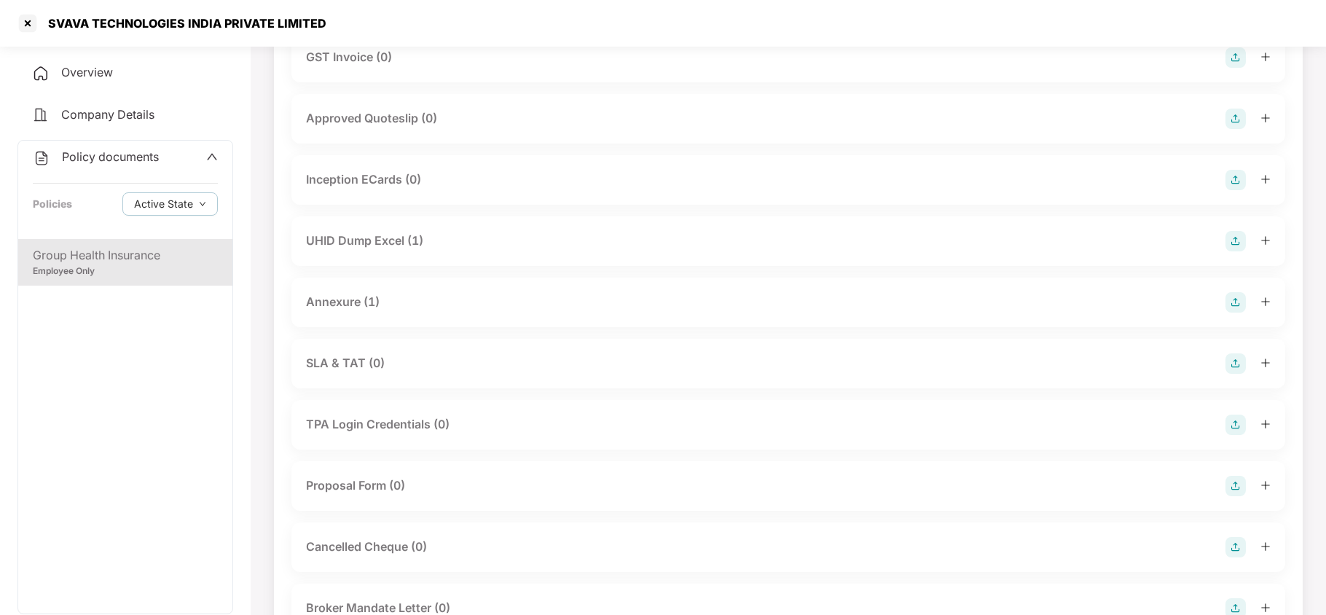
drag, startPoint x: 383, startPoint y: 237, endPoint x: 392, endPoint y: 261, distance: 24.9
click at [383, 239] on div "UHID Dump Excel (1)" at bounding box center [364, 241] width 117 height 18
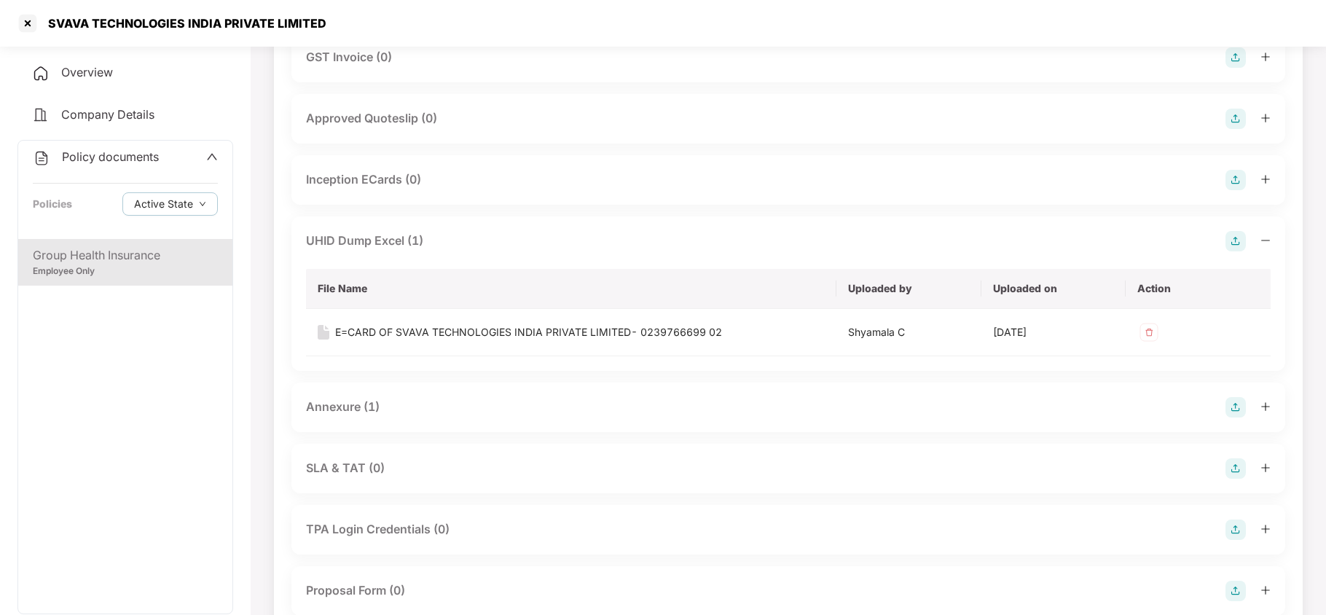
click at [348, 415] on div "Annexure (1)" at bounding box center [343, 407] width 74 height 18
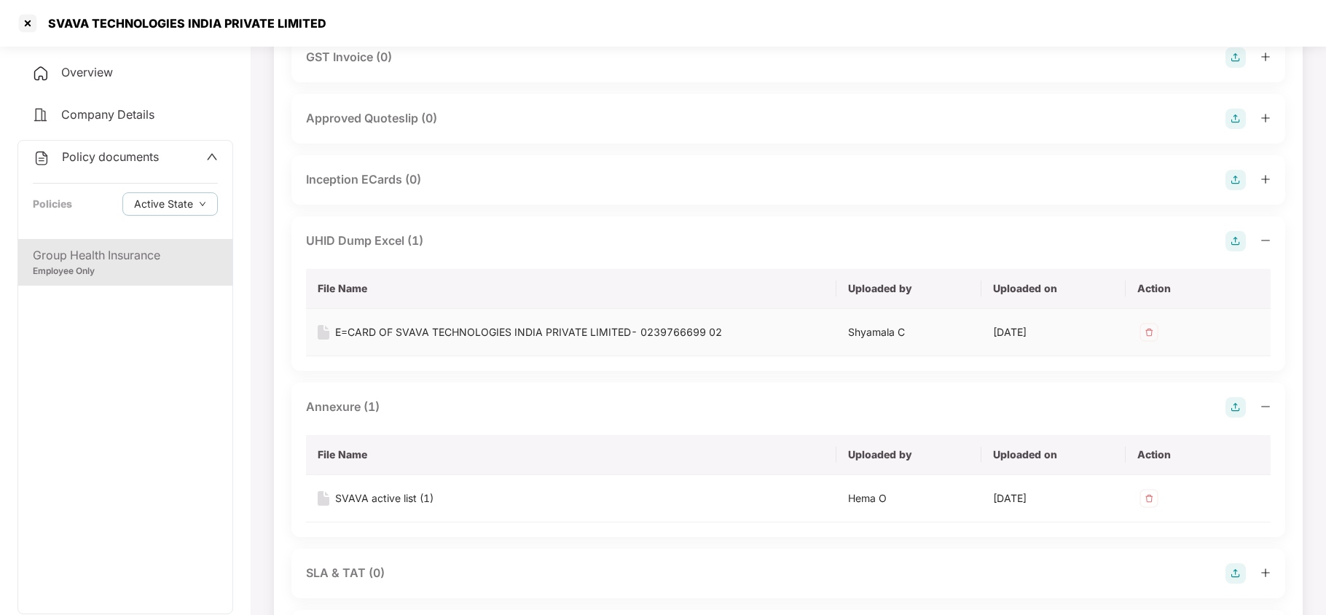
click at [463, 331] on div "E=CARD OF SVAVA TECHNOLOGIES INDIA PRIVATE LIMITED- 0239766699 02" at bounding box center [528, 332] width 387 height 16
click at [374, 499] on div "SVAVA active list (1)" at bounding box center [384, 498] width 98 height 16
click at [27, 22] on div at bounding box center [27, 23] width 23 height 23
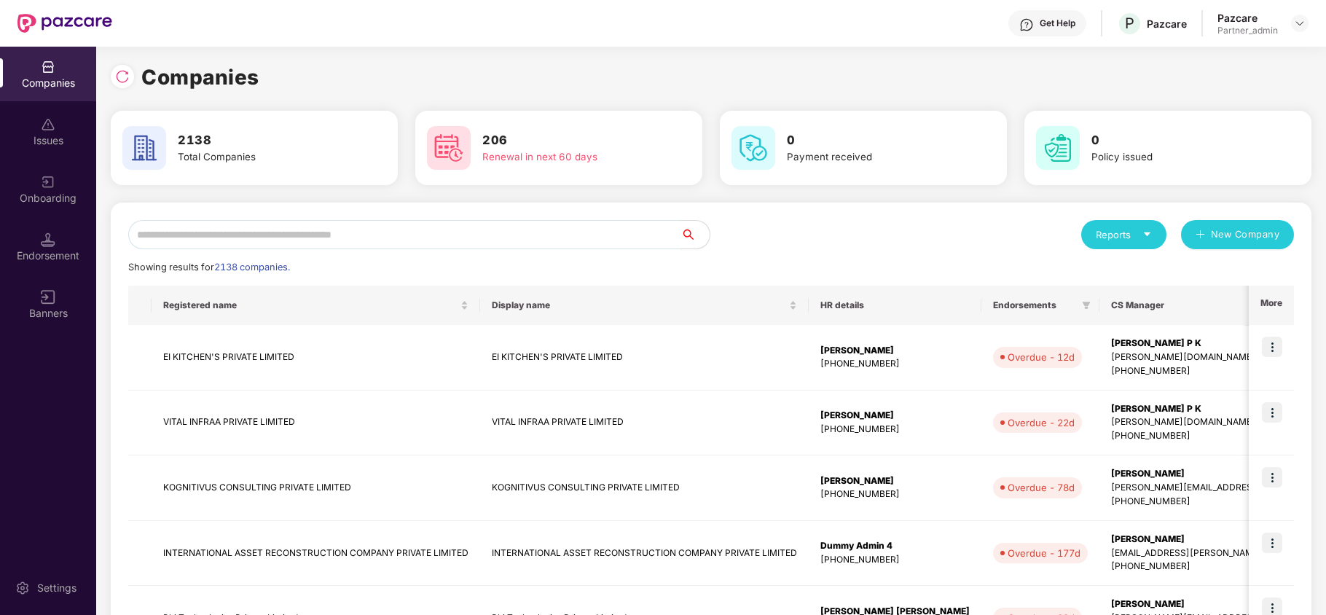
click at [344, 233] on input "text" at bounding box center [404, 234] width 552 height 29
paste input "**********"
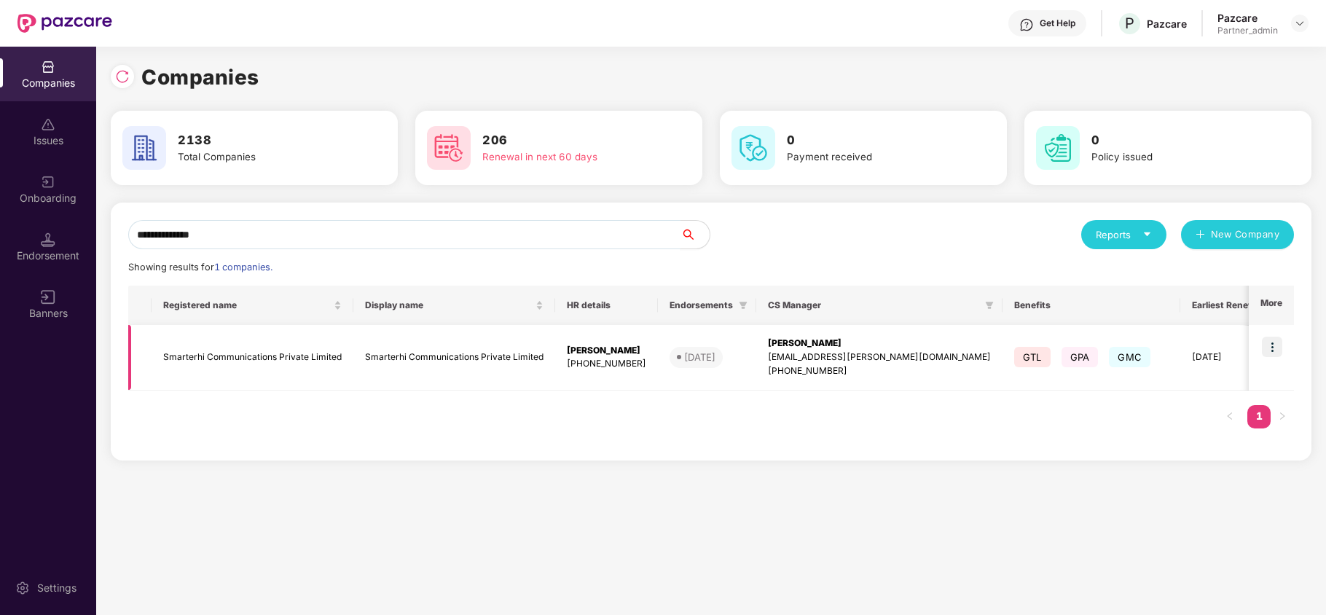
type input "**********"
click at [1273, 345] on img at bounding box center [1272, 347] width 20 height 20
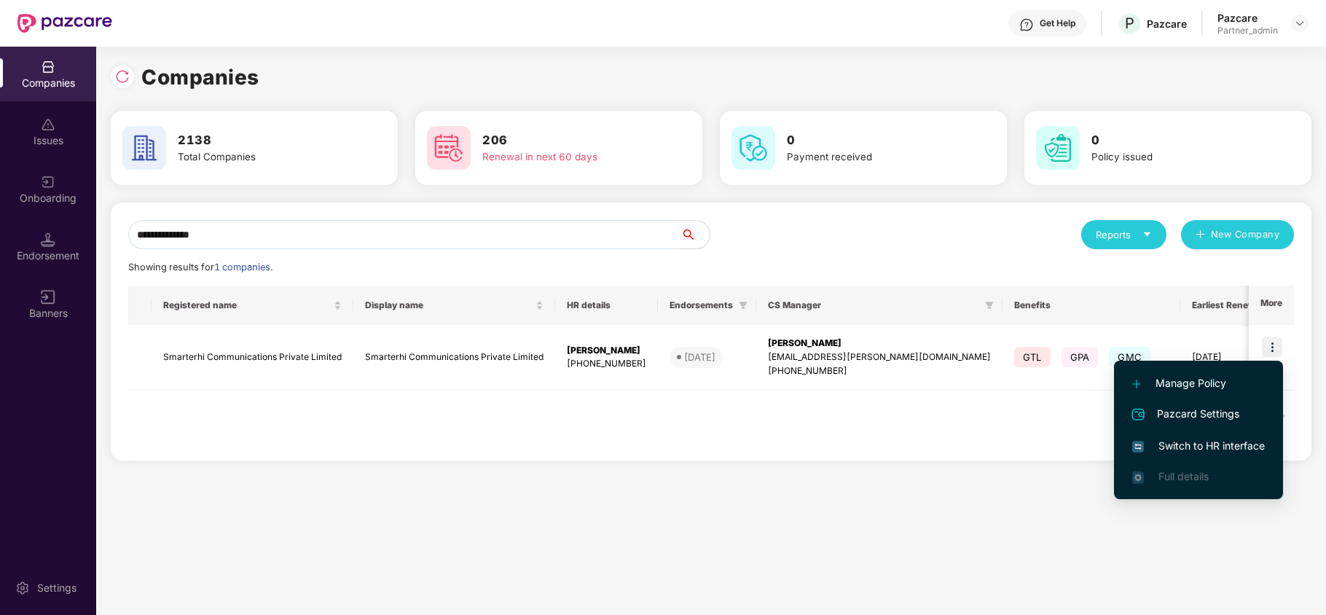
click at [1199, 439] on span "Switch to HR interface" at bounding box center [1198, 446] width 133 height 16
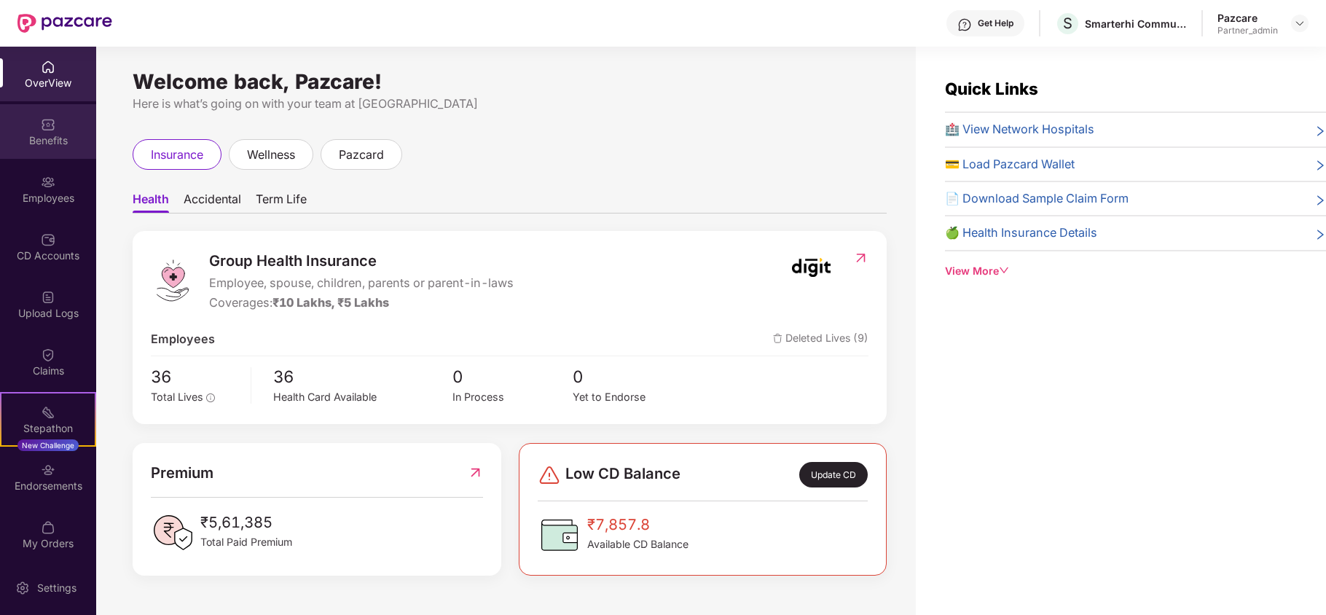
click at [58, 133] on div "Benefits" at bounding box center [48, 140] width 96 height 15
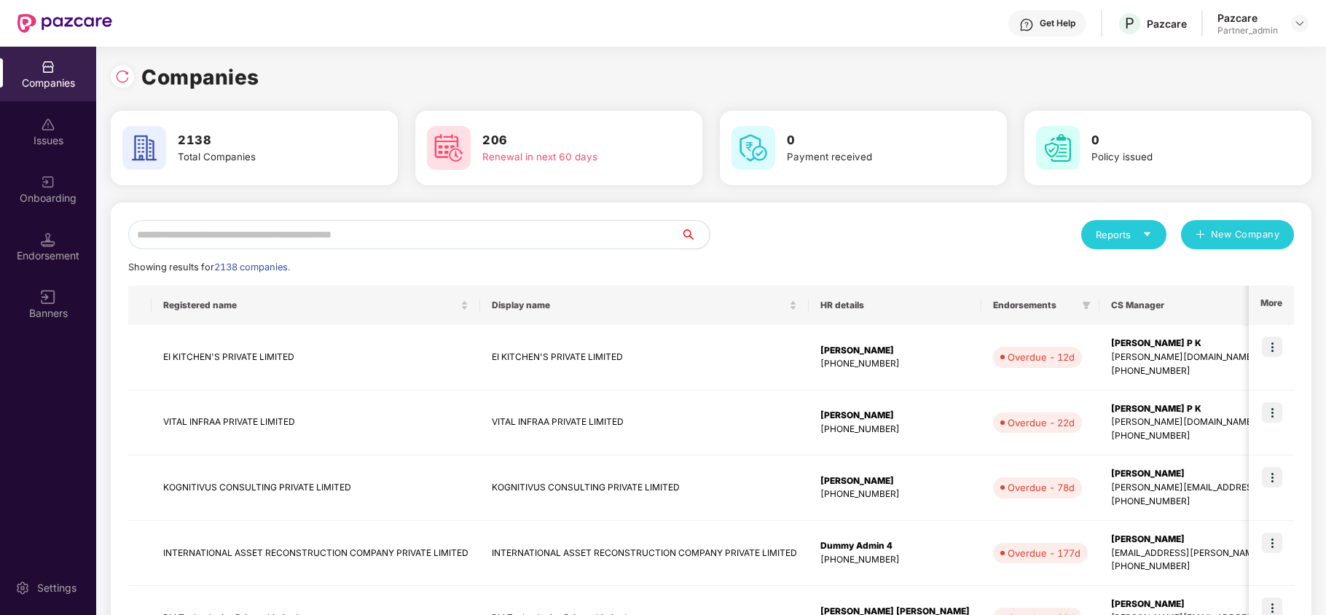
click at [252, 237] on input "text" at bounding box center [404, 234] width 552 height 29
paste input "******"
type input "******"
paste input "**********"
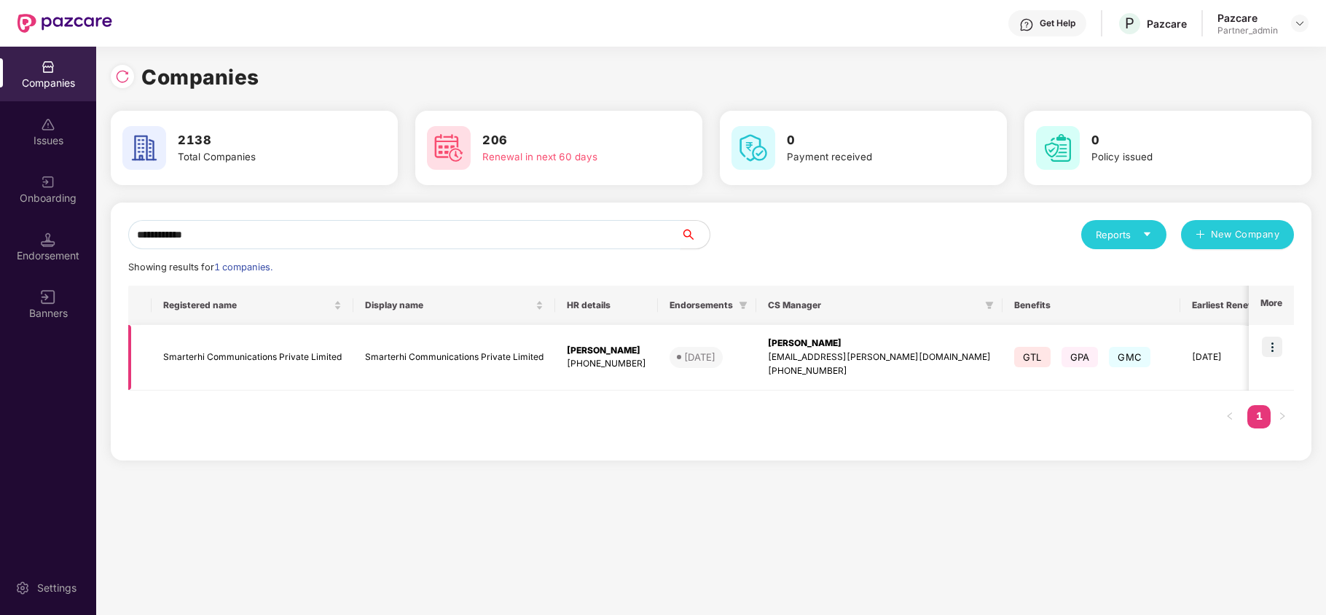
type input "**********"
click at [1268, 339] on img at bounding box center [1272, 347] width 20 height 20
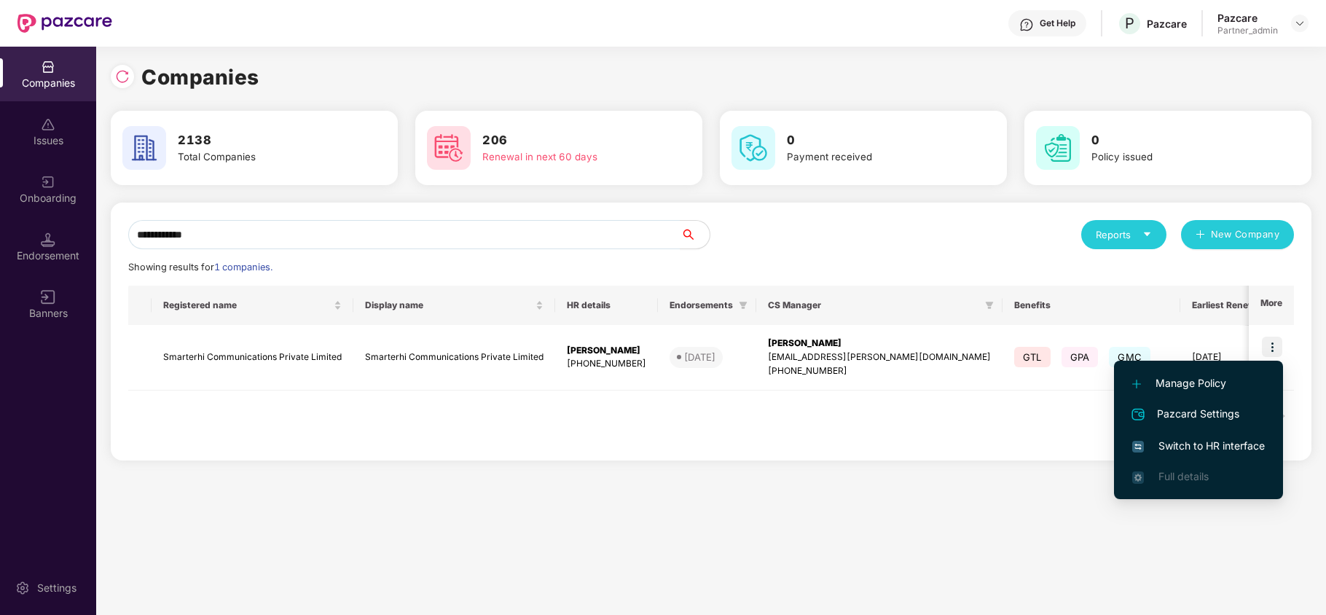
click at [1184, 444] on span "Switch to HR interface" at bounding box center [1198, 446] width 133 height 16
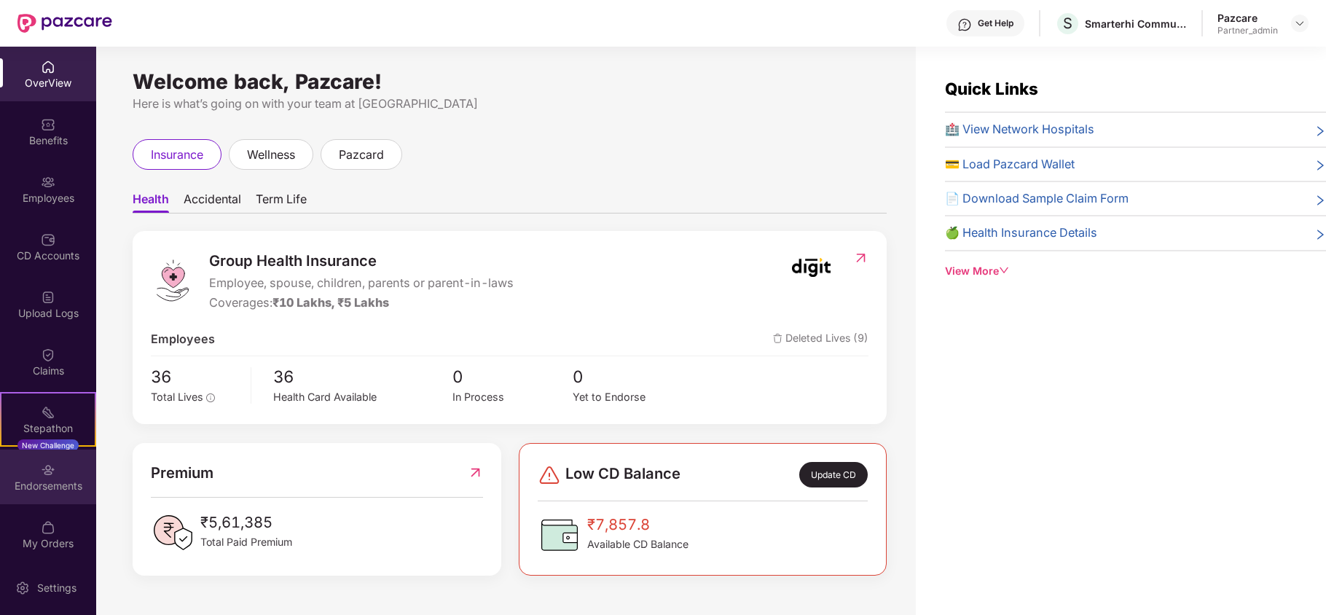
click at [57, 469] on div "Endorsements" at bounding box center [48, 476] width 96 height 55
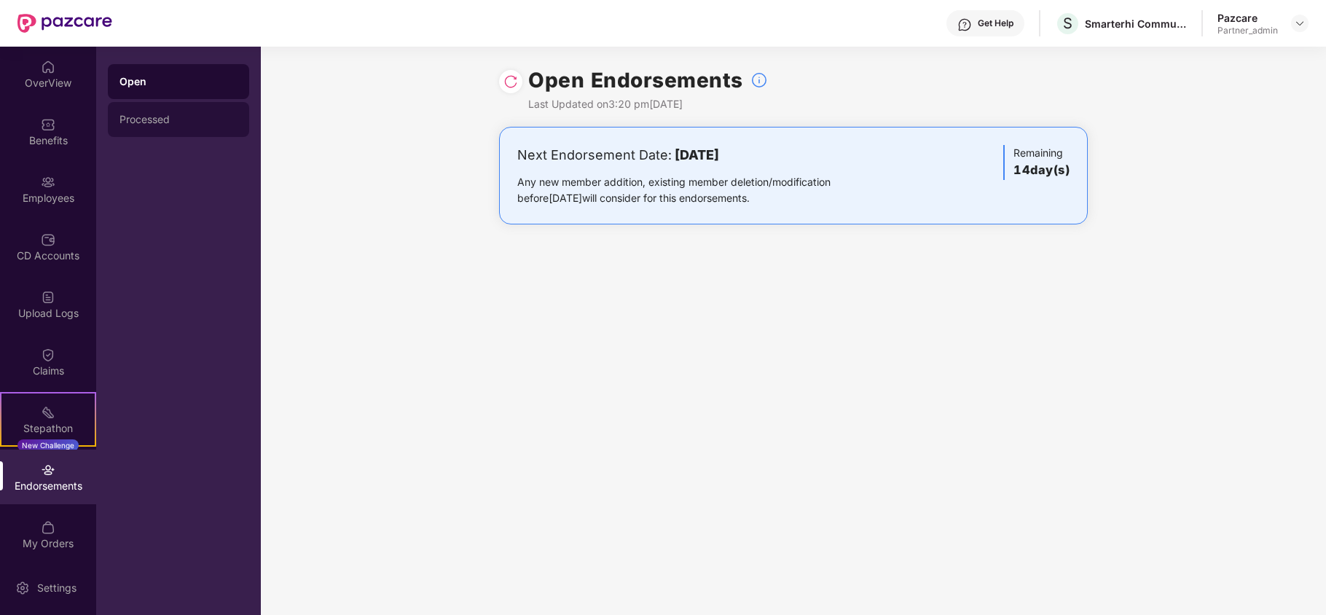
click at [160, 111] on div "Processed" at bounding box center [178, 119] width 141 height 35
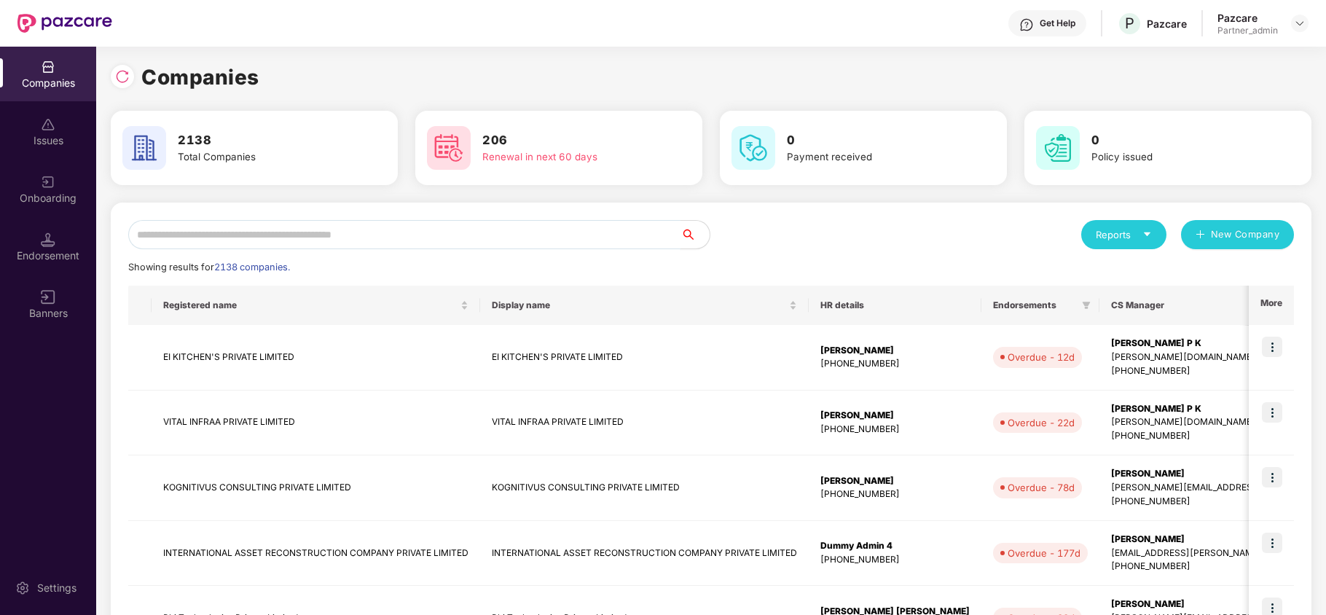
click at [310, 227] on input "text" at bounding box center [404, 234] width 552 height 29
paste input "**********"
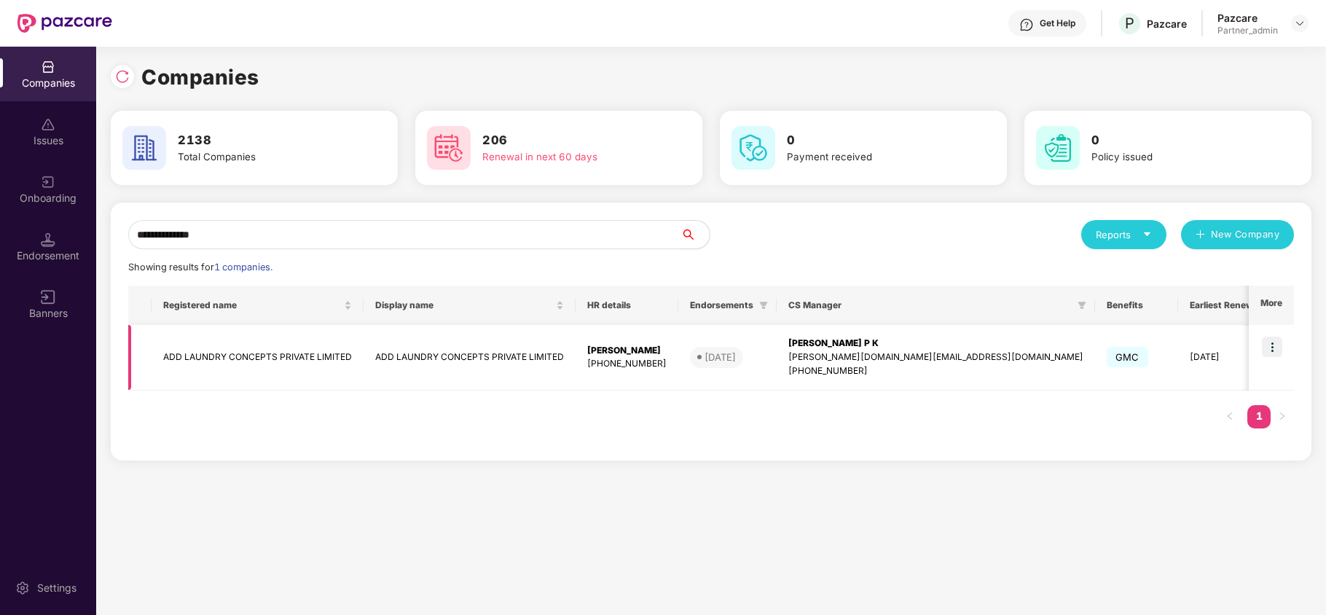
type input "**********"
click at [1274, 347] on img at bounding box center [1272, 347] width 20 height 20
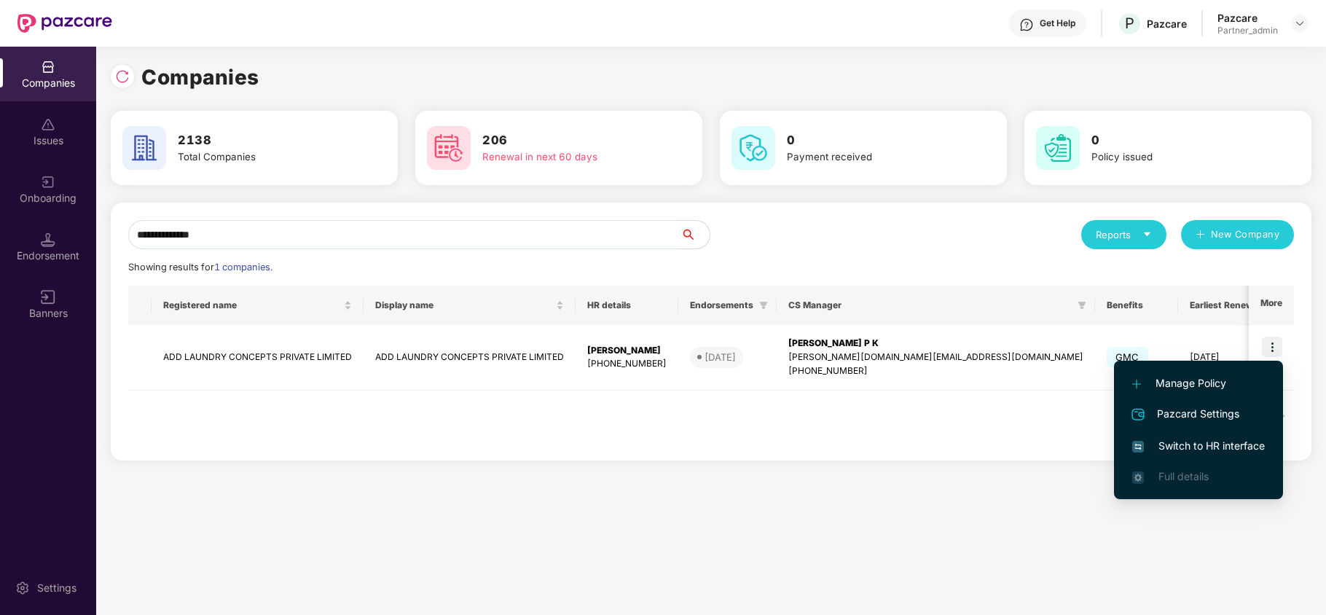
click at [1205, 446] on span "Switch to HR interface" at bounding box center [1198, 446] width 133 height 16
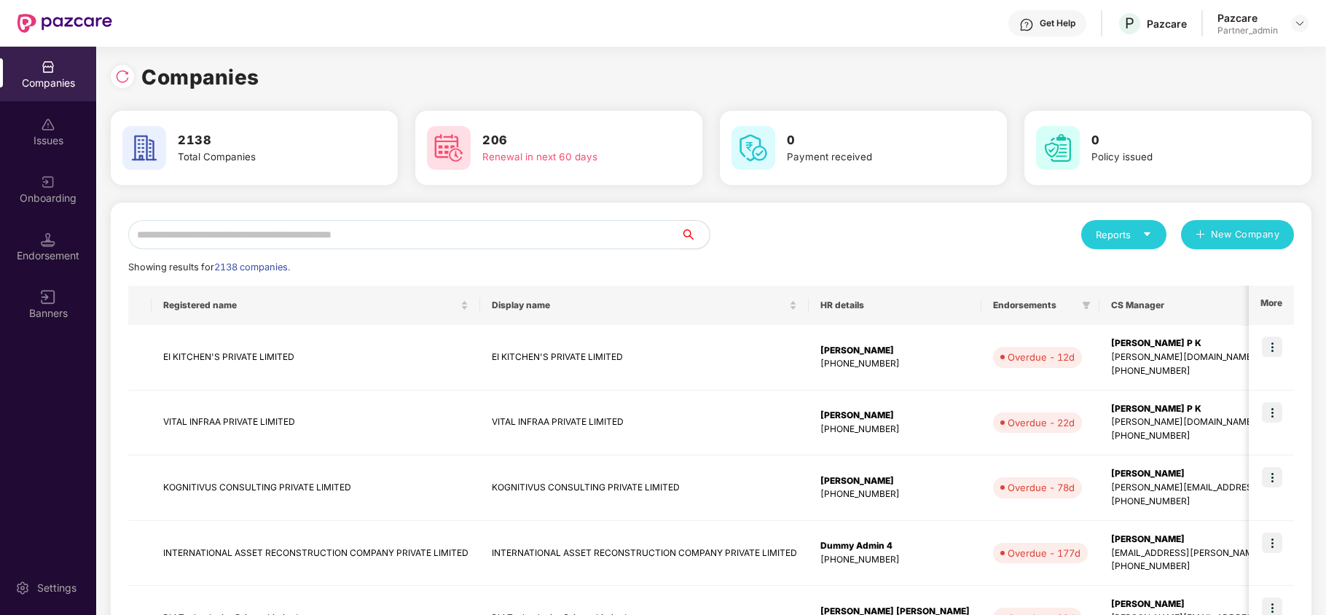
click at [160, 239] on input "text" at bounding box center [404, 234] width 552 height 29
paste input "**********"
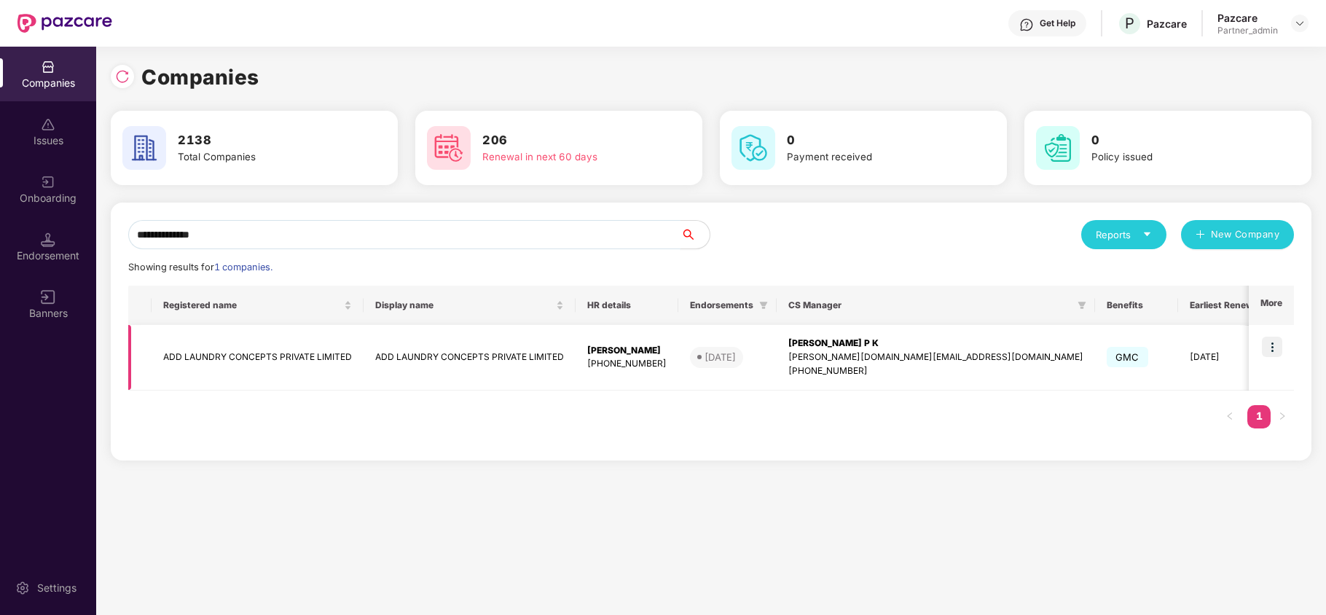
type input "**********"
click at [202, 350] on td "ADD LAUNDRY CONCEPTS PRIVATE LIMITED" at bounding box center [258, 358] width 212 height 66
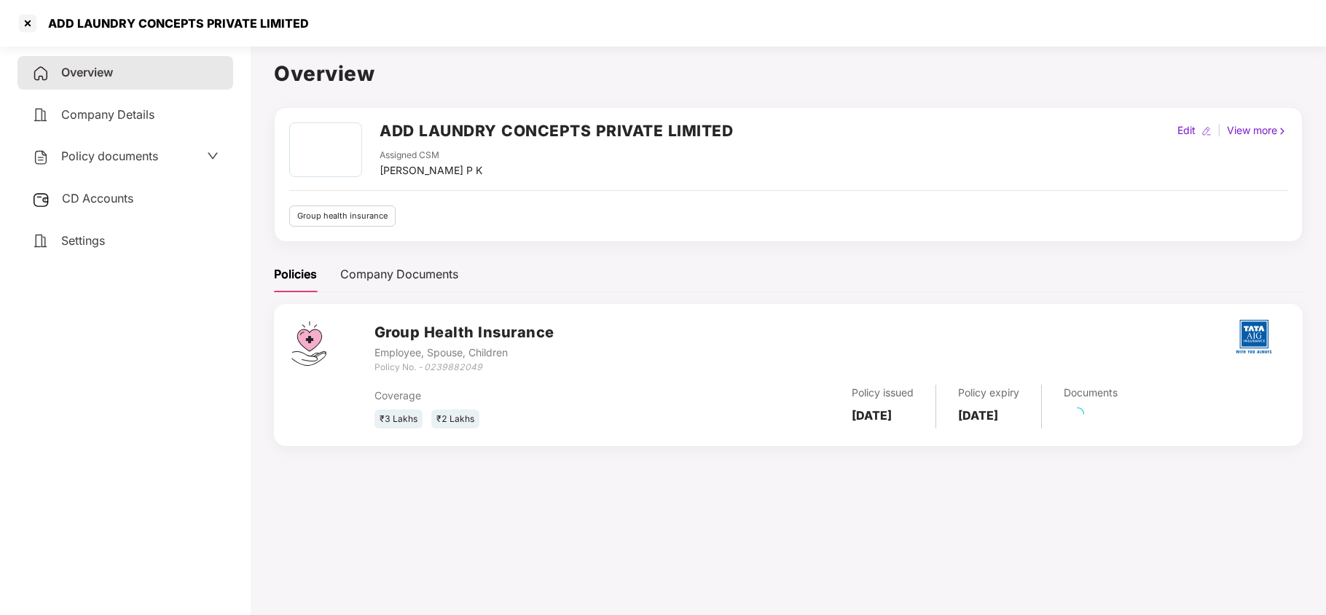
click at [95, 154] on span "Policy documents" at bounding box center [109, 156] width 97 height 15
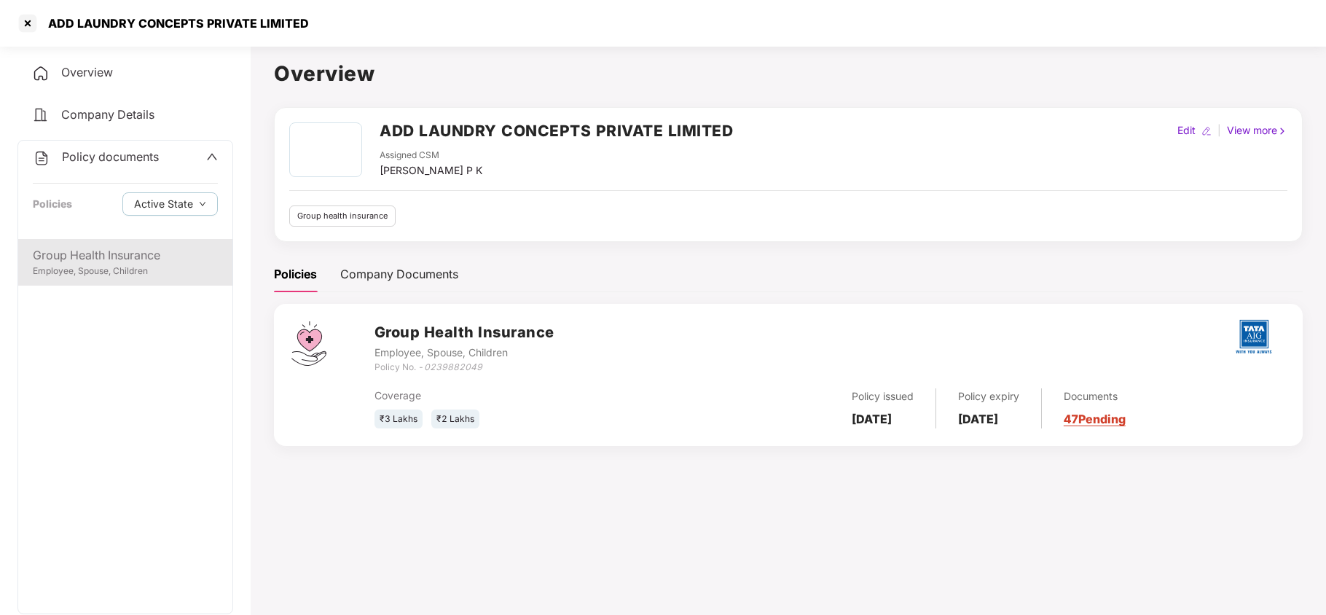
click at [98, 267] on div "Employee, Spouse, Children" at bounding box center [125, 271] width 185 height 14
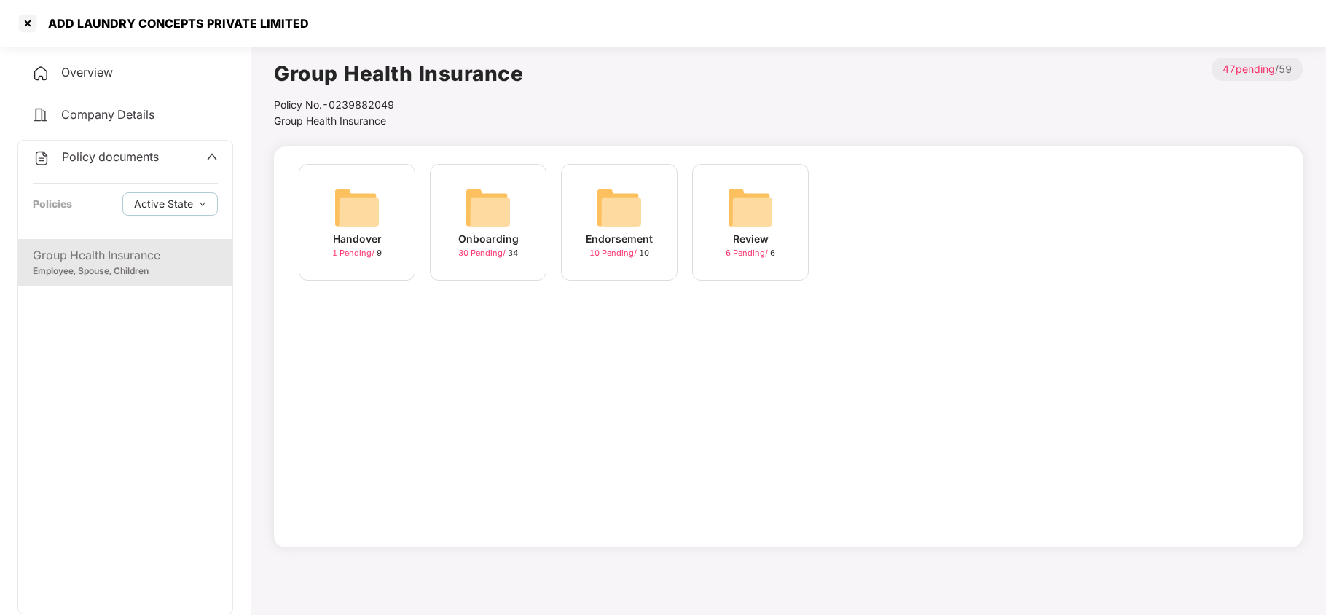
click at [497, 221] on img at bounding box center [488, 207] width 47 height 47
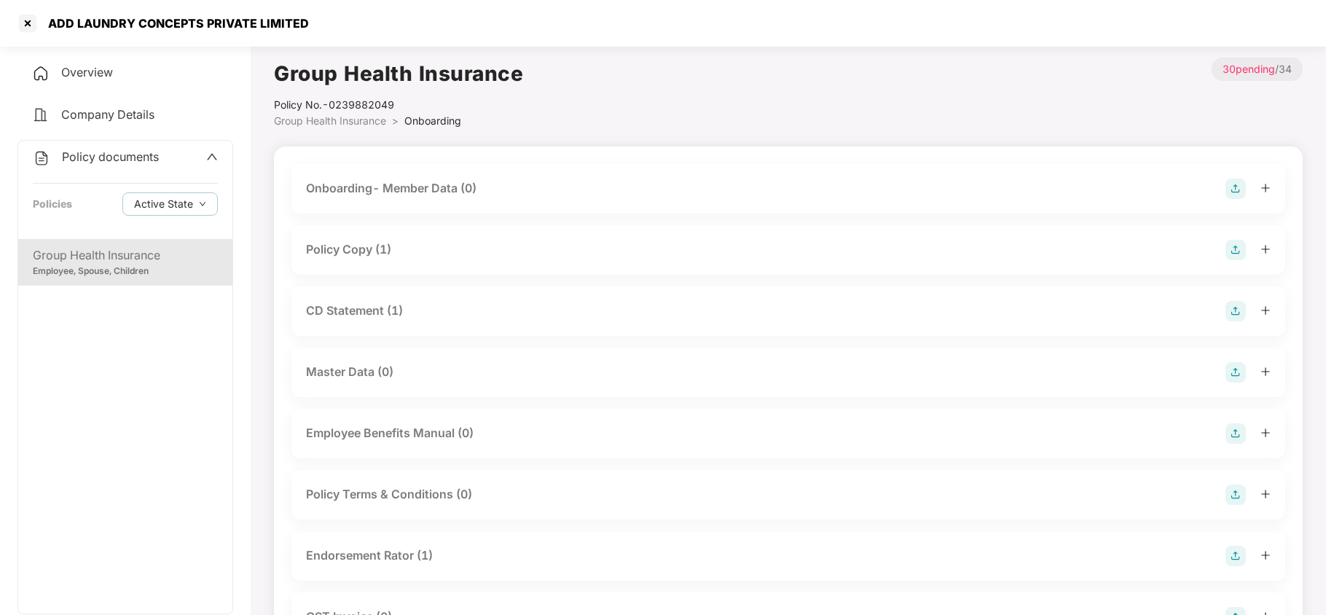
click at [368, 243] on div "Policy Copy (1)" at bounding box center [348, 249] width 85 height 18
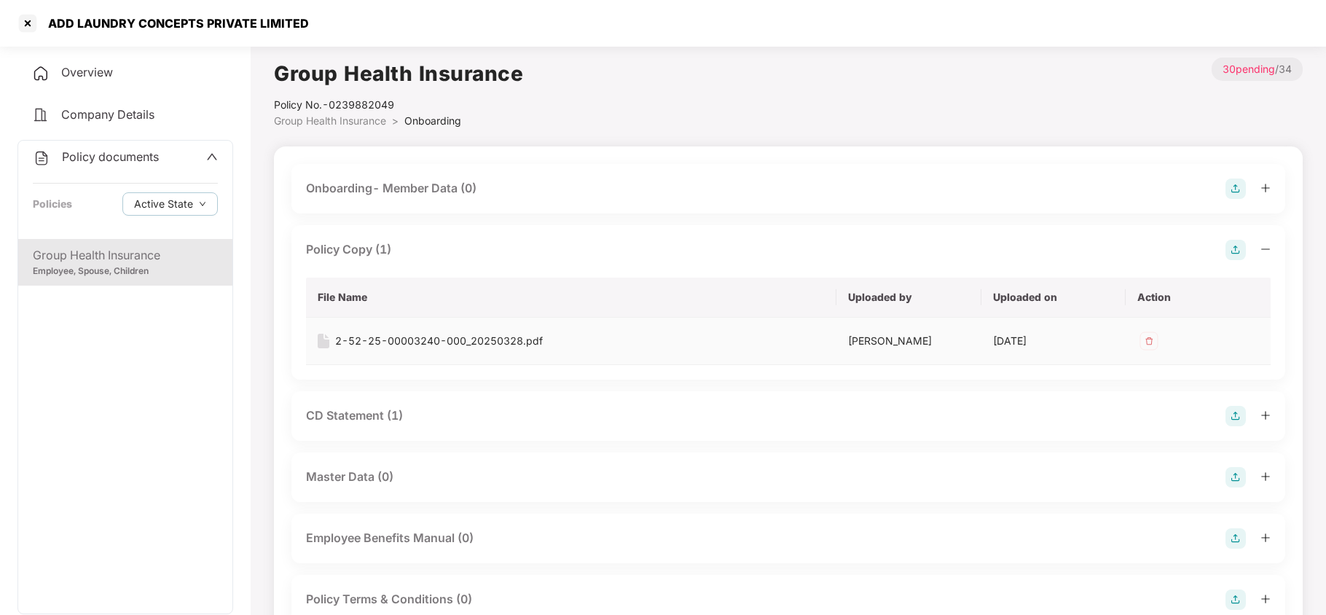
click at [401, 342] on div "2-52-25-00003240-000_20250328.pdf" at bounding box center [439, 341] width 208 height 16
